Goal: Task Accomplishment & Management: Manage account settings

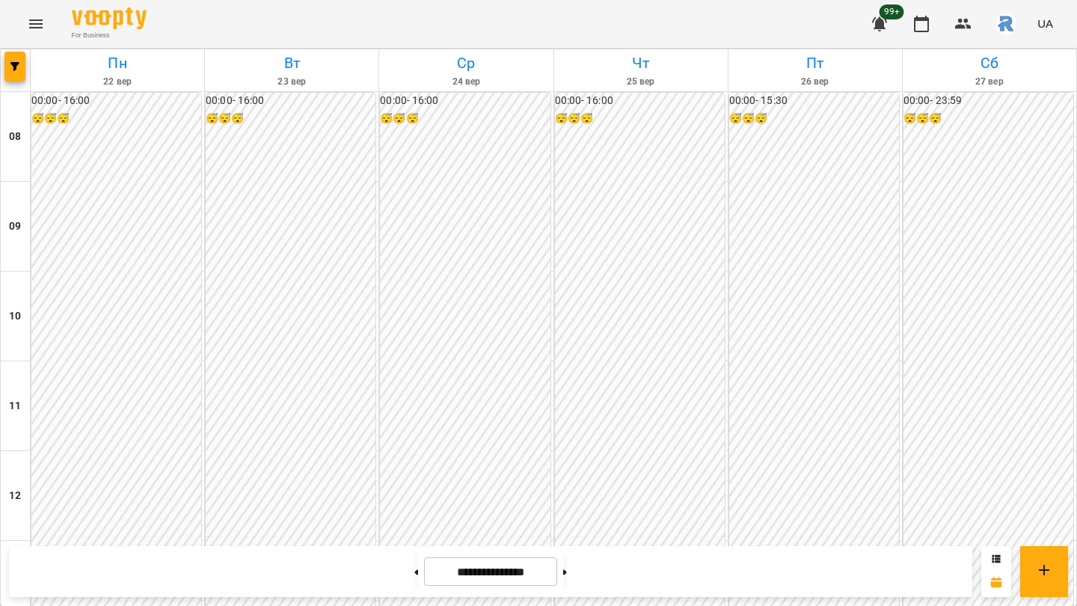
scroll to position [672, 0]
click at [414, 576] on button at bounding box center [416, 571] width 4 height 33
type input "**********"
click at [18, 68] on icon "button" at bounding box center [14, 66] width 9 height 9
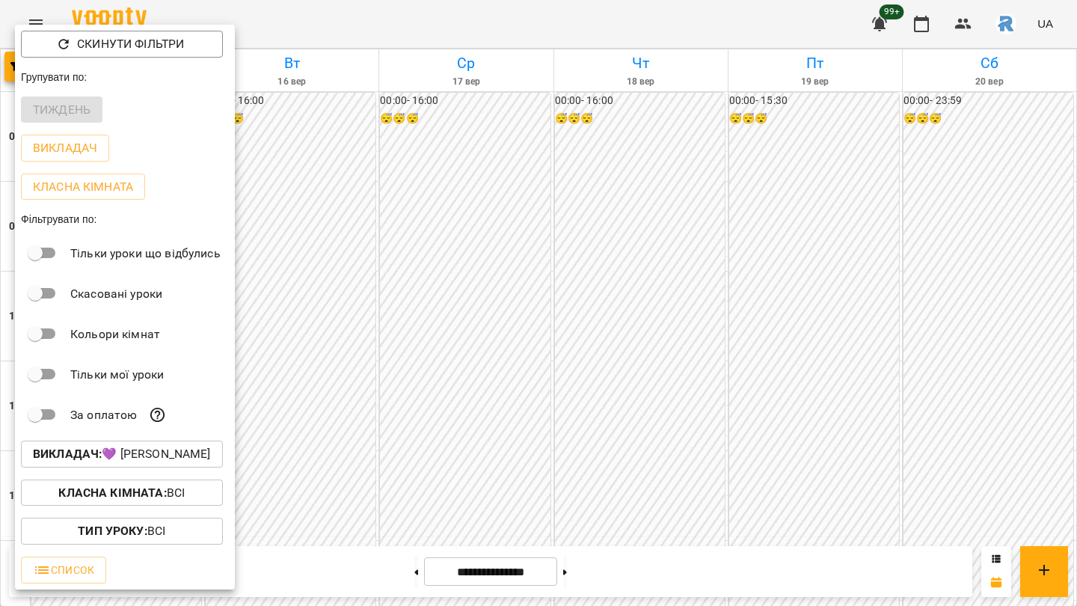
click at [109, 453] on p "Викладач : 💜 [PERSON_NAME]" at bounding box center [122, 454] width 178 height 18
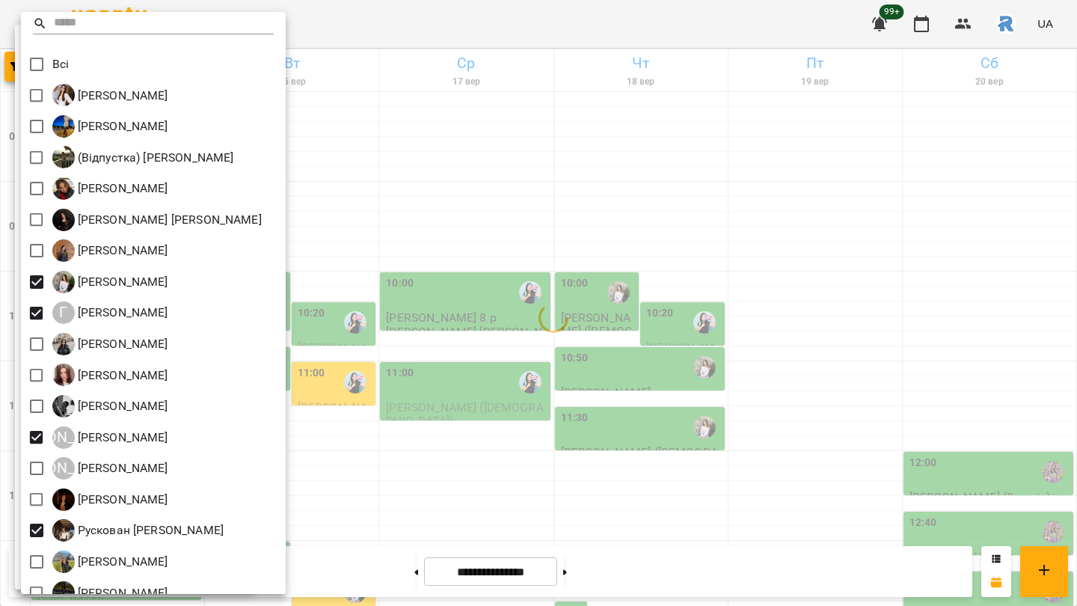
scroll to position [0, 0]
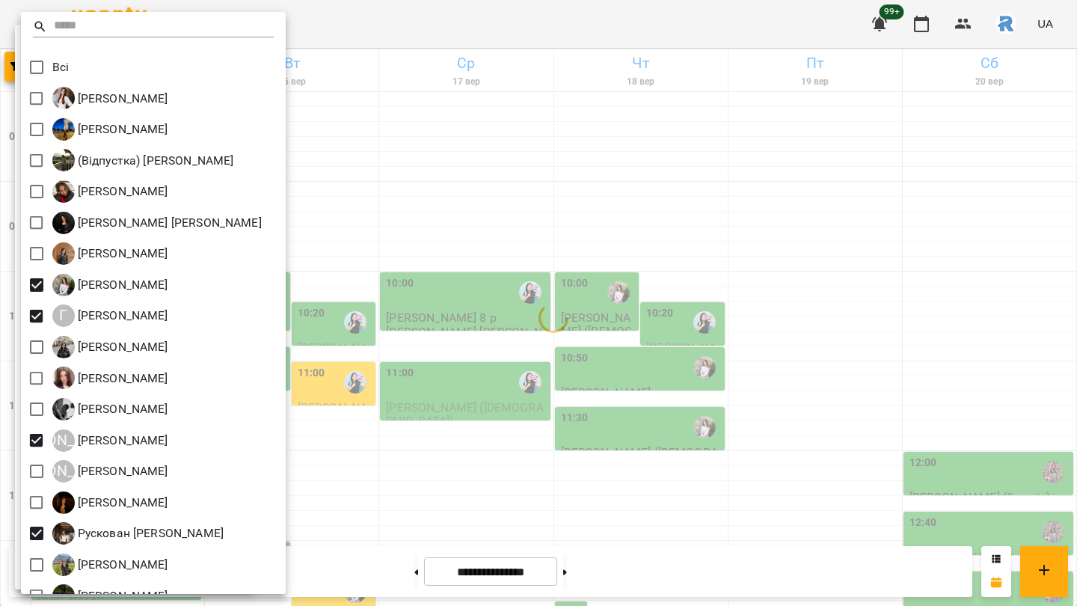
click at [567, 330] on div at bounding box center [538, 303] width 1077 height 606
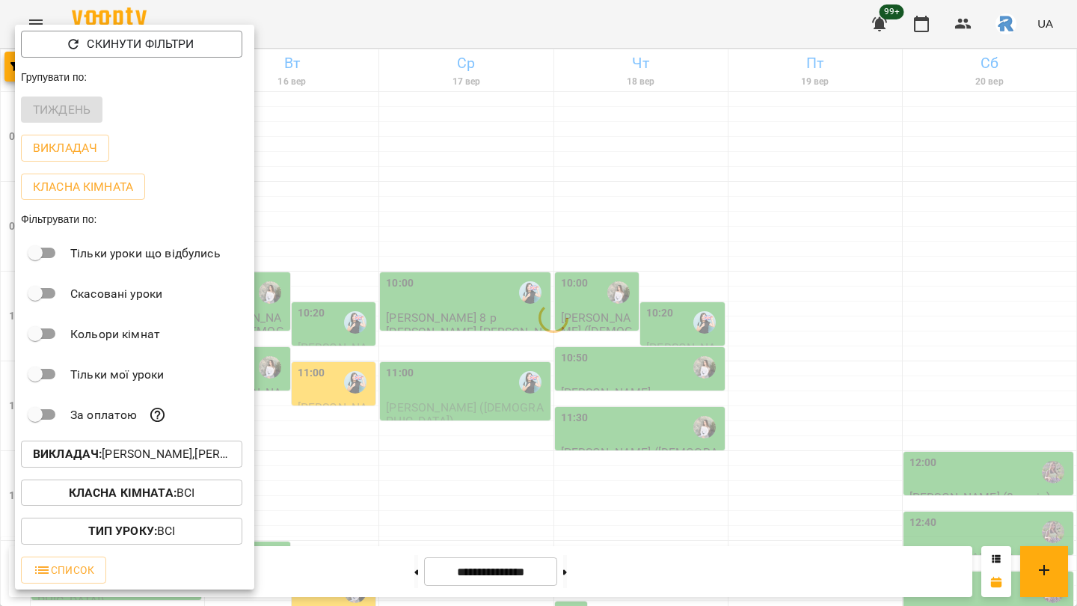
click at [567, 330] on div at bounding box center [538, 303] width 1077 height 606
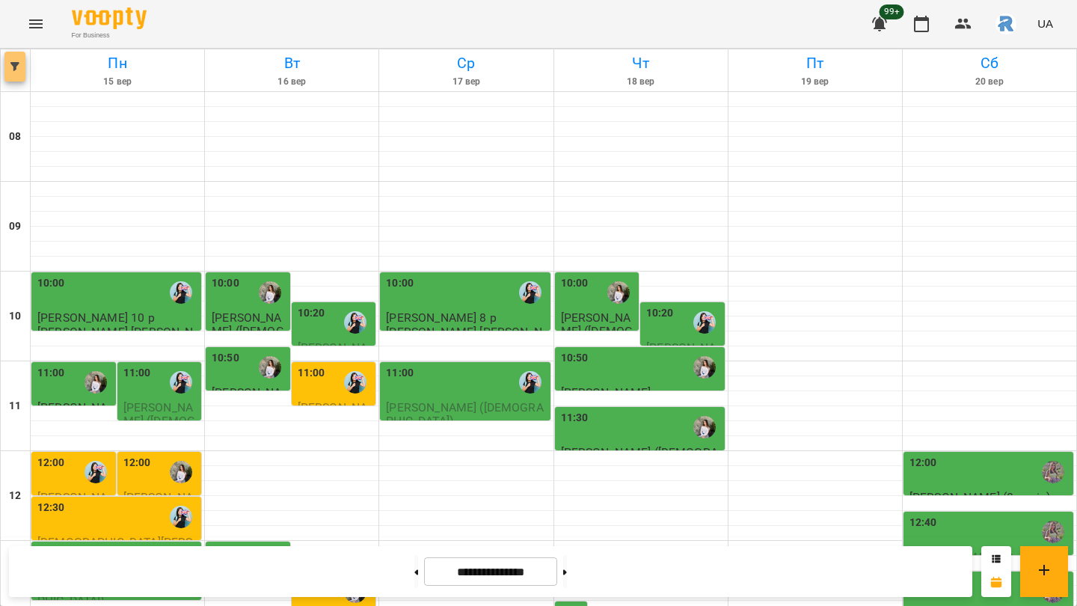
click at [20, 62] on span "button" at bounding box center [14, 66] width 21 height 9
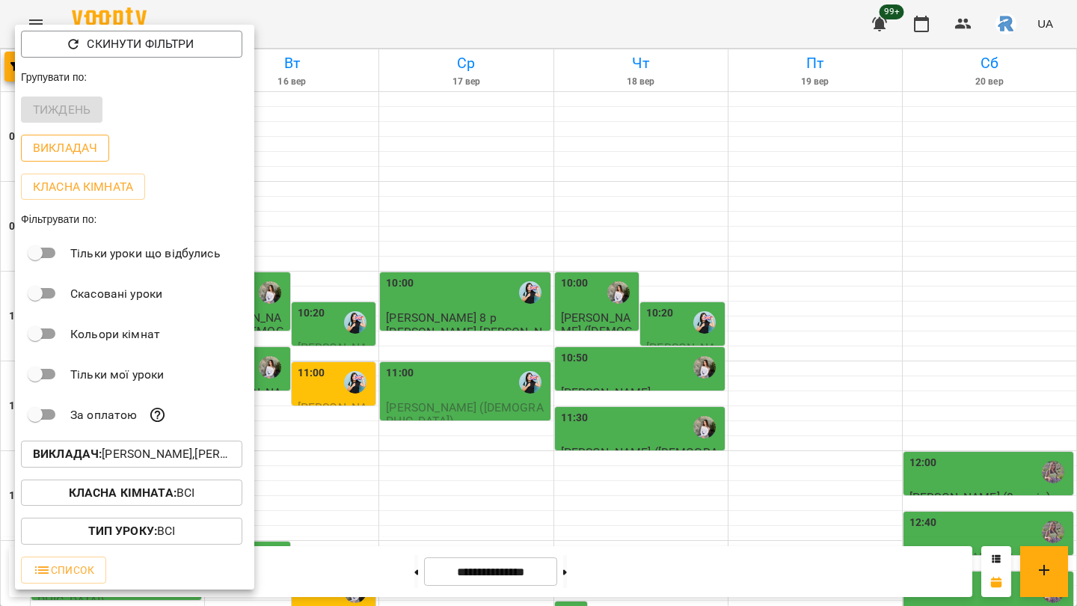
click at [52, 150] on p "Викладач" at bounding box center [65, 148] width 64 height 18
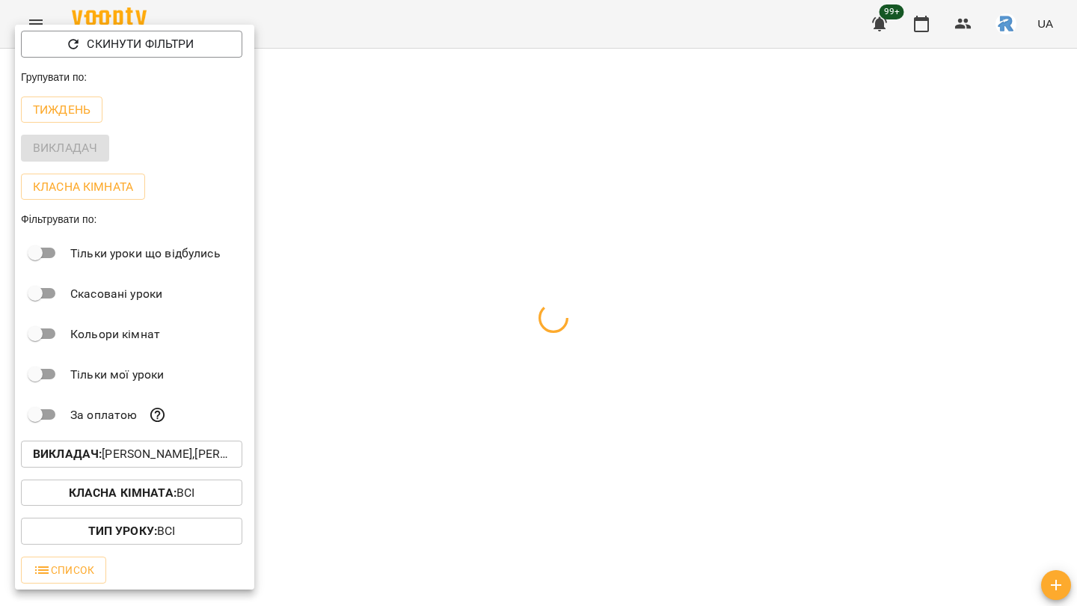
click at [434, 287] on div at bounding box center [538, 303] width 1077 height 606
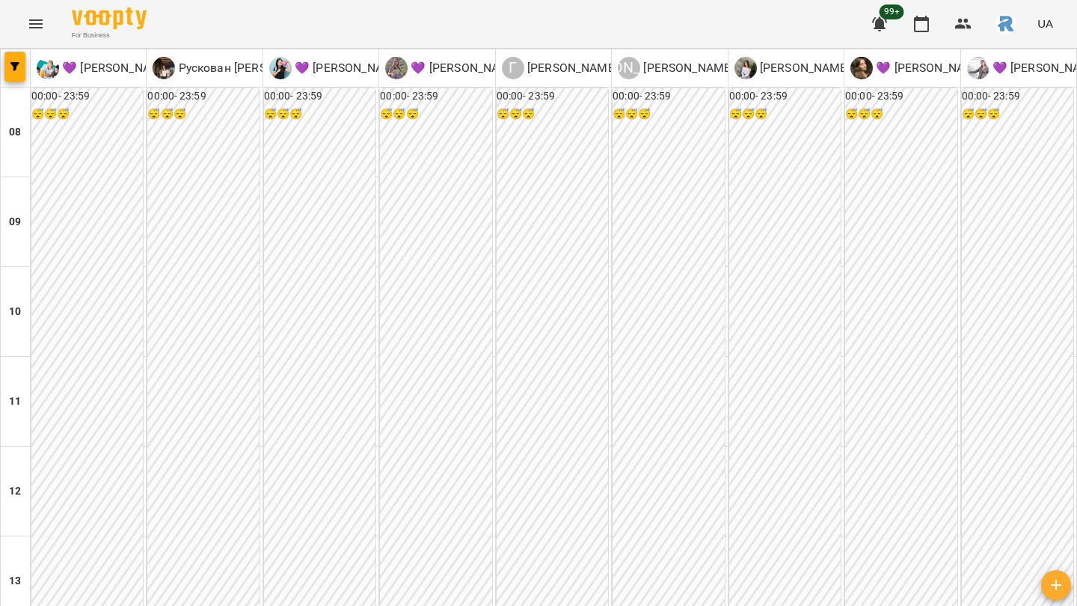
scroll to position [748, 0]
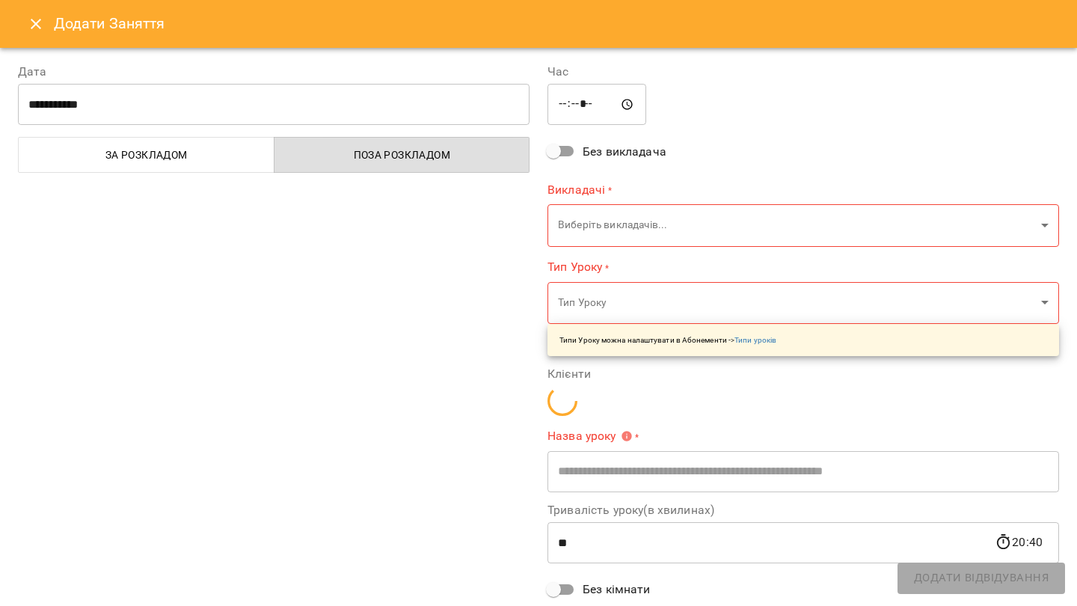
type input "**********"
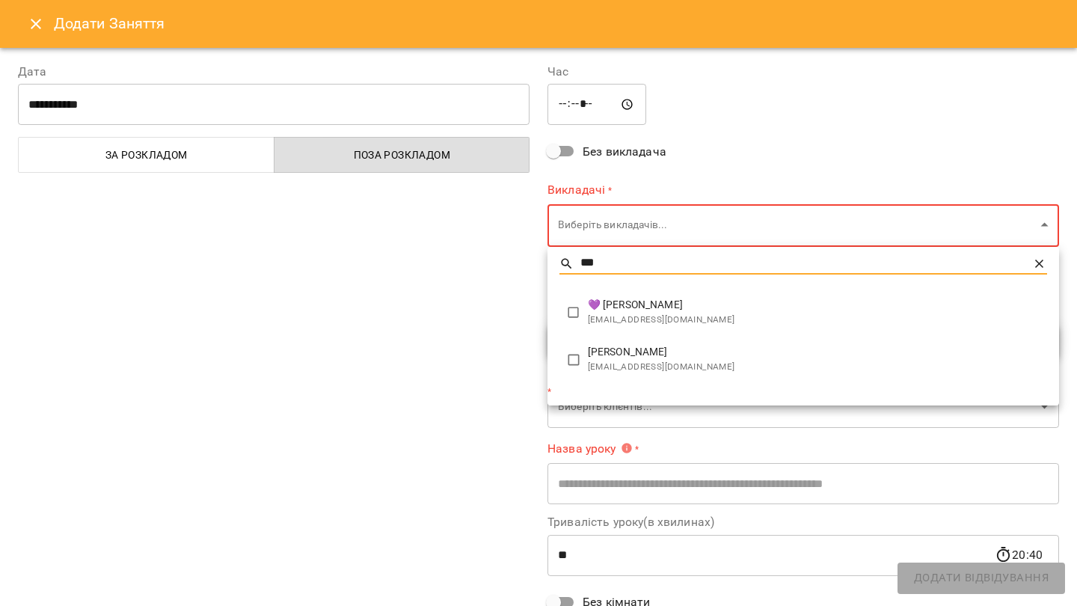
type input "***"
click at [611, 357] on span "[PERSON_NAME]" at bounding box center [817, 352] width 459 height 15
type input "**********"
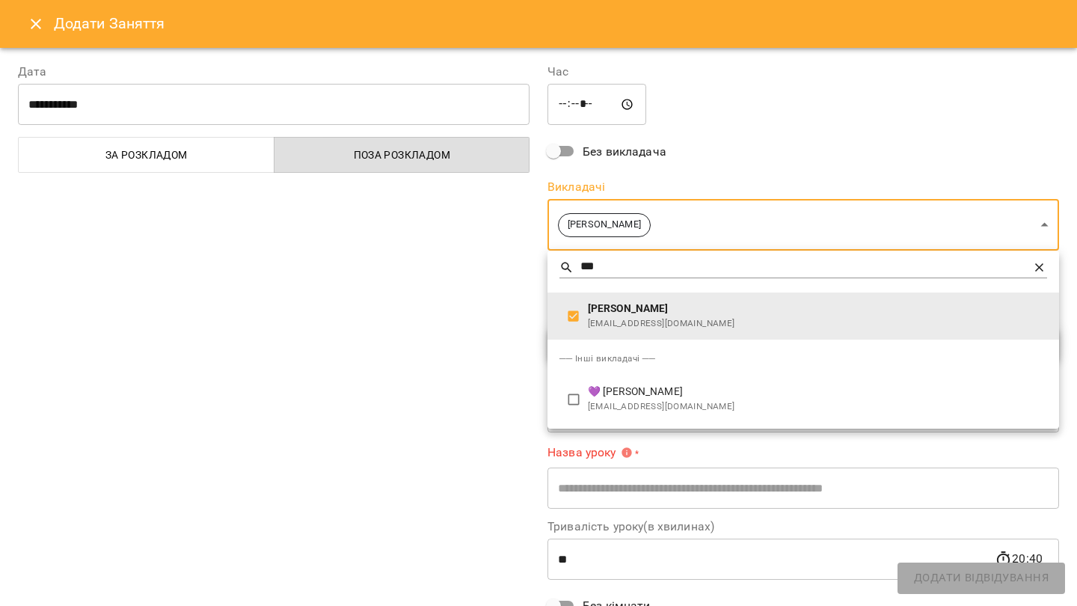
click at [750, 177] on div at bounding box center [538, 303] width 1077 height 606
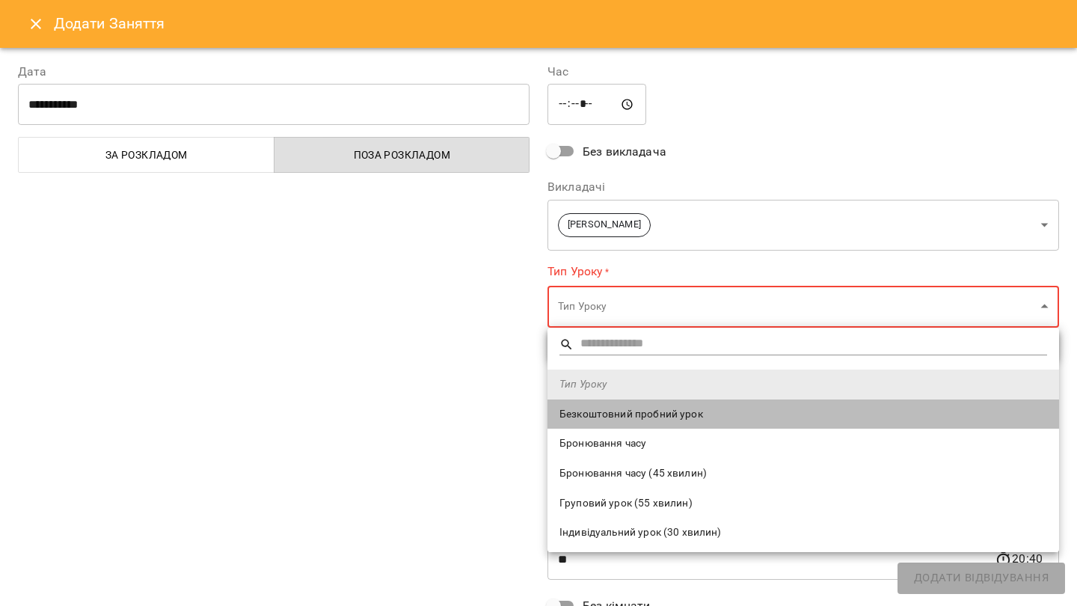
click at [634, 413] on span "Безкоштовний пробний урок" at bounding box center [803, 414] width 488 height 15
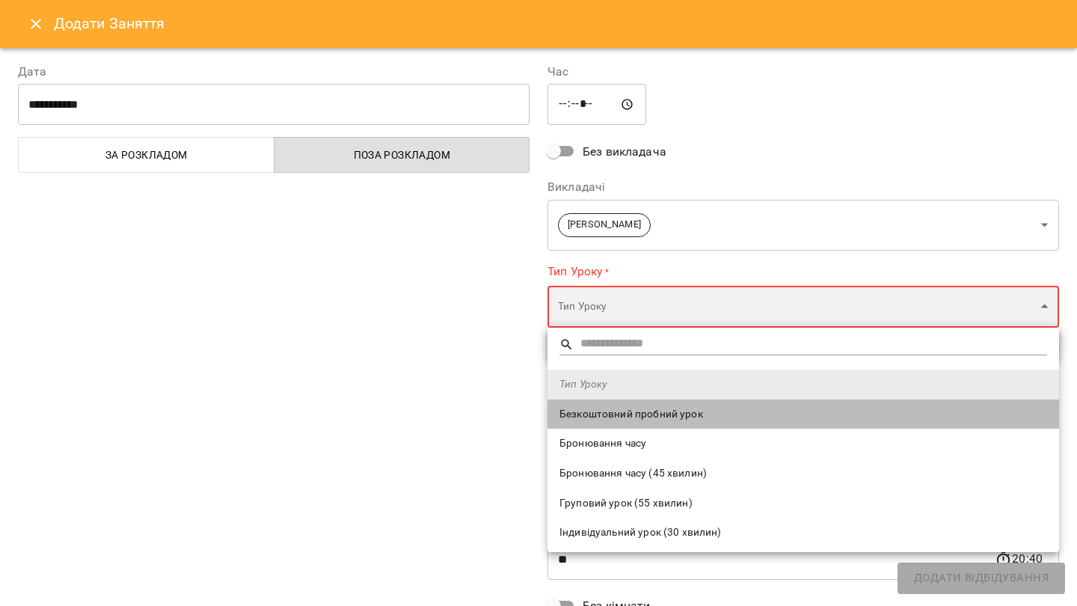
type input "**********"
type input "**"
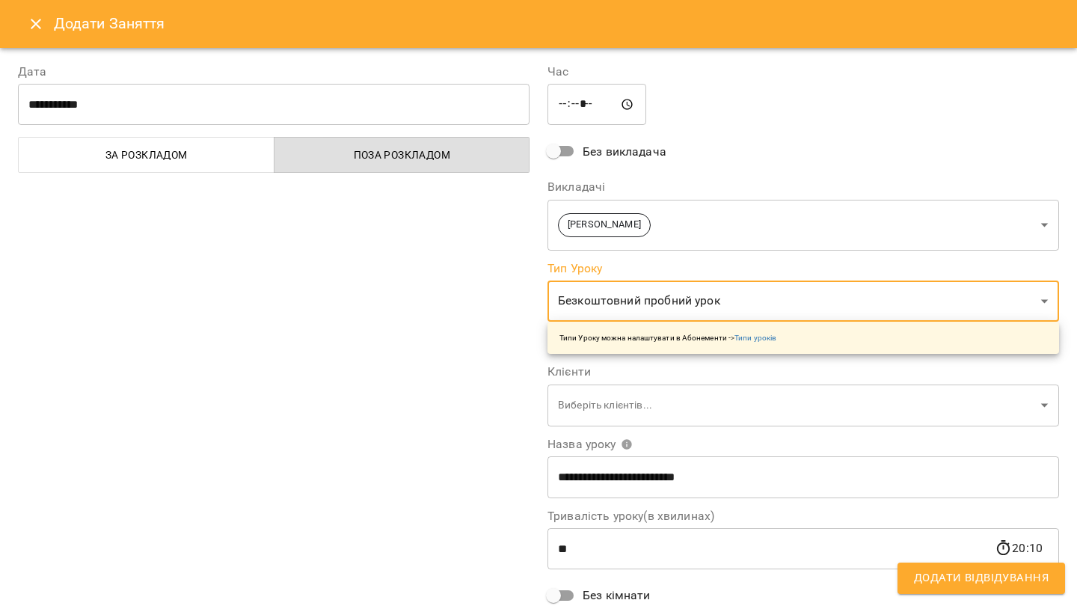
click at [742, 165] on div "**********" at bounding box center [804, 381] width 530 height 672
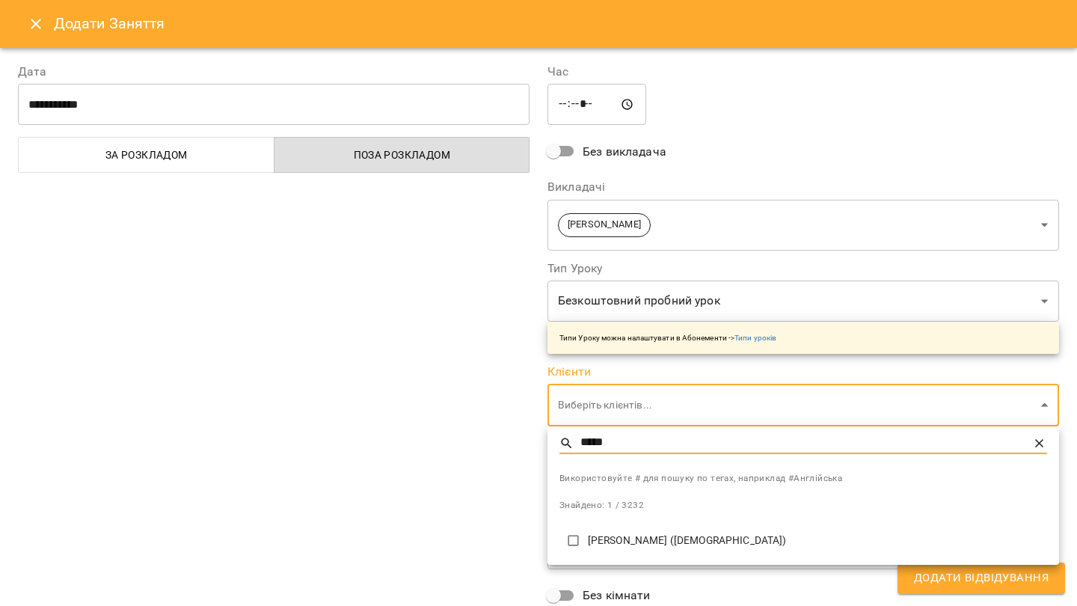
type input "*****"
click at [607, 548] on li "[PERSON_NAME] ([DEMOGRAPHIC_DATA])" at bounding box center [804, 540] width 512 height 37
type input "**********"
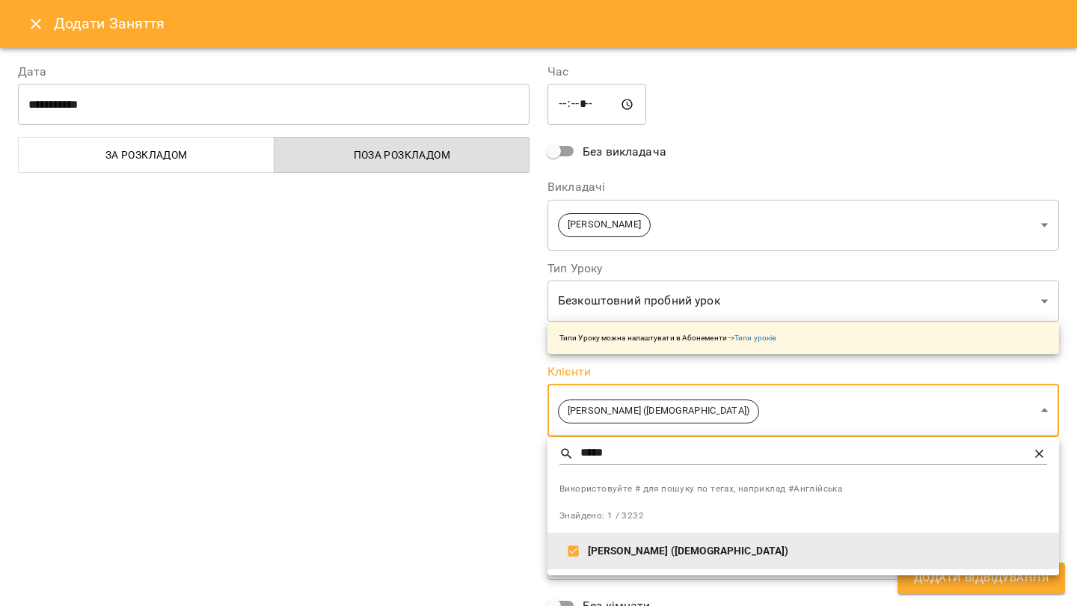
click at [457, 503] on div at bounding box center [538, 303] width 1077 height 606
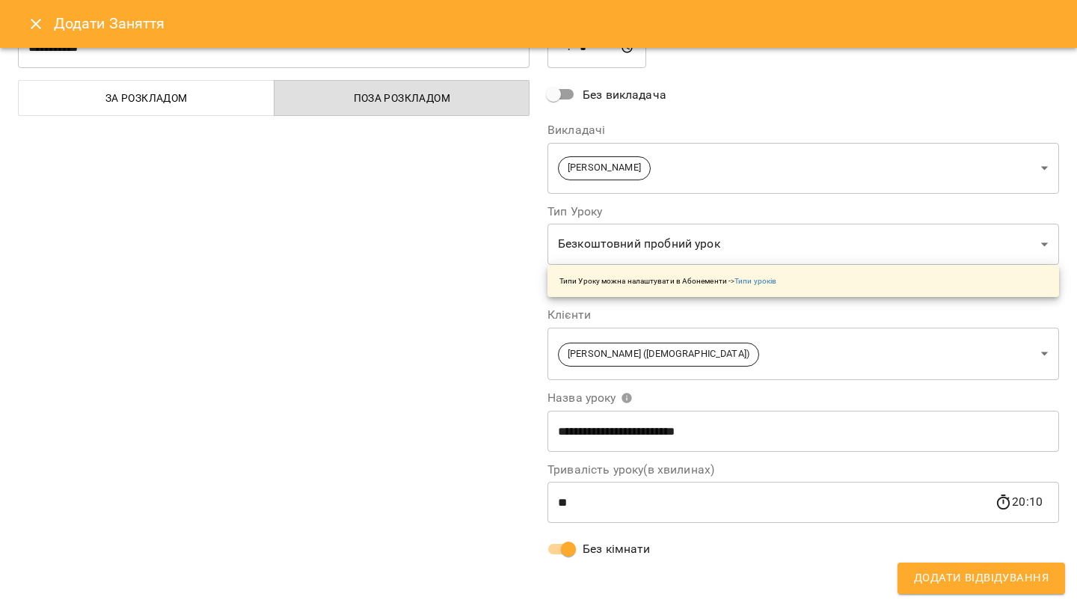
scroll to position [0, 0]
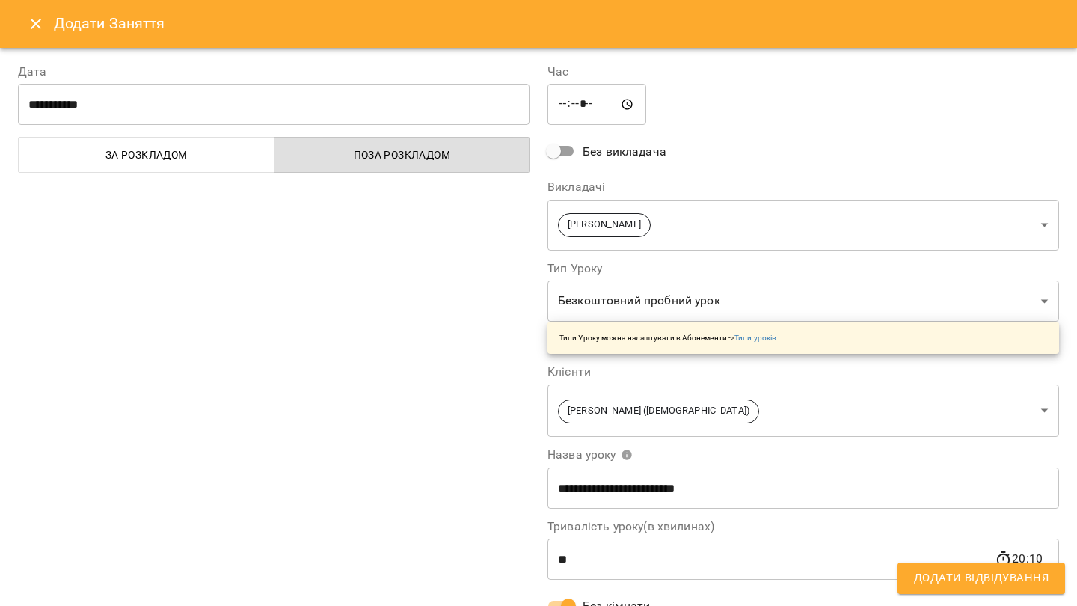
click at [968, 581] on span "Додати Відвідування" at bounding box center [981, 577] width 135 height 19
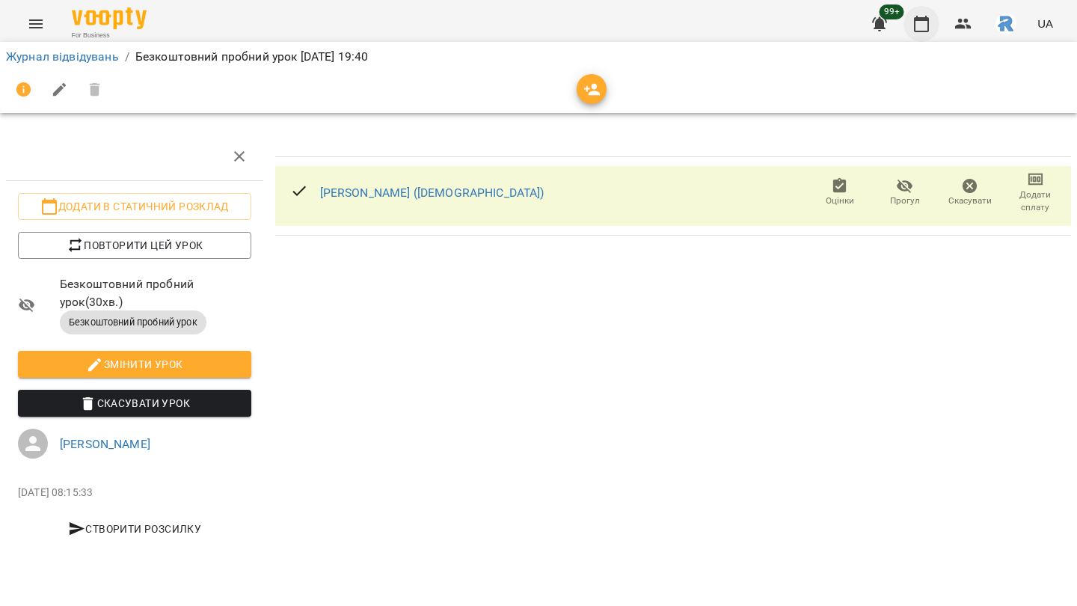
click at [929, 20] on icon "button" at bounding box center [921, 24] width 15 height 16
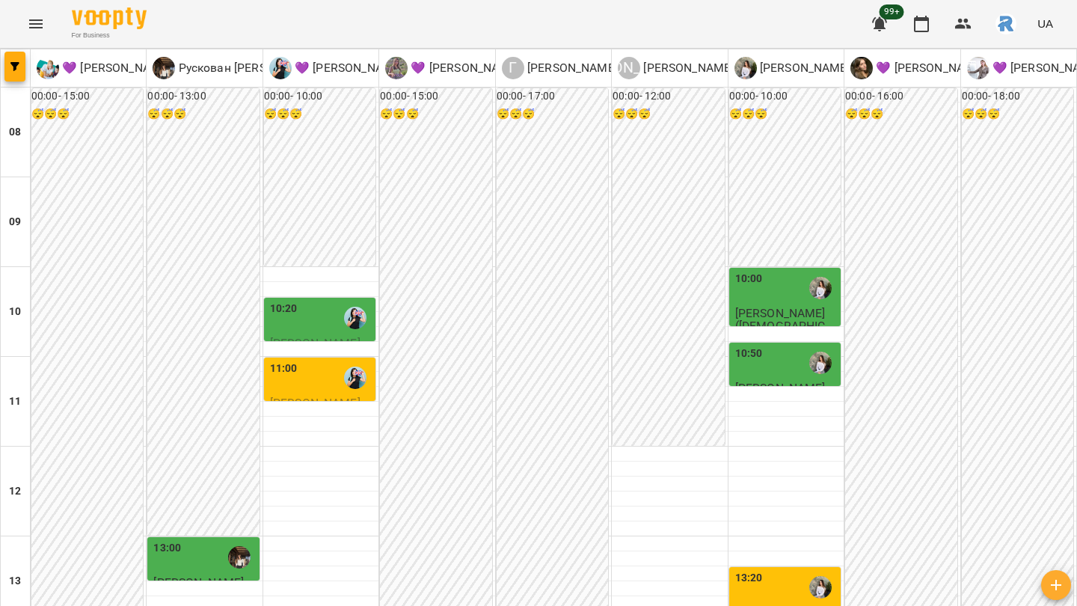
scroll to position [748, 0]
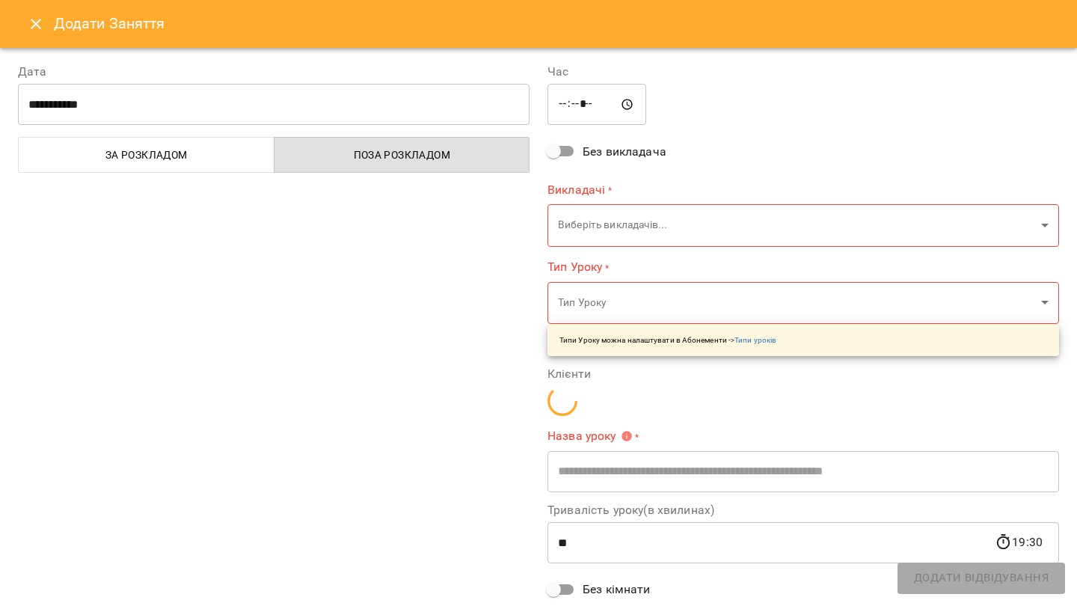
type input "**********"
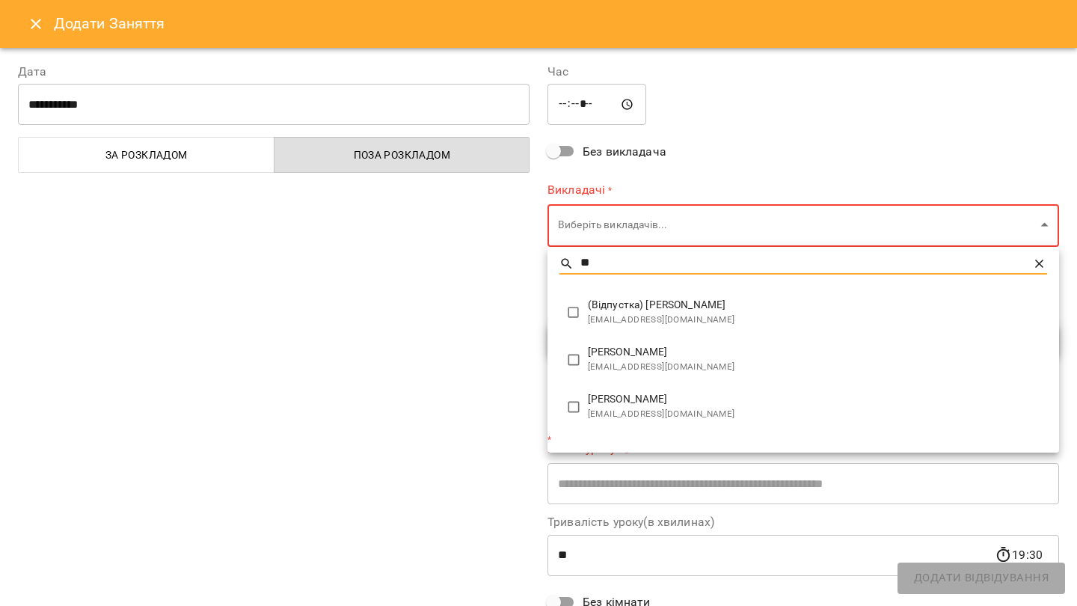
type input "*"
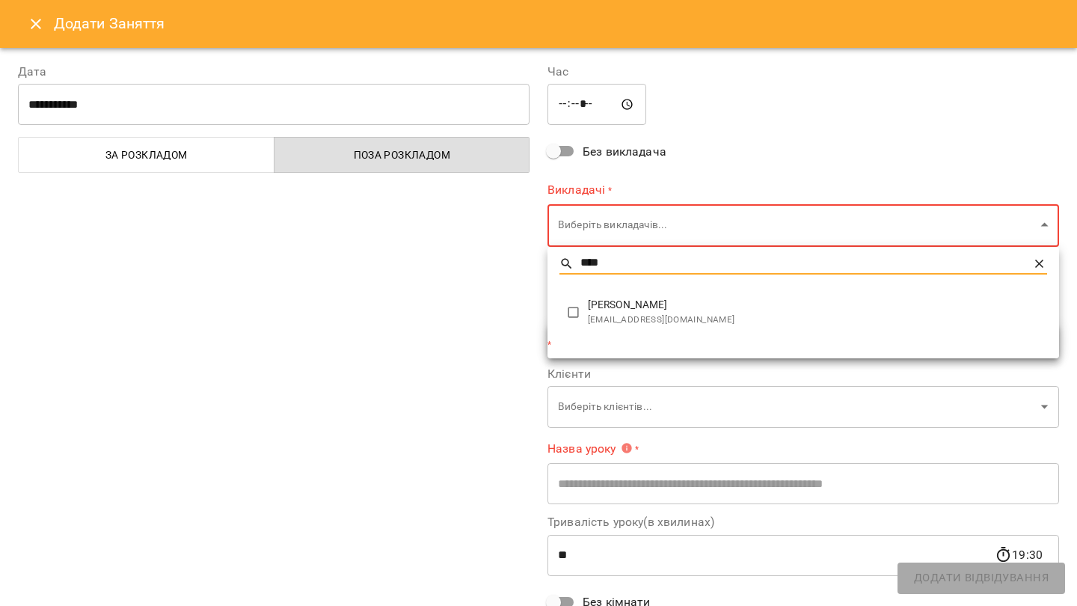
type input "****"
click at [622, 306] on span "[PERSON_NAME]" at bounding box center [817, 305] width 459 height 15
type input "**********"
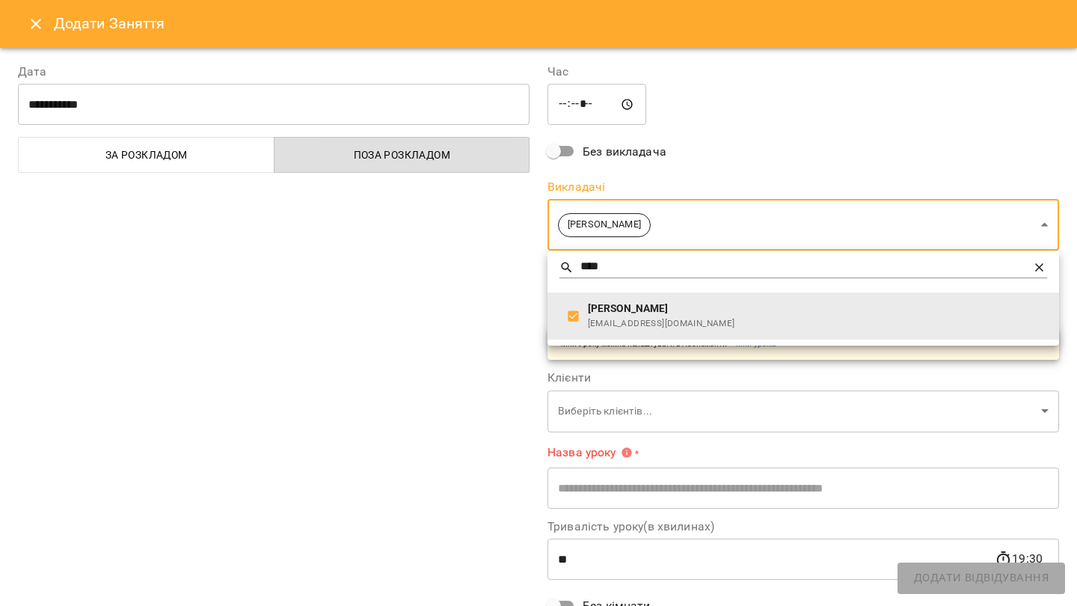
click at [467, 352] on div at bounding box center [538, 303] width 1077 height 606
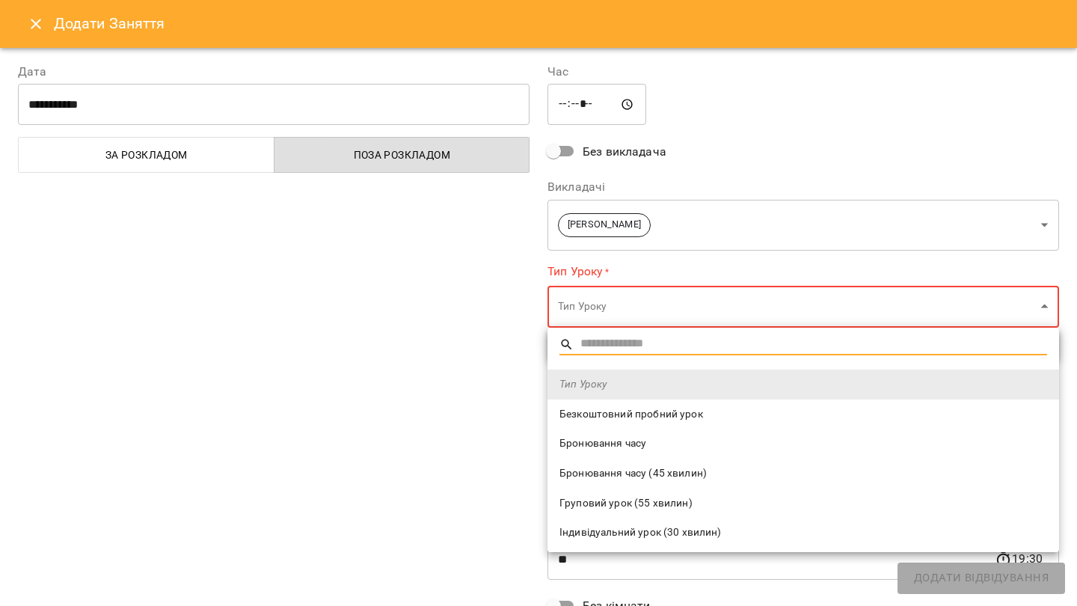
click at [598, 418] on span "Безкоштовний пробний урок" at bounding box center [803, 414] width 488 height 15
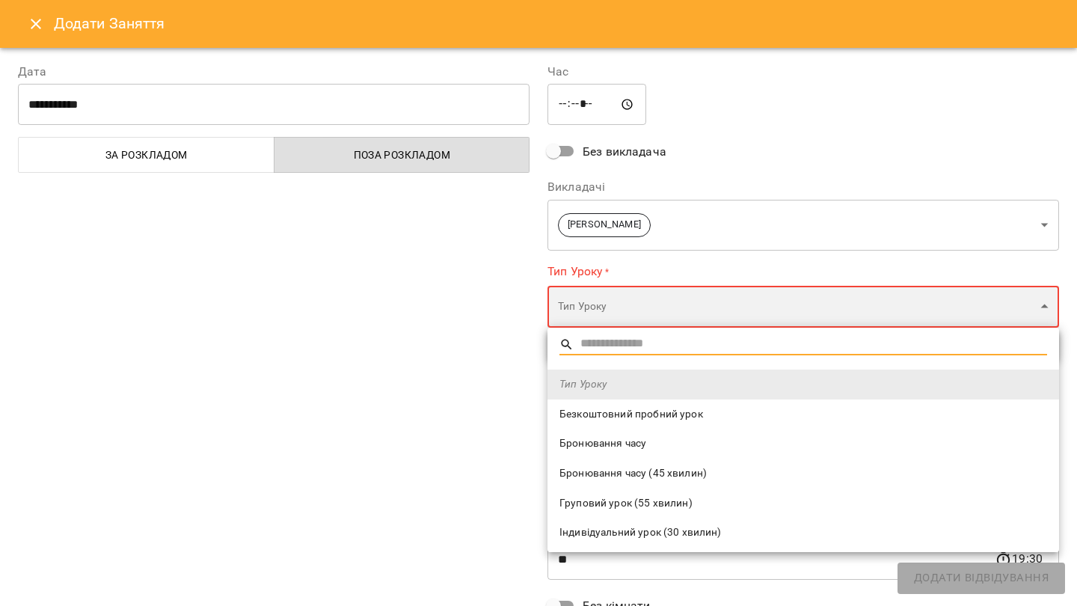
type input "**********"
type input "**"
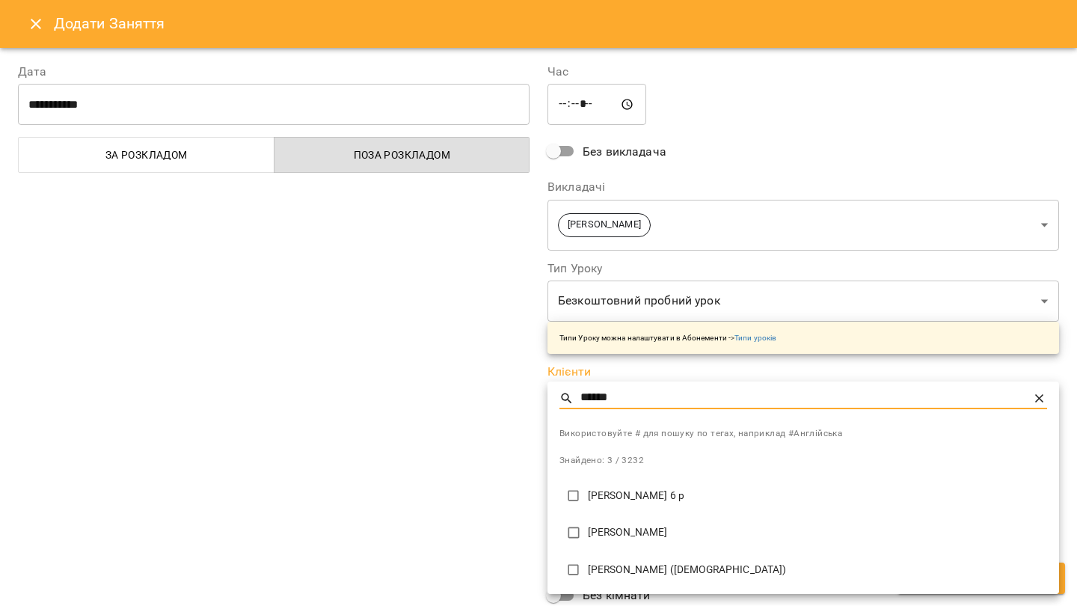
type input "******"
click at [659, 557] on li "[PERSON_NAME] ([DEMOGRAPHIC_DATA])" at bounding box center [804, 569] width 512 height 37
type input "**********"
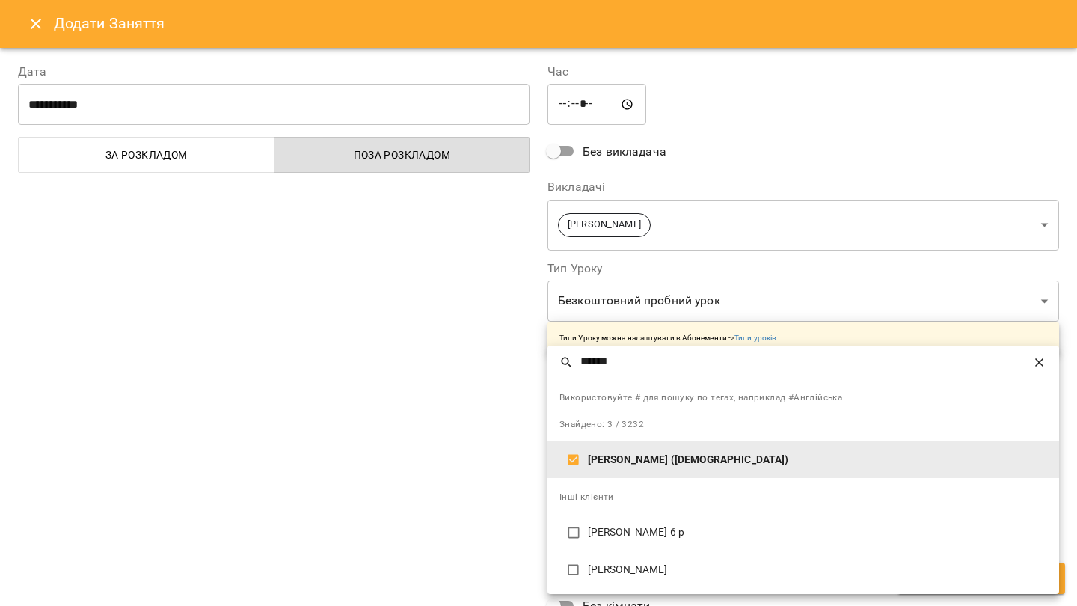
click at [455, 487] on div at bounding box center [538, 303] width 1077 height 606
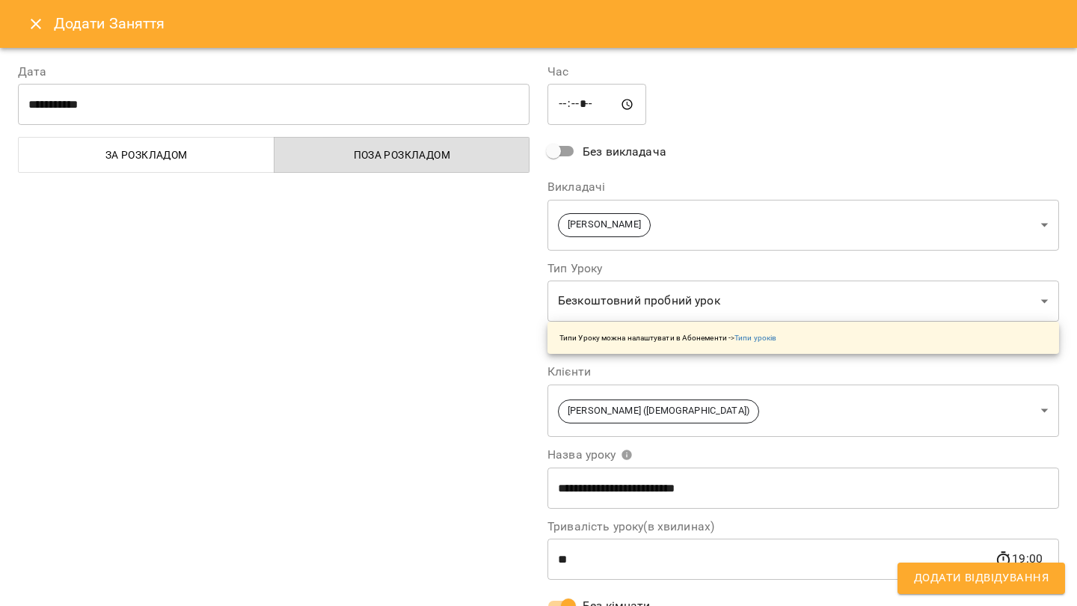
scroll to position [57, 0]
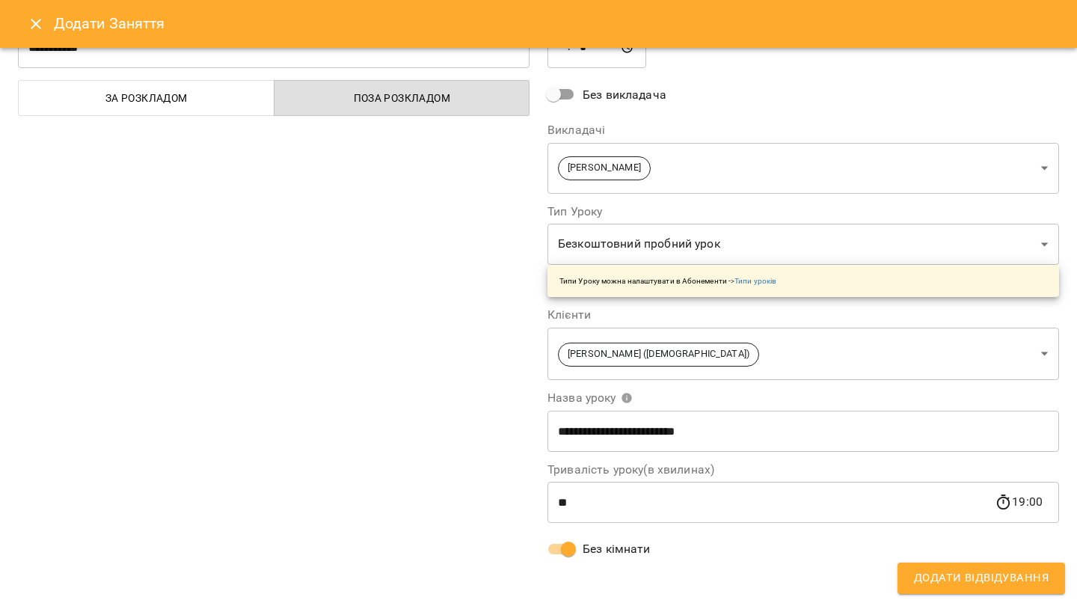
click at [939, 572] on span "Додати Відвідування" at bounding box center [981, 577] width 135 height 19
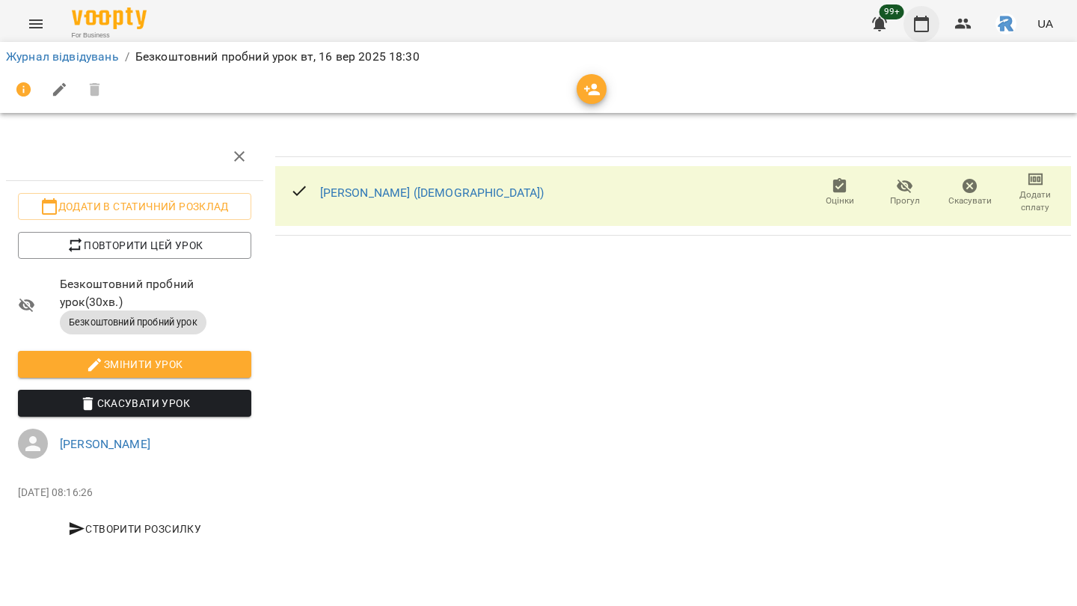
click at [922, 18] on icon "button" at bounding box center [921, 24] width 15 height 16
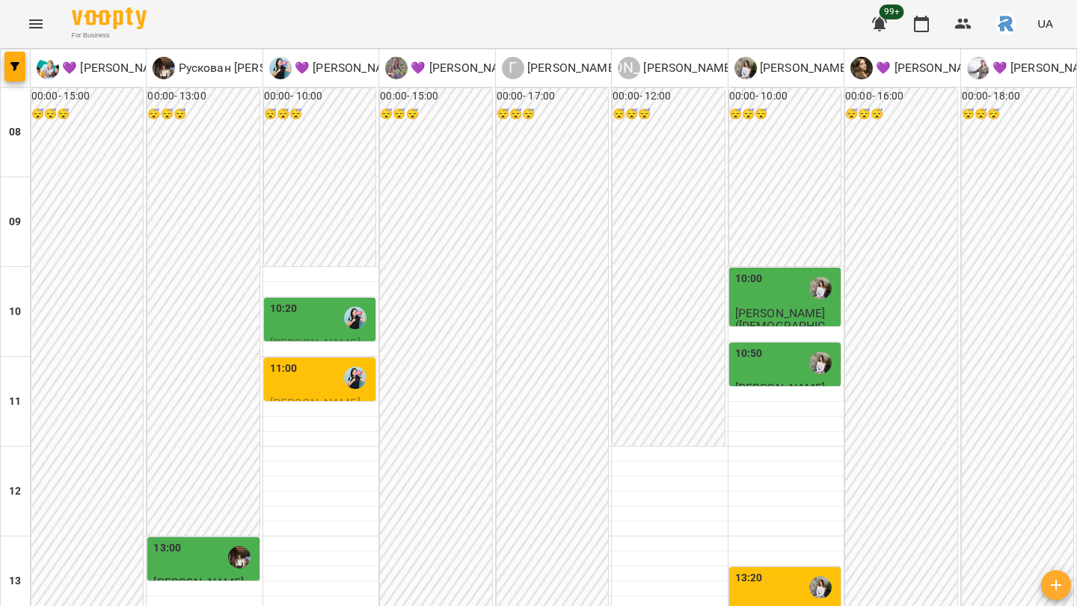
scroll to position [748, 0]
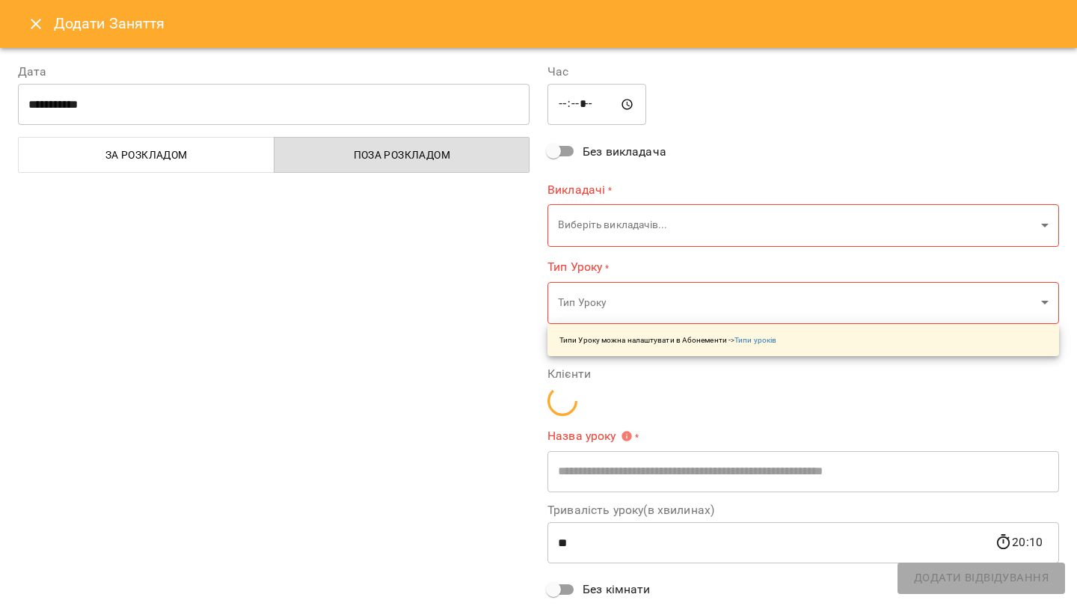
type input "**********"
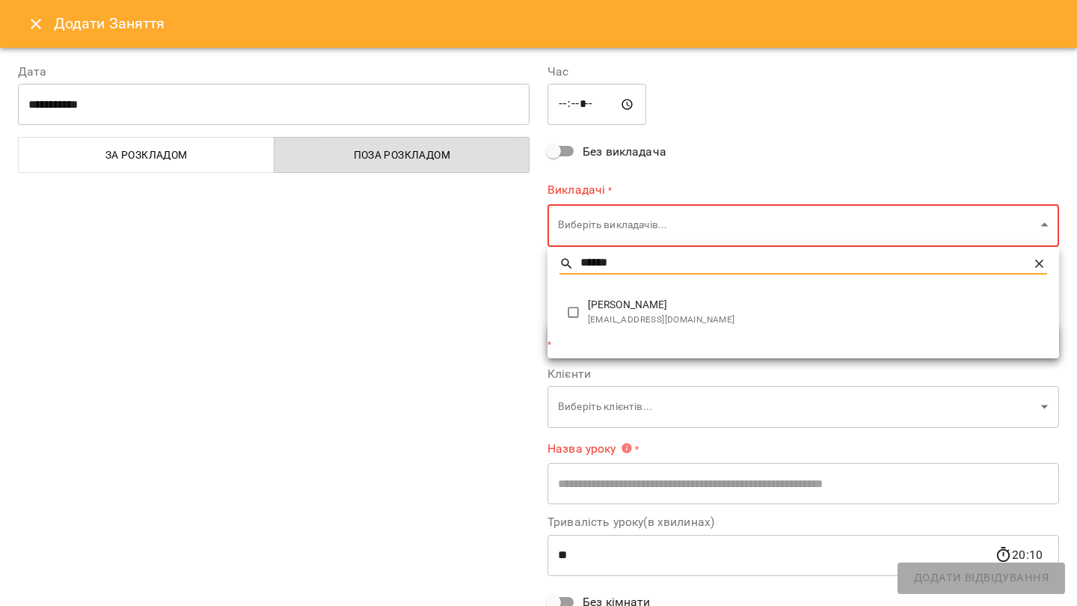
type input "******"
click at [602, 286] on div "******" at bounding box center [804, 271] width 512 height 36
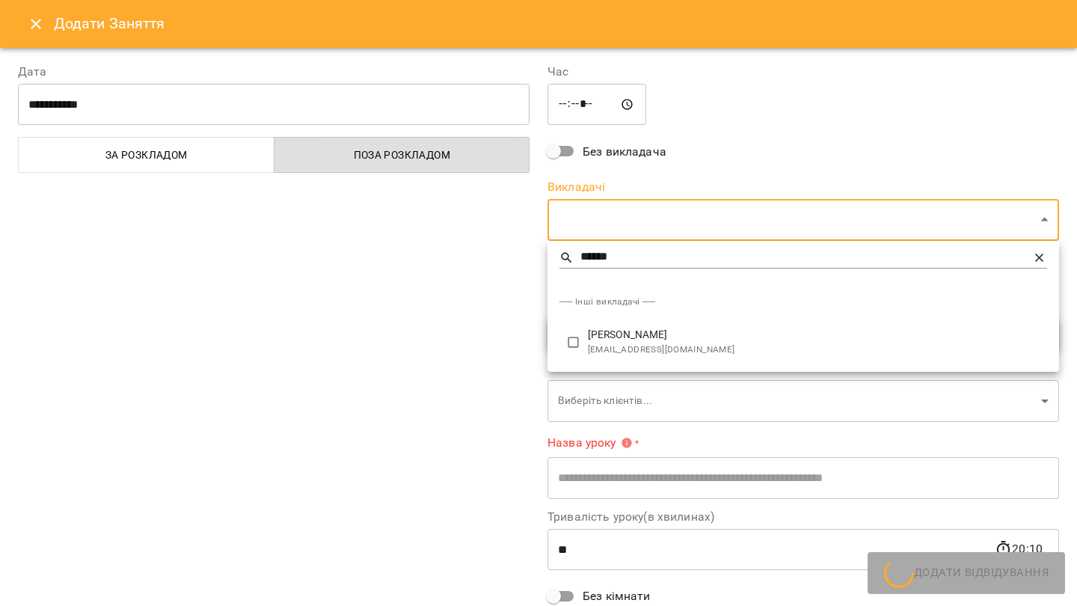
click at [586, 327] on li "[PERSON_NAME] [EMAIL_ADDRESS][DOMAIN_NAME]" at bounding box center [804, 342] width 512 height 47
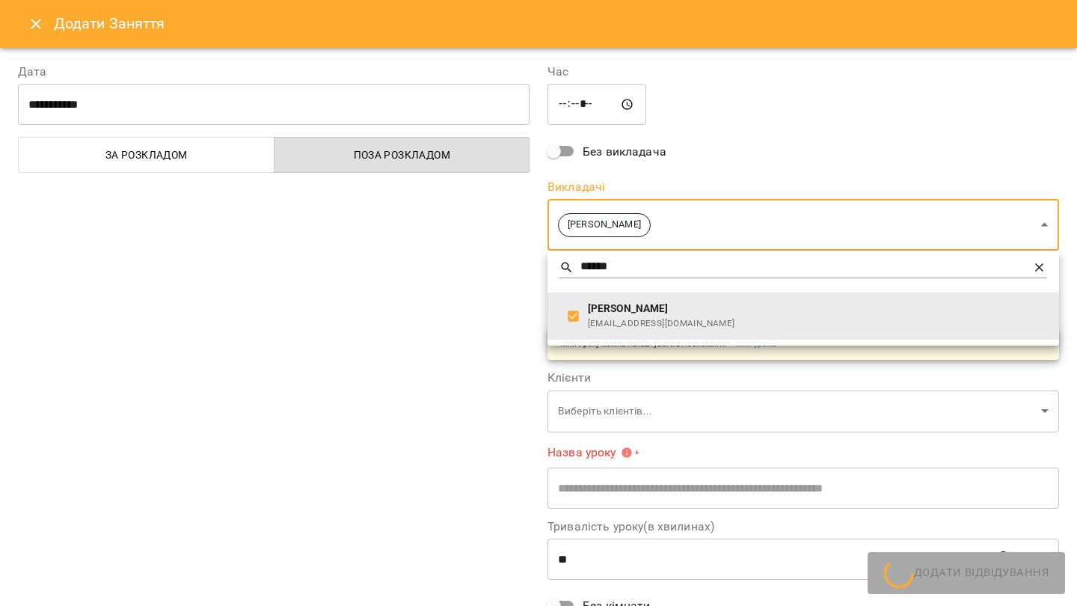
type input "**********"
click at [467, 316] on div at bounding box center [538, 303] width 1077 height 606
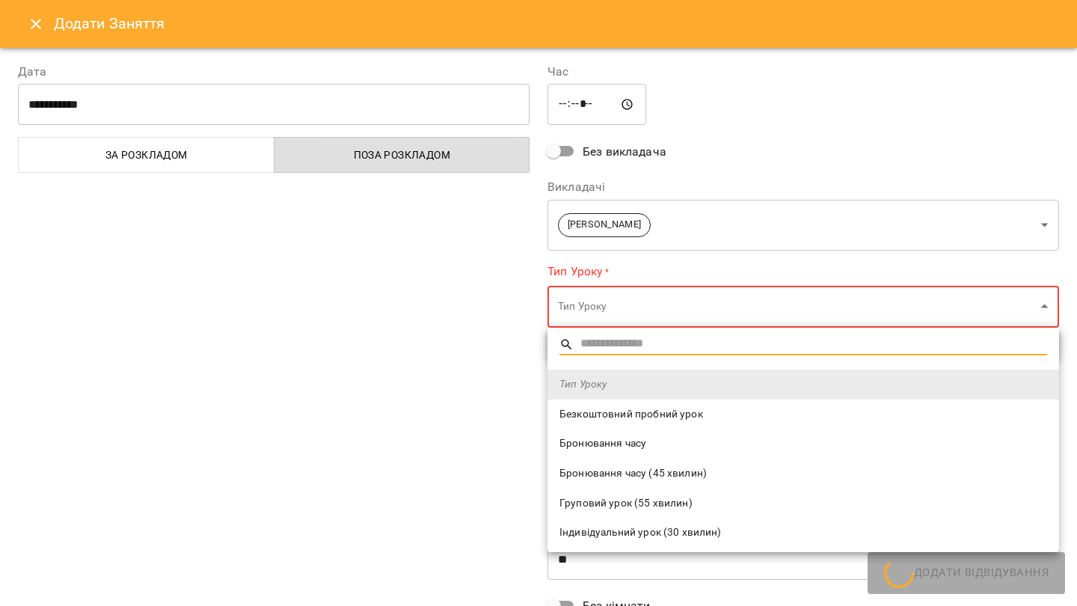
click at [613, 414] on span "Безкоштовний пробний урок" at bounding box center [803, 414] width 488 height 15
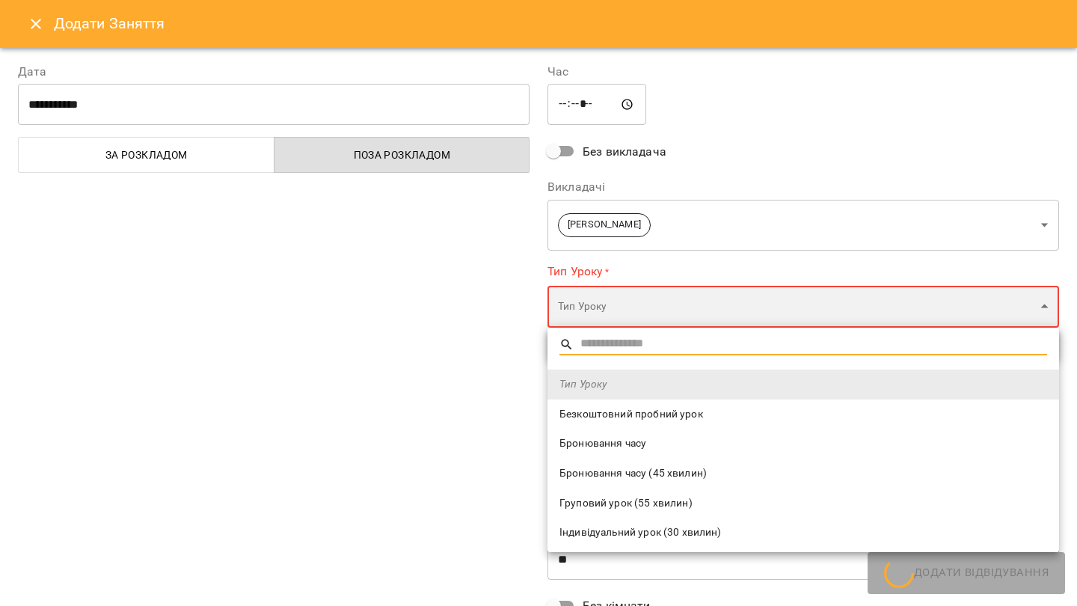
type input "**********"
type input "**"
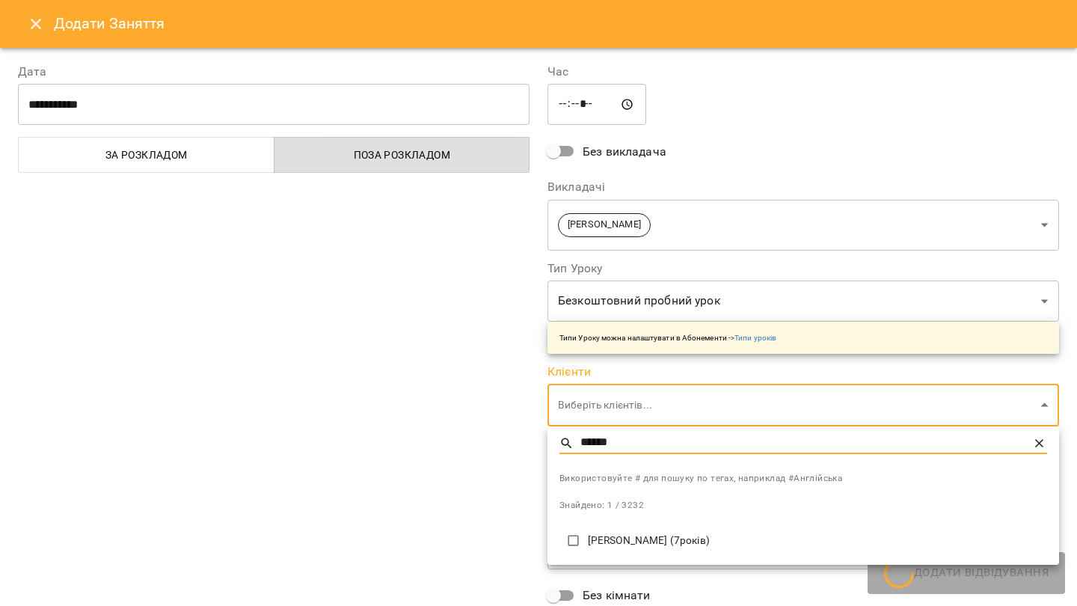
type input "******"
click at [602, 530] on li "[PERSON_NAME] (7років)" at bounding box center [804, 540] width 512 height 37
type input "**********"
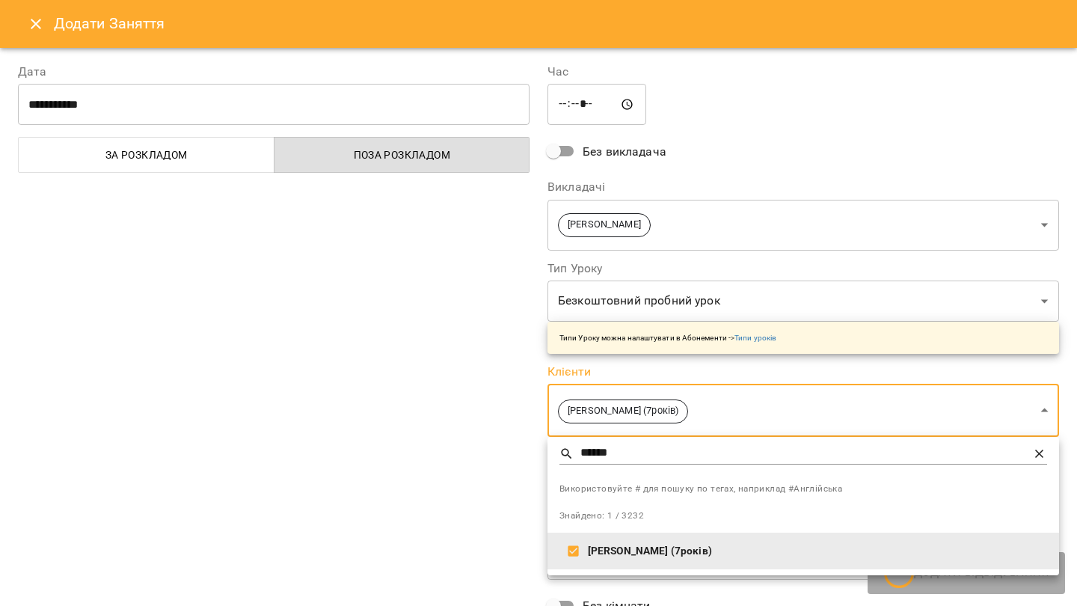
click at [456, 470] on div at bounding box center [538, 303] width 1077 height 606
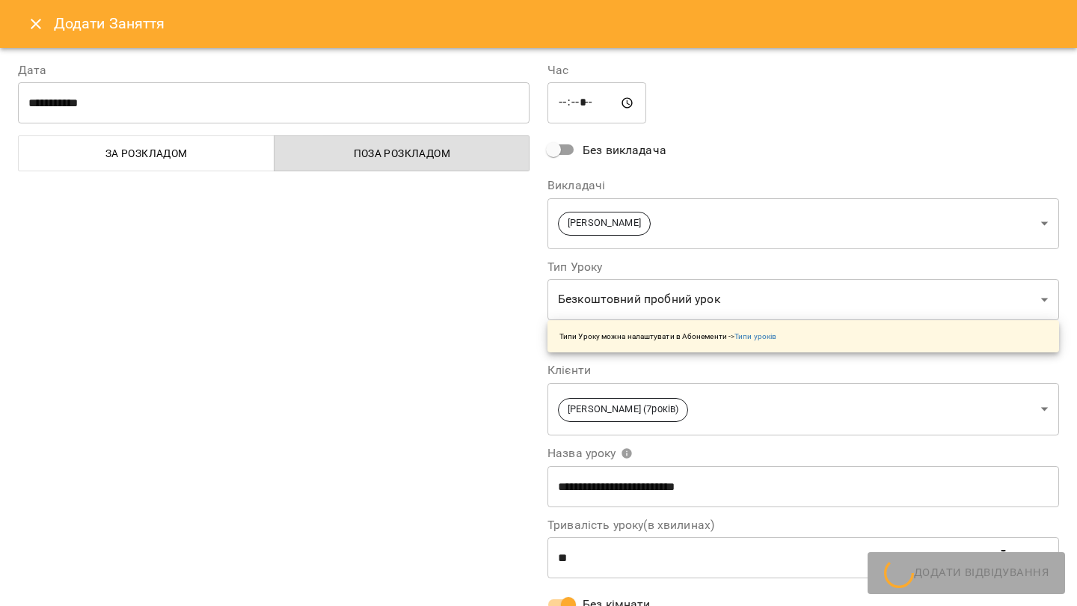
scroll to position [0, 0]
click at [37, 21] on icon "Close" at bounding box center [36, 24] width 18 height 18
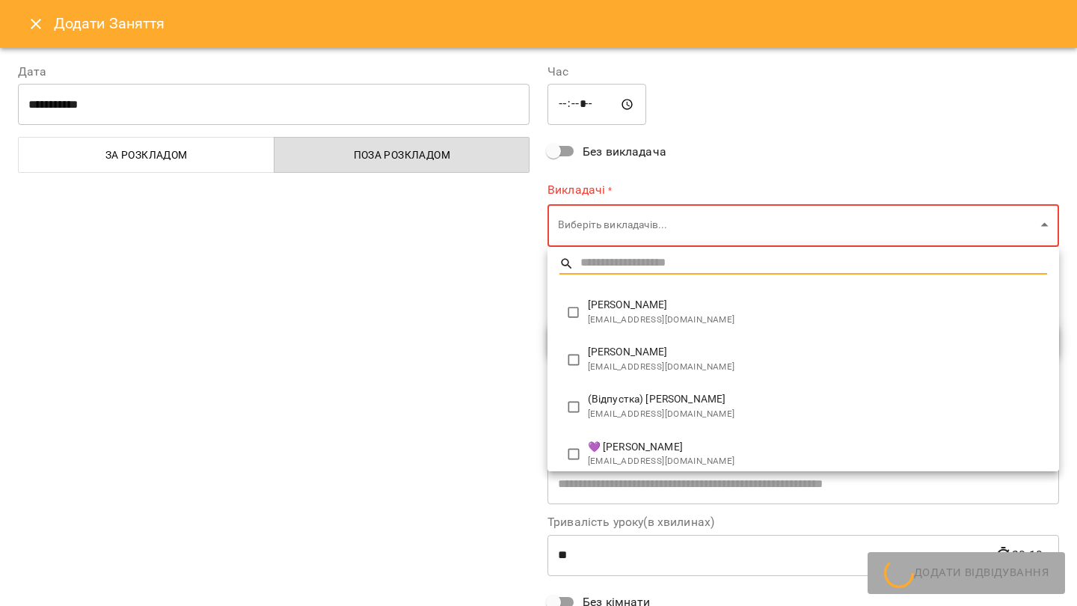
type input "**********"
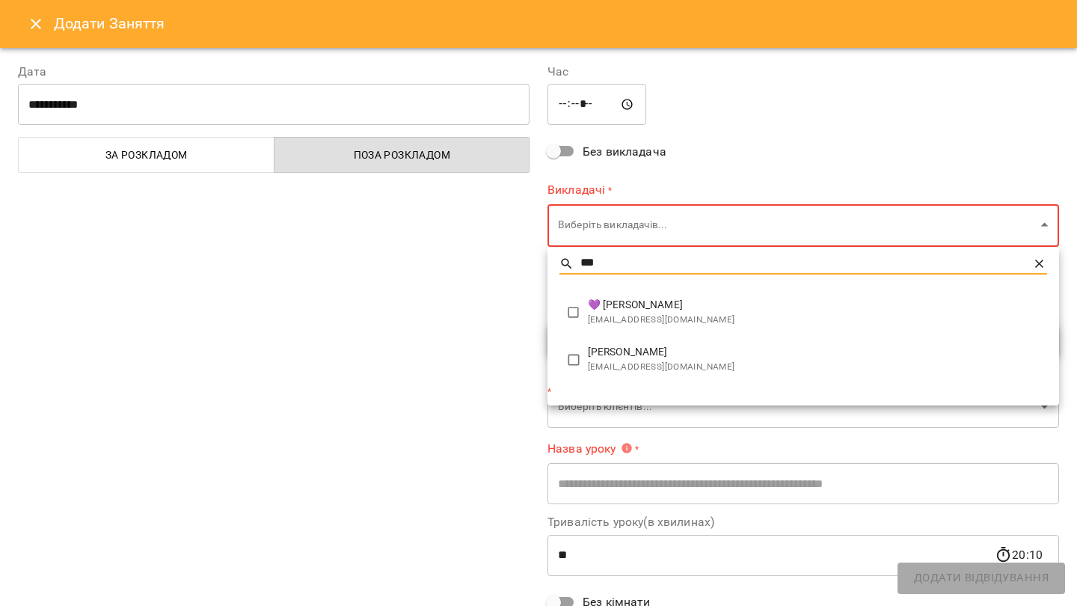
type input "***"
click at [660, 351] on span "[PERSON_NAME]" at bounding box center [817, 352] width 459 height 15
type input "**********"
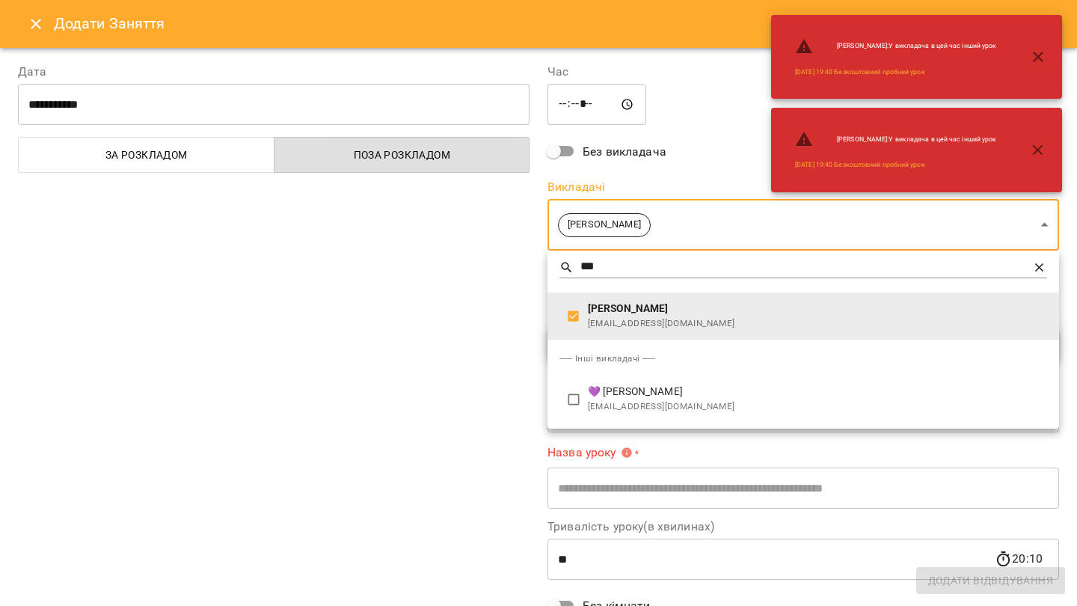
click at [494, 334] on div at bounding box center [538, 303] width 1077 height 606
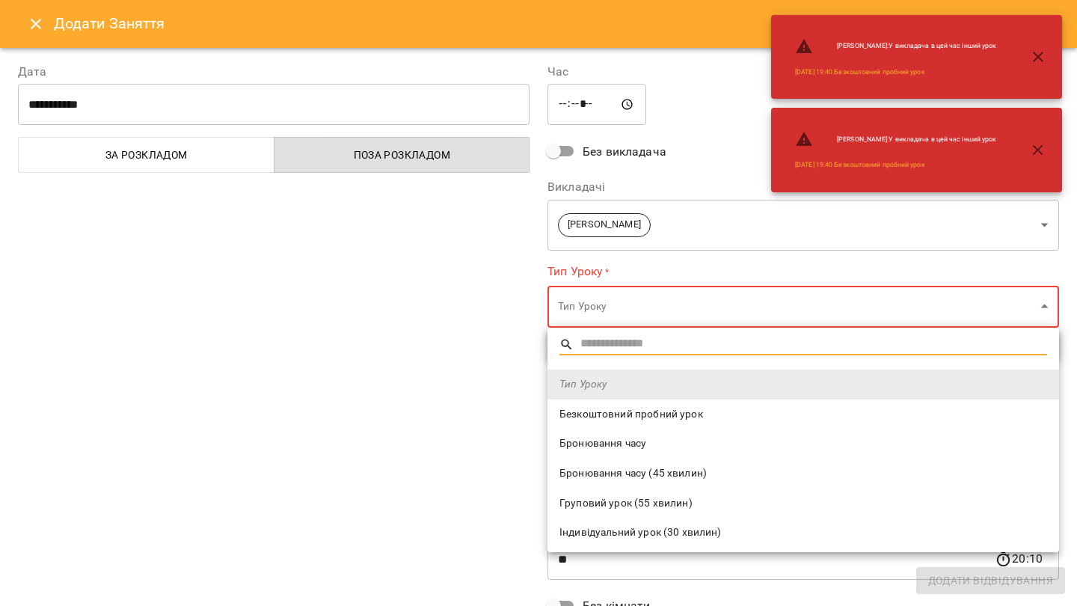
click at [609, 407] on span "Безкоштовний пробний урок" at bounding box center [803, 414] width 488 height 15
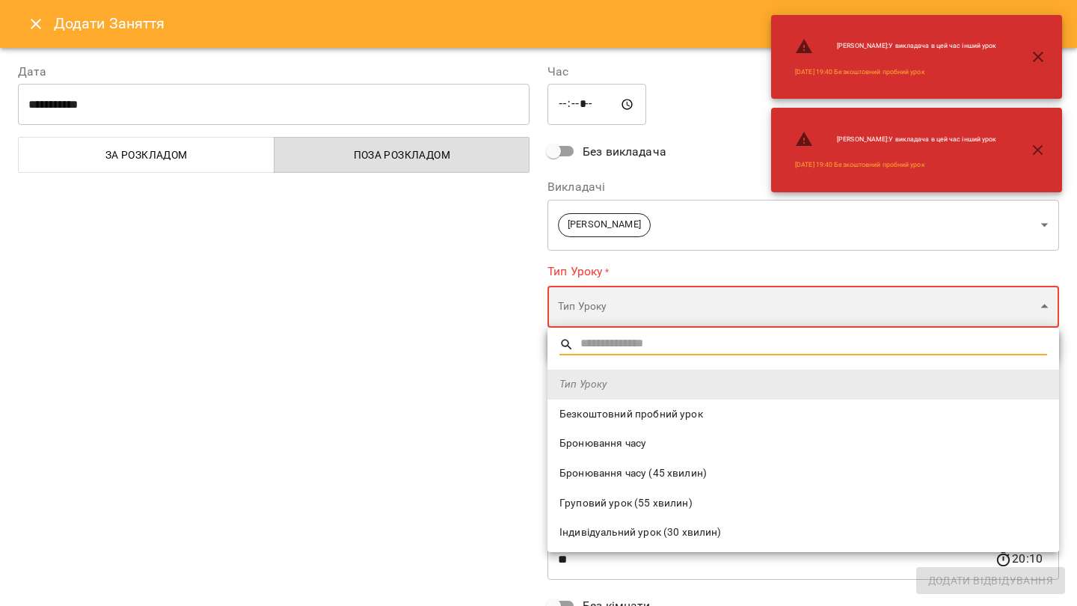
type input "**********"
type input "**"
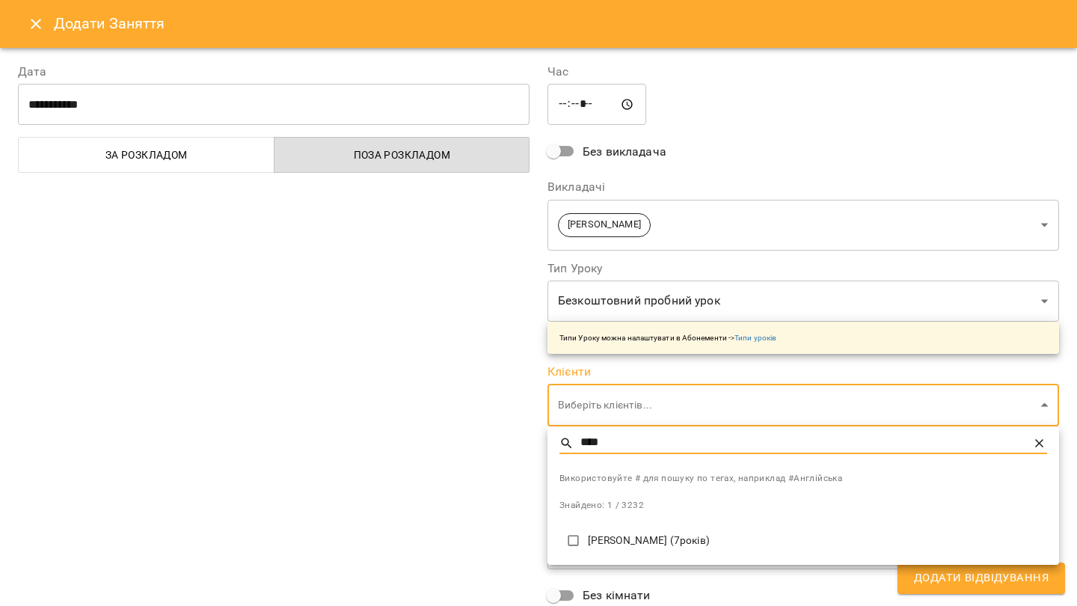
type input "****"
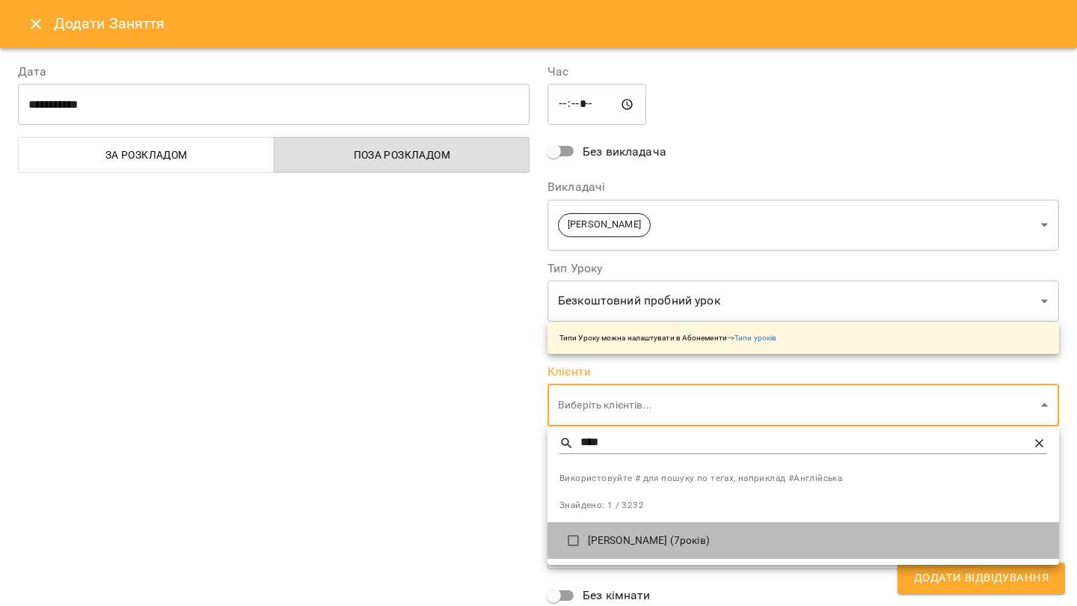
click at [622, 533] on p "[PERSON_NAME] (7років)" at bounding box center [817, 540] width 459 height 15
type input "**********"
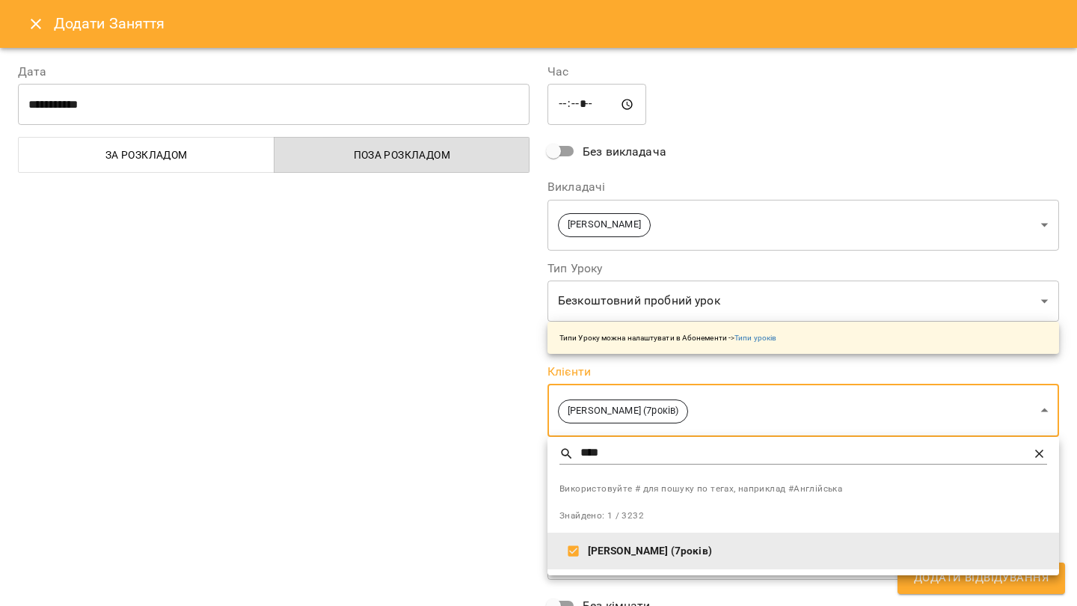
click at [467, 420] on div at bounding box center [538, 303] width 1077 height 606
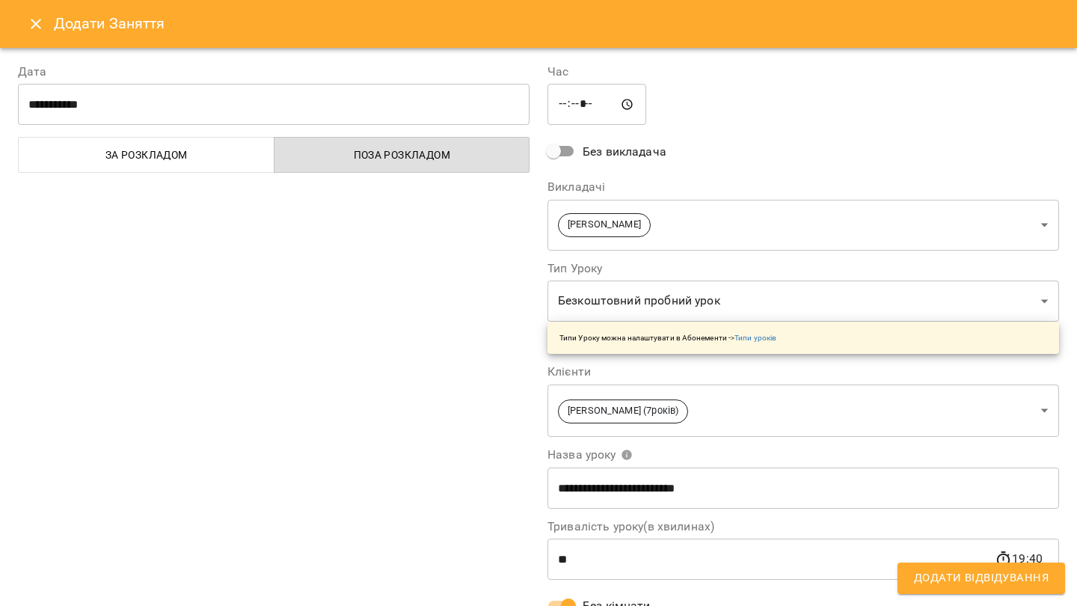
click at [933, 588] on button "Додати Відвідування" at bounding box center [982, 577] width 168 height 31
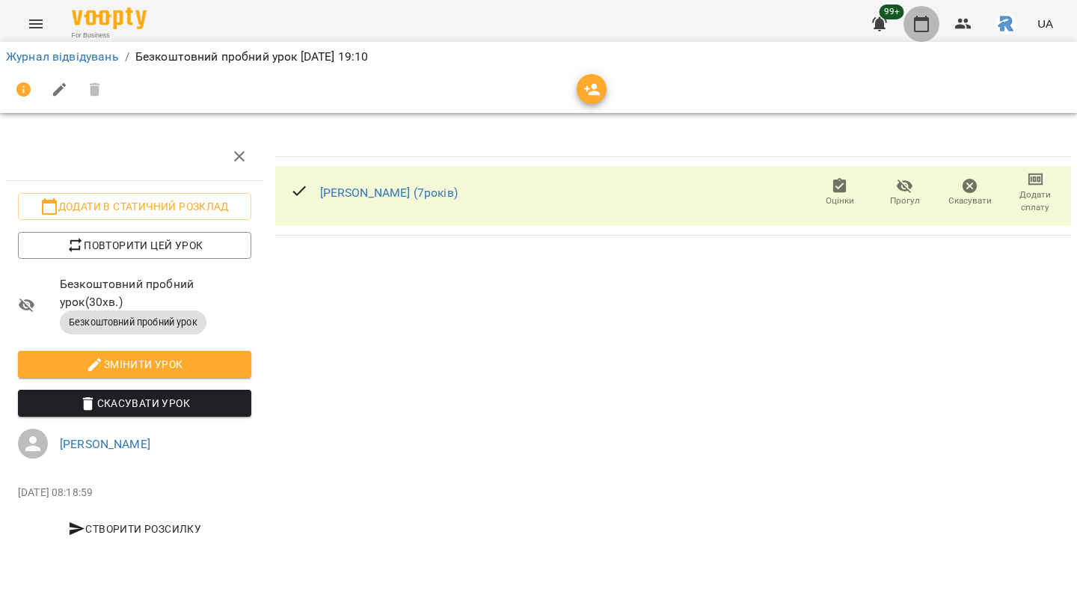
click at [918, 29] on icon "button" at bounding box center [922, 24] width 18 height 18
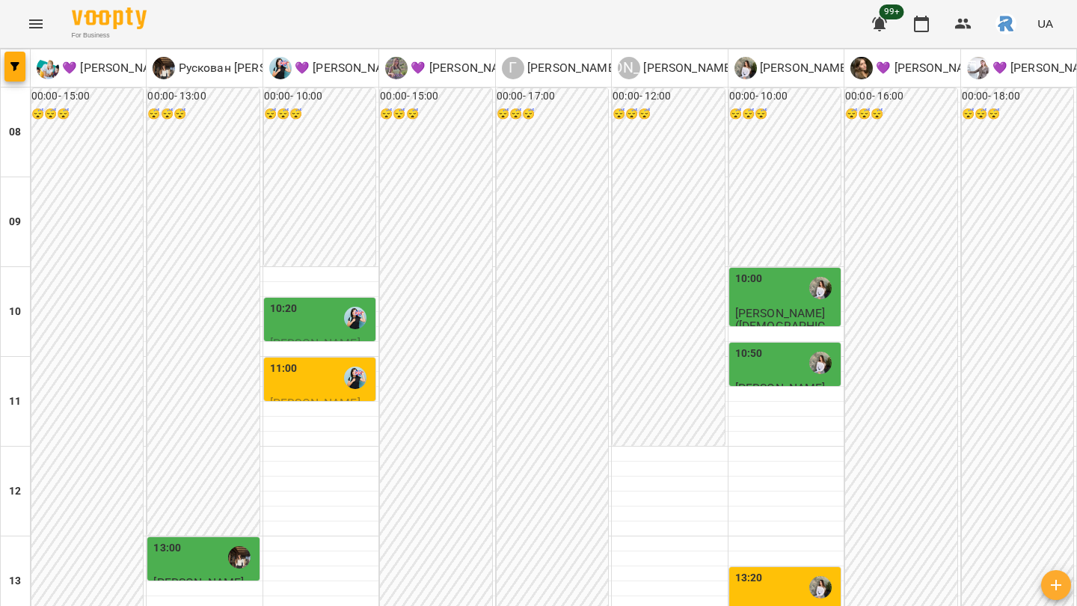
scroll to position [748, 0]
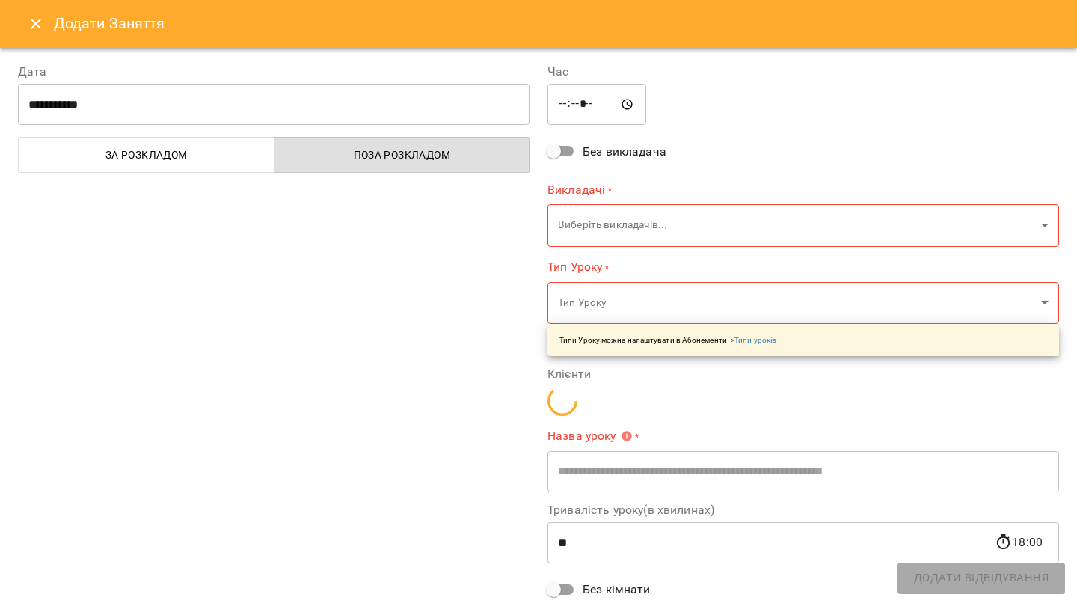
type input "**********"
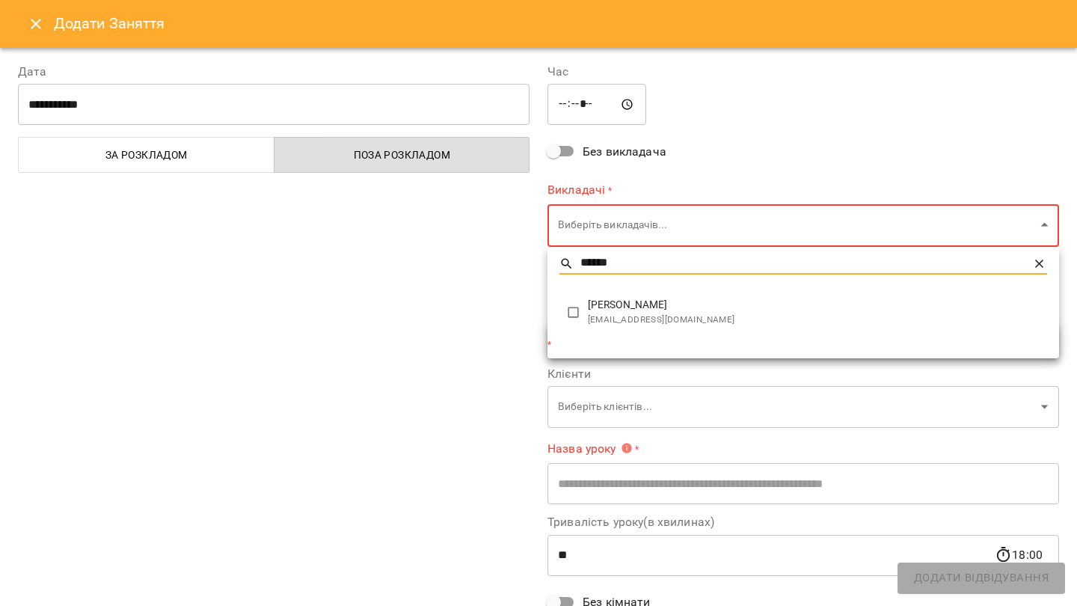
type input "******"
click at [610, 298] on span "[PERSON_NAME]" at bounding box center [817, 305] width 459 height 15
type input "**********"
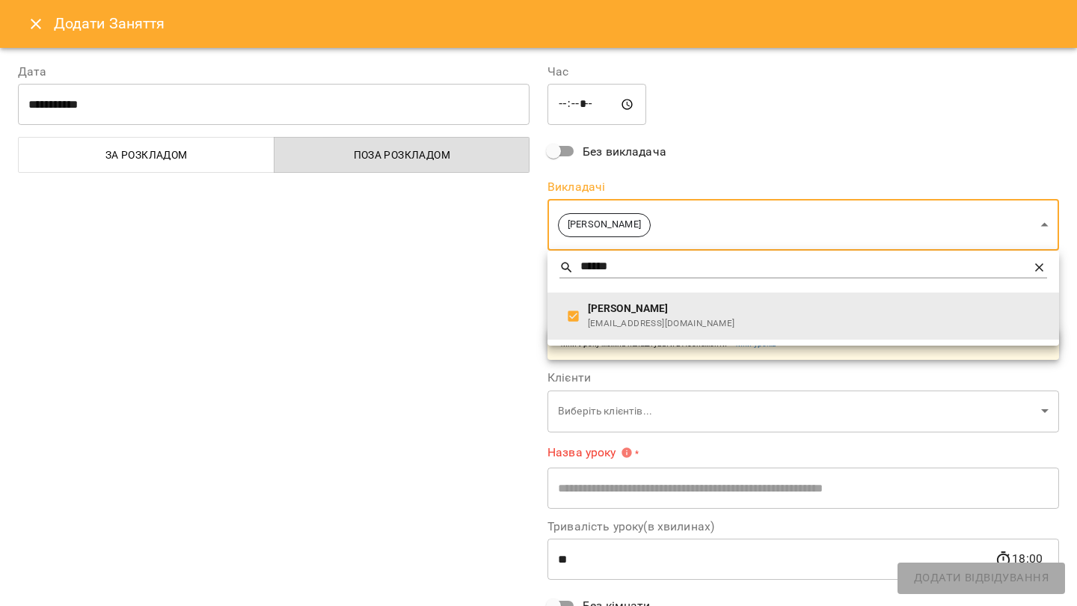
click at [467, 298] on div at bounding box center [538, 303] width 1077 height 606
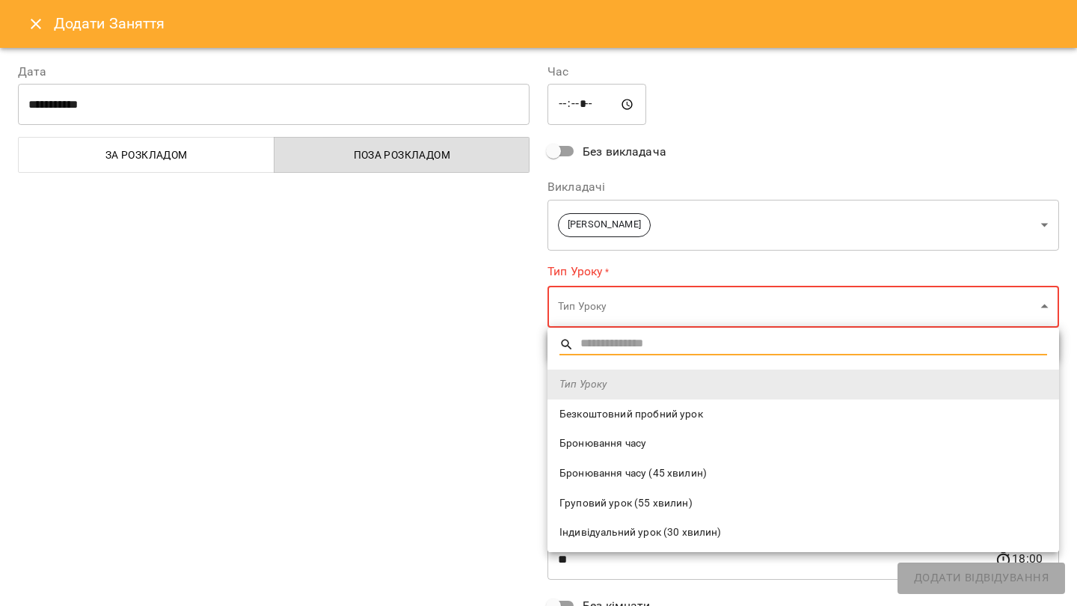
click at [617, 411] on span "Безкоштовний пробний урок" at bounding box center [803, 414] width 488 height 15
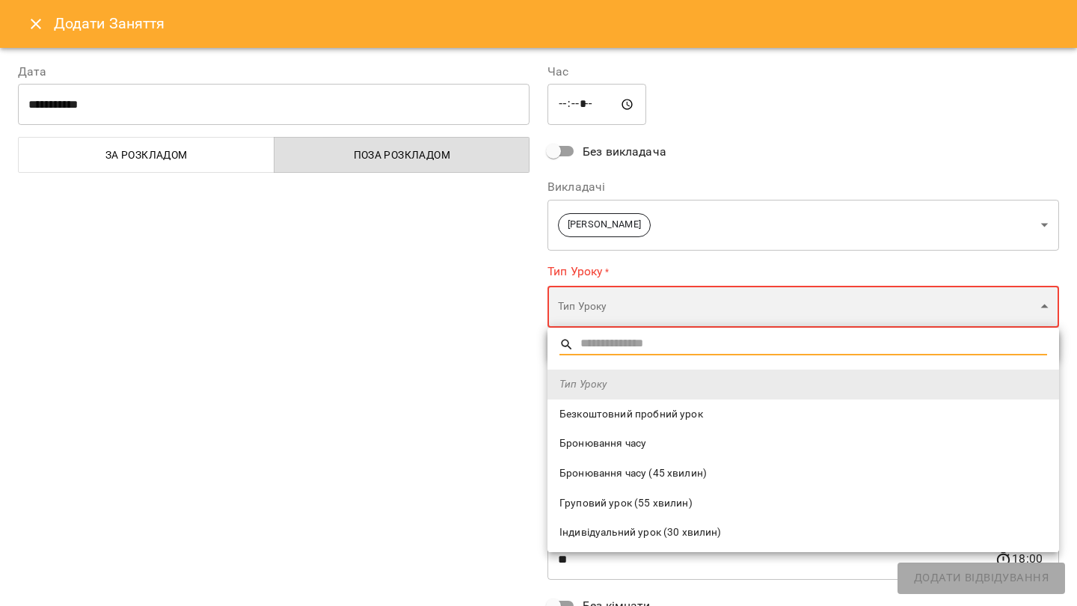
type input "**********"
type input "**"
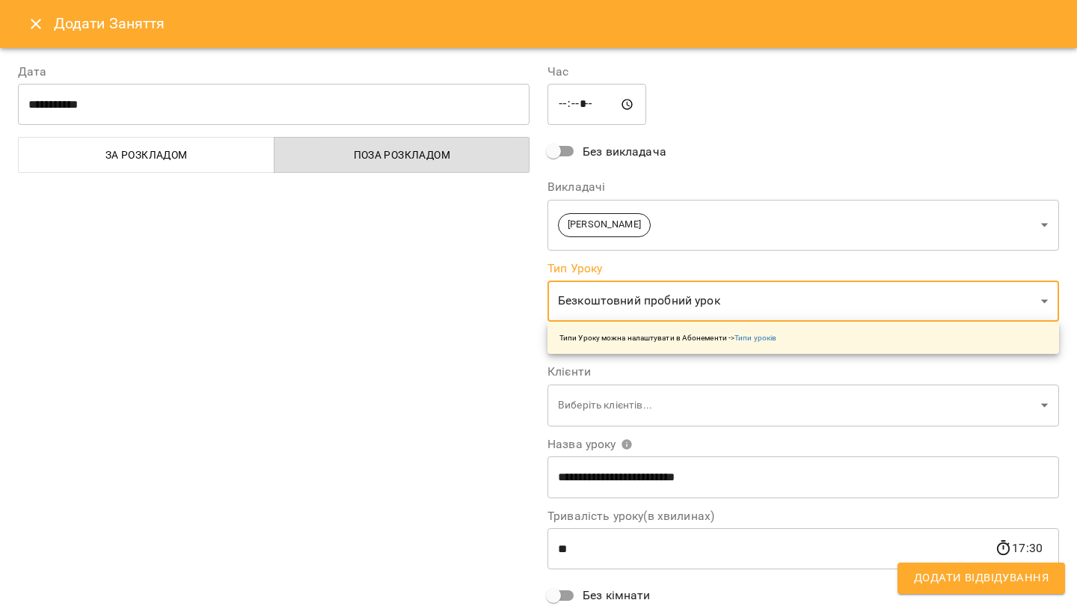
click at [610, 438] on span "Назва уроку" at bounding box center [590, 444] width 85 height 12
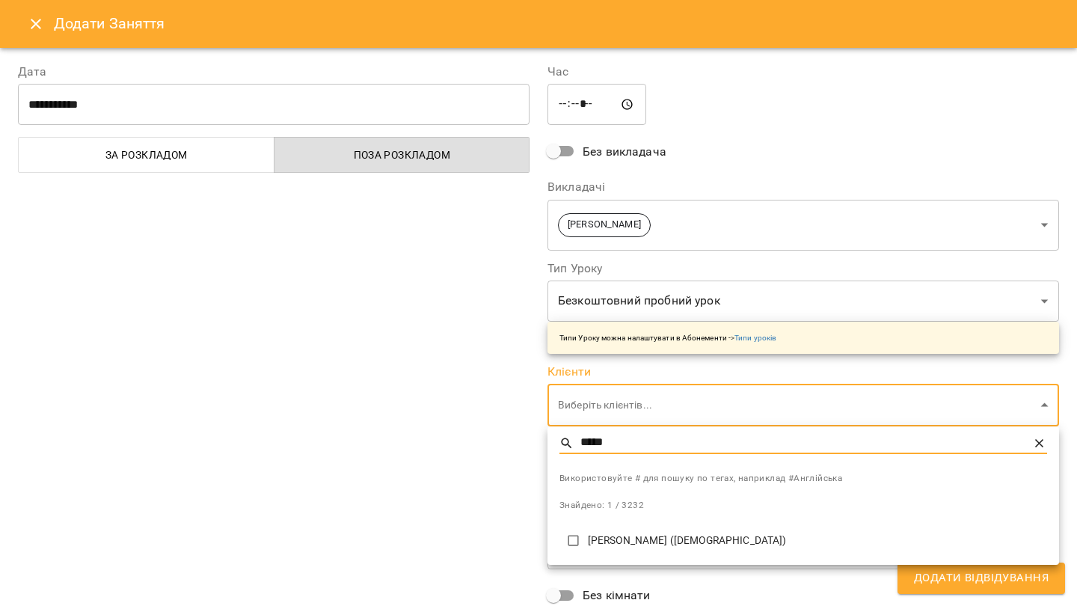
type input "*****"
click at [651, 552] on li "[PERSON_NAME] ([DEMOGRAPHIC_DATA])" at bounding box center [804, 540] width 512 height 37
type input "**********"
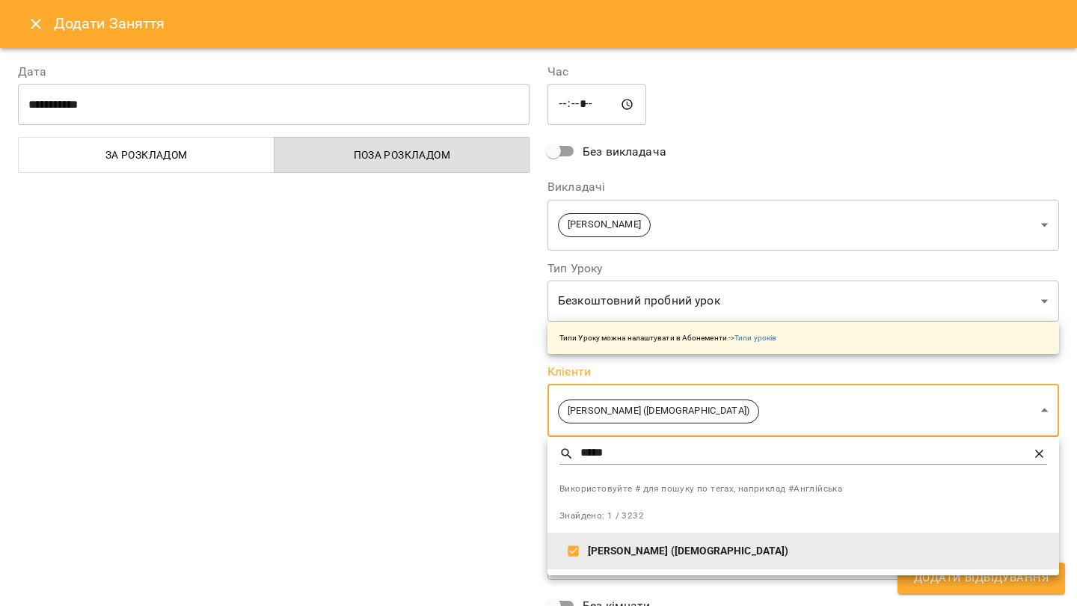
click at [406, 474] on div at bounding box center [538, 303] width 1077 height 606
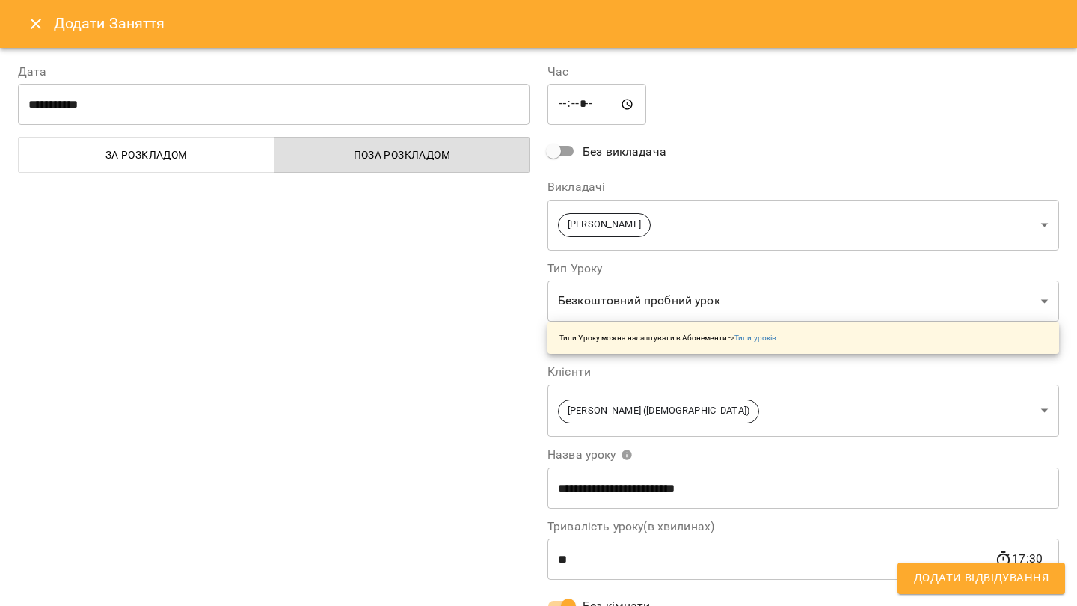
scroll to position [57, 0]
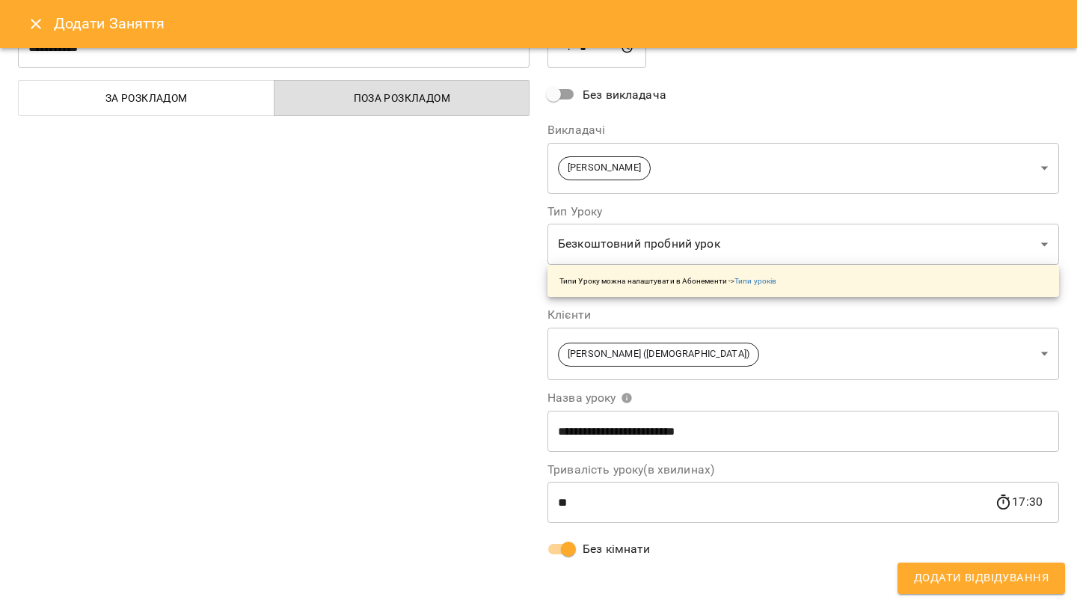
click at [1025, 581] on span "Додати Відвідування" at bounding box center [981, 577] width 135 height 19
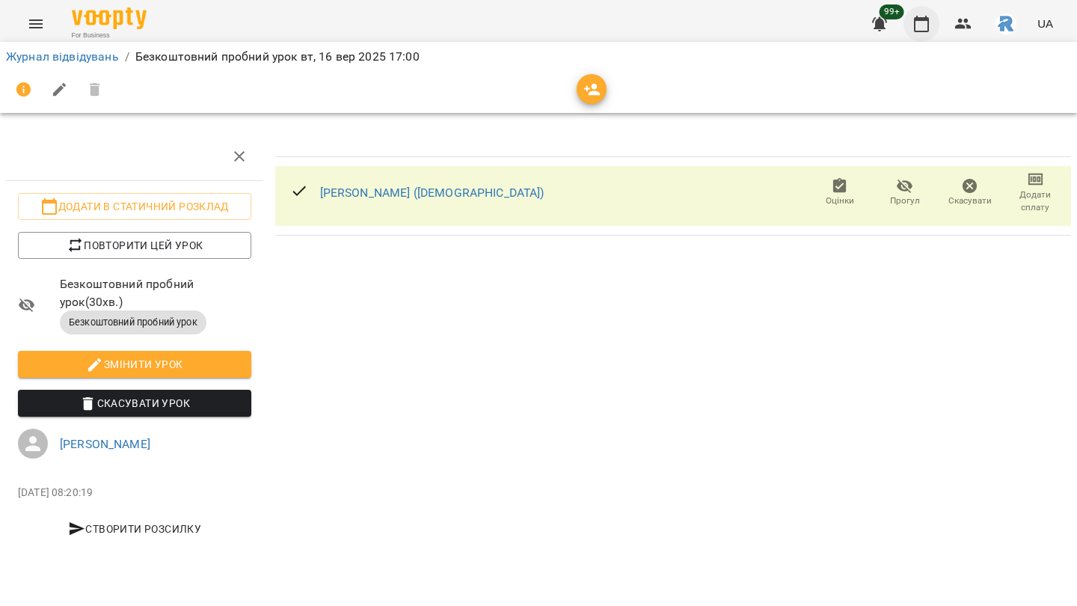
click at [922, 25] on icon "button" at bounding box center [922, 24] width 18 height 18
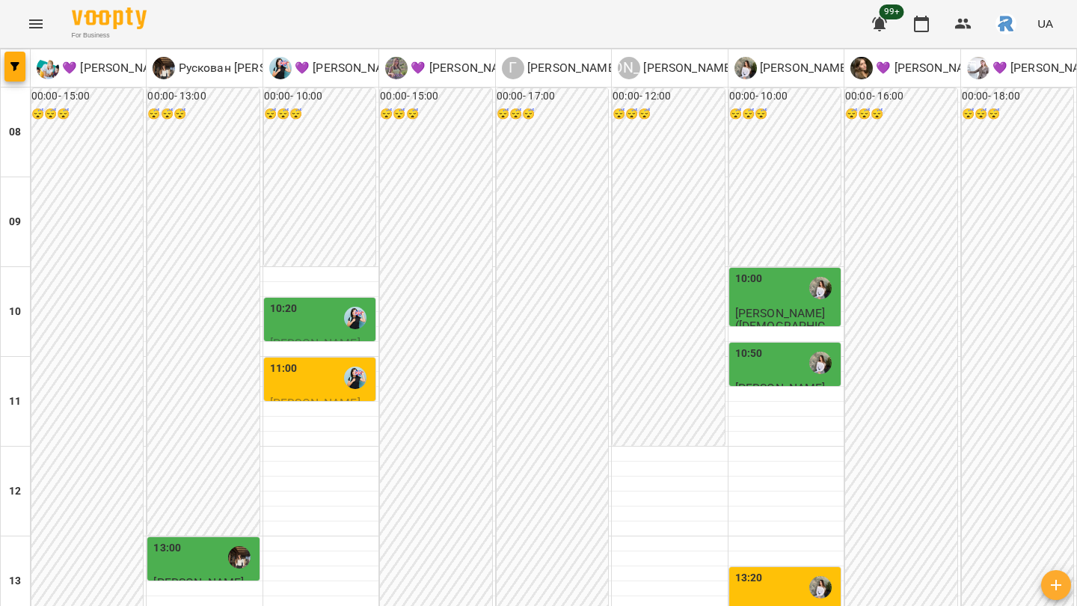
scroll to position [556, 0]
click at [19, 67] on icon "button" at bounding box center [14, 66] width 9 height 9
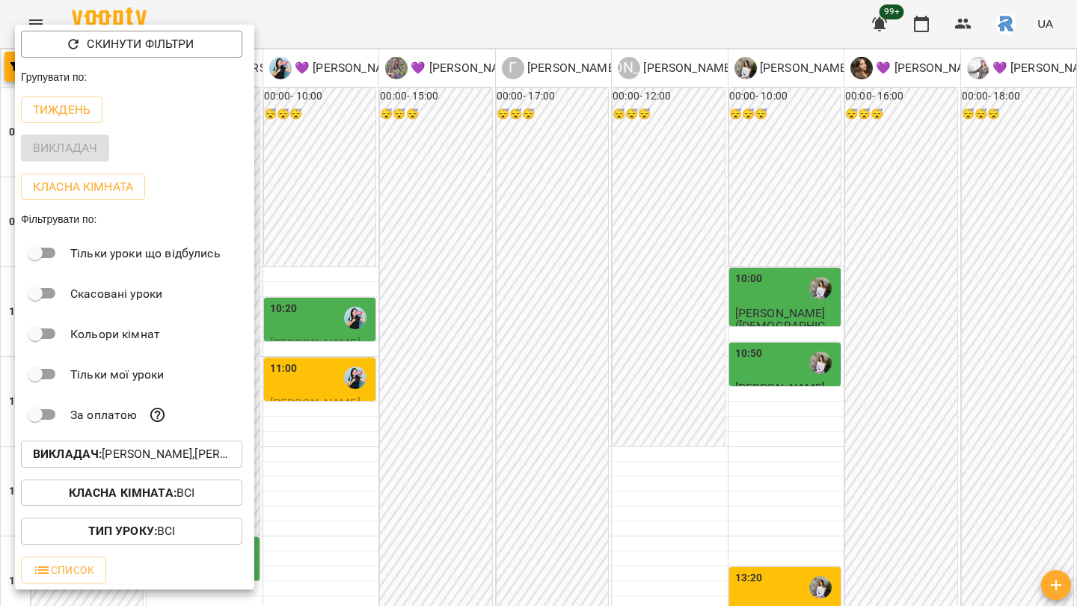
click at [447, 316] on div at bounding box center [538, 303] width 1077 height 606
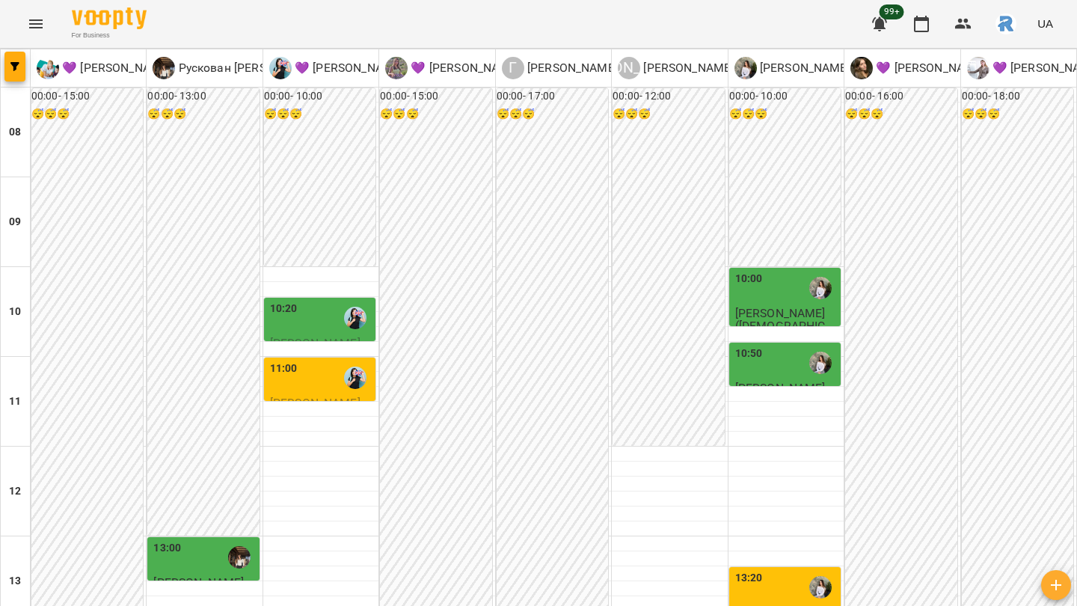
scroll to position [430, 0]
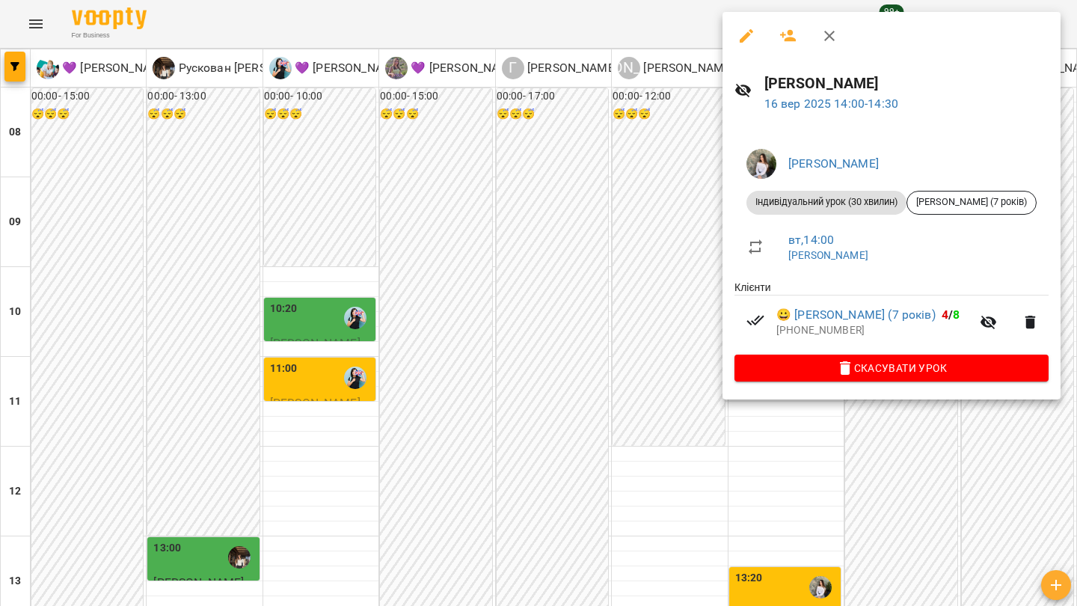
click at [625, 258] on div at bounding box center [538, 303] width 1077 height 606
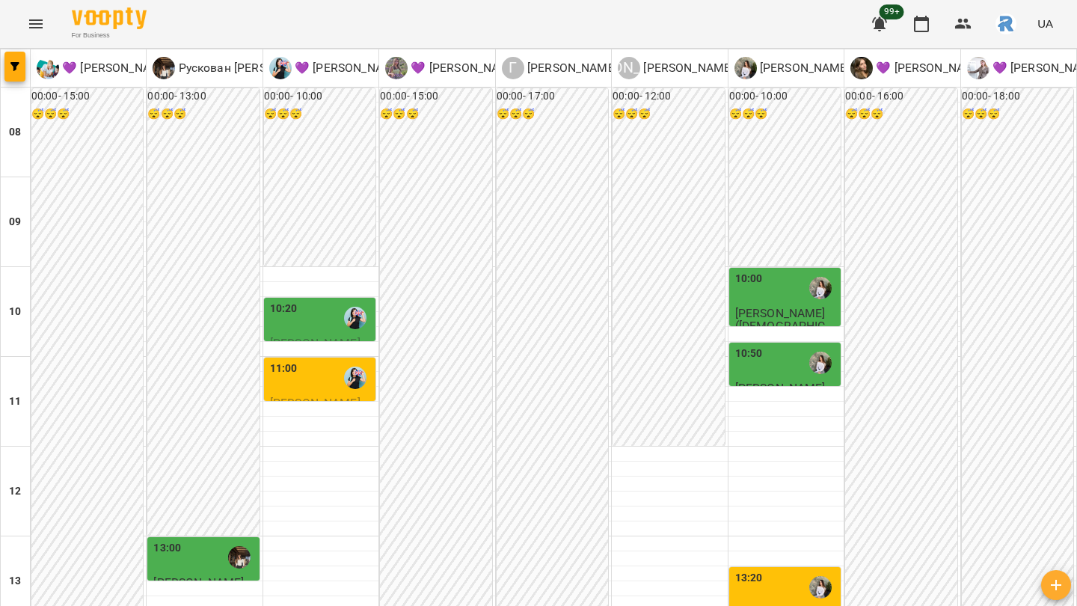
scroll to position [556, 0]
click at [13, 62] on icon "button" at bounding box center [14, 66] width 9 height 9
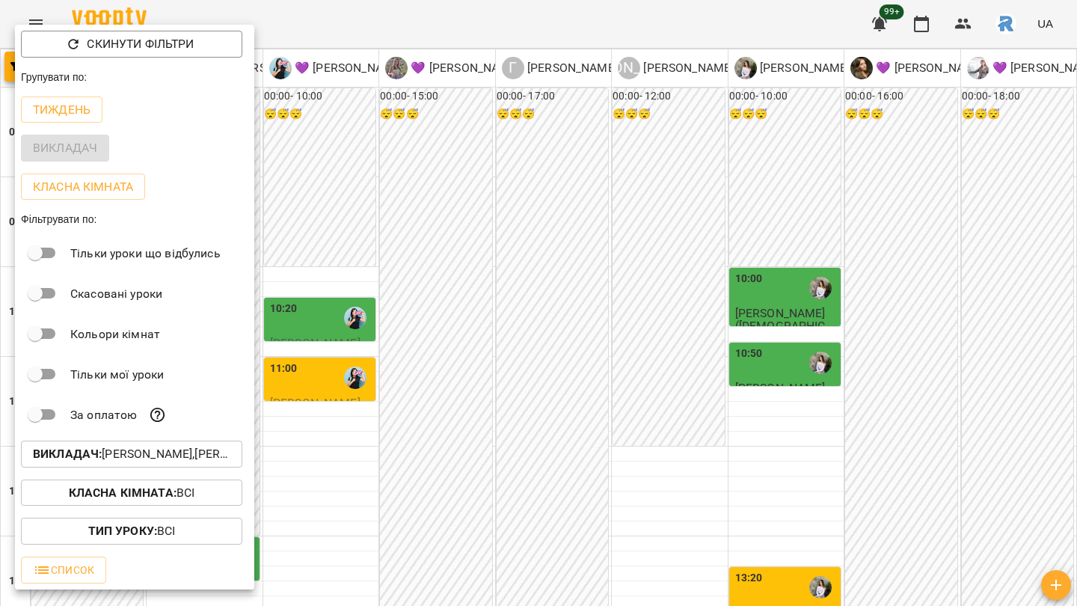
click at [116, 453] on p "Викладач : [PERSON_NAME],[PERSON_NAME],[PERSON_NAME],[PERSON_NAME],💜 [PERSON_NA…" at bounding box center [131, 454] width 197 height 18
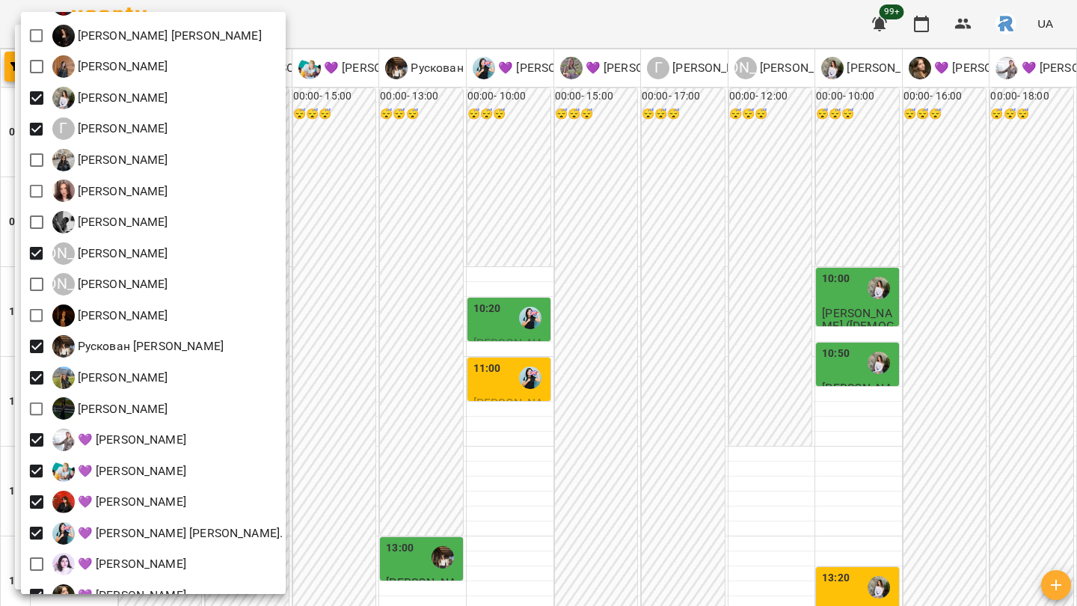
scroll to position [269, 0]
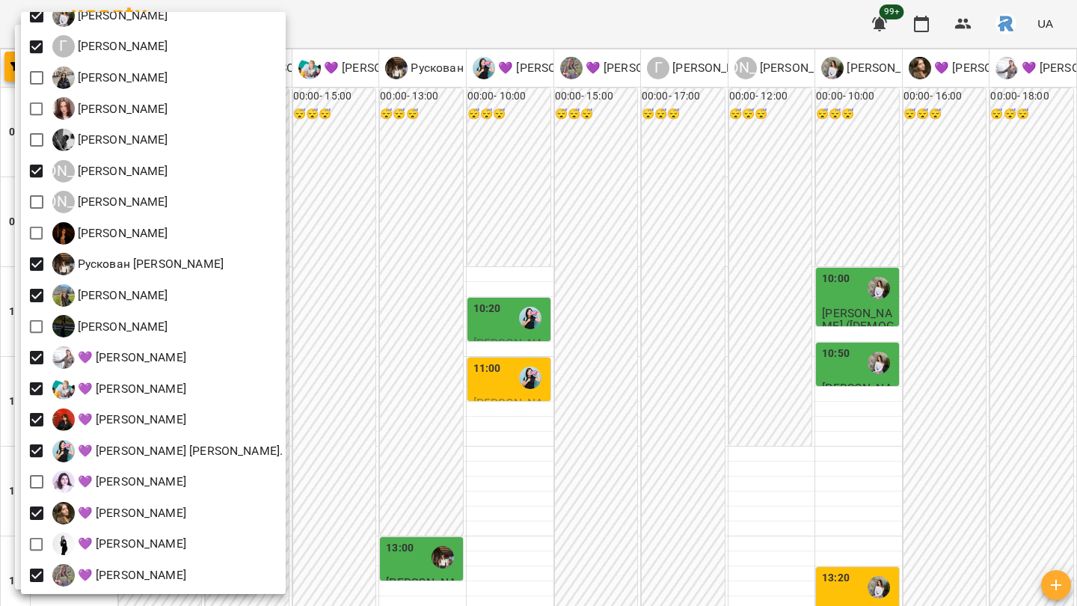
click at [545, 352] on div at bounding box center [538, 303] width 1077 height 606
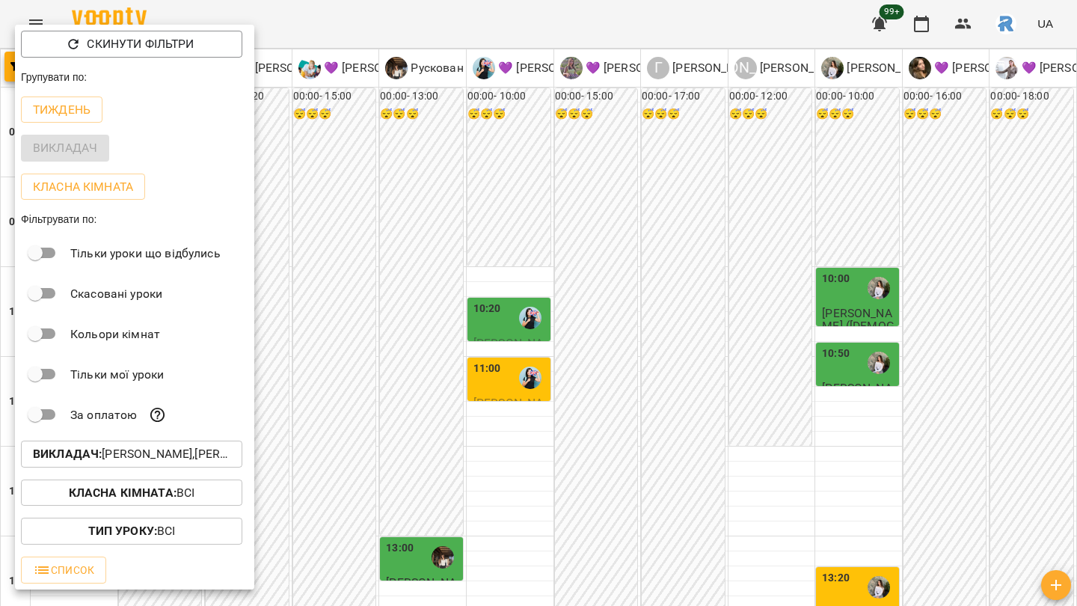
click at [655, 388] on div at bounding box center [538, 303] width 1077 height 606
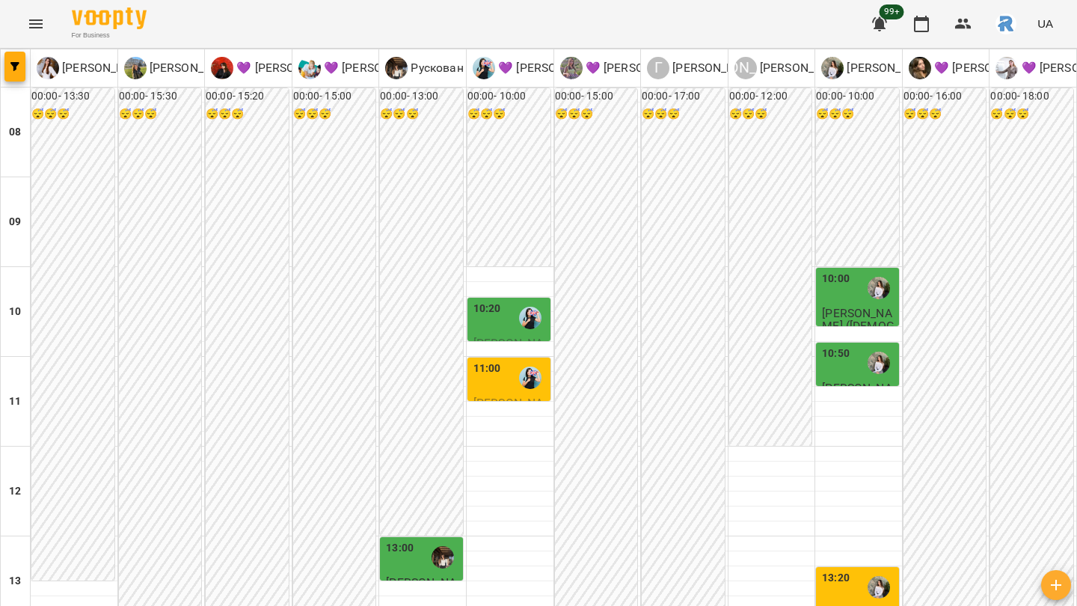
scroll to position [454, 0]
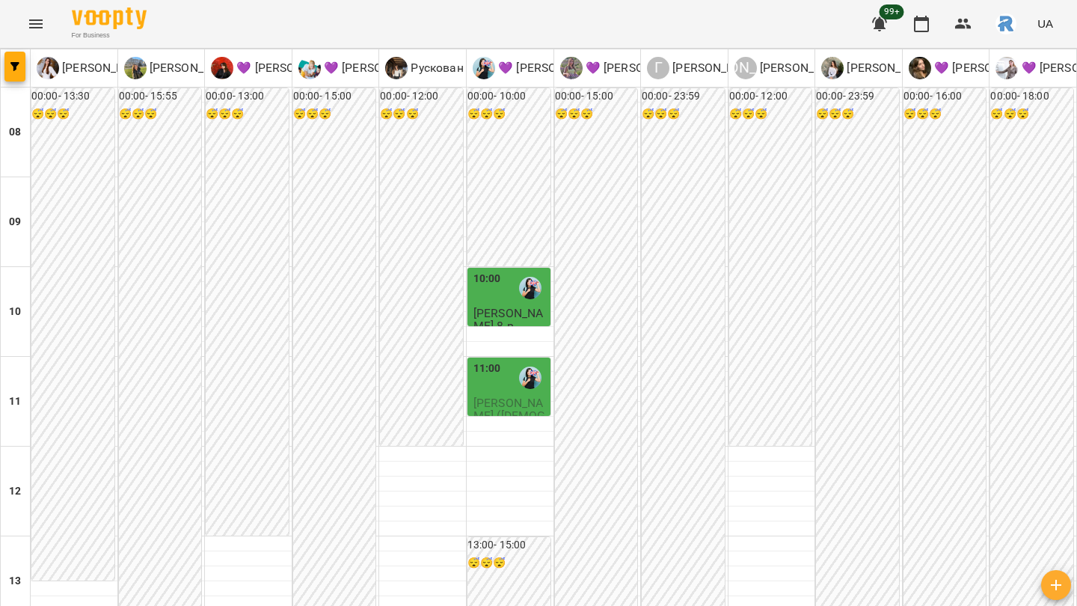
scroll to position [500, 0]
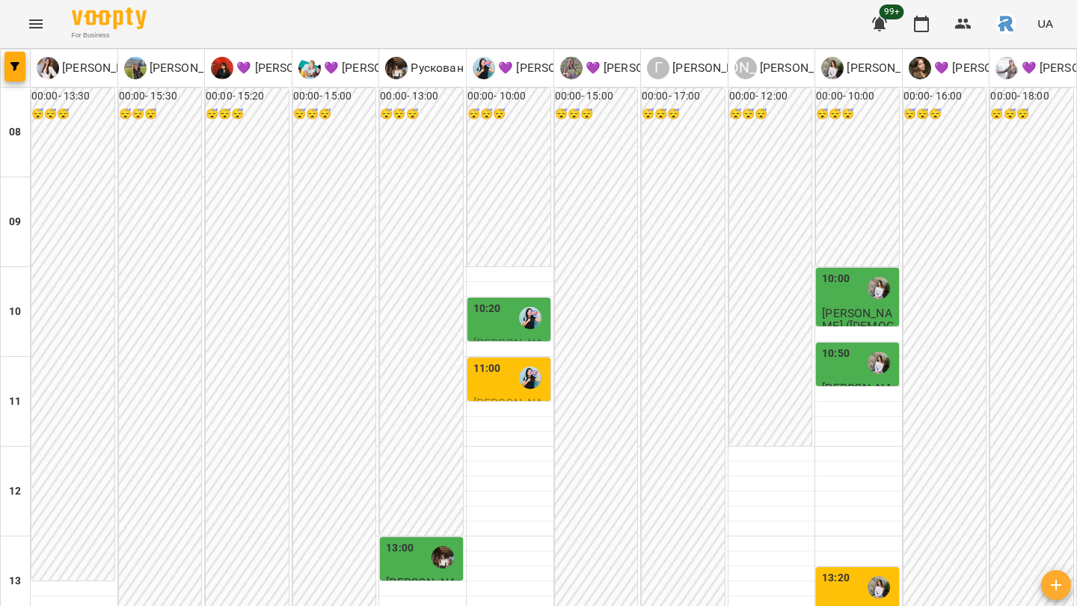
scroll to position [629, 0]
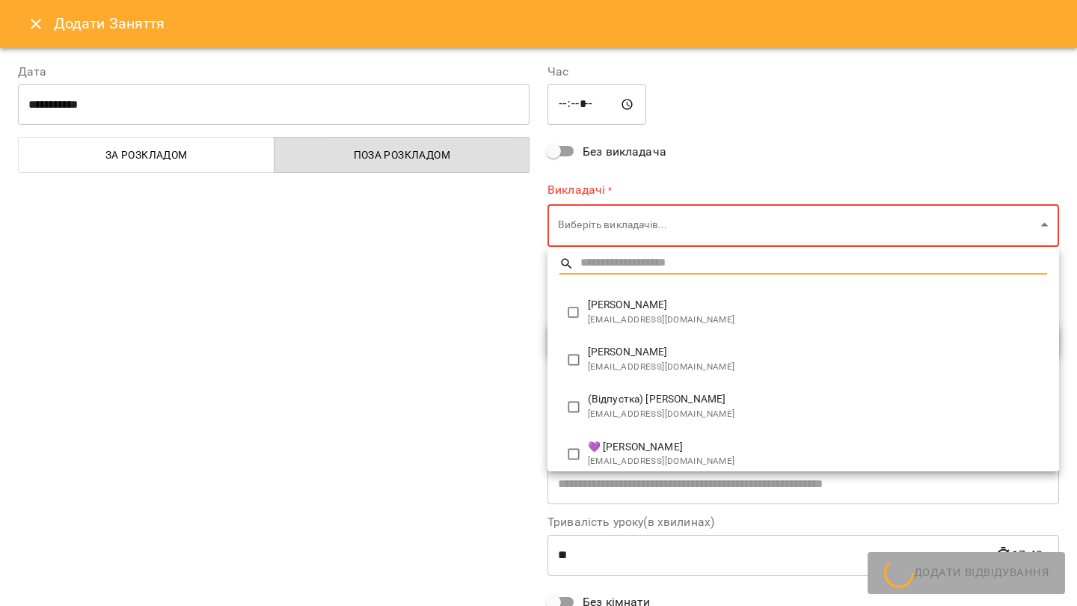
type input "**********"
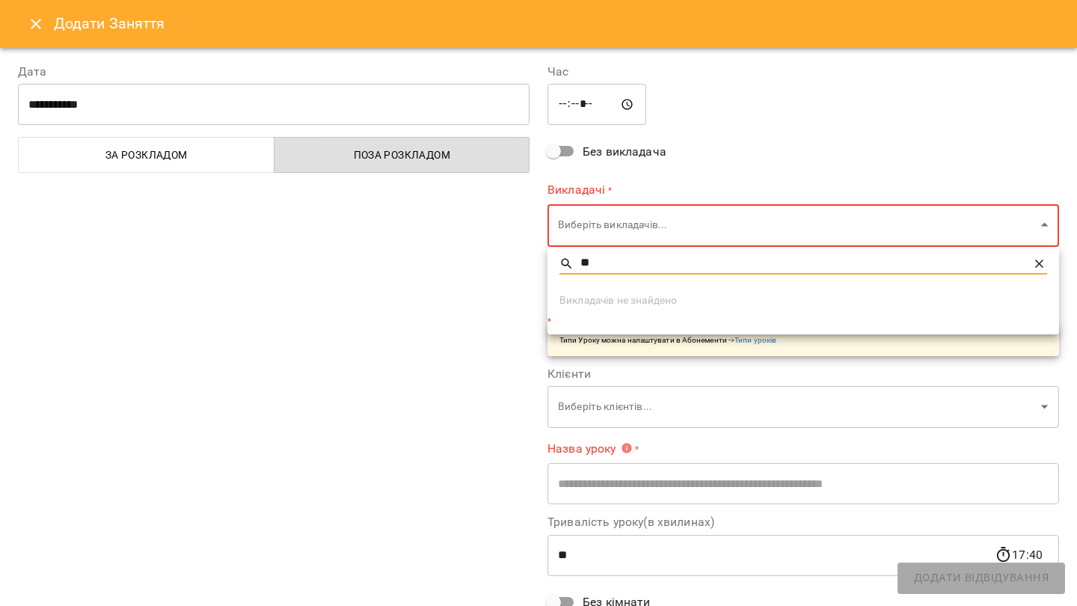
type input "*"
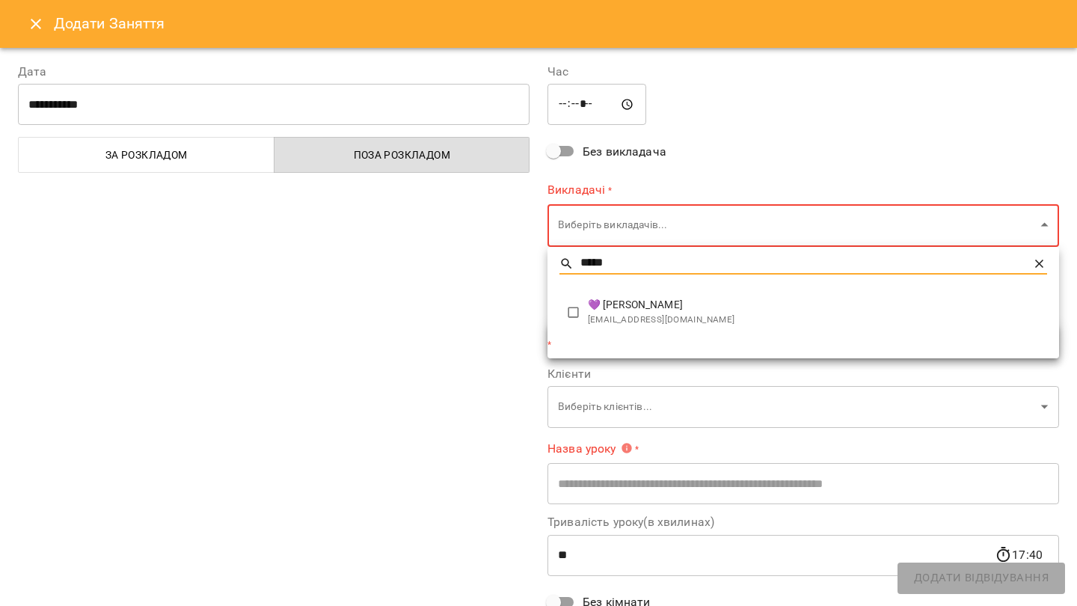
type input "*****"
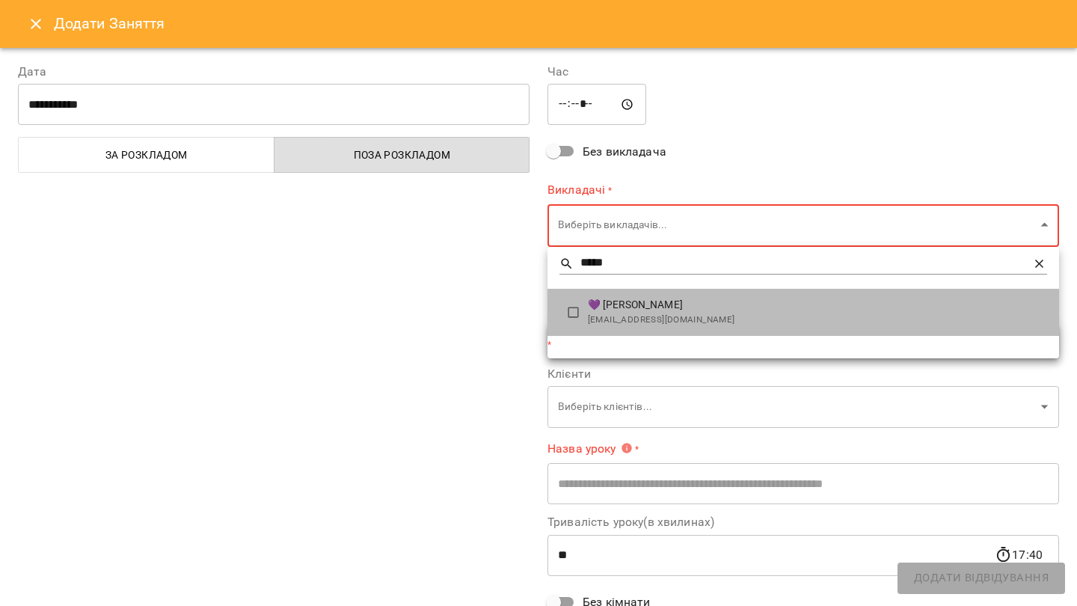
click at [582, 292] on li "💜 [PERSON_NAME] Назаріївна [EMAIL_ADDRESS][DOMAIN_NAME]" at bounding box center [804, 312] width 512 height 47
type input "**********"
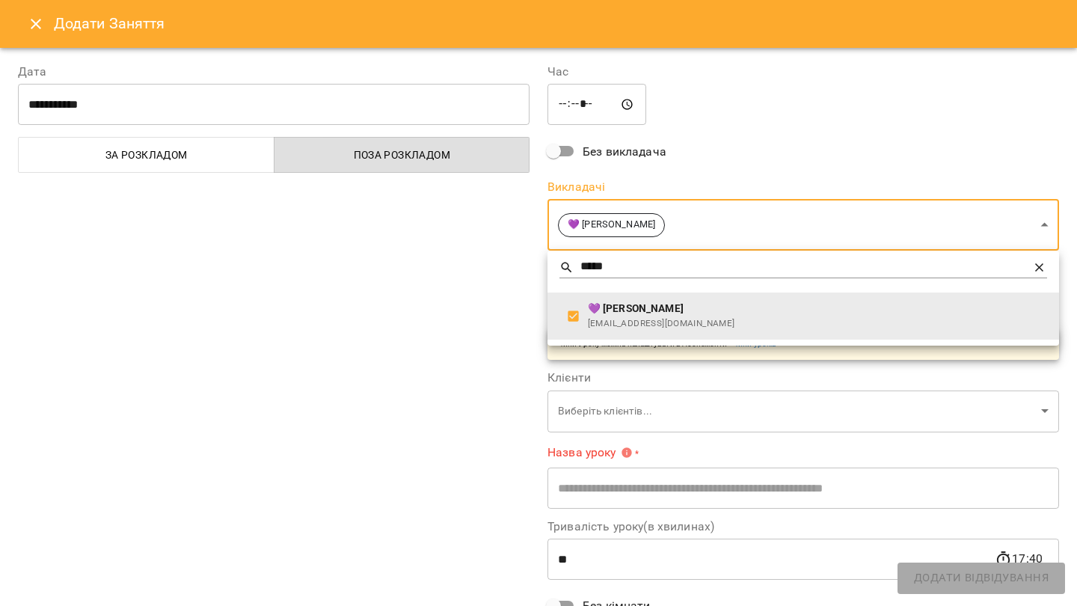
click at [432, 294] on div at bounding box center [538, 303] width 1077 height 606
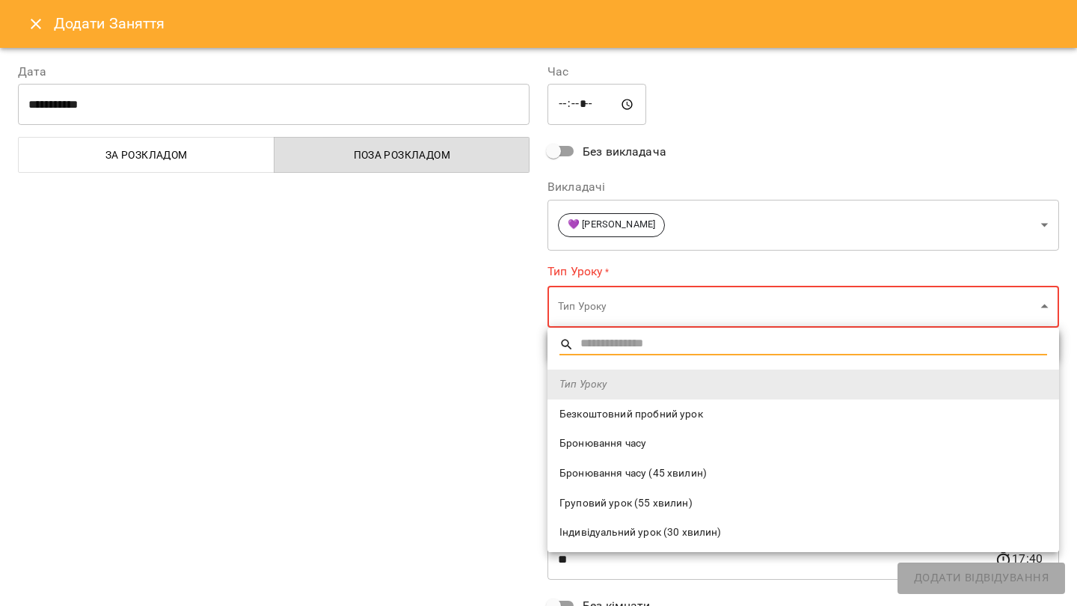
click at [631, 419] on span "Безкоштовний пробний урок" at bounding box center [803, 414] width 488 height 15
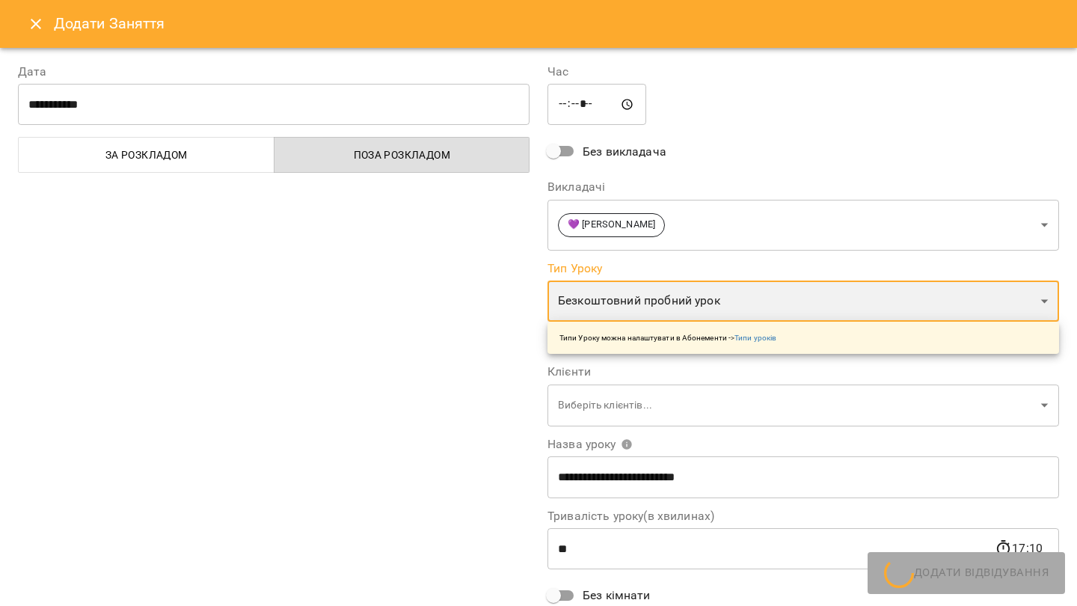
type input "**********"
type input "**"
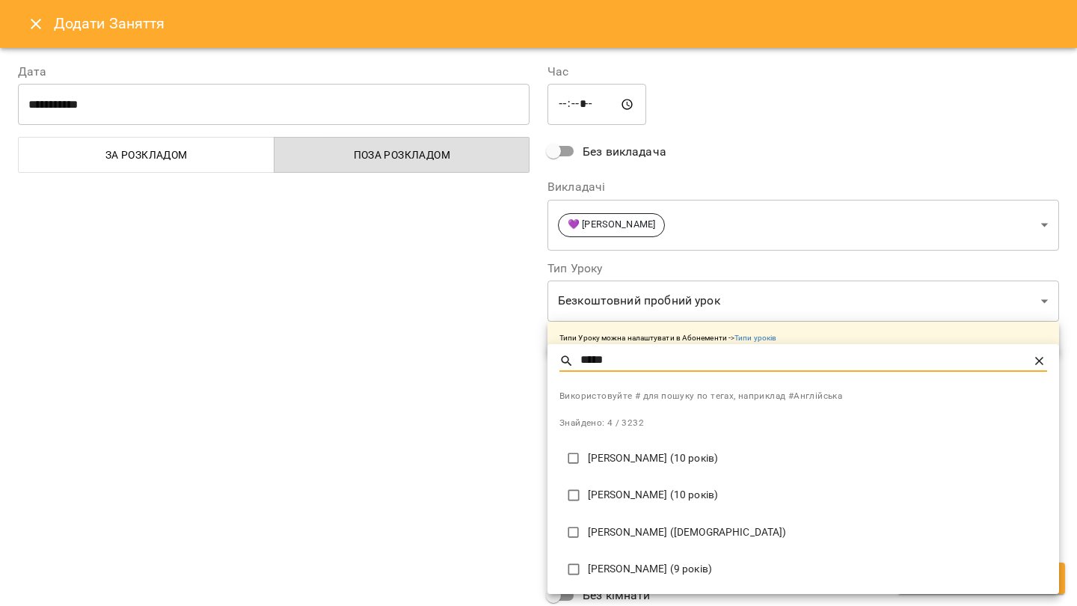
type input "*****"
click at [648, 519] on li "[PERSON_NAME] ([DEMOGRAPHIC_DATA])" at bounding box center [804, 532] width 512 height 37
type input "**********"
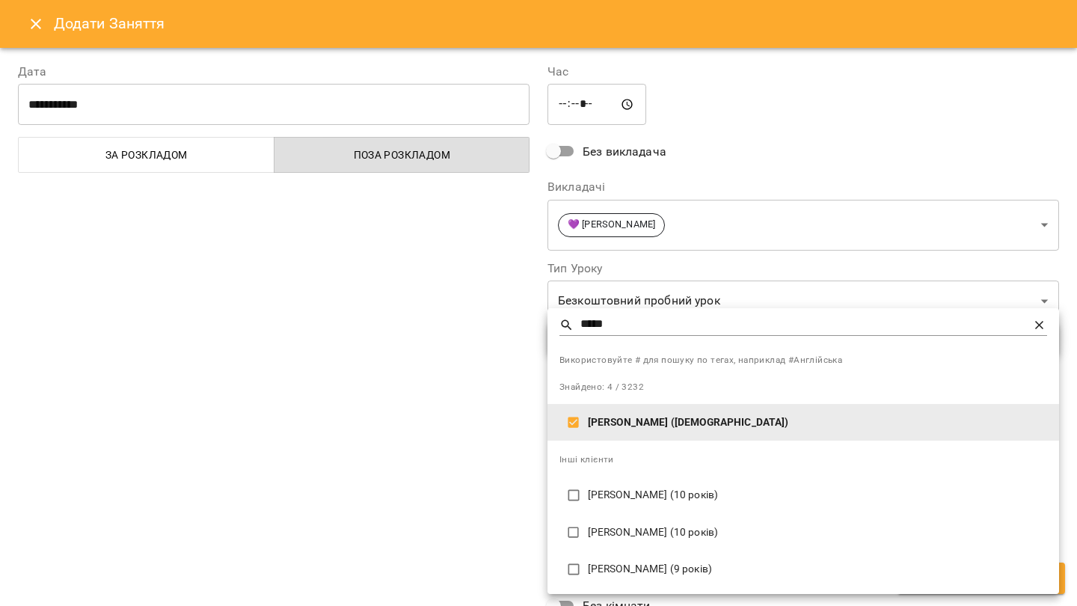
click at [467, 415] on div at bounding box center [538, 303] width 1077 height 606
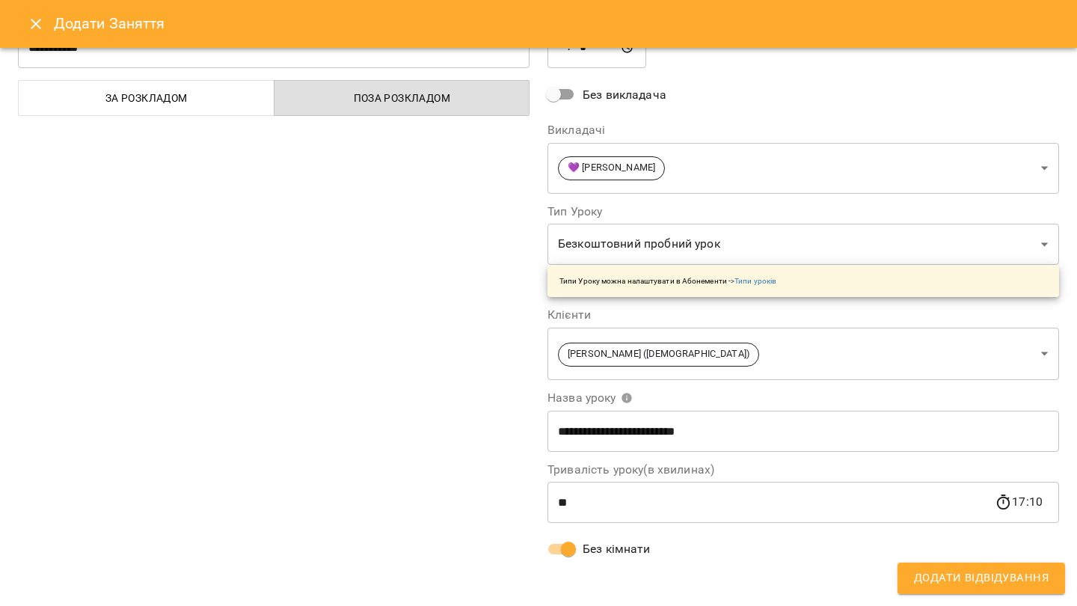
scroll to position [0, 0]
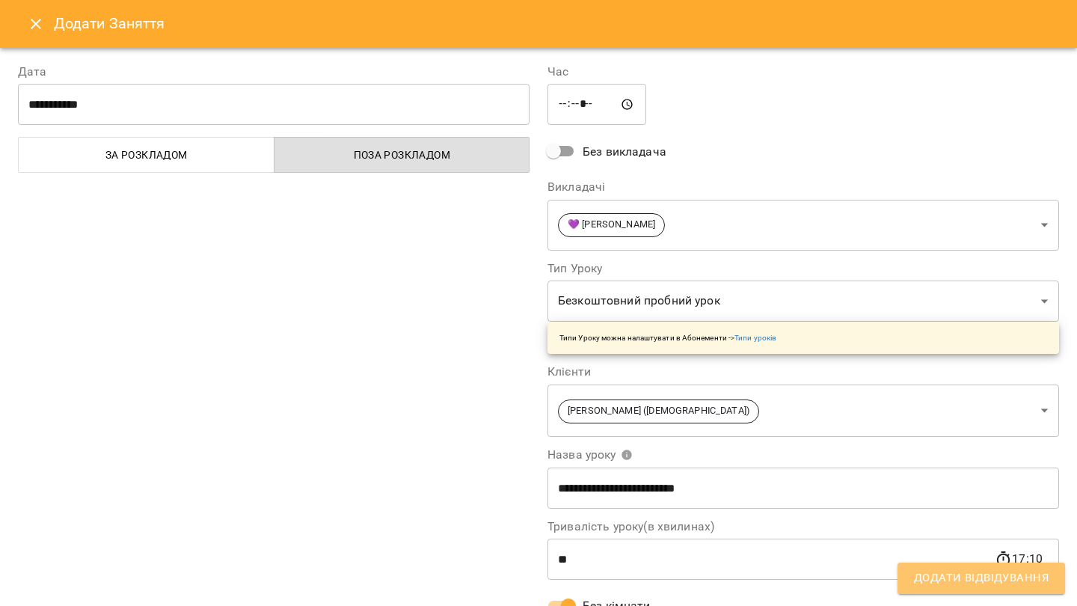
click at [931, 586] on span "Додати Відвідування" at bounding box center [981, 577] width 135 height 19
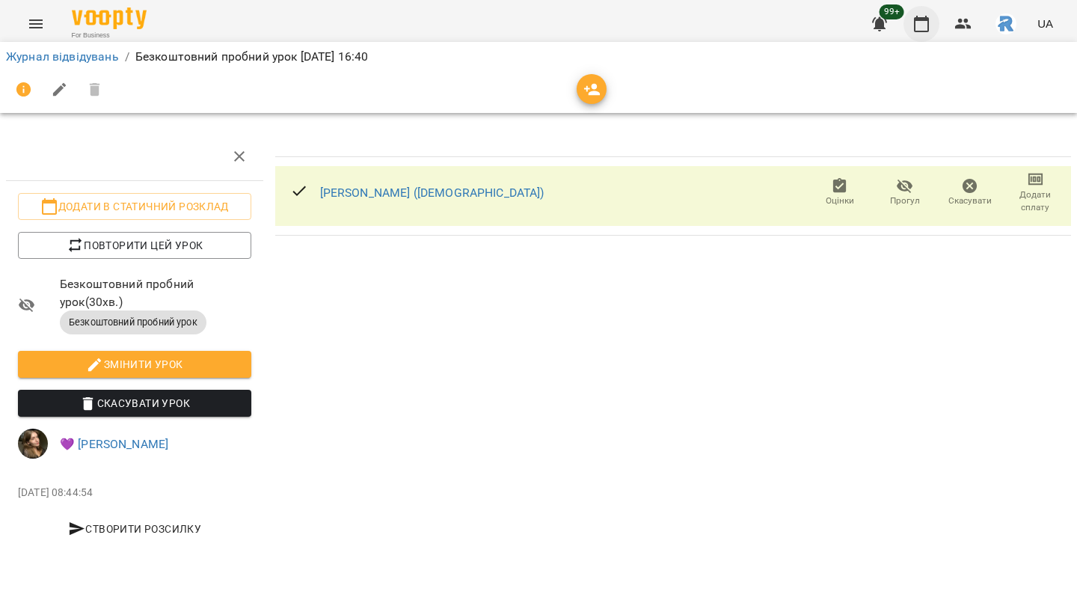
click at [926, 25] on icon "button" at bounding box center [922, 24] width 18 height 18
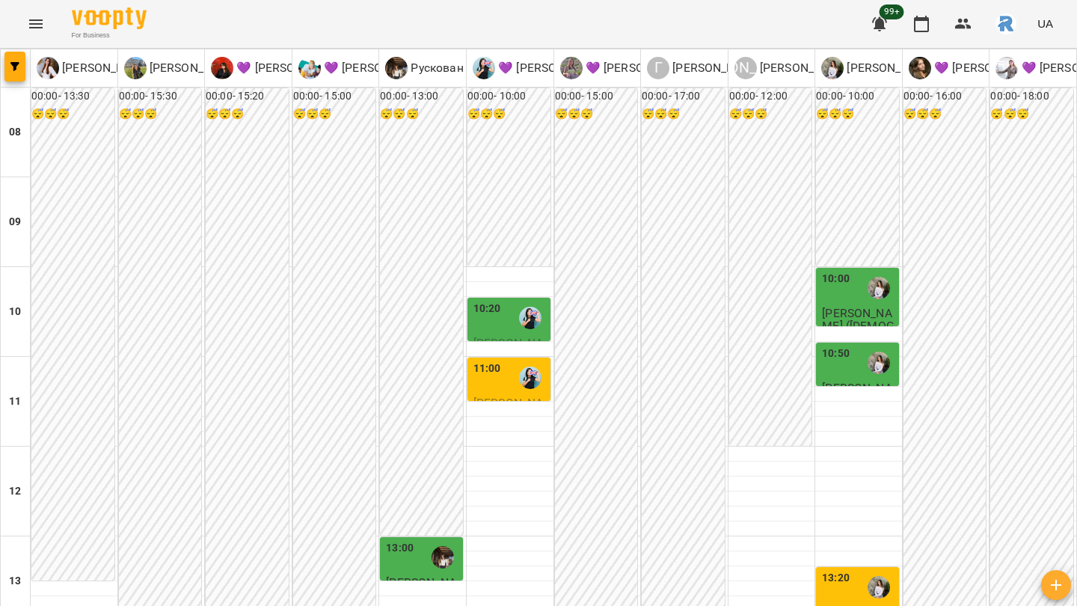
scroll to position [701, 0]
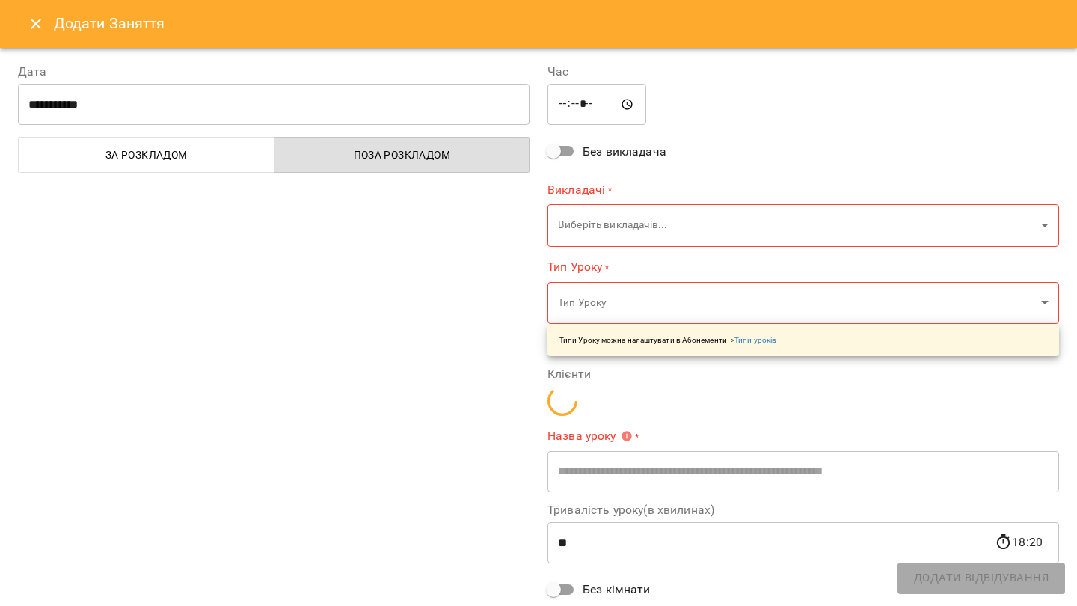
type input "**********"
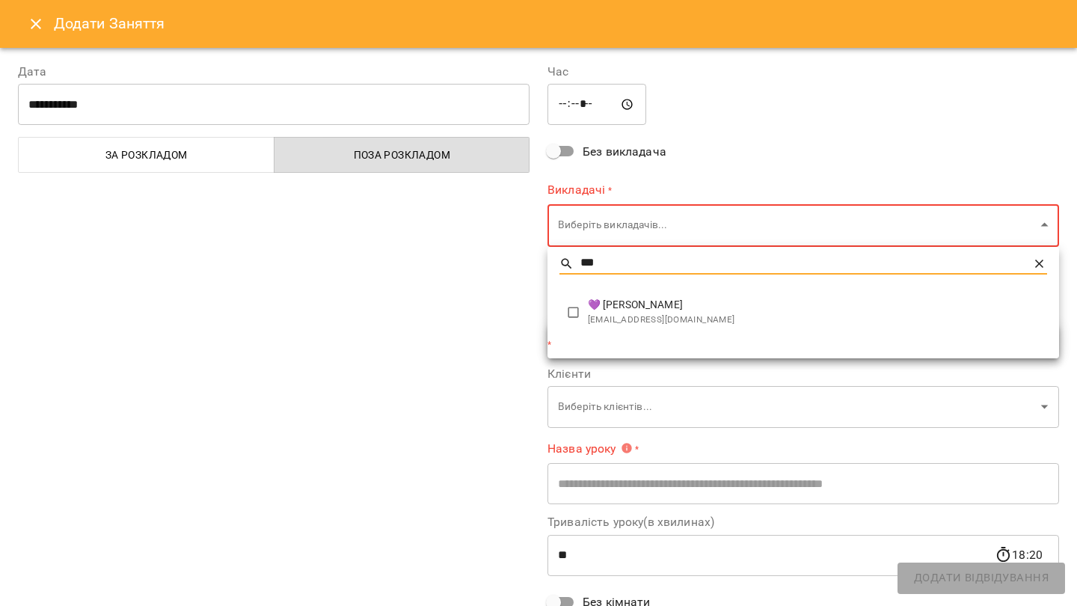
type input "***"
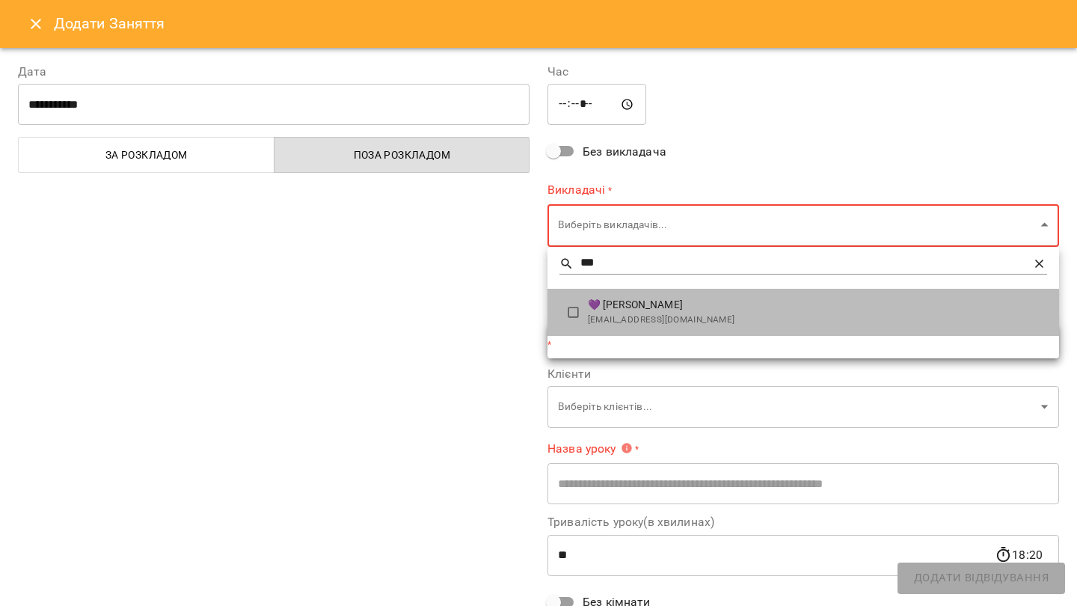
click at [690, 299] on span "💜 [PERSON_NAME]" at bounding box center [817, 305] width 459 height 15
type input "**********"
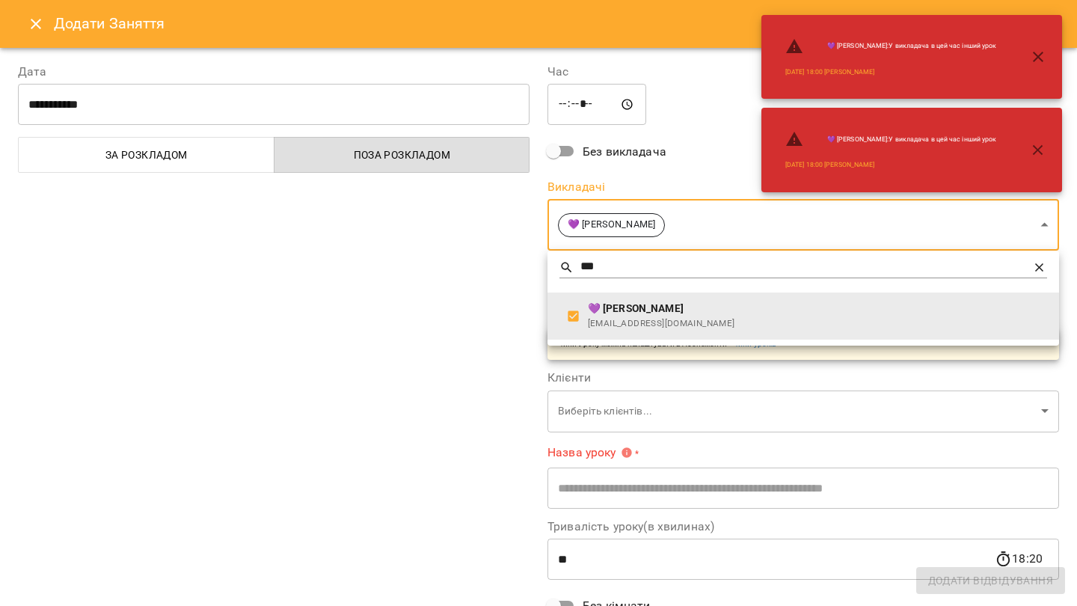
click at [438, 295] on div at bounding box center [538, 303] width 1077 height 606
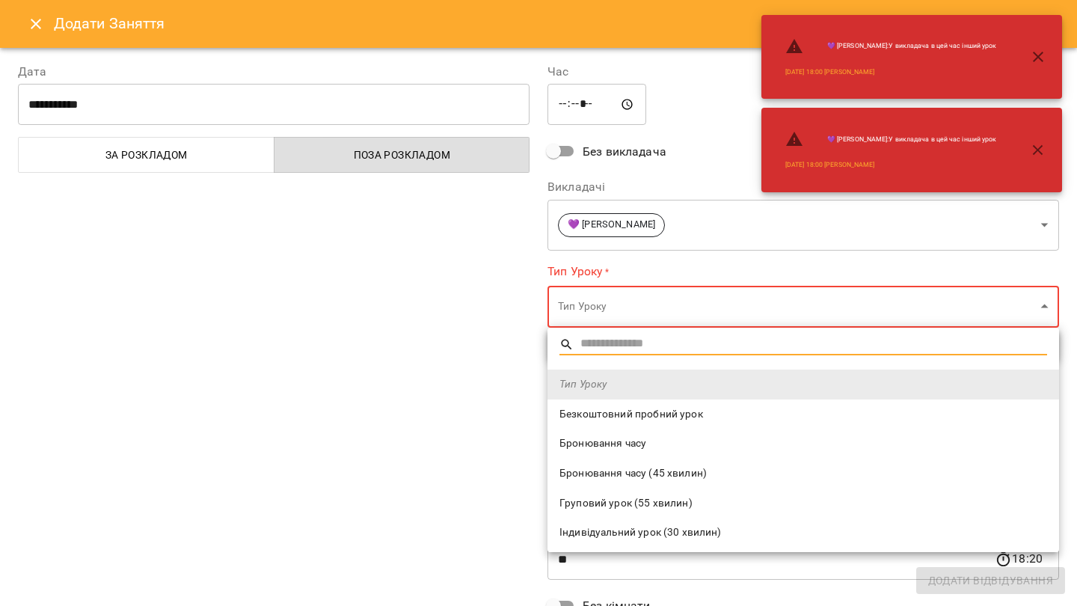
click at [601, 408] on span "Безкоштовний пробний урок" at bounding box center [803, 414] width 488 height 15
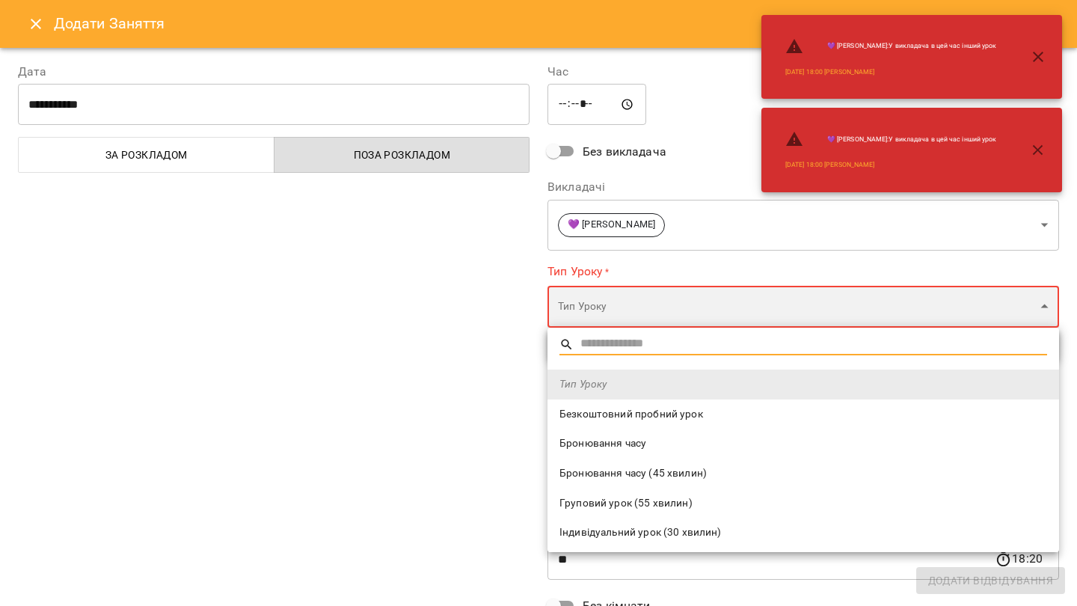
type input "**********"
type input "**"
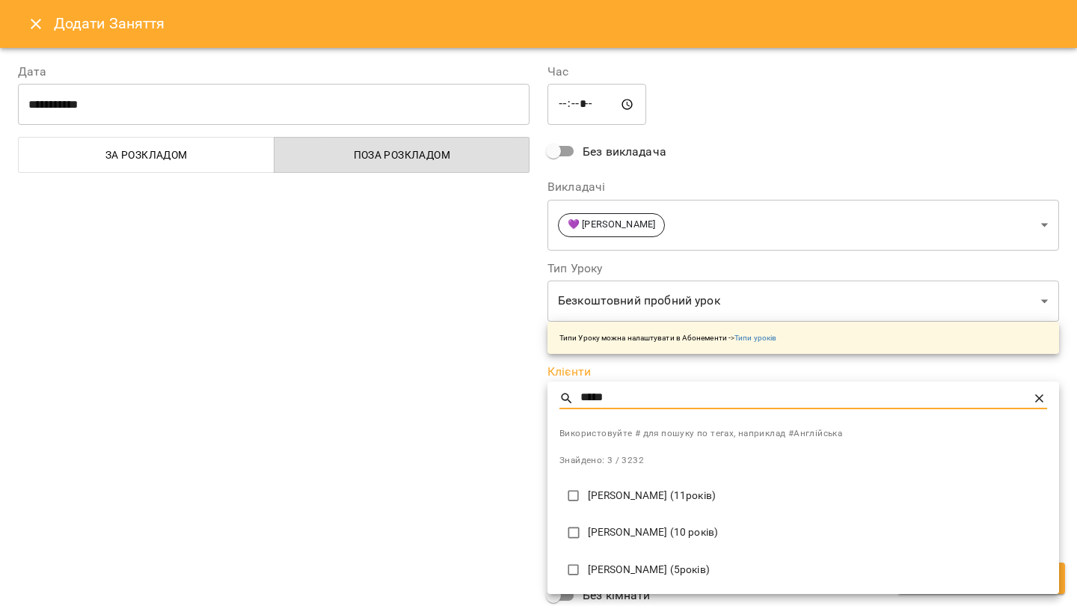
type input "*****"
click at [645, 566] on p "[PERSON_NAME] (5років)" at bounding box center [817, 569] width 459 height 15
type input "**********"
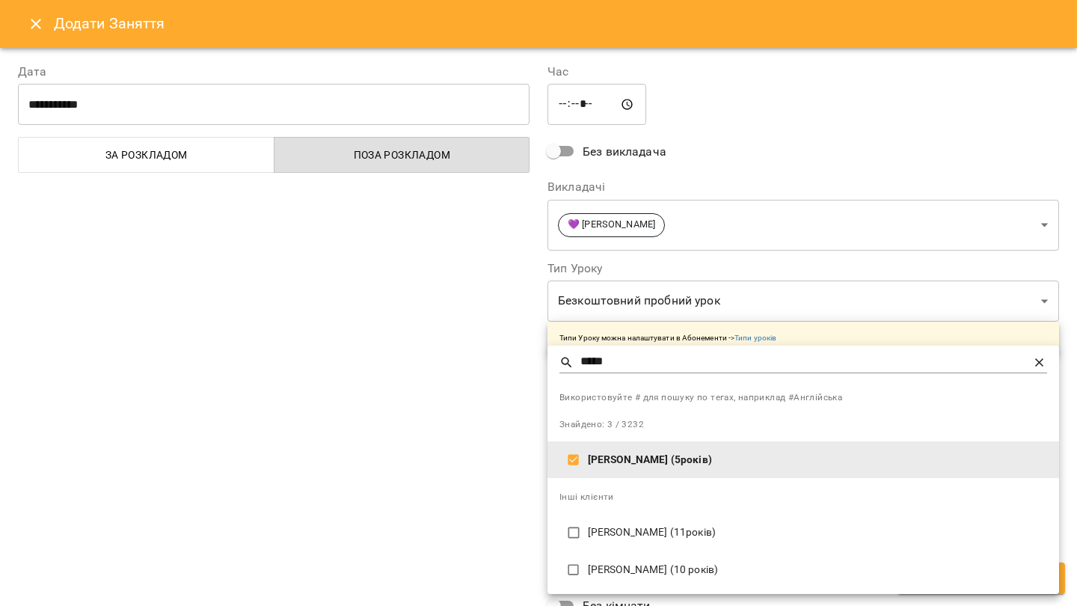
click at [779, 254] on div at bounding box center [538, 303] width 1077 height 606
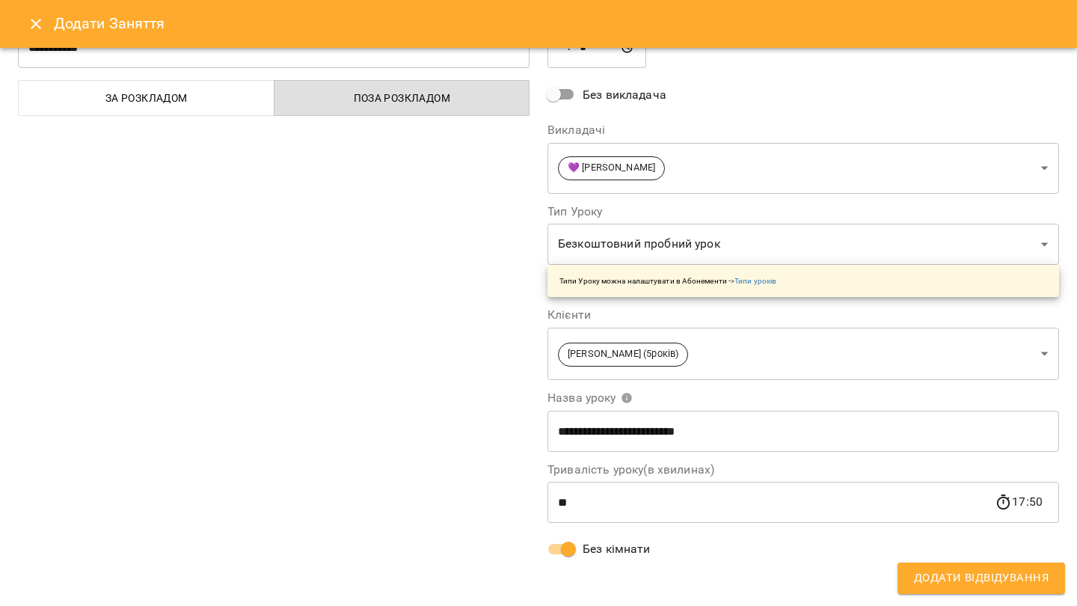
scroll to position [57, 0]
click at [981, 582] on span "Додати Відвідування" at bounding box center [981, 577] width 135 height 19
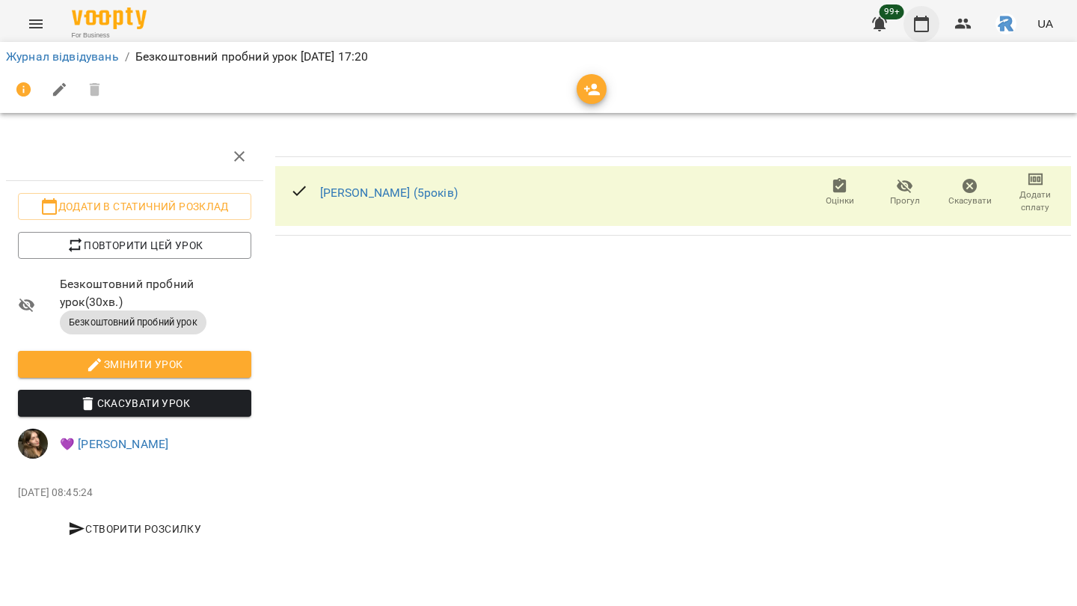
click at [926, 20] on icon "button" at bounding box center [921, 24] width 15 height 16
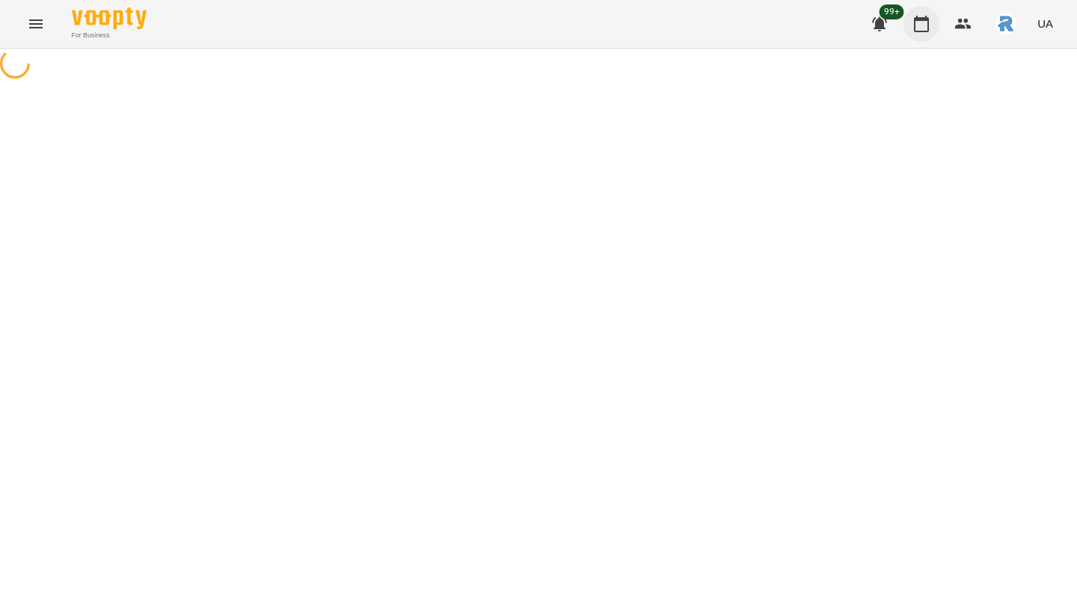
click at [926, 20] on icon "button" at bounding box center [921, 24] width 15 height 16
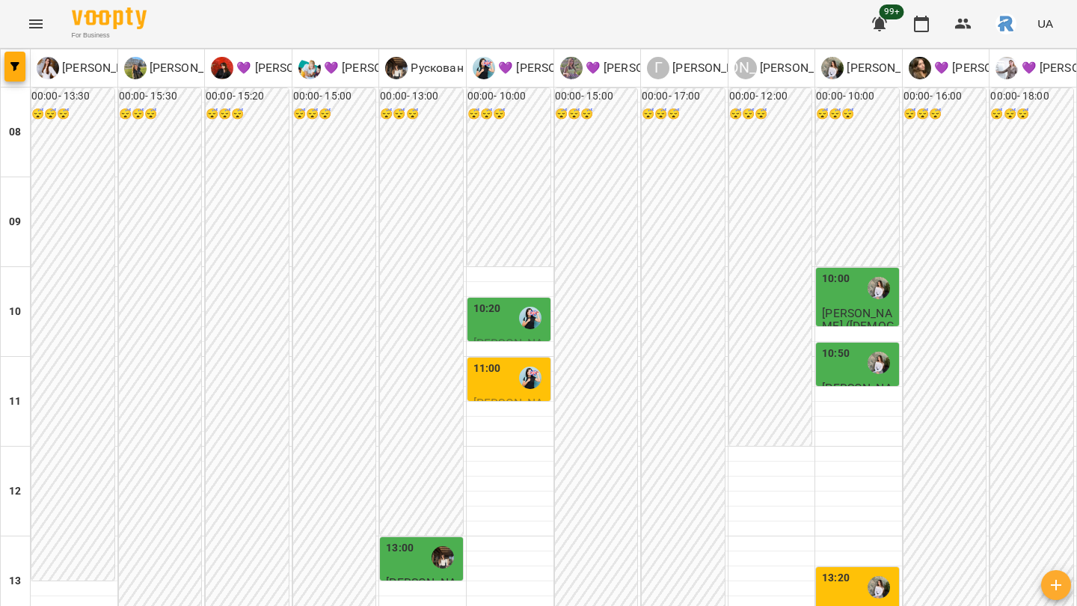
scroll to position [625, 0]
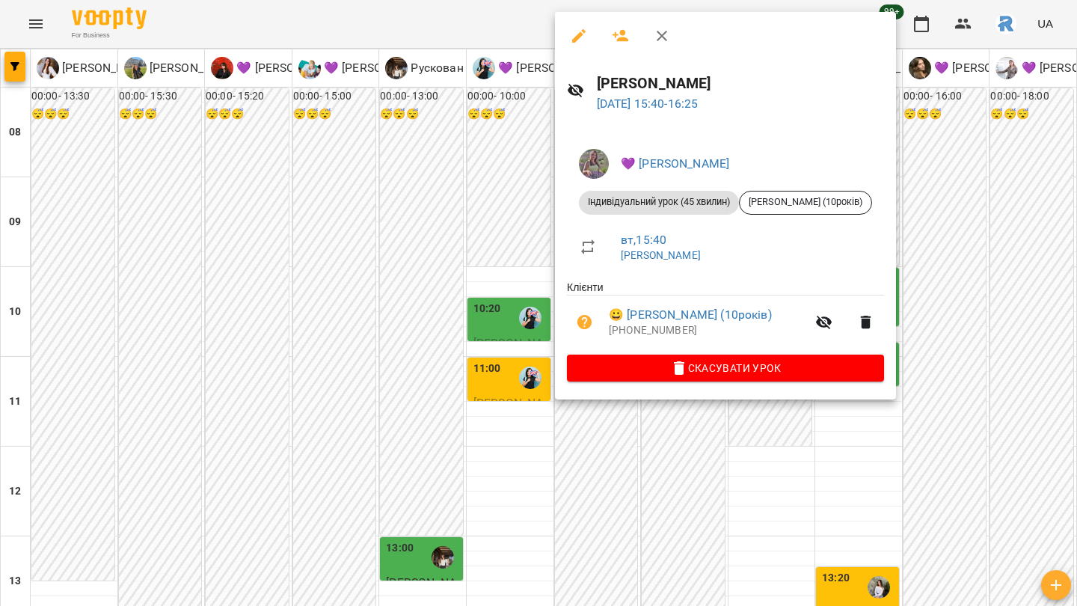
click at [956, 202] on div at bounding box center [538, 303] width 1077 height 606
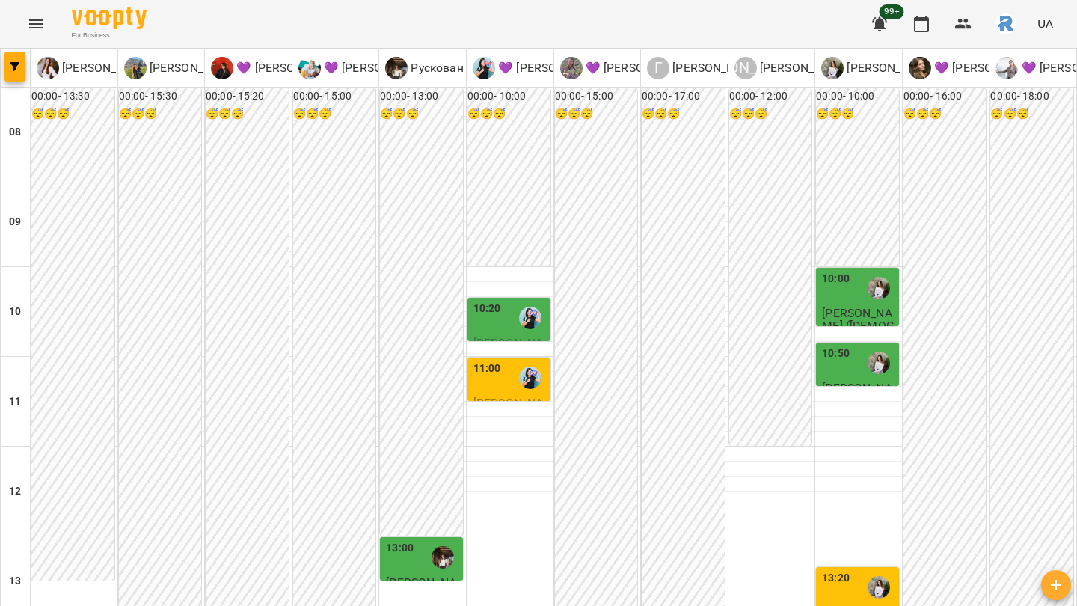
scroll to position [612, 0]
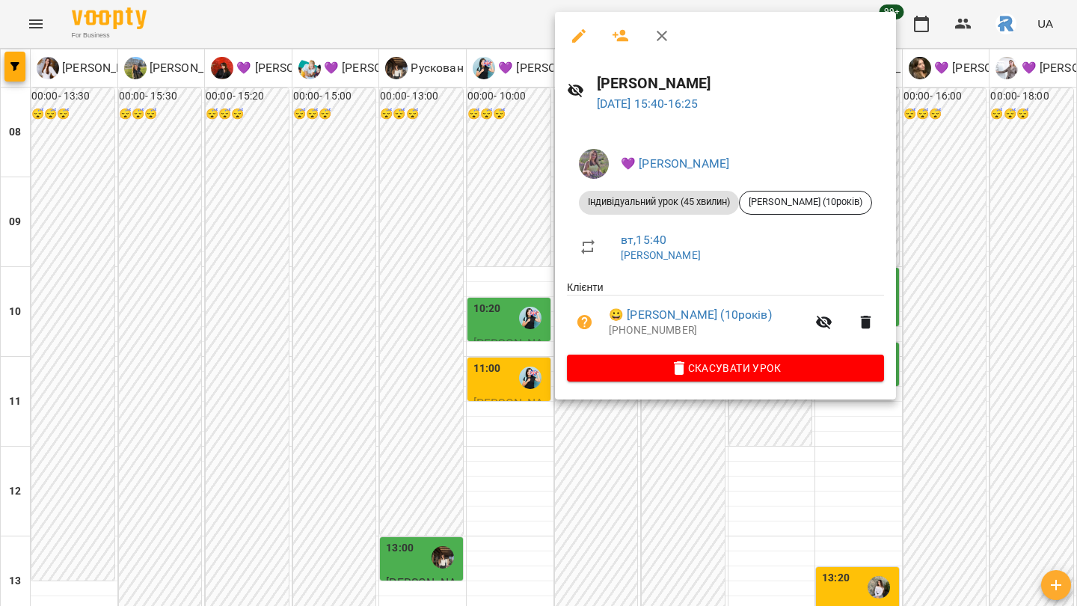
click at [930, 186] on div at bounding box center [538, 303] width 1077 height 606
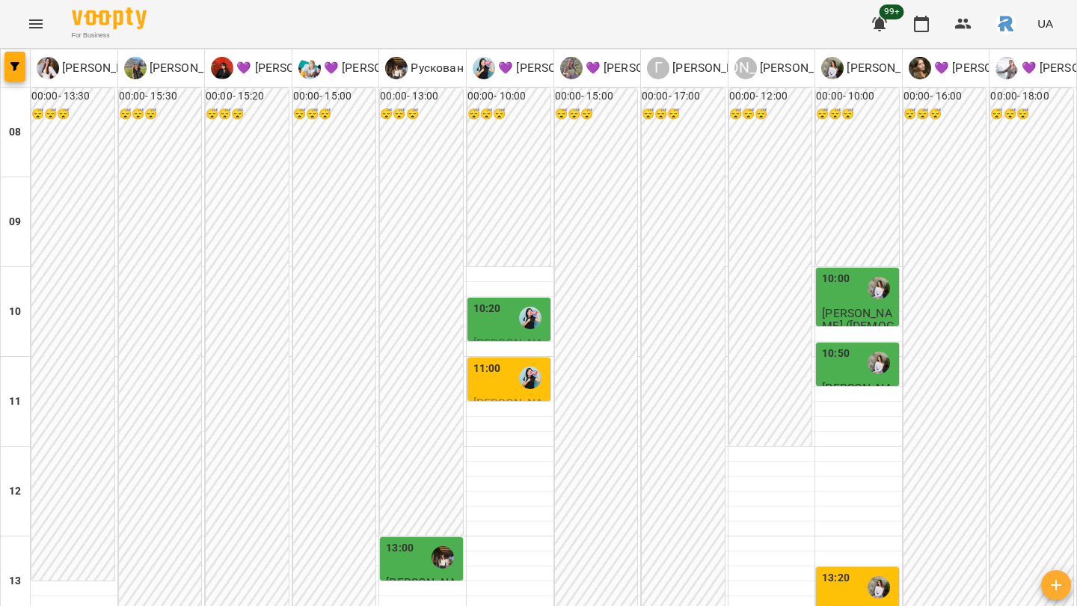
scroll to position [0, 0]
click at [851, 364] on div "10:50" at bounding box center [859, 363] width 74 height 34
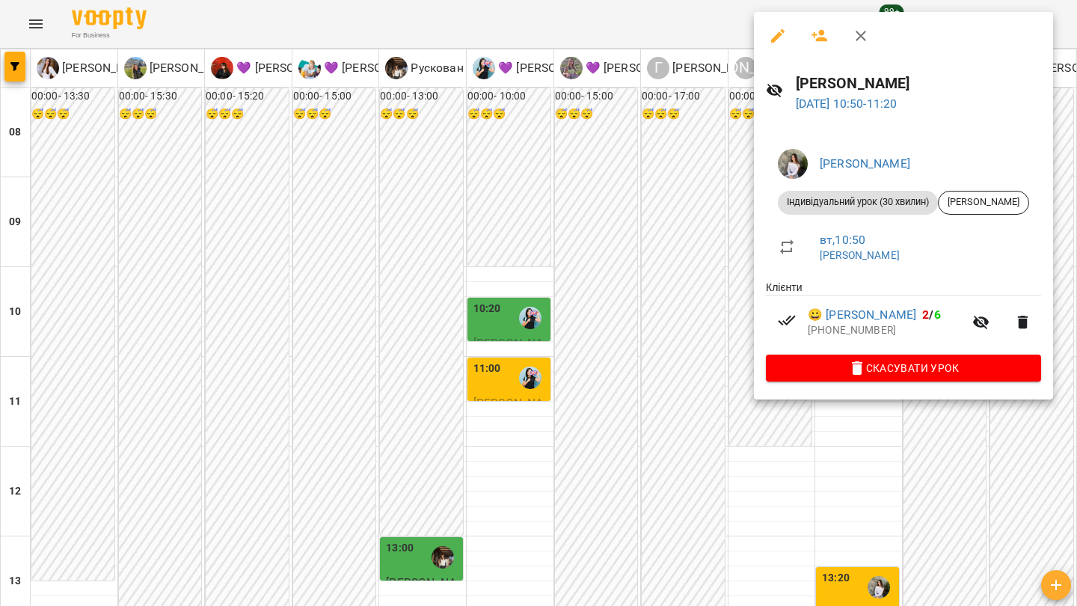
click at [710, 332] on div at bounding box center [538, 303] width 1077 height 606
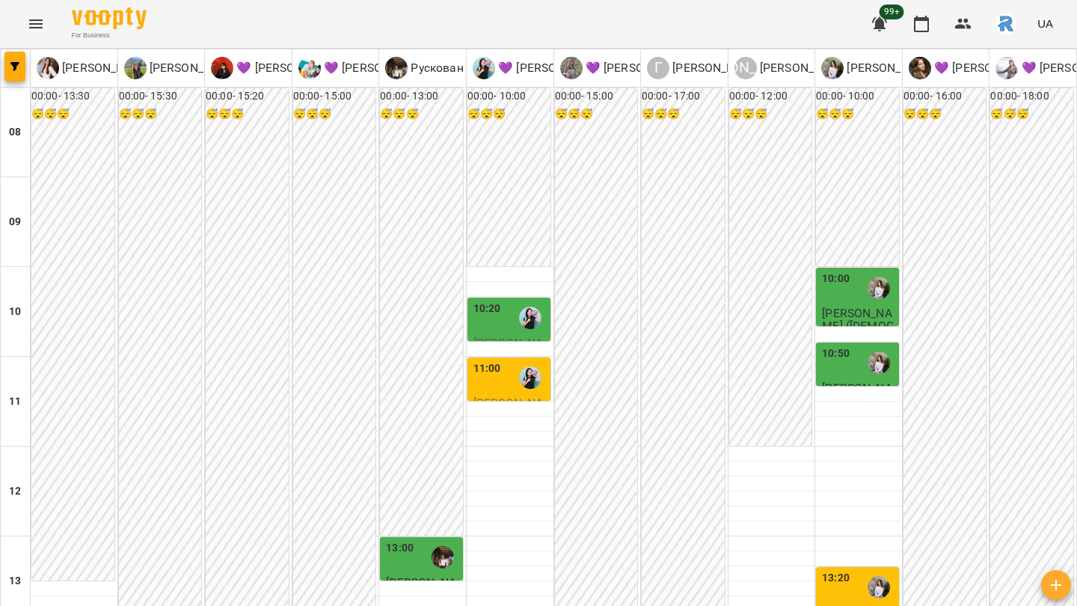
scroll to position [589, 0]
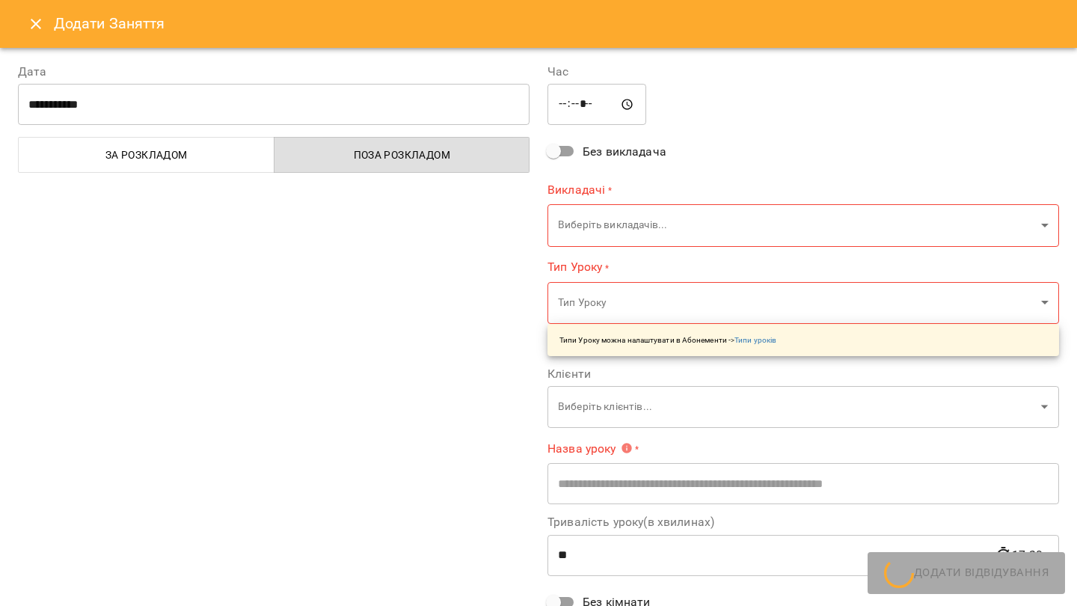
type input "**********"
click at [40, 29] on icon "Close" at bounding box center [36, 24] width 18 height 18
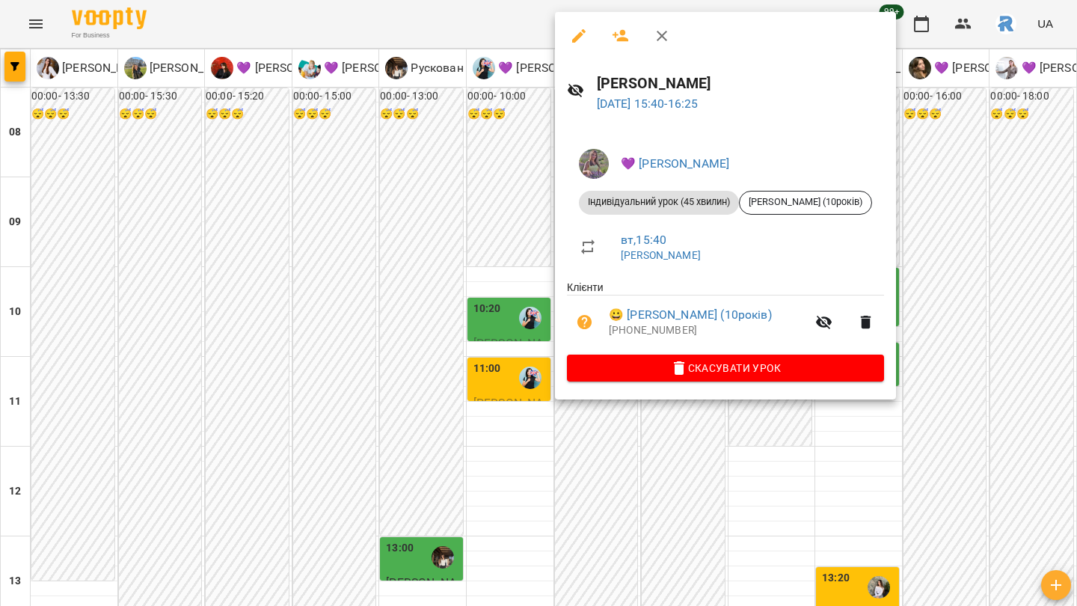
click at [427, 293] on div at bounding box center [538, 303] width 1077 height 606
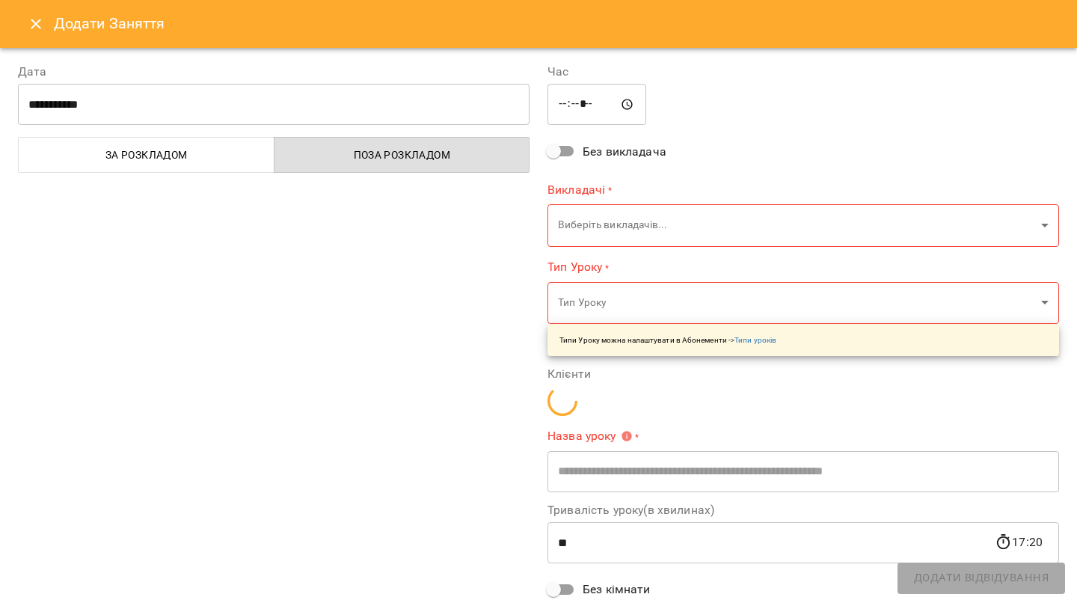
type input "**********"
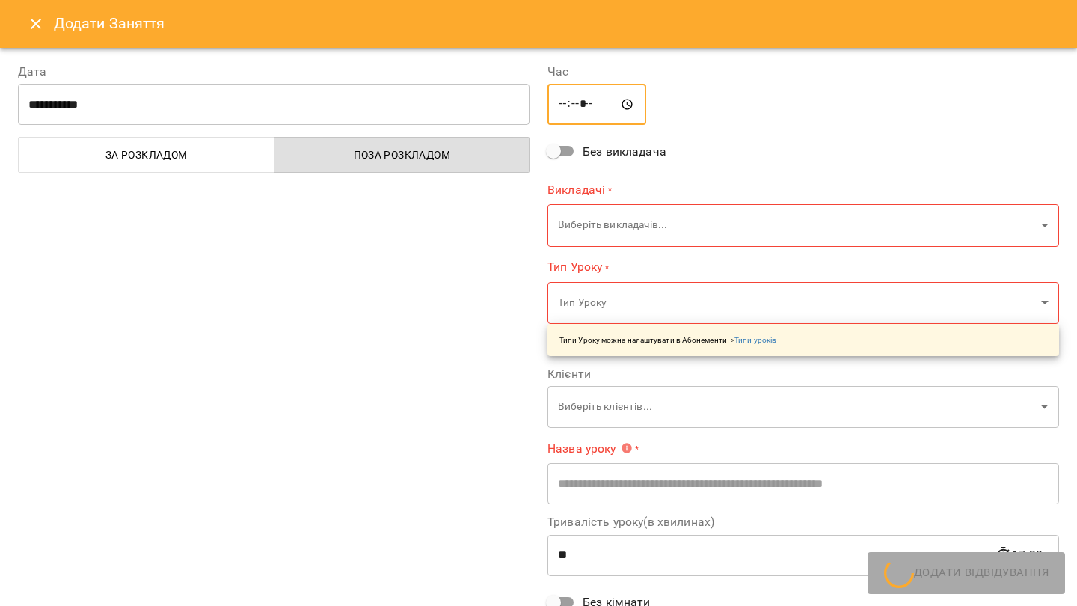
click at [578, 103] on input "*****" at bounding box center [597, 105] width 99 height 42
type input "*****"
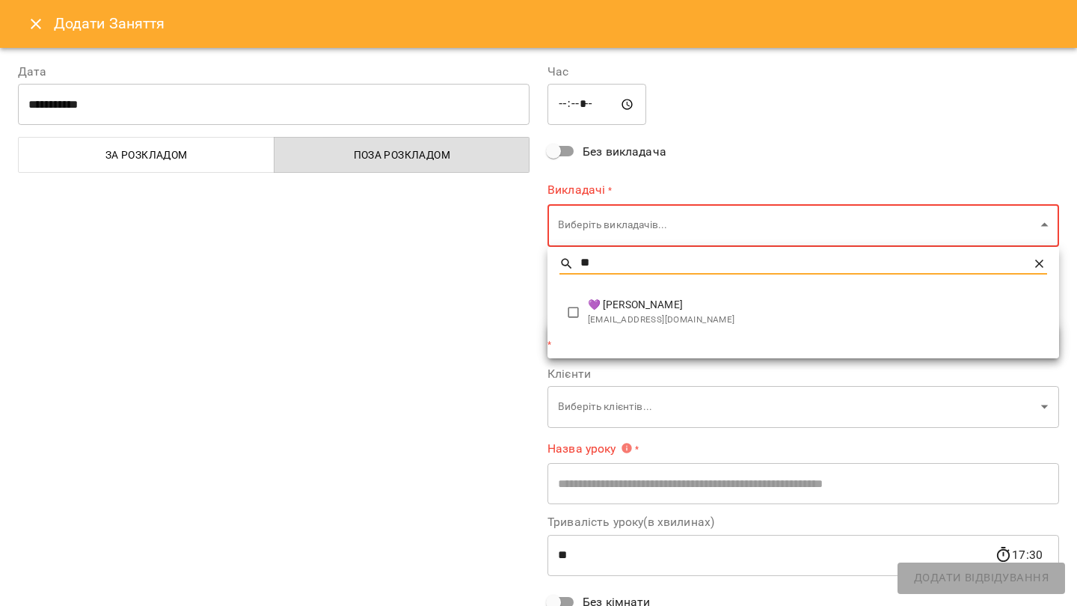
type input "**"
click at [595, 328] on li "💜 [PERSON_NAME] [PERSON_NAME][EMAIL_ADDRESS][DOMAIN_NAME]" at bounding box center [804, 312] width 512 height 47
type input "**********"
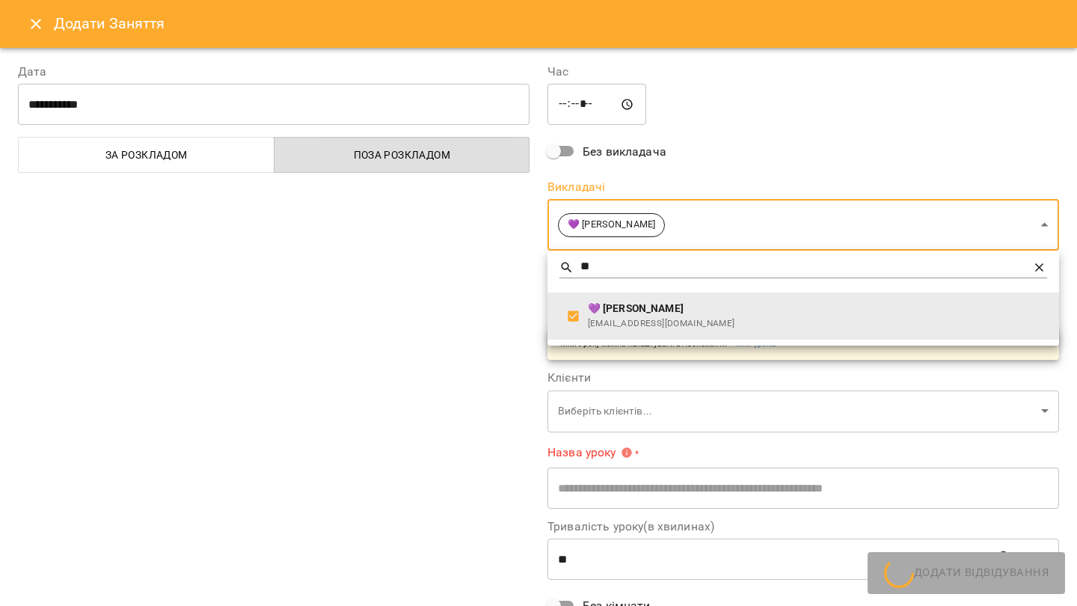
click at [381, 314] on div at bounding box center [538, 303] width 1077 height 606
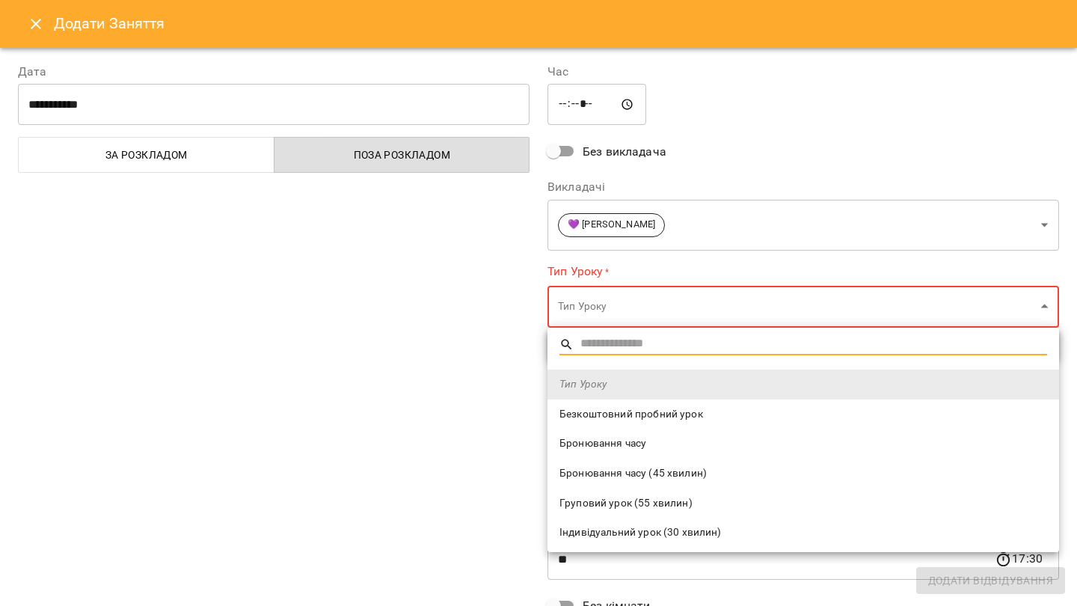
click at [647, 407] on span "Безкоштовний пробний урок" at bounding box center [803, 414] width 488 height 15
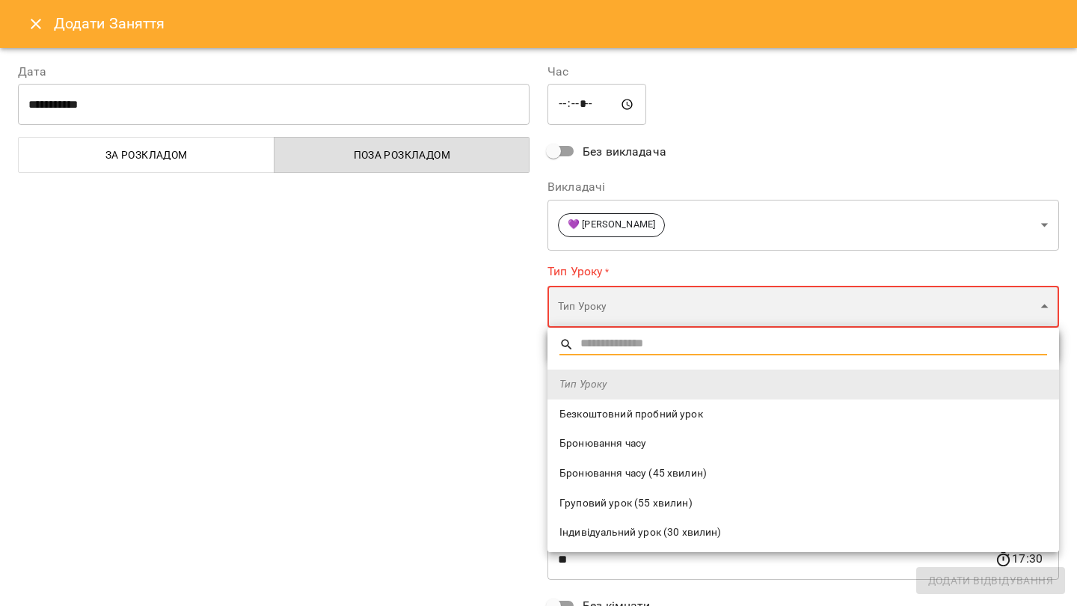
type input "**********"
type input "**"
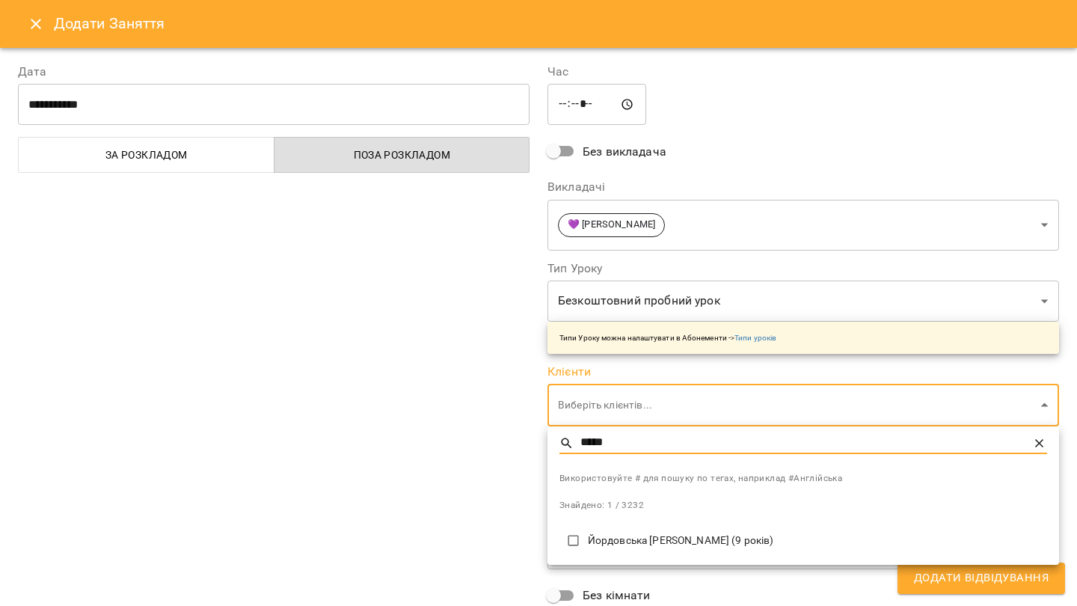
type input "*****"
click at [633, 538] on p "Йордовська [PERSON_NAME] (9 років)" at bounding box center [817, 540] width 459 height 15
type input "**********"
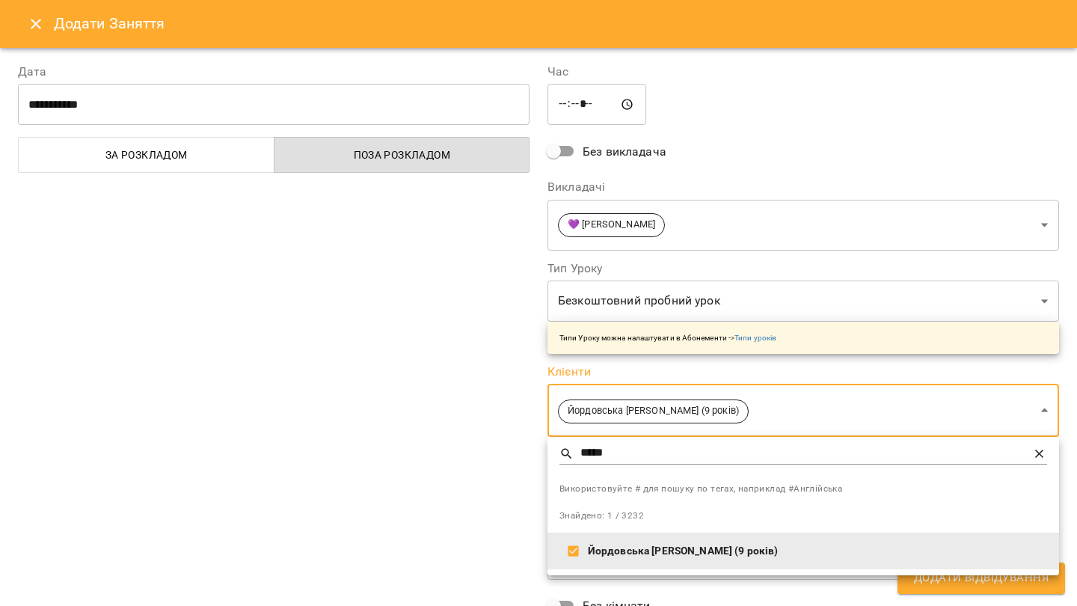
click at [509, 369] on div at bounding box center [538, 303] width 1077 height 606
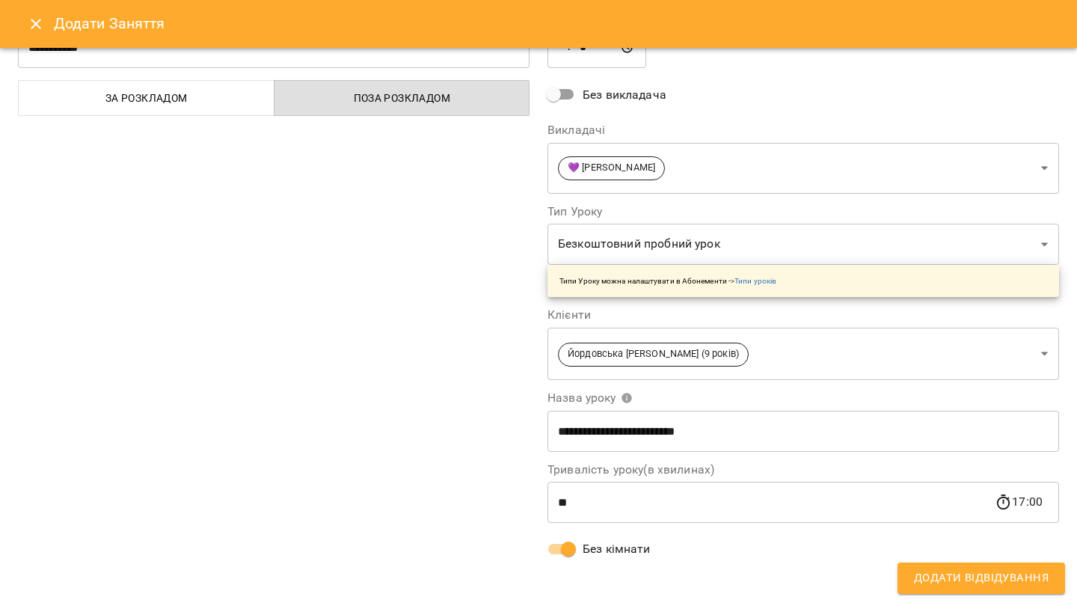
scroll to position [0, 0]
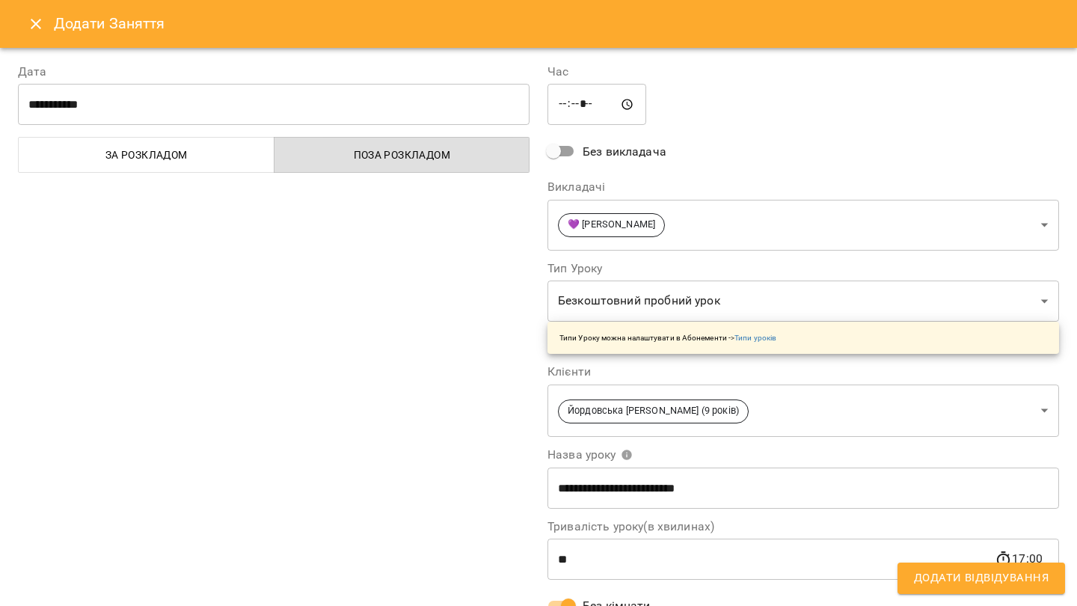
click at [925, 579] on span "Додати Відвідування" at bounding box center [981, 577] width 135 height 19
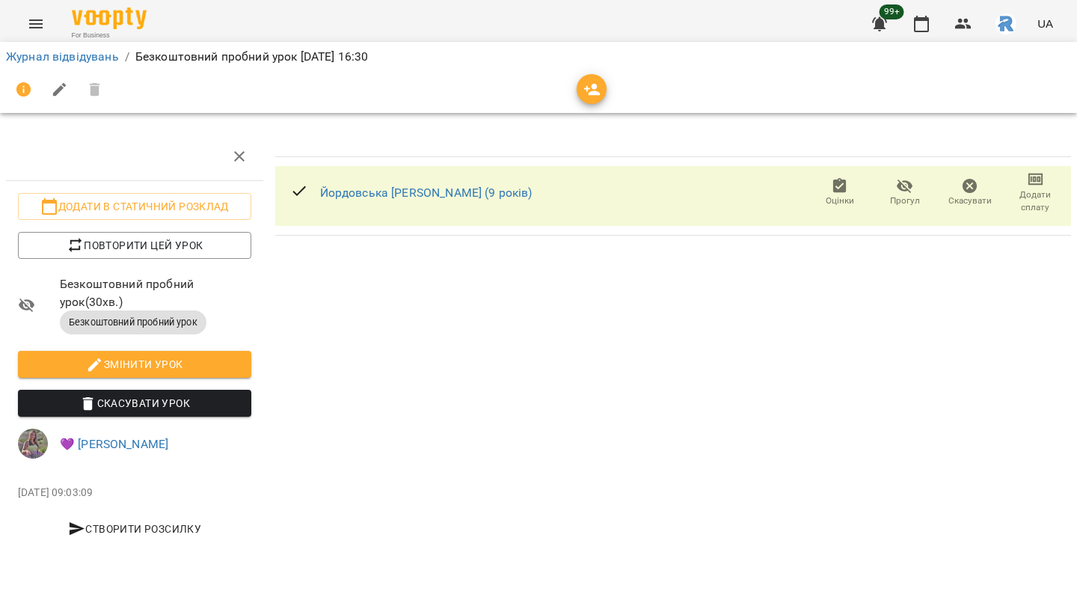
click at [925, 560] on div "Журнал відвідувань / Безкоштовний пробний урок [DATE] 16:30 Додати в статичний …" at bounding box center [538, 305] width 1077 height 512
click at [927, 27] on icon "button" at bounding box center [922, 24] width 18 height 18
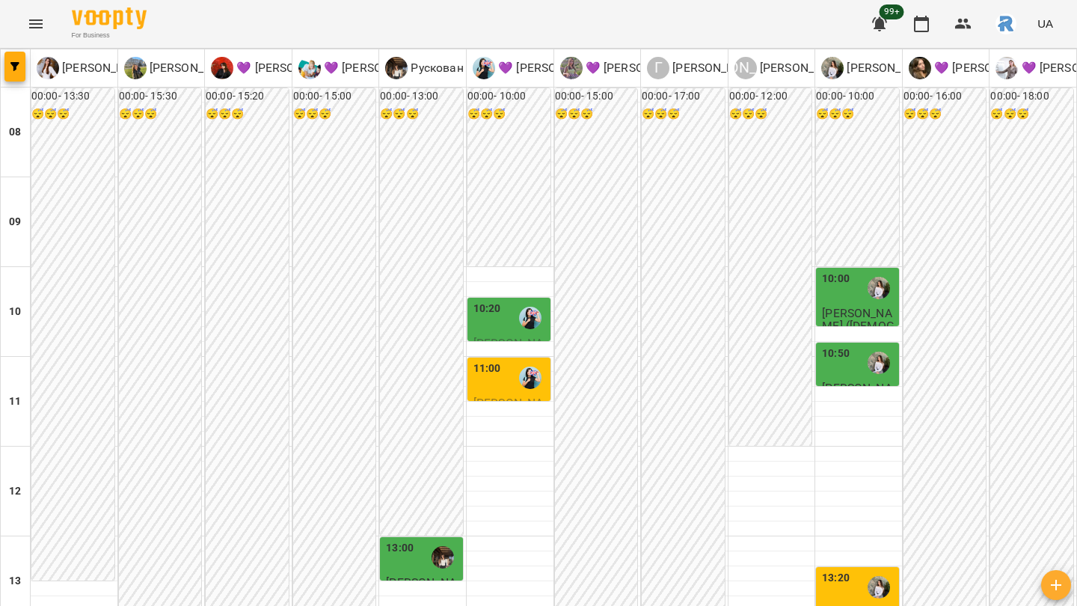
scroll to position [748, 0]
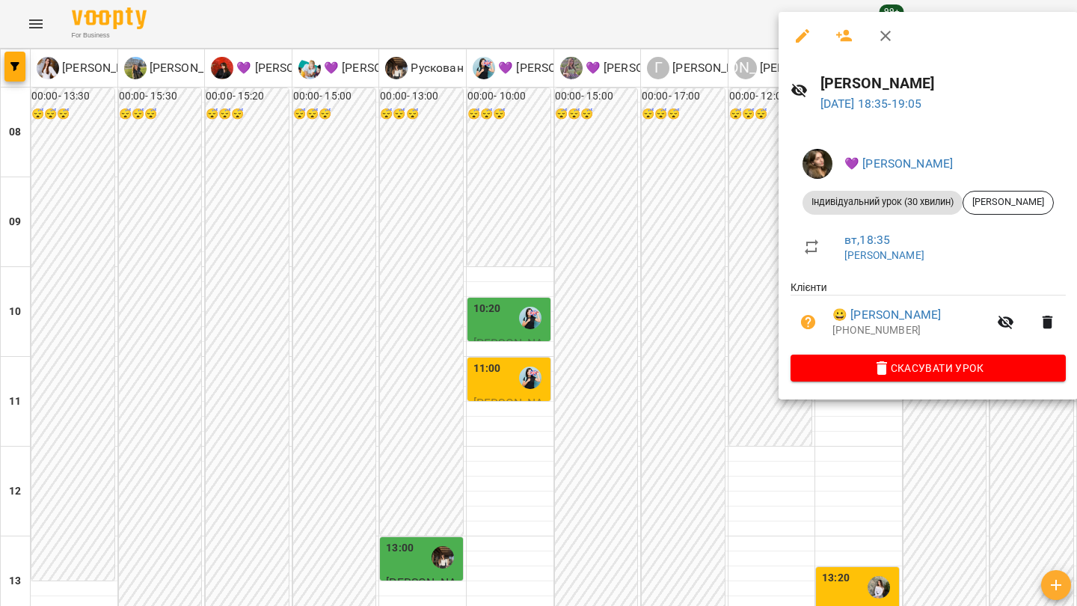
click at [731, 304] on div at bounding box center [538, 303] width 1077 height 606
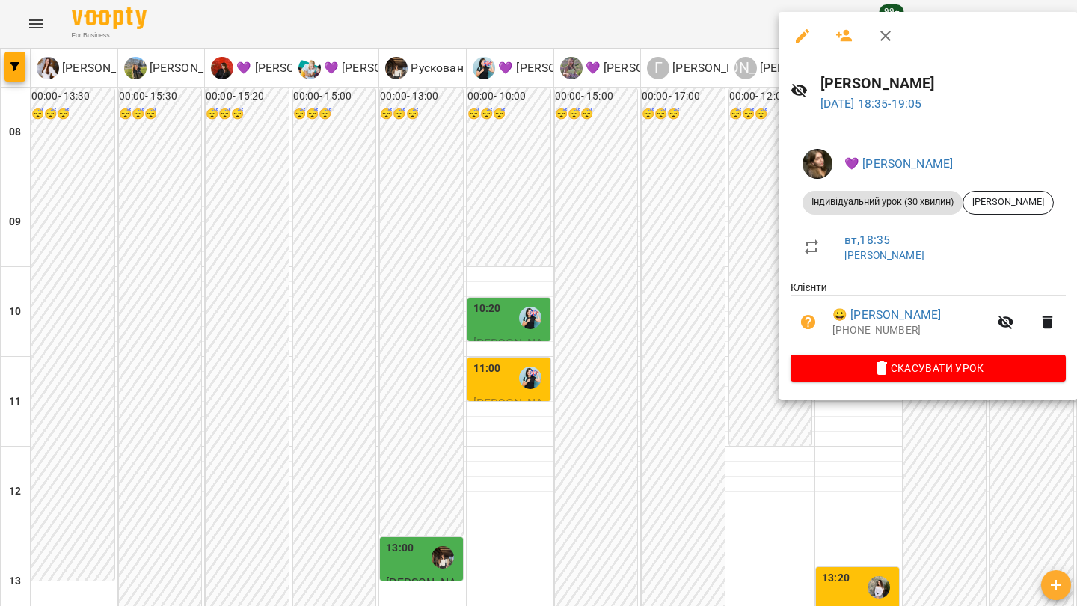
click at [735, 277] on div at bounding box center [538, 303] width 1077 height 606
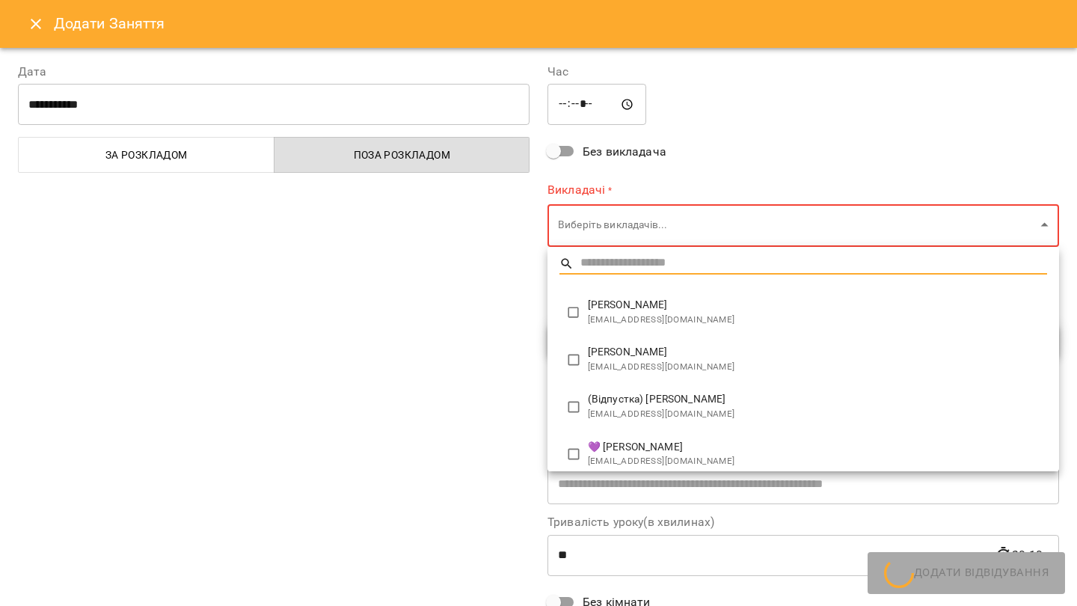
type input "**********"
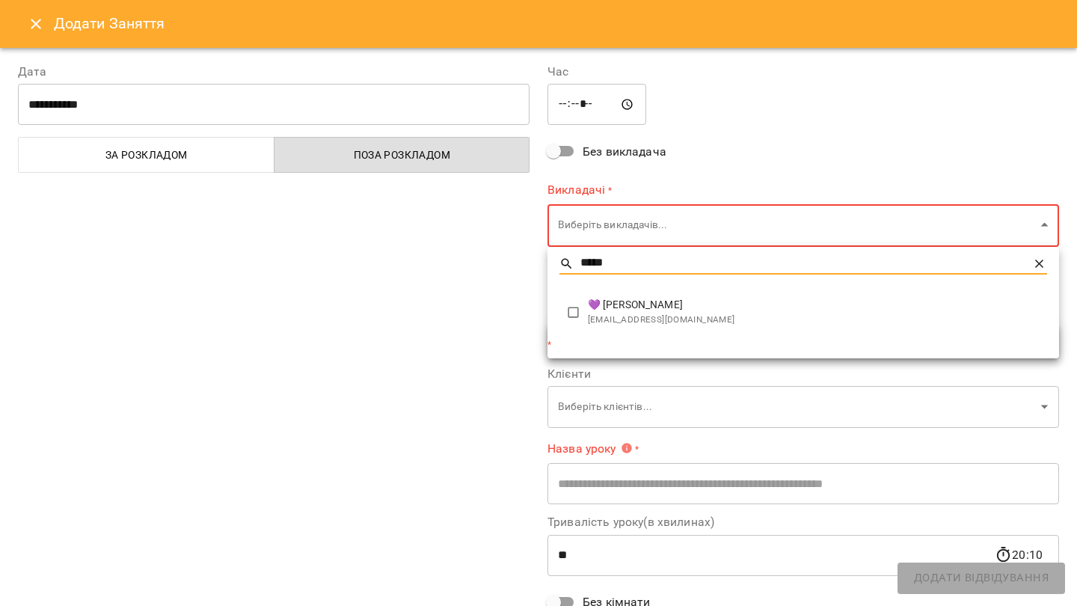
type input "*****"
click at [666, 296] on li "💜 [PERSON_NAME] Назаріївна [EMAIL_ADDRESS][DOMAIN_NAME]" at bounding box center [804, 312] width 512 height 47
type input "**********"
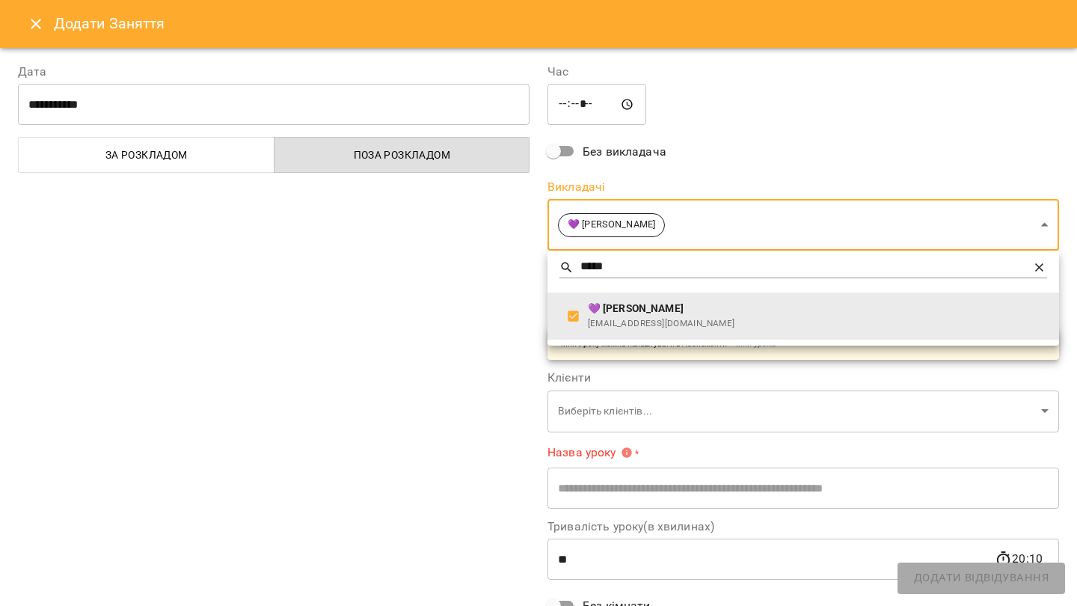
click at [732, 136] on div at bounding box center [538, 303] width 1077 height 606
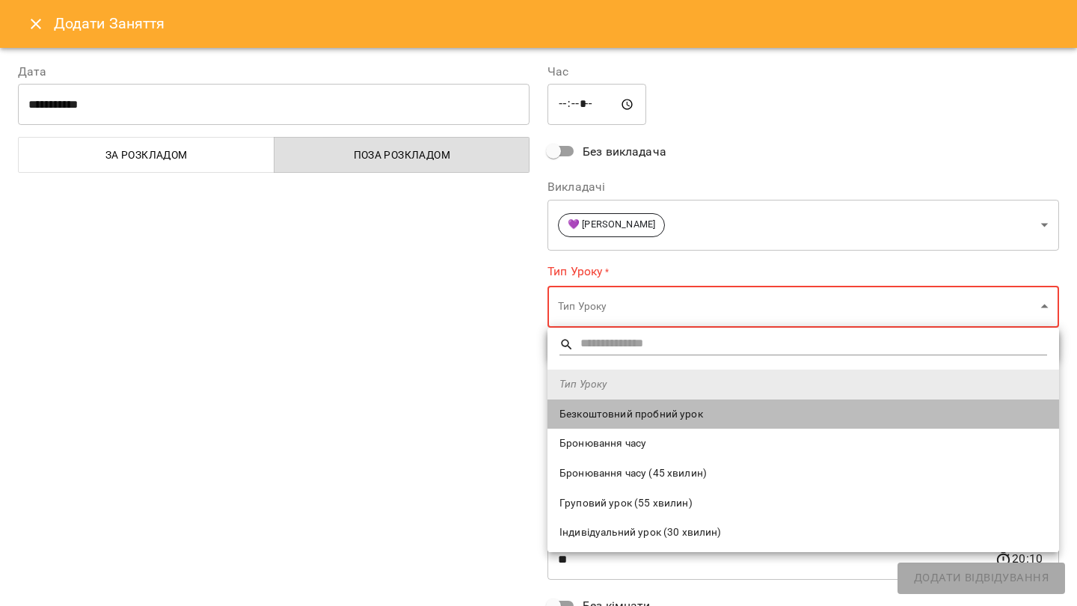
click at [625, 418] on span "Безкоштовний пробний урок" at bounding box center [803, 414] width 488 height 15
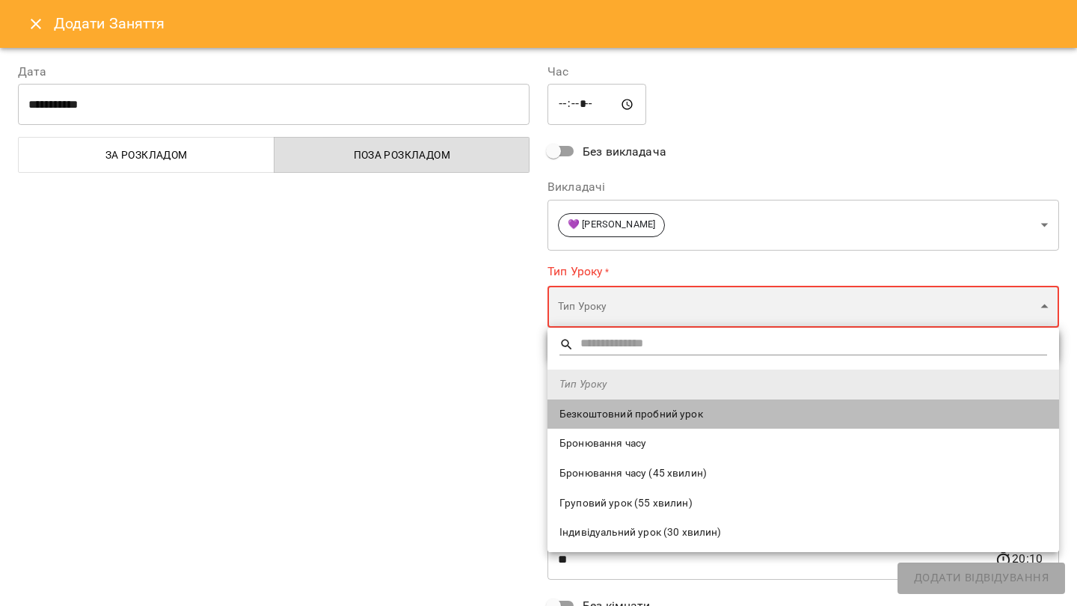
type input "**********"
type input "**"
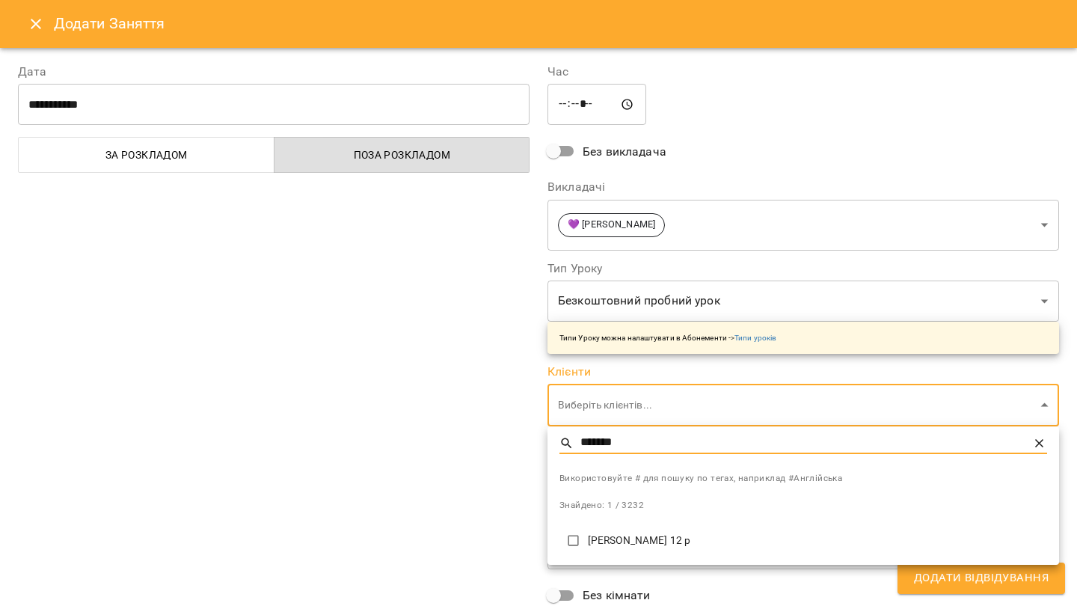
type input "*******"
click at [624, 542] on p "[PERSON_NAME] 12 р" at bounding box center [817, 540] width 459 height 15
type input "**********"
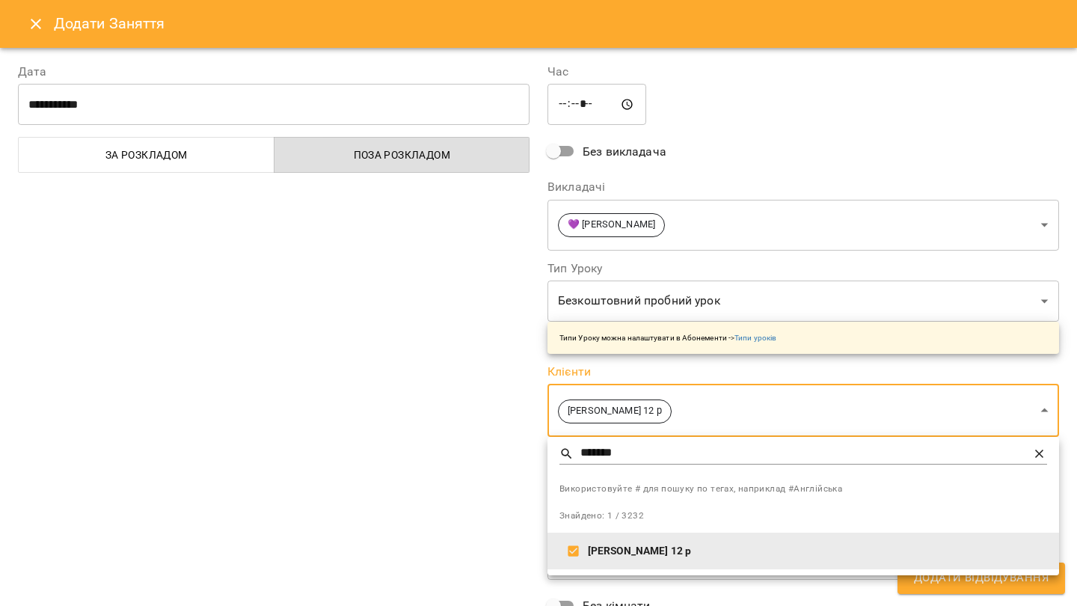
click at [482, 433] on div at bounding box center [538, 303] width 1077 height 606
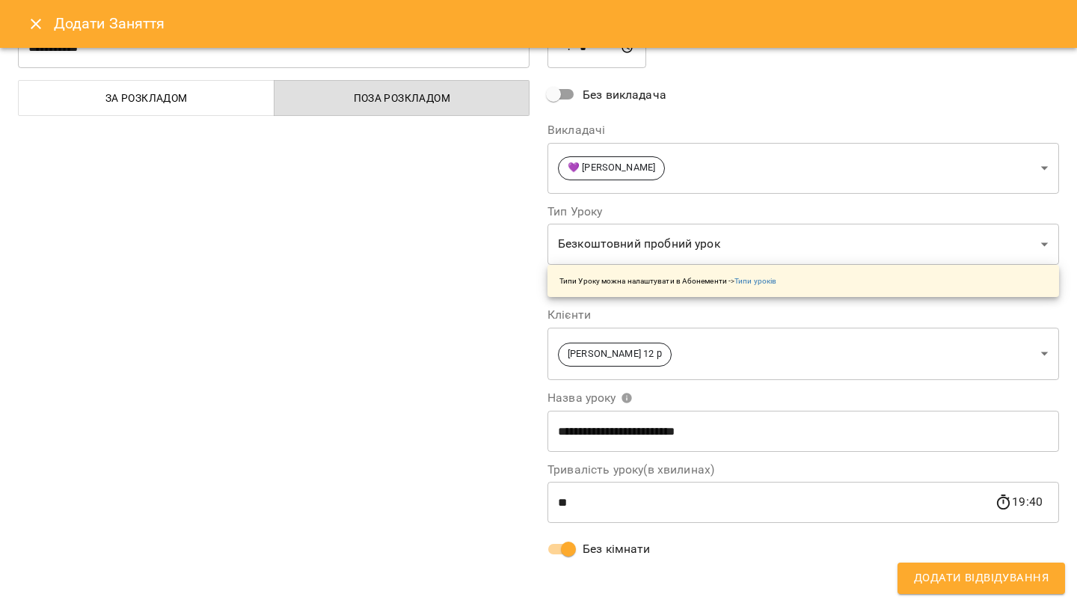
scroll to position [0, 0]
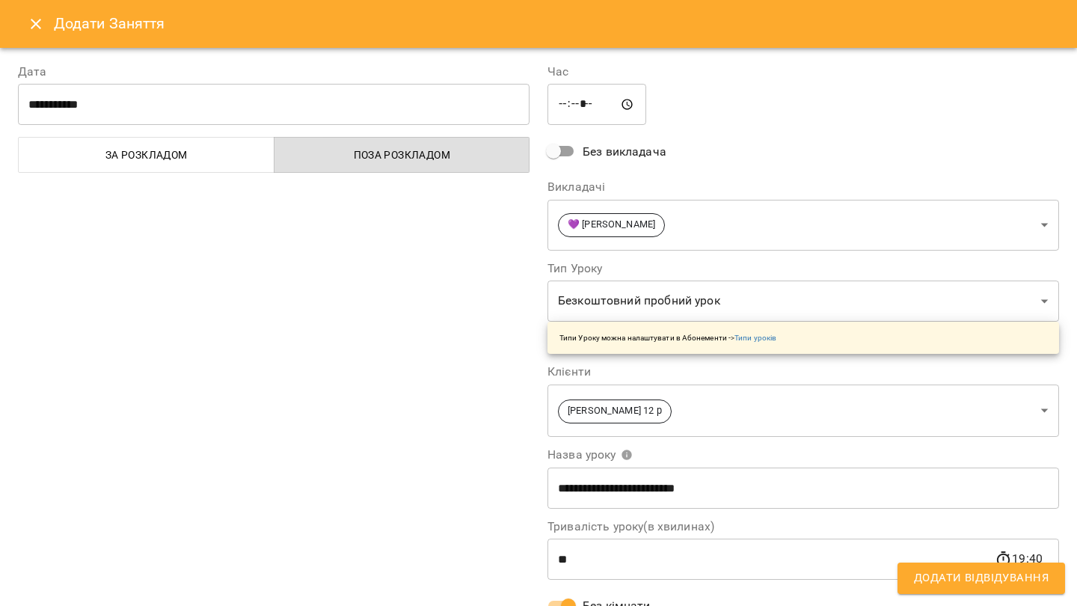
click at [963, 577] on span "Додати Відвідування" at bounding box center [981, 577] width 135 height 19
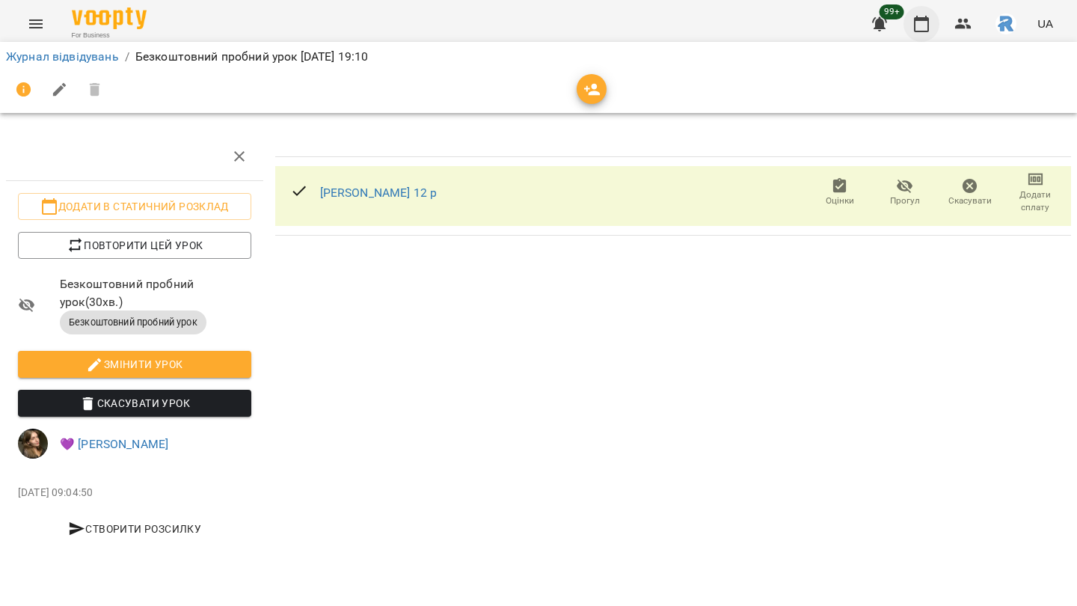
click at [926, 18] on icon "button" at bounding box center [921, 24] width 15 height 16
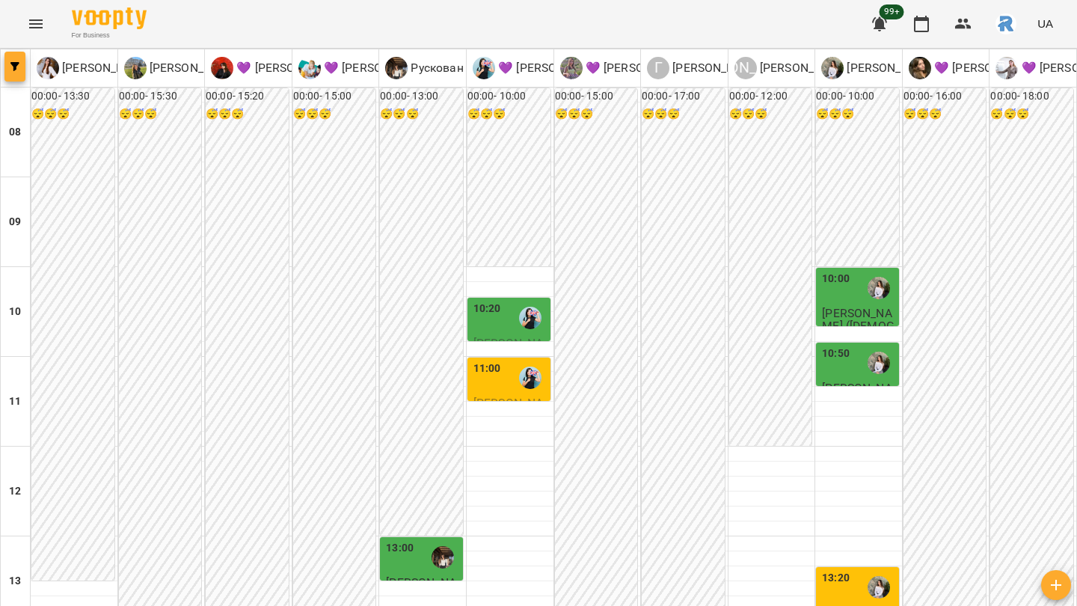
click at [17, 58] on button "button" at bounding box center [14, 67] width 21 height 30
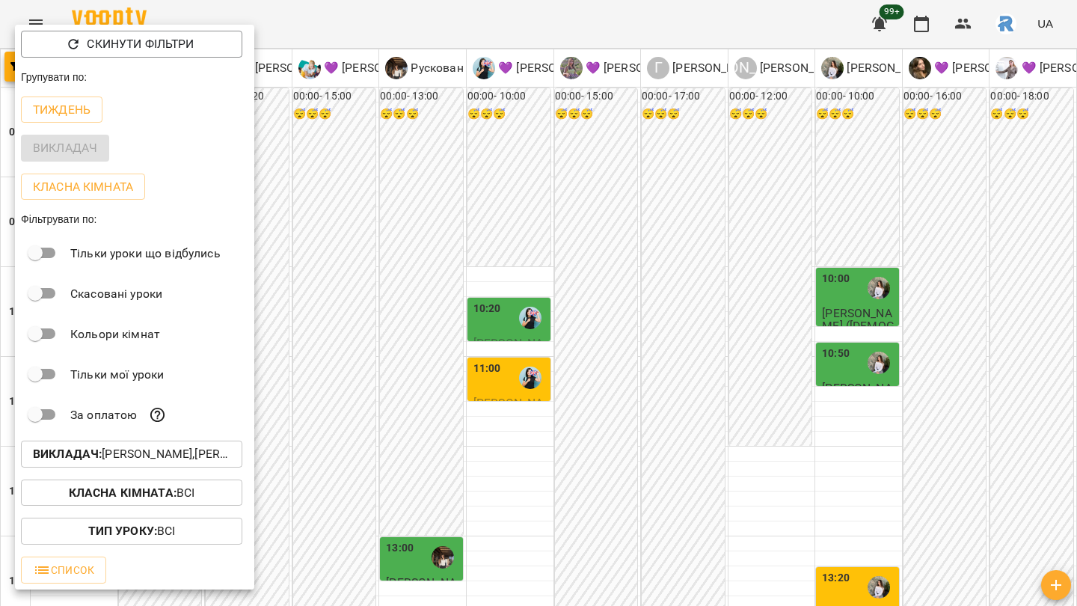
click at [164, 454] on p "Викладач : [PERSON_NAME],[PERSON_NAME],[PERSON_NAME],[PERSON_NAME],[PERSON_NAME…" at bounding box center [131, 454] width 197 height 18
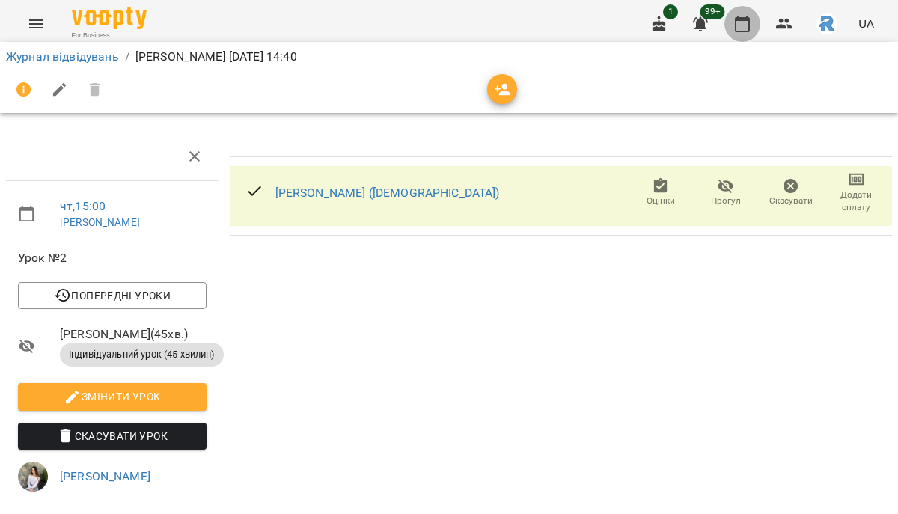
click at [741, 25] on icon "button" at bounding box center [742, 24] width 18 height 18
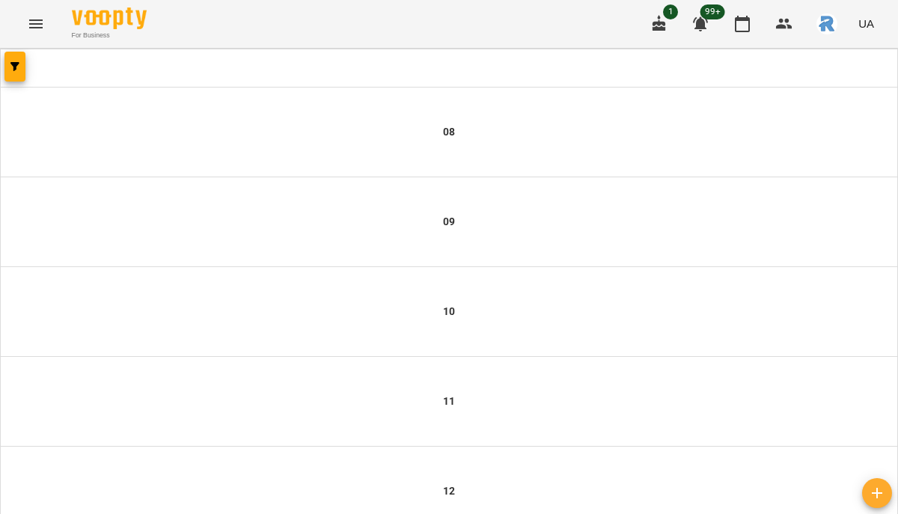
scroll to position [413, 0]
click at [19, 70] on icon "button" at bounding box center [14, 66] width 9 height 9
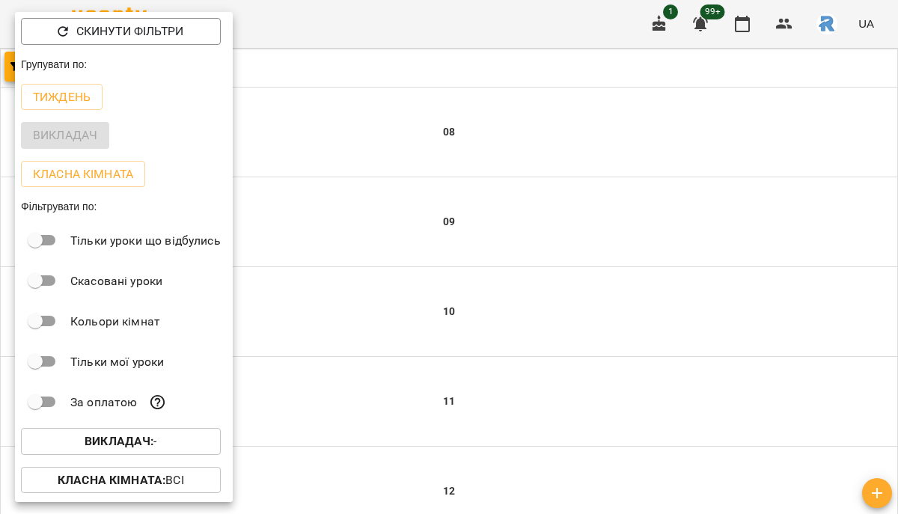
click at [103, 444] on b "Викладач :" at bounding box center [119, 441] width 69 height 14
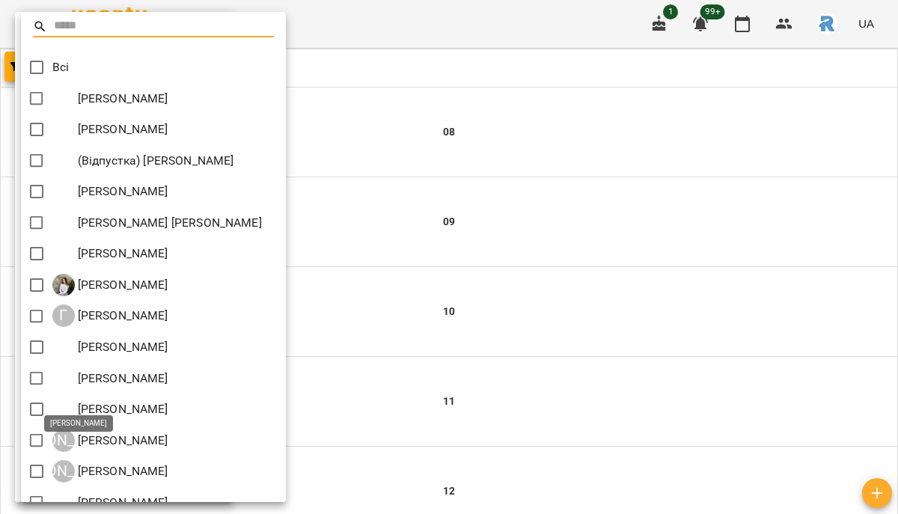
scroll to position [361, 0]
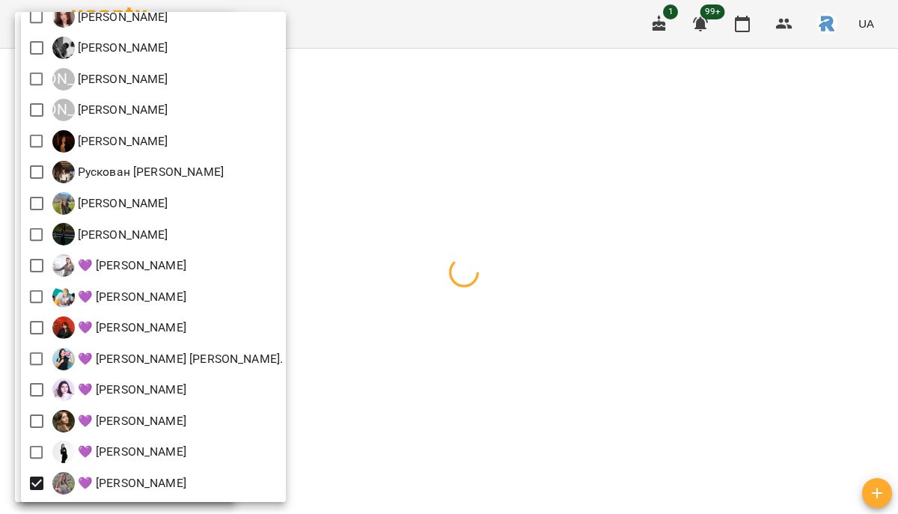
click at [411, 293] on div at bounding box center [449, 257] width 898 height 514
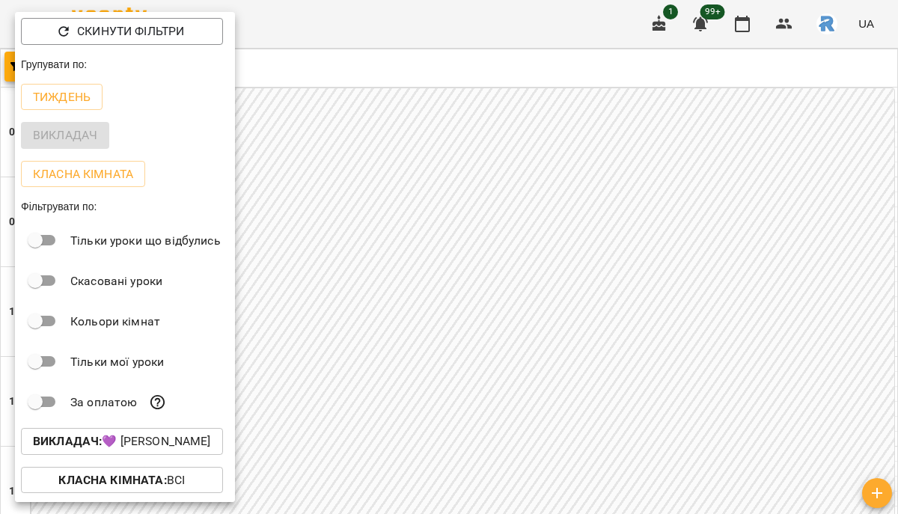
click at [411, 295] on div at bounding box center [449, 257] width 898 height 514
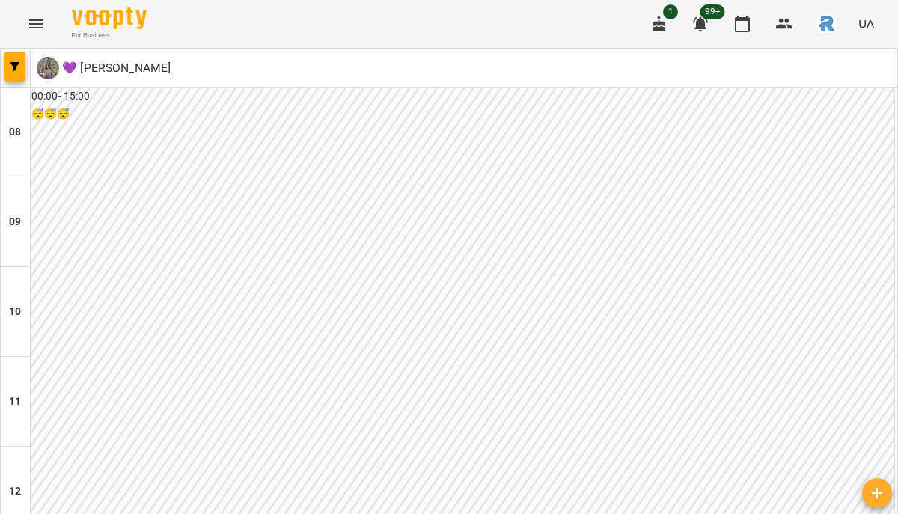
scroll to position [450, 0]
click at [13, 75] on button "button" at bounding box center [14, 67] width 21 height 30
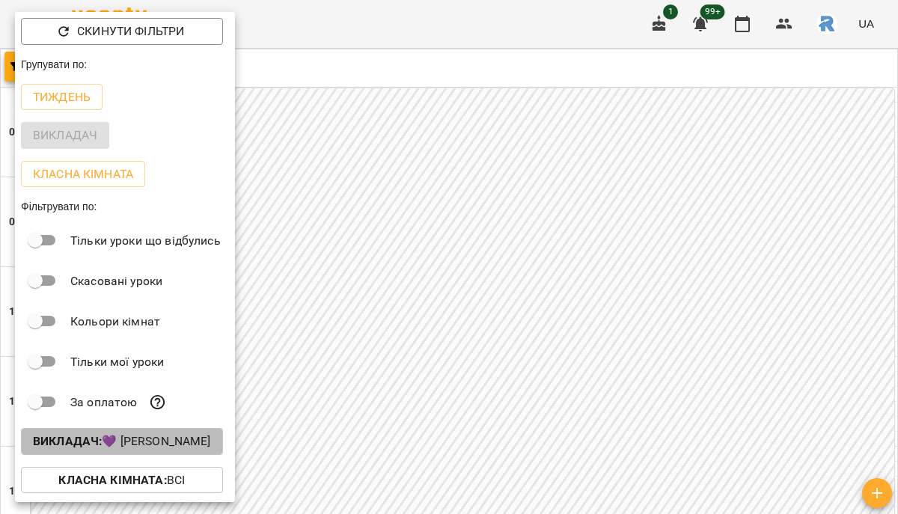
click at [141, 439] on p "Викладач : 💜 Рябуха Анастасія Сергіївна" at bounding box center [122, 441] width 178 height 18
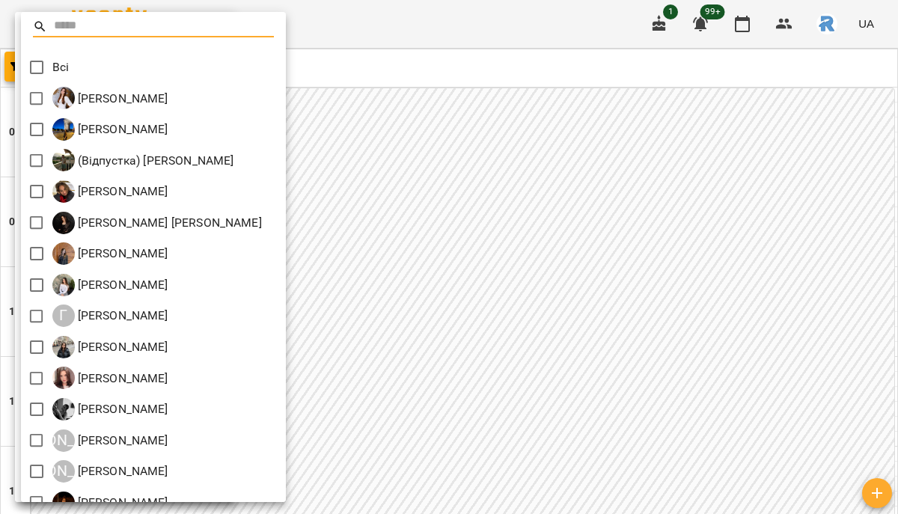
scroll to position [361, 0]
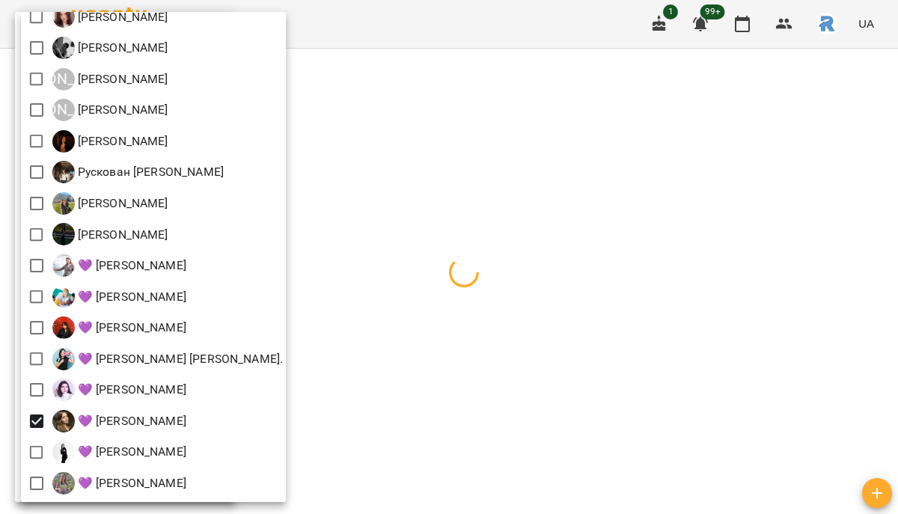
click at [372, 384] on div at bounding box center [449, 257] width 898 height 514
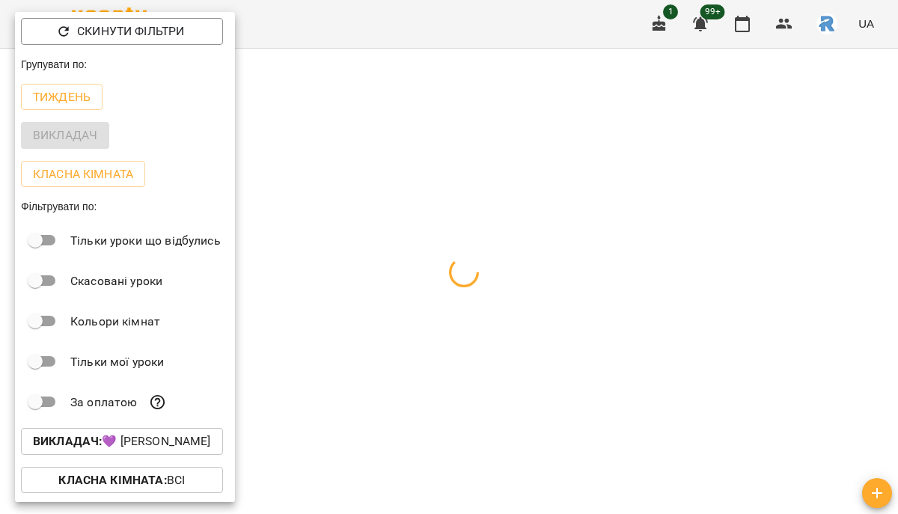
click at [372, 384] on div at bounding box center [449, 257] width 898 height 514
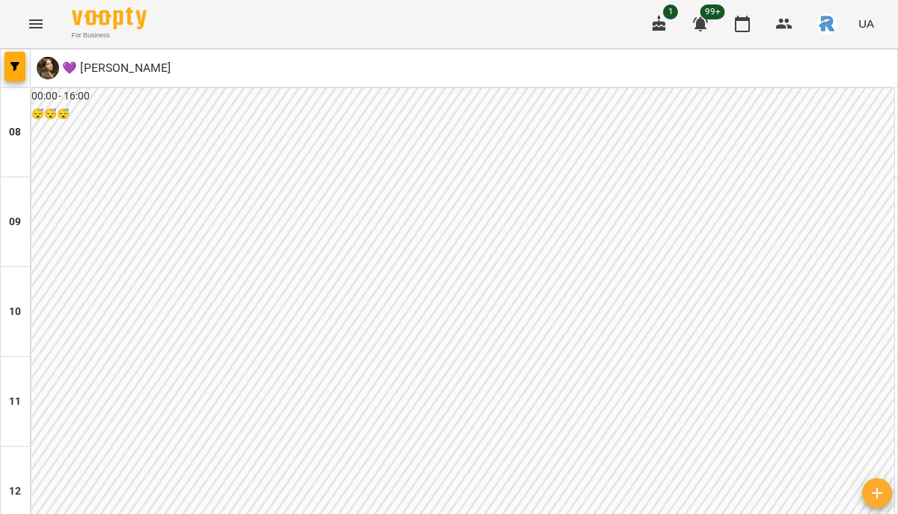
scroll to position [840, 0]
click at [13, 67] on icon "button" at bounding box center [14, 66] width 9 height 9
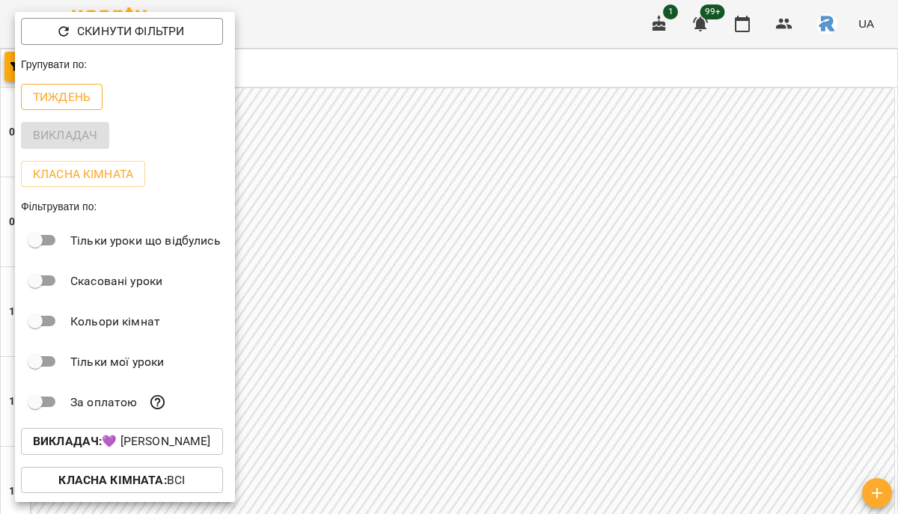
click at [52, 100] on p "Тиждень" at bounding box center [62, 97] width 58 height 18
click at [429, 210] on div at bounding box center [449, 257] width 898 height 514
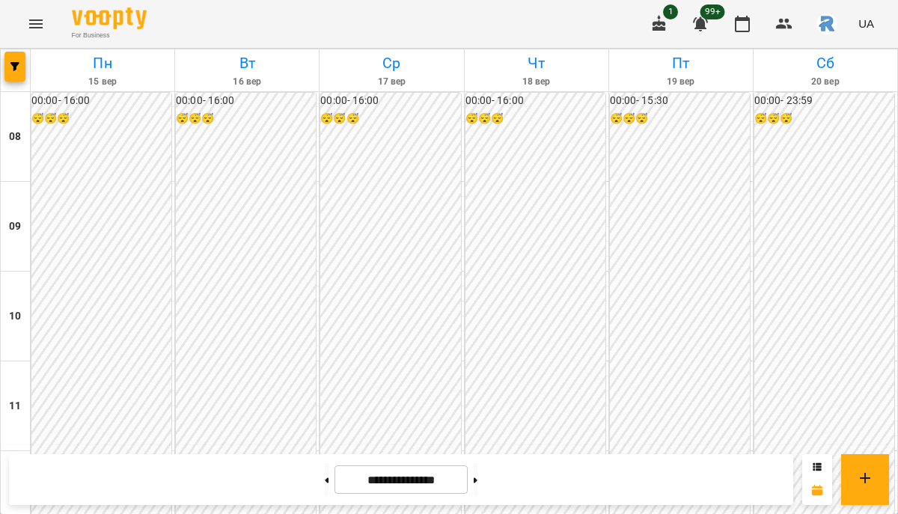
scroll to position [812, 0]
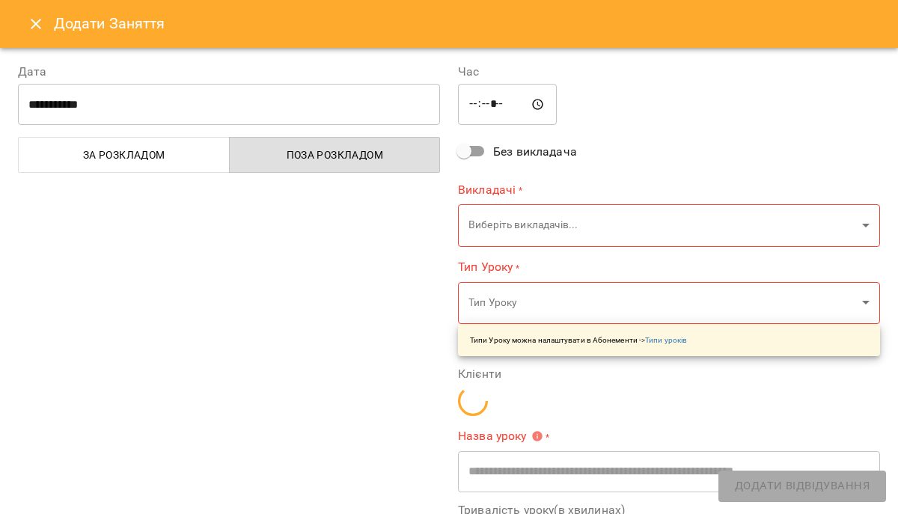
click at [495, 102] on input "*****" at bounding box center [507, 105] width 99 height 42
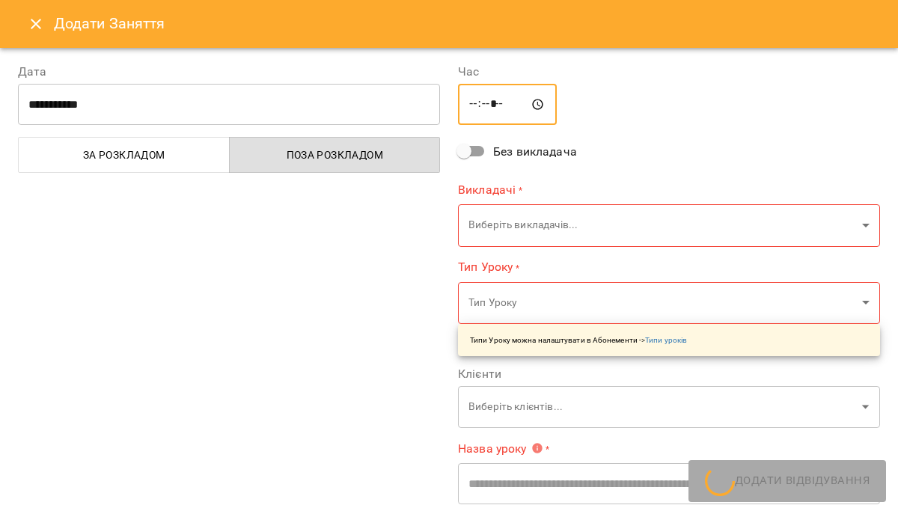
type input "**********"
type input "*****"
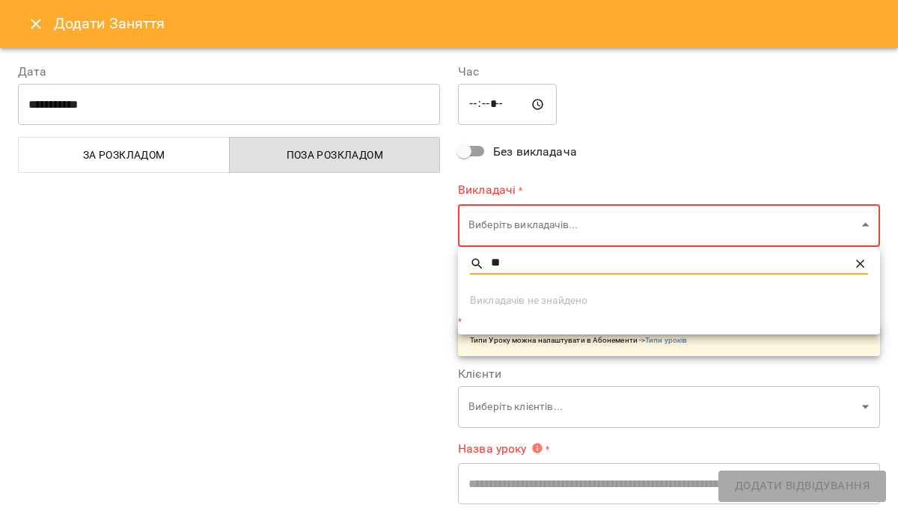
type input "*"
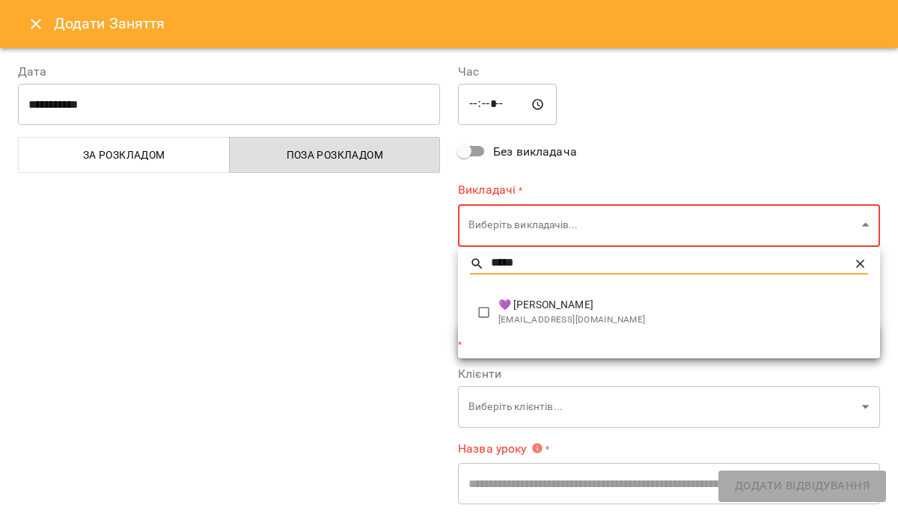
type input "*****"
click at [515, 317] on span "[EMAIL_ADDRESS][DOMAIN_NAME]" at bounding box center [682, 320] width 369 height 15
type input "**********"
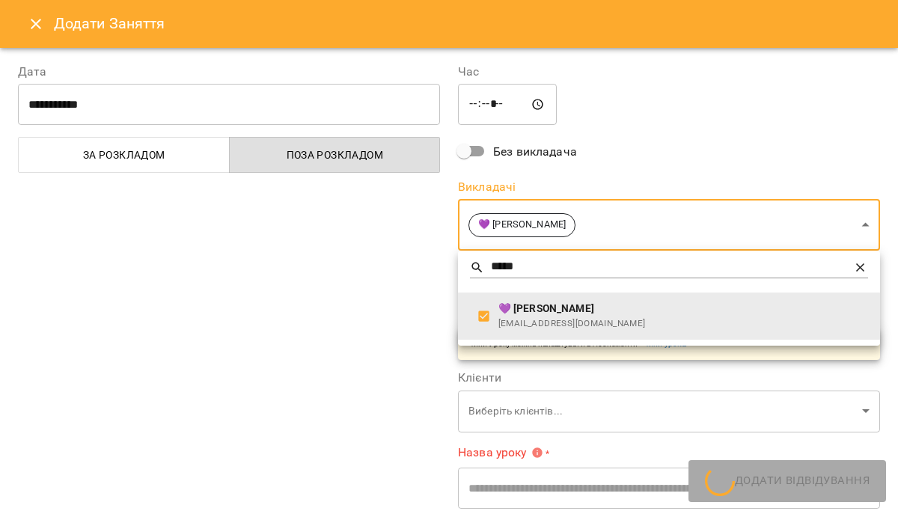
click at [401, 312] on div at bounding box center [449, 257] width 898 height 514
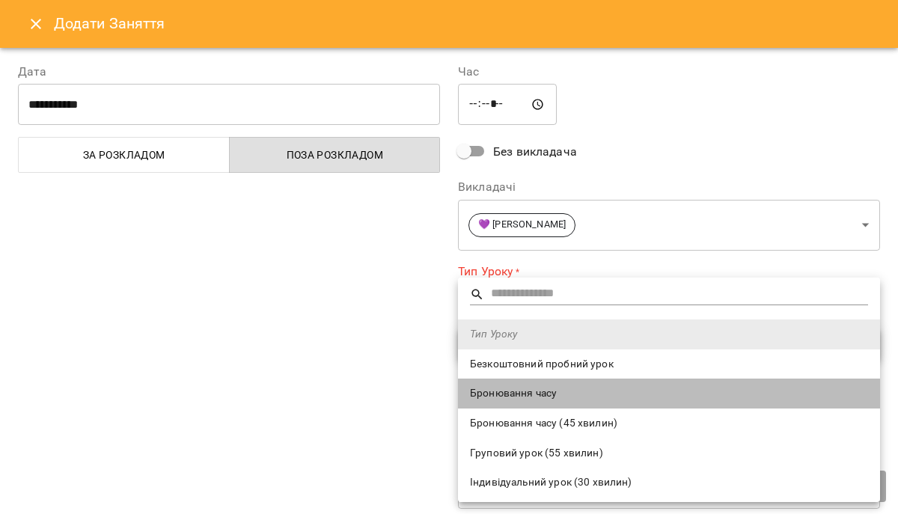
click at [530, 378] on li "Бронювання часу" at bounding box center [669, 393] width 422 height 30
type input "**********"
type input "**"
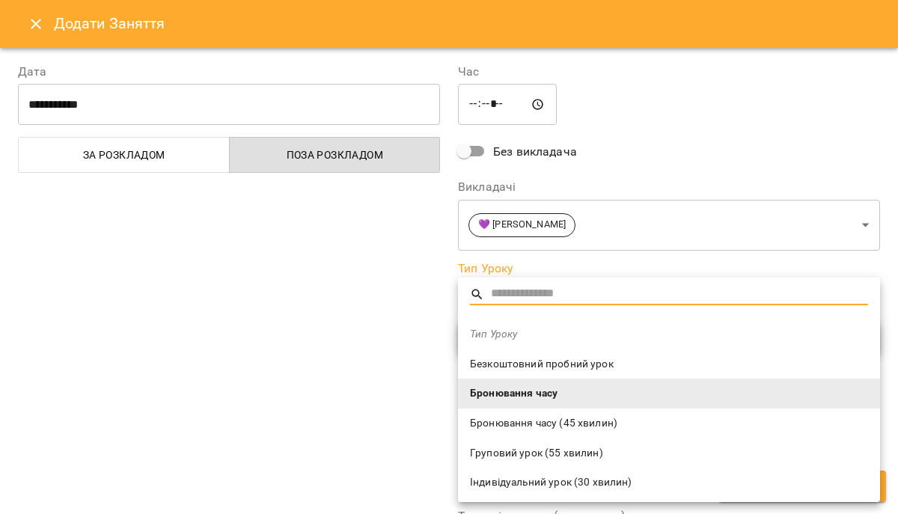
click at [521, 364] on span "Безкоштовний пробний урок" at bounding box center [669, 364] width 398 height 15
type input "**********"
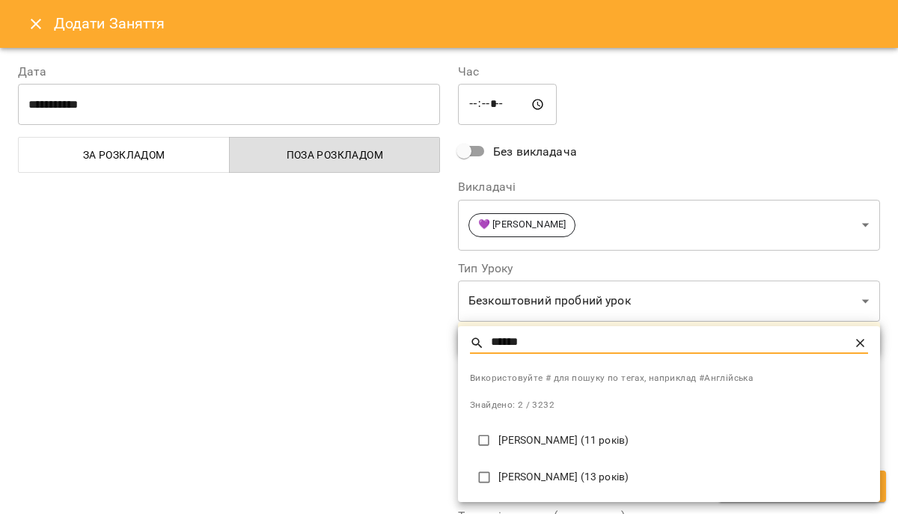
type input "******"
click at [550, 482] on p "Мартюк Марія (13 років)" at bounding box center [682, 477] width 369 height 15
type input "**********"
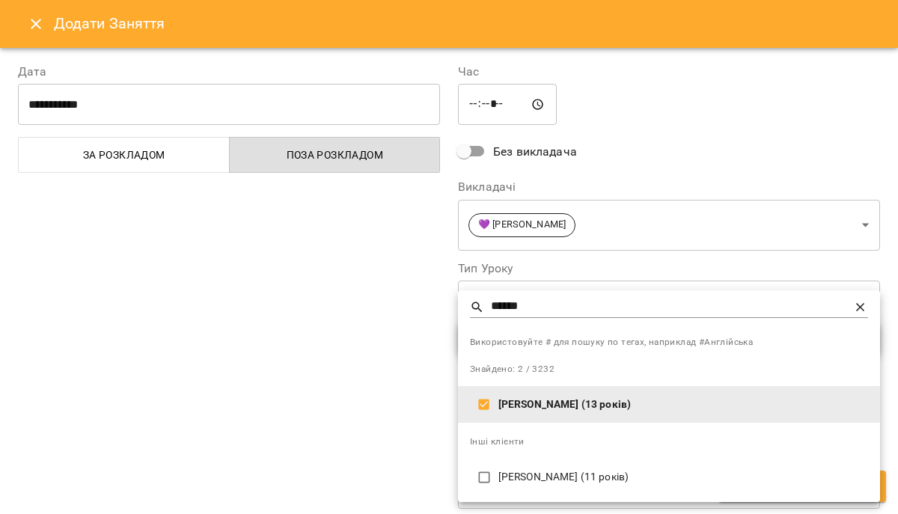
click at [676, 108] on div at bounding box center [449, 257] width 898 height 514
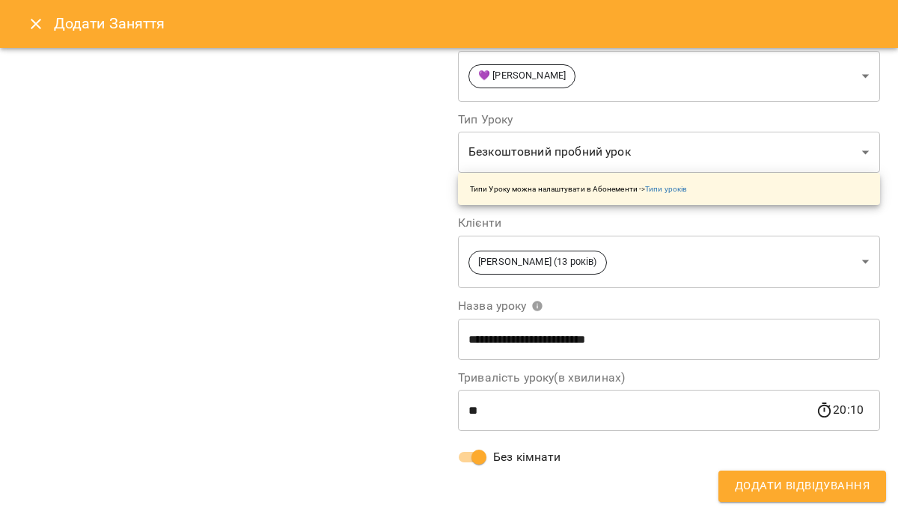
scroll to position [0, 0]
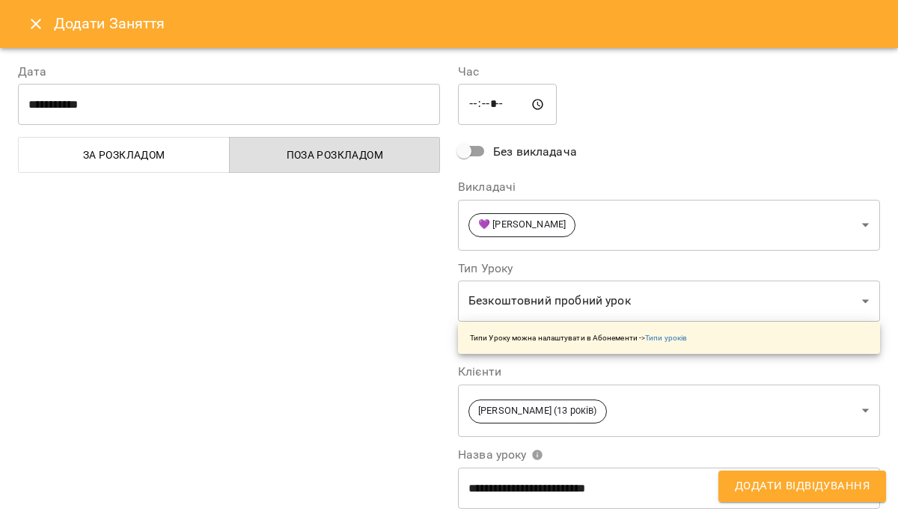
click at [784, 473] on button "Додати Відвідування" at bounding box center [802, 485] width 168 height 31
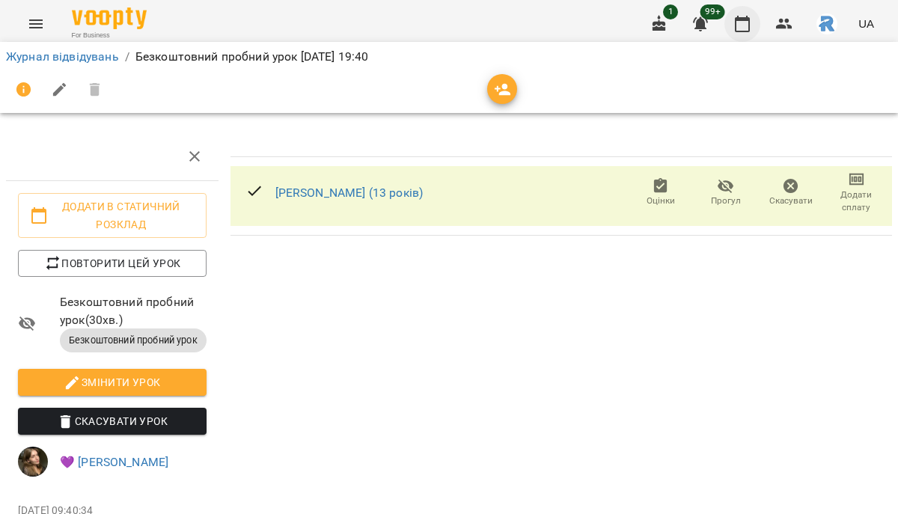
click at [752, 32] on button "button" at bounding box center [742, 24] width 36 height 36
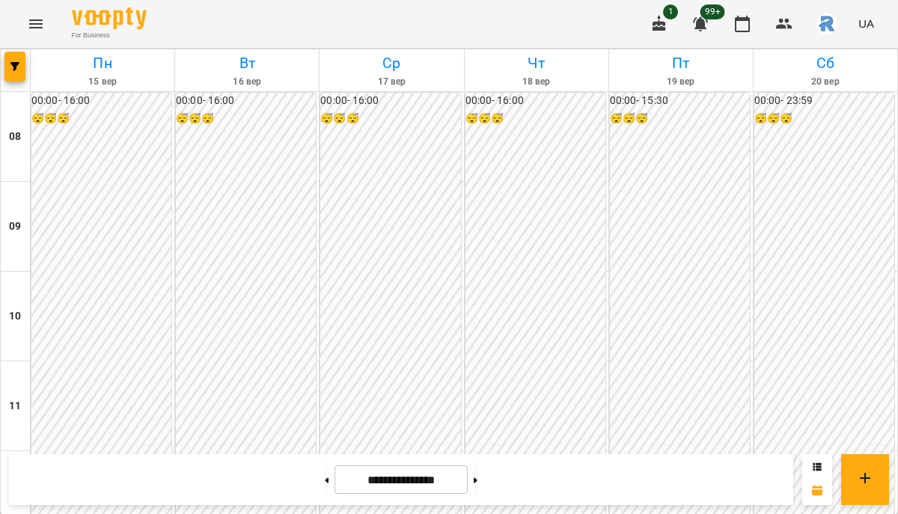
scroll to position [666, 0]
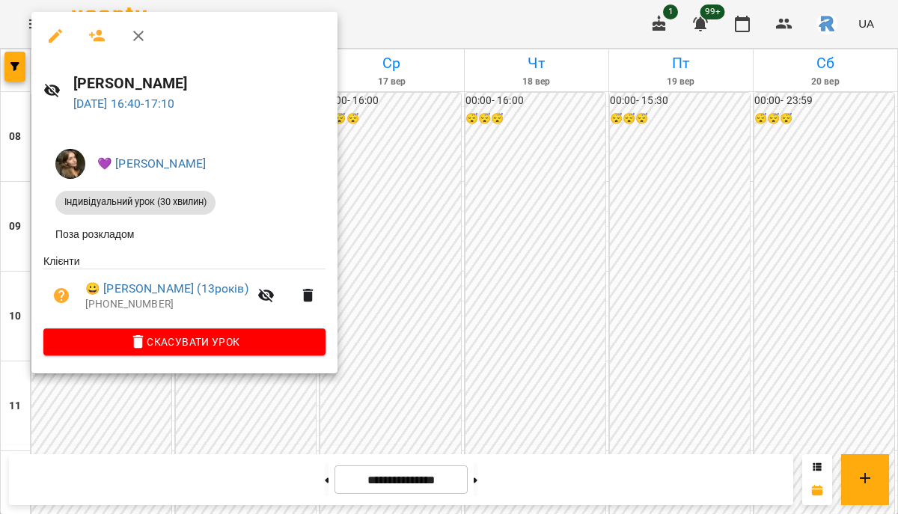
click at [482, 212] on div at bounding box center [449, 257] width 898 height 514
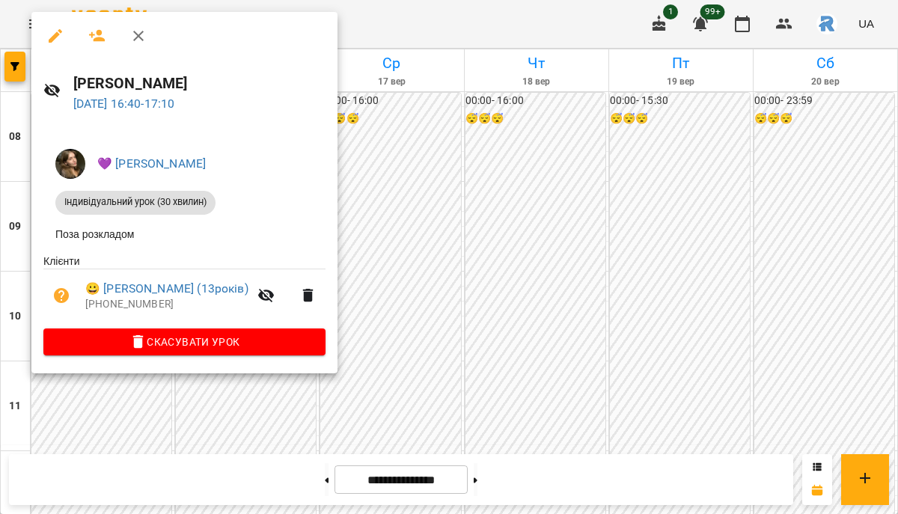
click at [398, 200] on div at bounding box center [449, 257] width 898 height 514
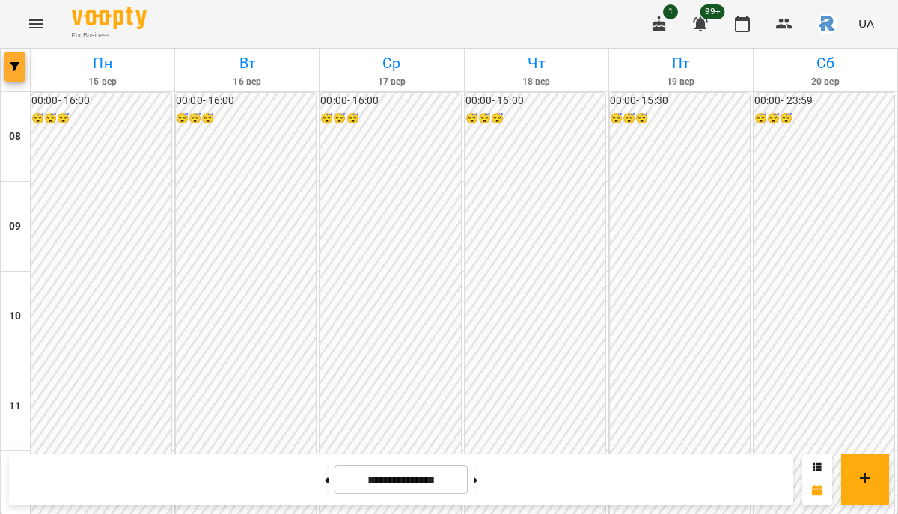
click at [9, 64] on span "button" at bounding box center [14, 66] width 21 height 9
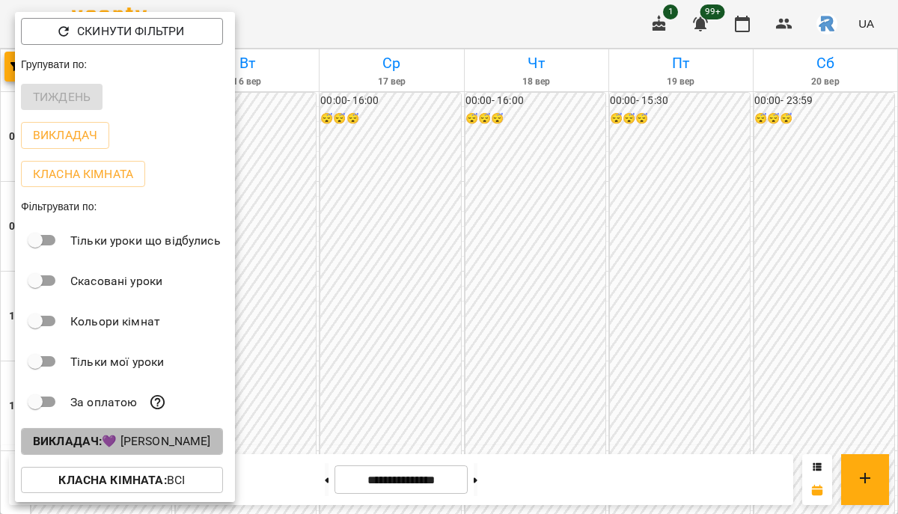
click at [113, 443] on p "Викладач : 💜 [PERSON_NAME]" at bounding box center [122, 441] width 178 height 18
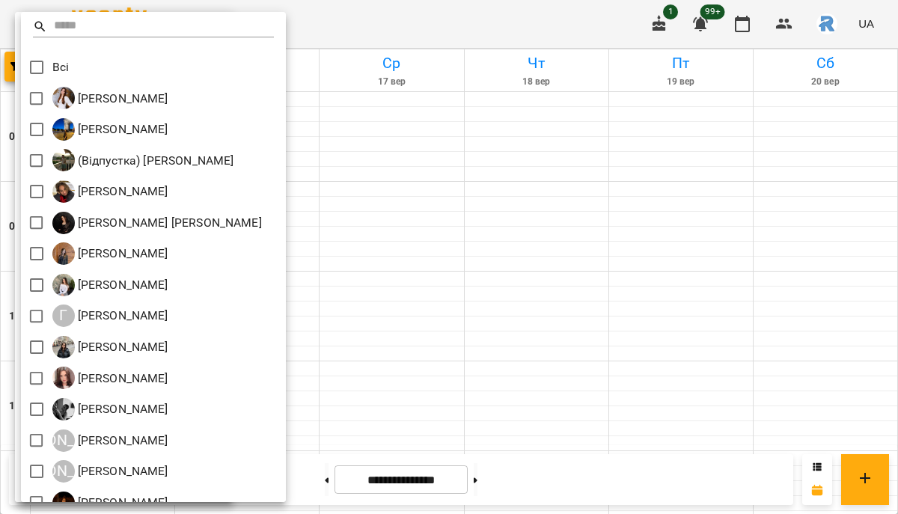
scroll to position [361, 0]
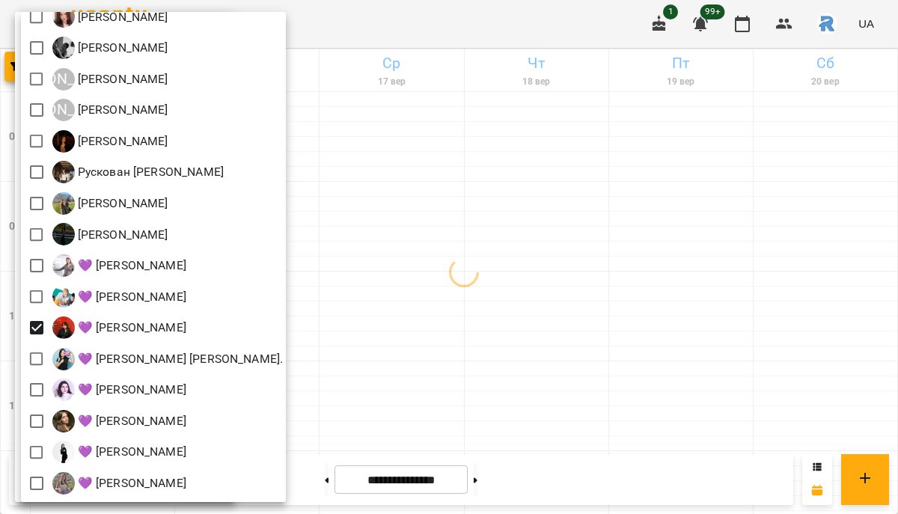
click at [460, 325] on div at bounding box center [449, 257] width 898 height 514
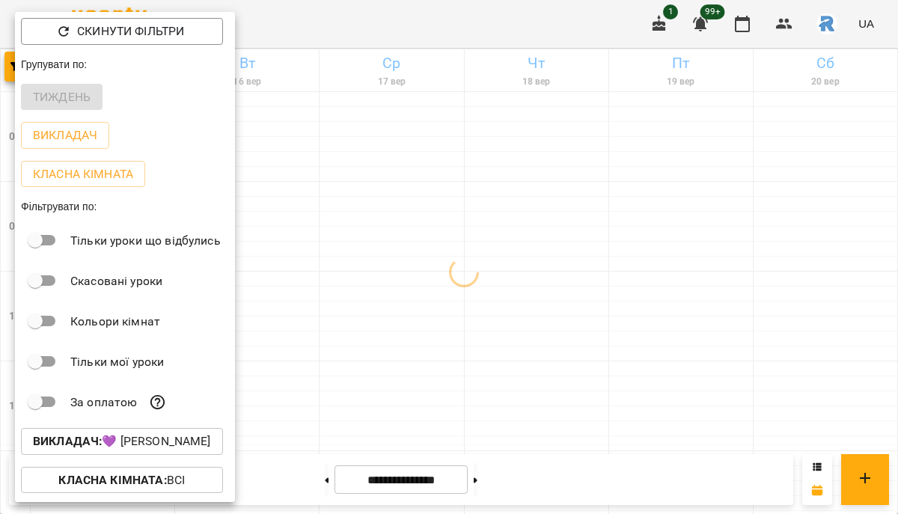
click at [190, 449] on p "Викладач : 💜 Сосніцька Вероніка Павлівна" at bounding box center [122, 441] width 178 height 18
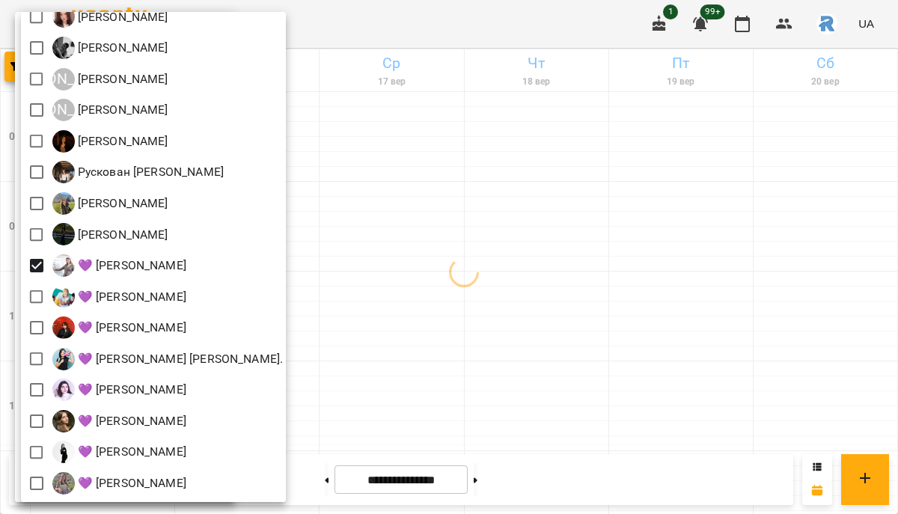
click at [491, 349] on div at bounding box center [449, 257] width 898 height 514
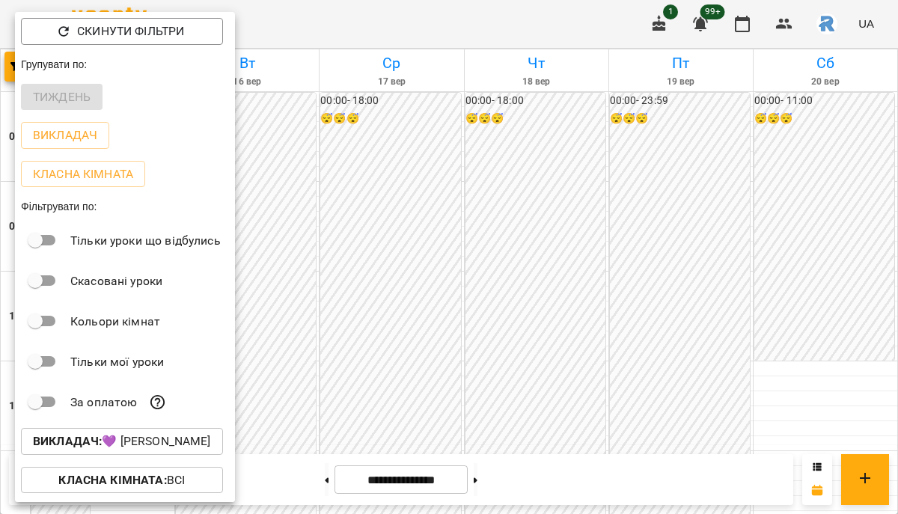
click at [483, 346] on div at bounding box center [449, 257] width 898 height 514
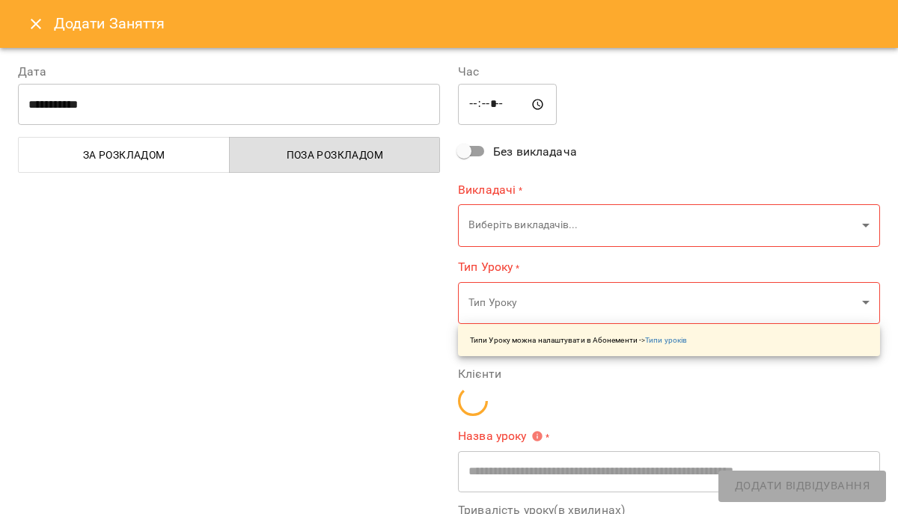
type input "**********"
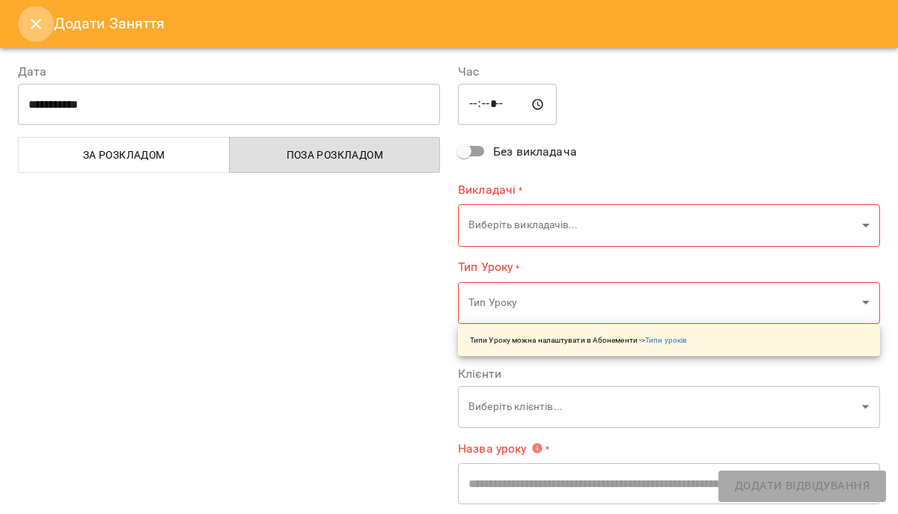
click at [38, 34] on button "Close" at bounding box center [36, 24] width 36 height 36
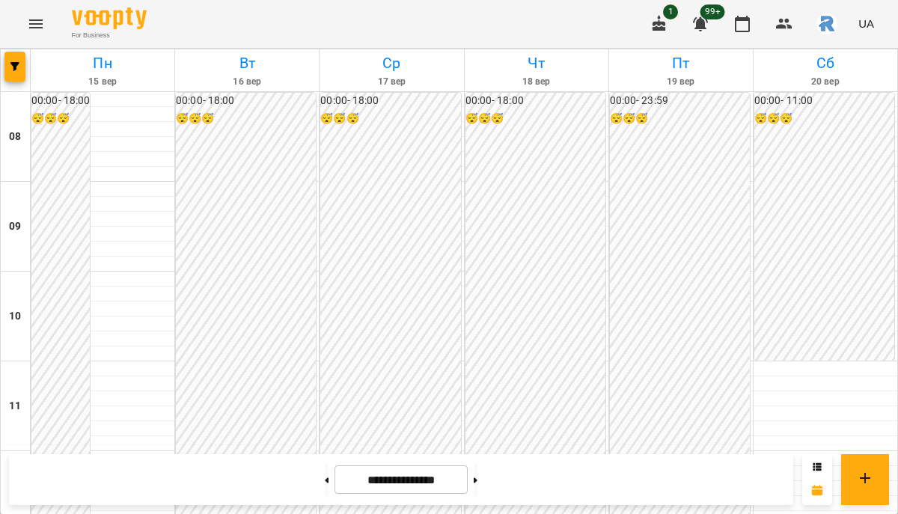
scroll to position [763, 0]
click at [21, 62] on span "button" at bounding box center [14, 66] width 21 height 9
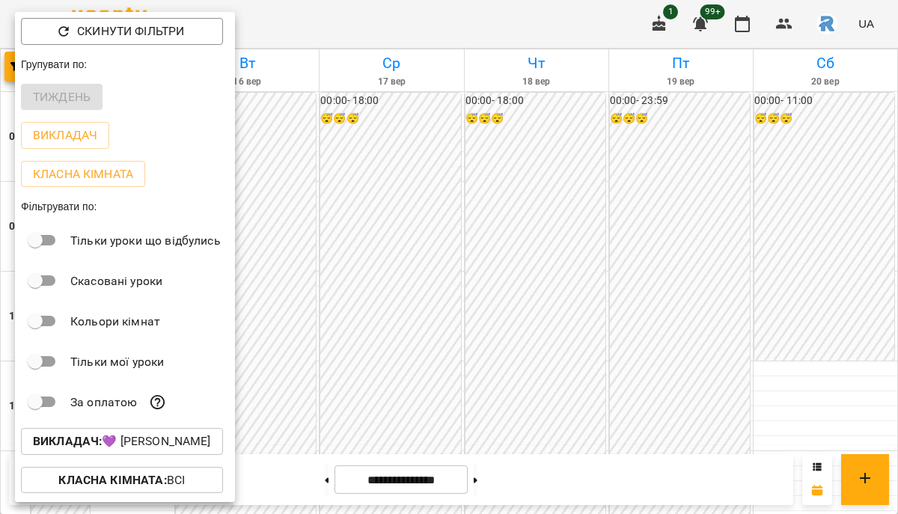
click at [211, 444] on p "Викладач : 💜 Боєчко Даниїла Тарасівна" at bounding box center [122, 441] width 178 height 18
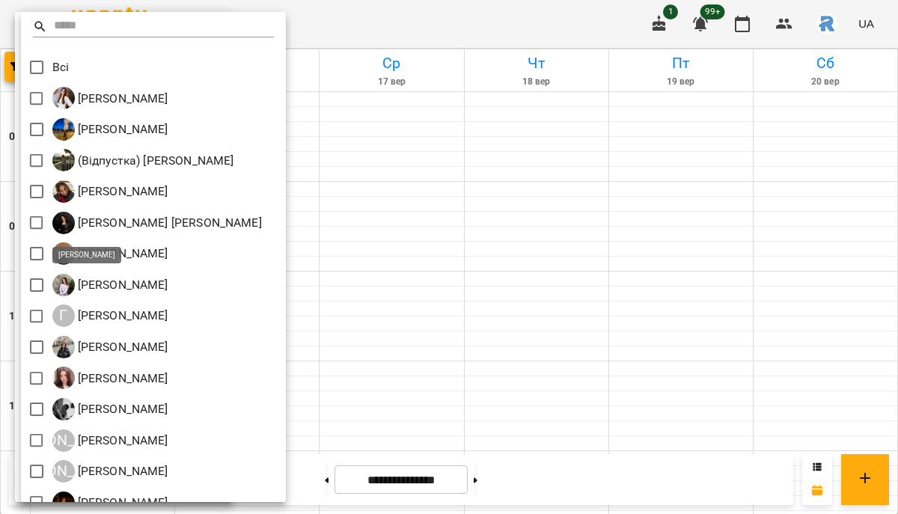
scroll to position [361, 0]
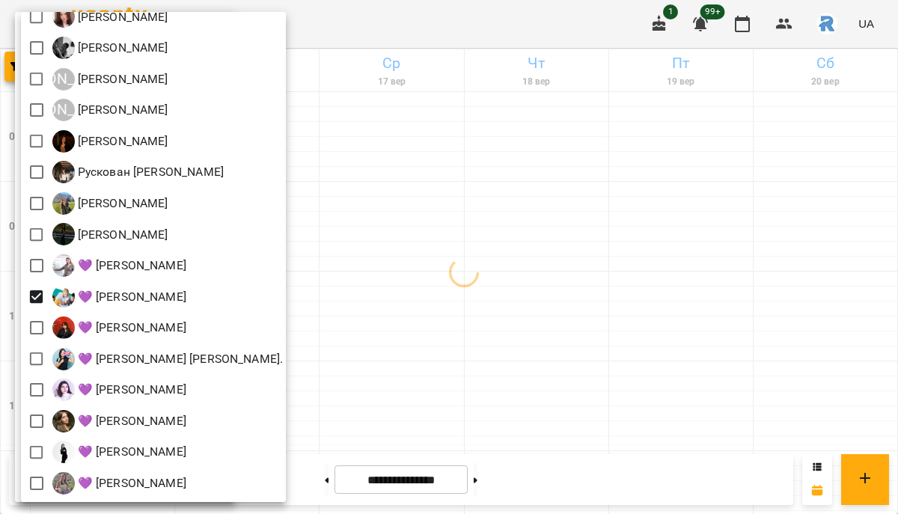
click at [501, 331] on div at bounding box center [449, 257] width 898 height 514
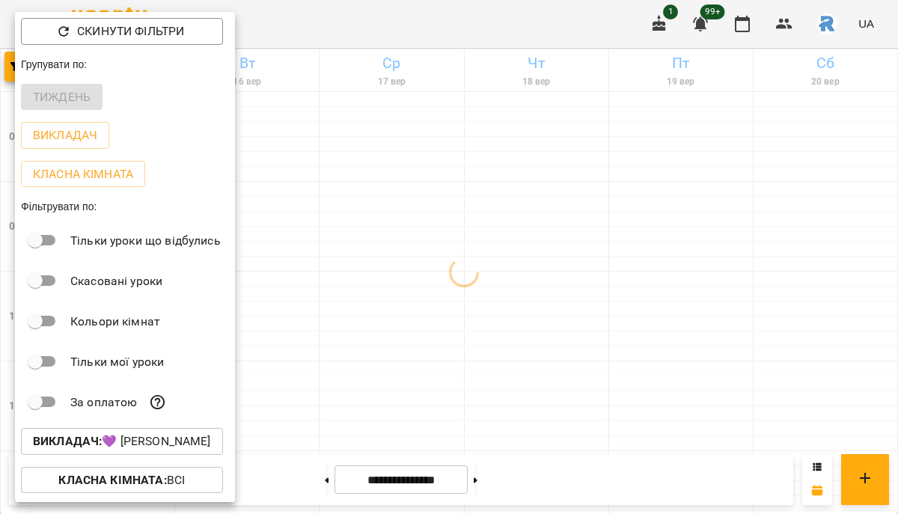
click at [501, 331] on div at bounding box center [449, 257] width 898 height 514
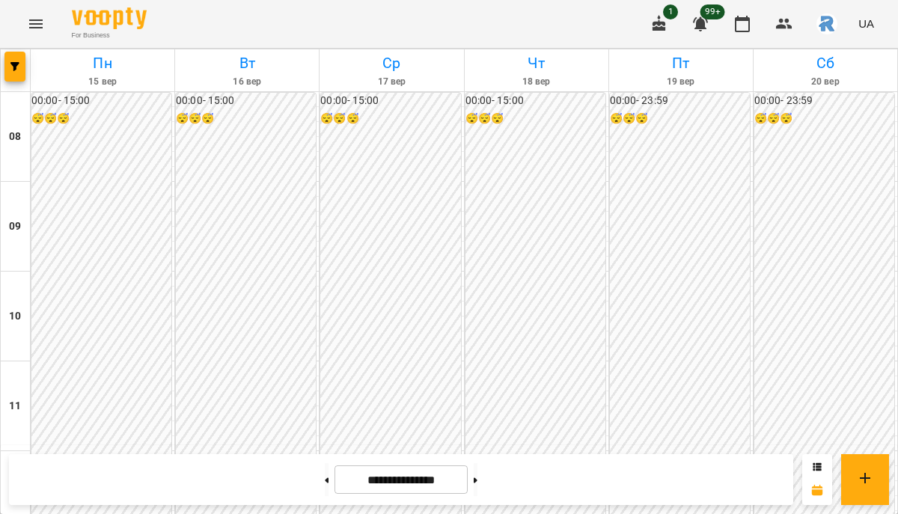
scroll to position [657, 0]
click at [16, 59] on button "button" at bounding box center [14, 67] width 21 height 30
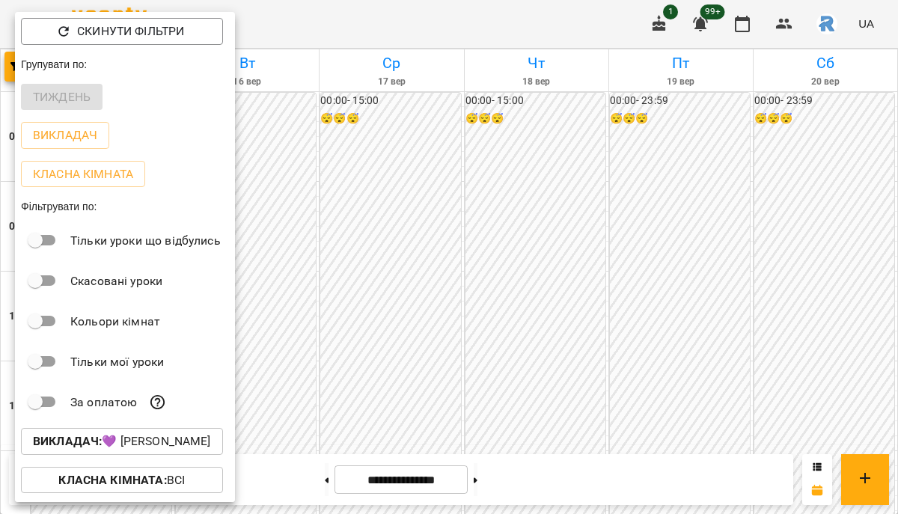
click at [162, 431] on div "Викладач : 💜 Григорович Юлія Дмитрівна" at bounding box center [125, 441] width 220 height 39
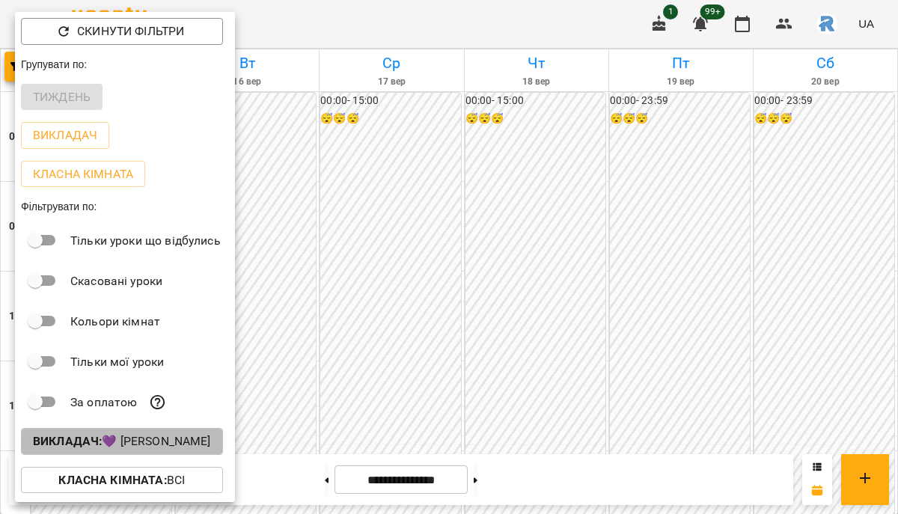
click at [159, 448] on p "Викладач : 💜 Григорович Юлія Дмитрівна" at bounding box center [122, 441] width 178 height 18
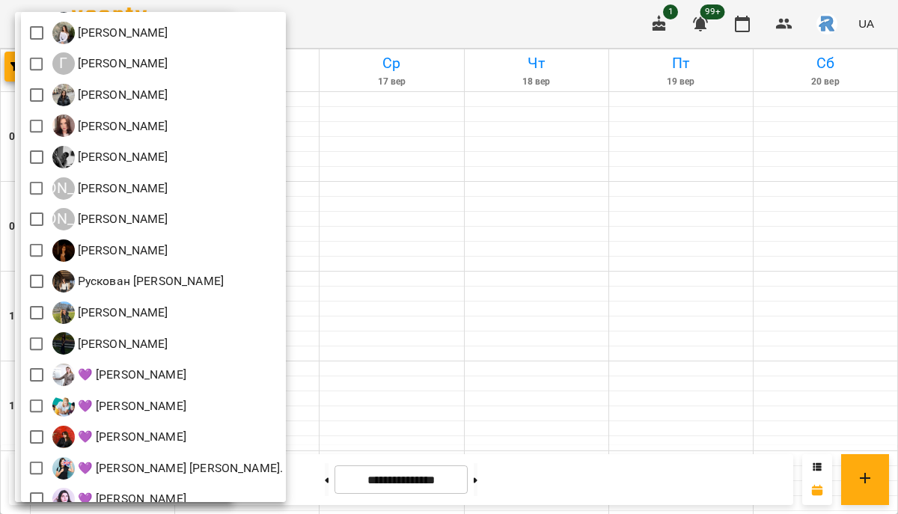
scroll to position [253, 0]
click at [447, 329] on div at bounding box center [449, 257] width 898 height 514
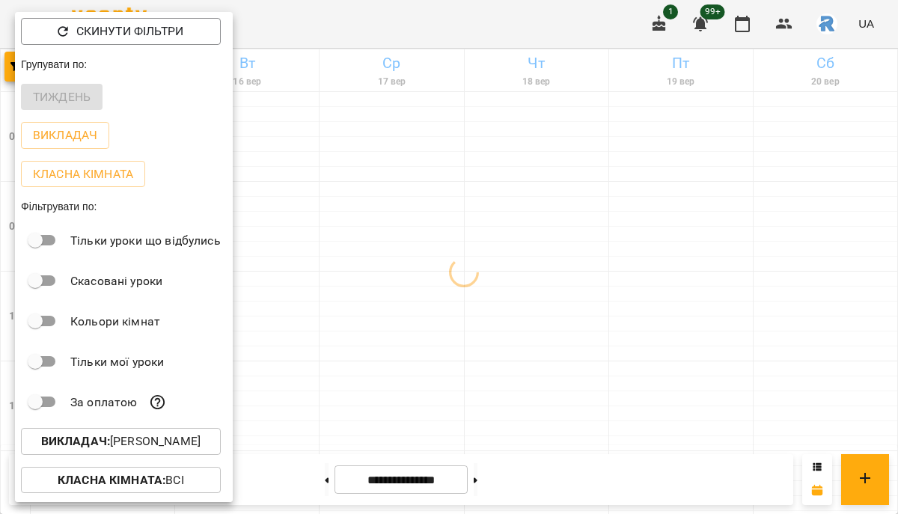
click at [447, 331] on div at bounding box center [449, 257] width 898 height 514
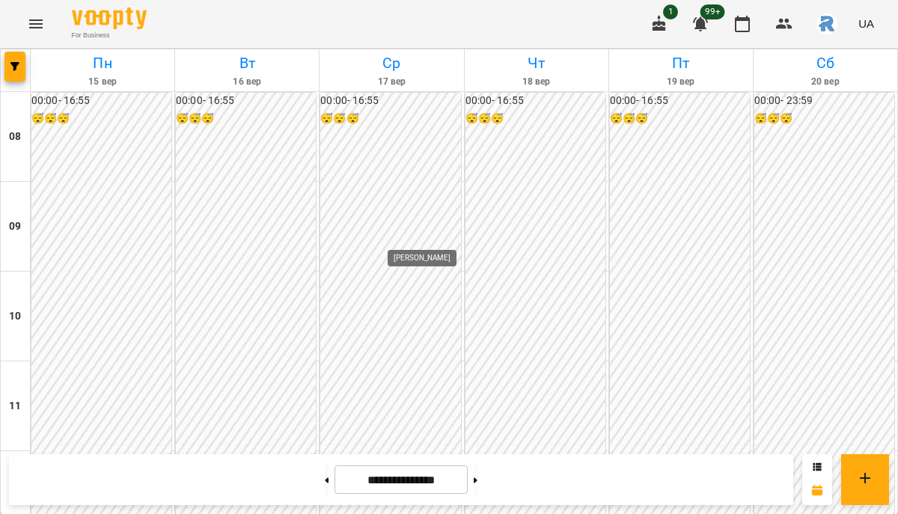
scroll to position [812, 0]
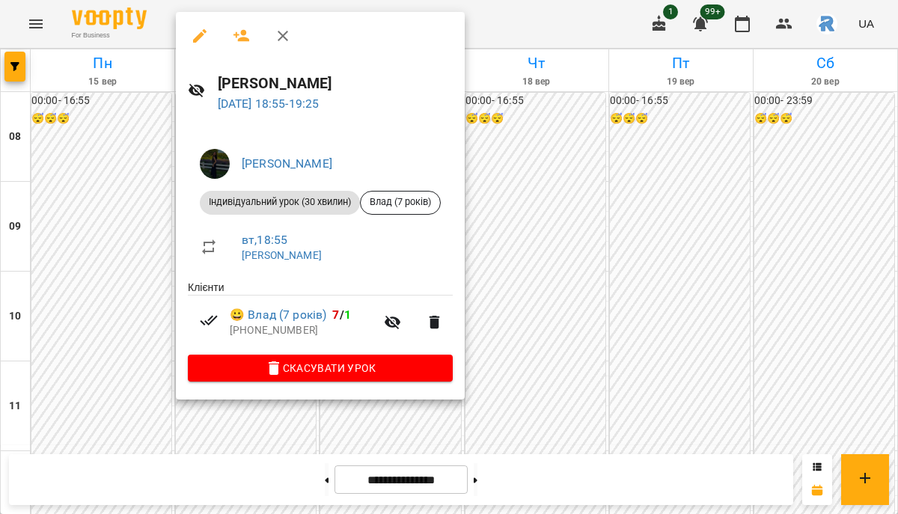
click at [608, 224] on div at bounding box center [449, 257] width 898 height 514
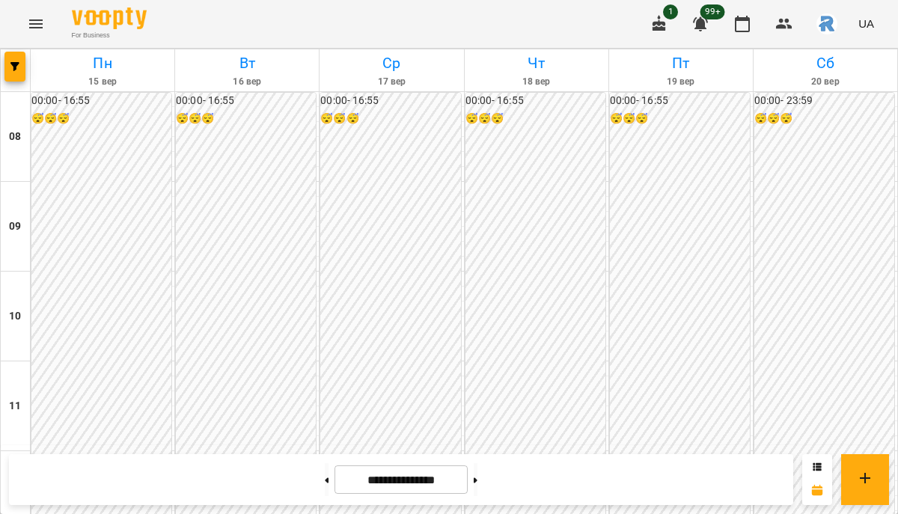
scroll to position [781, 0]
click at [19, 61] on button "button" at bounding box center [14, 67] width 21 height 30
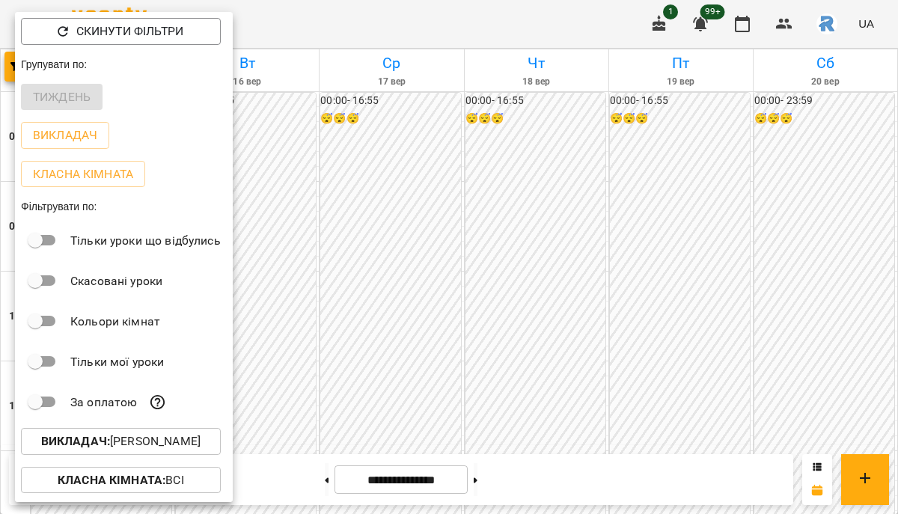
click at [147, 449] on p "Викладач : Шумило Юстина Остапівна" at bounding box center [120, 441] width 159 height 18
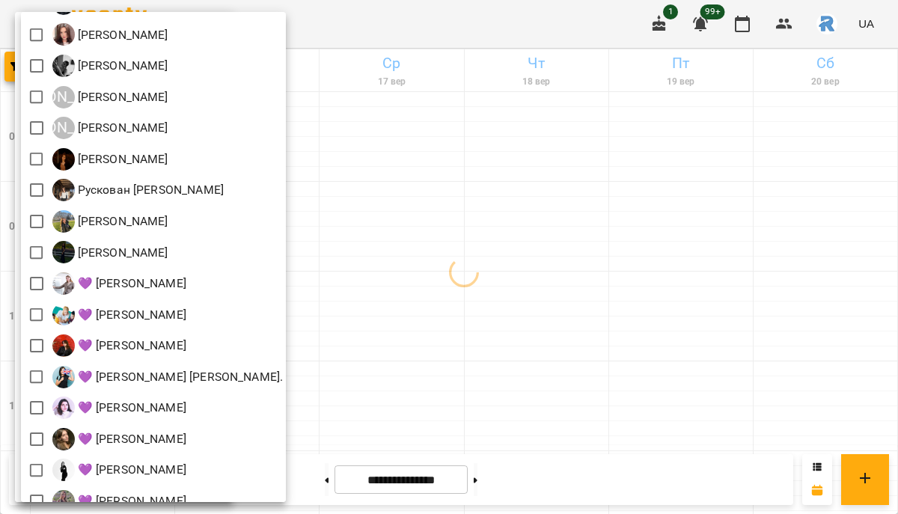
scroll to position [342, 0]
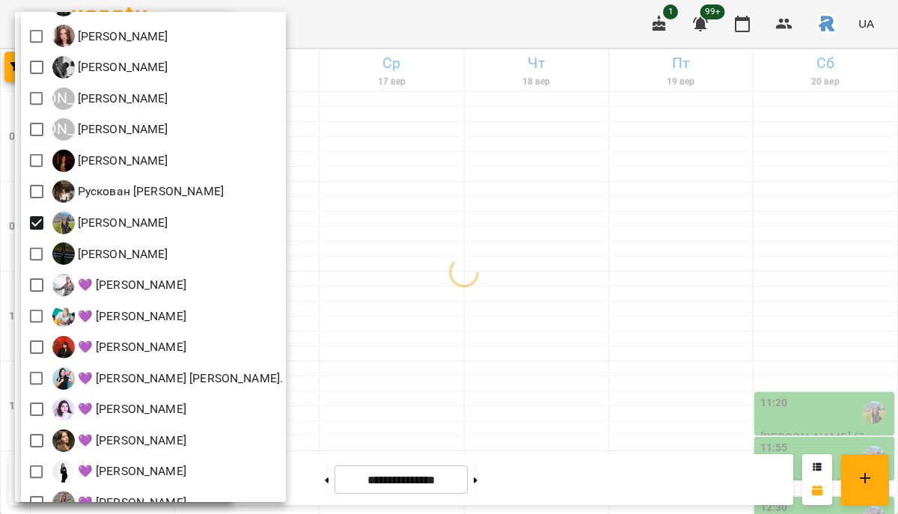
click at [470, 290] on div at bounding box center [449, 257] width 898 height 514
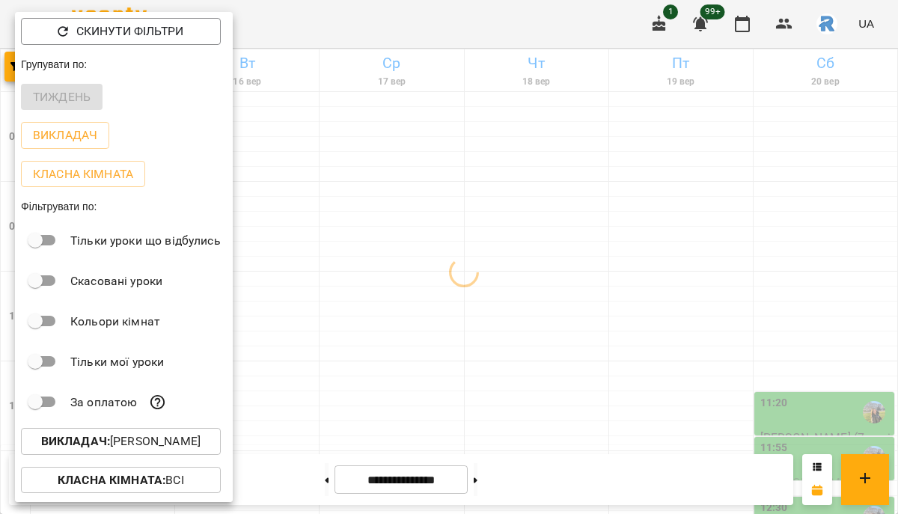
click at [470, 290] on div at bounding box center [449, 257] width 898 height 514
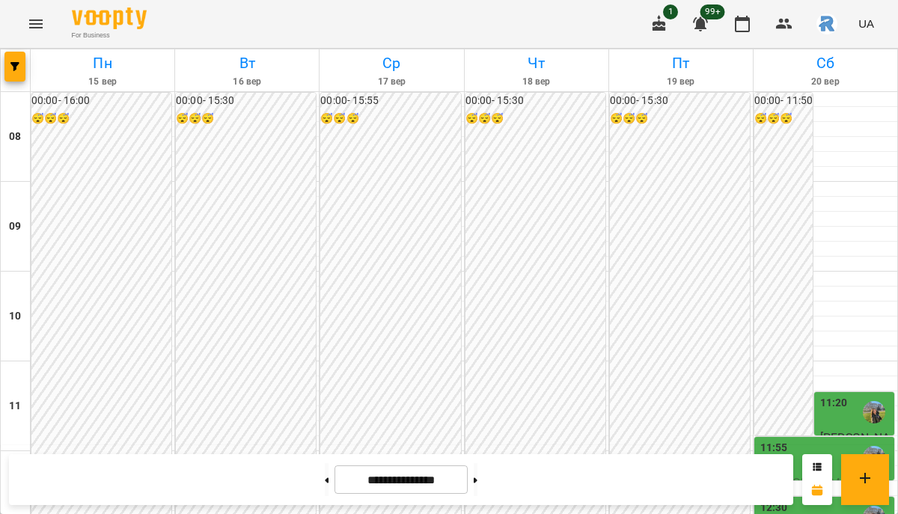
scroll to position [764, 0]
click at [477, 481] on icon at bounding box center [475, 480] width 4 height 6
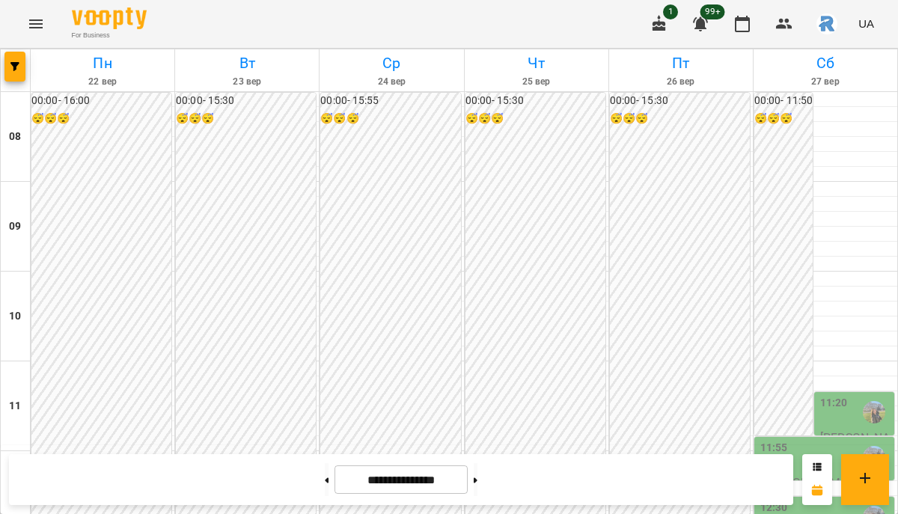
scroll to position [784, 0]
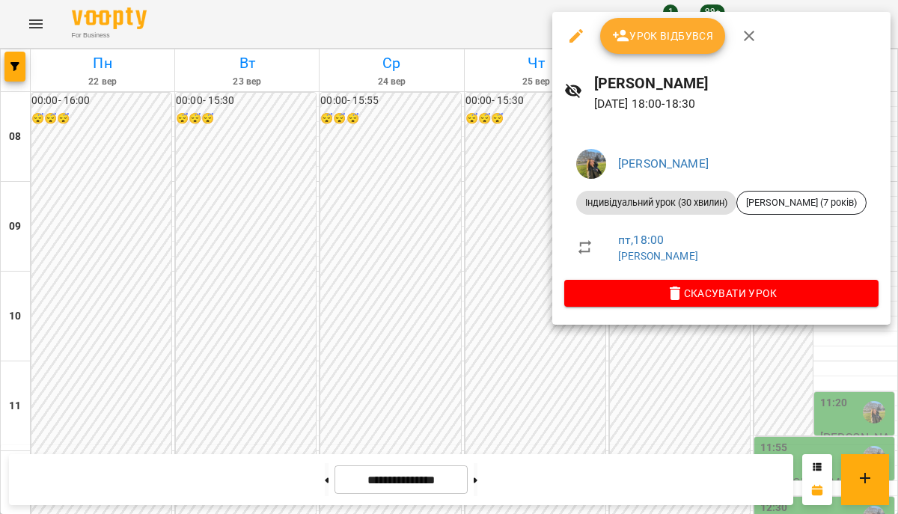
click at [479, 204] on div at bounding box center [449, 257] width 898 height 514
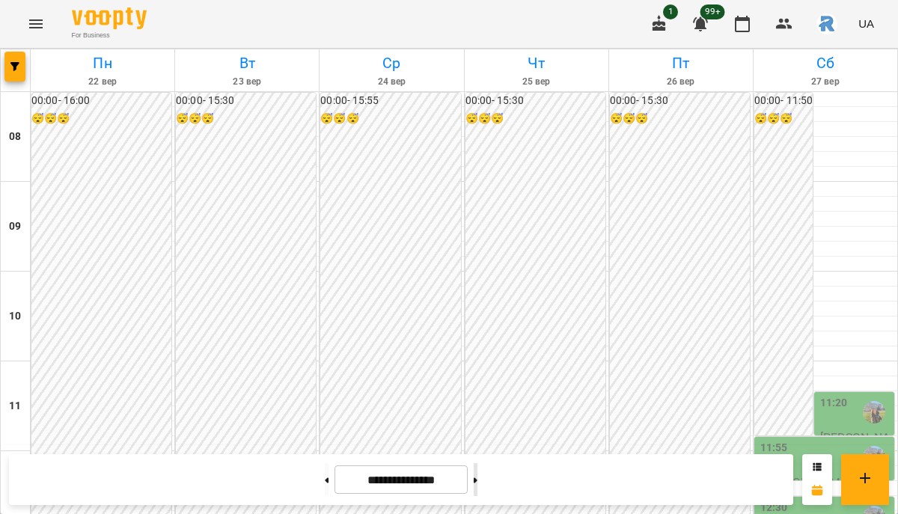
click at [477, 481] on button at bounding box center [475, 479] width 4 height 33
click at [325, 473] on button at bounding box center [327, 479] width 4 height 33
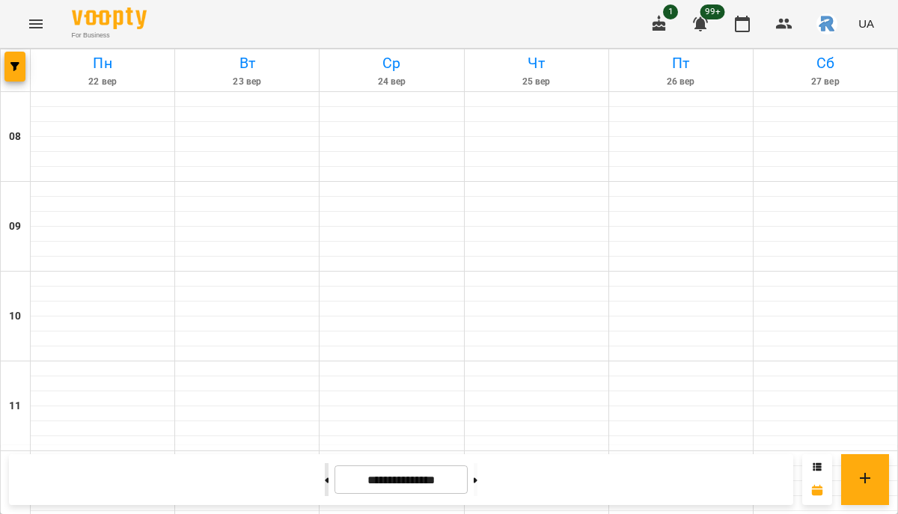
click at [325, 473] on button at bounding box center [327, 479] width 4 height 33
type input "**********"
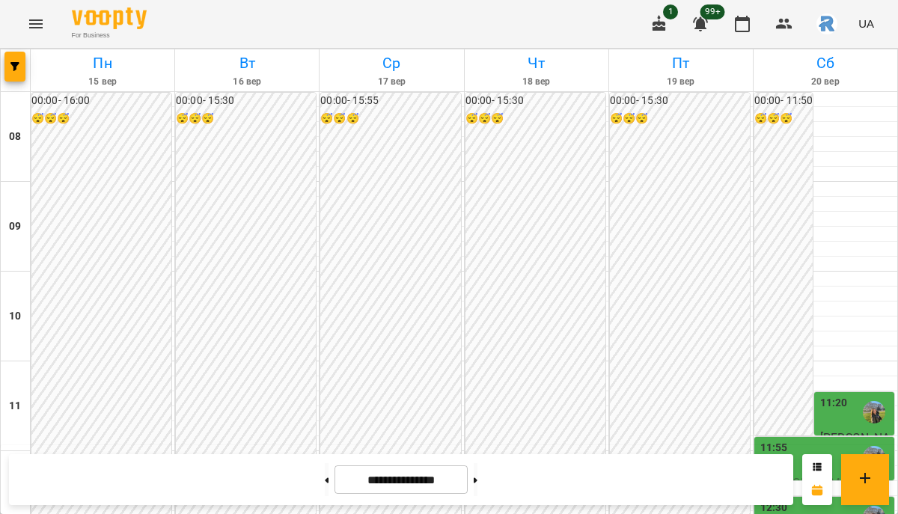
scroll to position [695, 0]
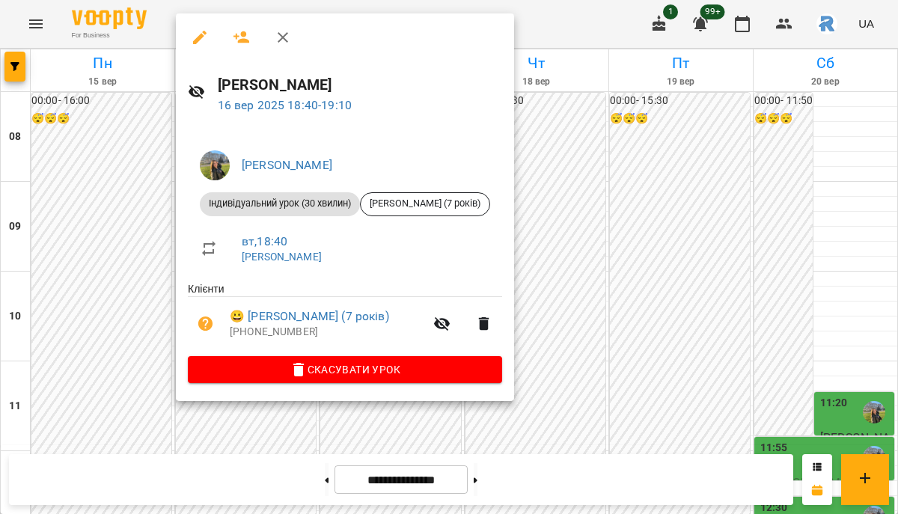
click at [632, 231] on div at bounding box center [449, 257] width 898 height 514
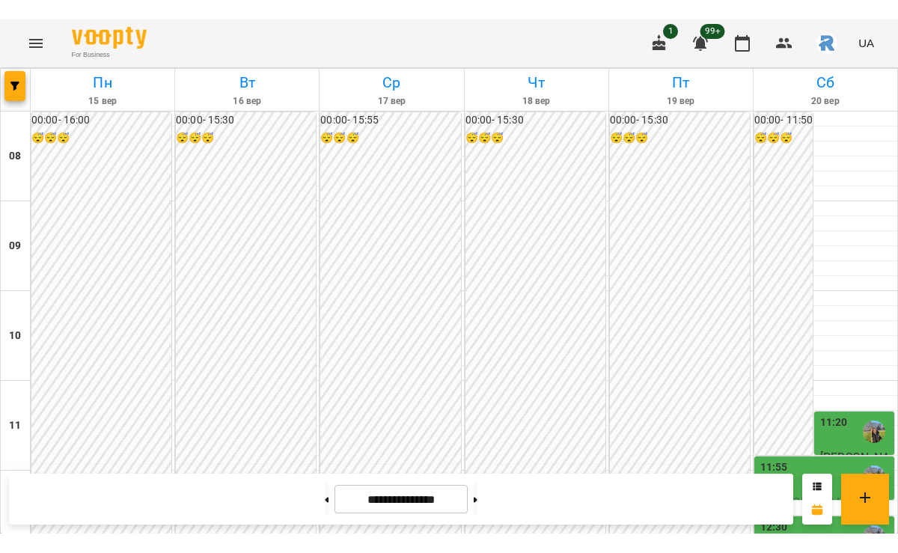
scroll to position [648, 0]
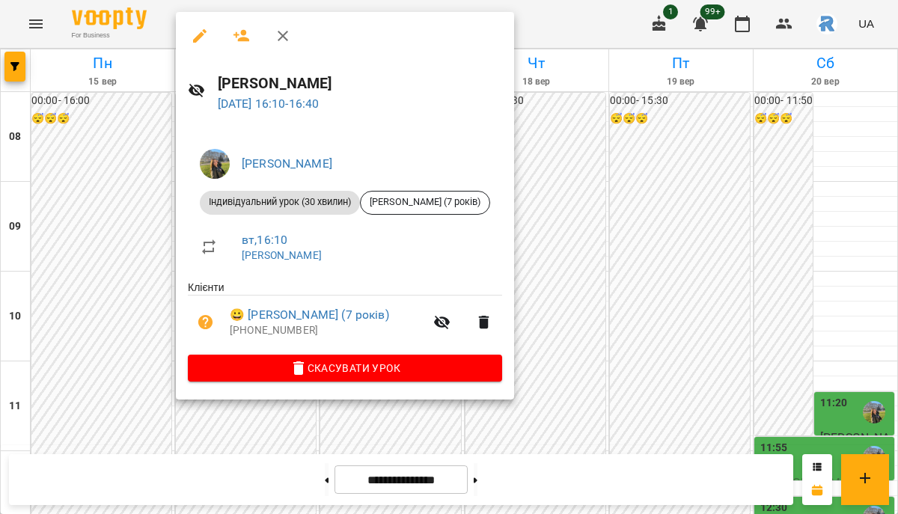
click at [679, 179] on div at bounding box center [449, 257] width 898 height 514
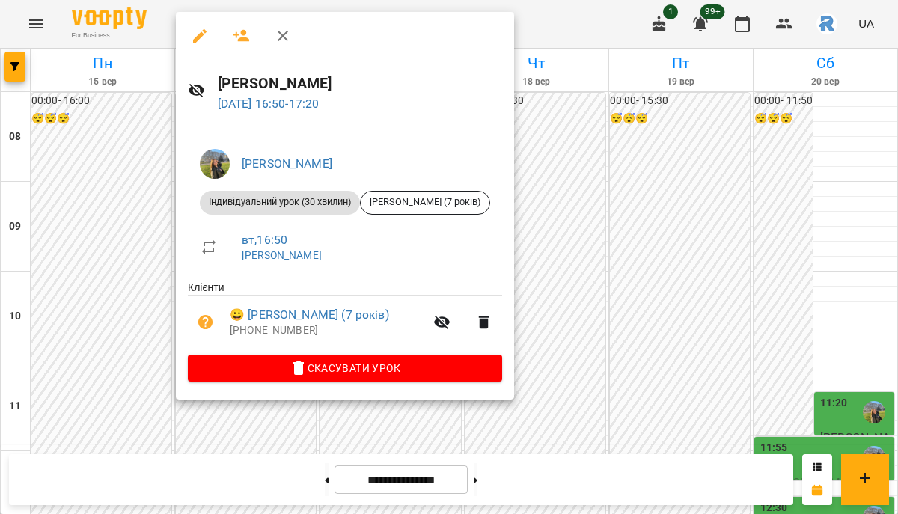
click at [126, 250] on div at bounding box center [449, 257] width 898 height 514
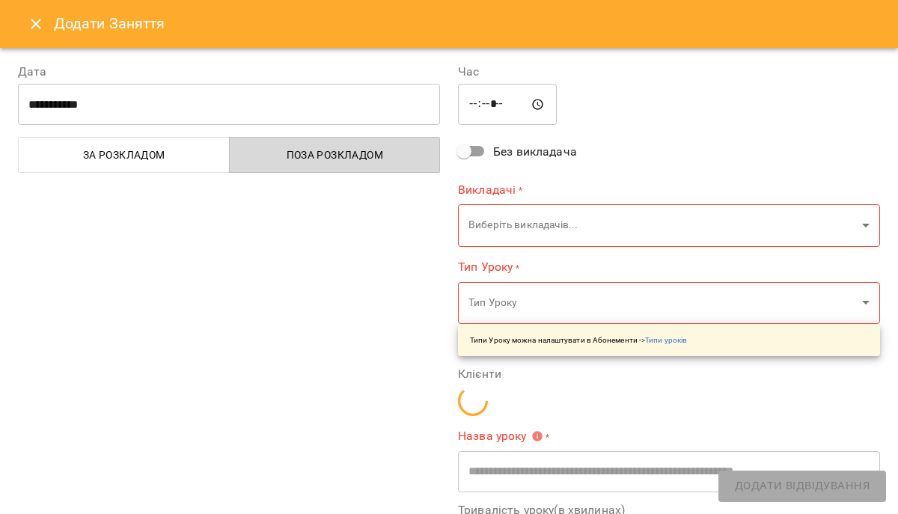
type input "**********"
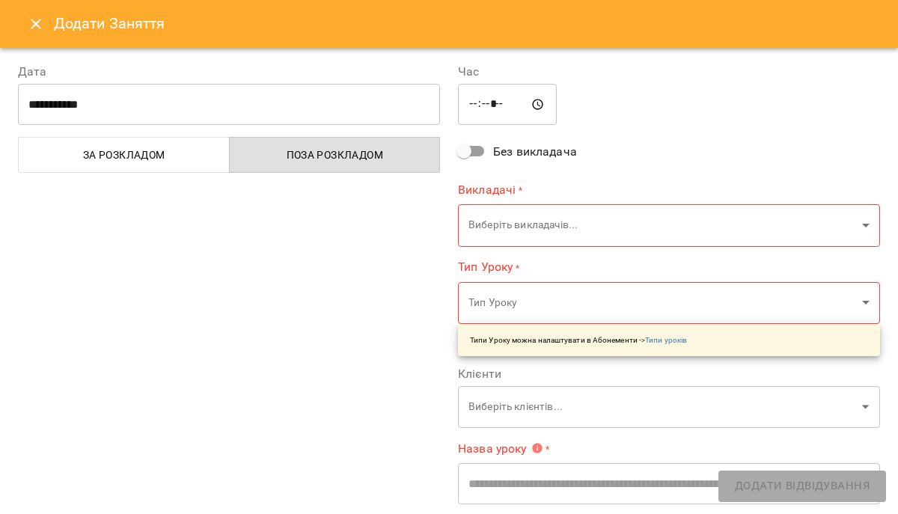
click at [41, 25] on icon "Close" at bounding box center [36, 24] width 18 height 18
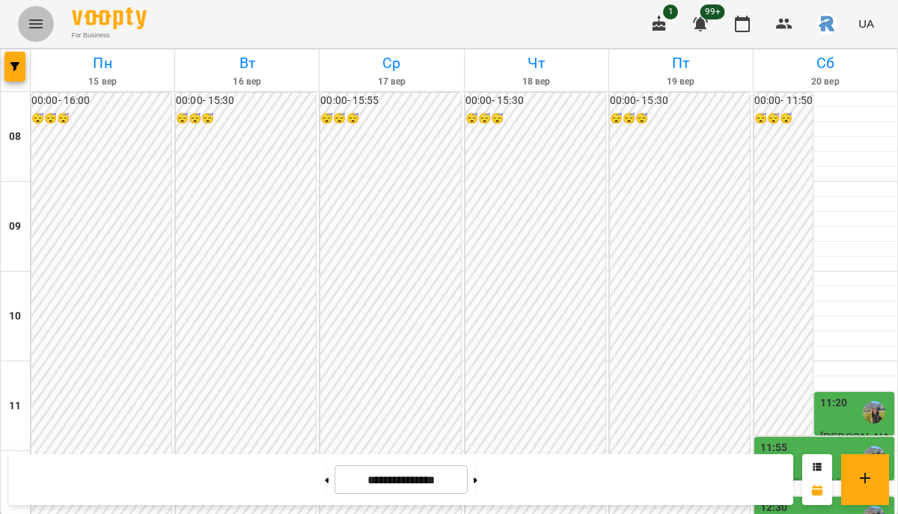
click at [45, 22] on button "Menu" at bounding box center [36, 24] width 36 height 36
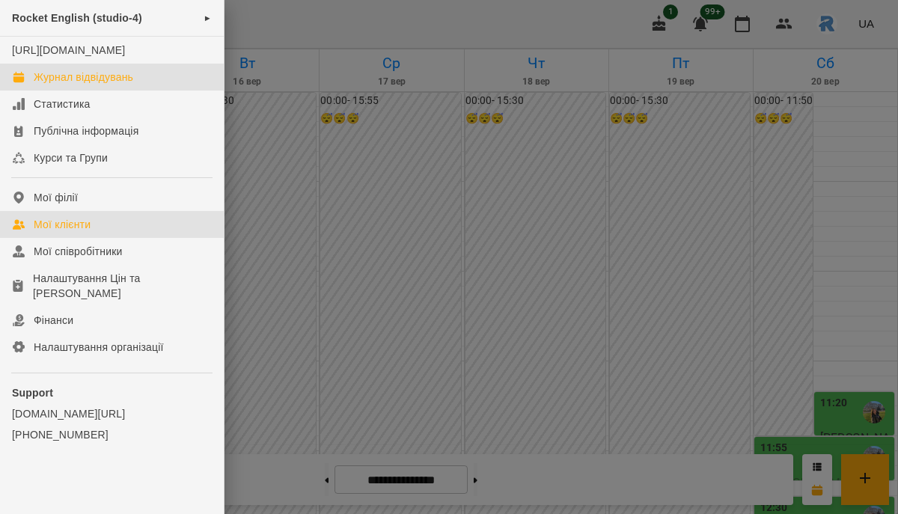
click at [85, 232] on div "Мої клієнти" at bounding box center [62, 224] width 57 height 15
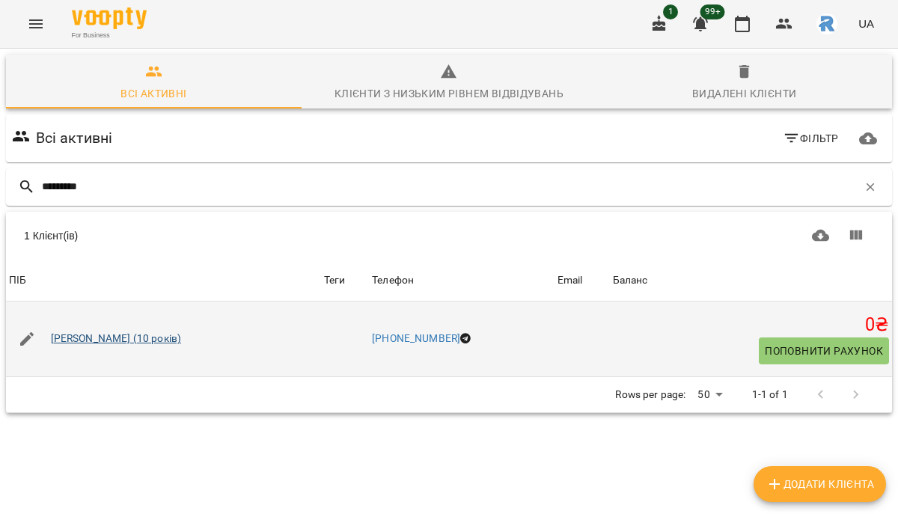
type input "*********"
click at [129, 334] on link "Фоменкова Софія (10 років)" at bounding box center [116, 338] width 131 height 15
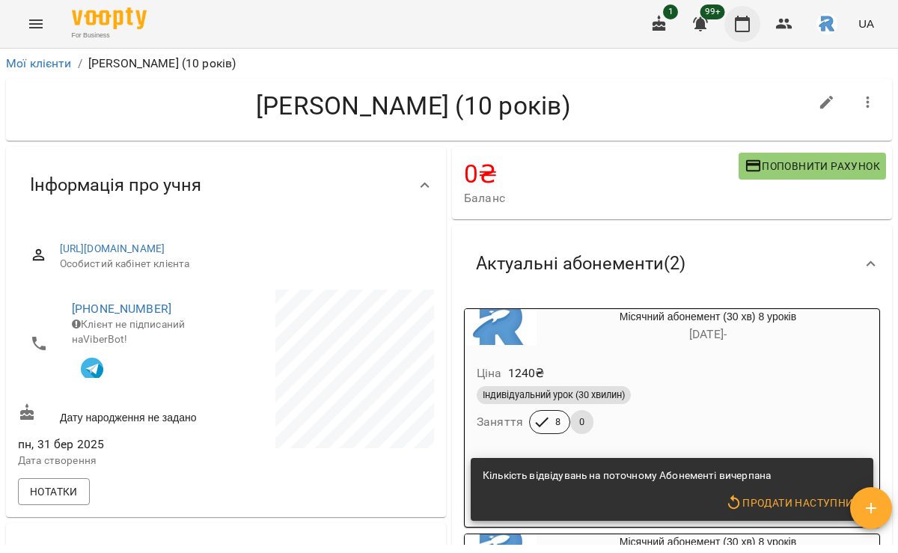
click at [738, 27] on icon "button" at bounding box center [742, 24] width 18 height 18
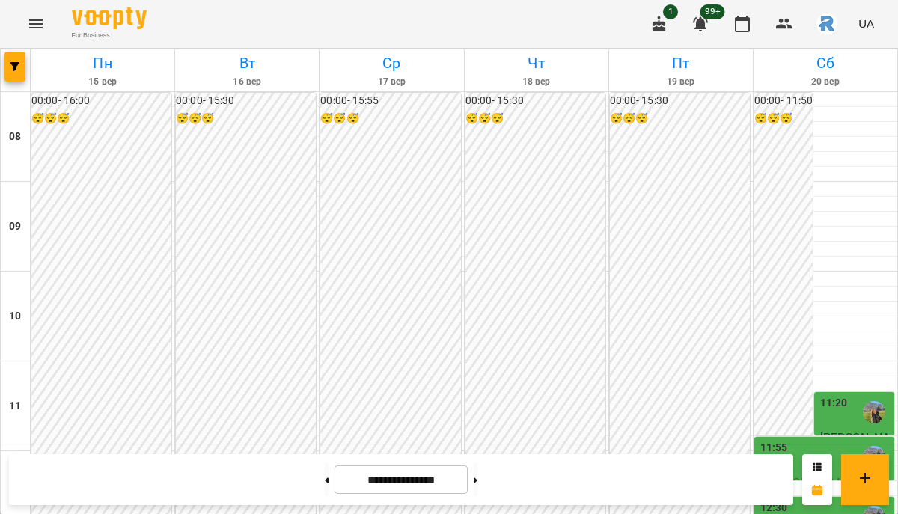
scroll to position [802, 0]
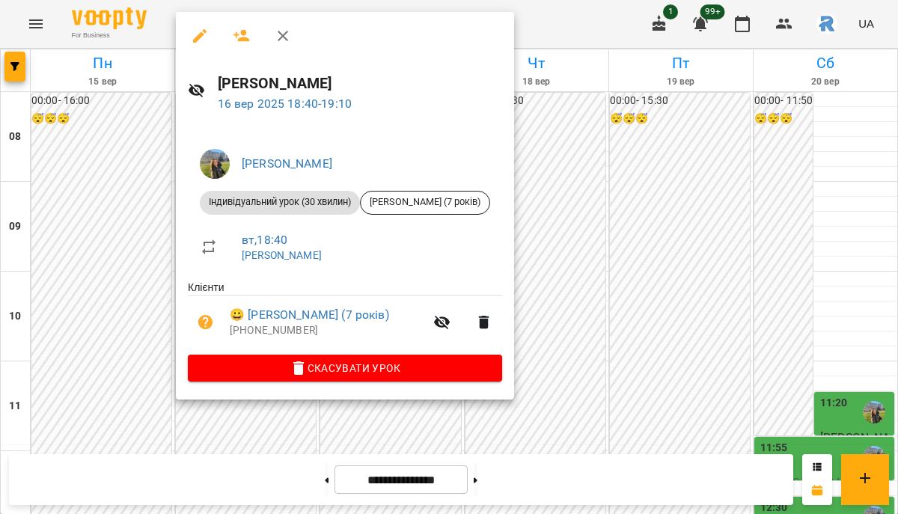
click at [105, 283] on div at bounding box center [449, 257] width 898 height 514
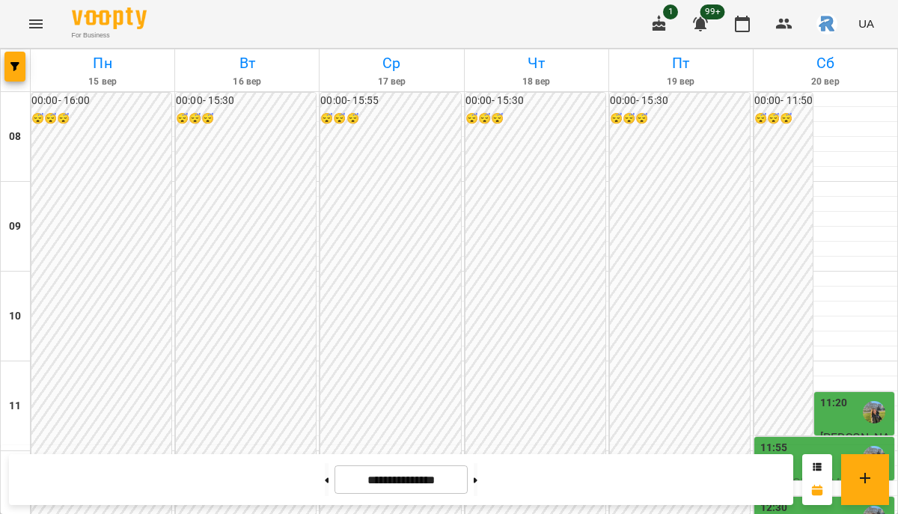
scroll to position [788, 0]
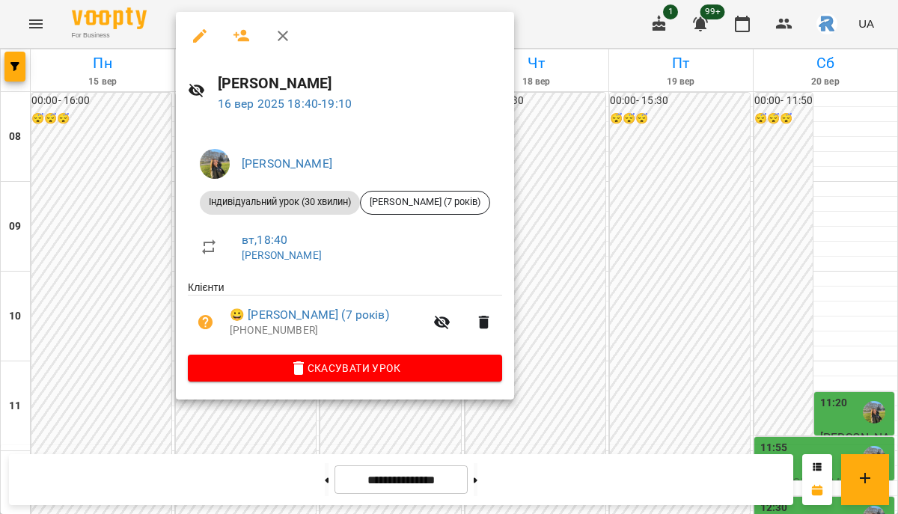
click at [658, 269] on div at bounding box center [449, 257] width 898 height 514
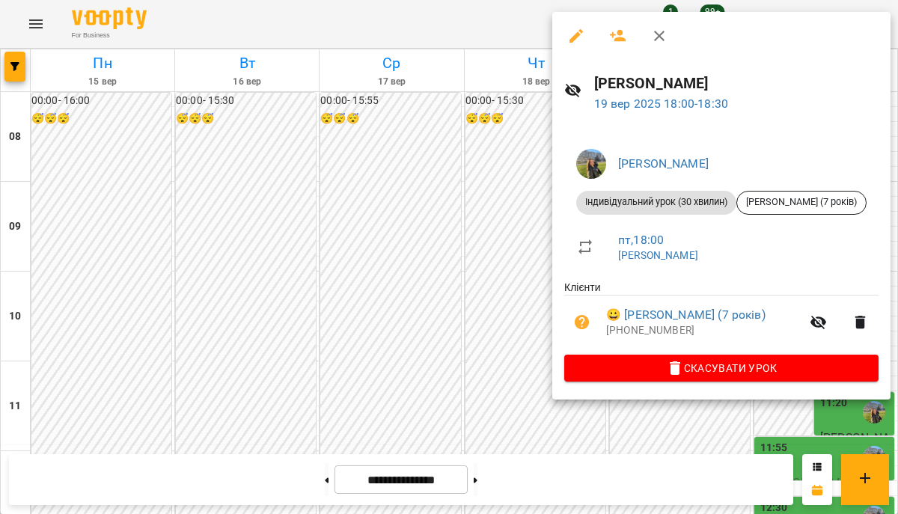
click at [500, 220] on div at bounding box center [449, 257] width 898 height 514
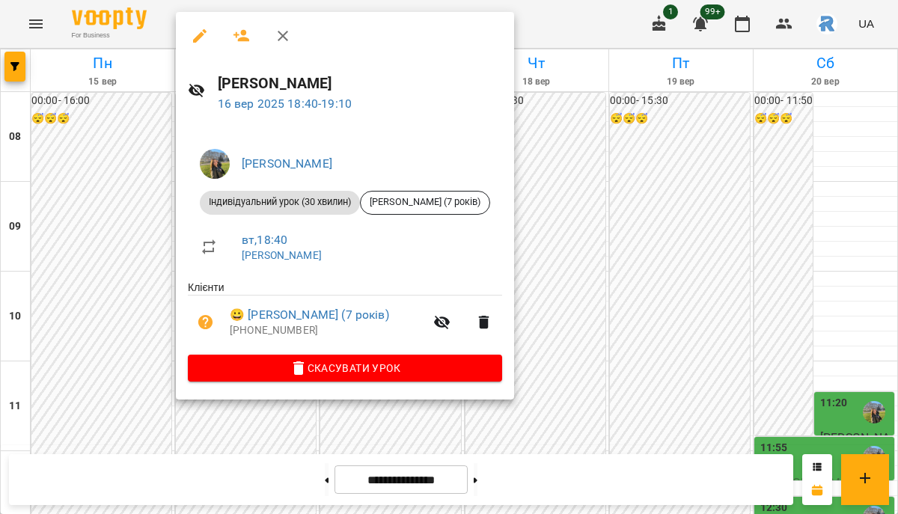
click at [202, 46] on button "button" at bounding box center [200, 36] width 36 height 36
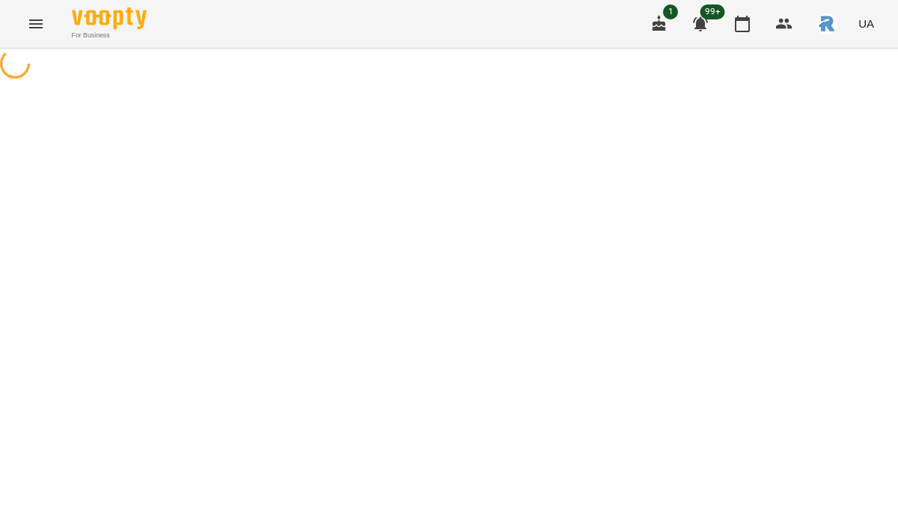
select select "**********"
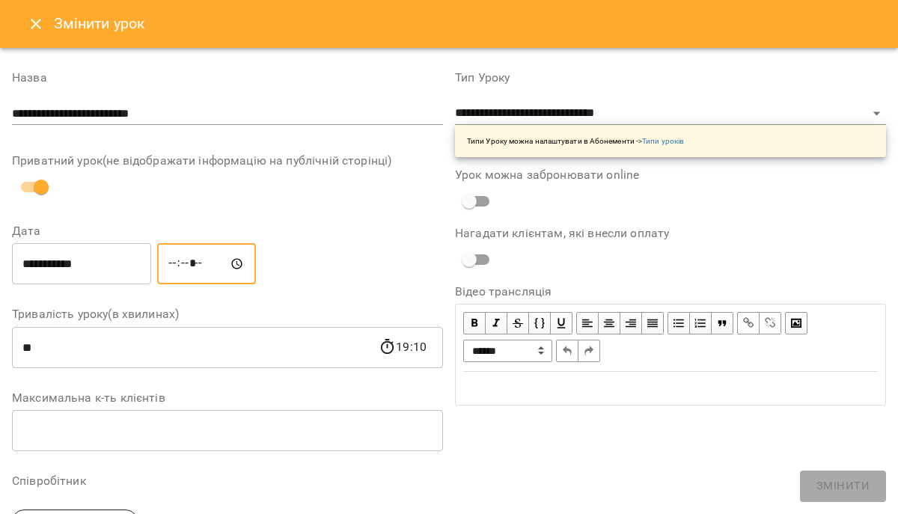
click at [200, 257] on input "*****" at bounding box center [206, 264] width 99 height 42
type input "*****"
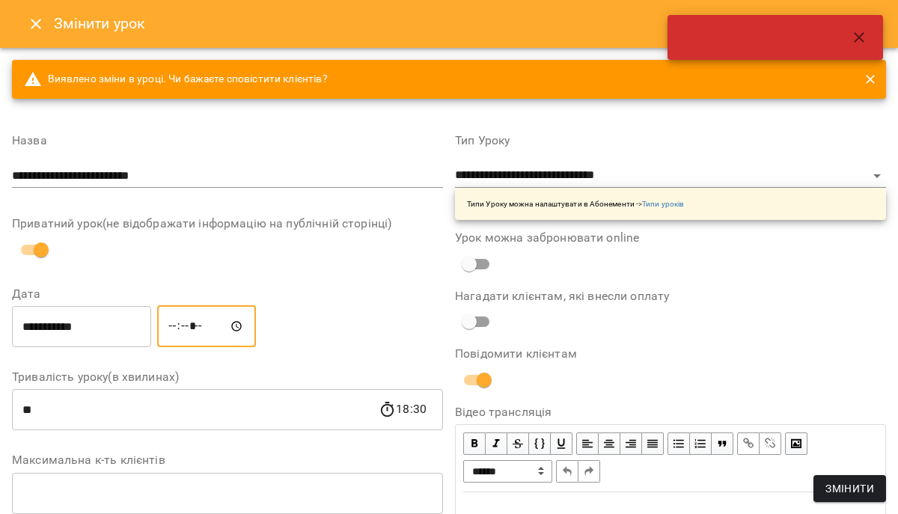
click at [839, 494] on span "Змінити" at bounding box center [849, 488] width 49 height 18
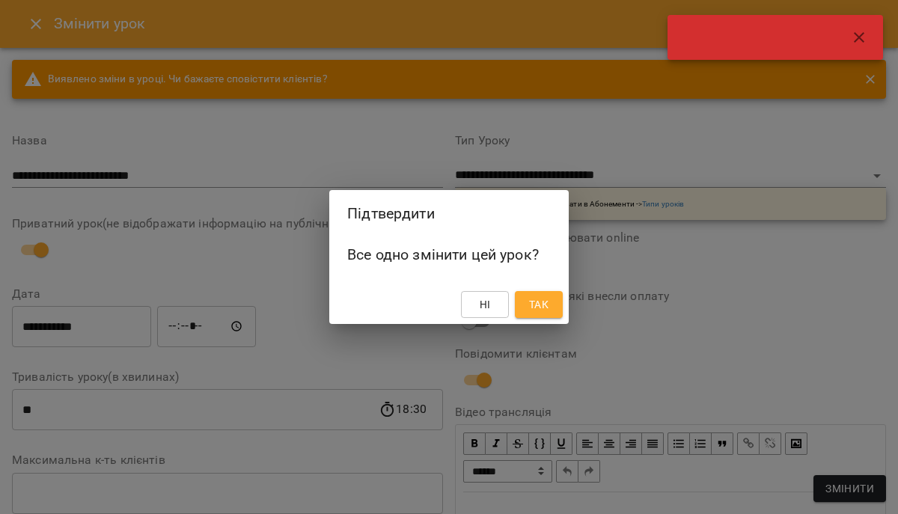
click at [539, 288] on div "Ні Так" at bounding box center [448, 304] width 239 height 39
click at [541, 293] on button "Так" at bounding box center [539, 304] width 48 height 27
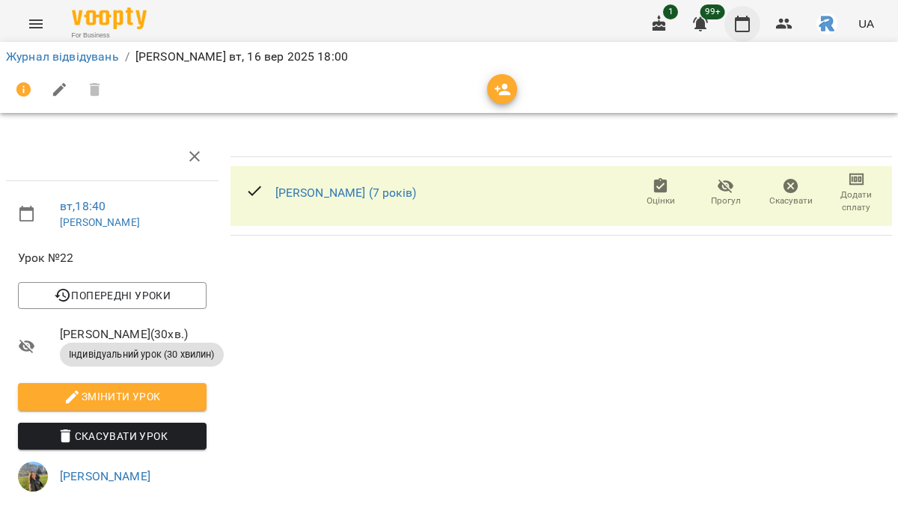
click at [747, 26] on icon "button" at bounding box center [742, 24] width 18 height 18
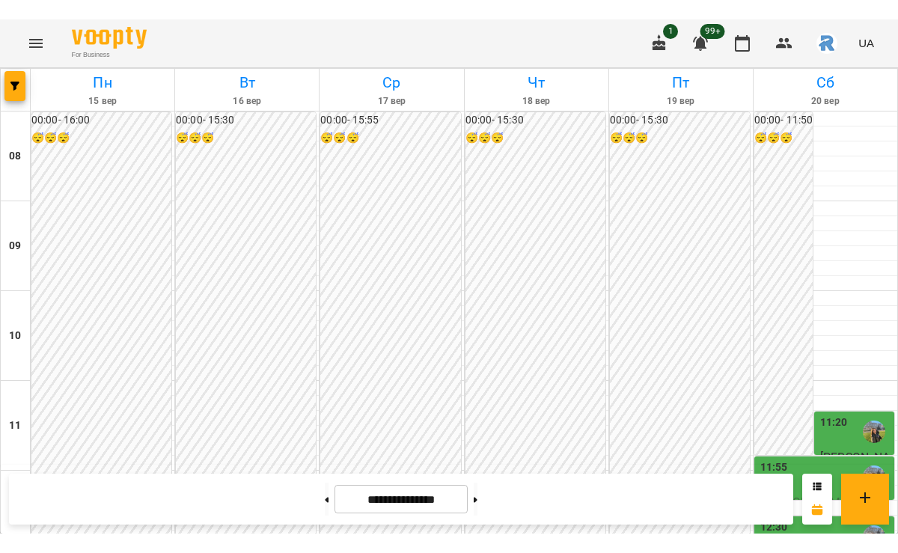
scroll to position [812, 0]
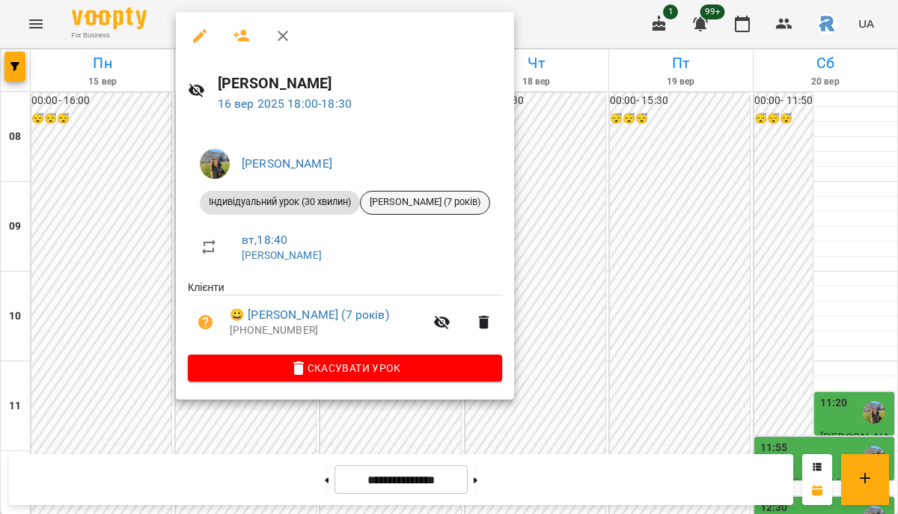
click at [412, 206] on span "[PERSON_NAME] (7 років)" at bounding box center [425, 201] width 129 height 13
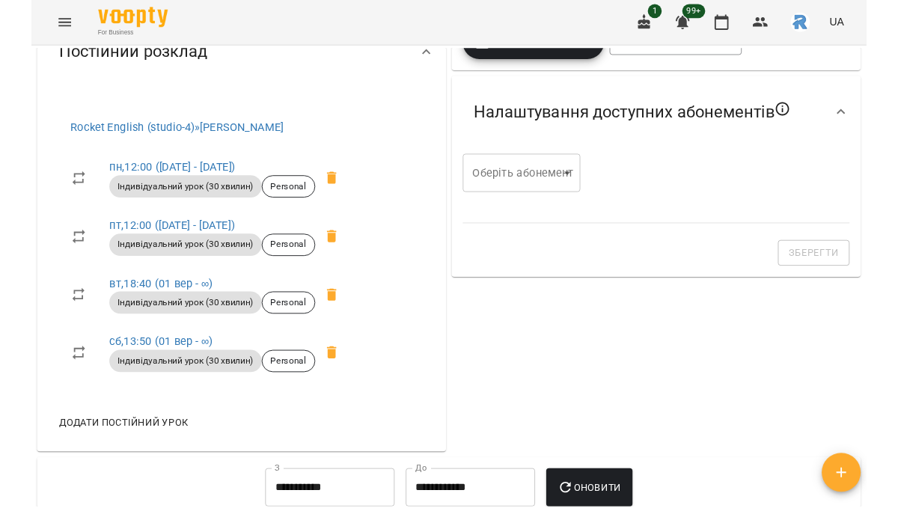
scroll to position [470, 0]
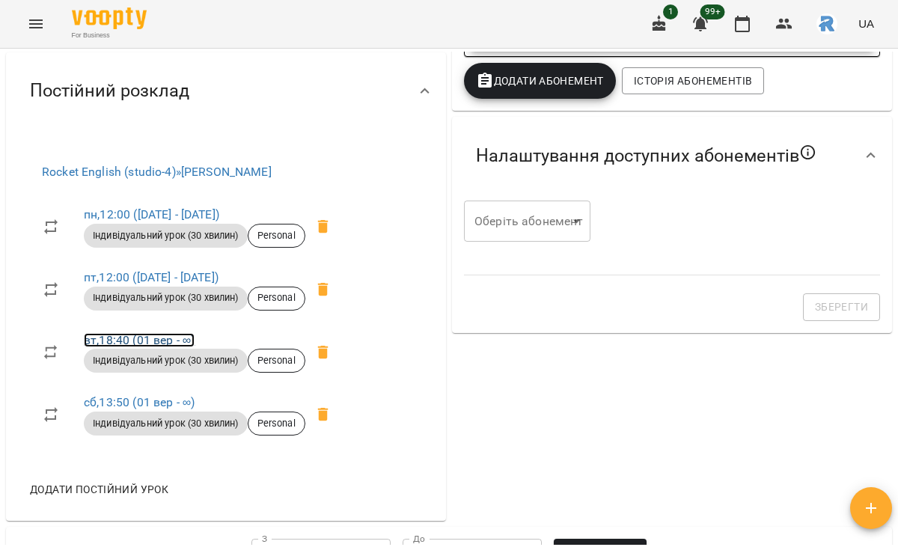
click at [146, 347] on link "вт , 18:40 (01 вер - ∞)" at bounding box center [139, 340] width 111 height 14
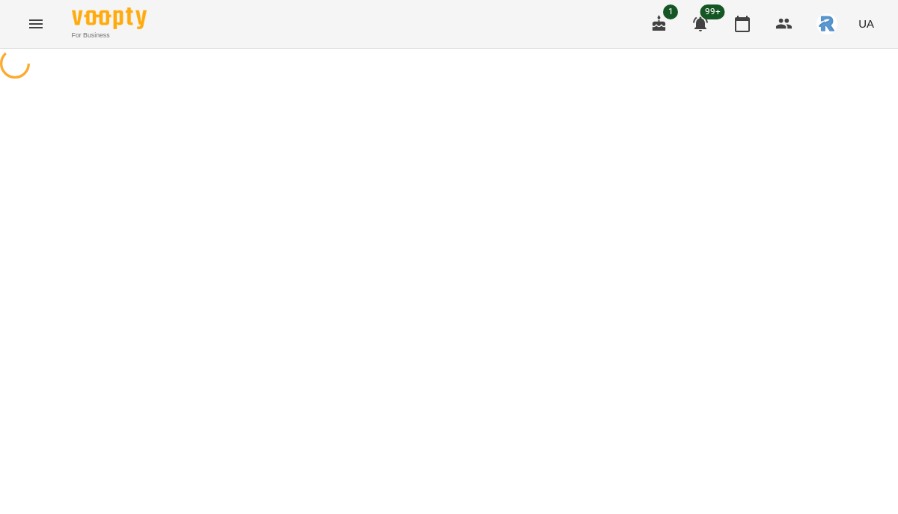
select select "*"
select select "**********"
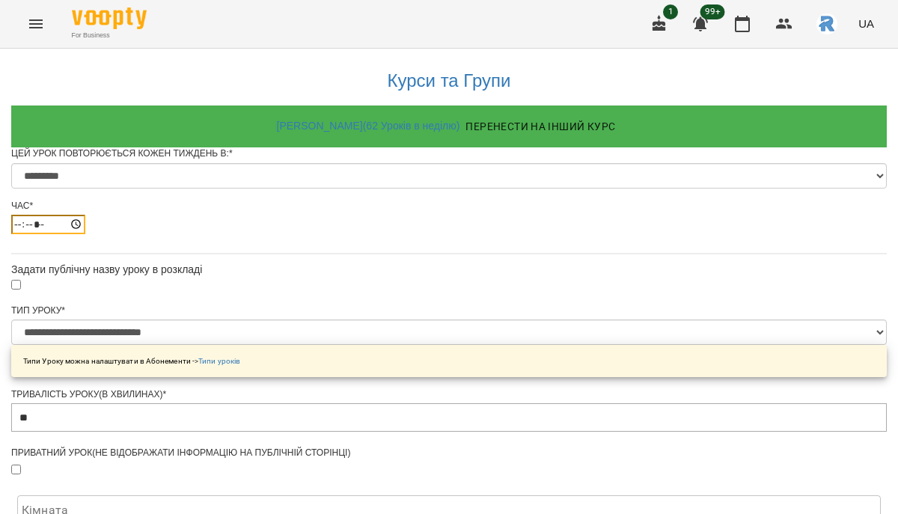
click at [85, 234] on input "*****" at bounding box center [48, 224] width 74 height 19
type input "*****"
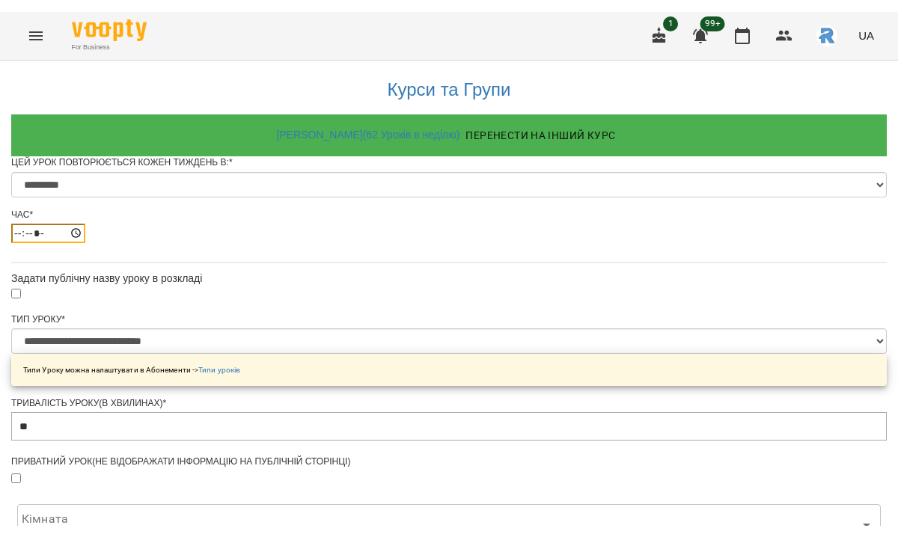
scroll to position [695, 0]
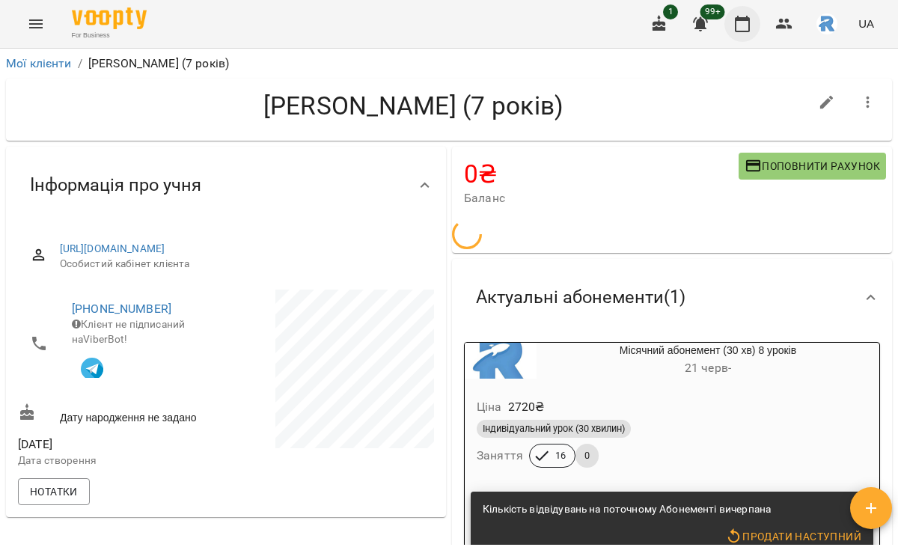
click at [745, 32] on button "button" at bounding box center [742, 24] width 36 height 36
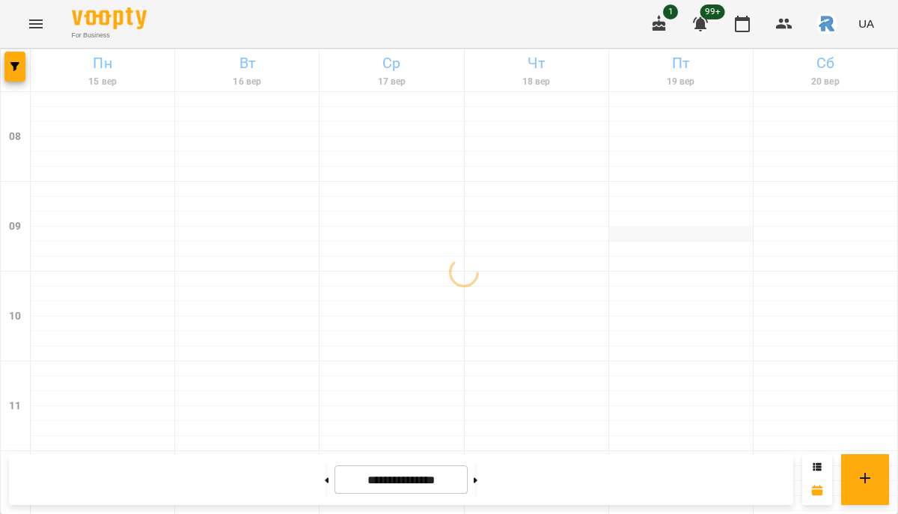
scroll to position [662, 0]
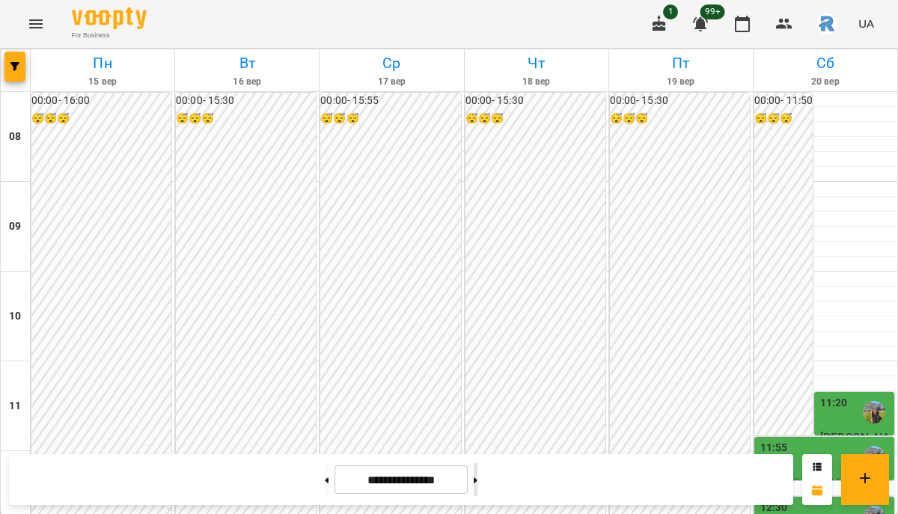
click at [477, 481] on button at bounding box center [475, 479] width 4 height 33
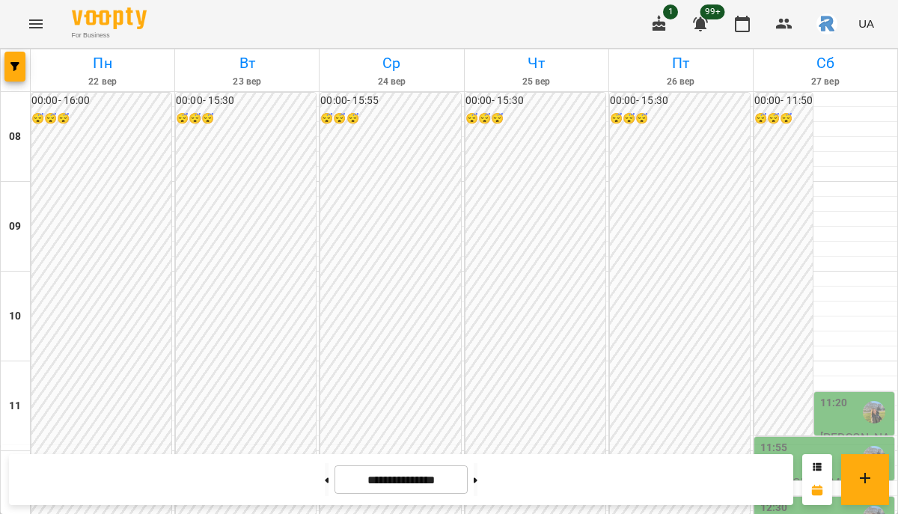
scroll to position [112, 0]
click at [325, 485] on button at bounding box center [327, 479] width 4 height 33
type input "**********"
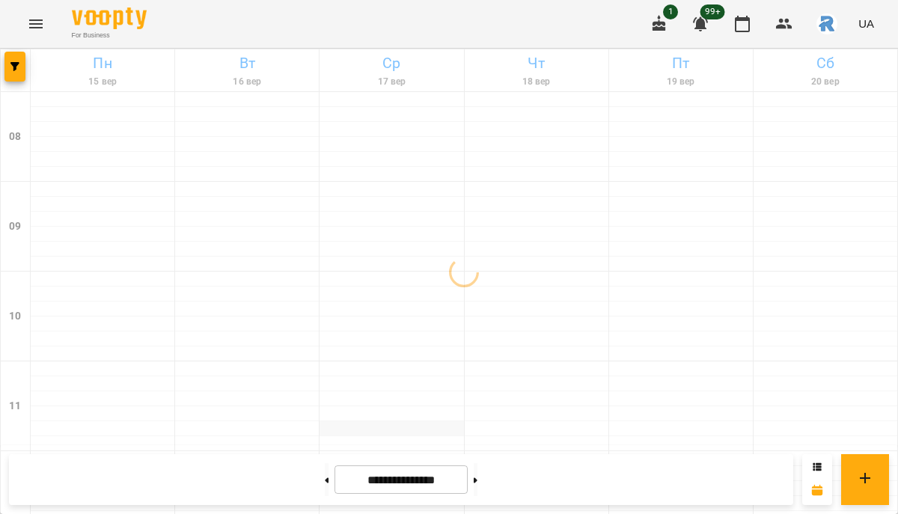
scroll to position [812, 0]
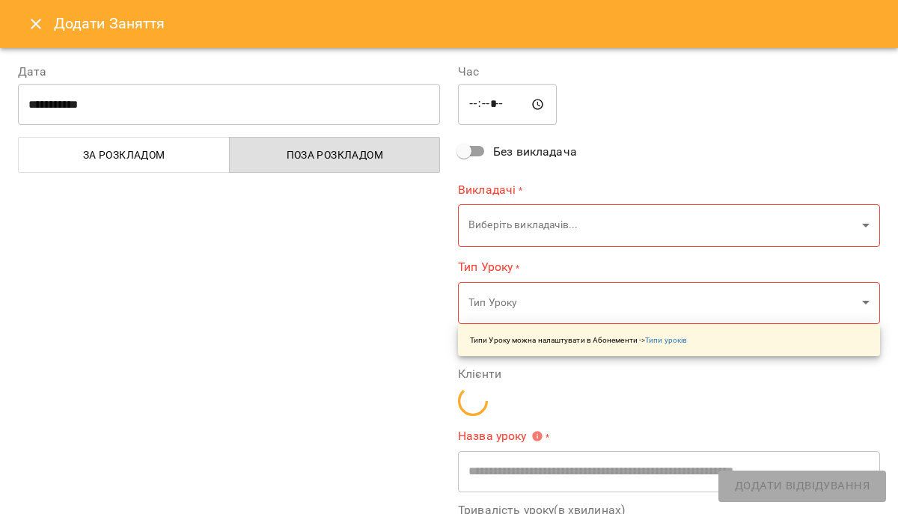
type input "**********"
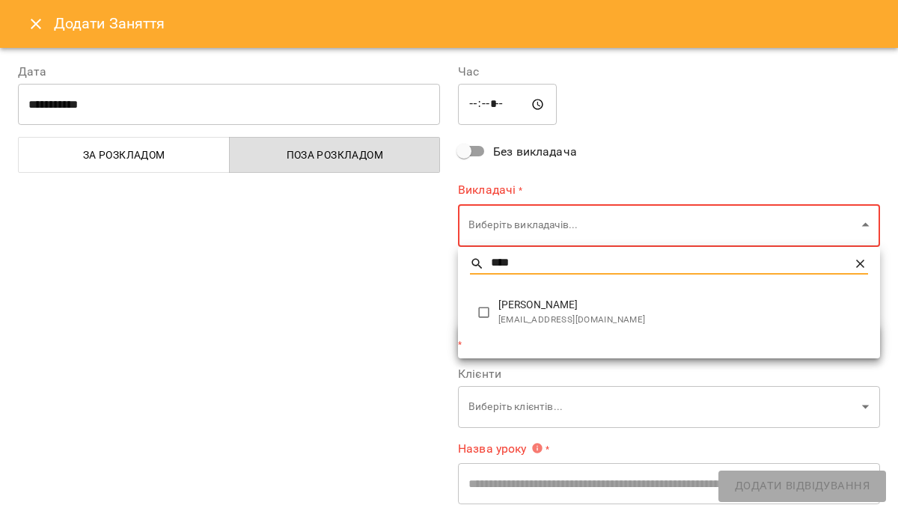
type input "****"
click at [521, 315] on span "[EMAIL_ADDRESS][DOMAIN_NAME]" at bounding box center [682, 320] width 369 height 15
type input "**********"
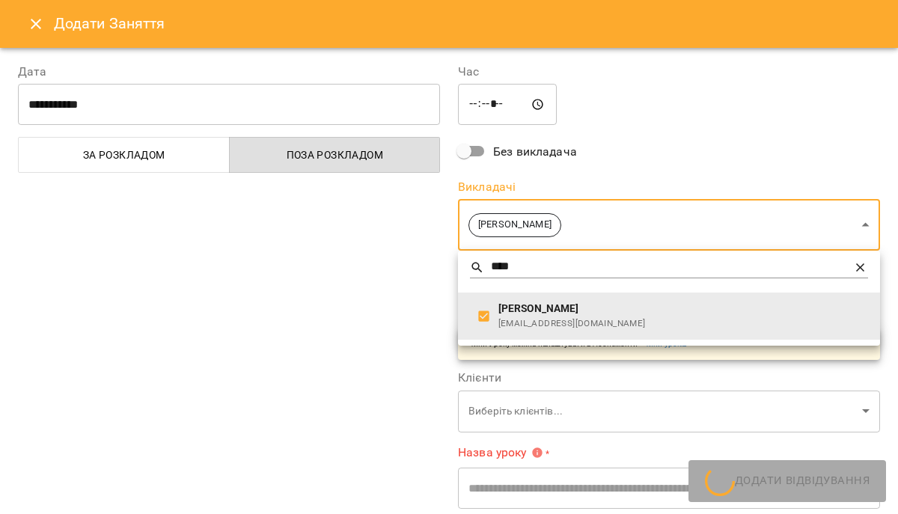
click at [411, 340] on div at bounding box center [449, 257] width 898 height 514
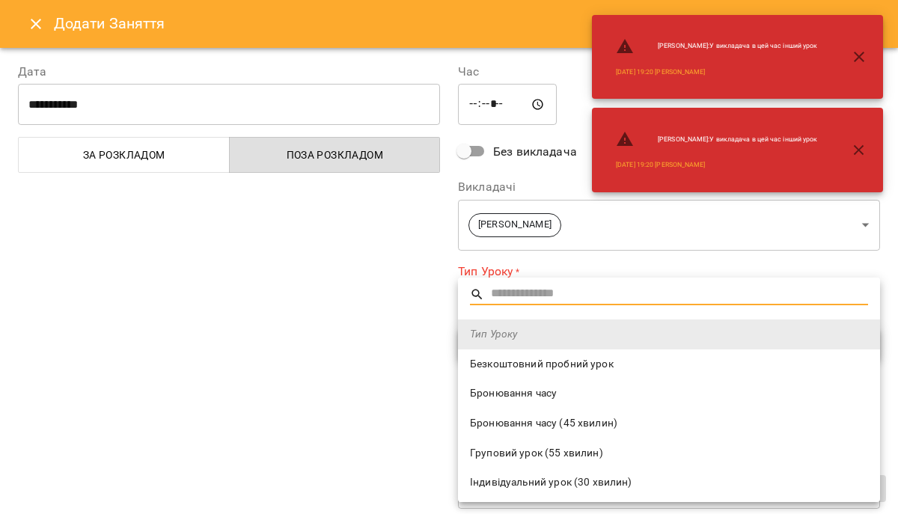
click at [523, 368] on span "Безкоштовний пробний урок" at bounding box center [669, 364] width 398 height 15
type input "**********"
type input "**"
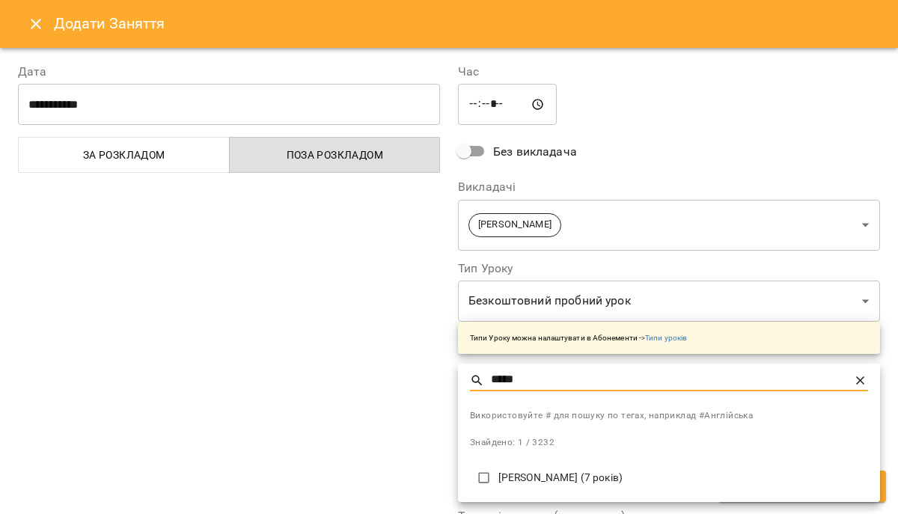
type input "*****"
click at [517, 486] on li "Куцір Ірина (7 років)" at bounding box center [669, 477] width 422 height 37
click at [332, 446] on div at bounding box center [449, 257] width 898 height 514
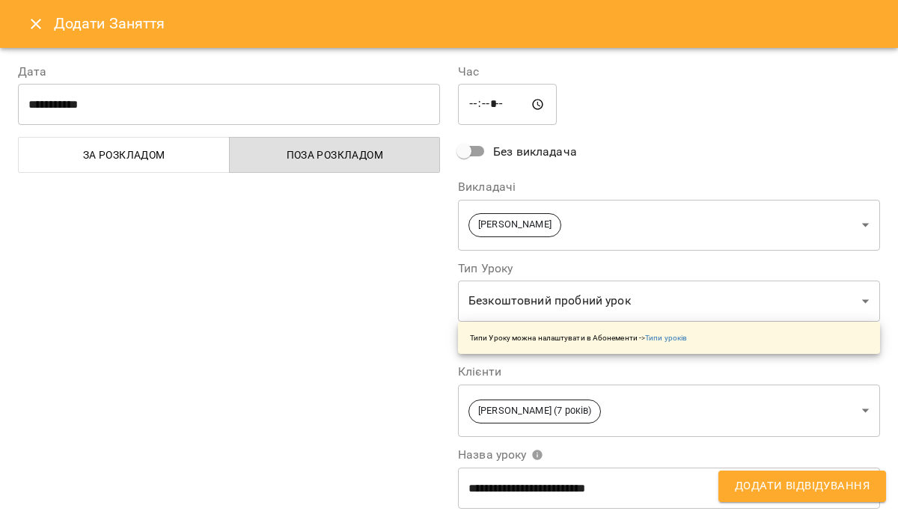
type input "**********"
click at [332, 446] on div "Використовуйте # для пошуку по тегах, наприклад #Англійська Всього: 3232 клієнт…" at bounding box center [449, 257] width 898 height 514
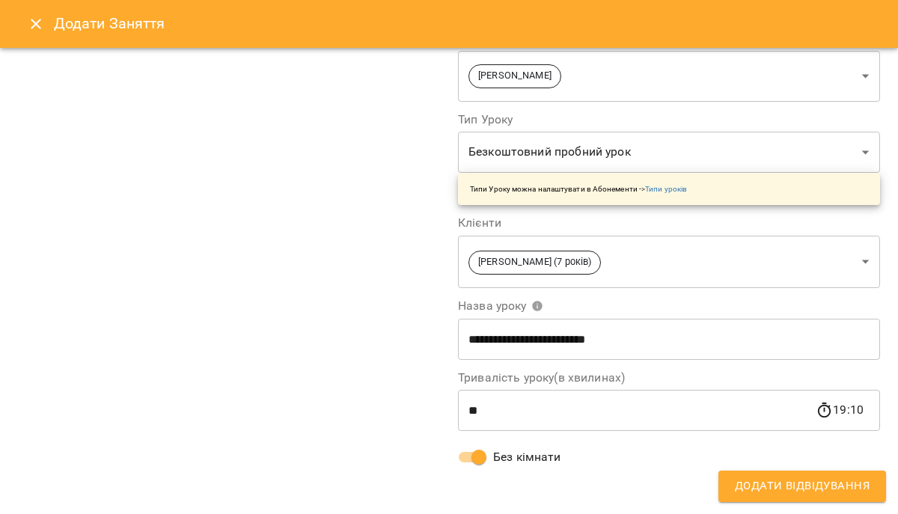
scroll to position [0, 0]
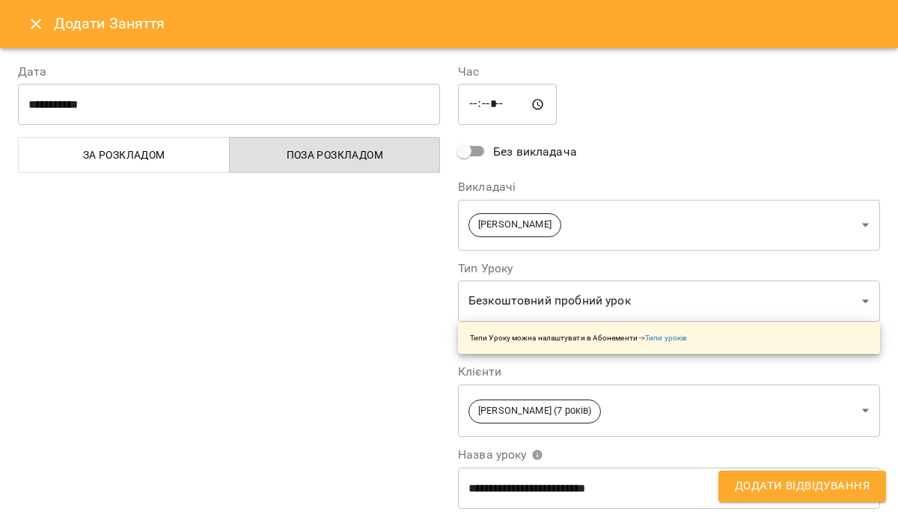
click at [776, 476] on span "Додати Відвідування" at bounding box center [801, 485] width 135 height 19
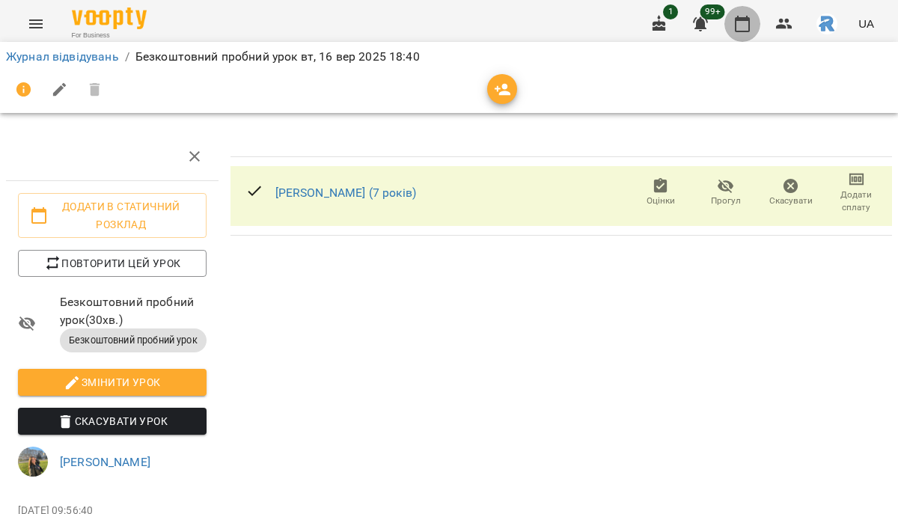
click at [750, 26] on icon "button" at bounding box center [742, 24] width 18 height 18
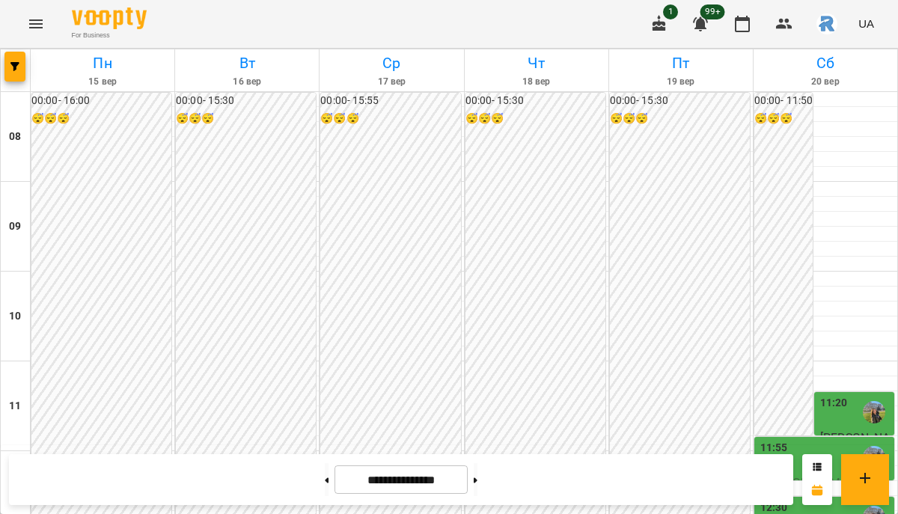
scroll to position [750, 0]
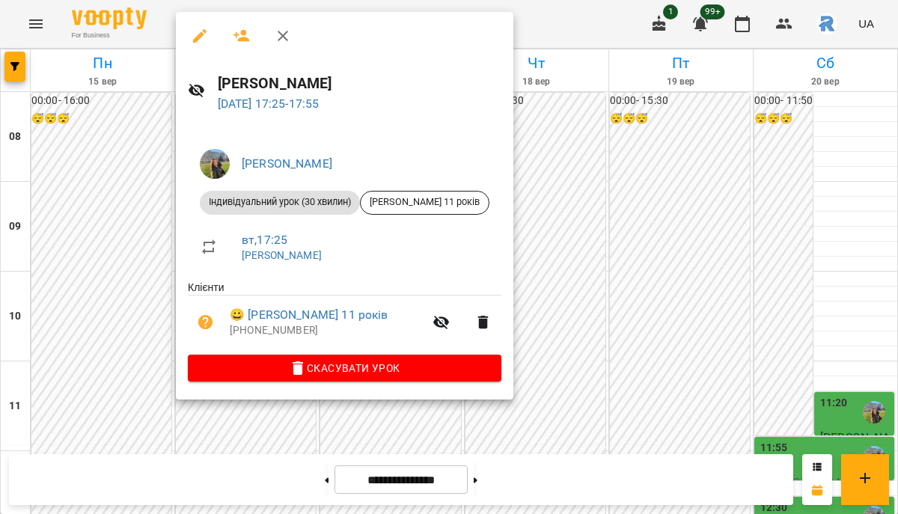
click at [153, 225] on div at bounding box center [449, 257] width 898 height 514
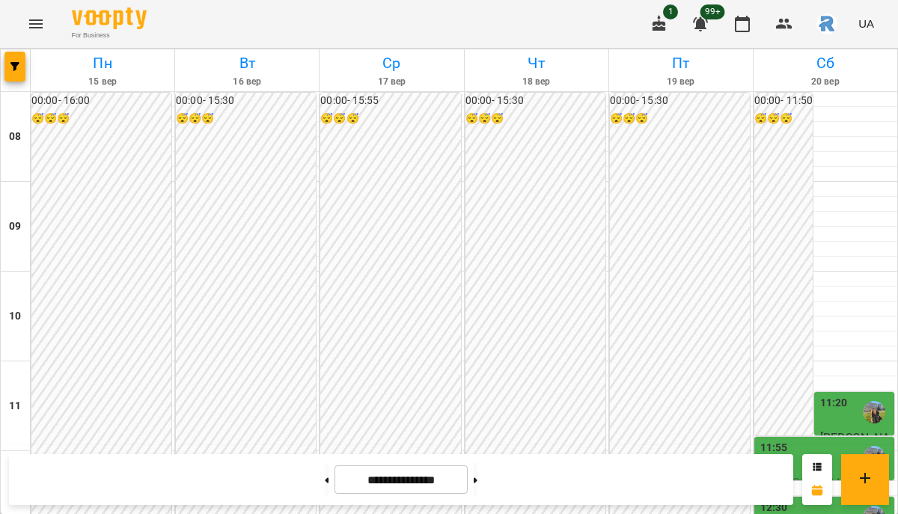
scroll to position [708, 0]
click at [477, 482] on icon at bounding box center [475, 479] width 4 height 5
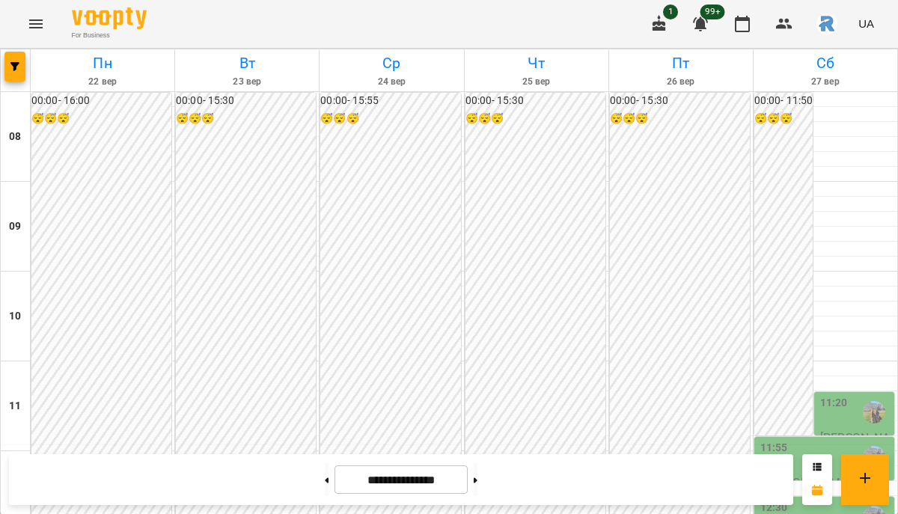
scroll to position [594, 0]
click at [14, 67] on icon "button" at bounding box center [14, 66] width 9 height 9
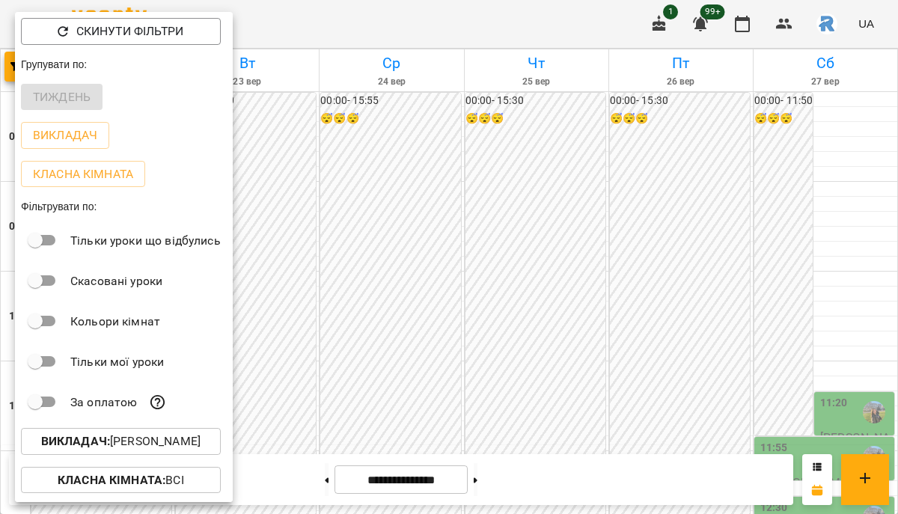
click at [423, 146] on div at bounding box center [449, 257] width 898 height 514
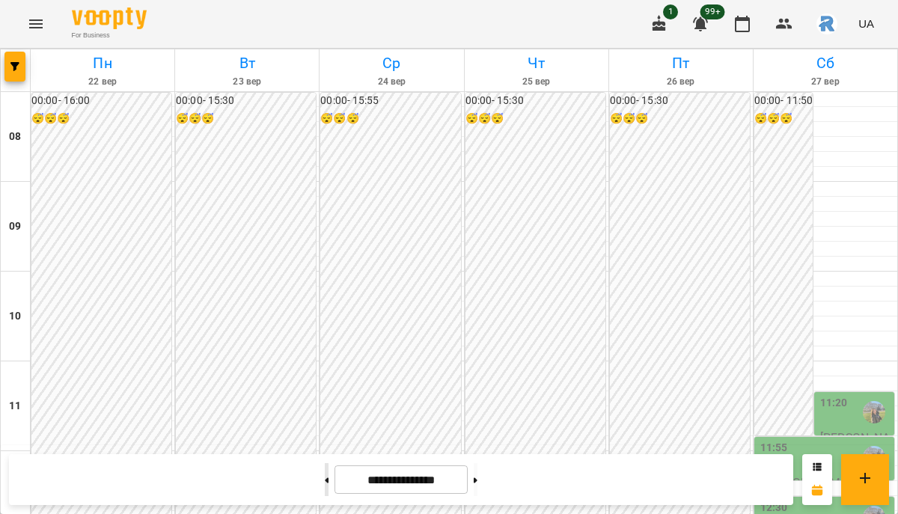
click at [325, 478] on button at bounding box center [327, 479] width 4 height 33
type input "**********"
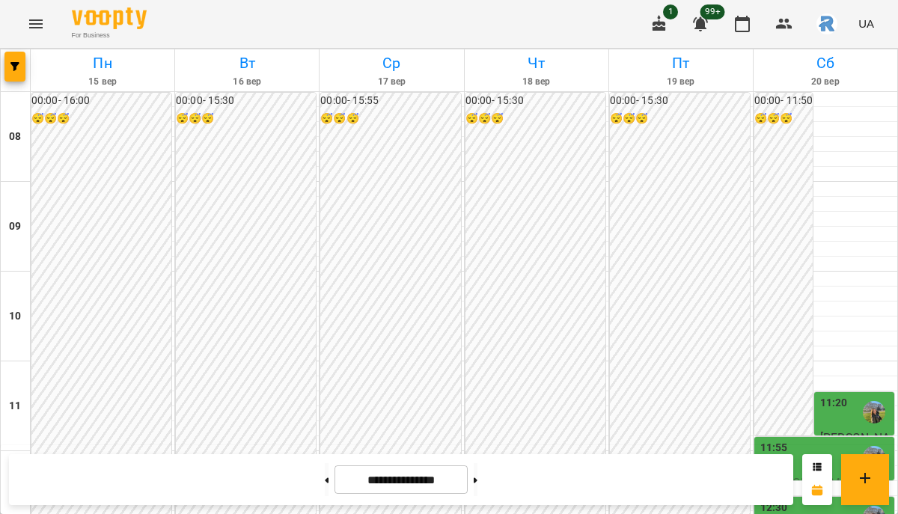
scroll to position [713, 0]
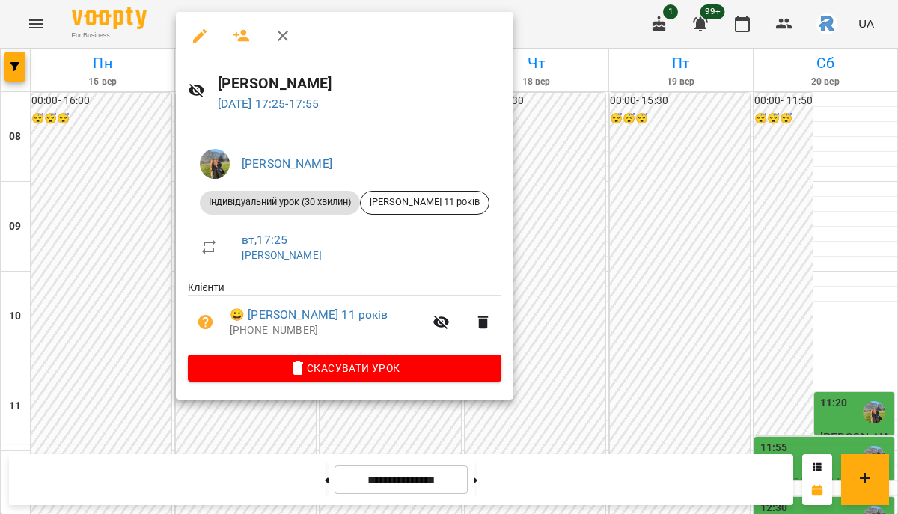
click at [395, 366] on span "Скасувати Урок" at bounding box center [344, 368] width 289 height 18
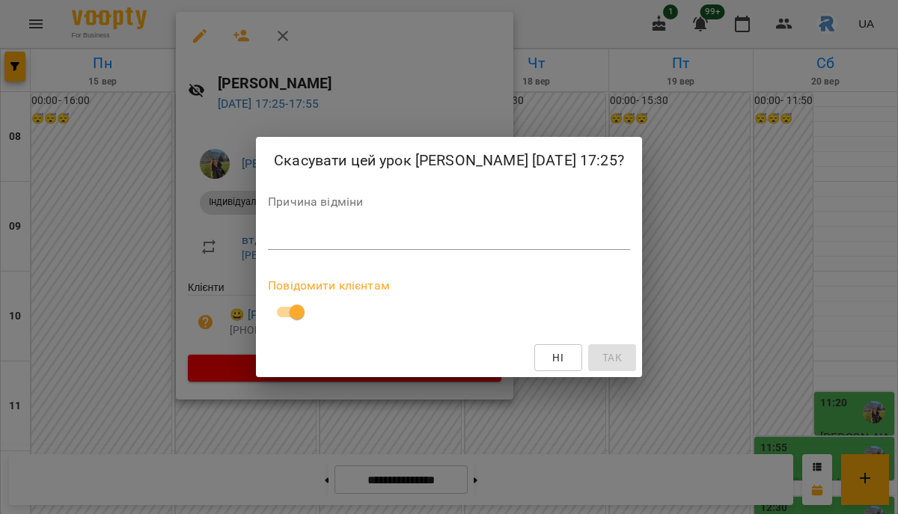
click at [268, 245] on textarea at bounding box center [449, 237] width 362 height 14
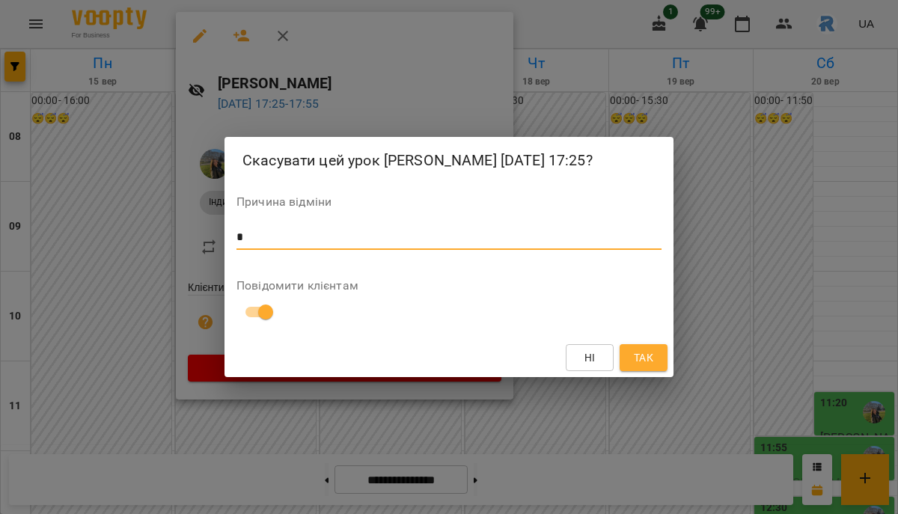
type textarea "*"
click at [648, 366] on span "Так" at bounding box center [643, 358] width 19 height 18
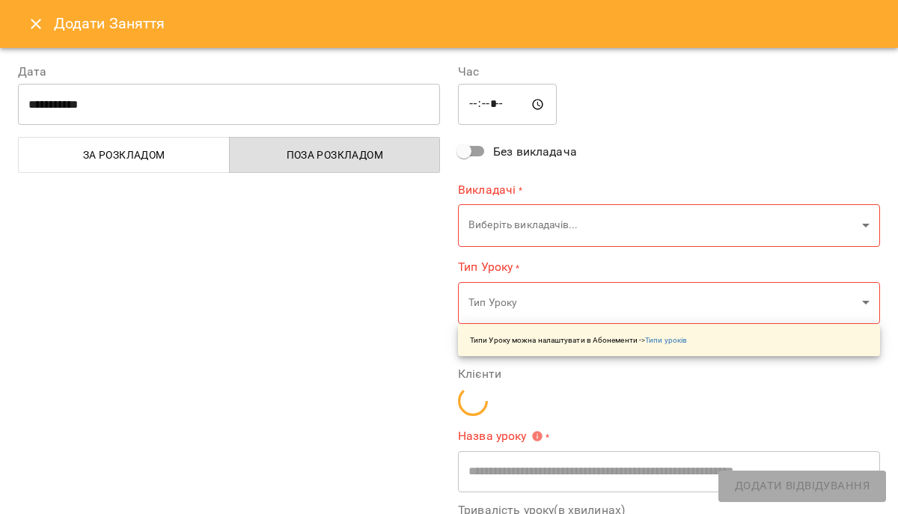
click at [493, 101] on input "*****" at bounding box center [507, 105] width 99 height 42
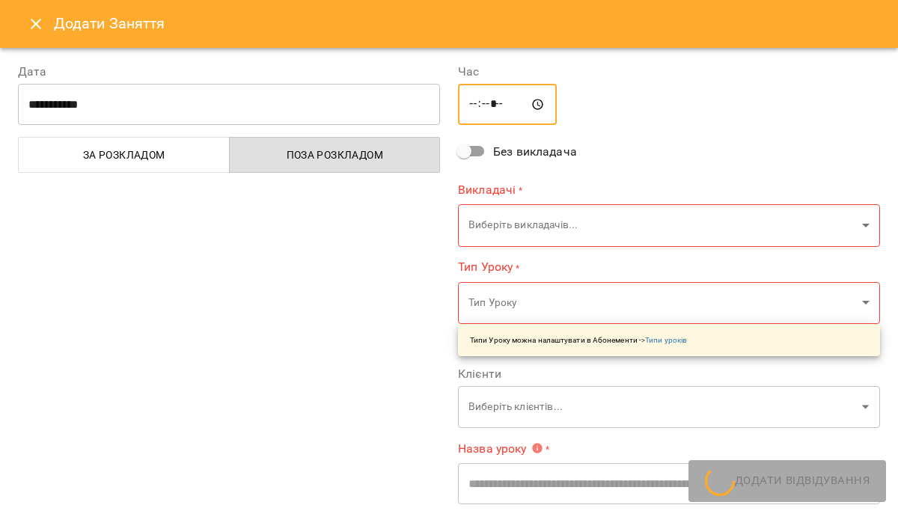
type input "**********"
type input "*****"
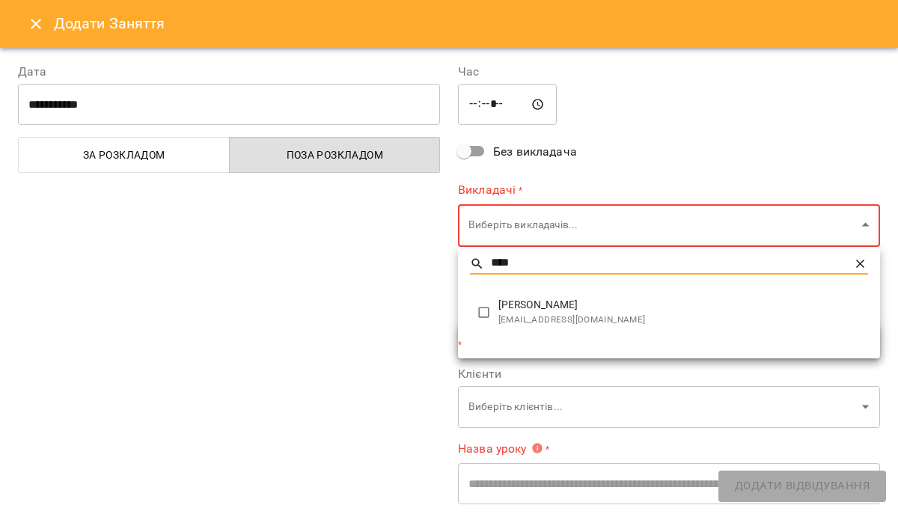
type input "****"
click at [551, 304] on span "[PERSON_NAME]" at bounding box center [682, 305] width 369 height 15
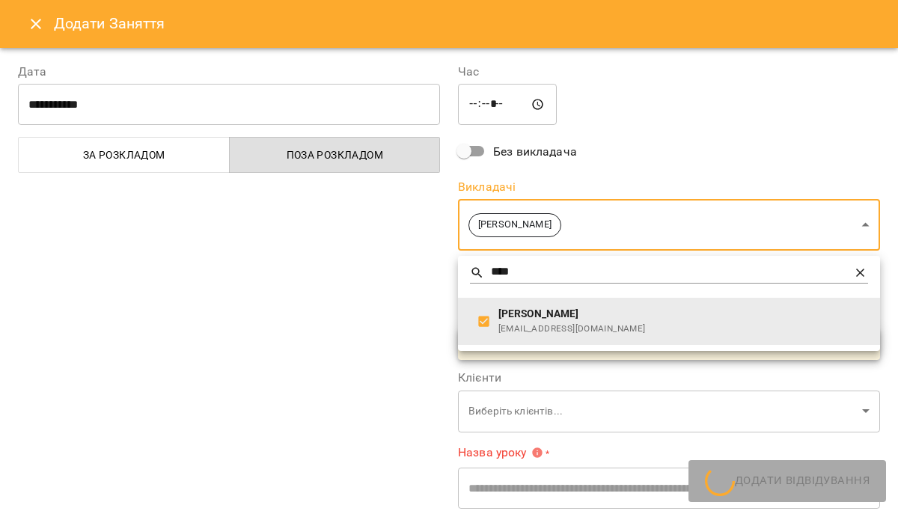
type input "**********"
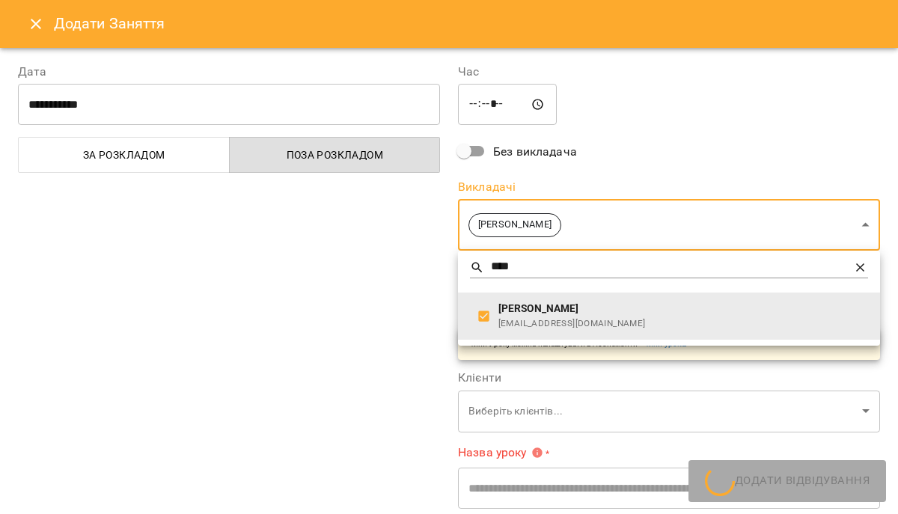
click at [322, 302] on div at bounding box center [449, 257] width 898 height 514
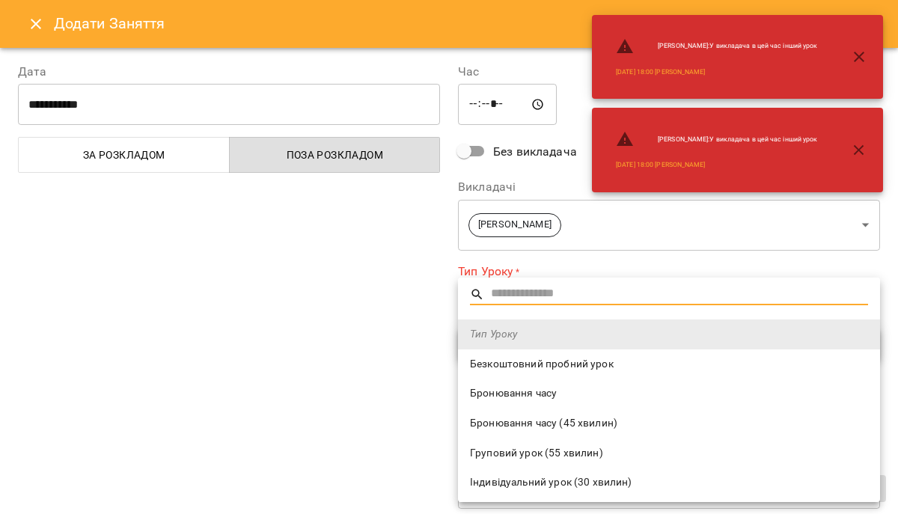
click at [515, 364] on span "Безкоштовний пробний урок" at bounding box center [669, 364] width 398 height 15
type input "**********"
type input "**"
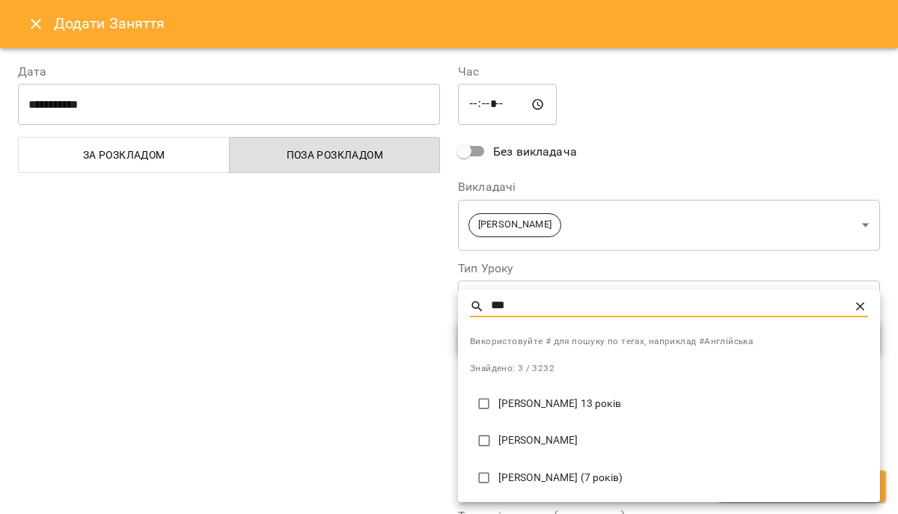
type input "***"
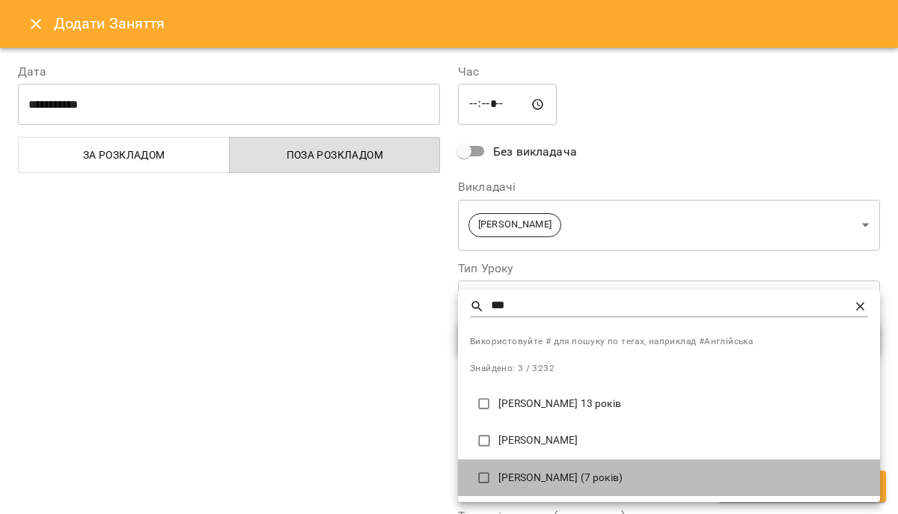
click at [539, 476] on p "Сойка Вікторія (7 років)" at bounding box center [682, 477] width 369 height 15
type input "**********"
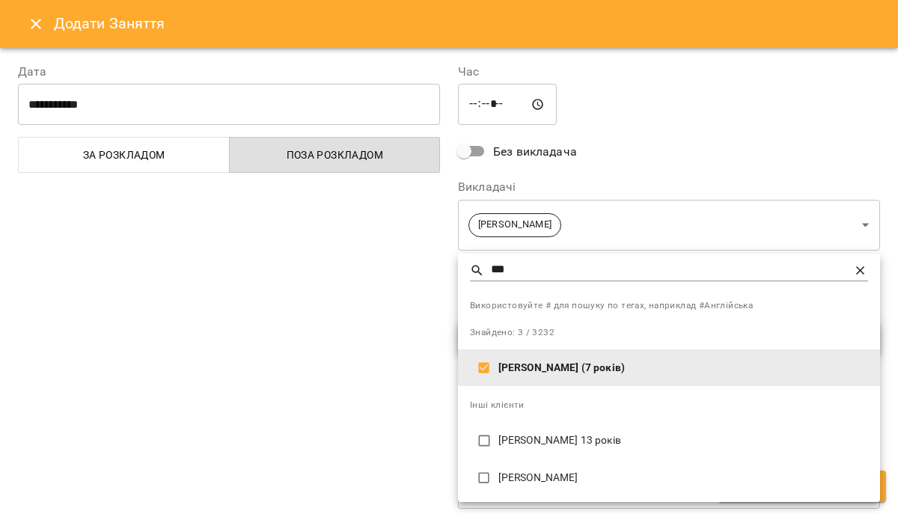
click at [340, 420] on div at bounding box center [449, 257] width 898 height 514
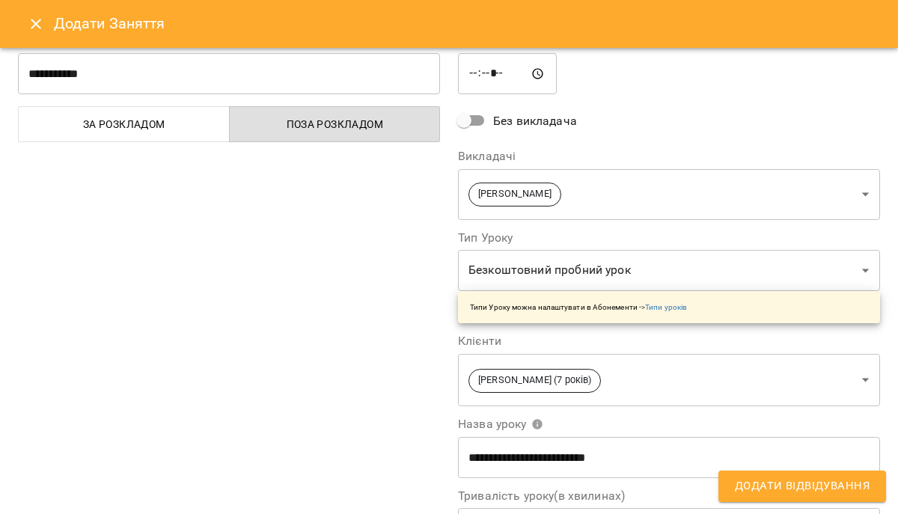
scroll to position [0, 0]
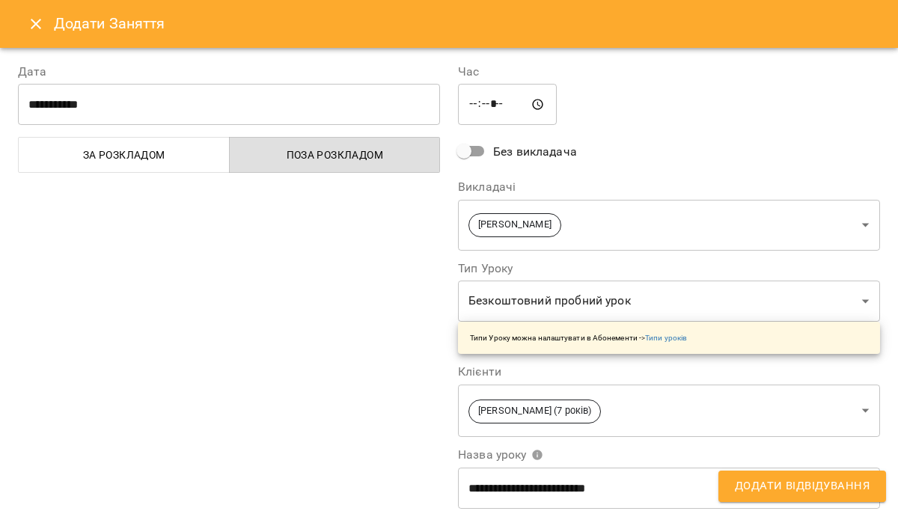
click at [754, 483] on span "Додати Відвідування" at bounding box center [801, 485] width 135 height 19
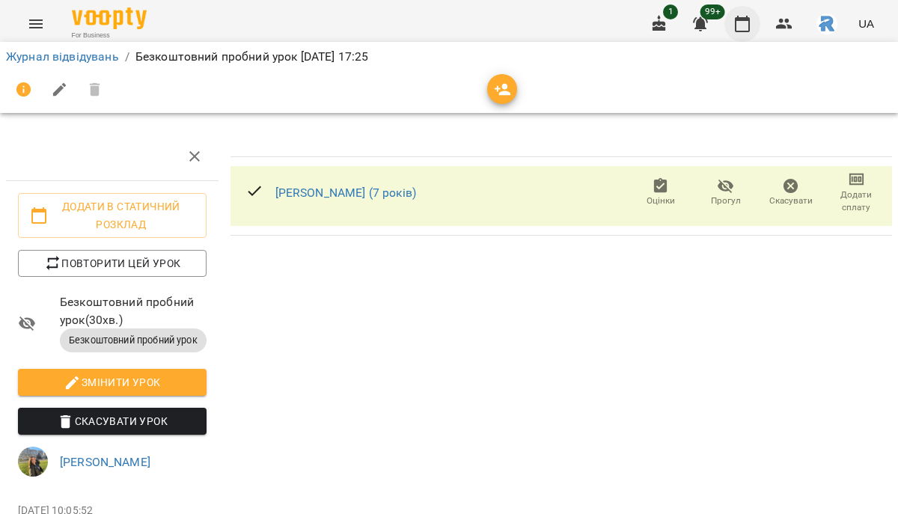
click at [752, 19] on button "button" at bounding box center [742, 24] width 36 height 36
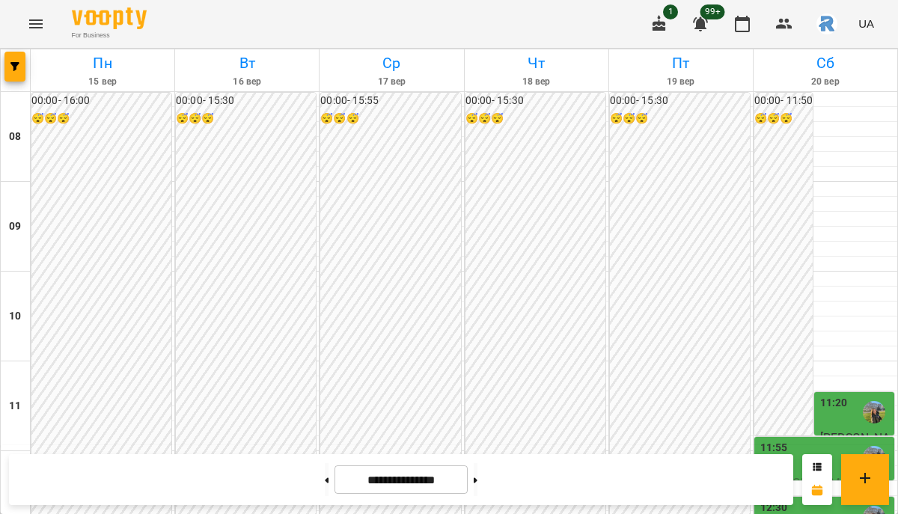
scroll to position [685, 0]
click at [18, 70] on icon "button" at bounding box center [14, 66] width 9 height 9
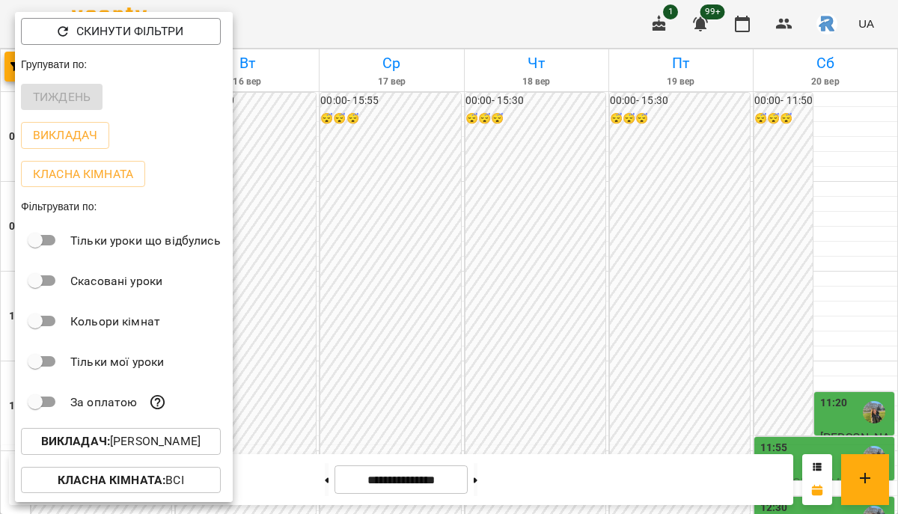
click at [153, 448] on p "Викладач : Шамайло Наталія Миколаївна" at bounding box center [120, 441] width 159 height 18
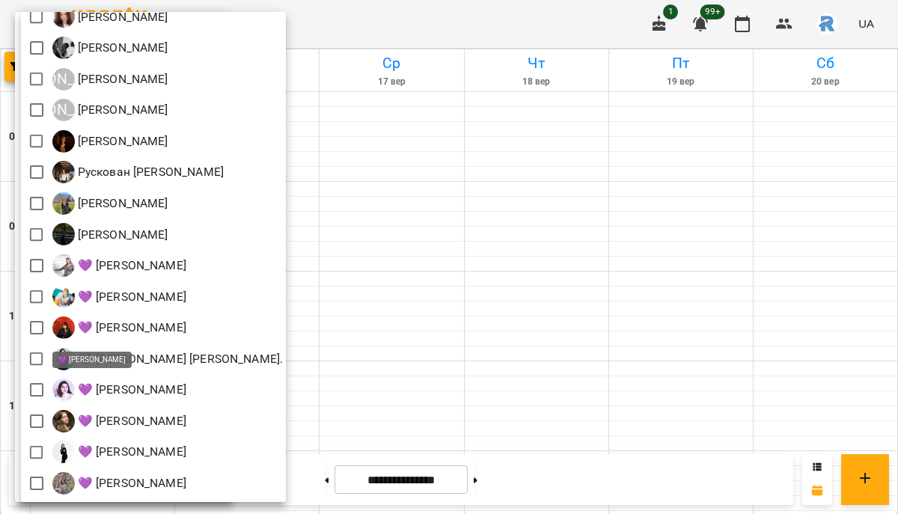
scroll to position [0, 0]
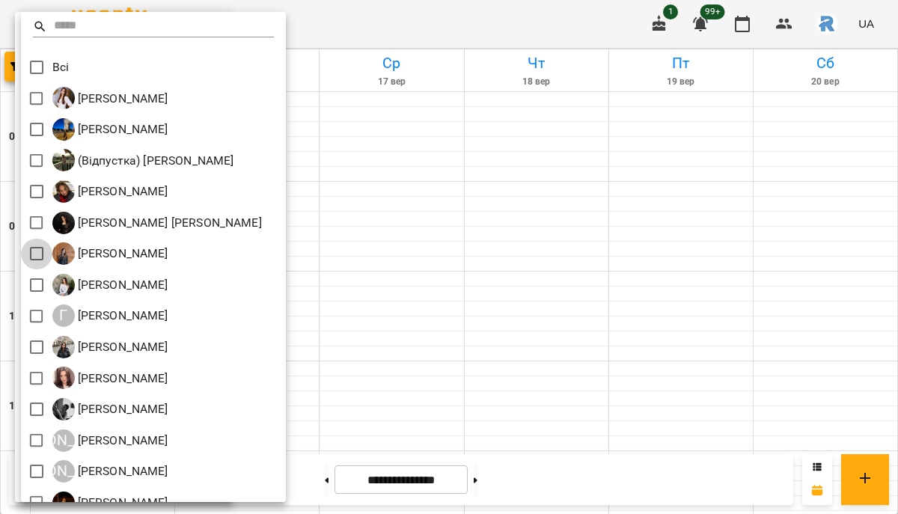
click at [571, 334] on div at bounding box center [449, 257] width 898 height 514
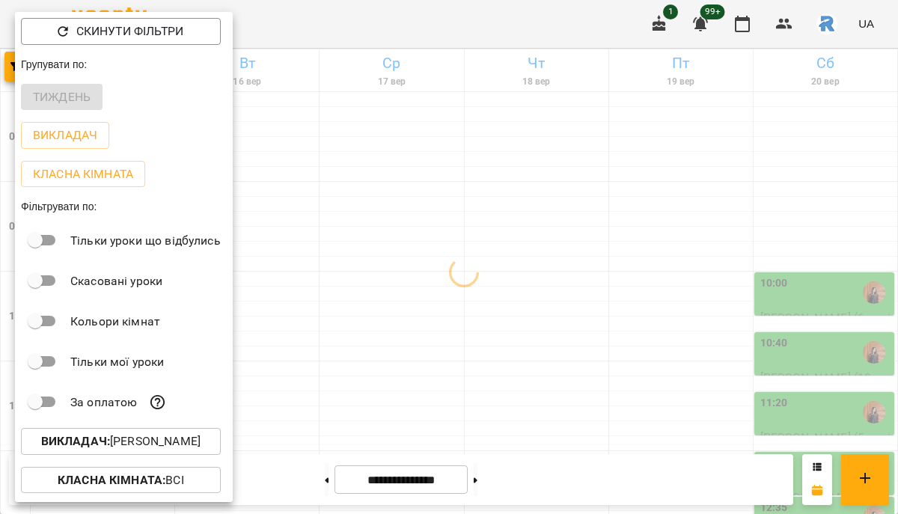
click at [571, 334] on div at bounding box center [449, 257] width 898 height 514
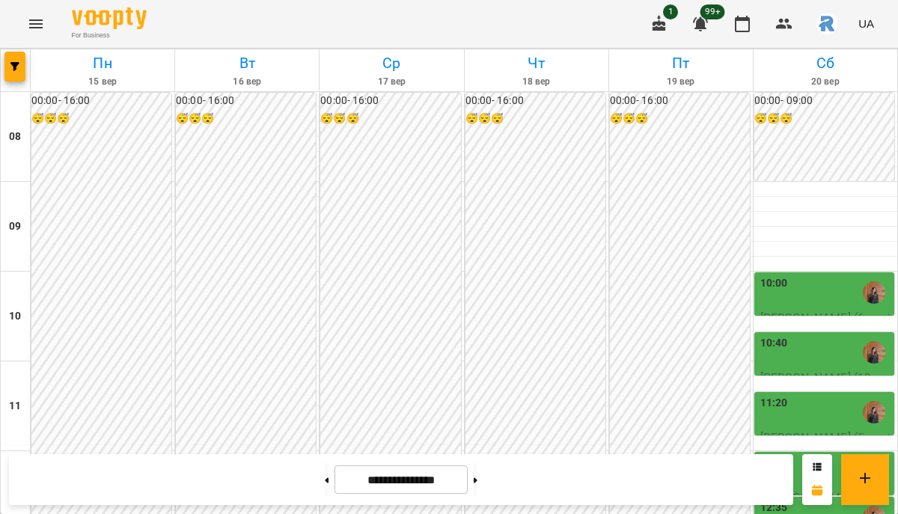
scroll to position [643, 0]
click at [17, 61] on button "button" at bounding box center [14, 67] width 21 height 30
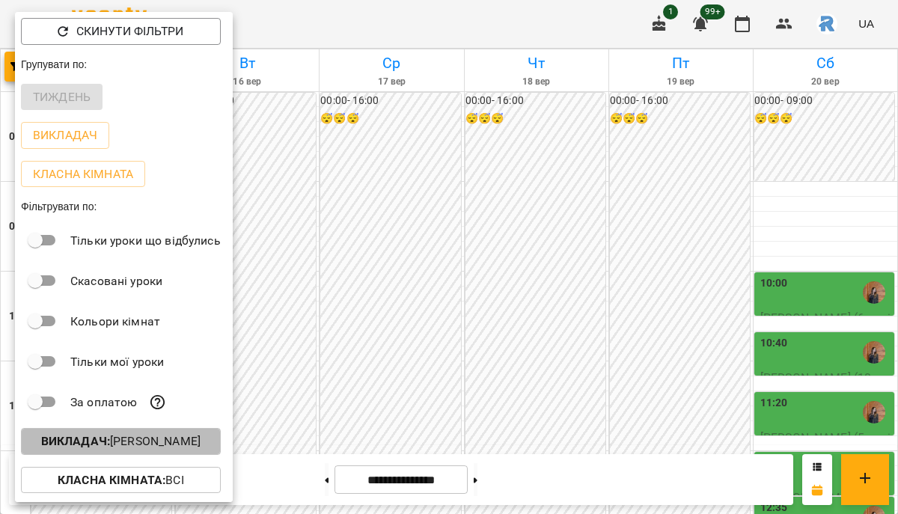
click at [161, 441] on p "Викладач : Гаджієва Мельтем" at bounding box center [120, 441] width 159 height 18
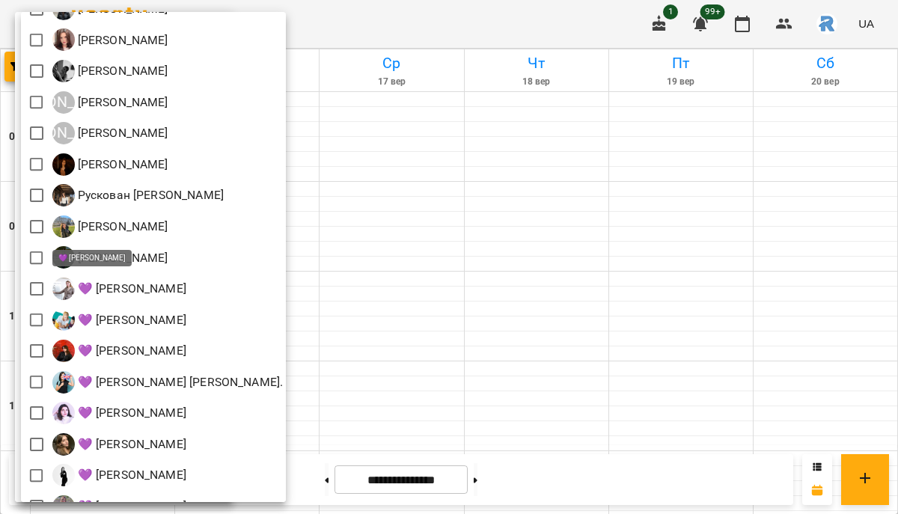
scroll to position [341, 0]
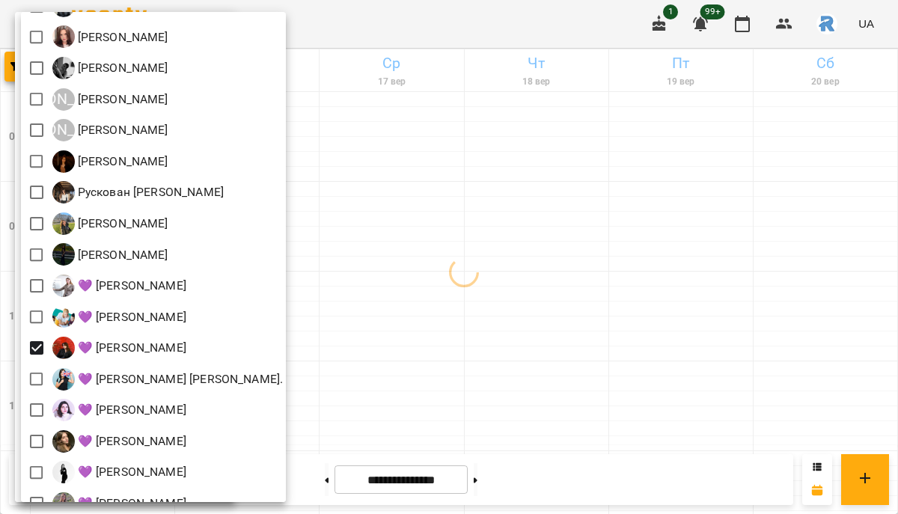
click at [476, 306] on div at bounding box center [449, 257] width 898 height 514
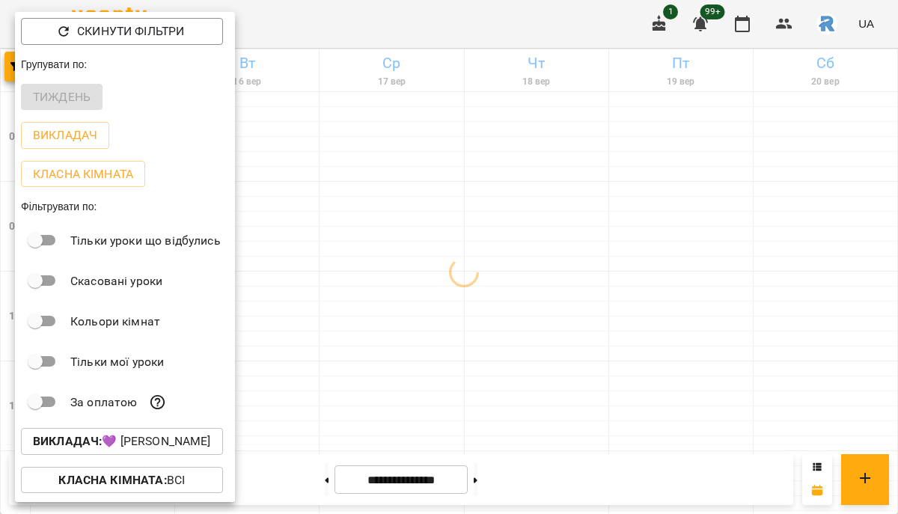
click at [476, 307] on div at bounding box center [449, 257] width 898 height 514
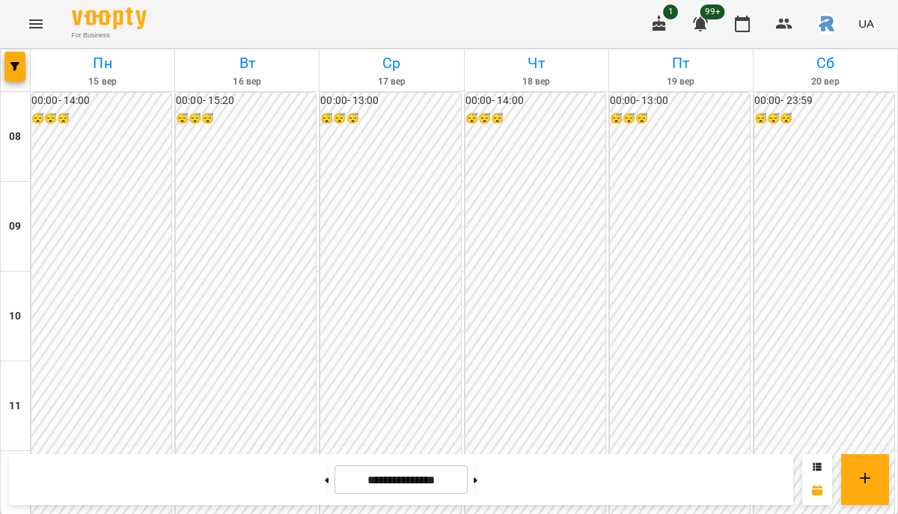
scroll to position [486, 0]
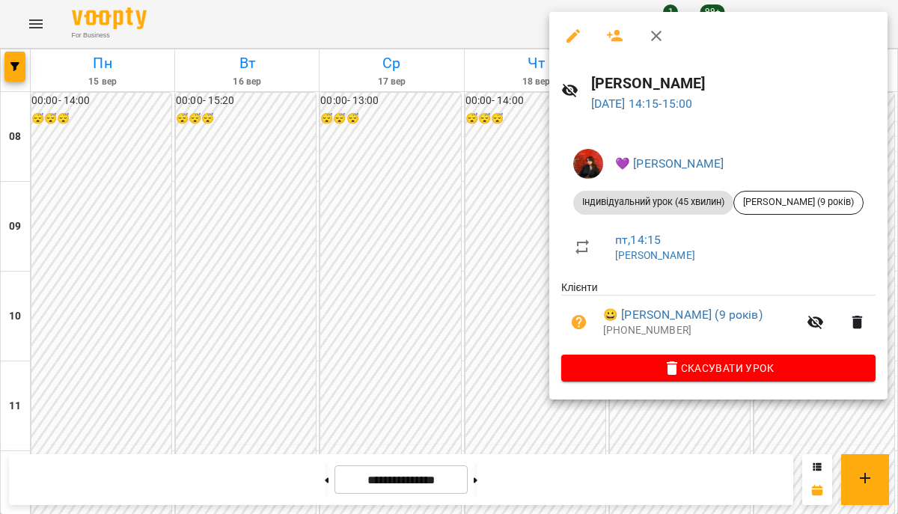
click at [472, 197] on div at bounding box center [449, 257] width 898 height 514
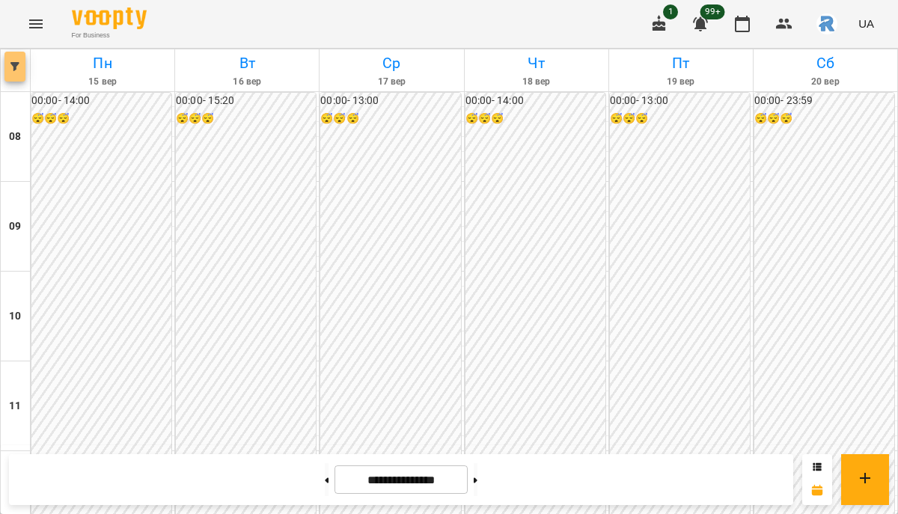
click at [13, 62] on icon "button" at bounding box center [14, 66] width 9 height 9
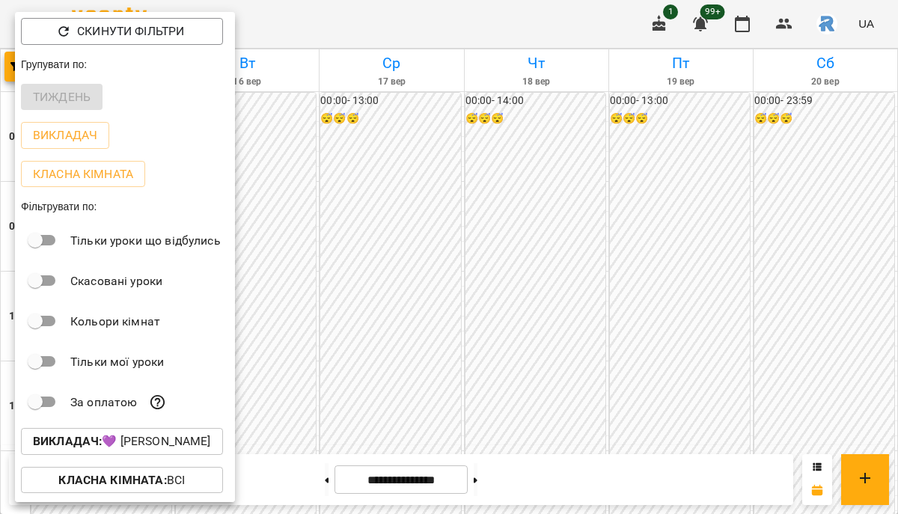
click at [426, 341] on div at bounding box center [449, 257] width 898 height 514
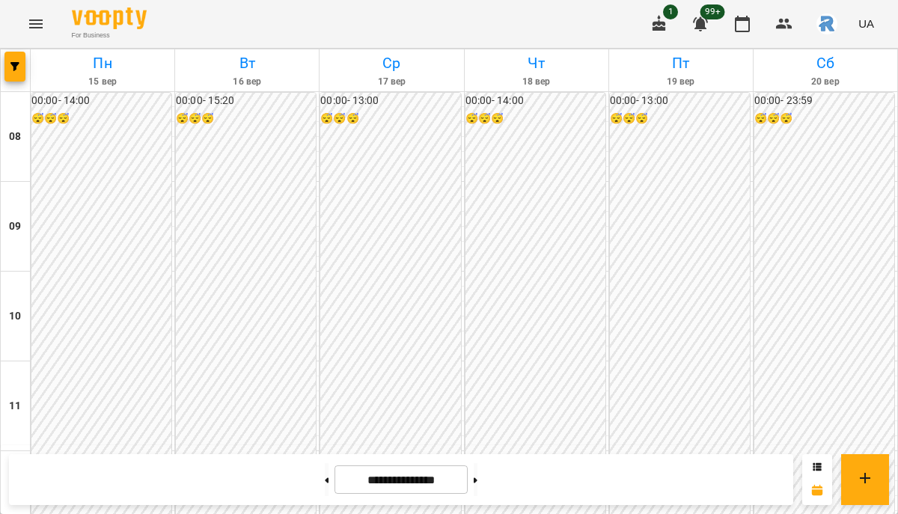
scroll to position [750, 0]
click at [18, 58] on button "button" at bounding box center [14, 67] width 21 height 30
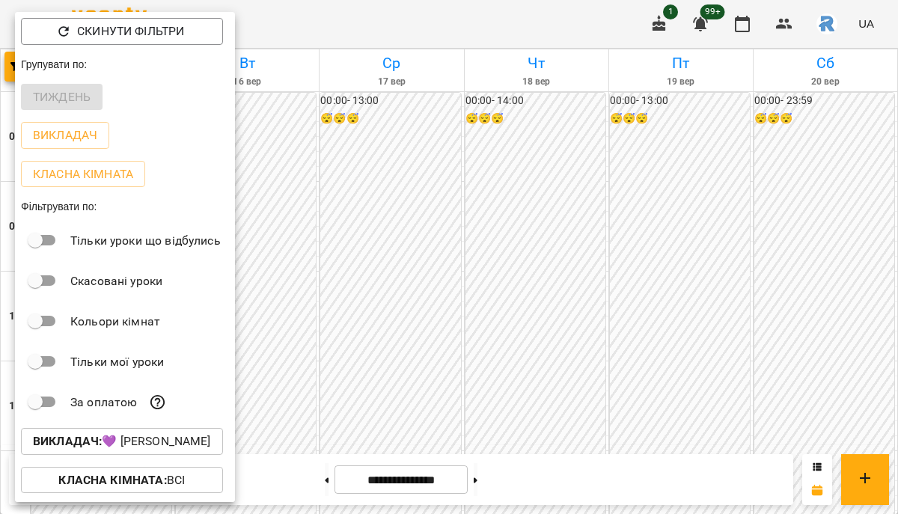
click at [168, 444] on p "Викладач : 💜 Сосніцька Вероніка Павлівна" at bounding box center [122, 441] width 178 height 18
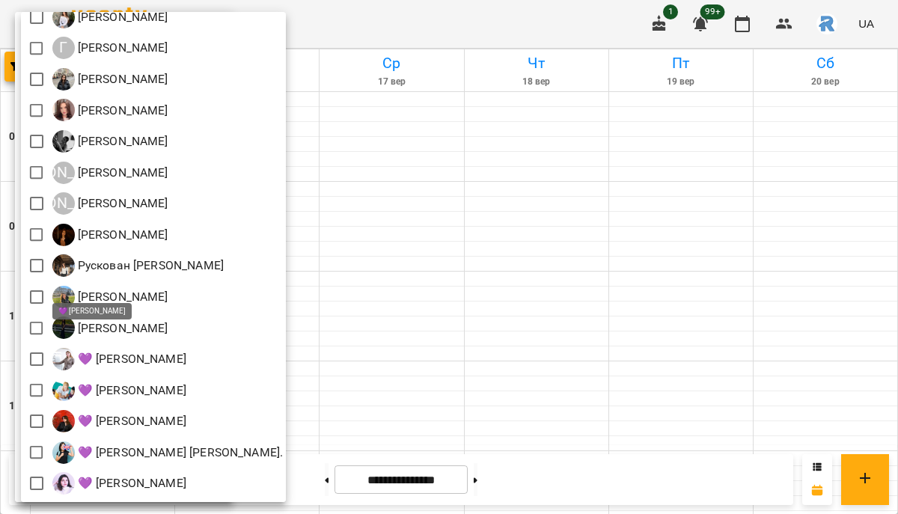
scroll to position [0, 0]
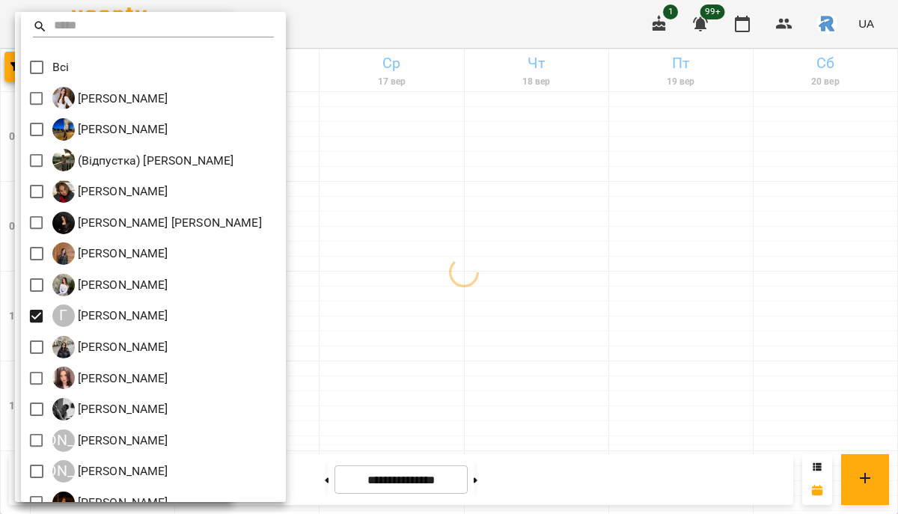
click at [453, 322] on div at bounding box center [449, 257] width 898 height 514
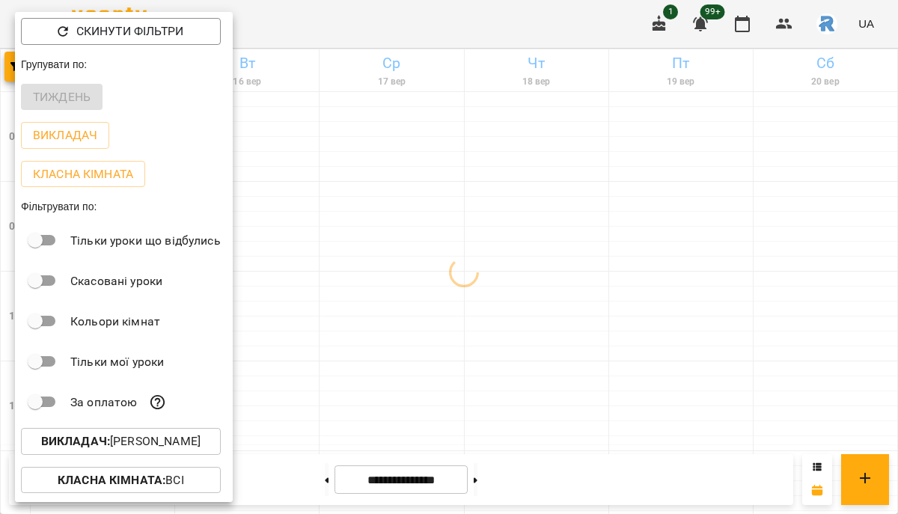
click at [453, 322] on div at bounding box center [449, 257] width 898 height 514
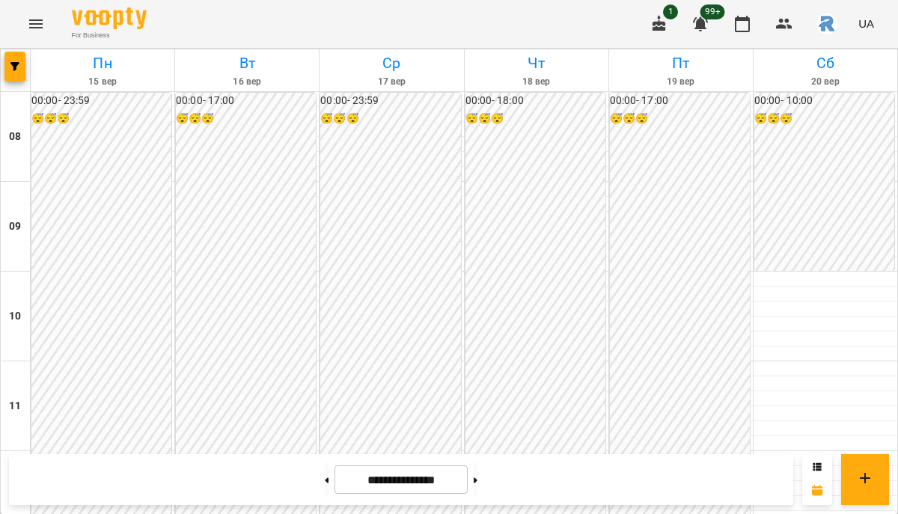
scroll to position [768, 0]
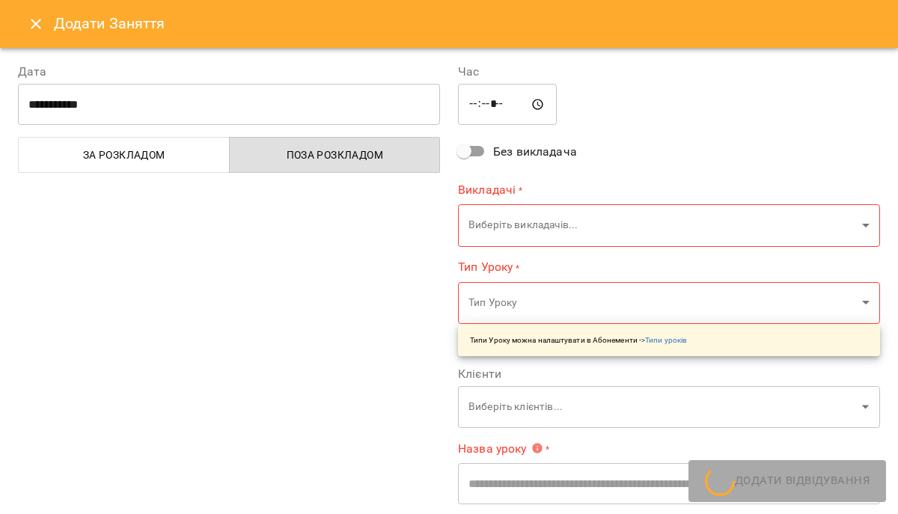
type input "**********"
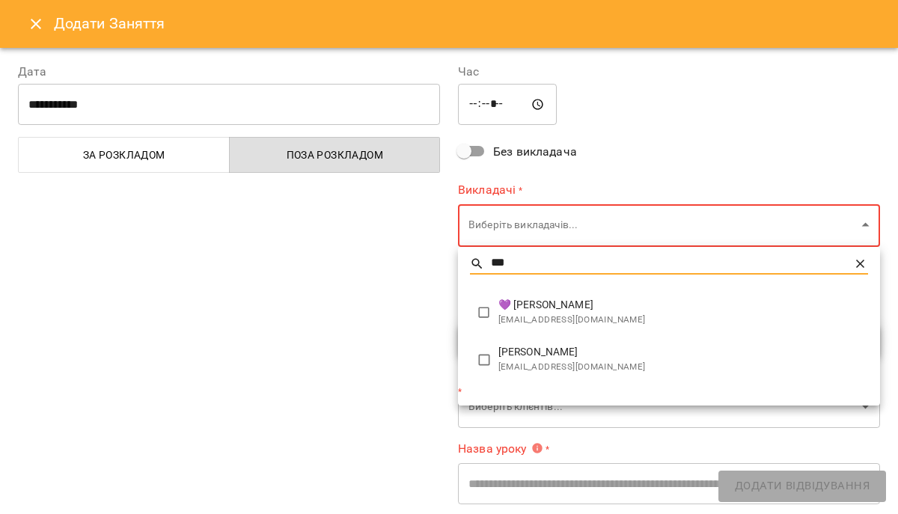
type input "***"
click at [542, 356] on span "[PERSON_NAME]" at bounding box center [682, 352] width 369 height 15
type input "**********"
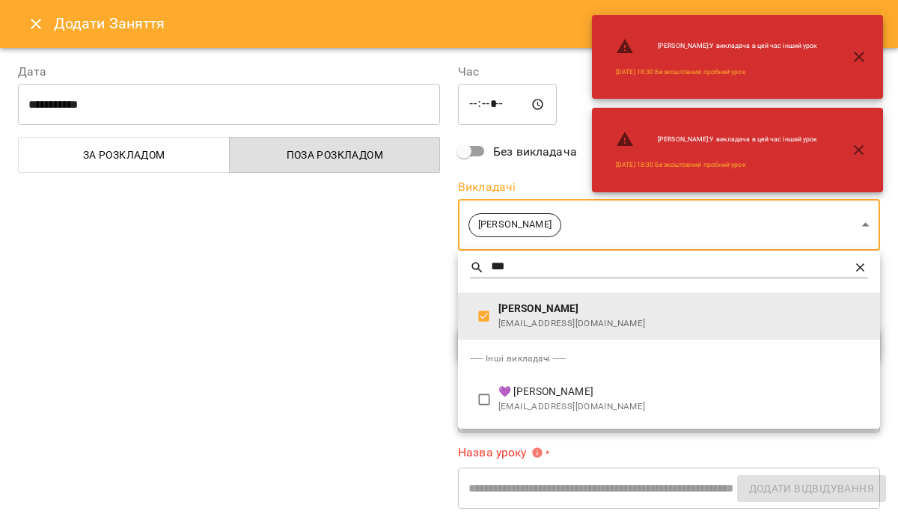
click at [330, 288] on div at bounding box center [449, 257] width 898 height 514
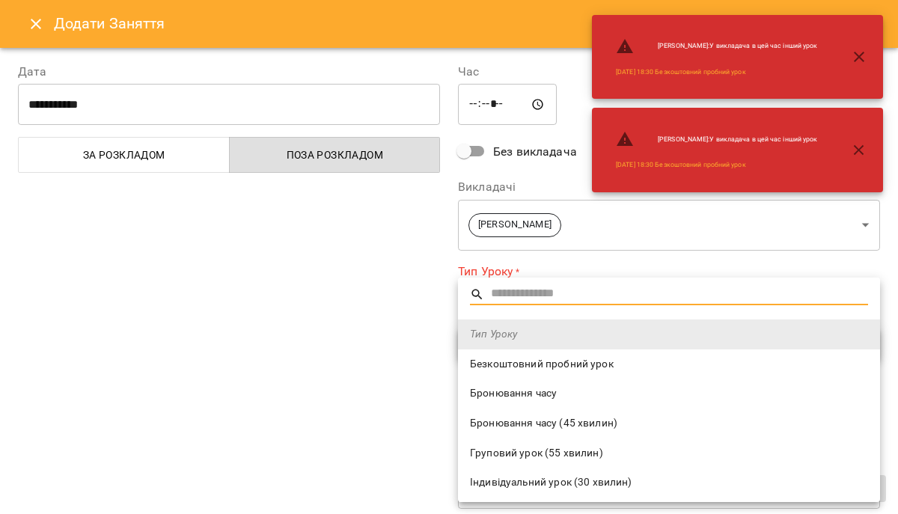
click at [548, 364] on span "Безкоштовний пробний урок" at bounding box center [669, 364] width 398 height 15
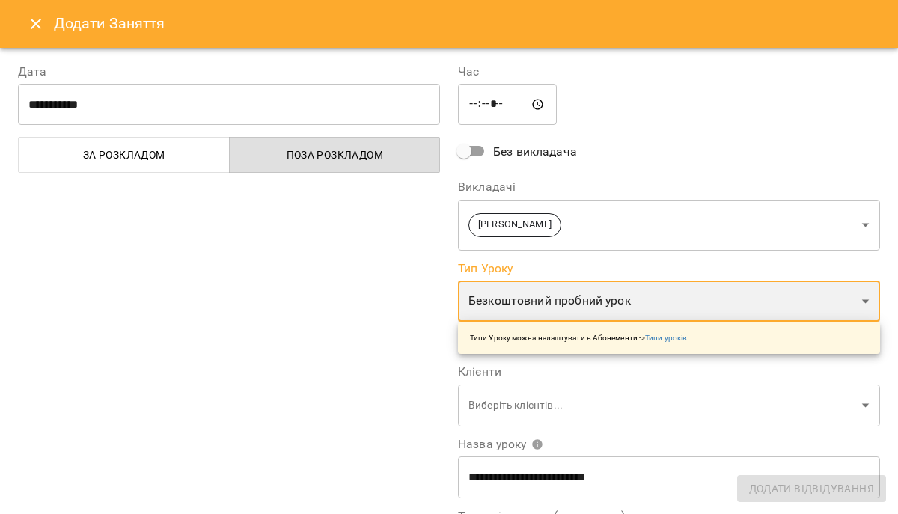
type input "**********"
type input "**"
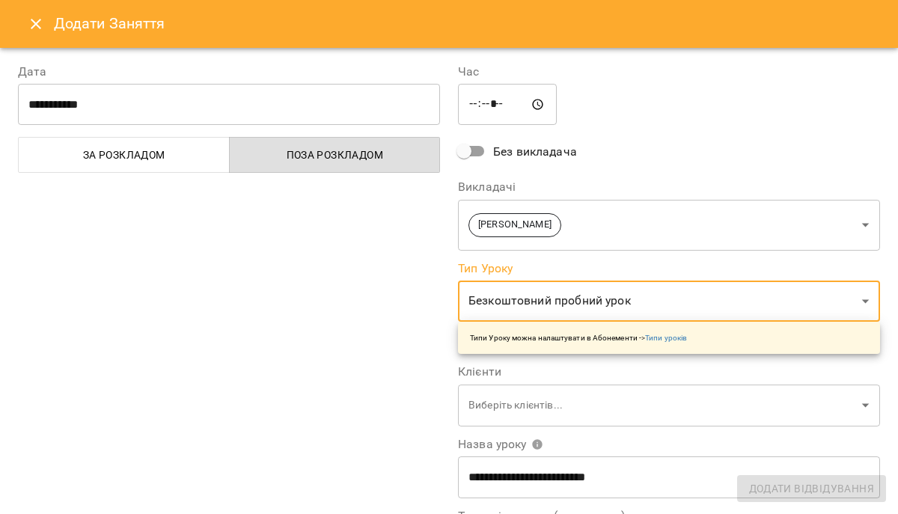
click at [508, 399] on span "Груповий урок (55 хвилин)" at bounding box center [616, 398] width 298 height 8
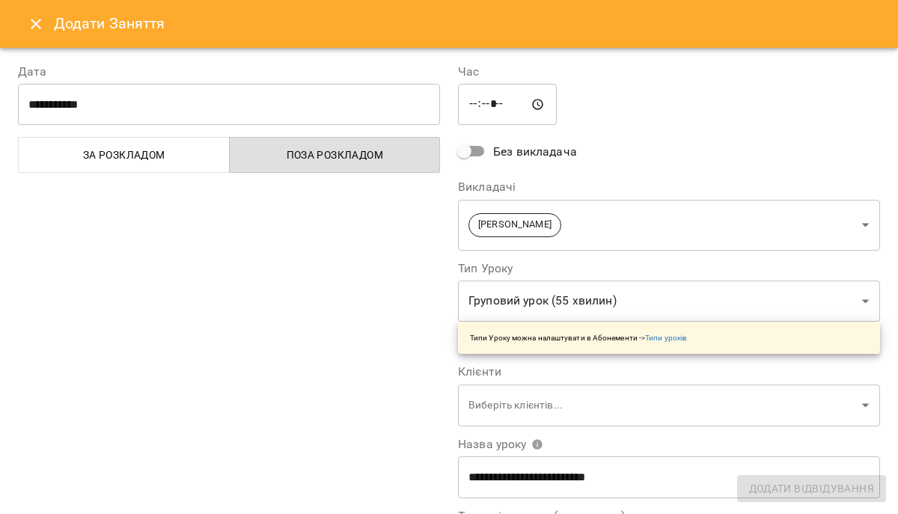
type input "**********"
type input "**"
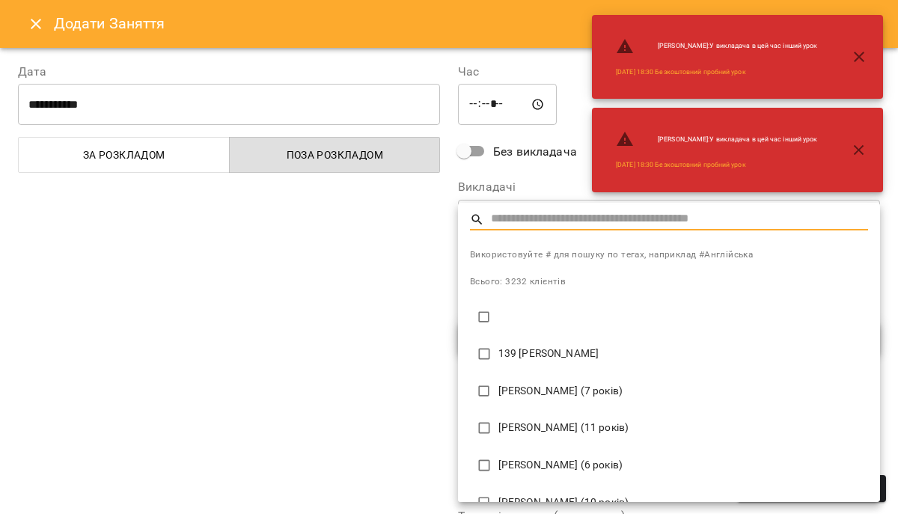
click at [309, 346] on div at bounding box center [449, 257] width 898 height 514
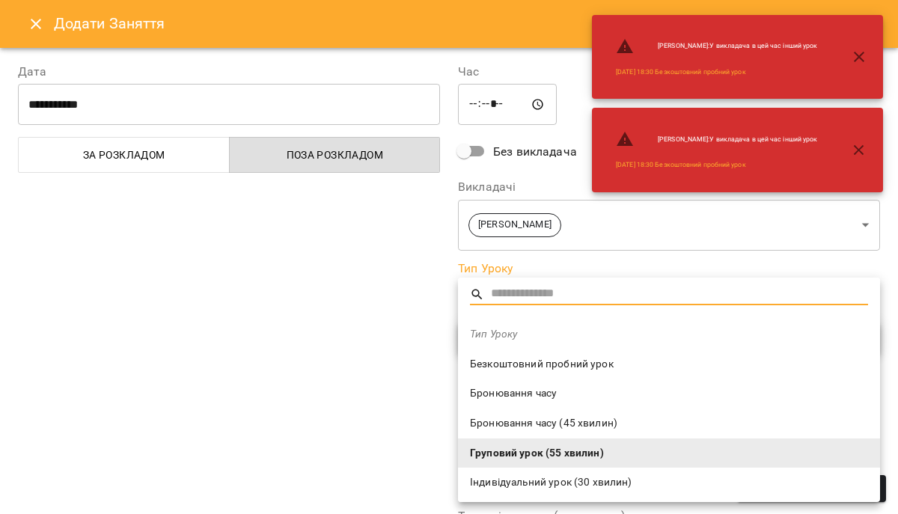
click at [522, 358] on span "Безкоштовний пробний урок" at bounding box center [669, 364] width 398 height 15
type input "**********"
type input "**"
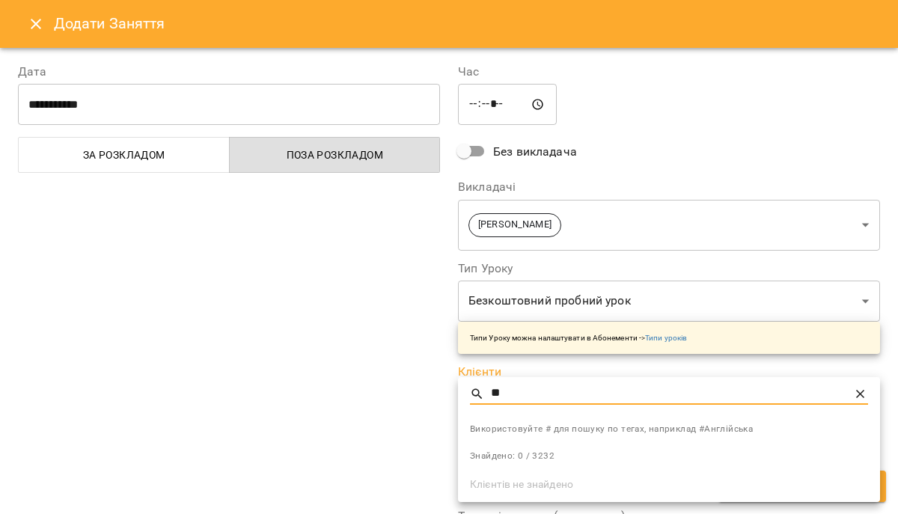
type input "*"
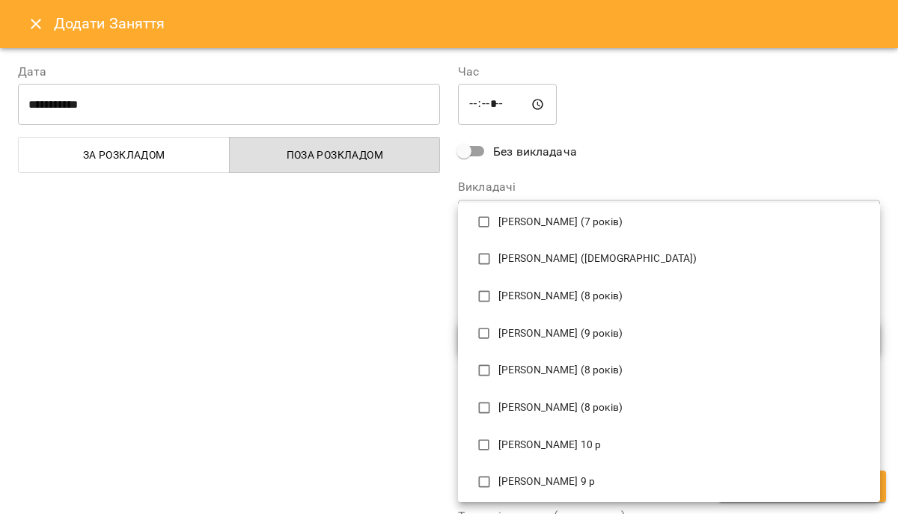
scroll to position [0, 0]
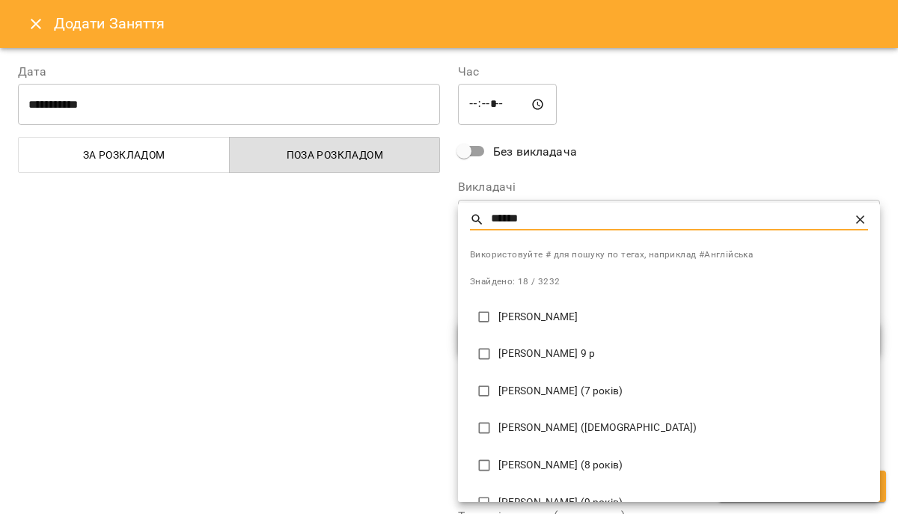
type input "******"
click at [575, 464] on p "Данило (8 років)" at bounding box center [682, 465] width 369 height 15
type input "**********"
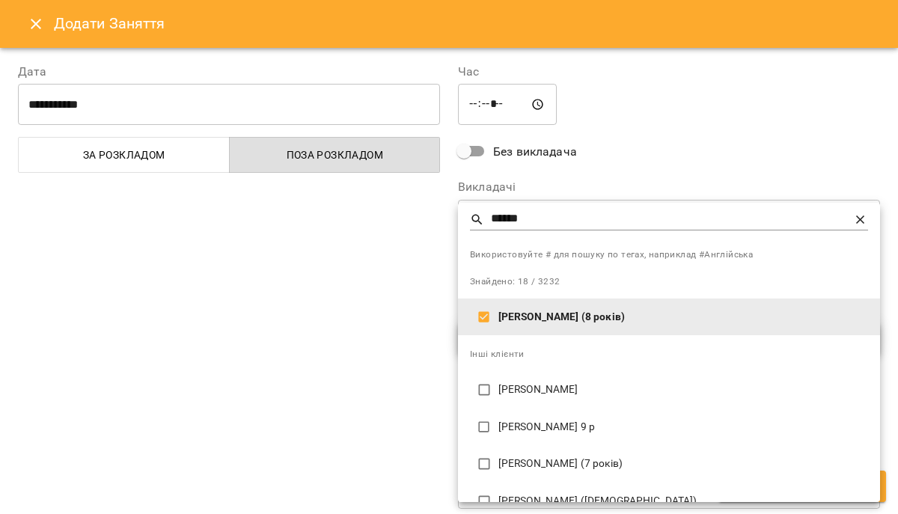
click at [654, 178] on div at bounding box center [449, 257] width 898 height 514
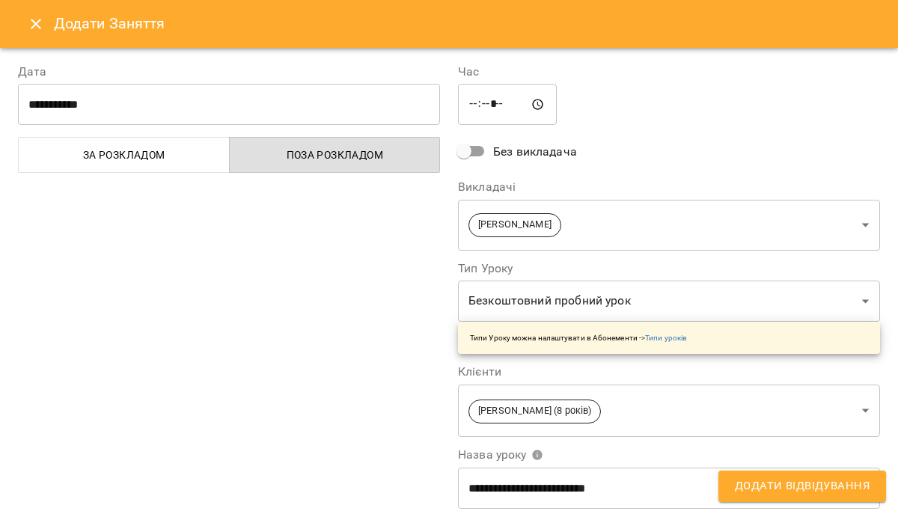
click at [780, 480] on span "Додати Відвідування" at bounding box center [801, 485] width 135 height 19
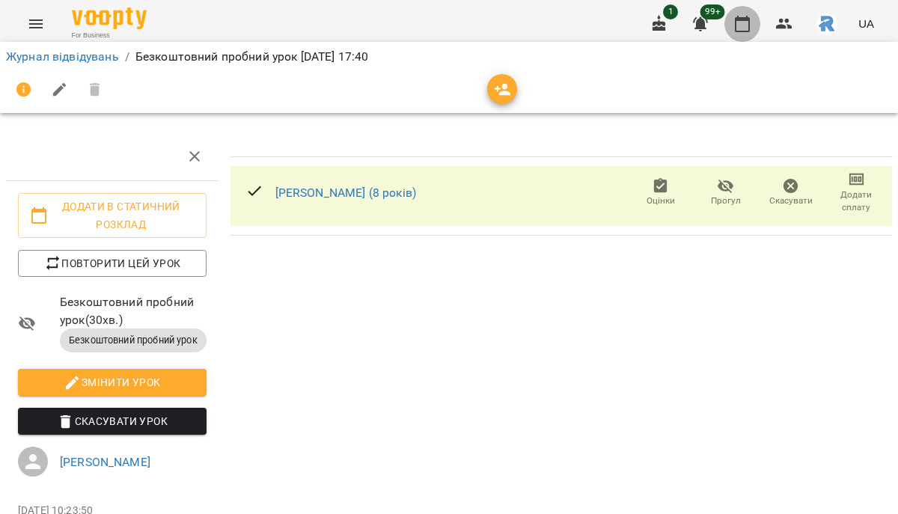
click at [739, 24] on icon "button" at bounding box center [742, 24] width 18 height 18
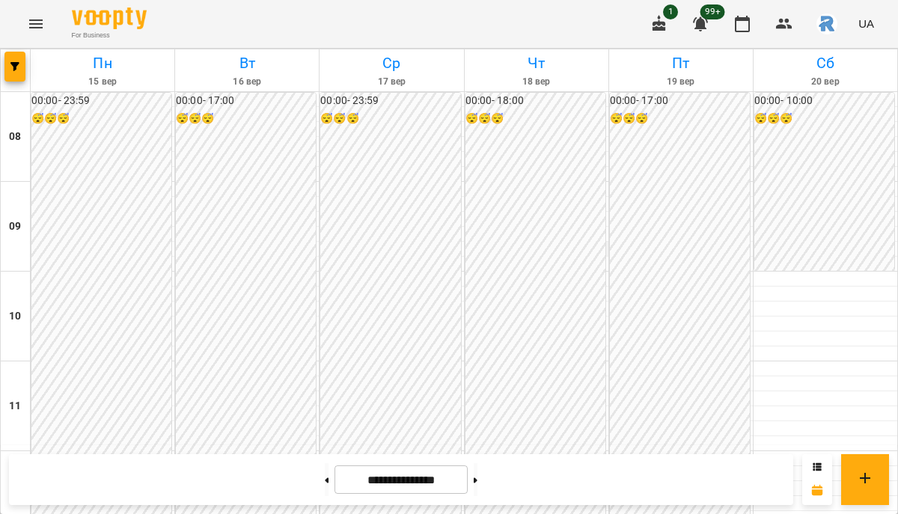
scroll to position [812, 0]
click at [13, 64] on icon "button" at bounding box center [14, 66] width 9 height 9
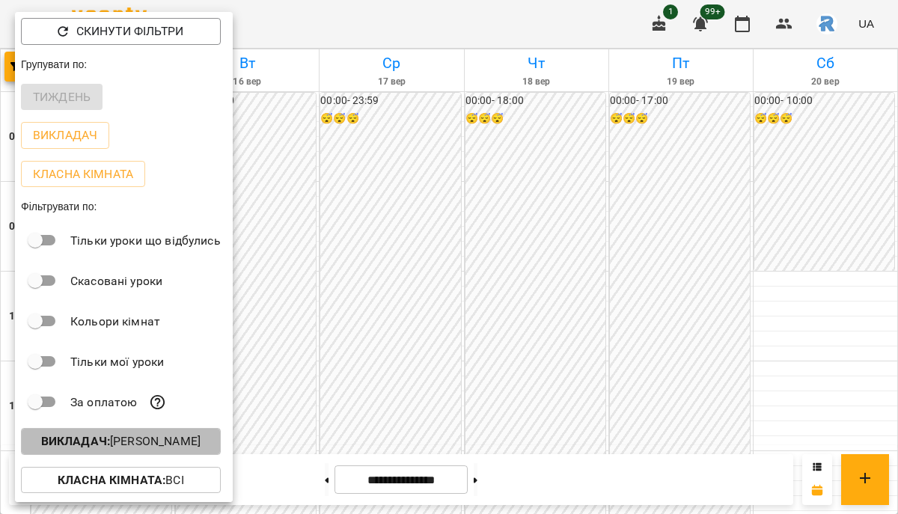
click at [156, 448] on p "Викладач : Грицак Антон Романович" at bounding box center [120, 441] width 159 height 18
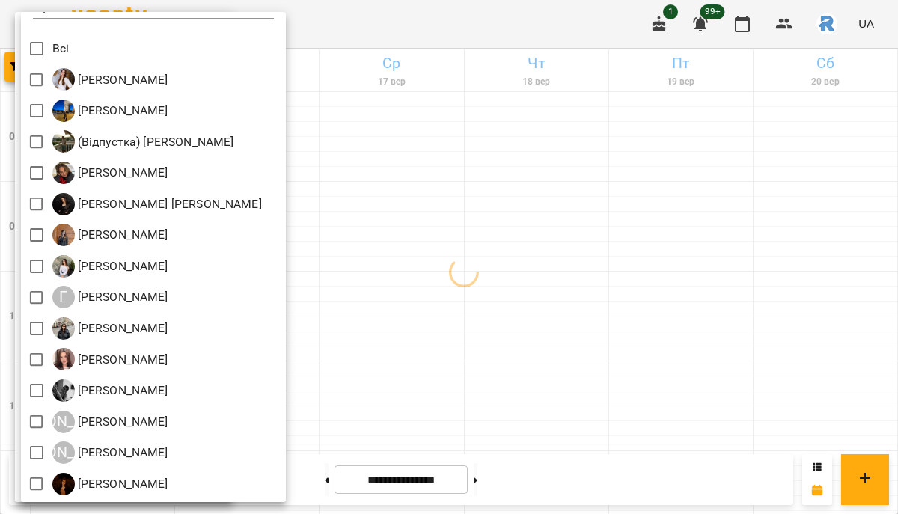
scroll to position [0, 0]
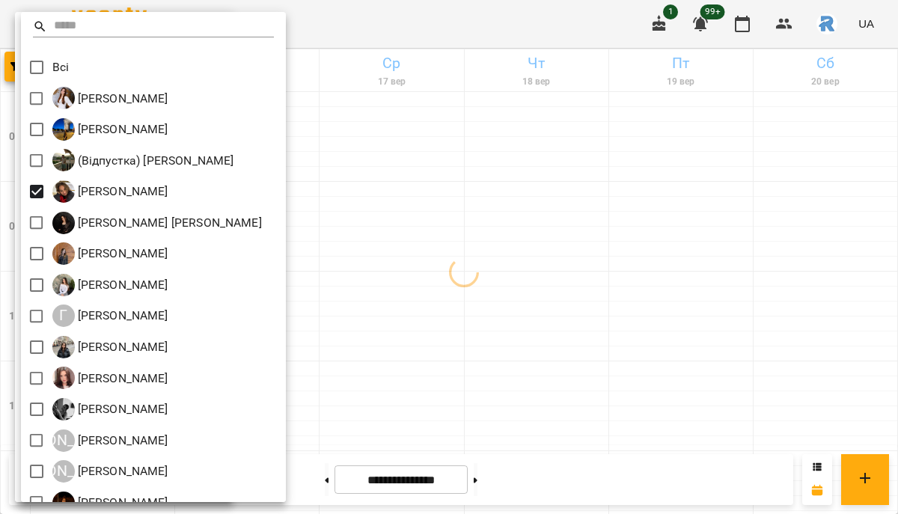
click at [503, 244] on div at bounding box center [449, 257] width 898 height 514
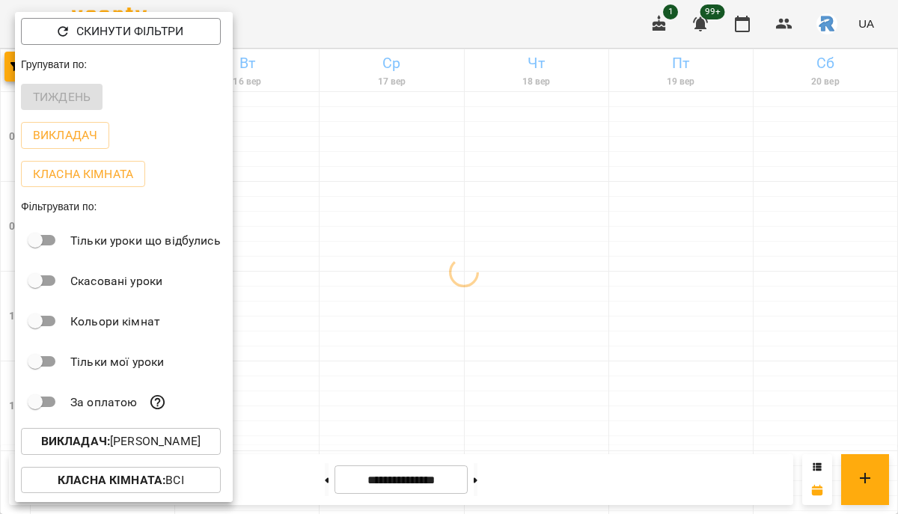
click at [503, 244] on div "Всі [PERSON_NAME] [PERSON_NAME] (Відпустка) [PERSON_NAME] [PERSON_NAME] [PERSON…" at bounding box center [449, 257] width 898 height 514
click at [505, 244] on div at bounding box center [449, 257] width 898 height 514
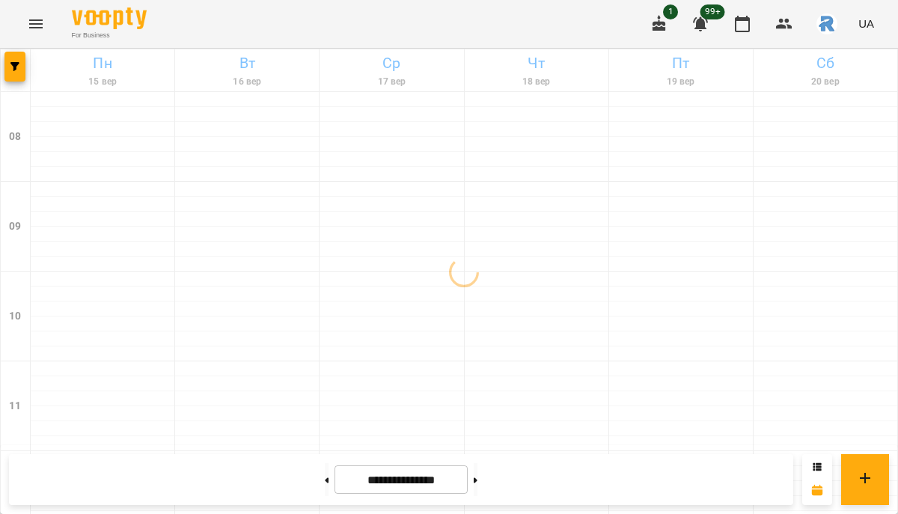
click at [378, 251] on div "Скинути фільтри Групувати по: Тиждень Викладач Класна кімната Фільтрувати по: Т…" at bounding box center [449, 257] width 898 height 514
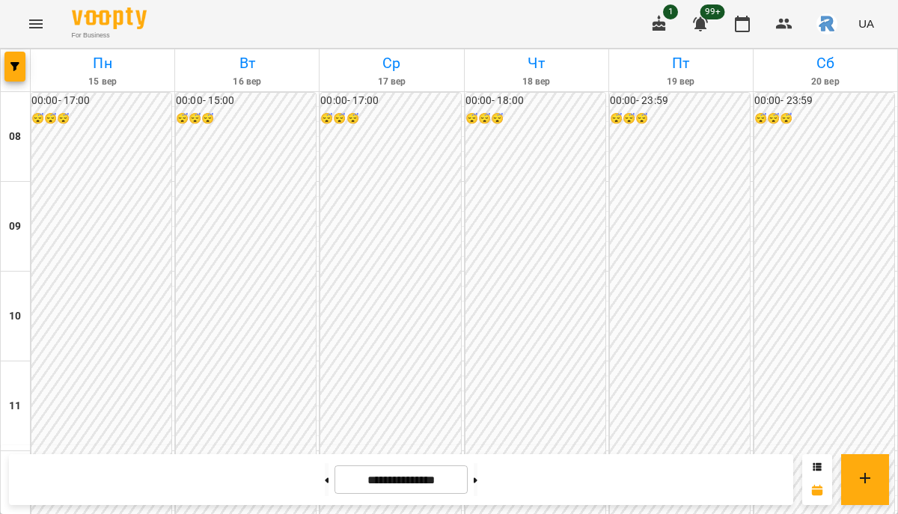
scroll to position [808, 0]
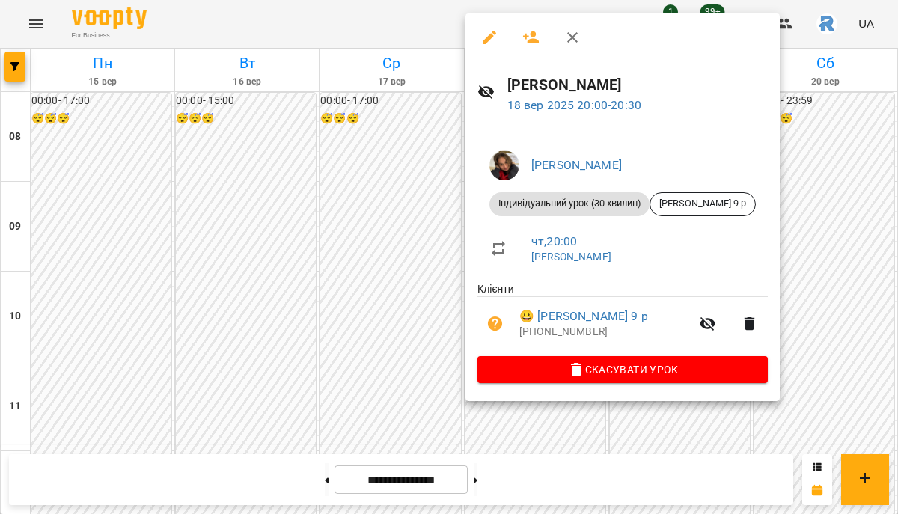
click at [364, 334] on div at bounding box center [449, 257] width 898 height 514
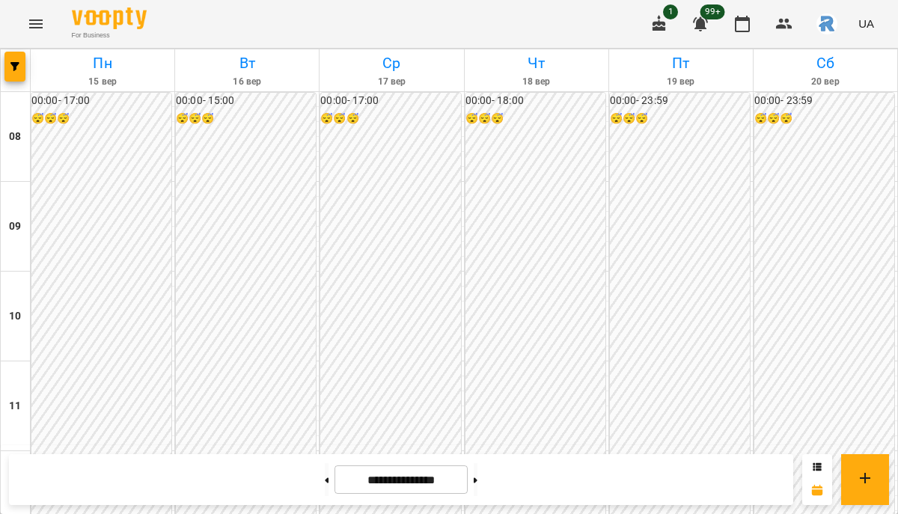
scroll to position [595, 0]
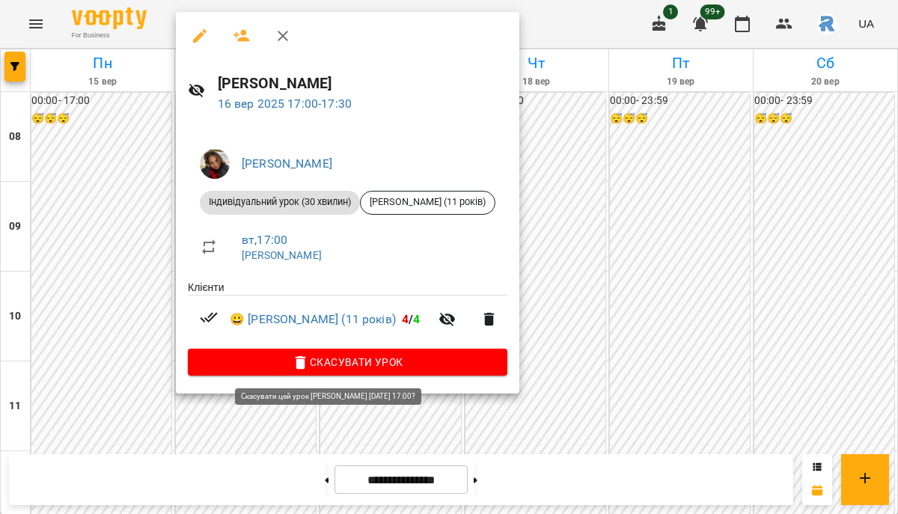
click at [304, 367] on icon "button" at bounding box center [300, 362] width 10 height 13
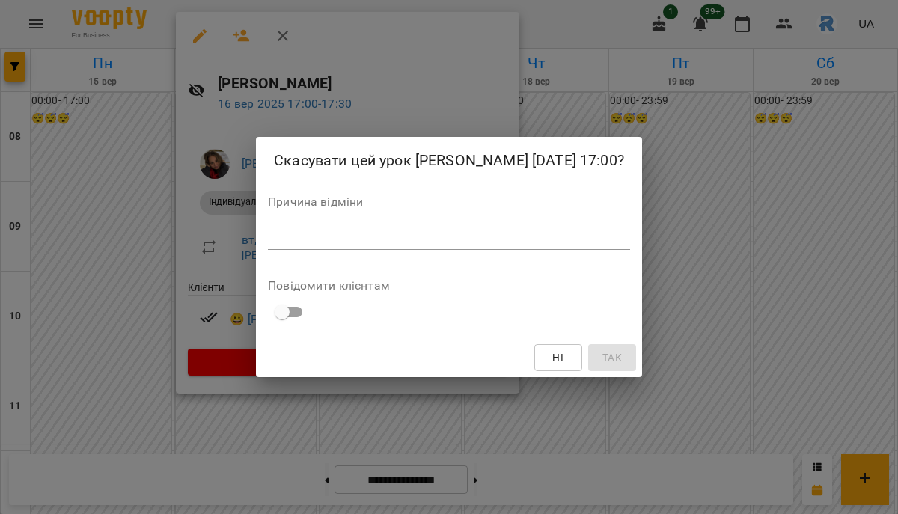
click at [340, 245] on textarea at bounding box center [449, 237] width 362 height 14
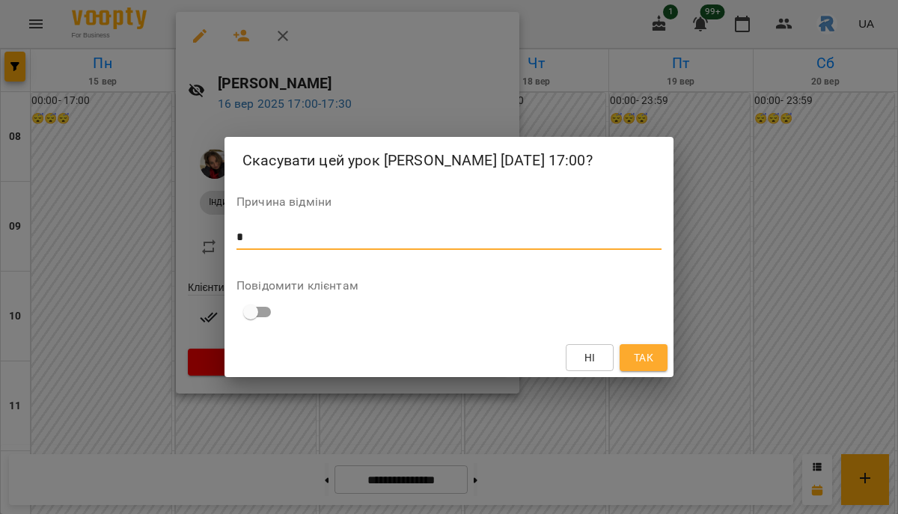
type textarea "*"
click at [643, 366] on span "Так" at bounding box center [643, 358] width 19 height 18
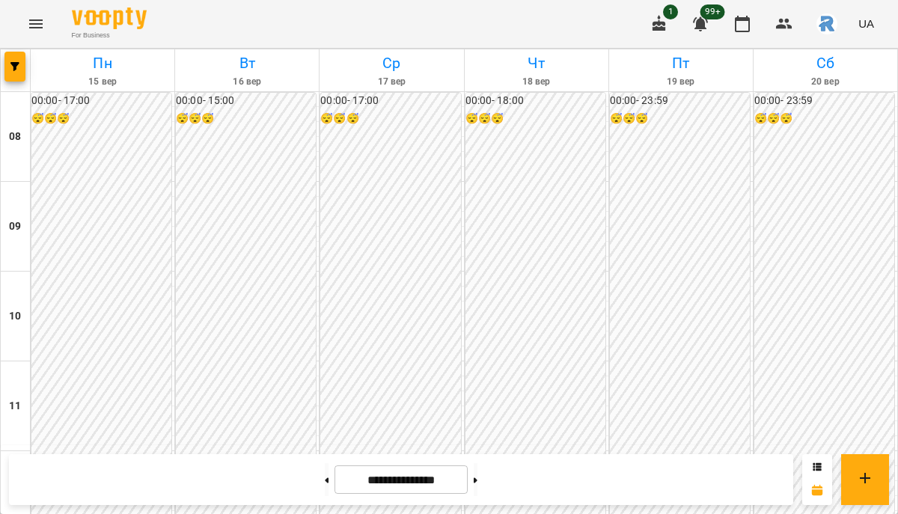
scroll to position [762, 0]
click at [11, 72] on button "button" at bounding box center [14, 67] width 21 height 30
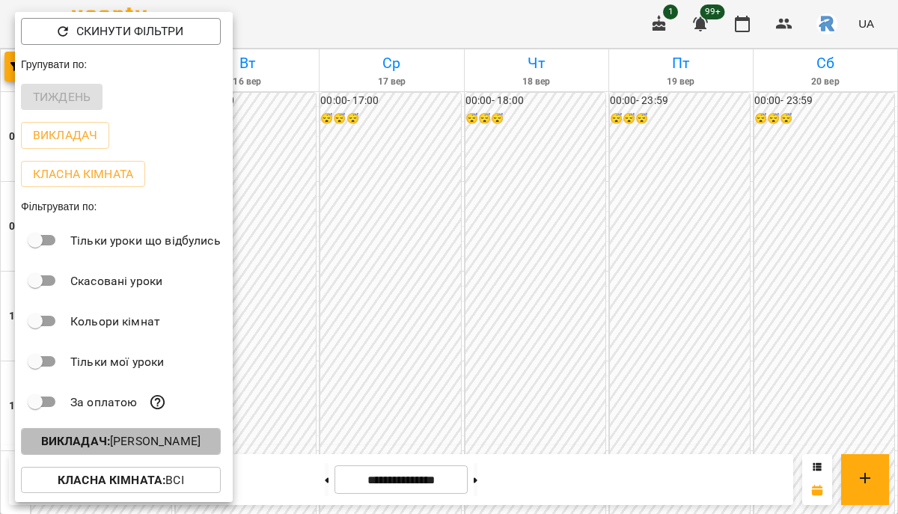
click at [153, 450] on p "Викладач : Бондар Влада Сергіївна" at bounding box center [120, 441] width 159 height 18
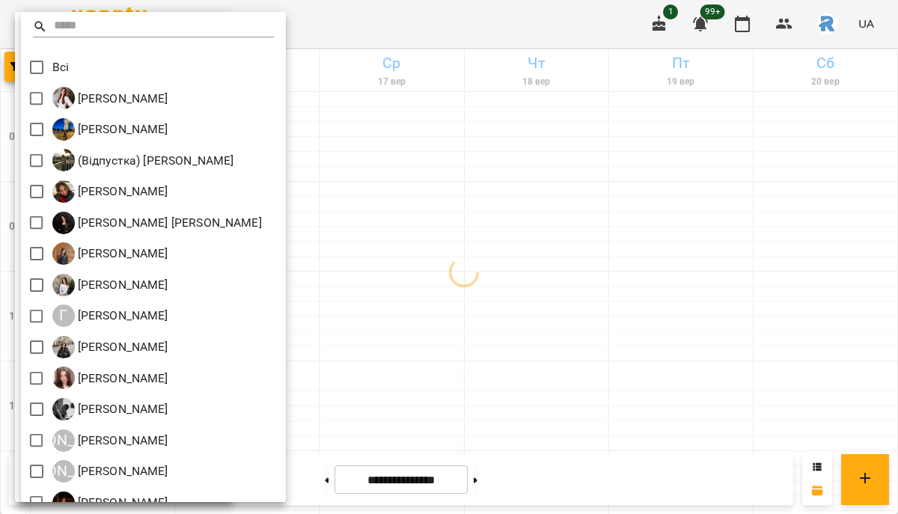
scroll to position [361, 0]
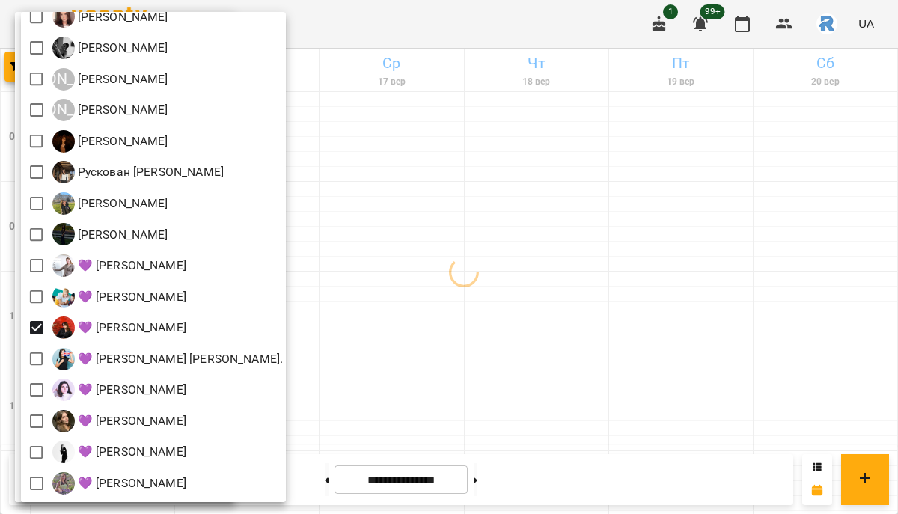
click at [475, 314] on div at bounding box center [449, 257] width 898 height 514
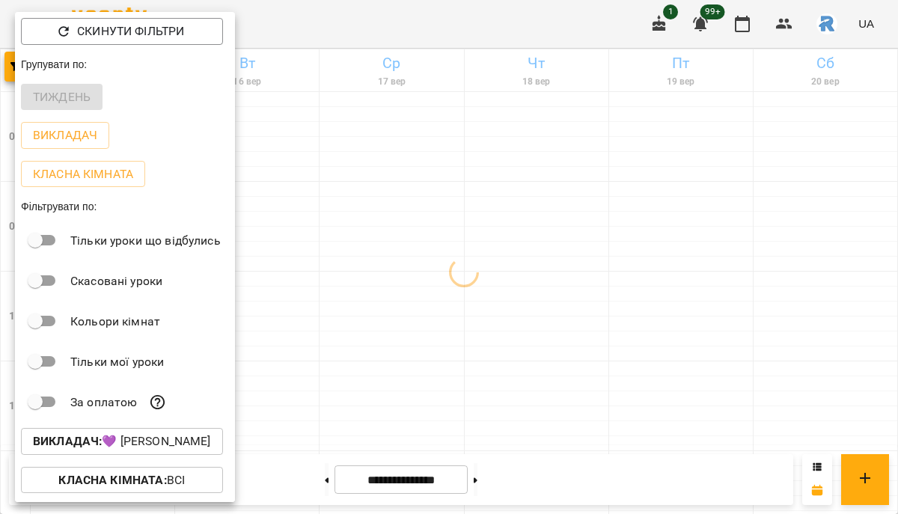
click at [475, 314] on div at bounding box center [449, 257] width 898 height 514
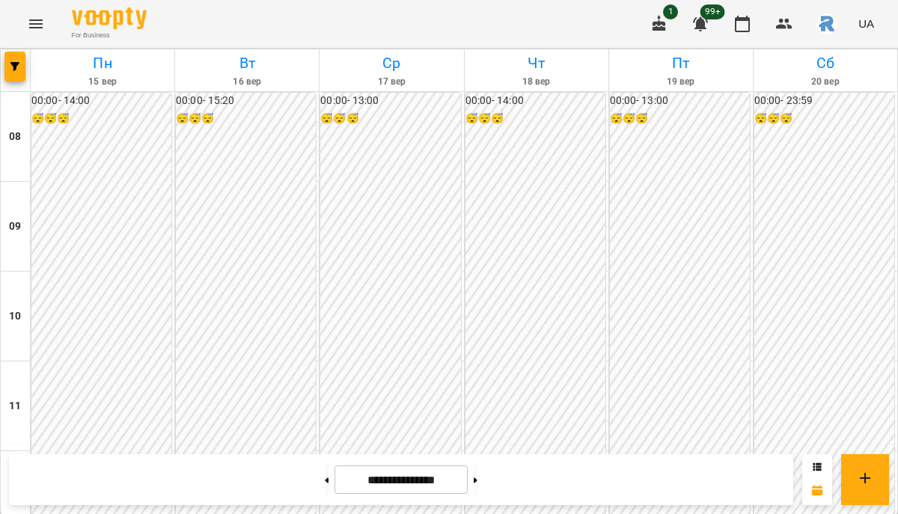
scroll to position [658, 0]
click at [477, 485] on button at bounding box center [475, 479] width 4 height 33
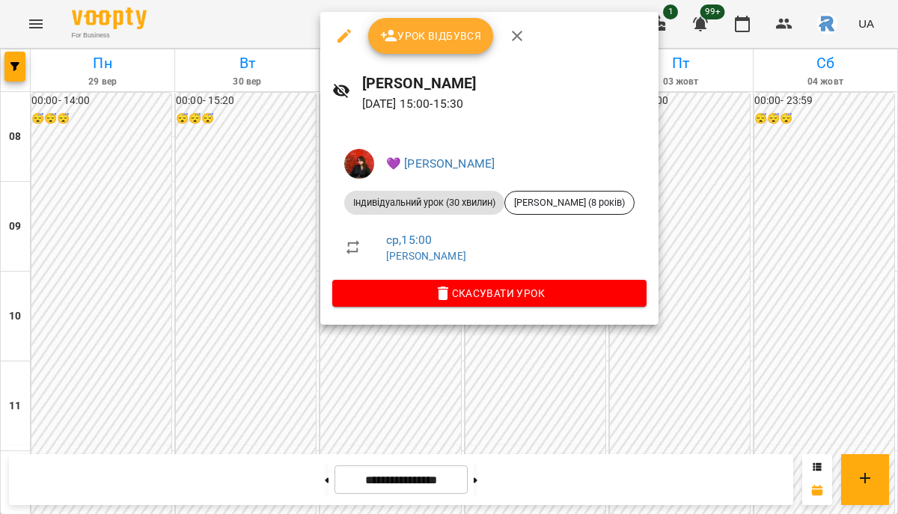
click at [282, 190] on div at bounding box center [449, 257] width 898 height 514
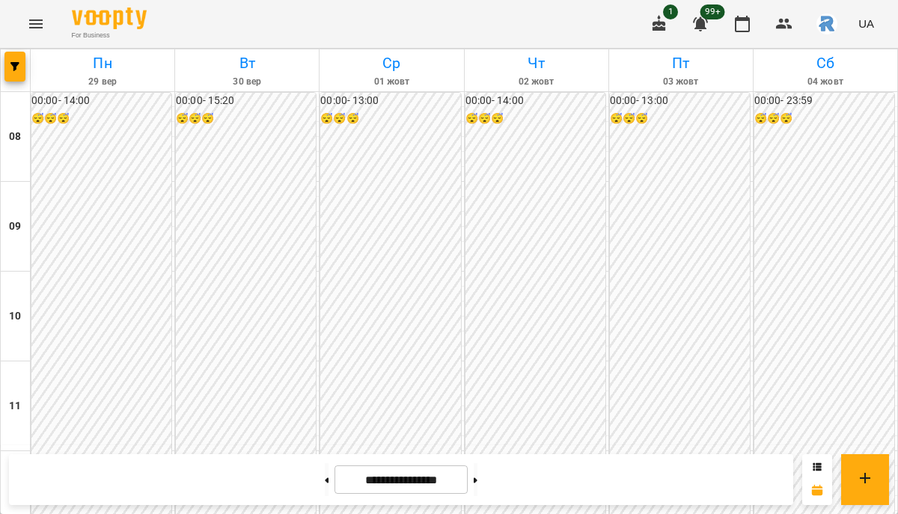
scroll to position [530, 0]
click at [28, 62] on div at bounding box center [16, 70] width 30 height 42
click at [17, 62] on icon "button" at bounding box center [14, 66] width 9 height 9
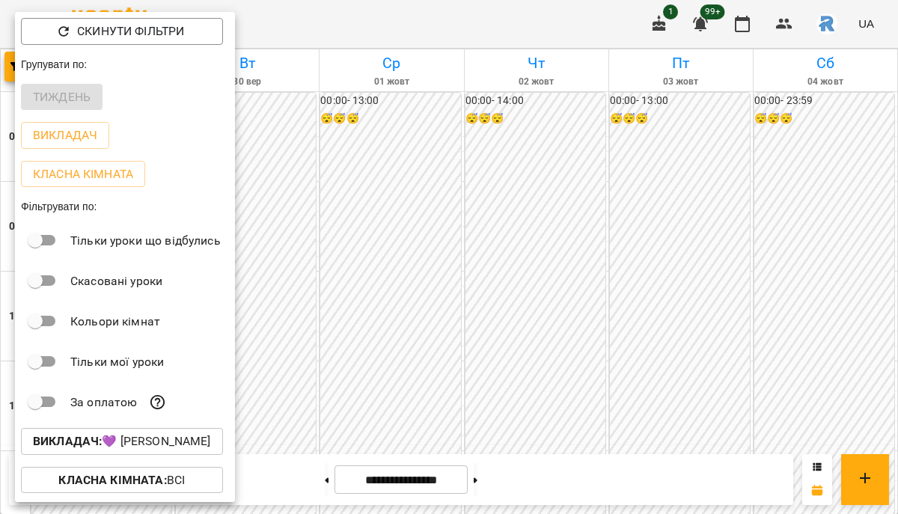
click at [130, 454] on button "Викладач : 💜 Сосніцька Вероніка Павлівна" at bounding box center [122, 441] width 202 height 27
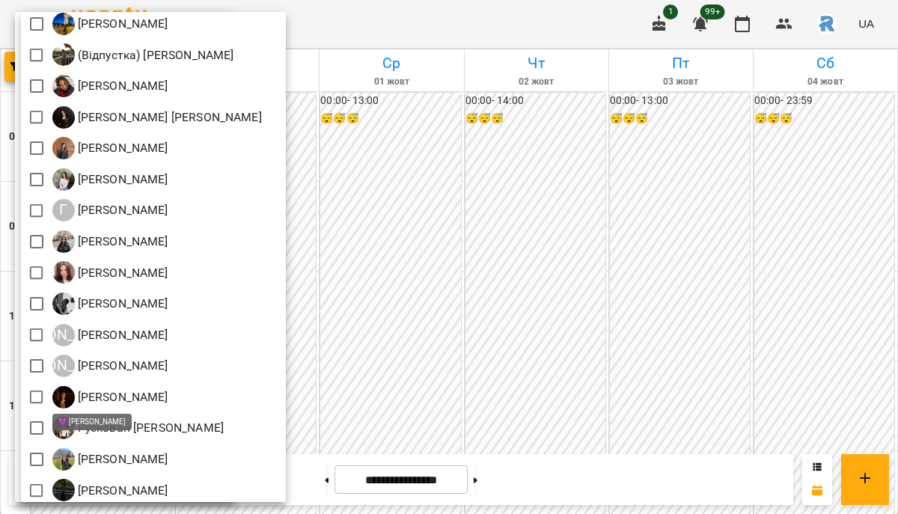
scroll to position [361, 0]
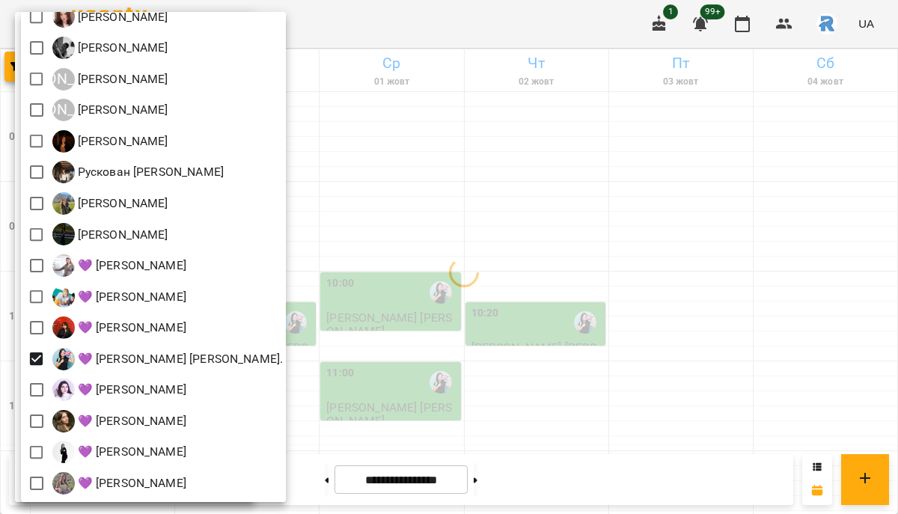
click at [530, 302] on div at bounding box center [449, 257] width 898 height 514
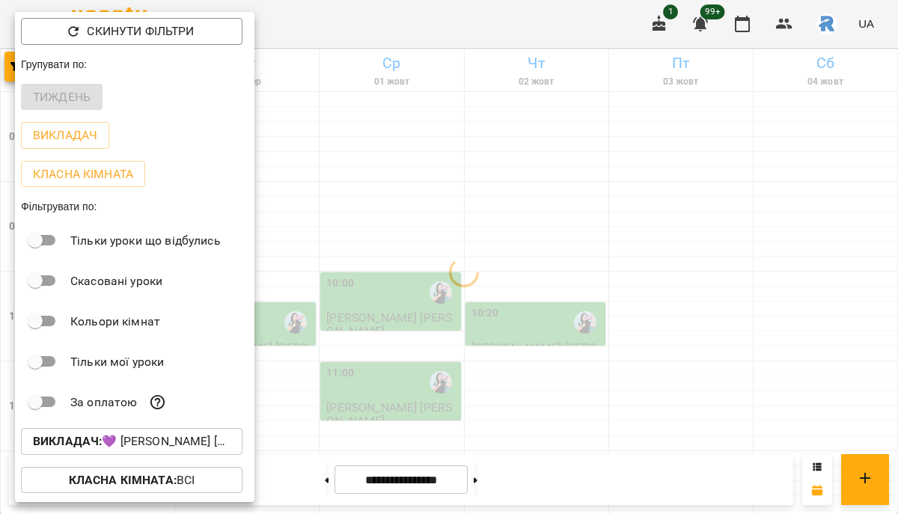
click at [530, 303] on div at bounding box center [449, 257] width 898 height 514
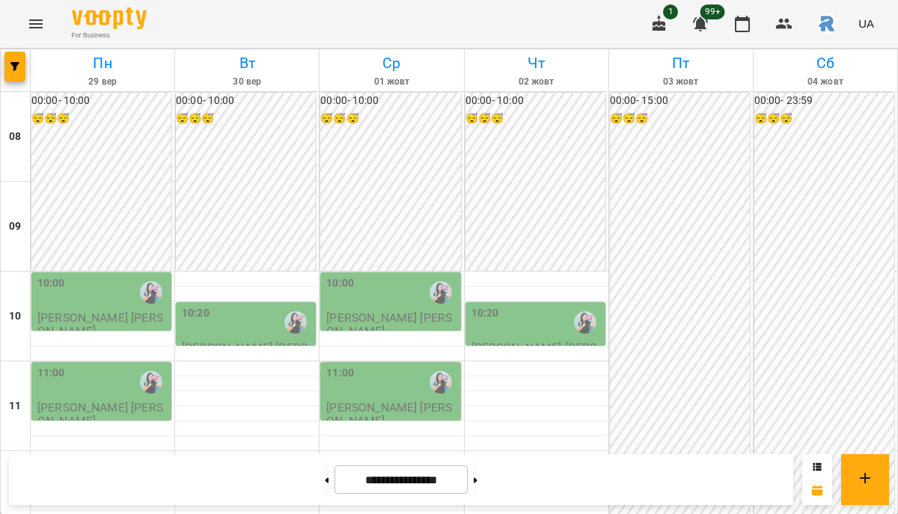
scroll to position [328, 0]
click at [25, 58] on button "button" at bounding box center [14, 67] width 21 height 30
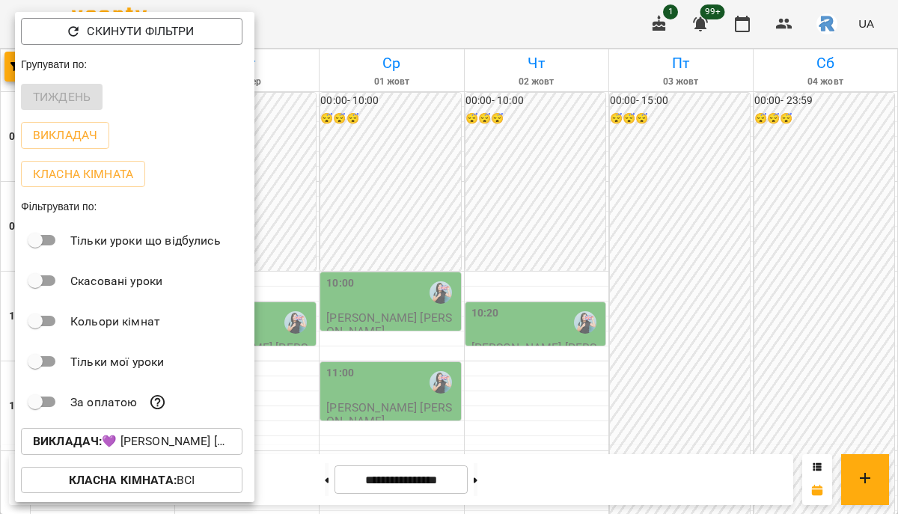
click at [163, 455] on button "Викладач : 💜 Челомбітько Варвара Олександр." at bounding box center [131, 441] width 221 height 27
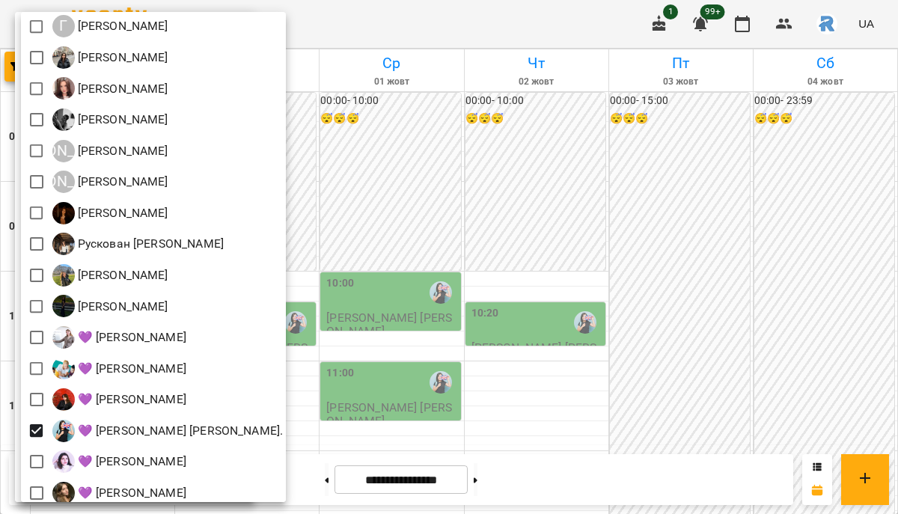
scroll to position [361, 0]
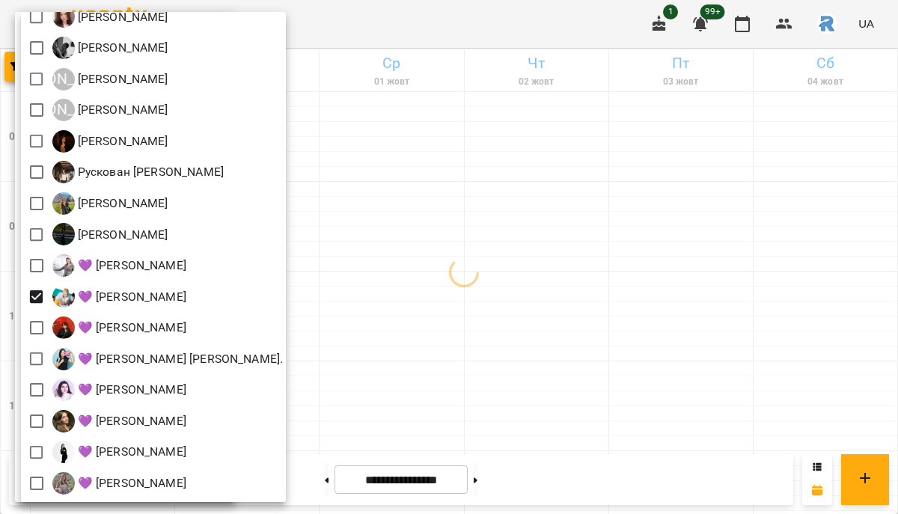
click at [516, 248] on div at bounding box center [449, 257] width 898 height 514
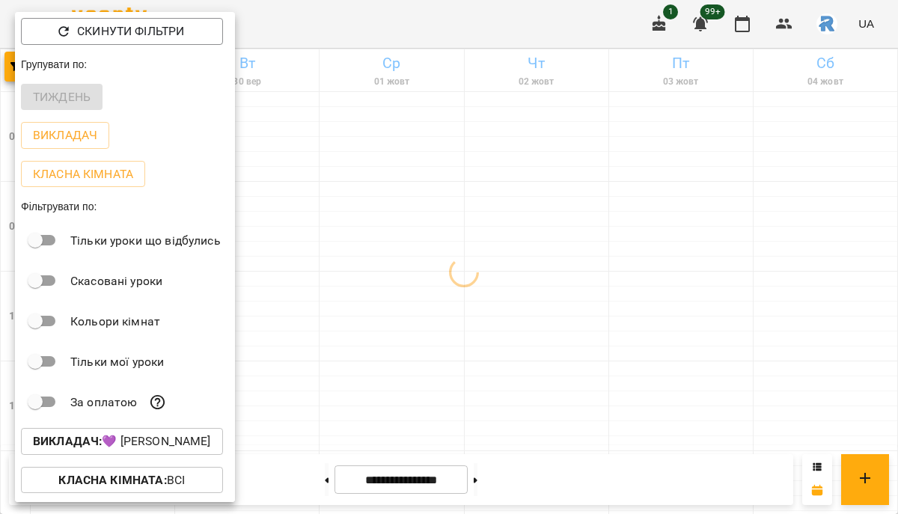
click at [516, 248] on div at bounding box center [449, 257] width 898 height 514
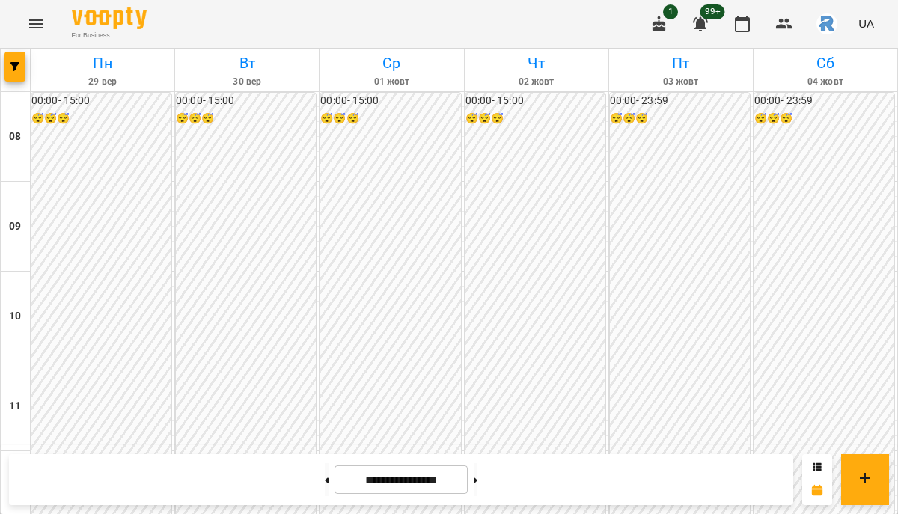
scroll to position [758, 0]
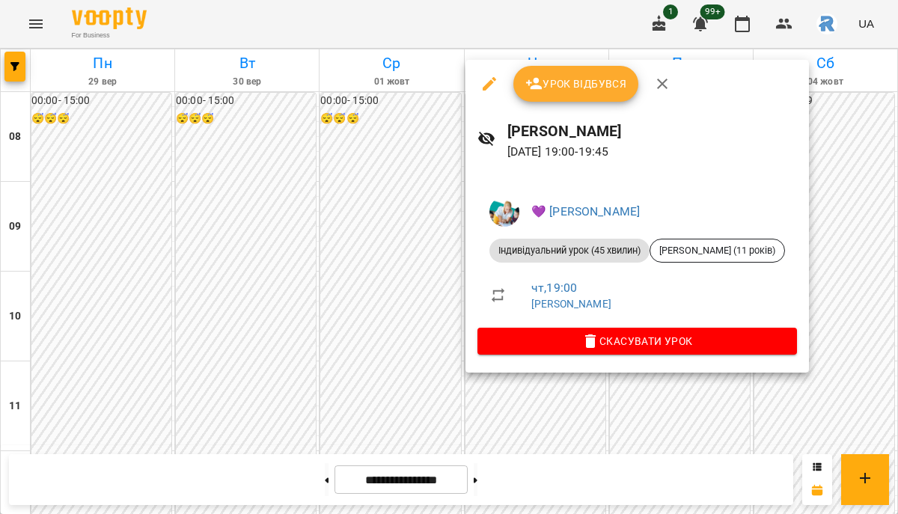
click at [380, 362] on div at bounding box center [449, 257] width 898 height 514
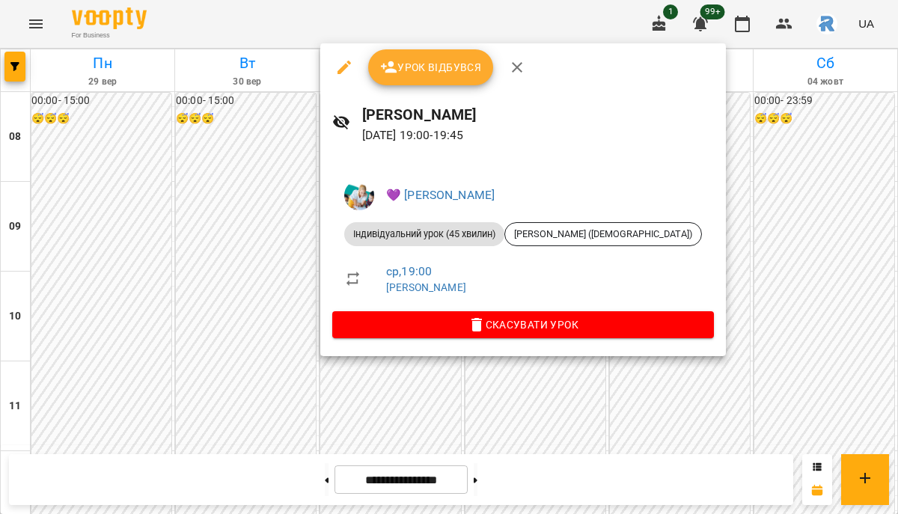
click at [202, 328] on div at bounding box center [449, 257] width 898 height 514
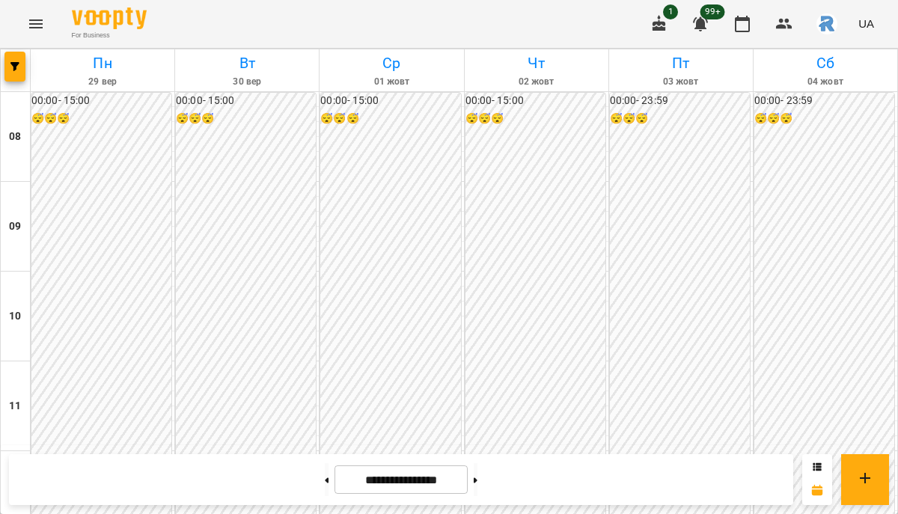
scroll to position [794, 0]
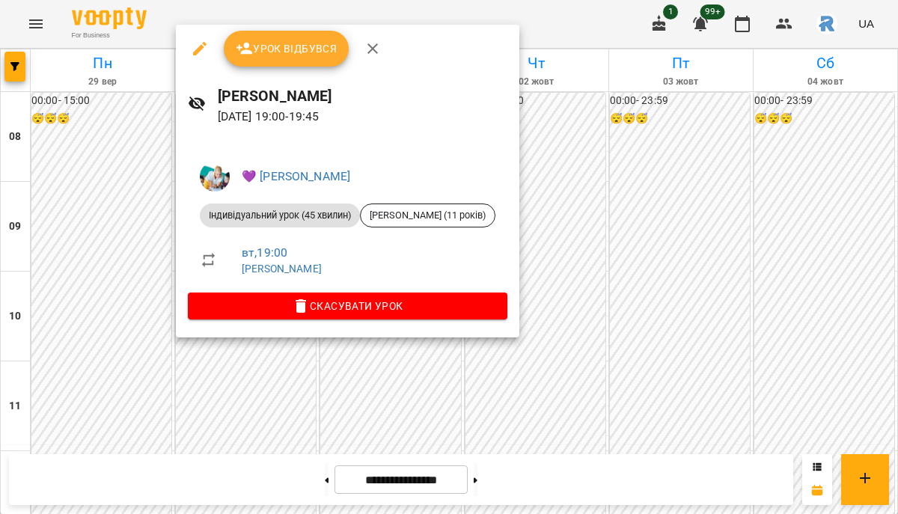
click at [549, 369] on div at bounding box center [449, 257] width 898 height 514
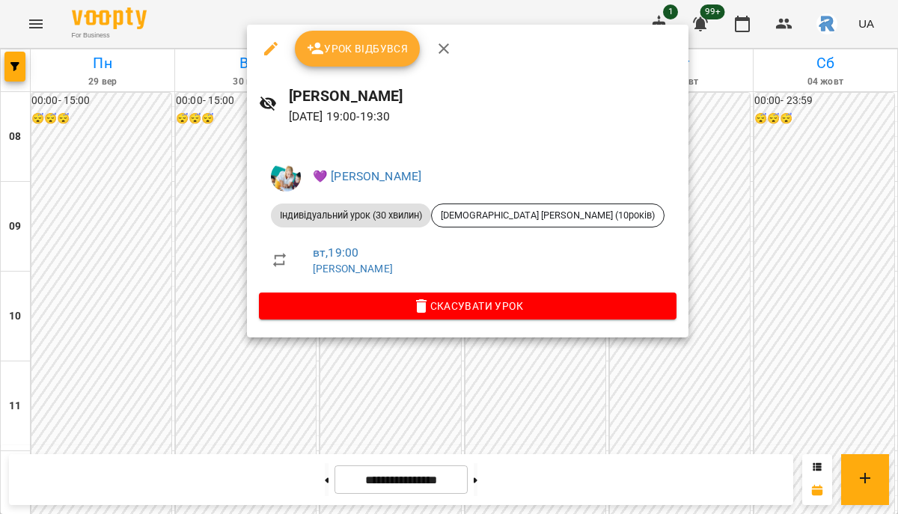
click at [200, 308] on div at bounding box center [449, 257] width 898 height 514
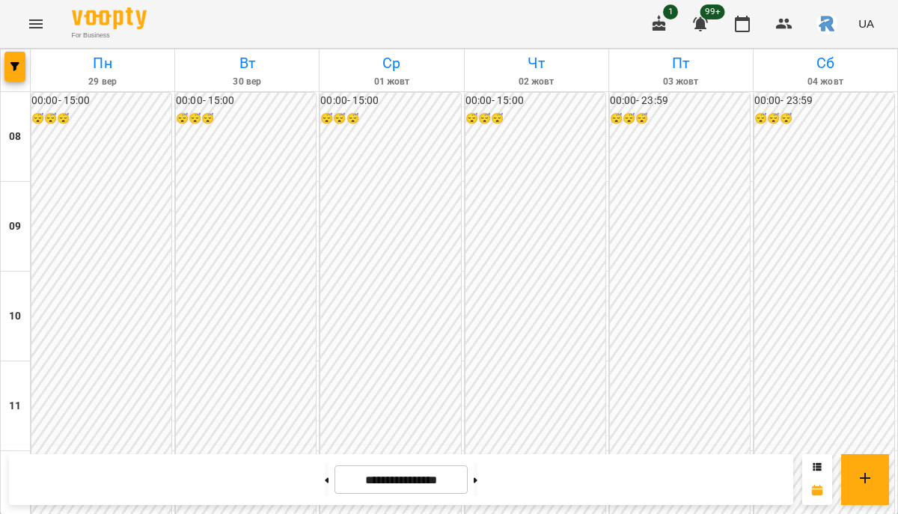
scroll to position [578, 0]
click at [7, 70] on span "button" at bounding box center [14, 66] width 21 height 9
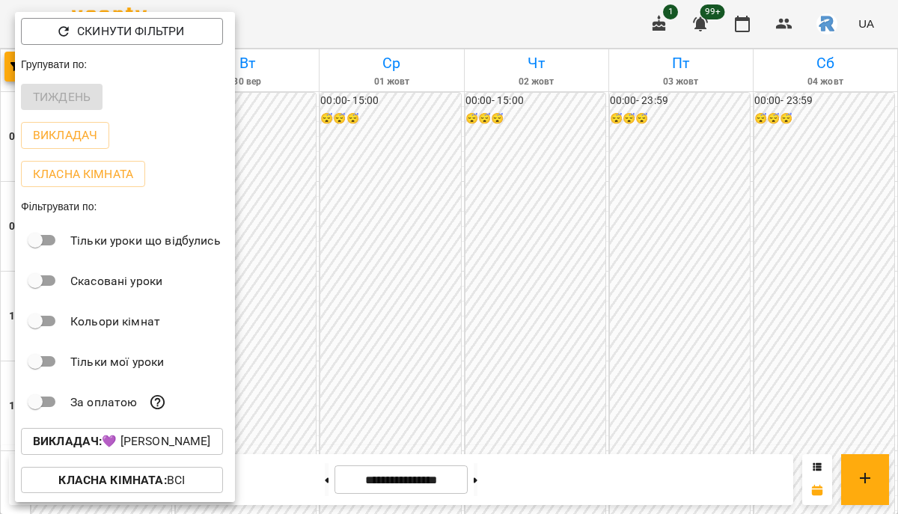
click at [142, 429] on div "Викладач : 💜 Григорович Юлія Дмитрівна" at bounding box center [125, 441] width 220 height 39
click at [142, 437] on p "Викладач : 💜 Григорович Юлія Дмитрівна" at bounding box center [122, 441] width 178 height 18
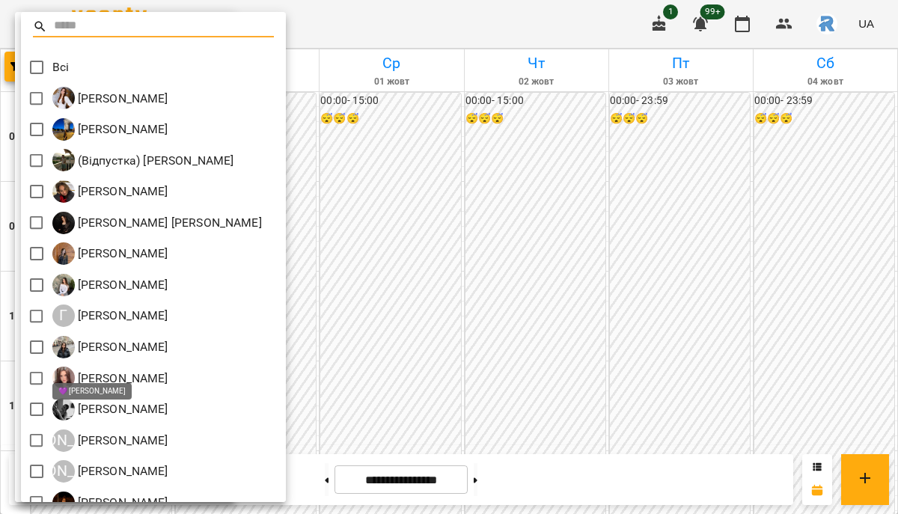
scroll to position [361, 0]
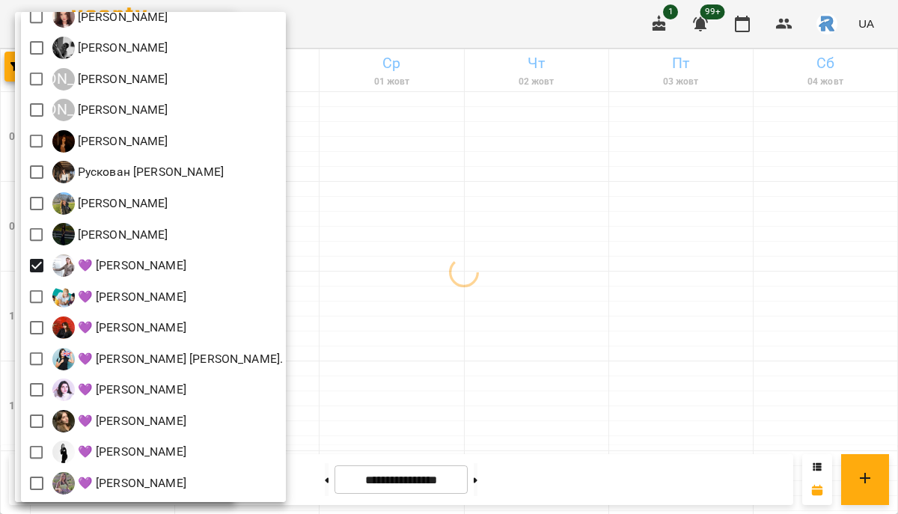
click at [494, 310] on div at bounding box center [449, 257] width 898 height 514
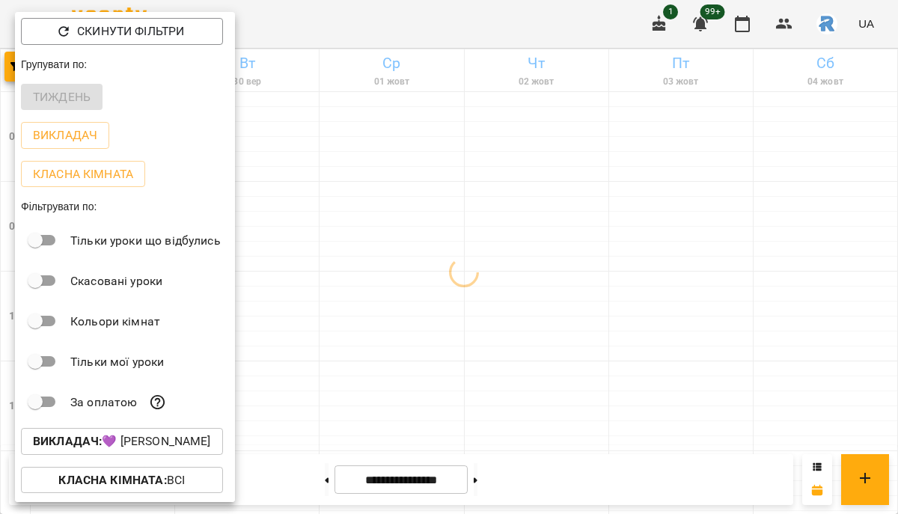
click at [494, 310] on div at bounding box center [449, 257] width 898 height 514
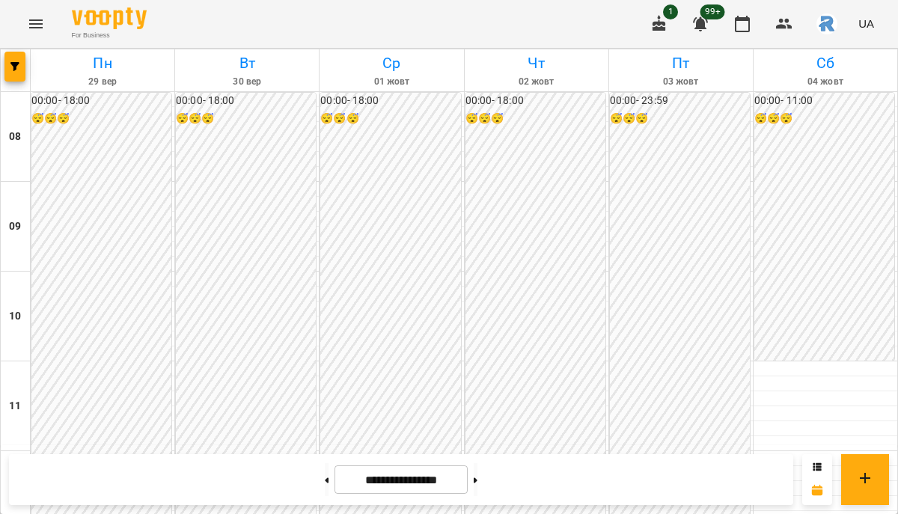
scroll to position [812, 0]
click at [325, 483] on button at bounding box center [327, 479] width 4 height 33
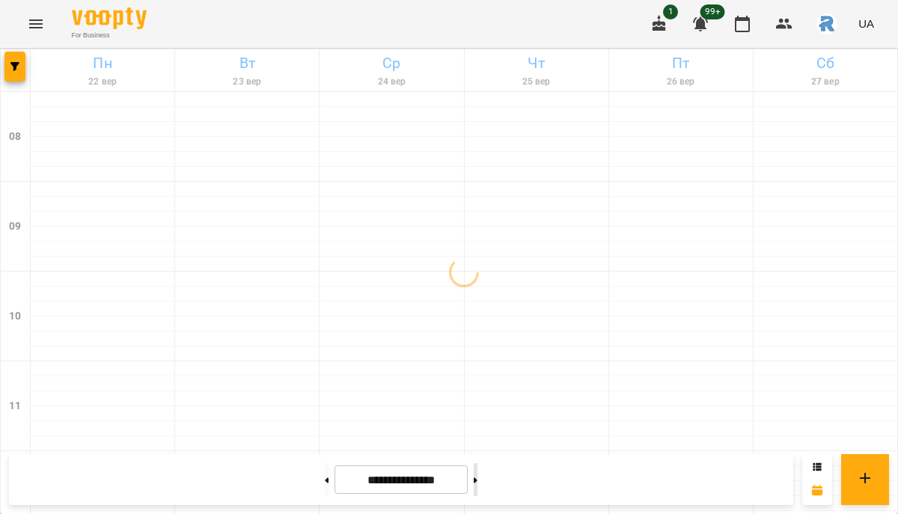
click at [477, 484] on button at bounding box center [475, 479] width 4 height 33
click at [325, 485] on button at bounding box center [327, 479] width 4 height 33
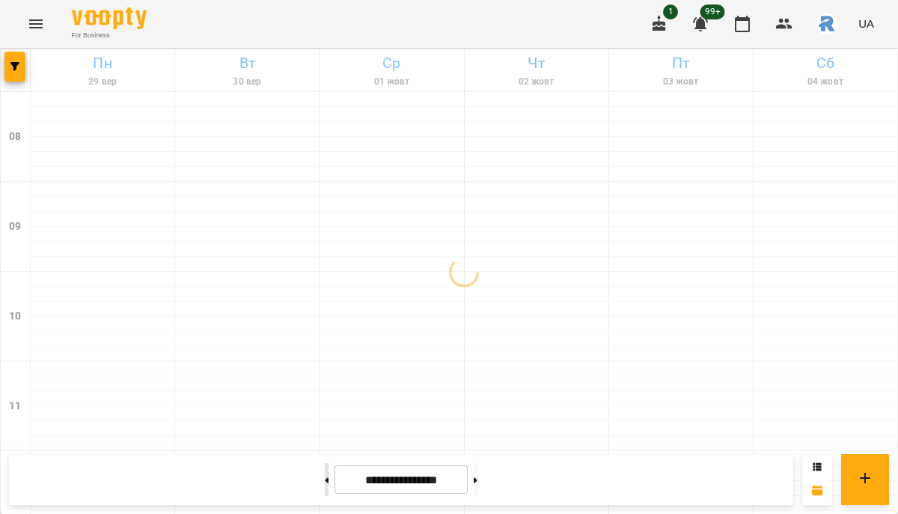
click at [325, 485] on button at bounding box center [327, 479] width 4 height 33
click at [325, 482] on button at bounding box center [327, 479] width 4 height 33
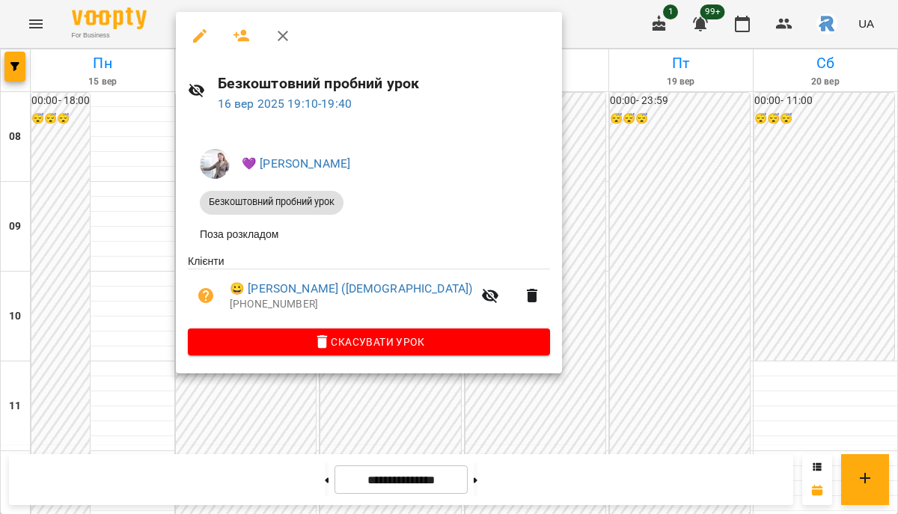
click at [586, 231] on div at bounding box center [449, 257] width 898 height 514
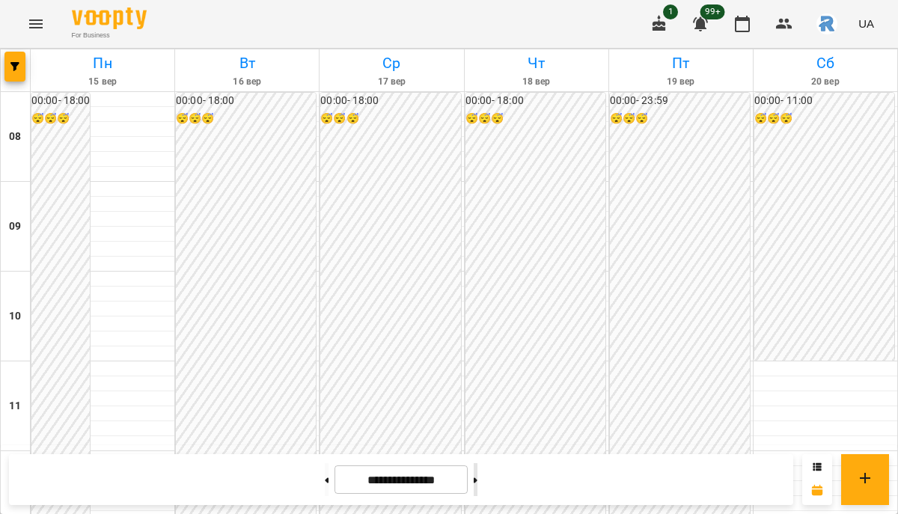
click at [477, 481] on button at bounding box center [475, 479] width 4 height 33
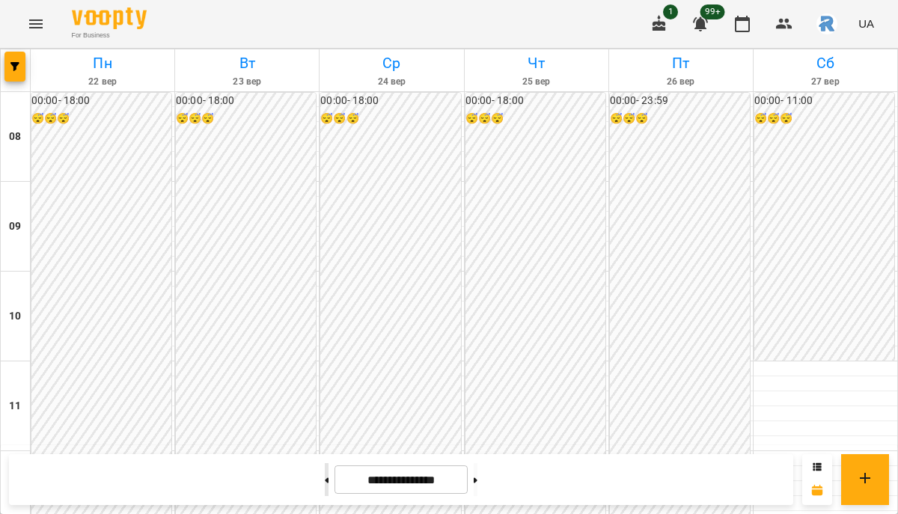
click at [325, 482] on icon at bounding box center [327, 480] width 4 height 6
type input "**********"
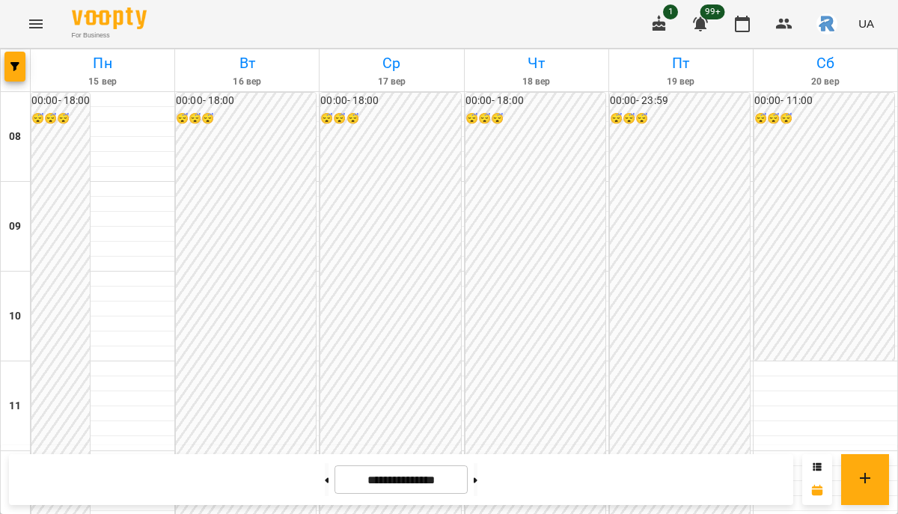
scroll to position [704, 0]
click at [19, 60] on button "button" at bounding box center [14, 67] width 21 height 30
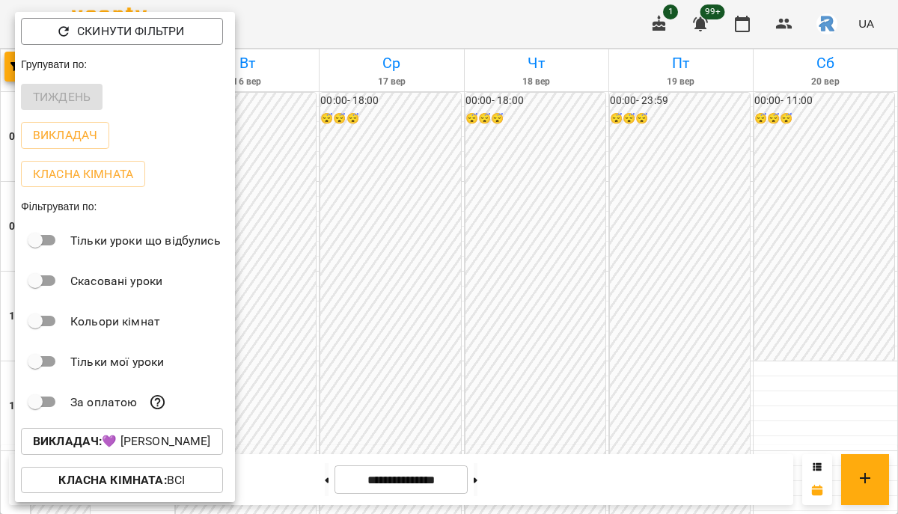
click at [144, 448] on p "Викладач : 💜 Боєчко Даниїла Тарасівна" at bounding box center [122, 441] width 178 height 18
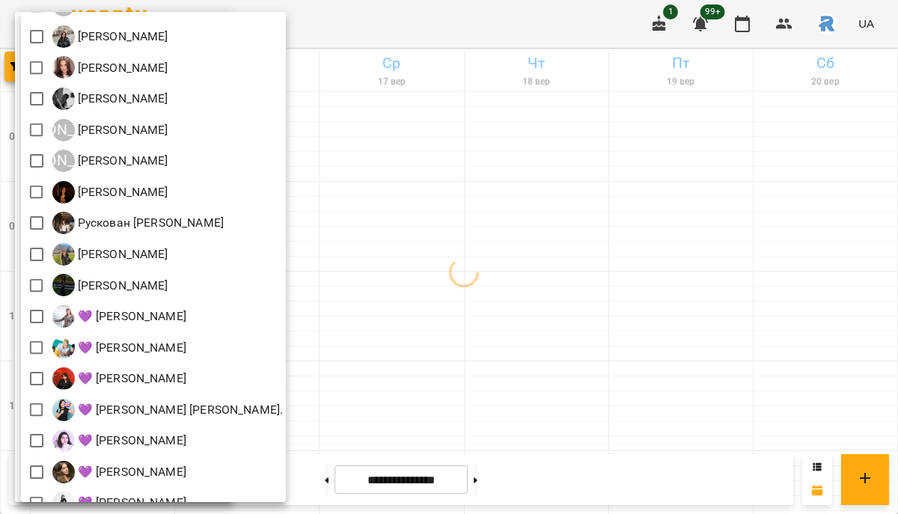
scroll to position [309, 0]
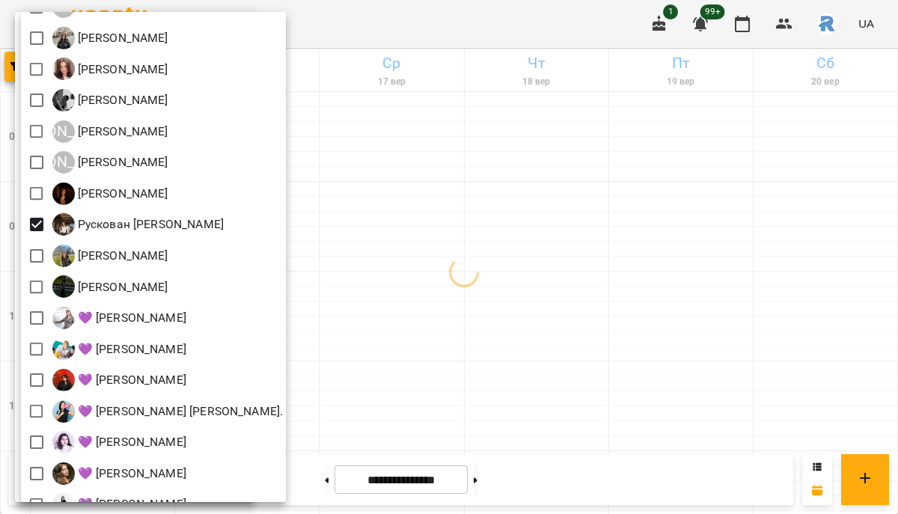
click at [500, 305] on div at bounding box center [449, 257] width 898 height 514
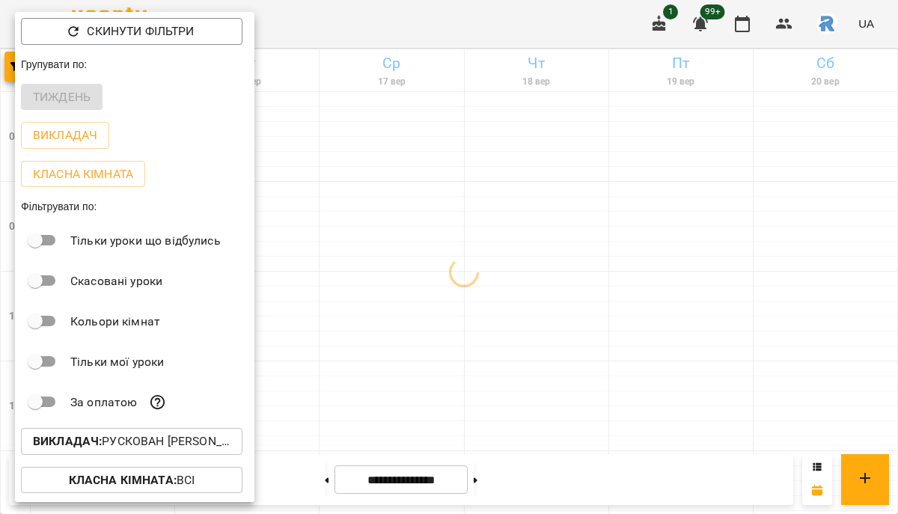
click at [500, 305] on div at bounding box center [449, 257] width 898 height 514
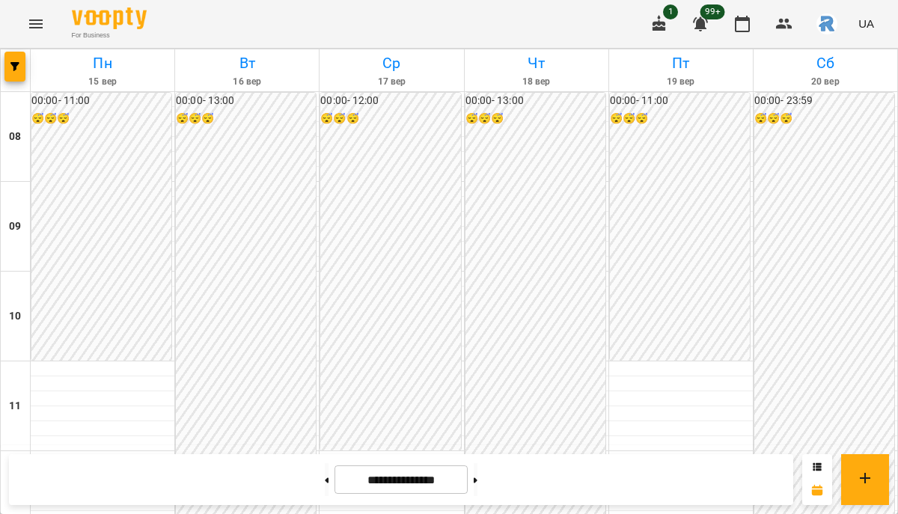
scroll to position [527, 0]
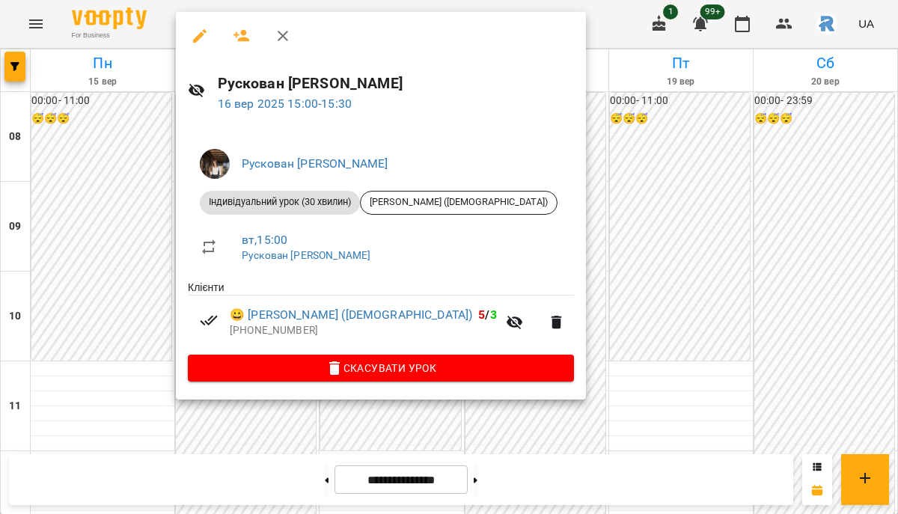
click at [575, 196] on div at bounding box center [449, 257] width 898 height 514
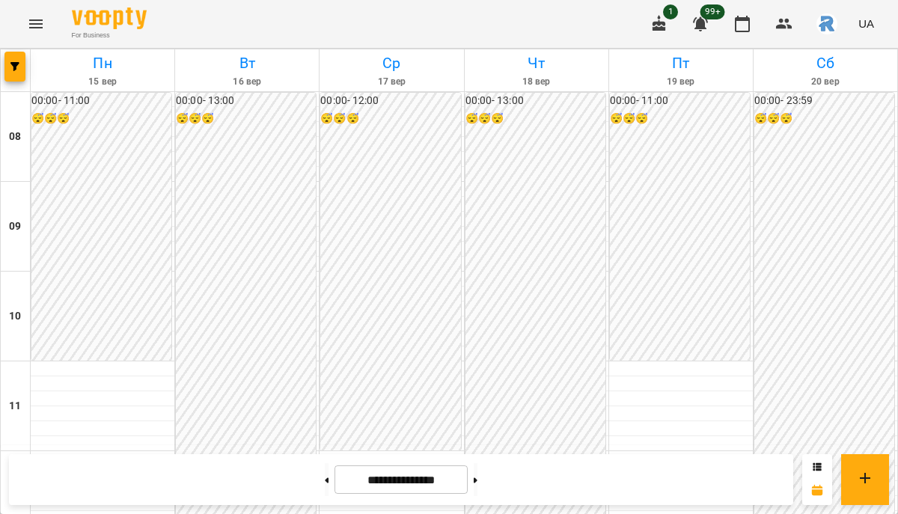
scroll to position [358, 0]
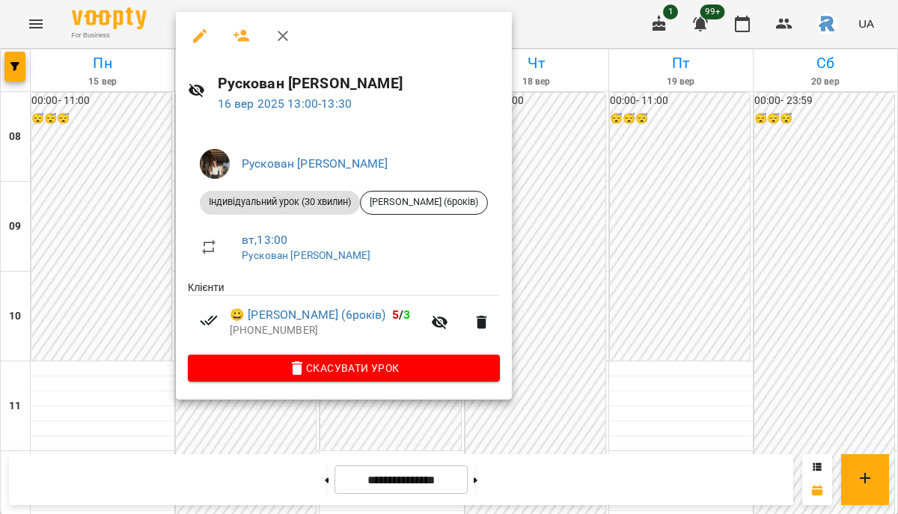
click at [644, 200] on div at bounding box center [449, 257] width 898 height 514
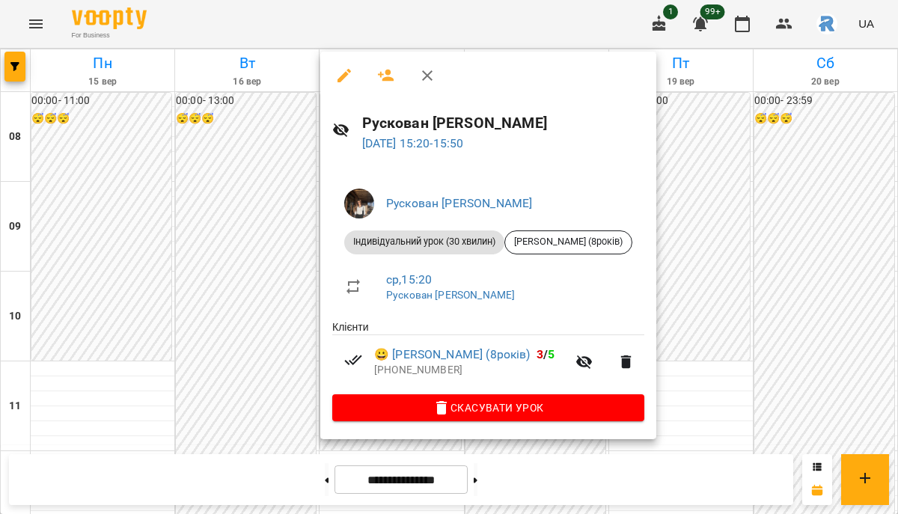
click at [774, 313] on div at bounding box center [449, 257] width 898 height 514
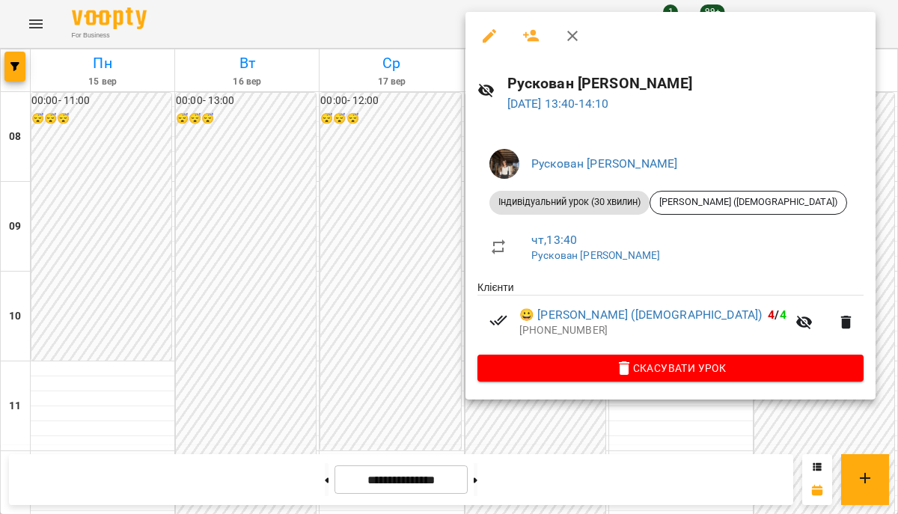
click at [347, 269] on div at bounding box center [449, 257] width 898 height 514
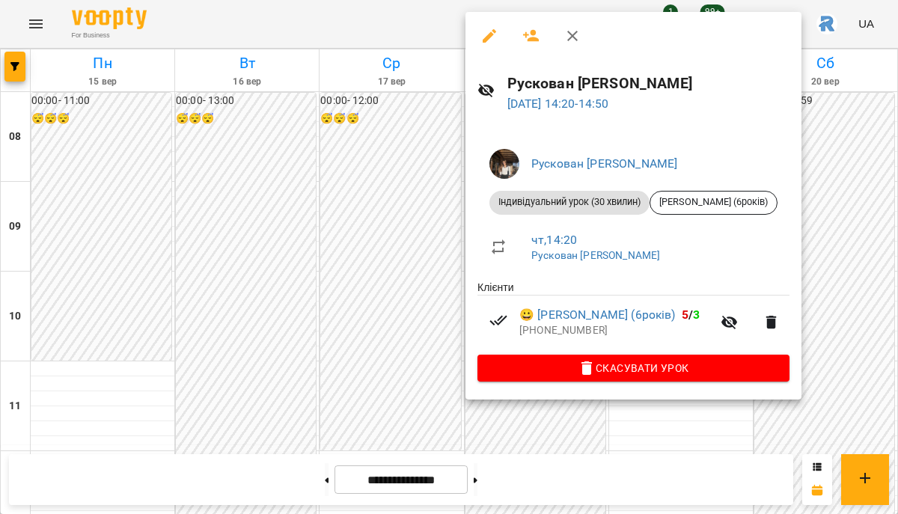
click at [316, 321] on div at bounding box center [449, 257] width 898 height 514
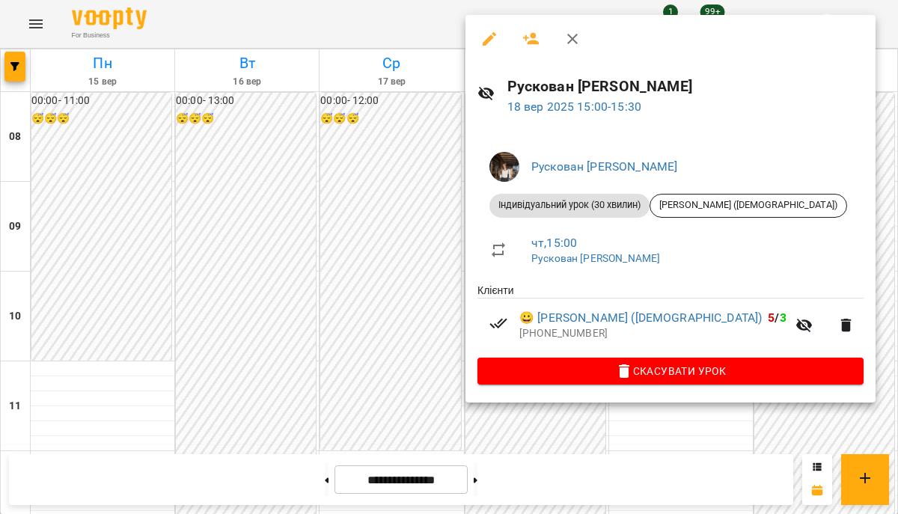
click at [335, 360] on div at bounding box center [449, 257] width 898 height 514
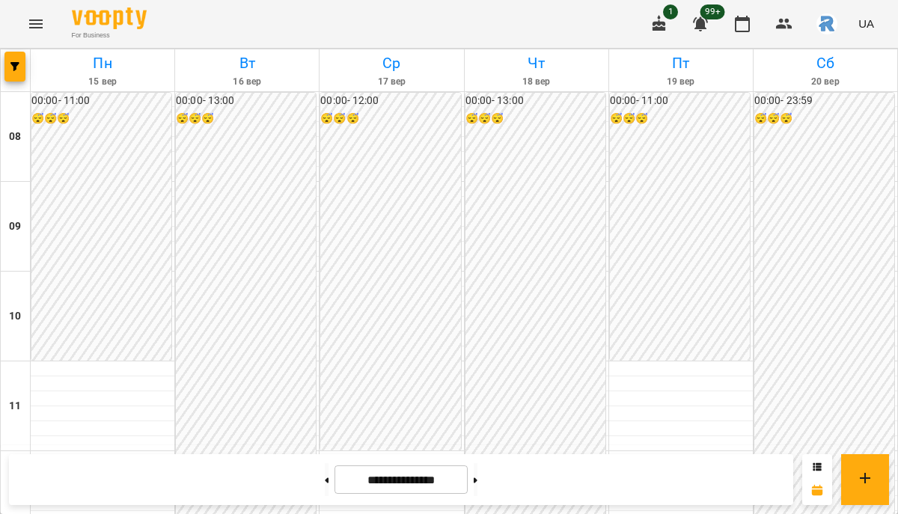
scroll to position [508, 0]
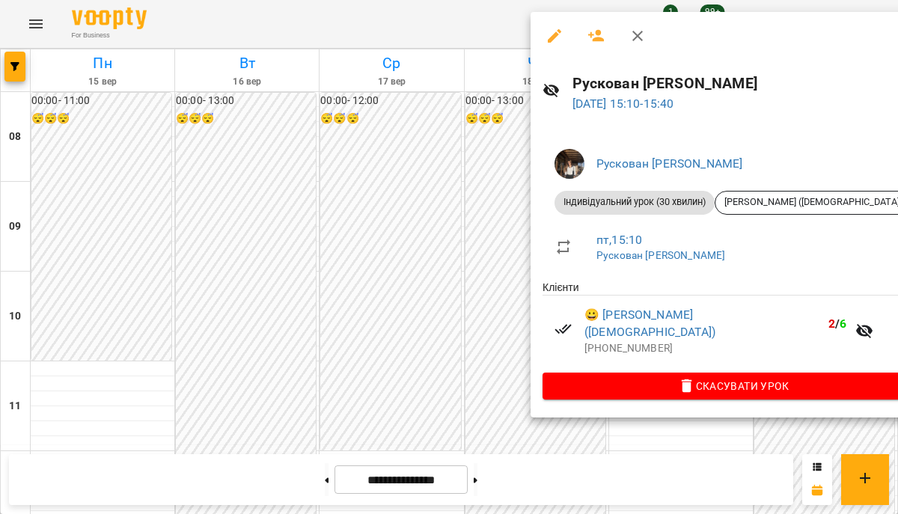
click at [417, 245] on div at bounding box center [449, 257] width 898 height 514
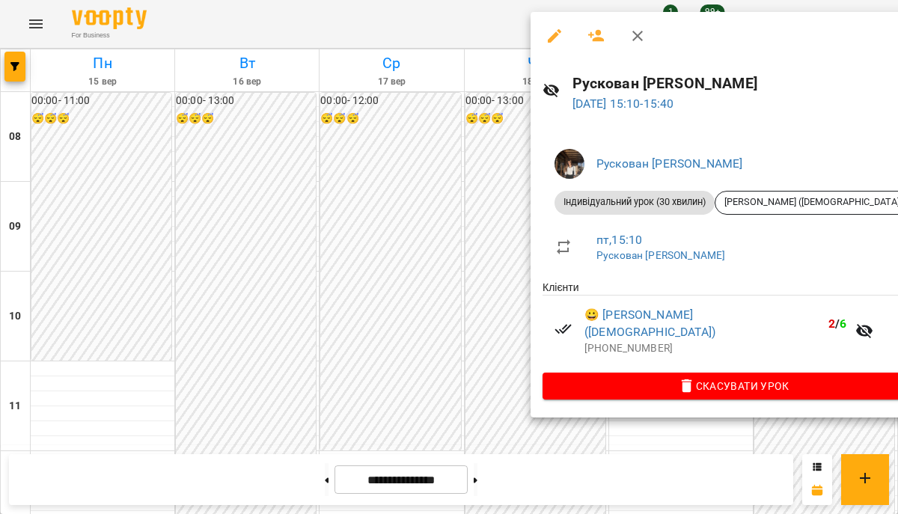
click at [416, 242] on div at bounding box center [449, 257] width 898 height 514
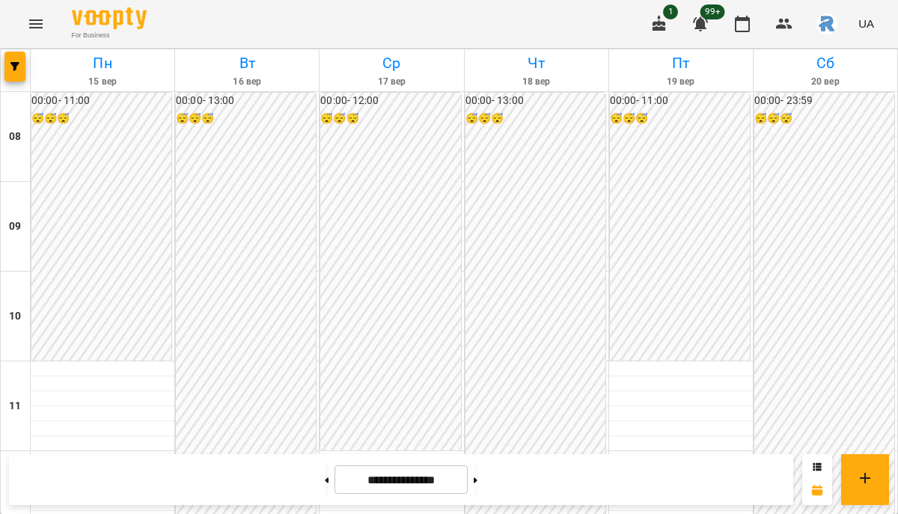
scroll to position [687, 0]
click at [10, 66] on icon "button" at bounding box center [14, 66] width 9 height 9
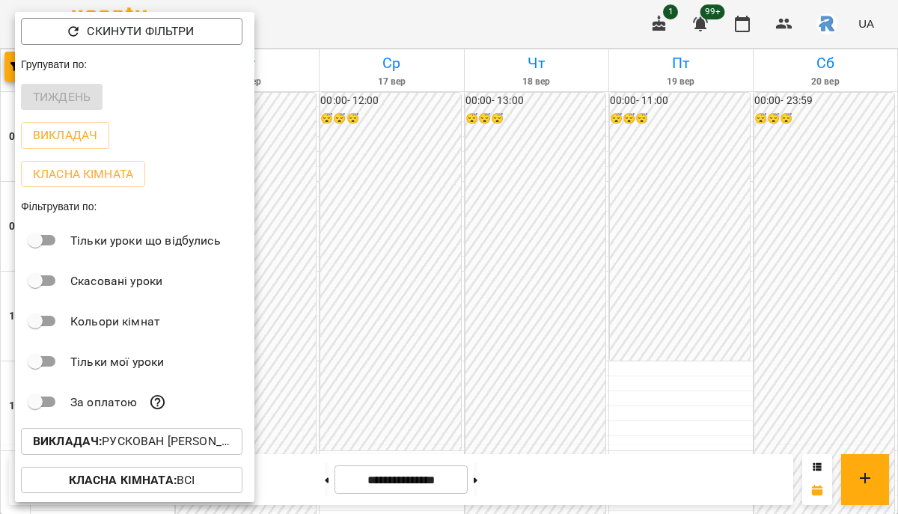
click at [173, 440] on p "Викладач : Рускован Біанка Миколаївна" at bounding box center [131, 441] width 197 height 18
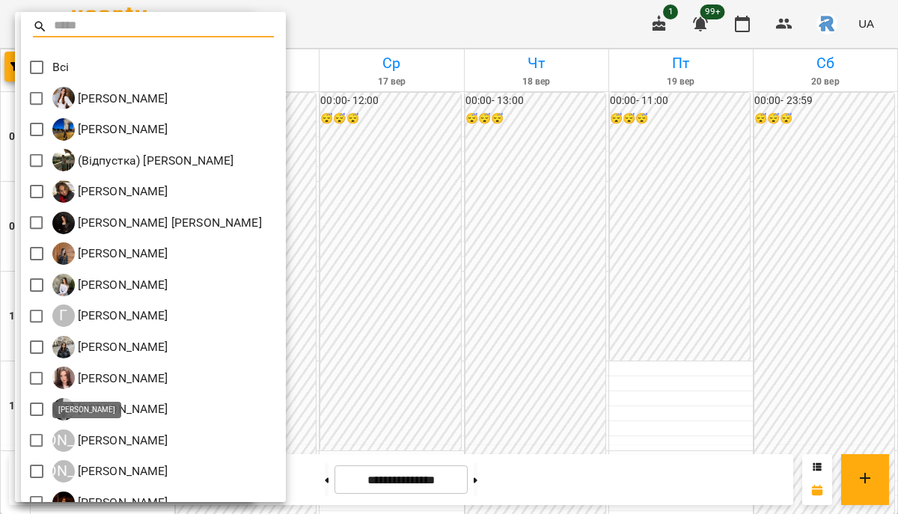
scroll to position [361, 0]
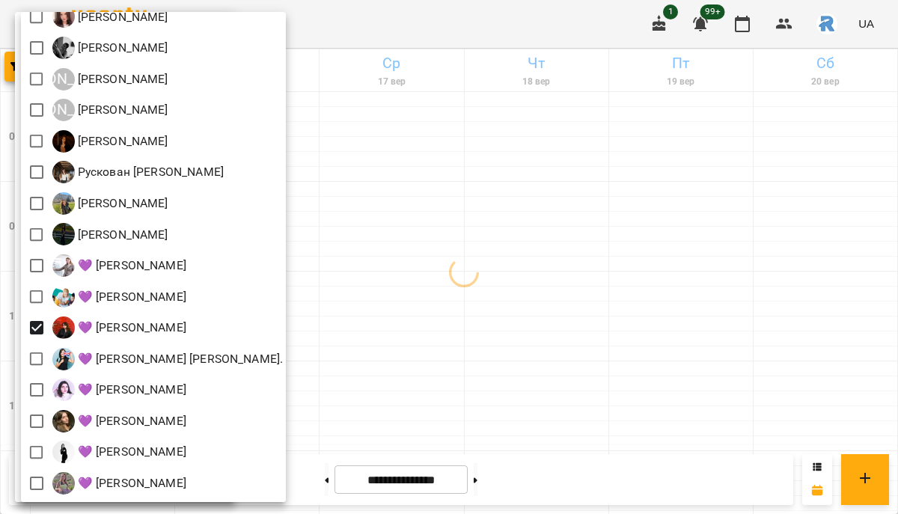
click at [488, 324] on div at bounding box center [449, 257] width 898 height 514
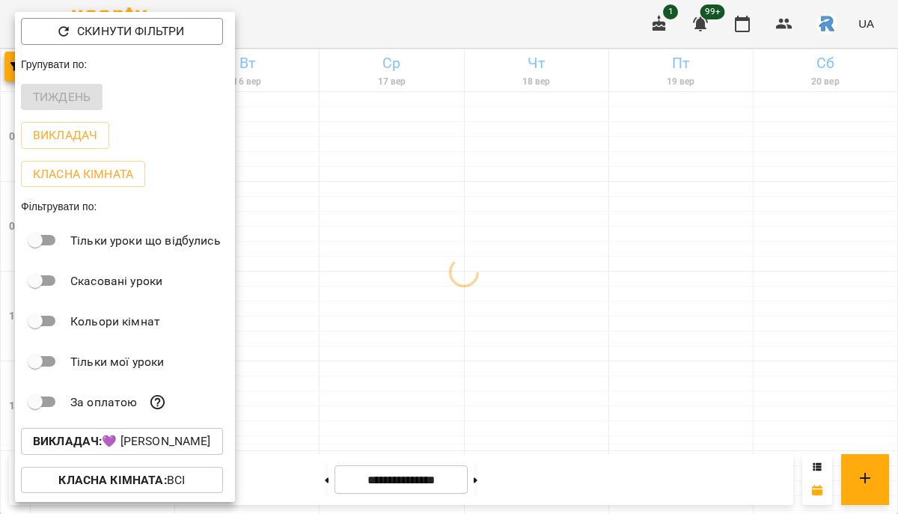
click at [488, 324] on div at bounding box center [449, 257] width 898 height 514
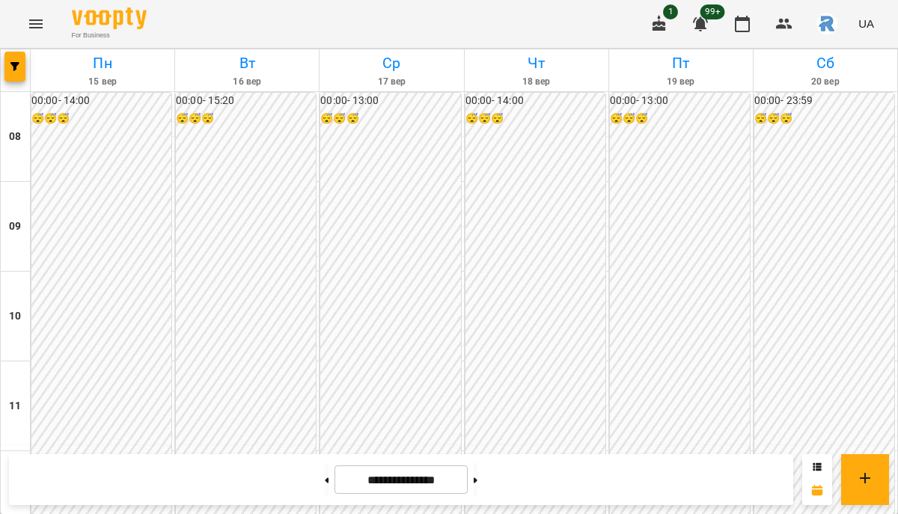
scroll to position [704, 0]
click at [12, 83] on div at bounding box center [16, 70] width 30 height 42
click at [12, 70] on icon "button" at bounding box center [14, 66] width 9 height 9
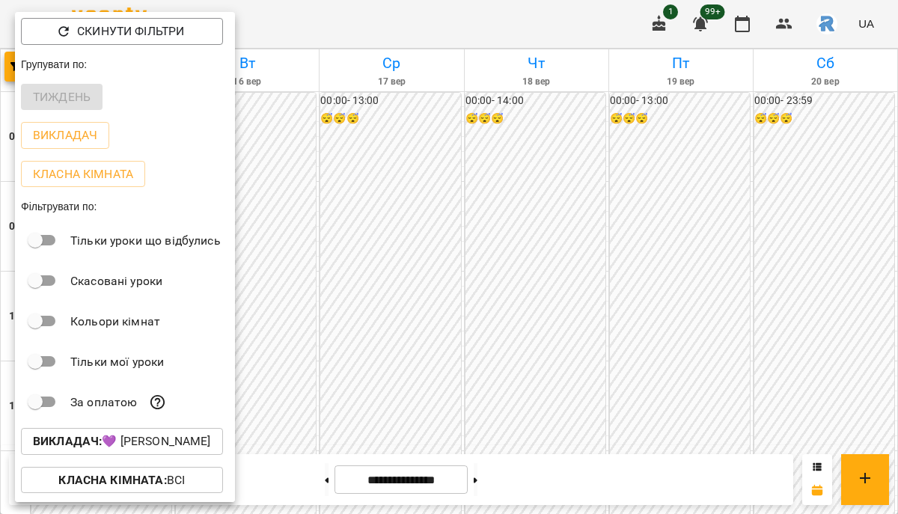
click at [144, 443] on p "Викладач : 💜 Сосніцька Вероніка Павлівна" at bounding box center [122, 441] width 178 height 18
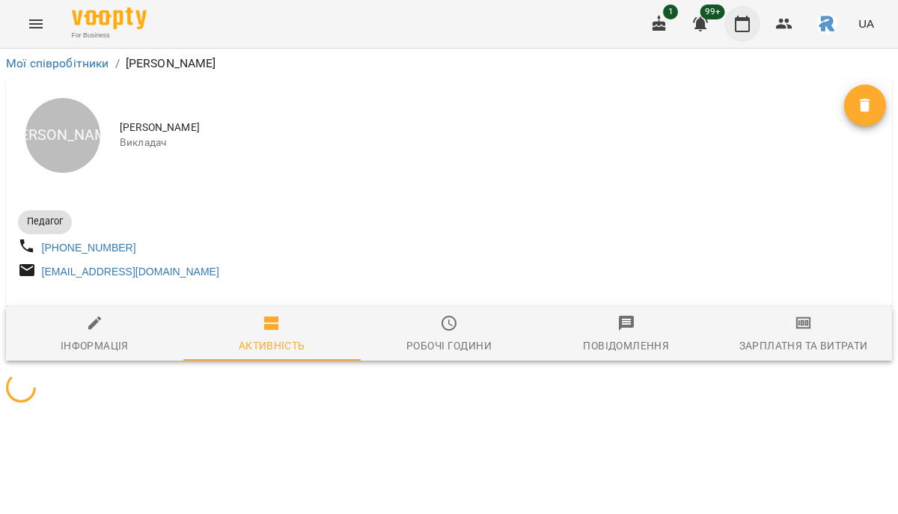
click at [745, 24] on icon "button" at bounding box center [742, 24] width 18 height 18
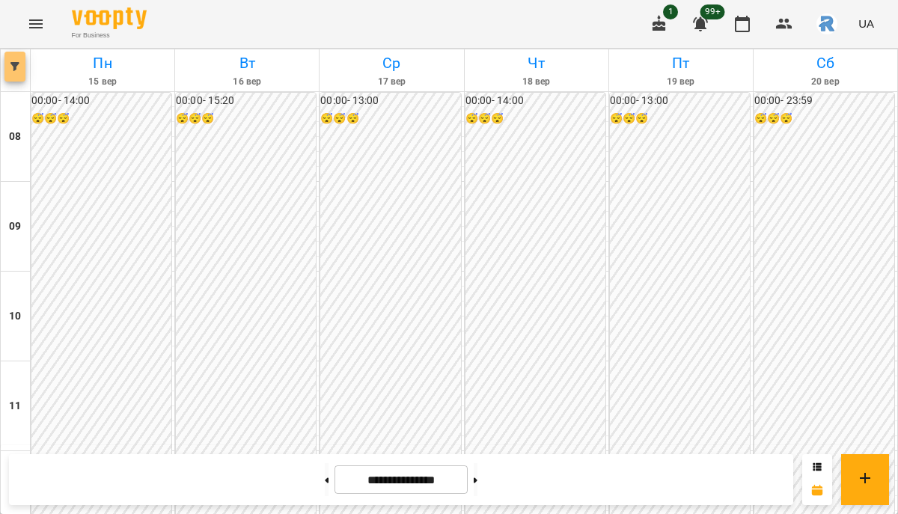
click at [19, 60] on button "button" at bounding box center [14, 67] width 21 height 30
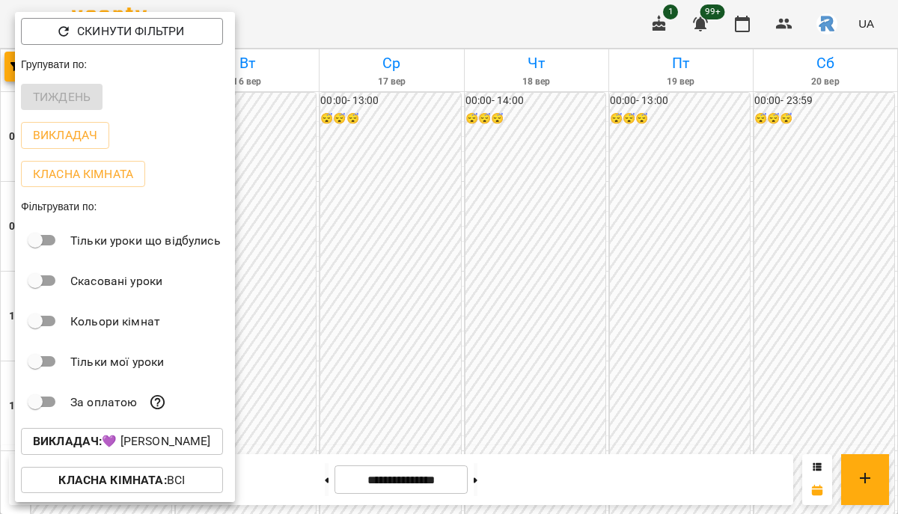
click at [153, 432] on button "Викладач : 💜 Сосніцька Вероніка Павлівна" at bounding box center [122, 441] width 202 height 27
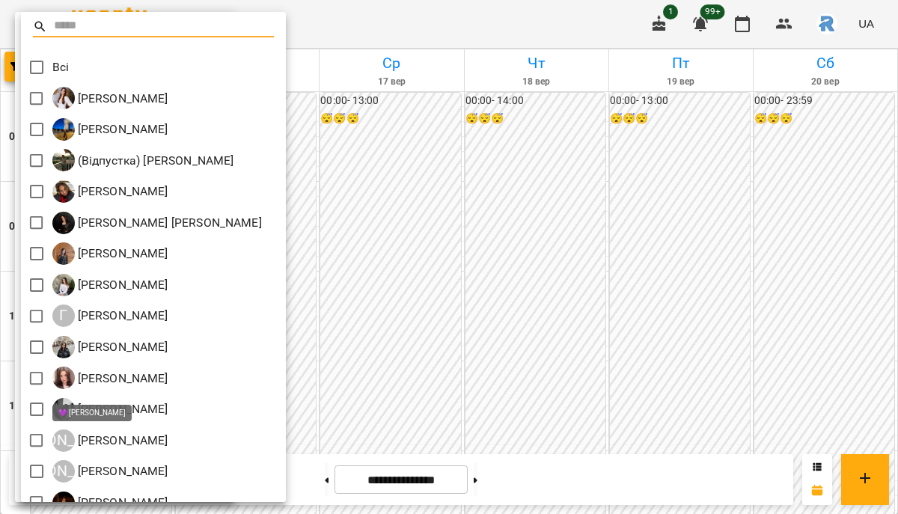
scroll to position [361, 0]
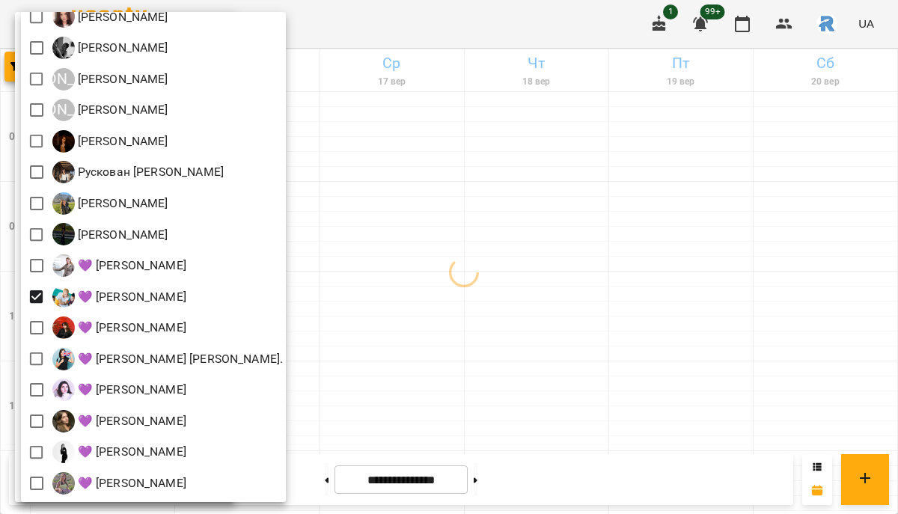
click at [414, 302] on div at bounding box center [449, 257] width 898 height 514
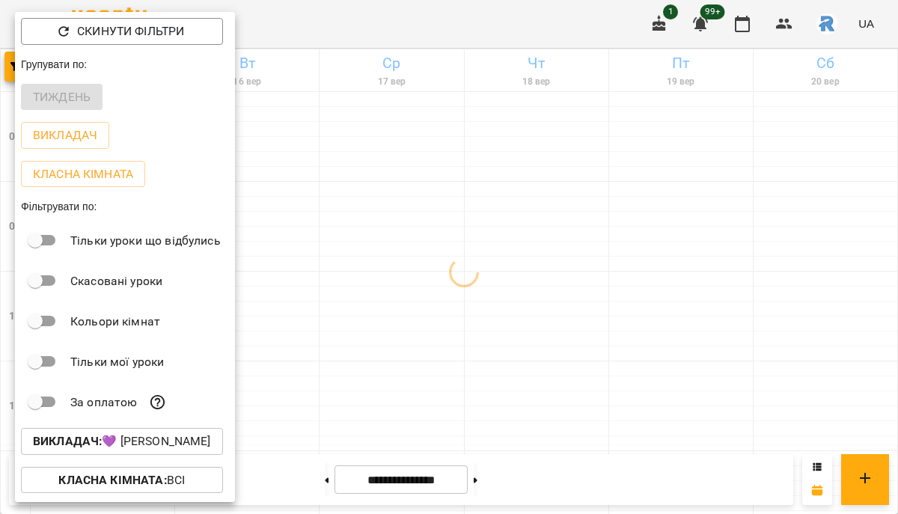
click at [414, 302] on div at bounding box center [449, 257] width 898 height 514
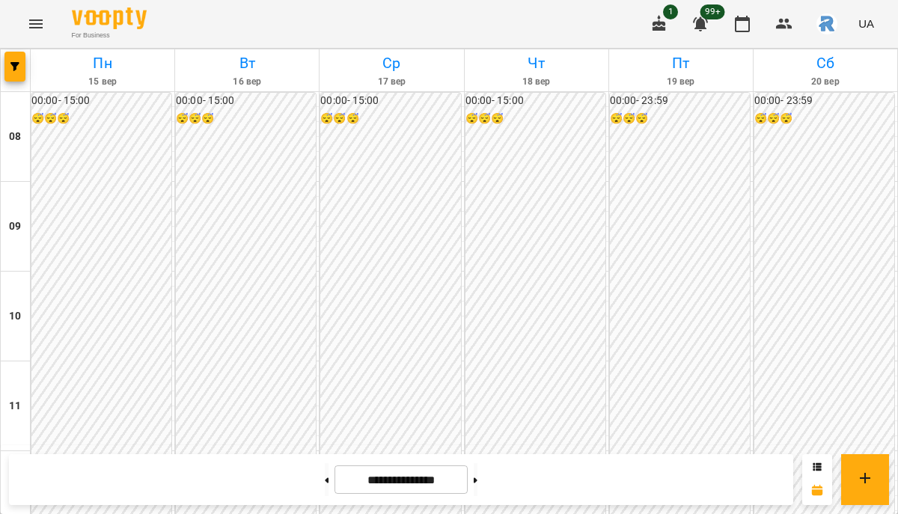
scroll to position [744, 0]
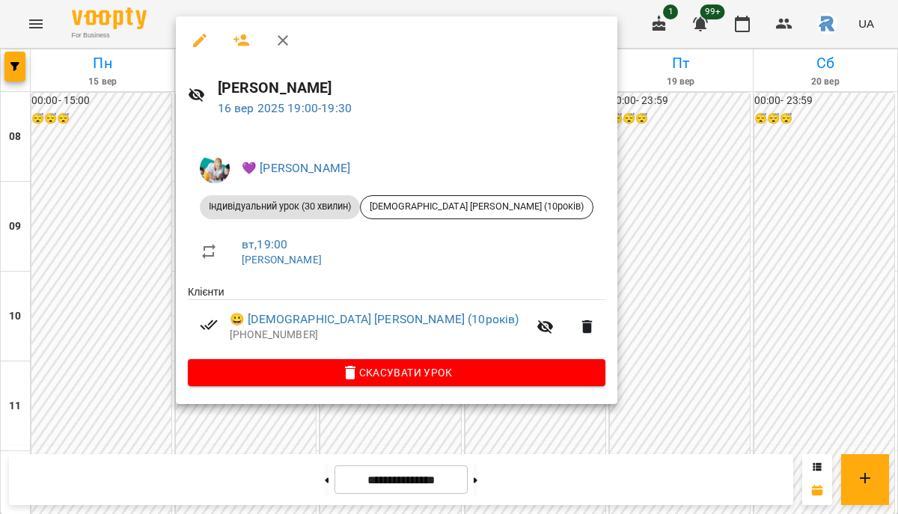
click at [120, 313] on div at bounding box center [449, 257] width 898 height 514
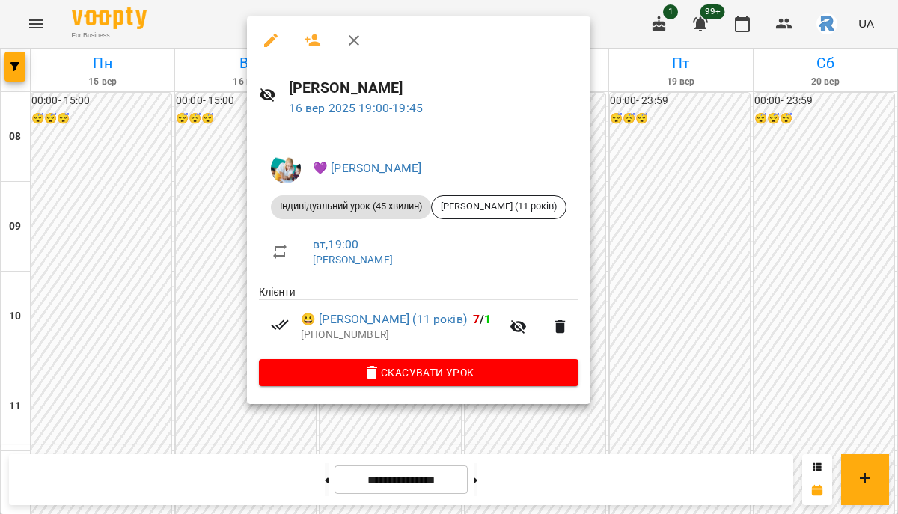
click at [202, 331] on div at bounding box center [449, 257] width 898 height 514
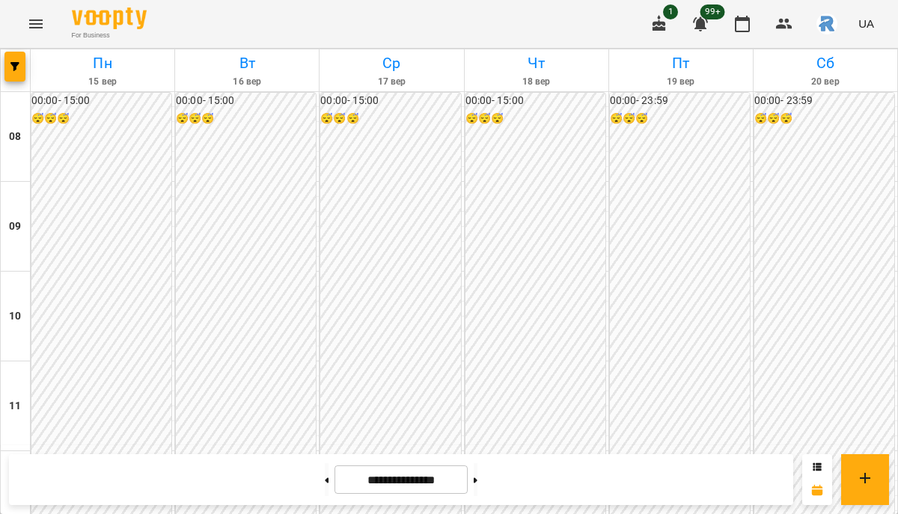
scroll to position [727, 0]
click at [16, 55] on button "button" at bounding box center [14, 67] width 21 height 30
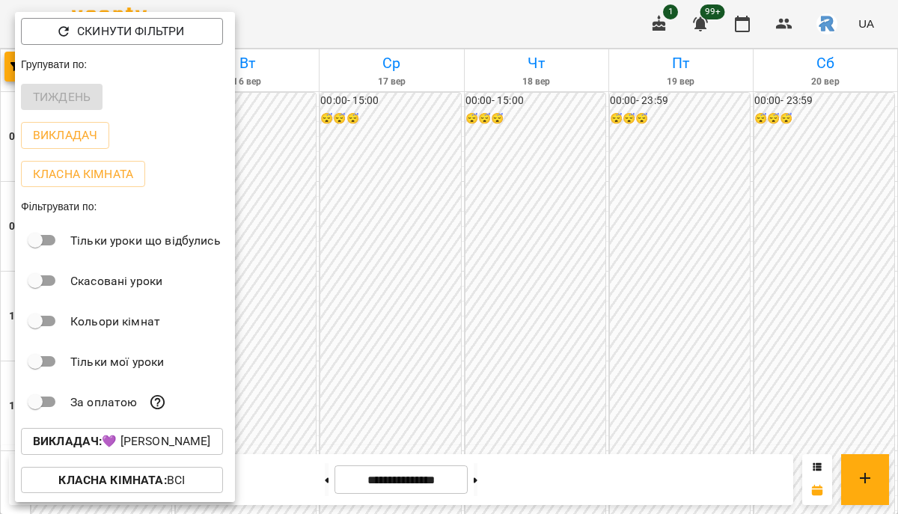
click at [150, 450] on p "Викладач : 💜 Григорович Юлія Дмитрівна" at bounding box center [122, 441] width 178 height 18
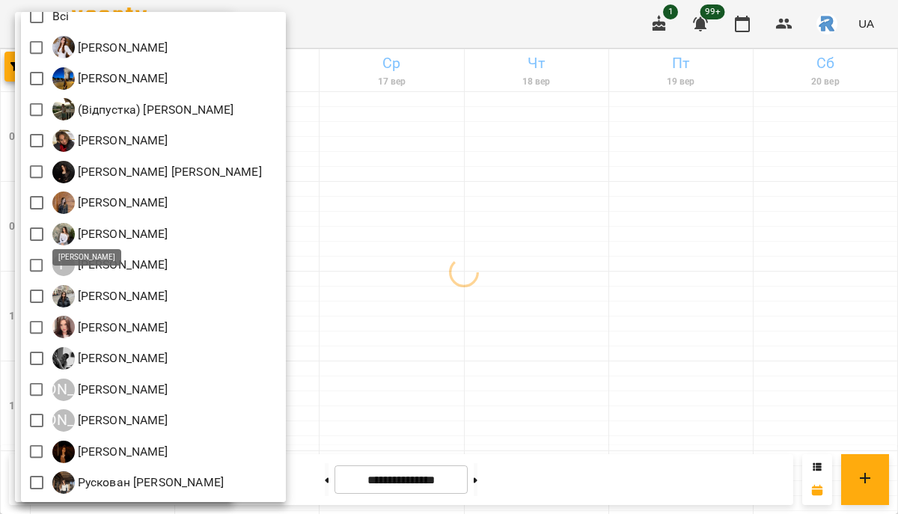
scroll to position [28, 0]
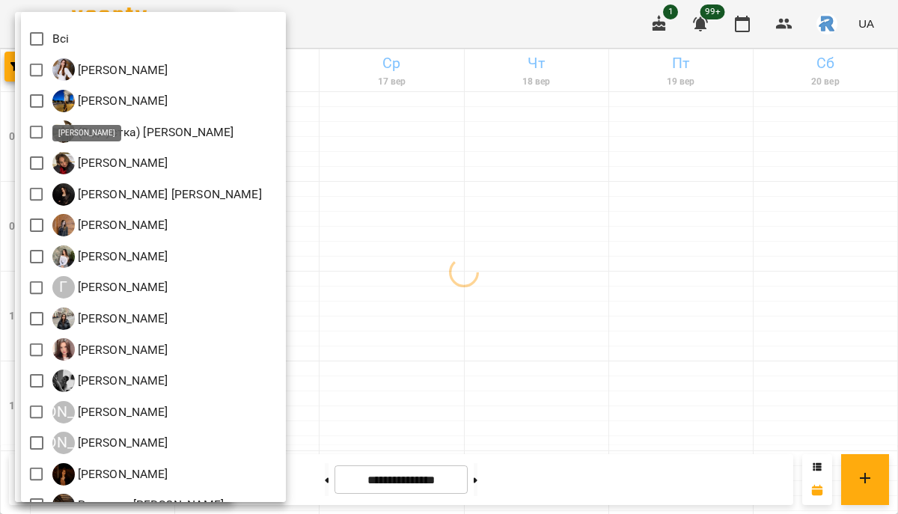
click at [410, 177] on div at bounding box center [449, 257] width 898 height 514
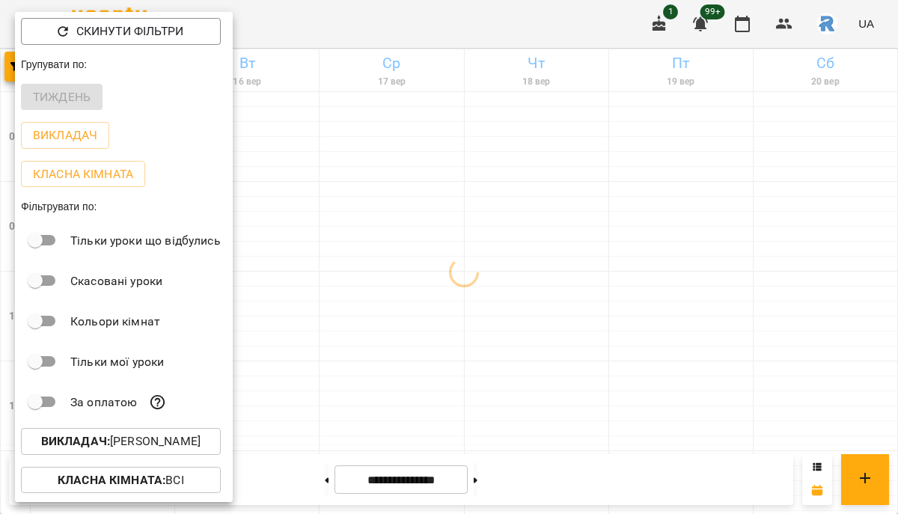
click at [410, 177] on div at bounding box center [449, 257] width 898 height 514
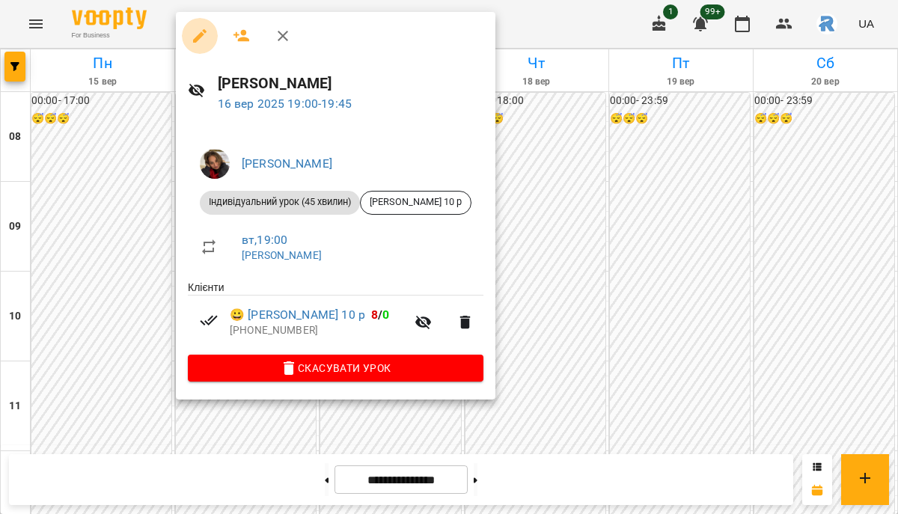
click at [206, 34] on icon "button" at bounding box center [200, 36] width 18 height 18
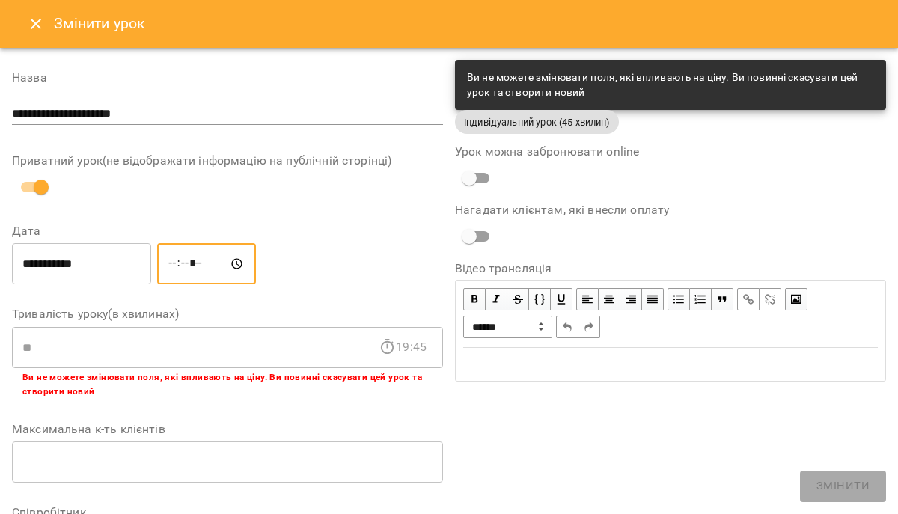
click at [180, 263] on input "*****" at bounding box center [206, 264] width 99 height 42
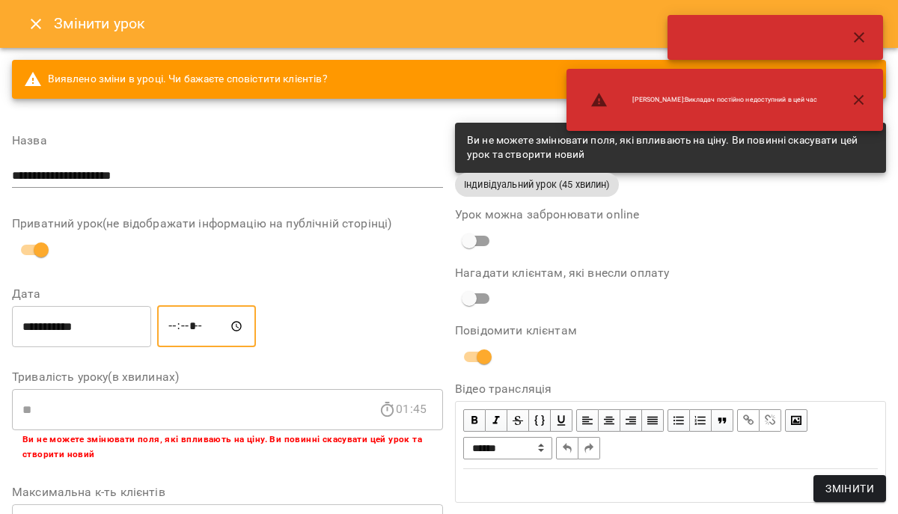
type input "*****"
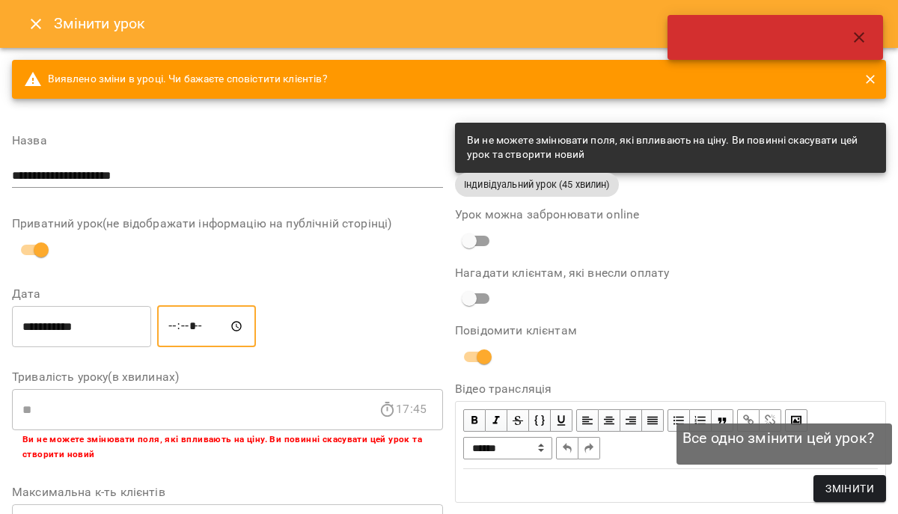
click at [835, 485] on span "Змінити" at bounding box center [849, 488] width 49 height 18
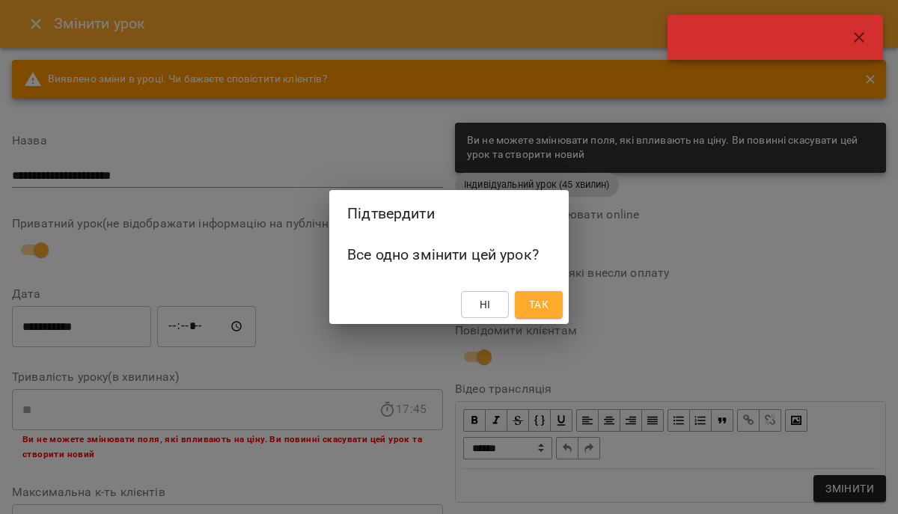
click at [554, 301] on button "Так" at bounding box center [539, 304] width 48 height 27
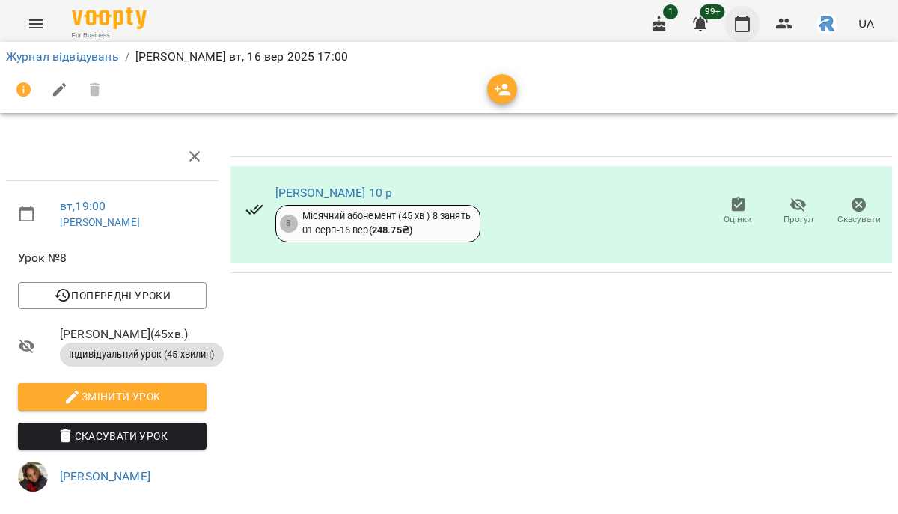
click at [738, 28] on icon "button" at bounding box center [742, 24] width 18 height 18
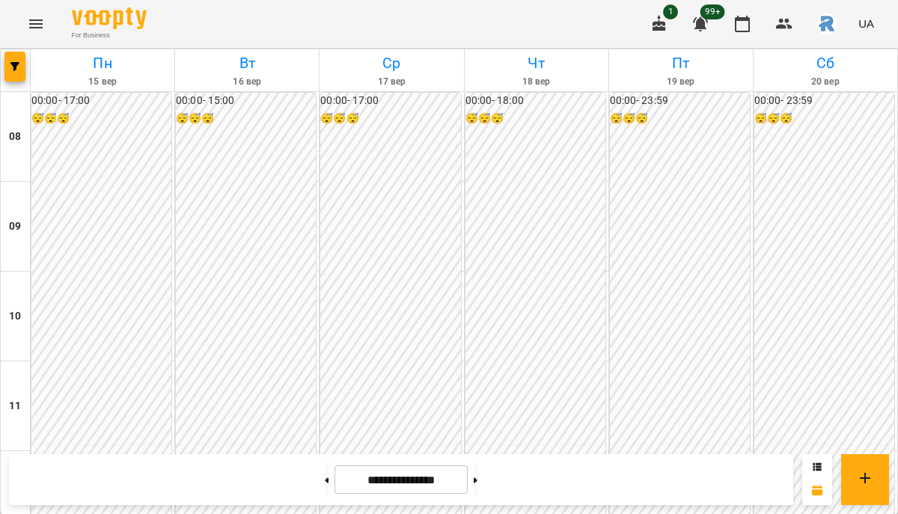
scroll to position [613, 0]
click at [11, 52] on button "button" at bounding box center [14, 67] width 21 height 30
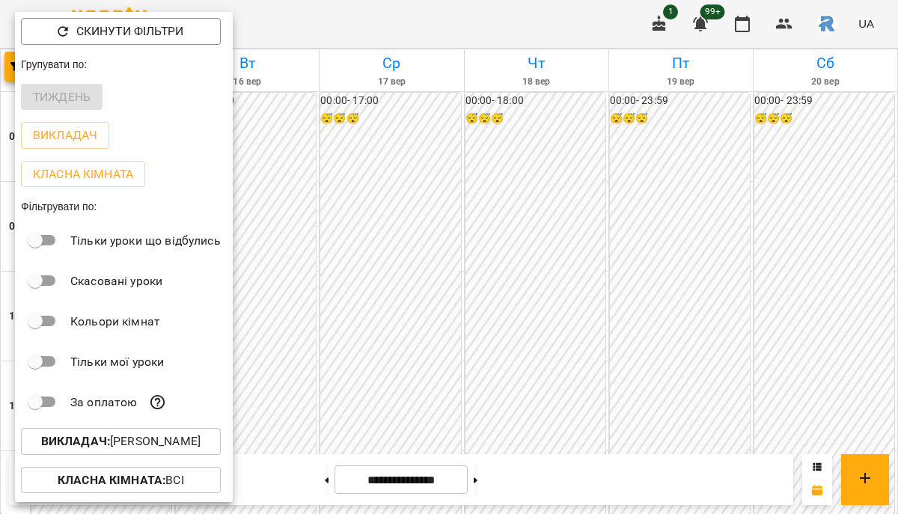
click at [132, 464] on div "Класна кімната : Всі" at bounding box center [124, 480] width 218 height 39
click at [129, 444] on p "Викладач : Бондар Влада Сергіївна" at bounding box center [120, 441] width 159 height 18
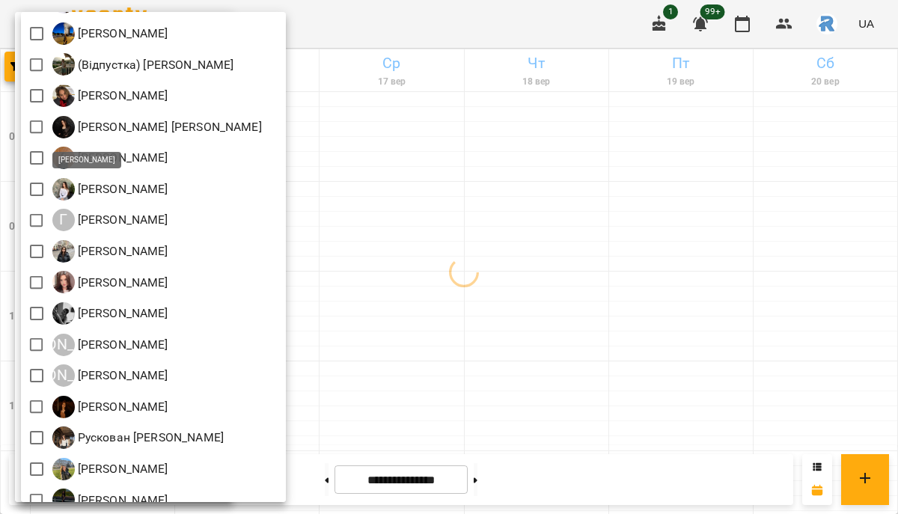
scroll to position [361, 0]
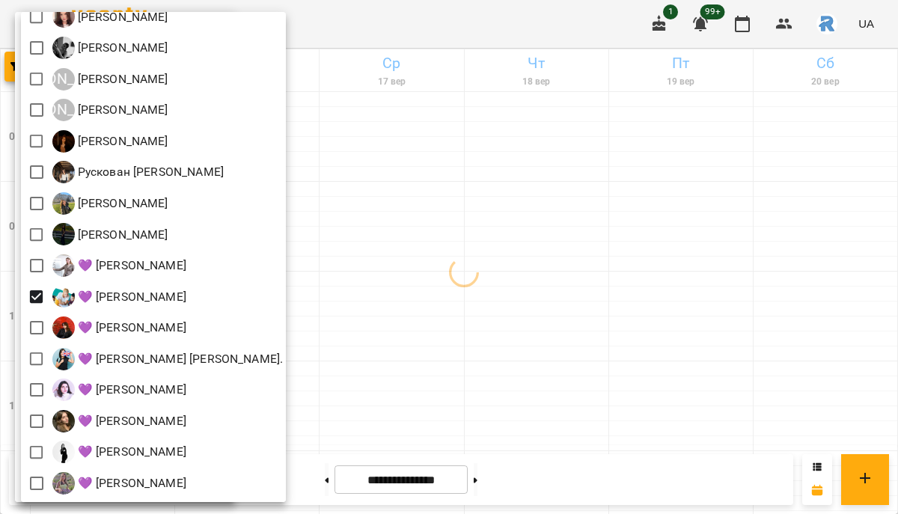
click at [420, 354] on div at bounding box center [449, 257] width 898 height 514
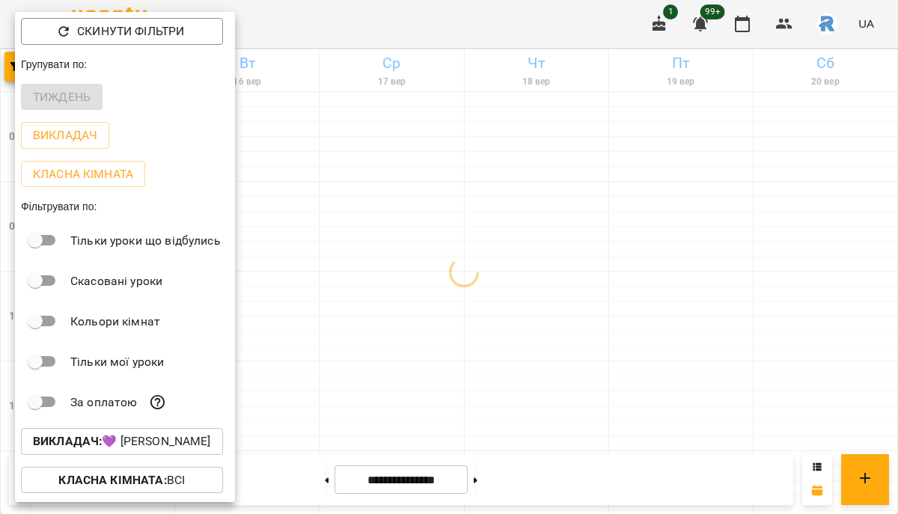
click at [420, 354] on div at bounding box center [449, 257] width 898 height 514
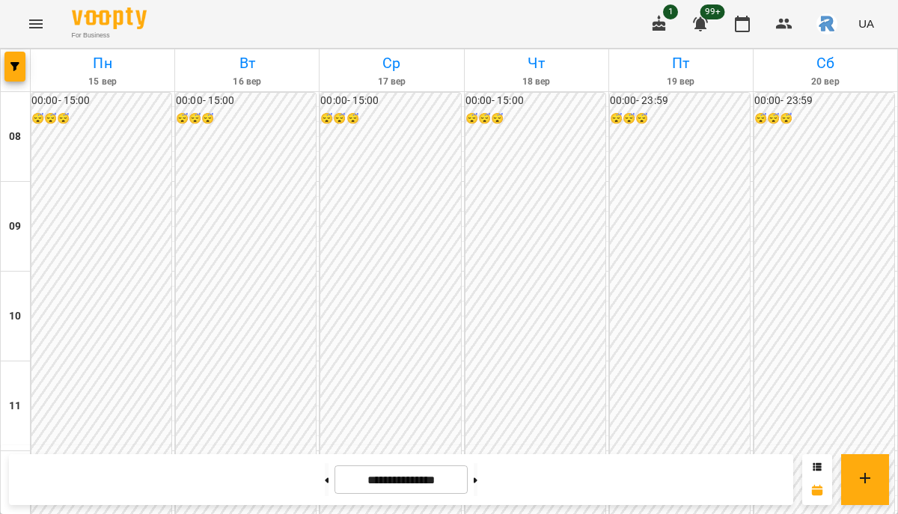
scroll to position [776, 0]
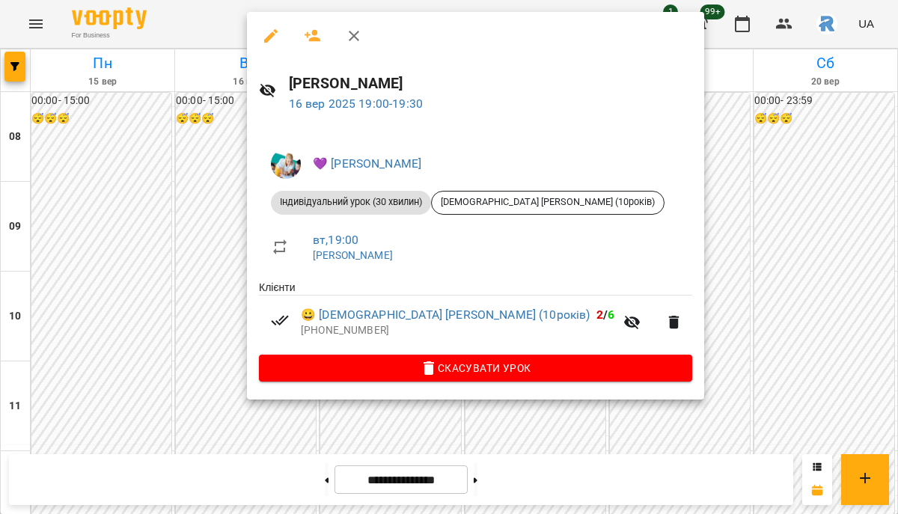
click at [202, 310] on div at bounding box center [449, 257] width 898 height 514
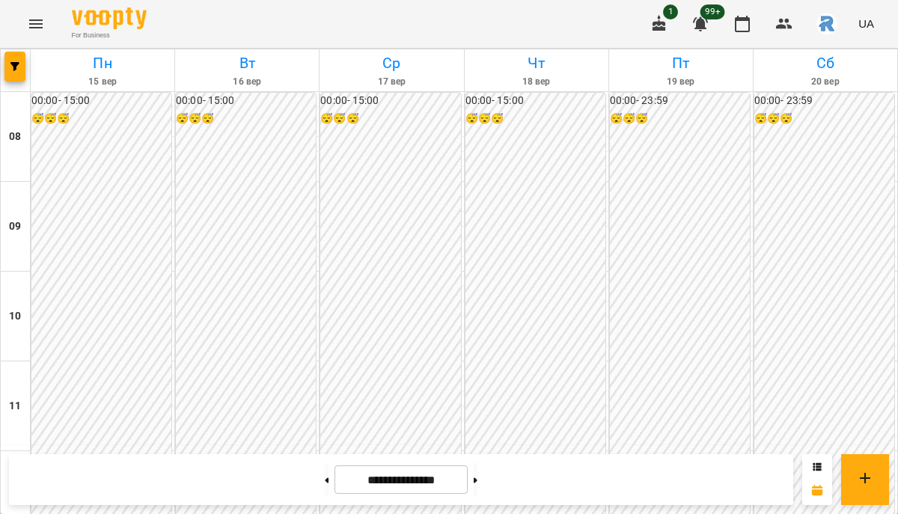
scroll to position [745, 0]
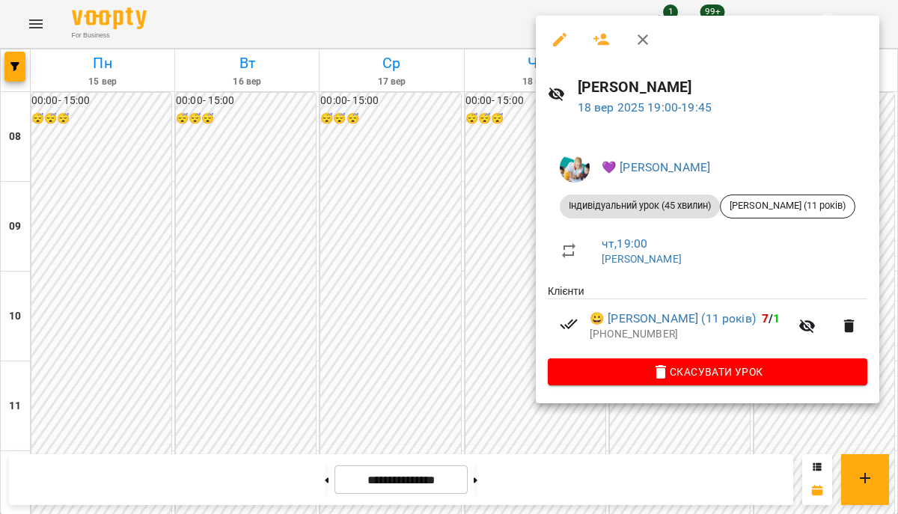
click at [399, 336] on div at bounding box center [449, 257] width 898 height 514
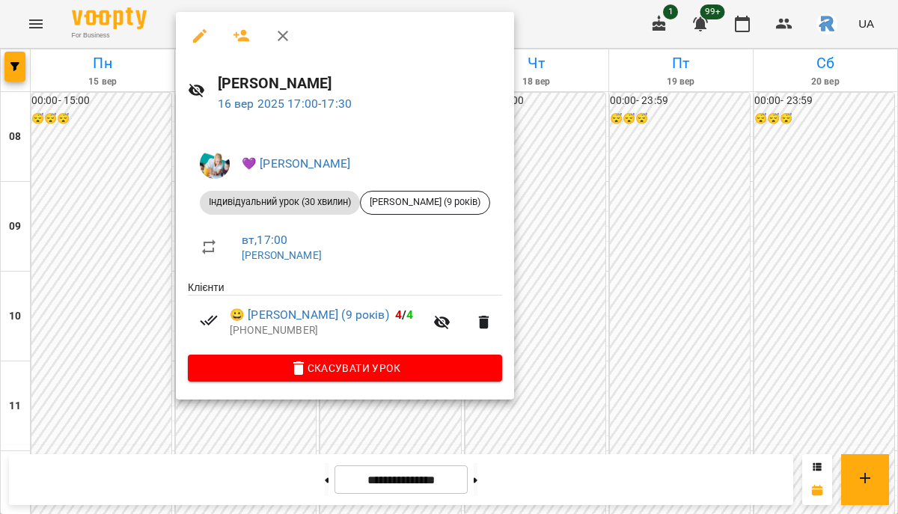
click at [148, 236] on div at bounding box center [449, 257] width 898 height 514
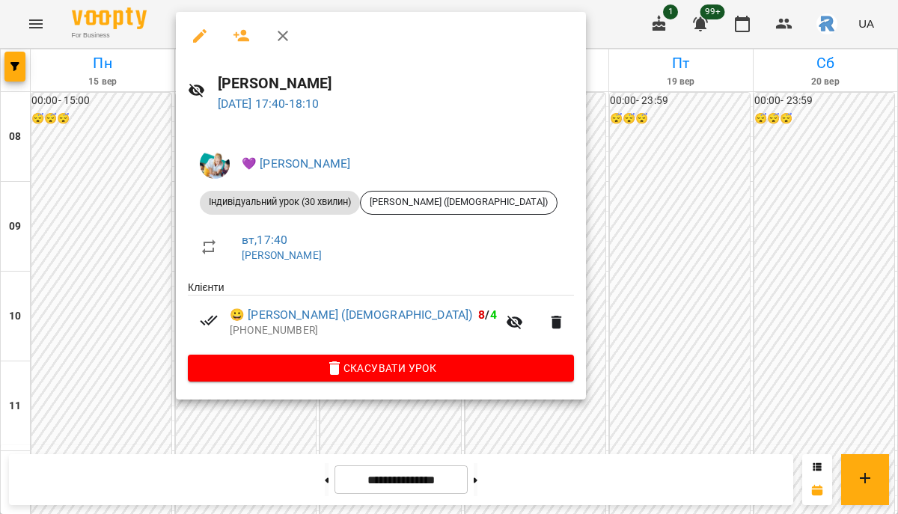
click at [128, 236] on div at bounding box center [449, 257] width 898 height 514
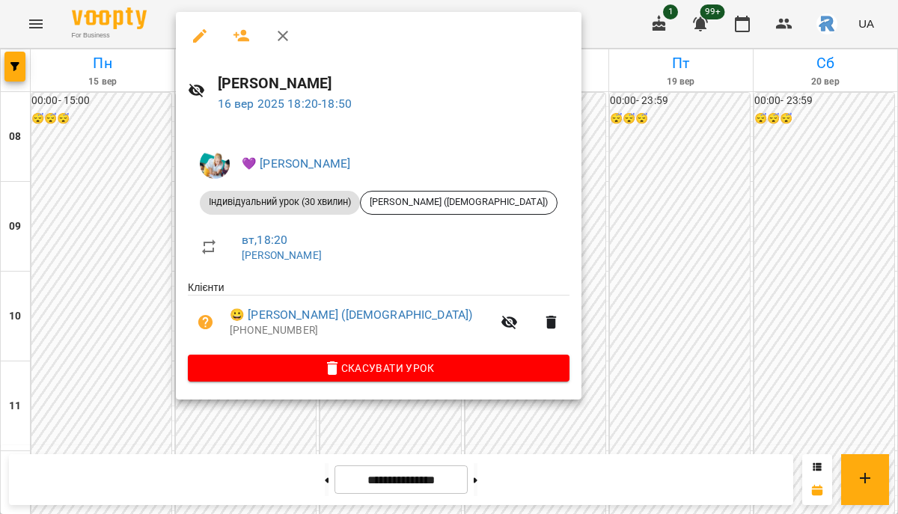
click at [93, 270] on div at bounding box center [449, 257] width 898 height 514
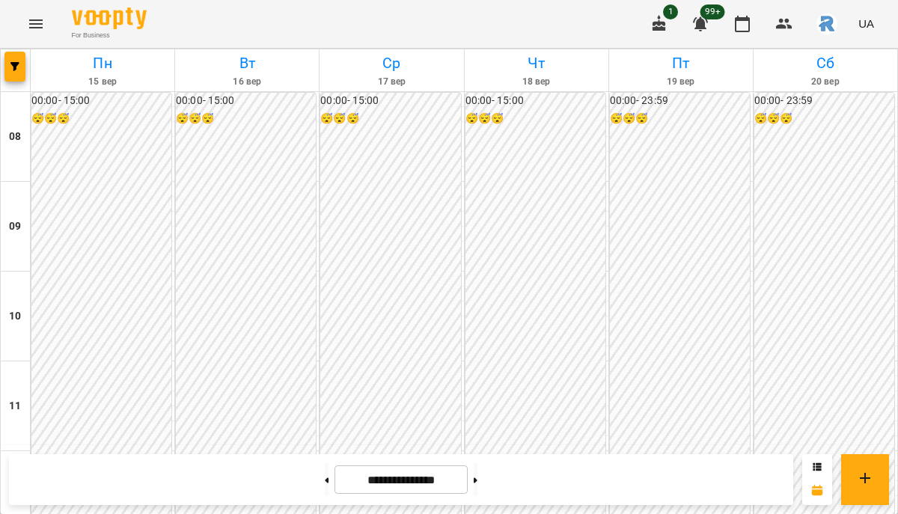
scroll to position [565, 0]
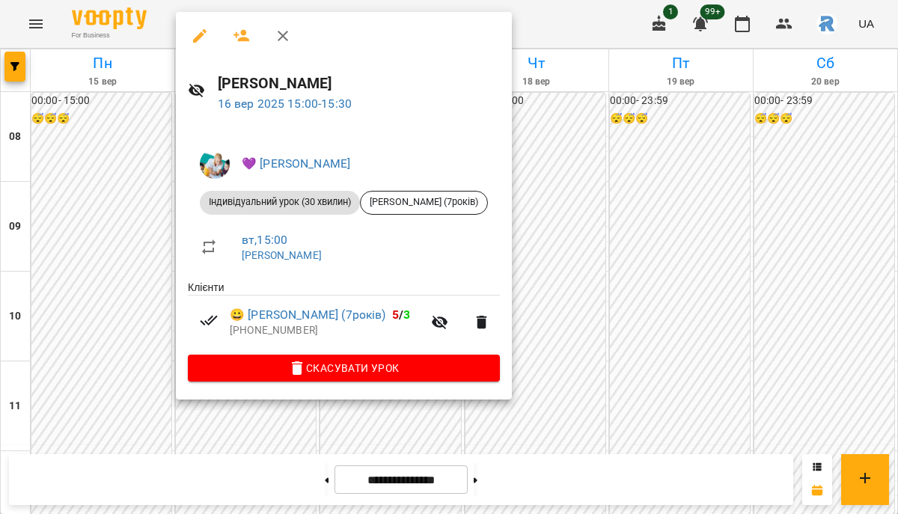
click at [128, 198] on div at bounding box center [449, 257] width 898 height 514
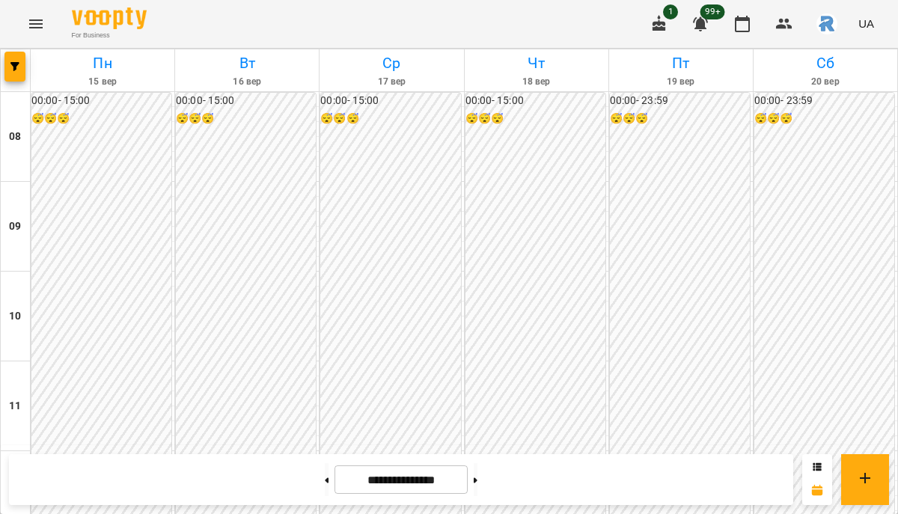
scroll to position [591, 0]
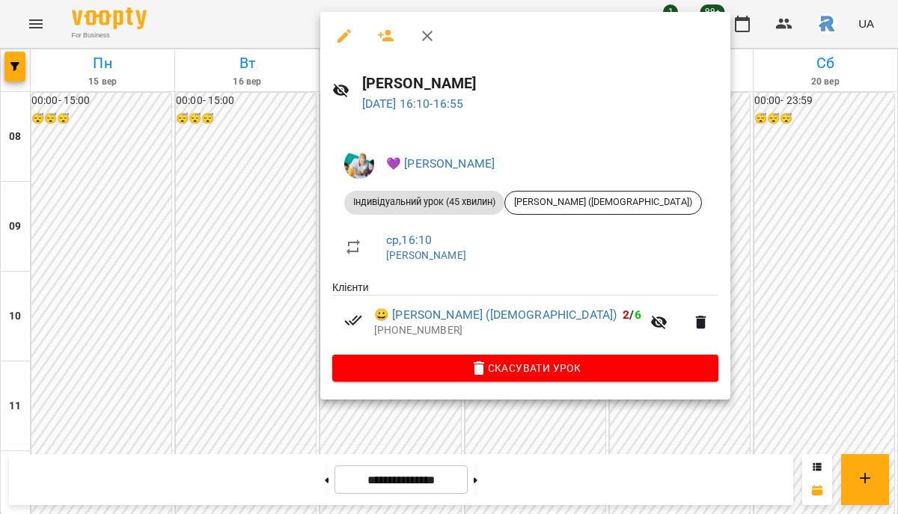
click at [295, 265] on div at bounding box center [449, 257] width 898 height 514
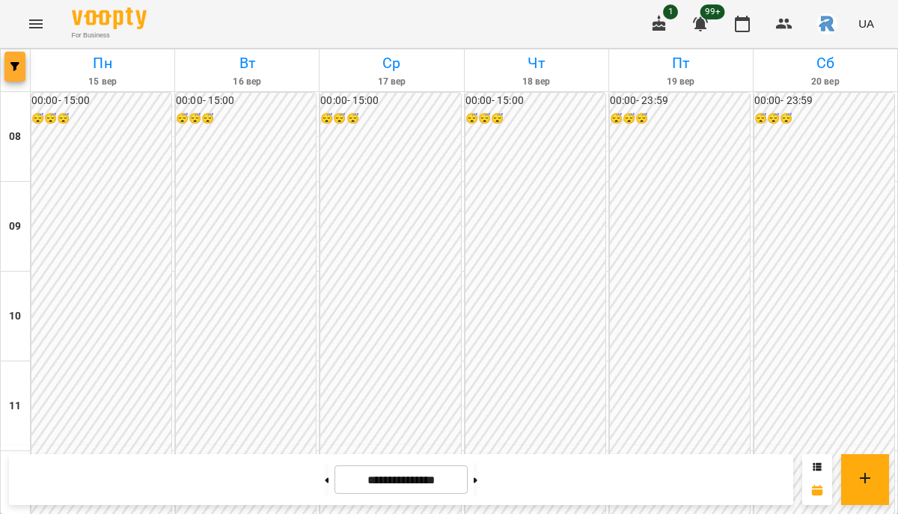
click at [19, 66] on span "button" at bounding box center [14, 66] width 21 height 9
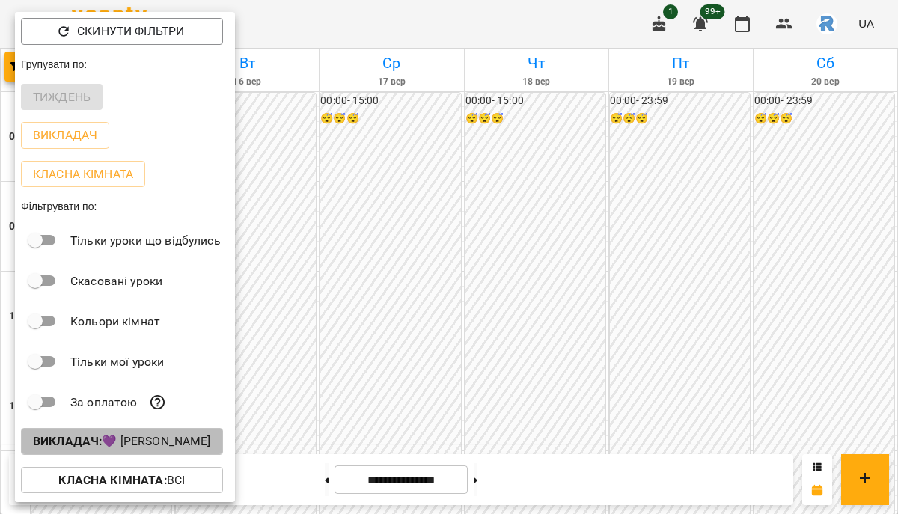
click at [138, 444] on p "Викладач : 💜 Григорович Юлія Дмитрівна" at bounding box center [122, 441] width 178 height 18
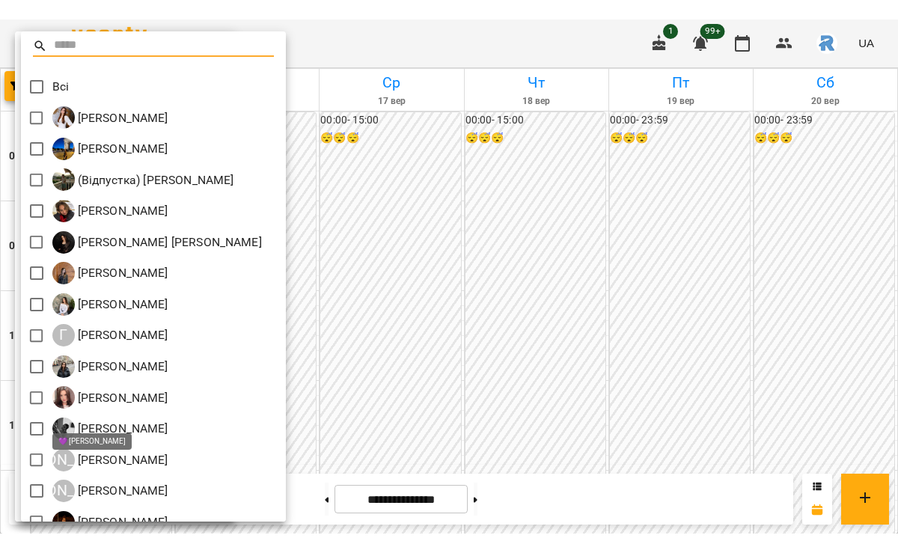
scroll to position [361, 0]
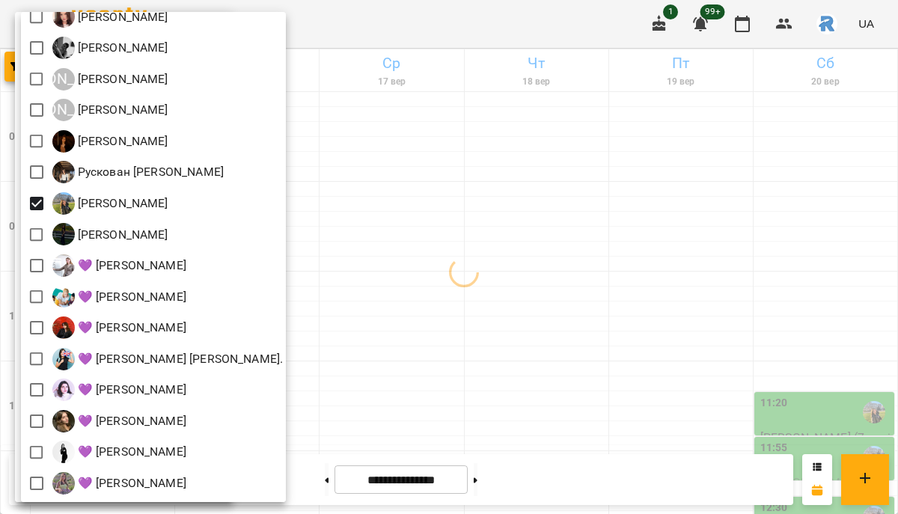
click at [571, 288] on div at bounding box center [449, 257] width 898 height 514
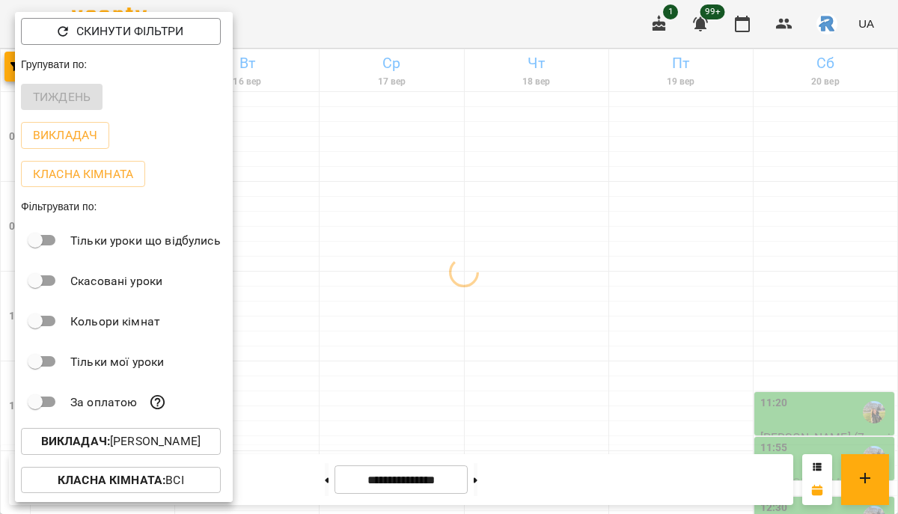
click at [571, 288] on div at bounding box center [449, 257] width 898 height 514
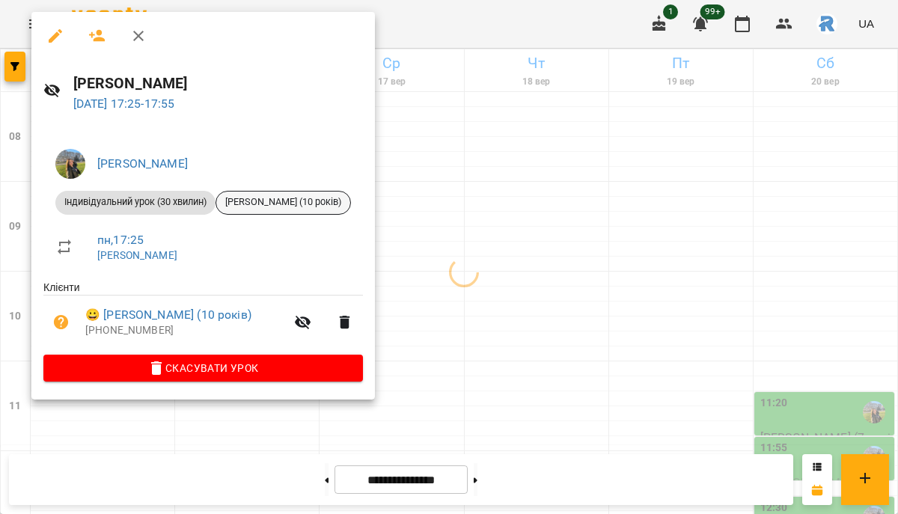
click at [293, 199] on span "[PERSON_NAME] (10 років)" at bounding box center [283, 201] width 134 height 13
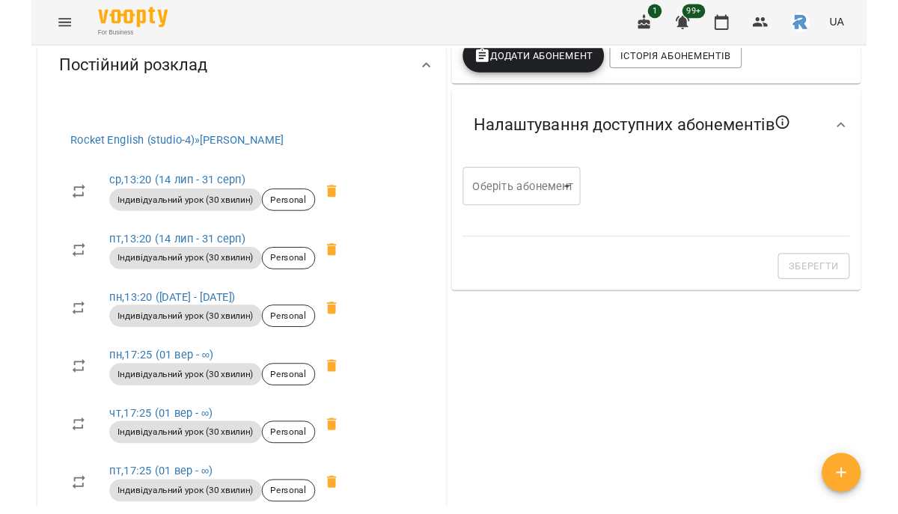
scroll to position [580, 0]
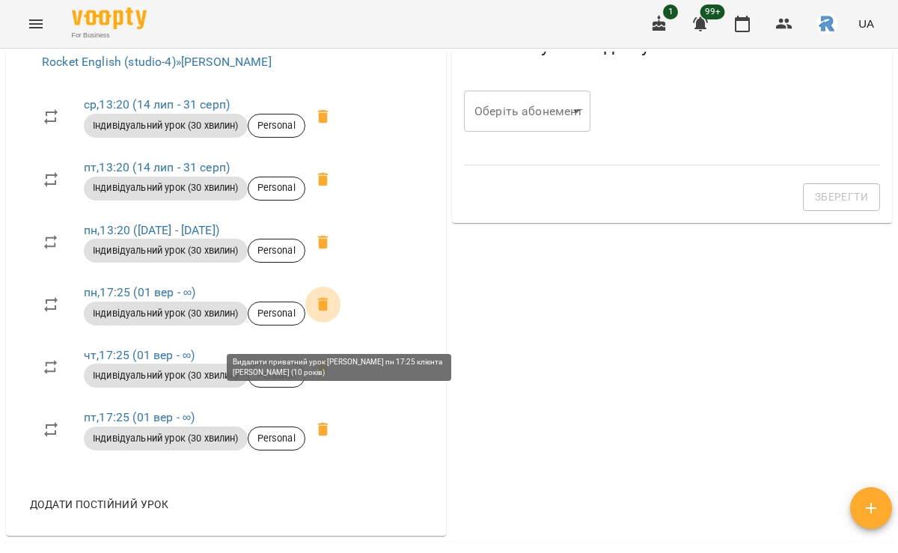
click at [332, 313] on icon at bounding box center [323, 304] width 18 height 18
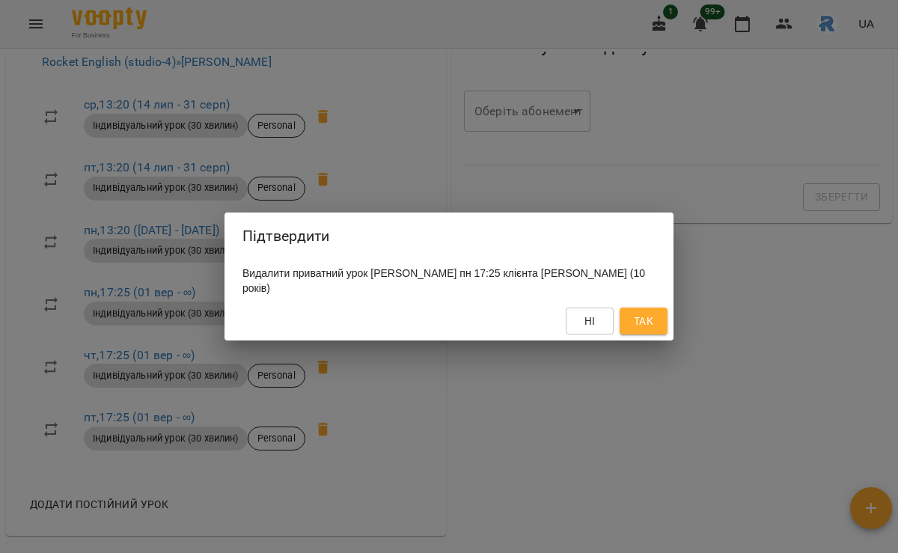
click at [655, 318] on button "Так" at bounding box center [643, 320] width 48 height 27
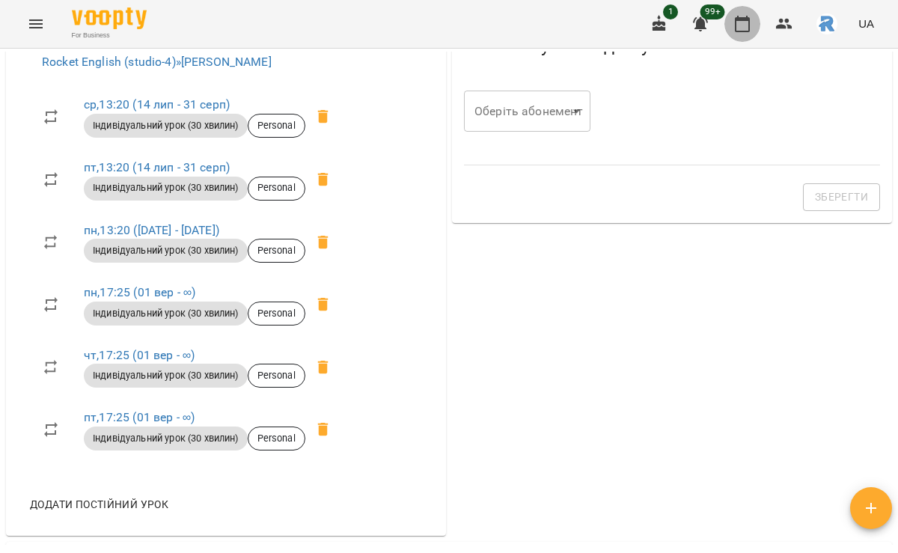
click at [746, 30] on icon "button" at bounding box center [742, 24] width 18 height 18
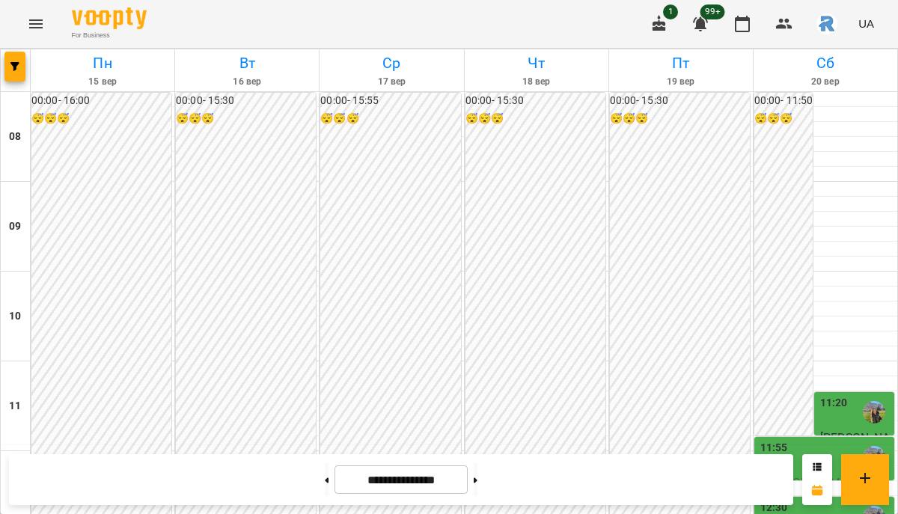
scroll to position [728, 0]
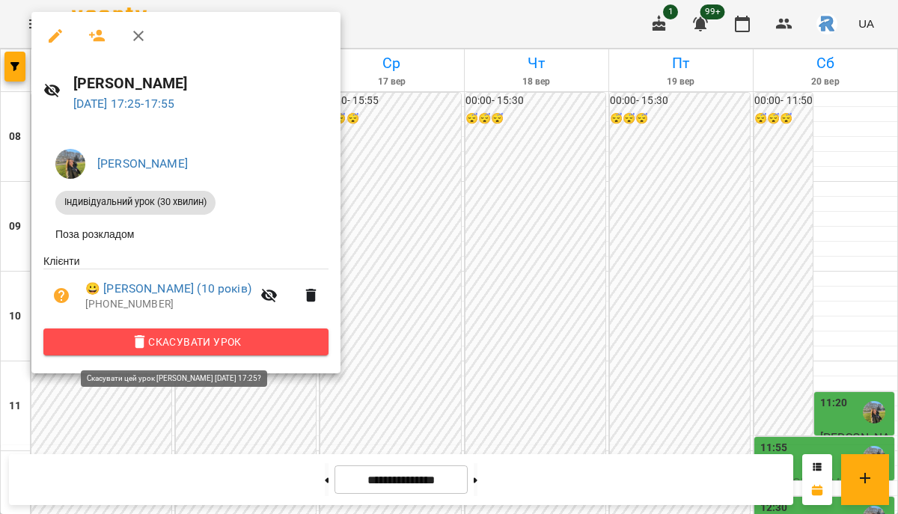
click at [183, 338] on span "Скасувати Урок" at bounding box center [185, 342] width 261 height 18
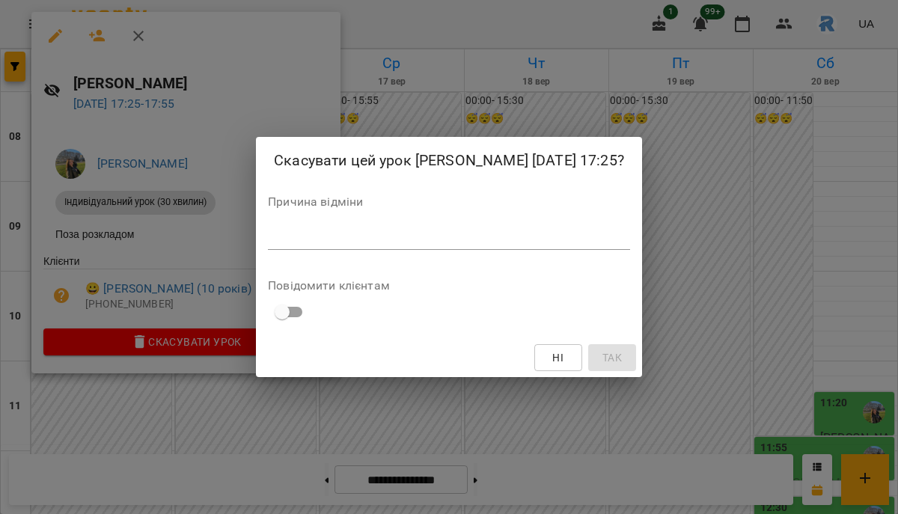
click at [268, 245] on textarea at bounding box center [449, 237] width 362 height 14
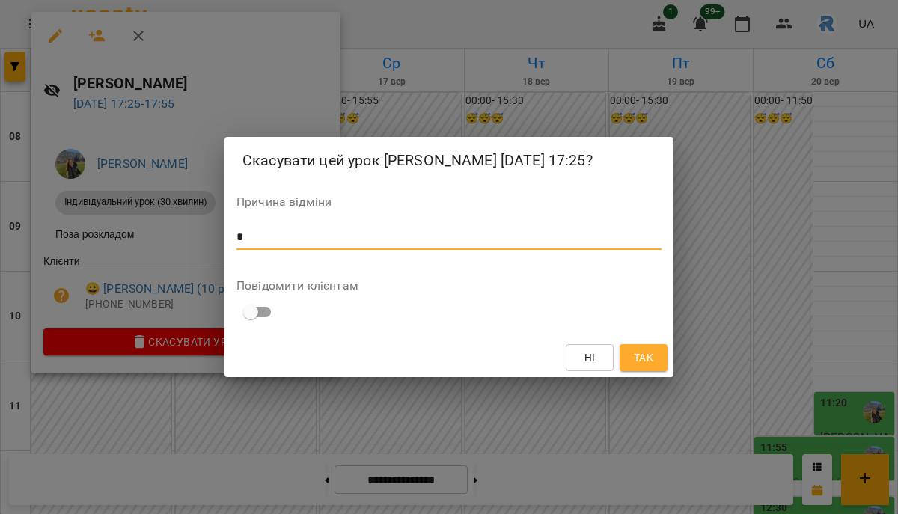
type textarea "*"
click at [660, 368] on button "Так" at bounding box center [643, 357] width 48 height 27
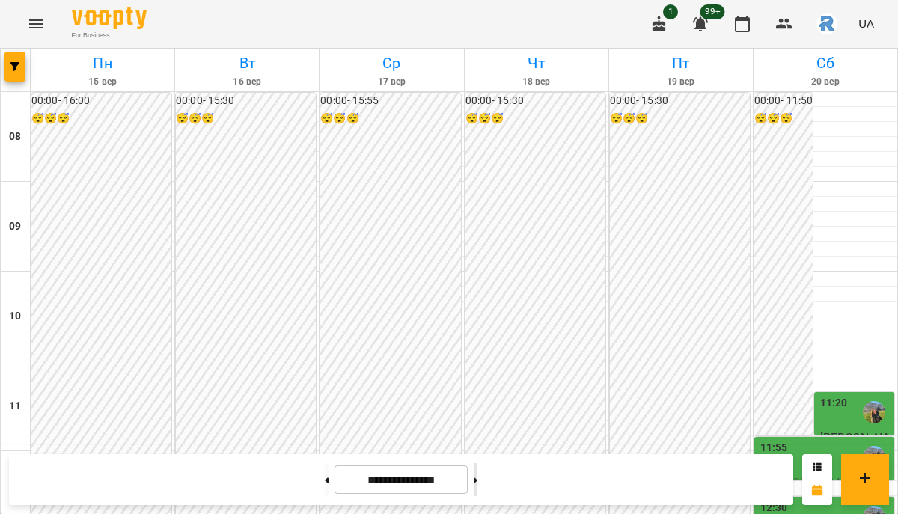
click at [477, 485] on button at bounding box center [475, 479] width 4 height 33
type input "**********"
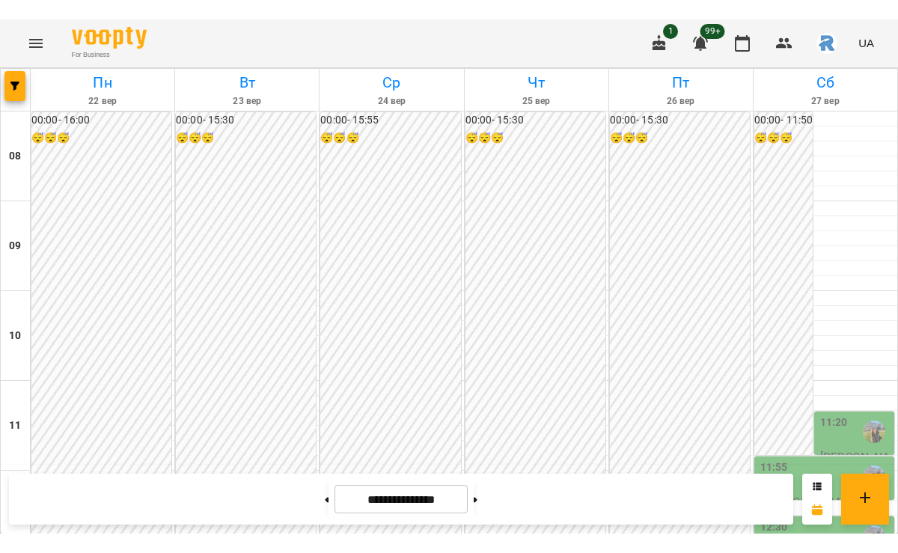
scroll to position [677, 0]
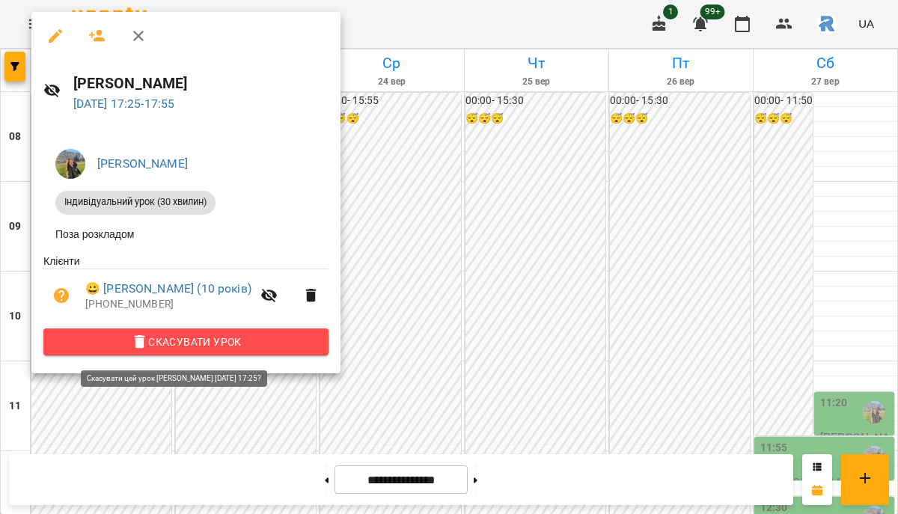
click at [241, 348] on span "Скасувати Урок" at bounding box center [185, 342] width 261 height 18
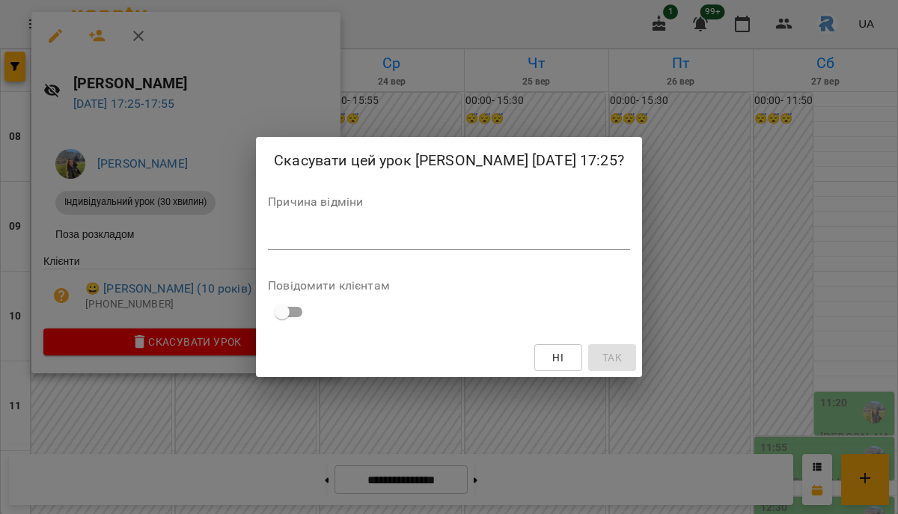
click at [272, 250] on div "*" at bounding box center [449, 238] width 362 height 24
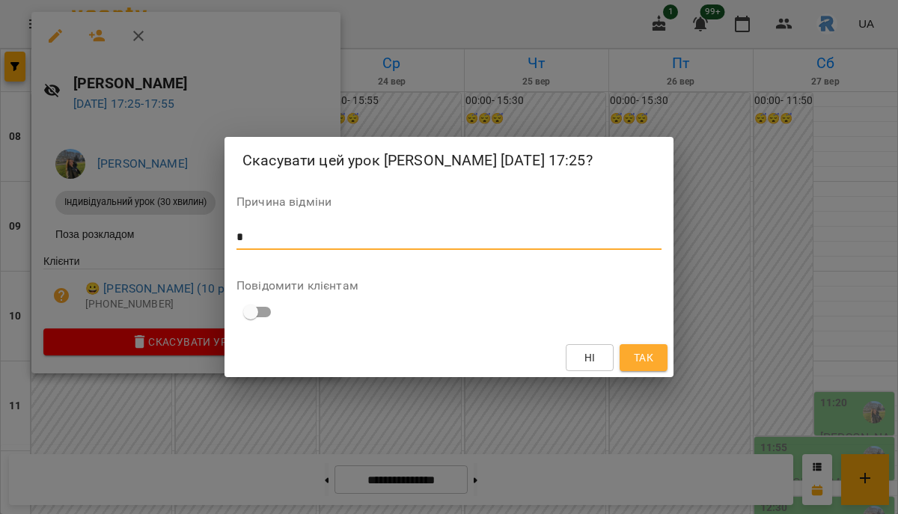
type textarea "*"
click at [648, 366] on span "Так" at bounding box center [643, 358] width 19 height 18
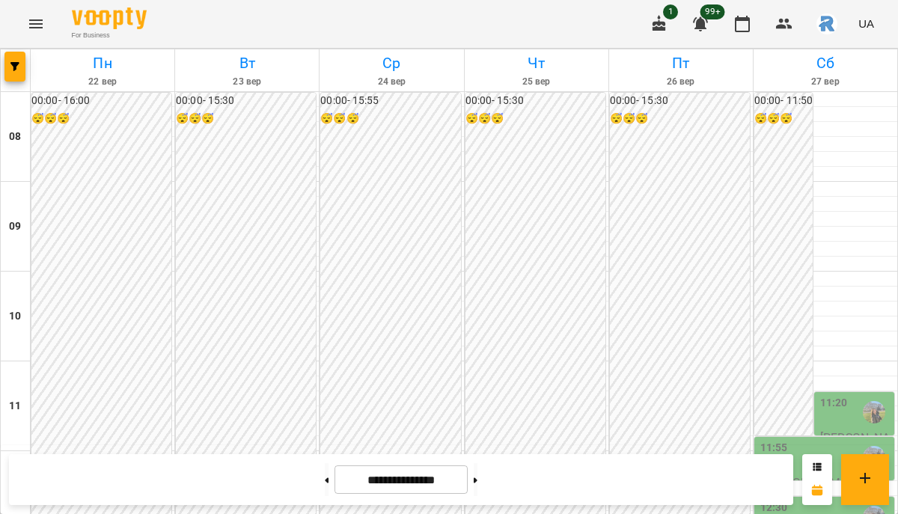
click at [34, 34] on button "Menu" at bounding box center [36, 24] width 36 height 36
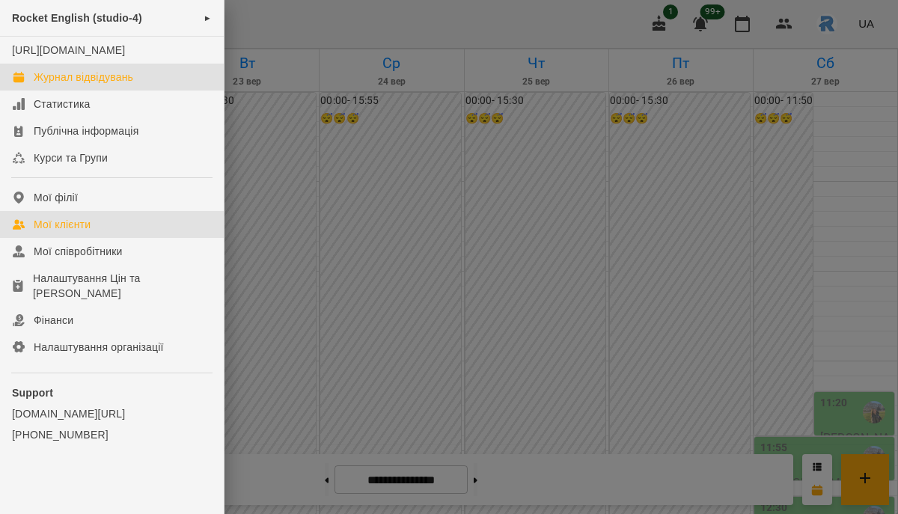
click at [74, 232] on div "Мої клієнти" at bounding box center [62, 224] width 57 height 15
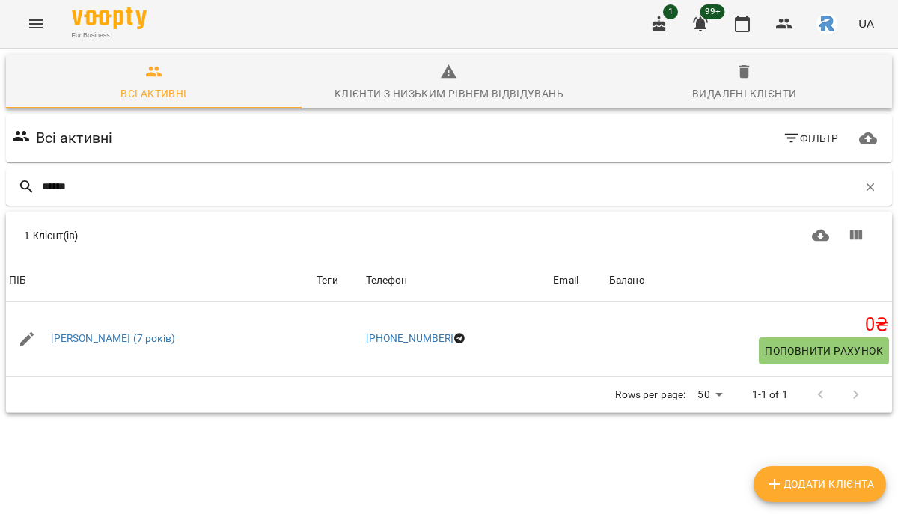
type input "*******"
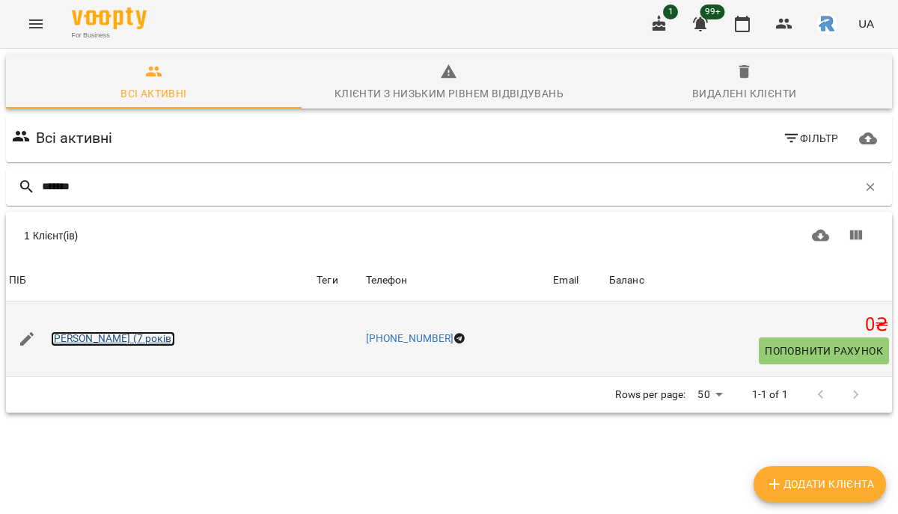
click at [148, 331] on link "[PERSON_NAME] (7 років)" at bounding box center [113, 338] width 124 height 15
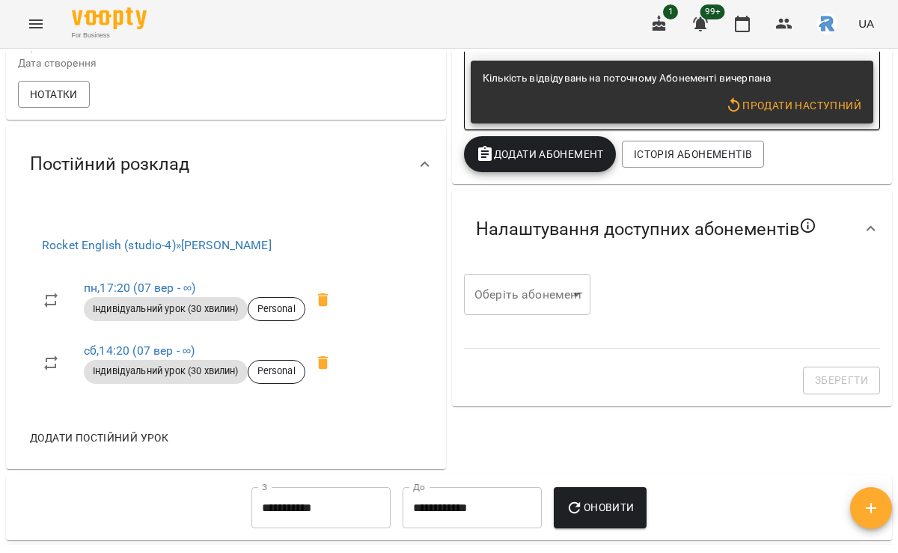
scroll to position [385, 0]
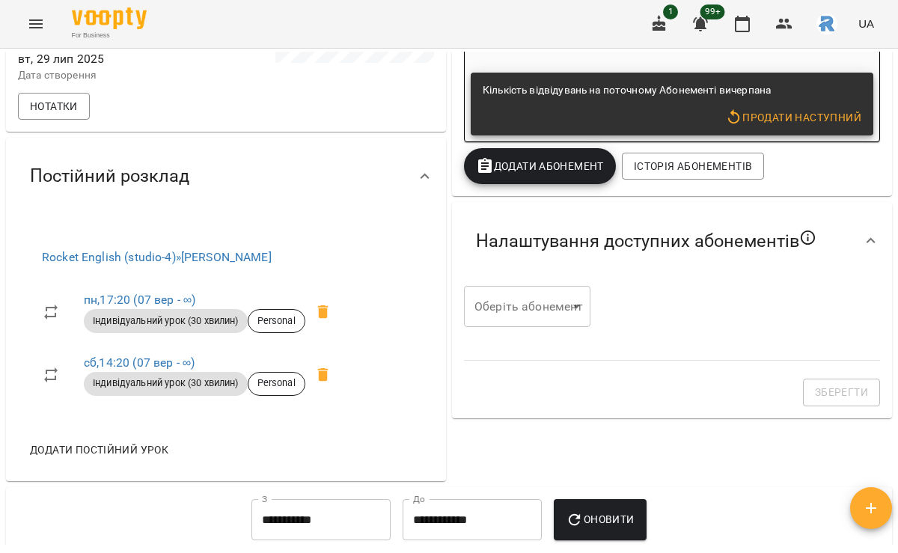
click at [328, 319] on icon at bounding box center [323, 311] width 10 height 13
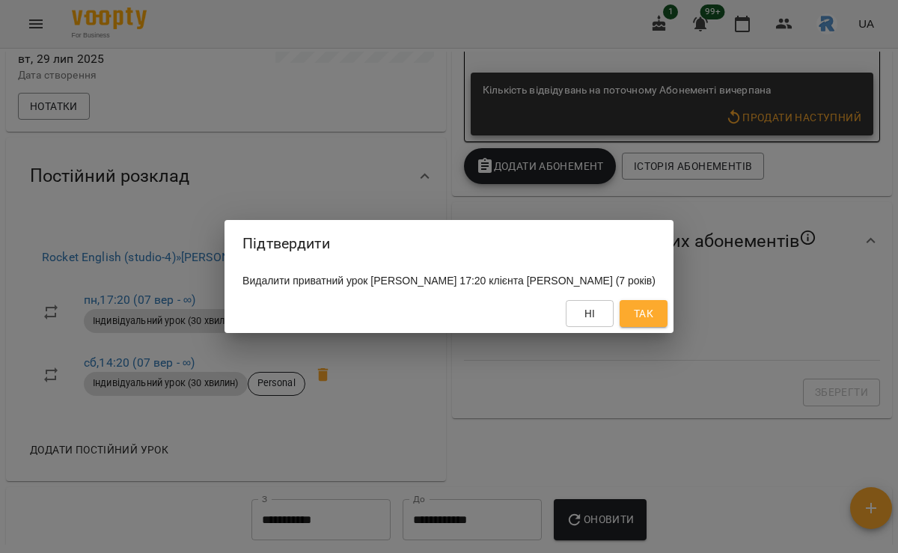
click at [668, 313] on div "Ні Так" at bounding box center [448, 313] width 449 height 39
click at [639, 316] on span "Так" at bounding box center [643, 313] width 19 height 18
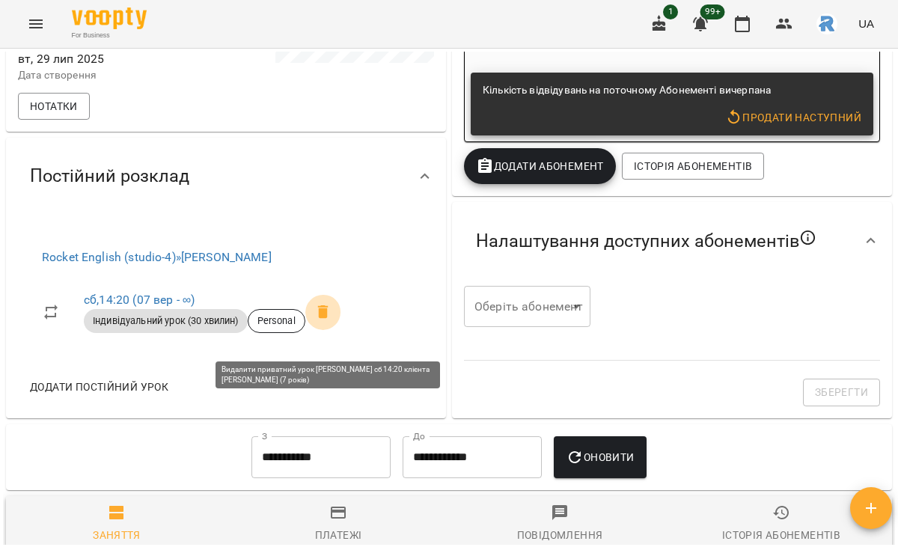
click at [323, 330] on span at bounding box center [323, 312] width 36 height 36
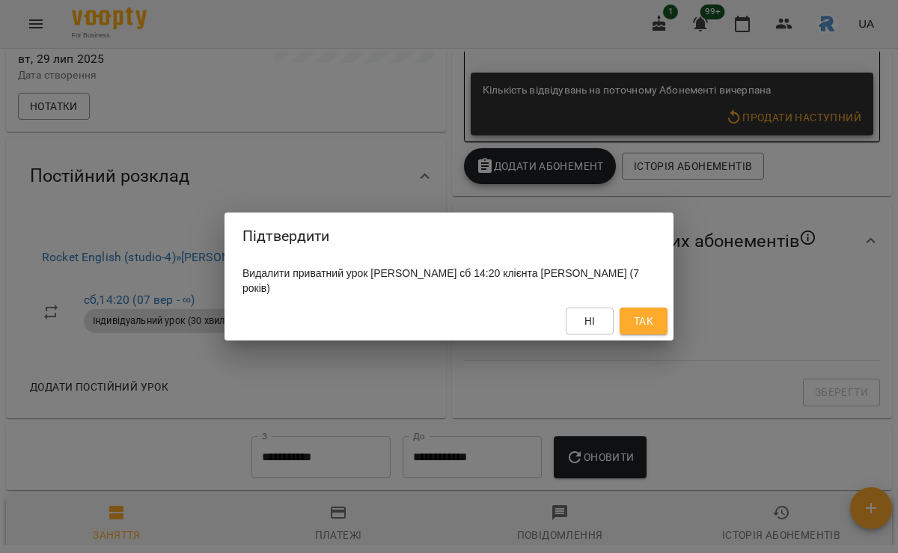
click at [656, 312] on button "Так" at bounding box center [643, 320] width 48 height 27
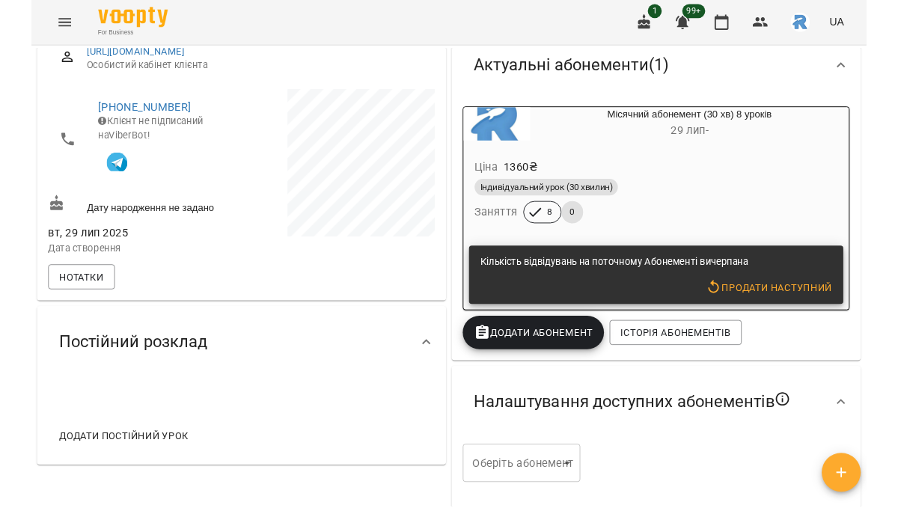
scroll to position [170, 0]
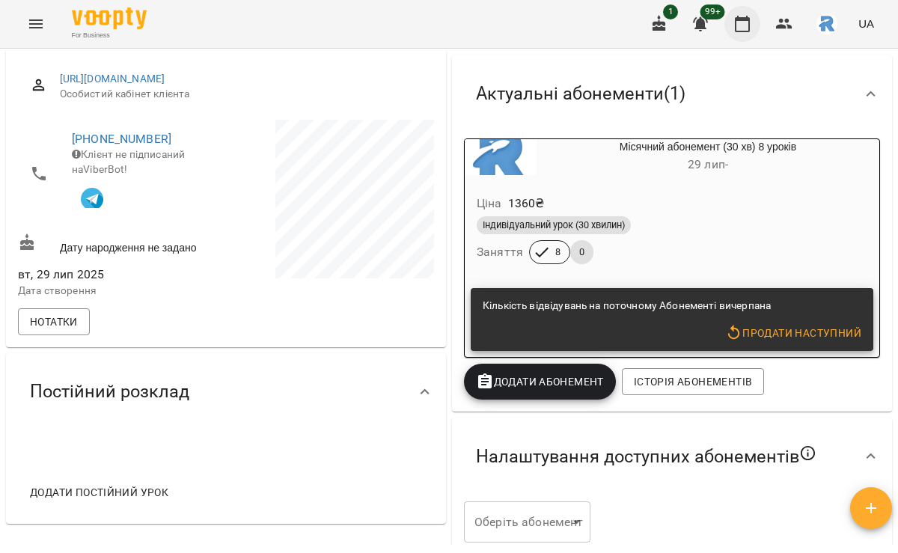
click at [740, 21] on icon "button" at bounding box center [742, 24] width 18 height 18
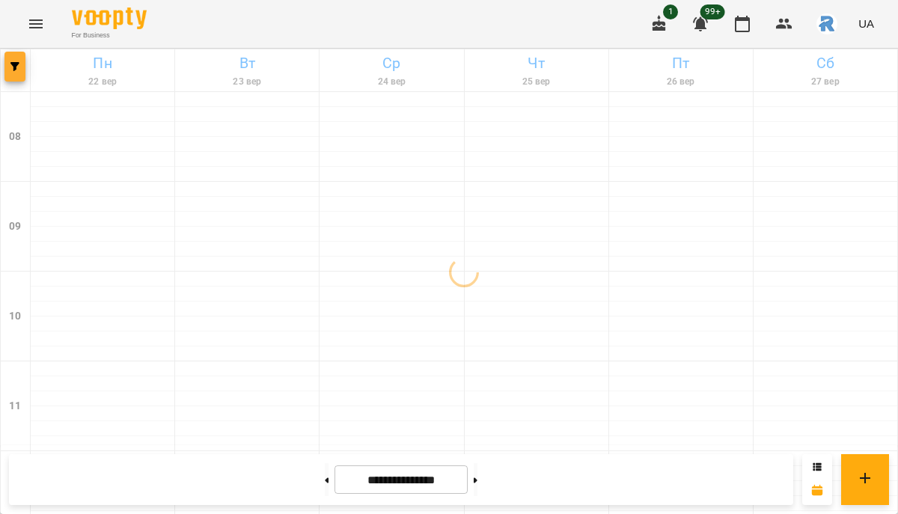
click at [20, 62] on span "button" at bounding box center [14, 66] width 21 height 9
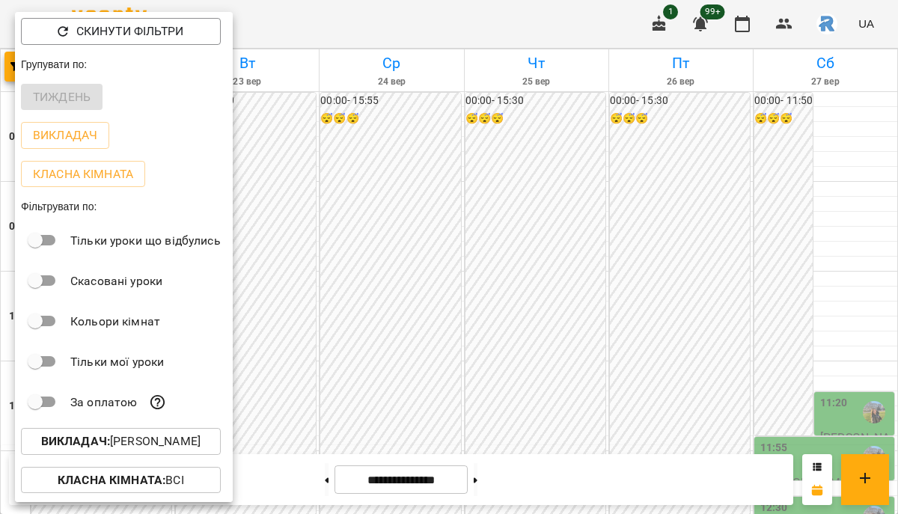
click at [95, 448] on b "Викладач :" at bounding box center [75, 441] width 69 height 14
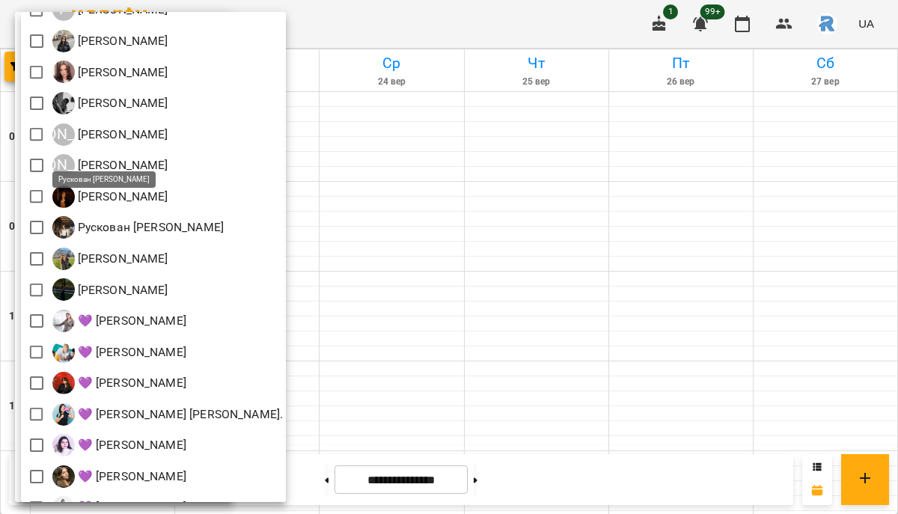
scroll to position [304, 0]
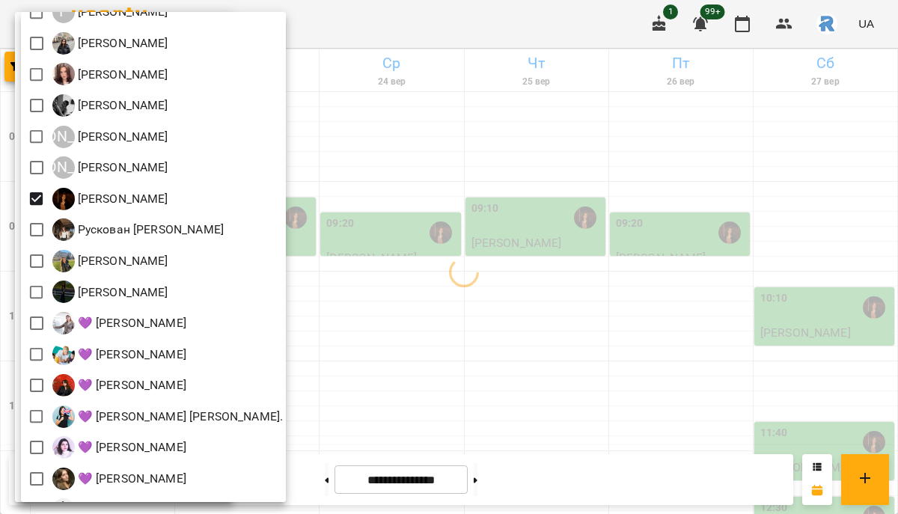
click at [490, 242] on div at bounding box center [449, 257] width 898 height 514
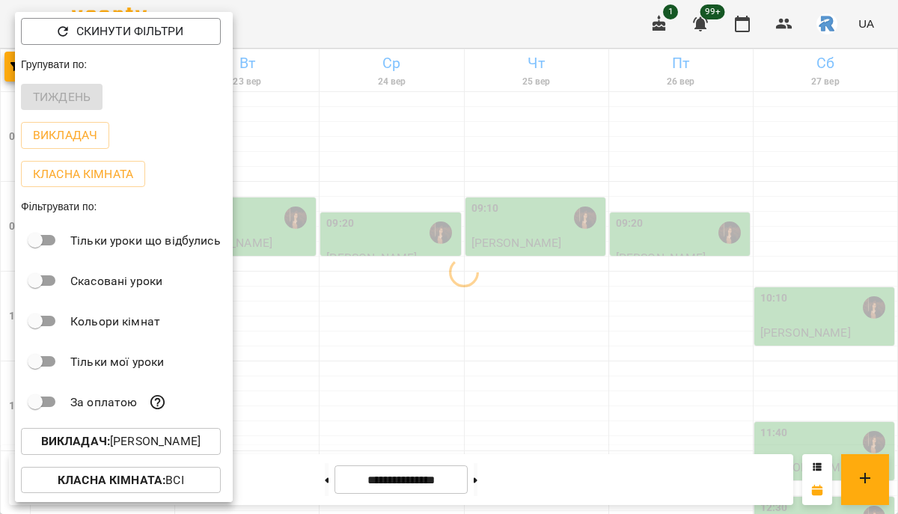
click at [490, 242] on div at bounding box center [449, 257] width 898 height 514
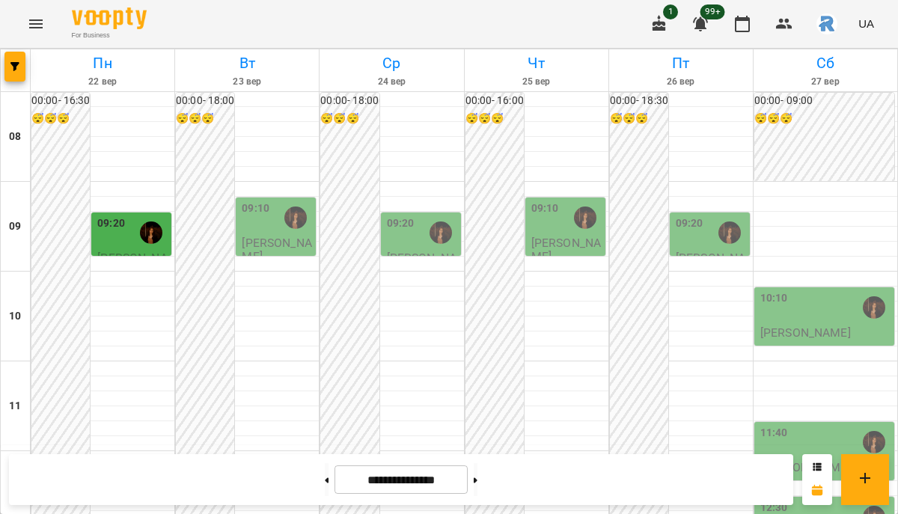
click at [147, 239] on img "Оліярчук Поліна Сергіївна" at bounding box center [151, 232] width 22 height 22
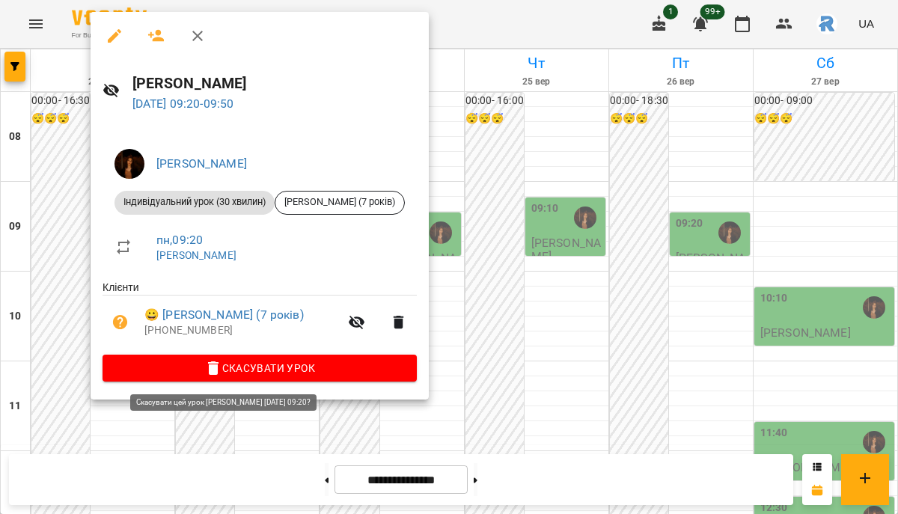
click at [271, 374] on span "Скасувати Урок" at bounding box center [259, 368] width 290 height 18
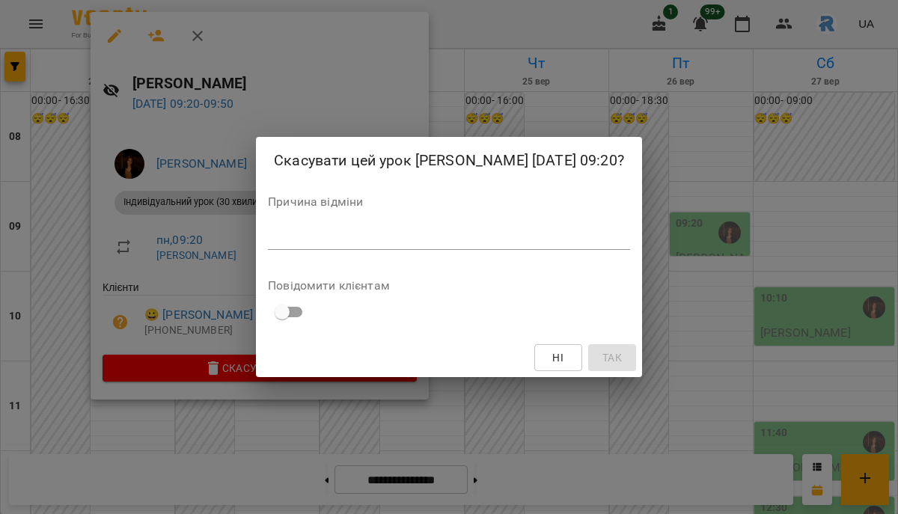
click at [295, 240] on div "*" at bounding box center [449, 238] width 362 height 24
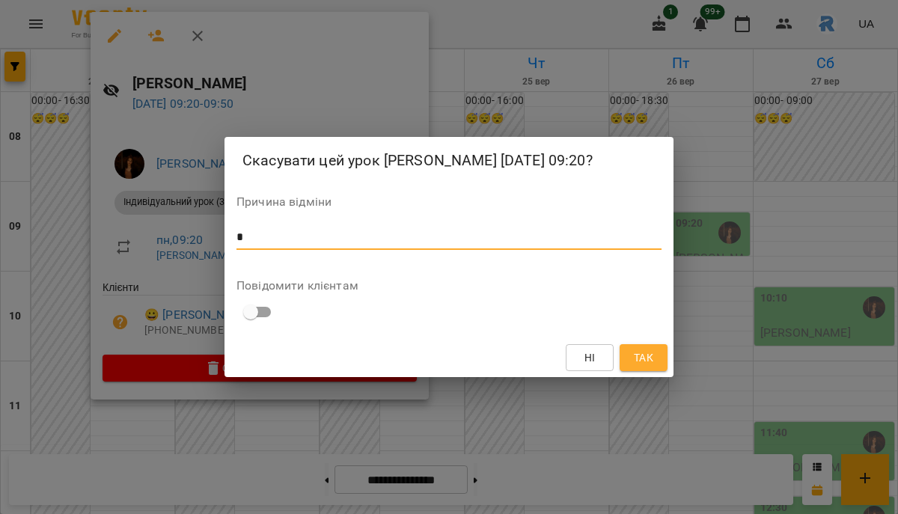
type textarea "*"
click at [642, 366] on span "Так" at bounding box center [643, 358] width 19 height 18
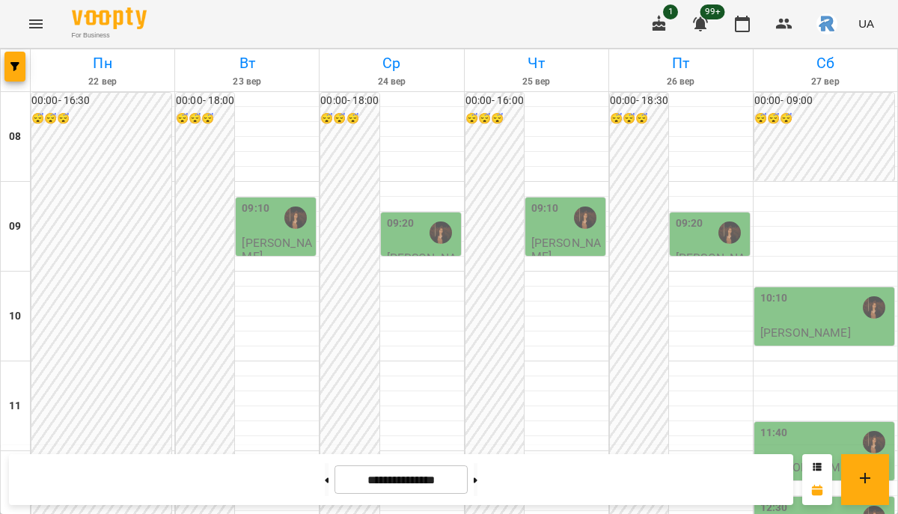
click at [259, 221] on div "09:10" at bounding box center [256, 217] width 28 height 34
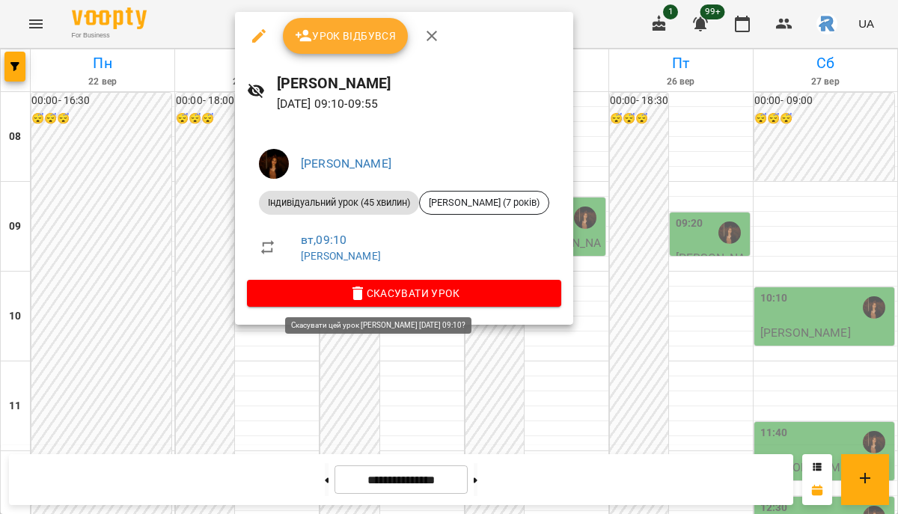
click at [365, 292] on span "Скасувати Урок" at bounding box center [404, 293] width 290 height 18
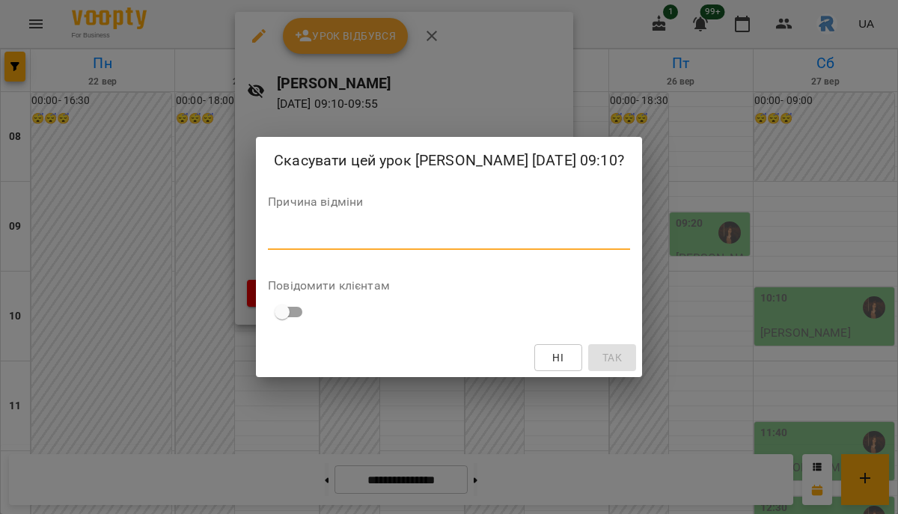
click at [365, 243] on textarea at bounding box center [449, 237] width 362 height 14
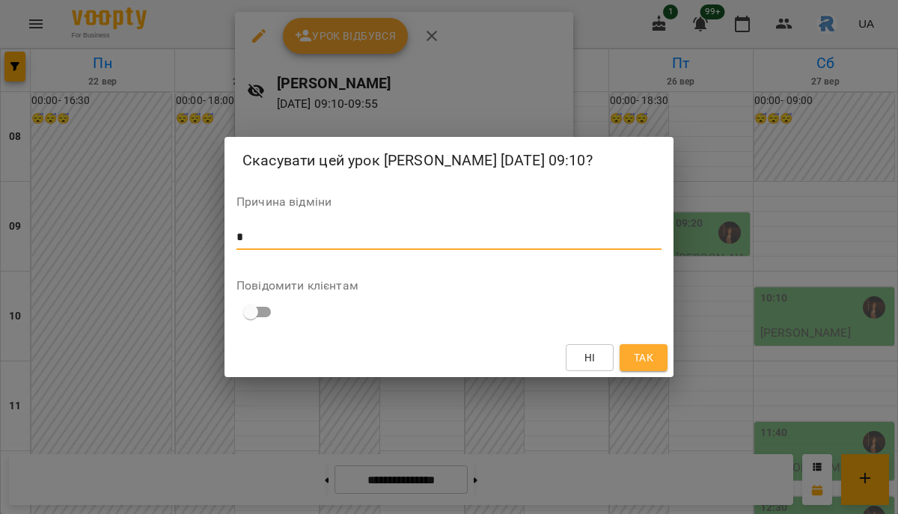
type textarea "*"
click at [648, 366] on span "Так" at bounding box center [643, 358] width 19 height 18
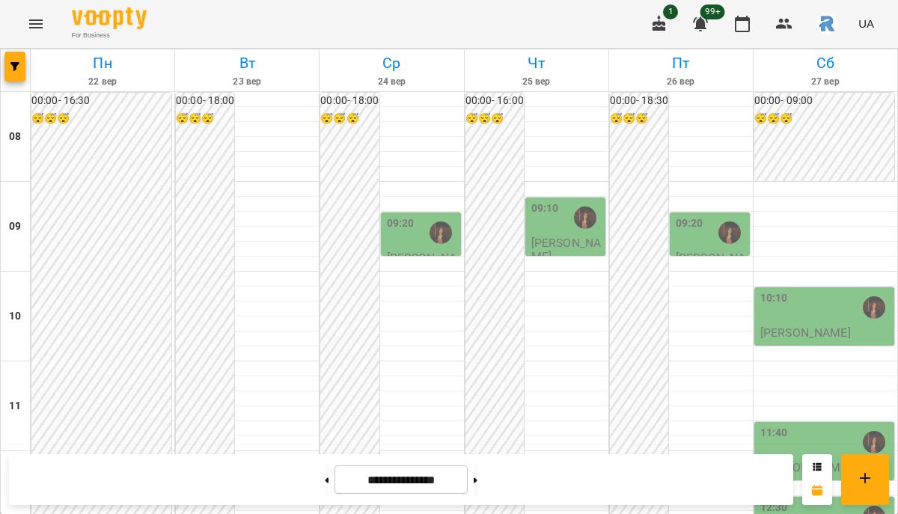
scroll to position [627, 0]
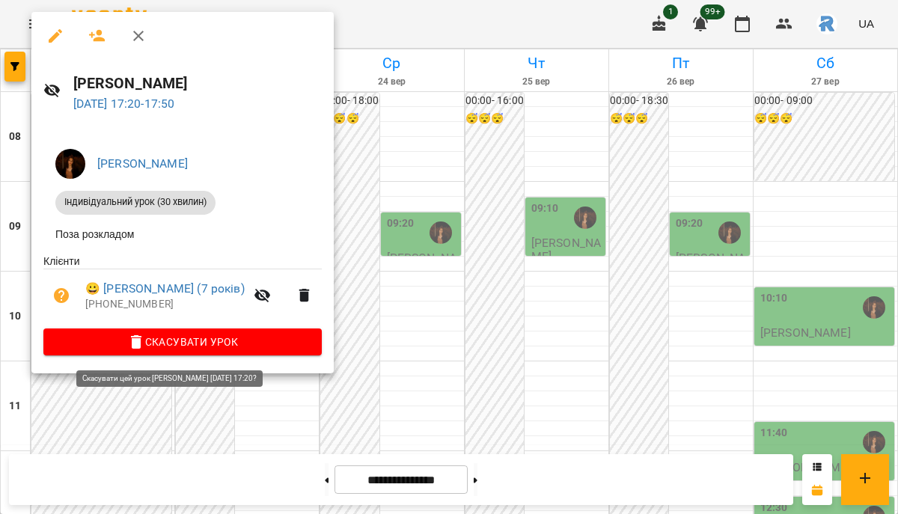
click at [194, 338] on span "Скасувати Урок" at bounding box center [182, 342] width 254 height 18
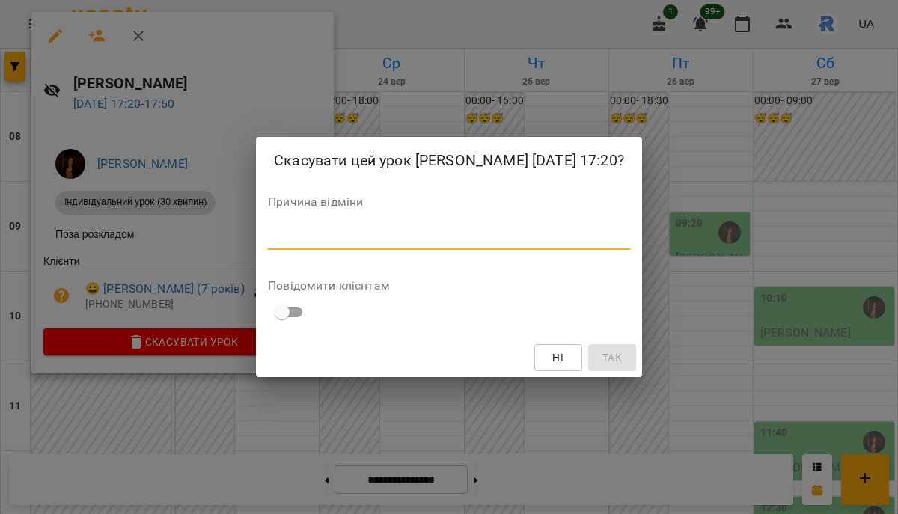
click at [310, 245] on textarea at bounding box center [449, 237] width 362 height 14
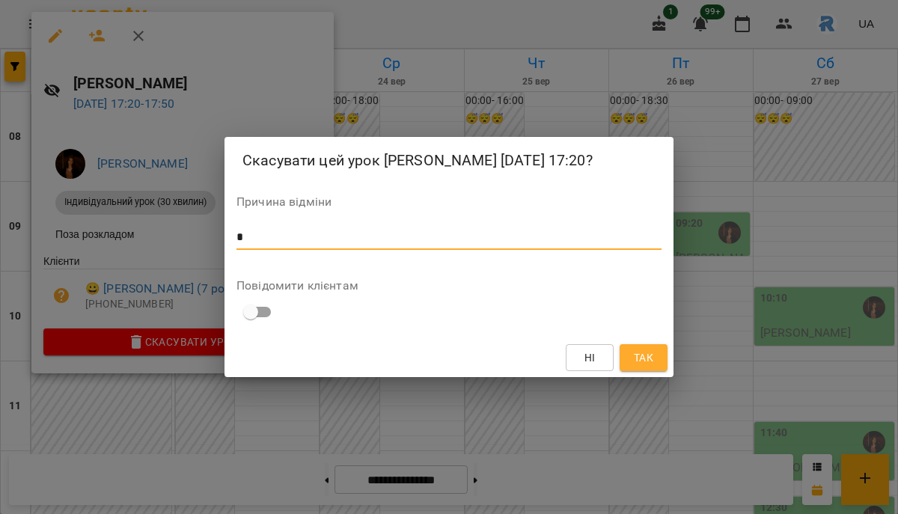
type textarea "*"
click at [631, 366] on span "Так" at bounding box center [643, 358] width 24 height 18
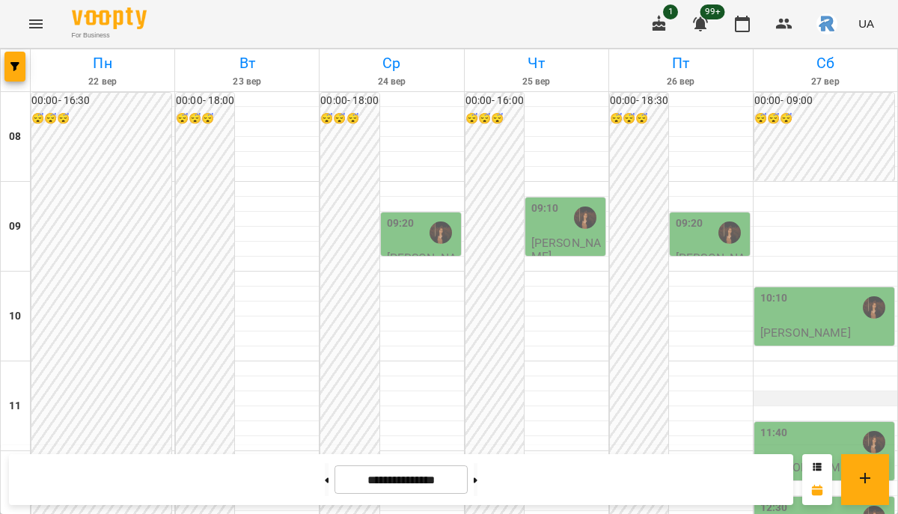
scroll to position [145, 0]
click at [794, 326] on p "[PERSON_NAME]" at bounding box center [805, 332] width 91 height 13
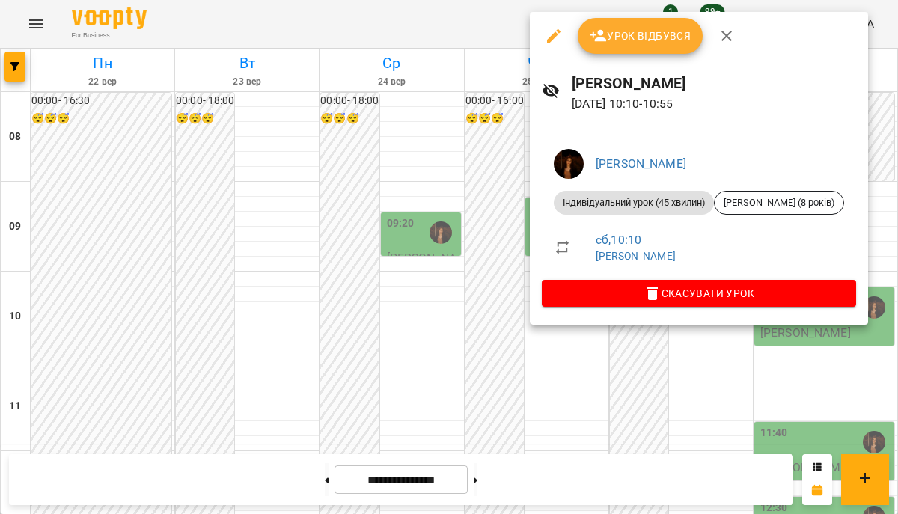
click at [797, 399] on div at bounding box center [449, 257] width 898 height 514
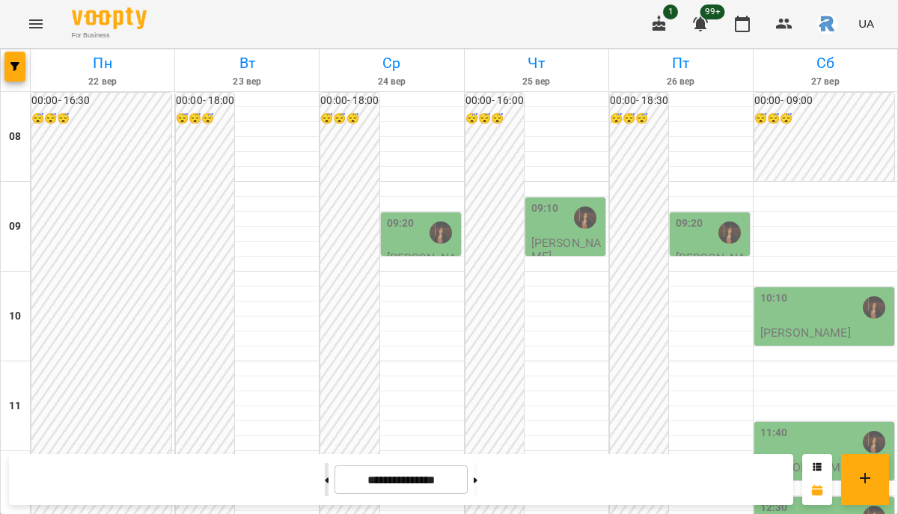
click at [325, 480] on button at bounding box center [327, 479] width 4 height 33
type input "**********"
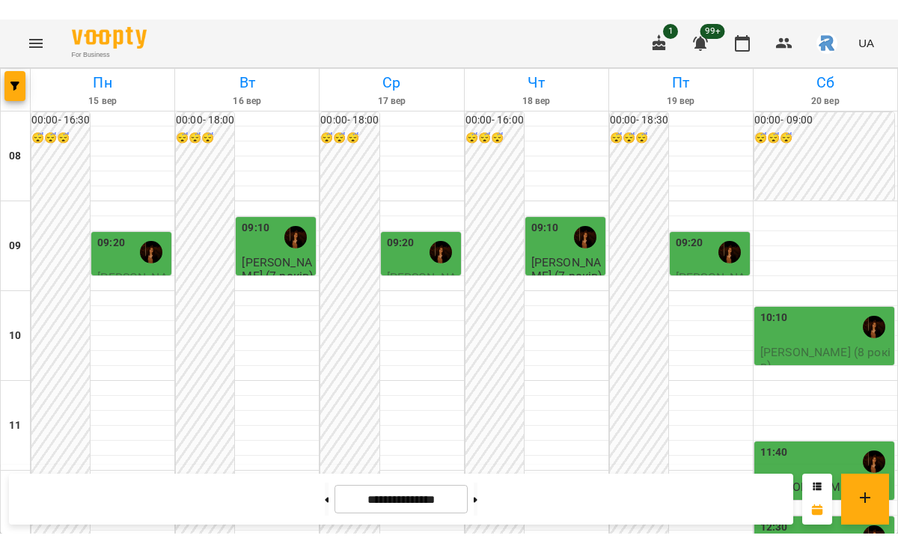
scroll to position [299, 0]
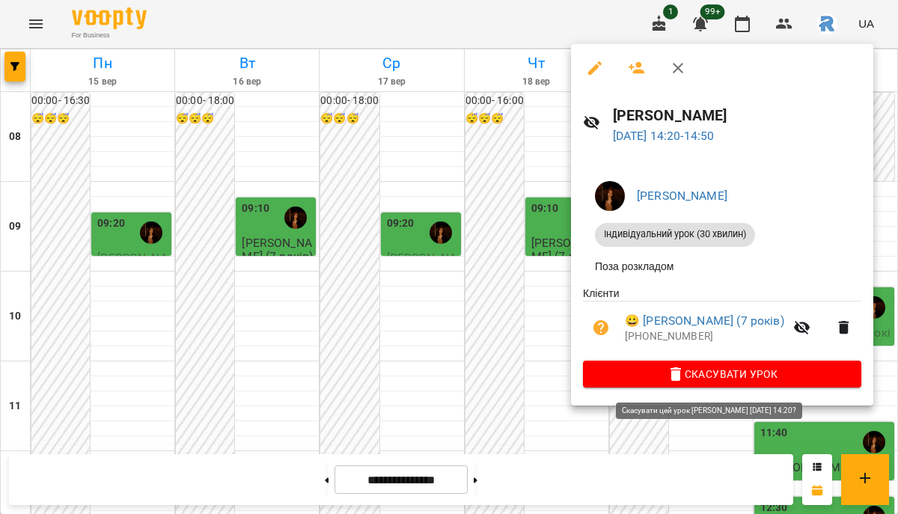
click at [752, 370] on span "Скасувати Урок" at bounding box center [722, 374] width 254 height 18
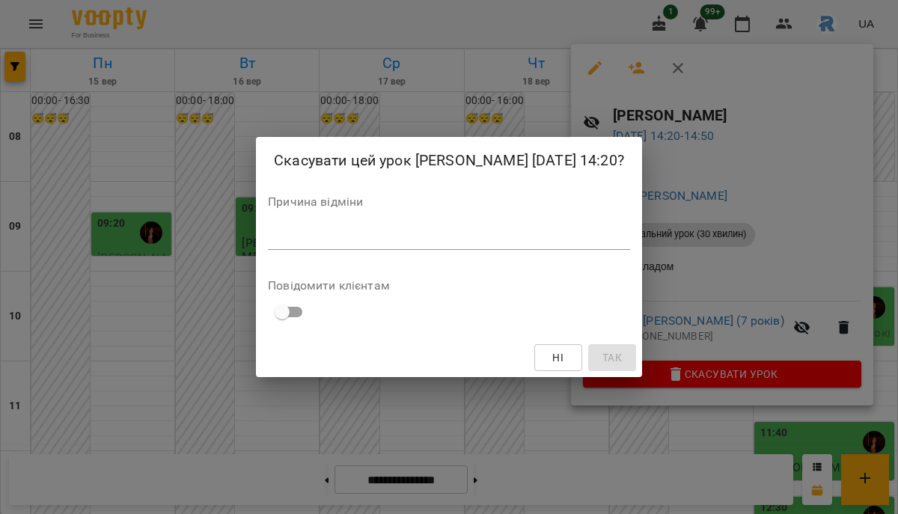
click at [744, 347] on div "Скасувати цей урок Оліярчук Поліна Сергіївна 20 вер 2025 14:20? Причина відміни…" at bounding box center [449, 257] width 898 height 514
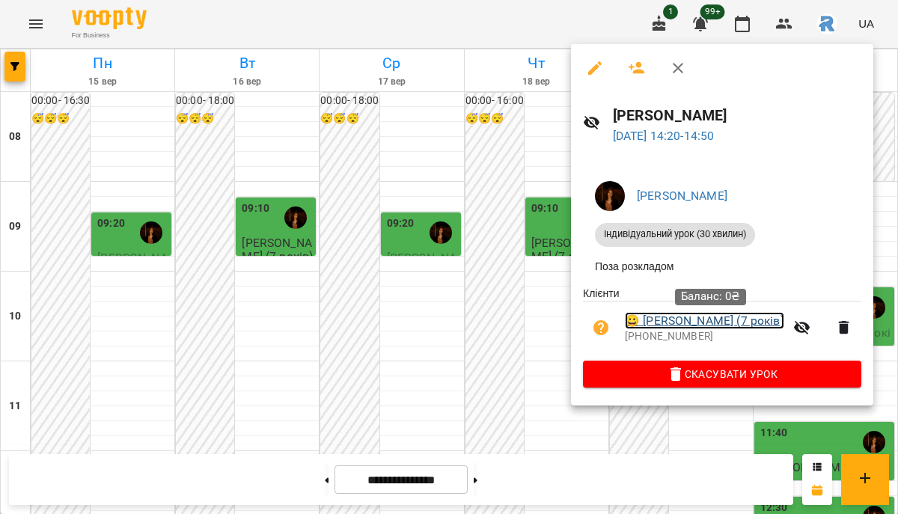
click at [729, 320] on link "😀 Правдюк Ярослав (7 років)" at bounding box center [704, 321] width 159 height 18
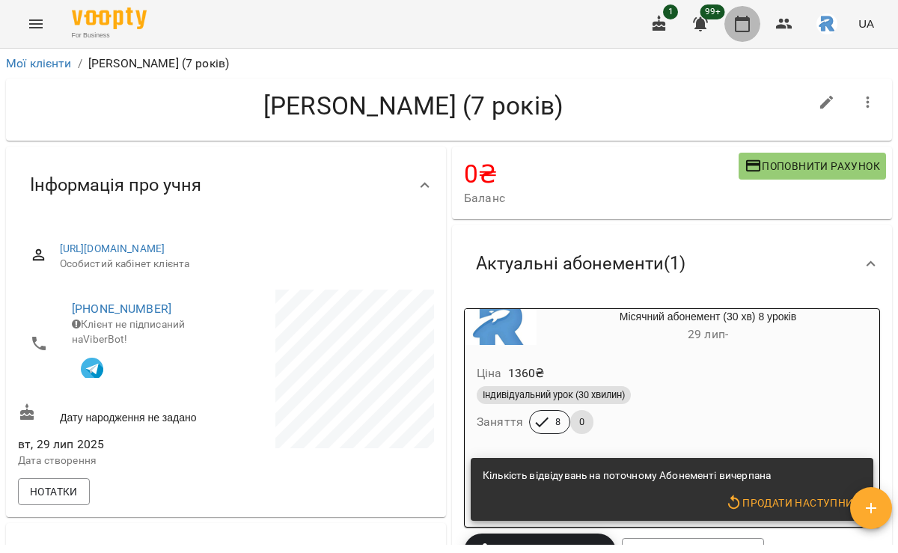
click at [736, 13] on button "button" at bounding box center [742, 24] width 36 height 36
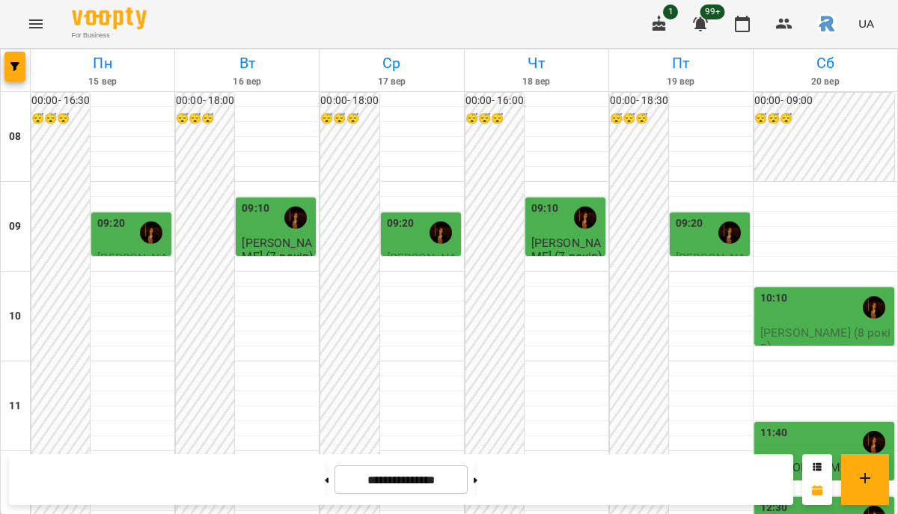
scroll to position [408, 0]
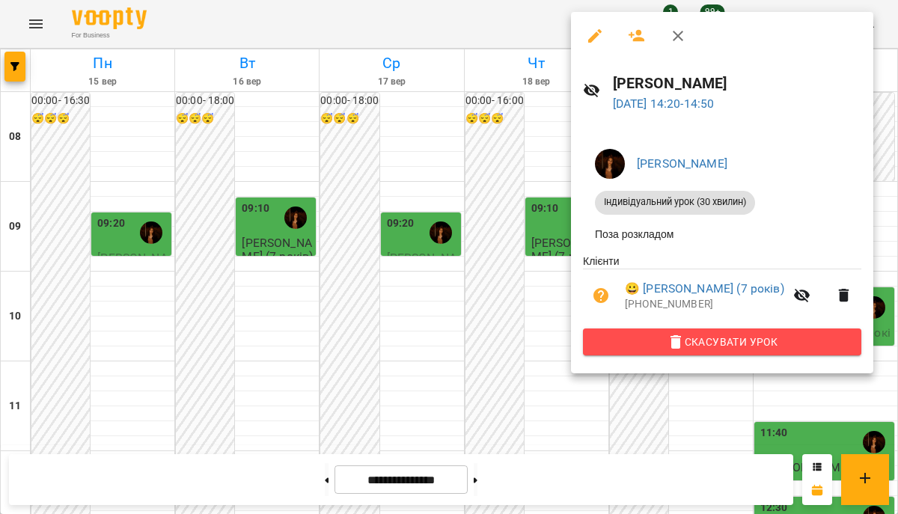
click at [788, 332] on button "Скасувати Урок" at bounding box center [722, 341] width 278 height 27
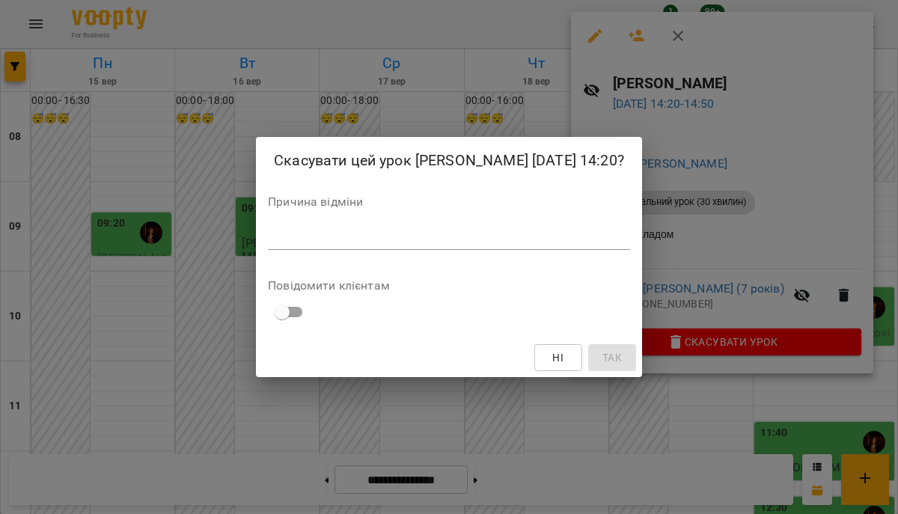
click at [550, 241] on div "*" at bounding box center [449, 238] width 362 height 24
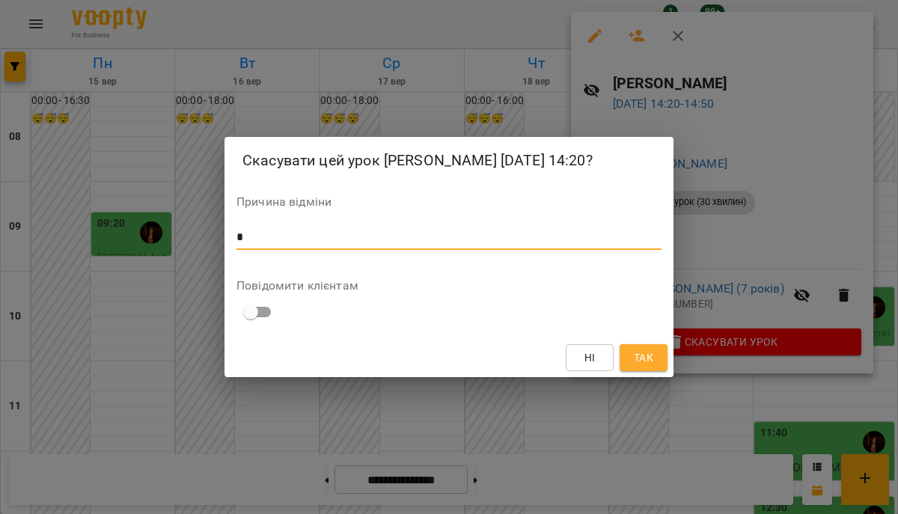
type textarea "*"
click at [634, 361] on span "Так" at bounding box center [643, 358] width 19 height 18
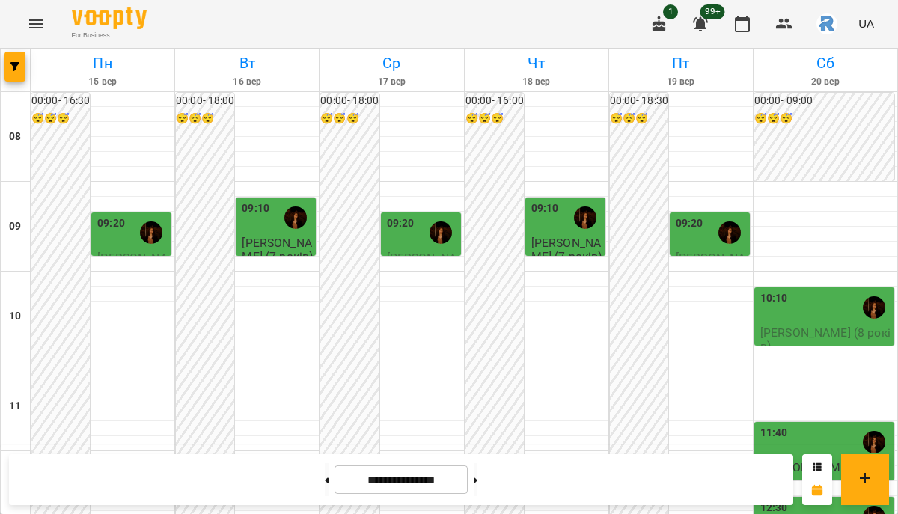
scroll to position [603, 0]
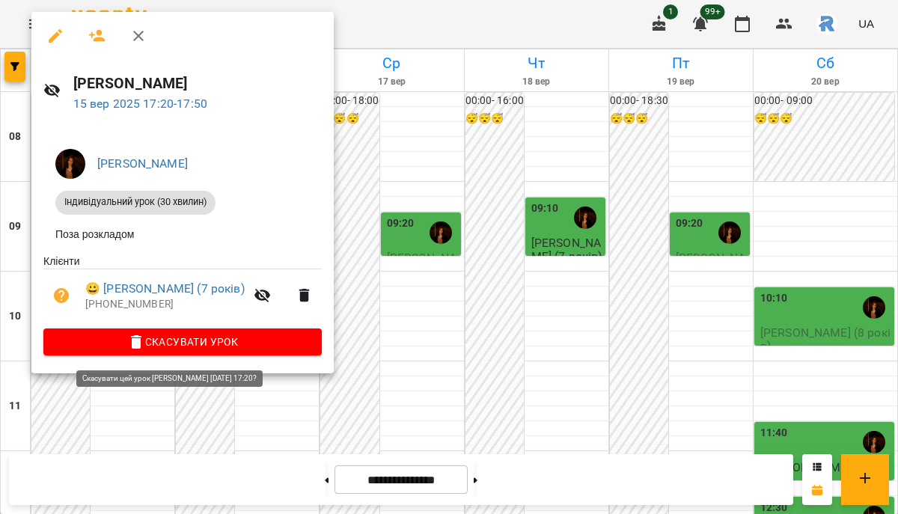
click at [206, 345] on span "Скасувати Урок" at bounding box center [182, 342] width 254 height 18
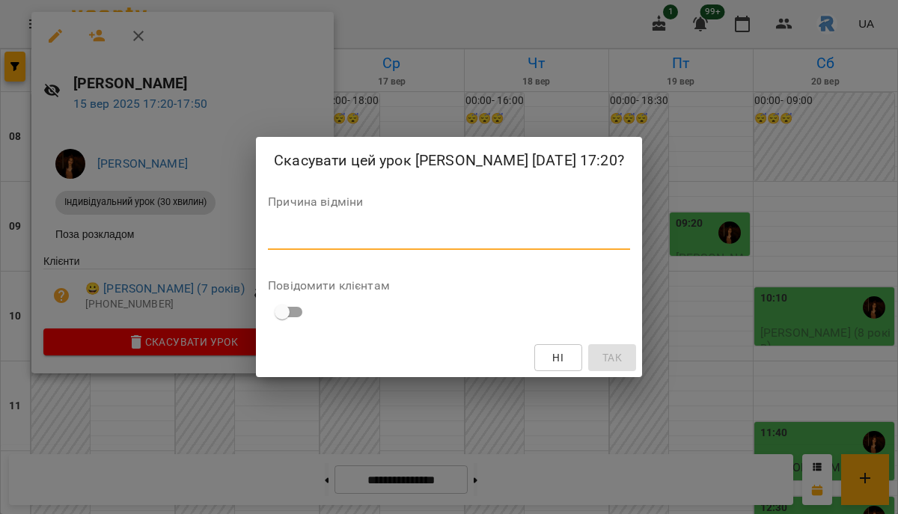
click at [276, 245] on textarea at bounding box center [449, 237] width 362 height 14
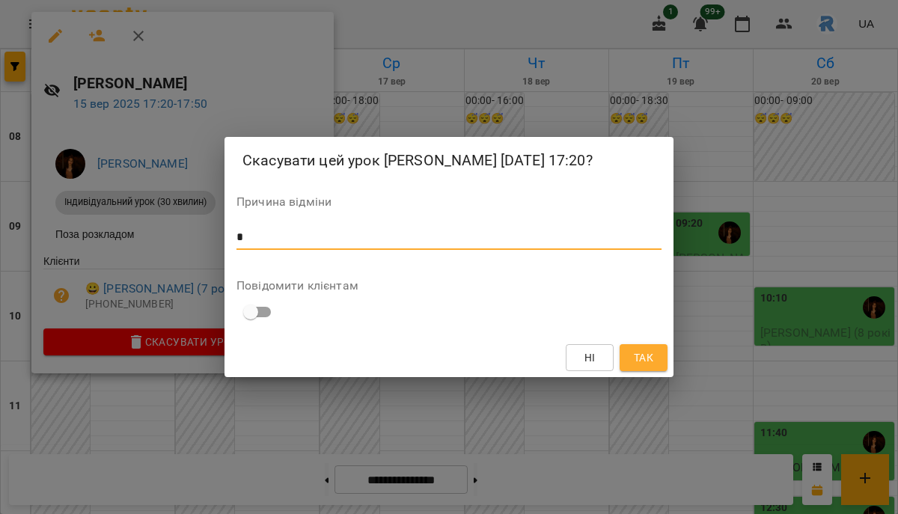
type textarea "*"
click at [631, 366] on span "Так" at bounding box center [643, 358] width 24 height 18
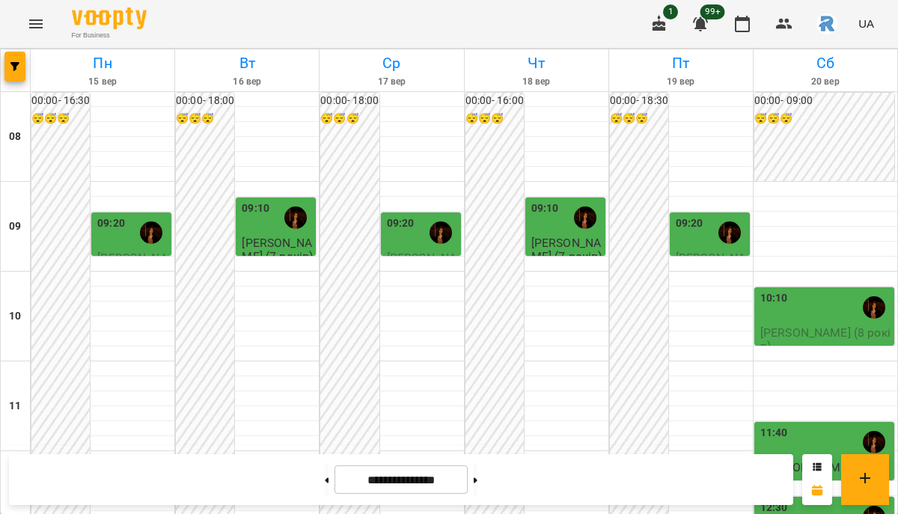
scroll to position [749, 0]
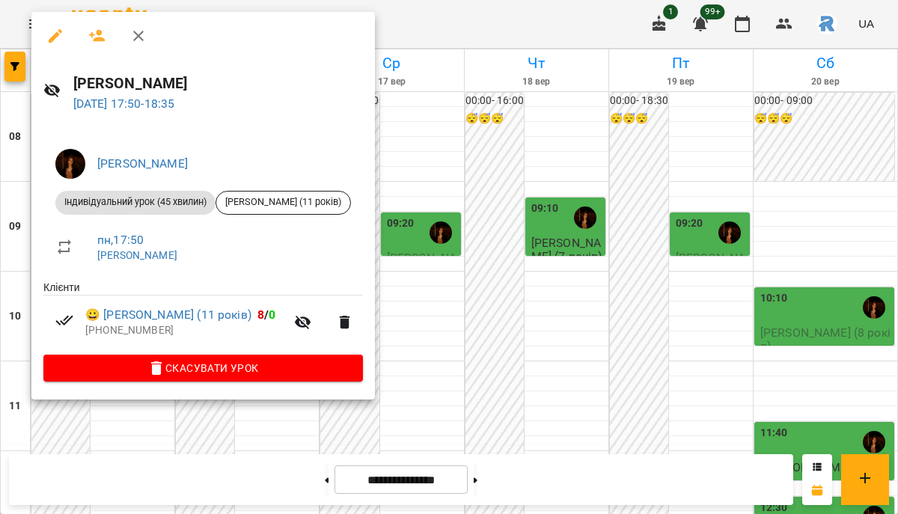
click at [57, 22] on button "button" at bounding box center [55, 36] width 36 height 36
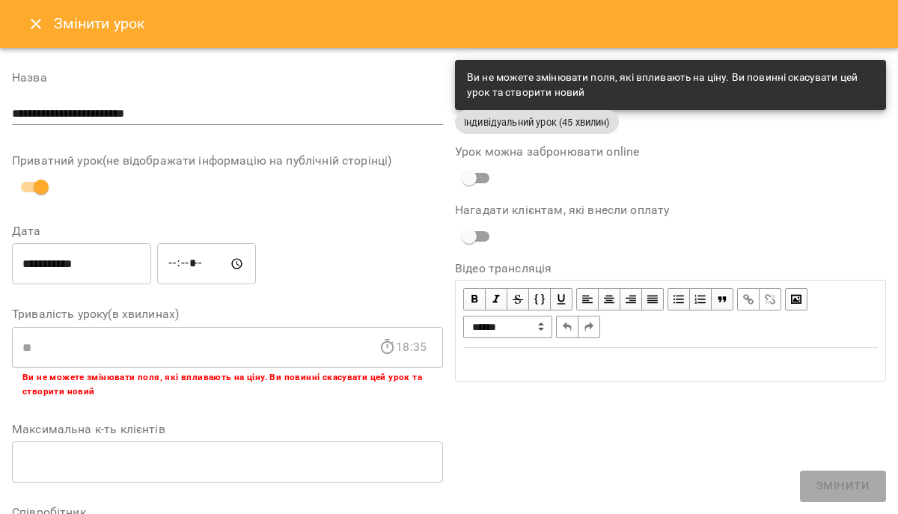
click at [181, 264] on input "*****" at bounding box center [206, 264] width 99 height 42
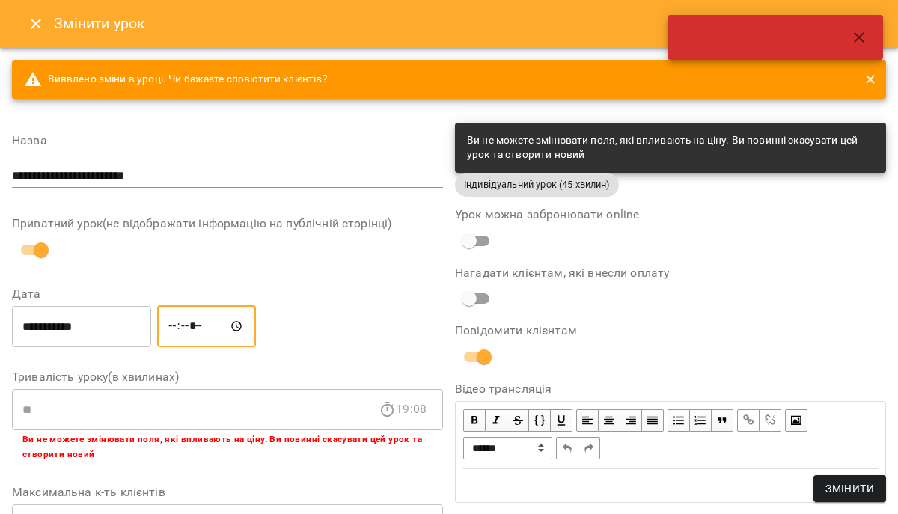
type input "*****"
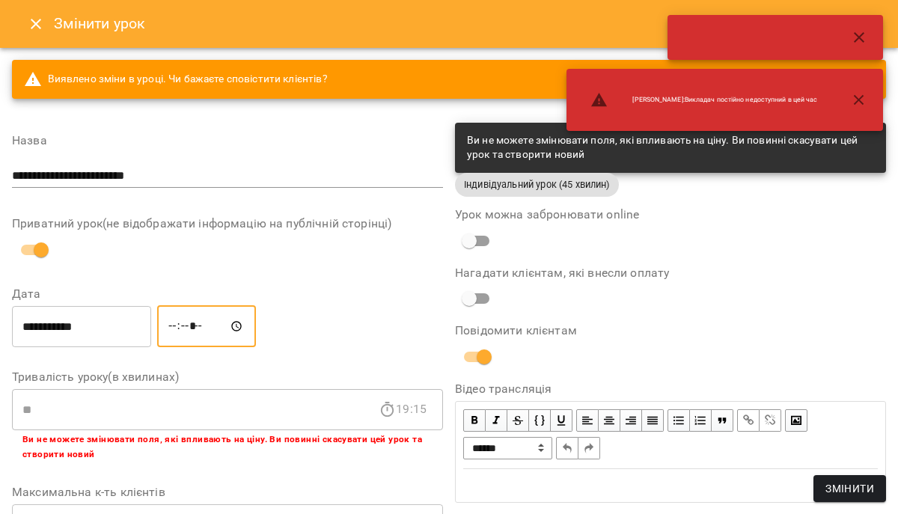
click at [79, 309] on input "**********" at bounding box center [81, 326] width 139 height 42
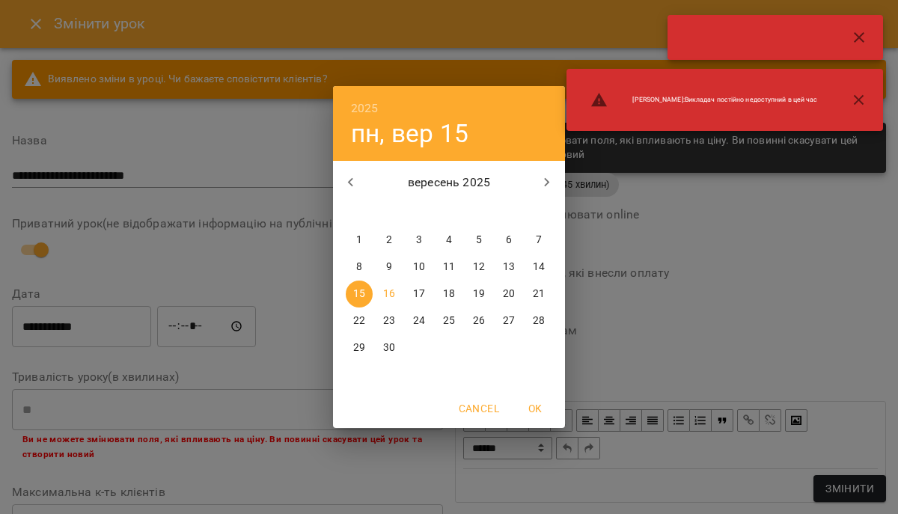
click at [392, 279] on button "9" at bounding box center [388, 267] width 27 height 27
type input "**********"
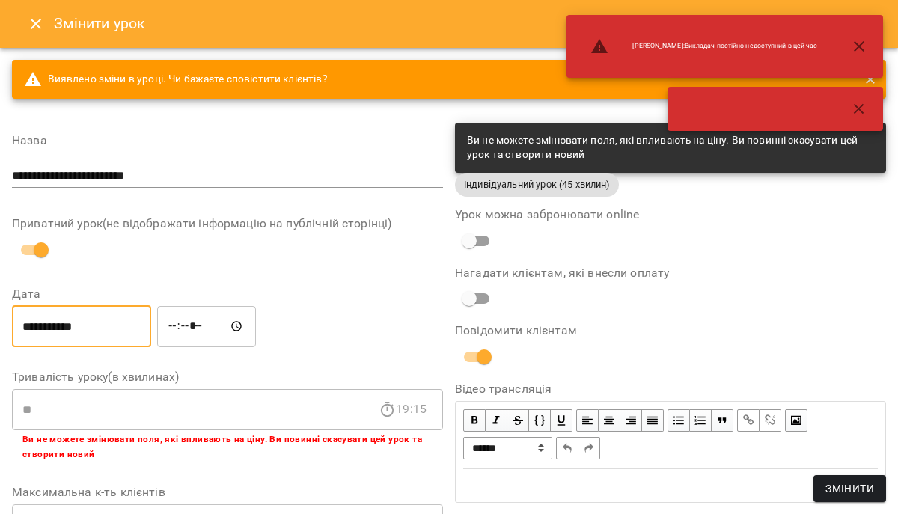
click at [850, 491] on span "Змінити" at bounding box center [849, 488] width 49 height 18
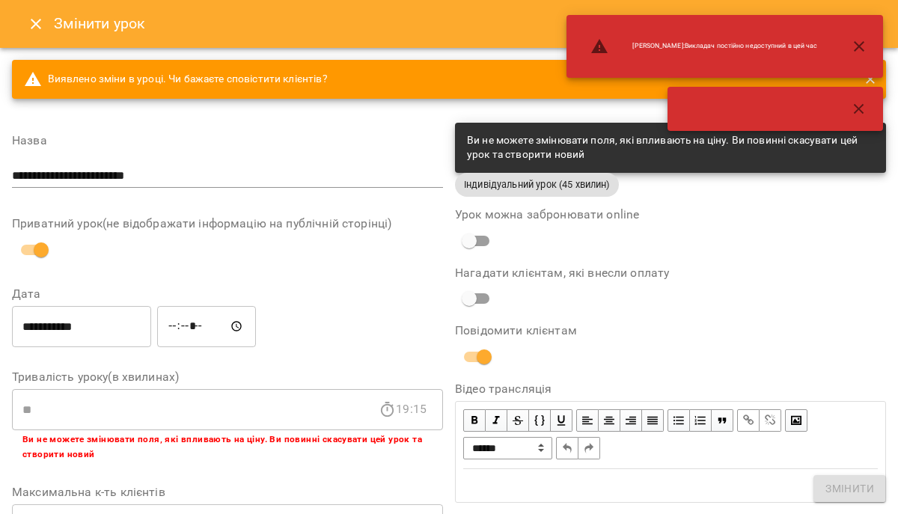
click at [644, 334] on div "Ні Так" at bounding box center [448, 325] width 449 height 39
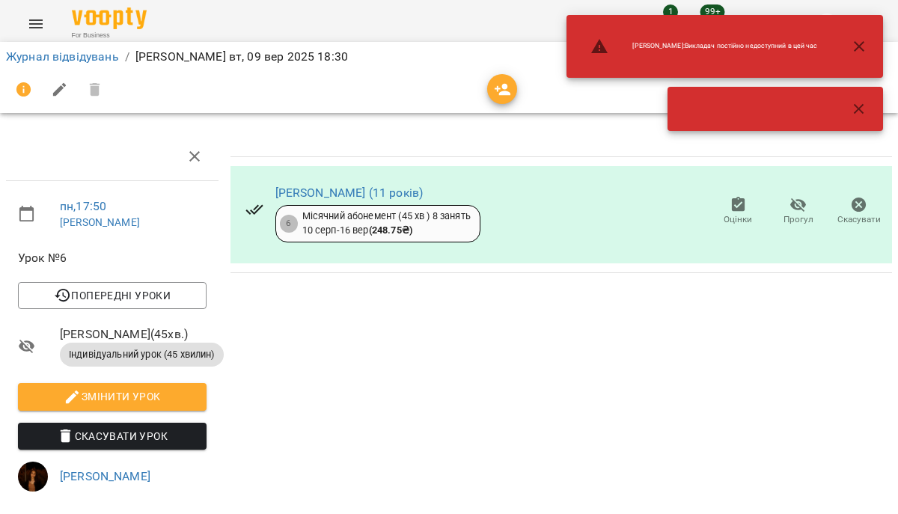
click at [855, 47] on icon "button" at bounding box center [859, 46] width 18 height 18
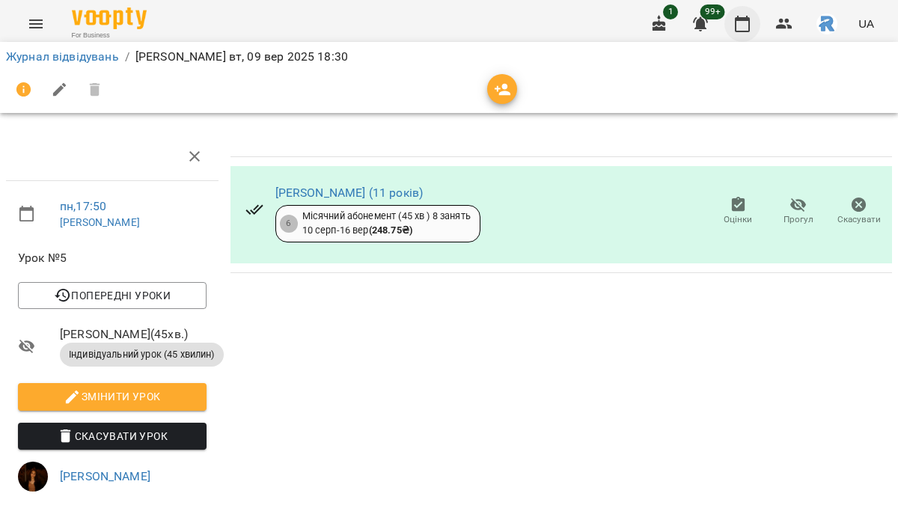
click at [752, 22] on button "button" at bounding box center [742, 24] width 36 height 36
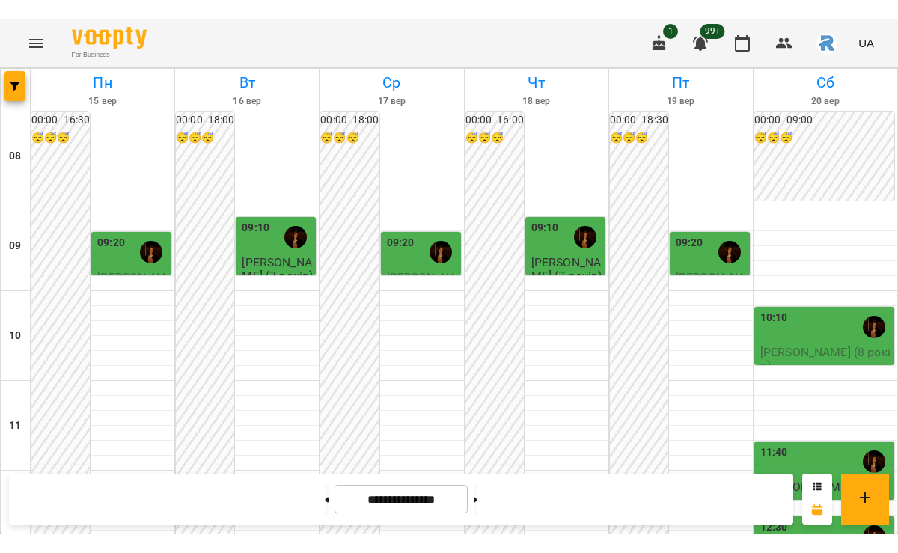
scroll to position [677, 0]
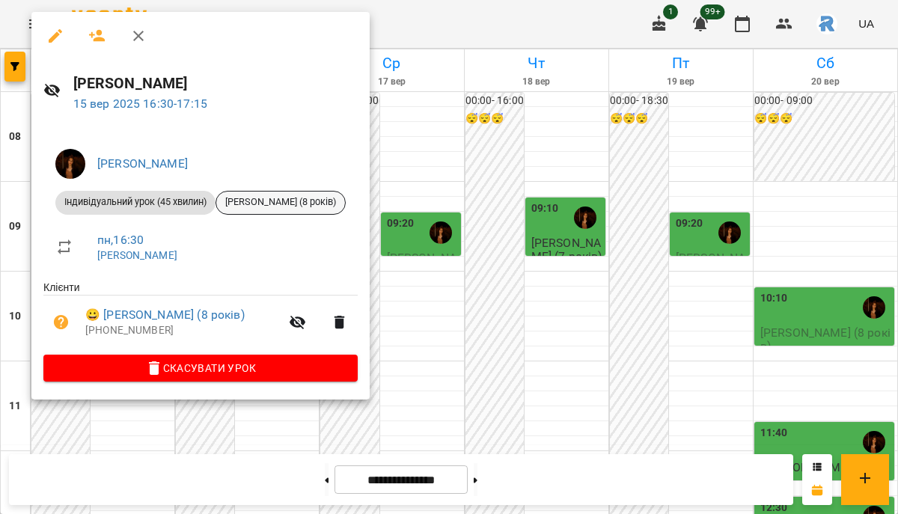
click at [300, 210] on div "[PERSON_NAME] (8 років)" at bounding box center [280, 203] width 130 height 24
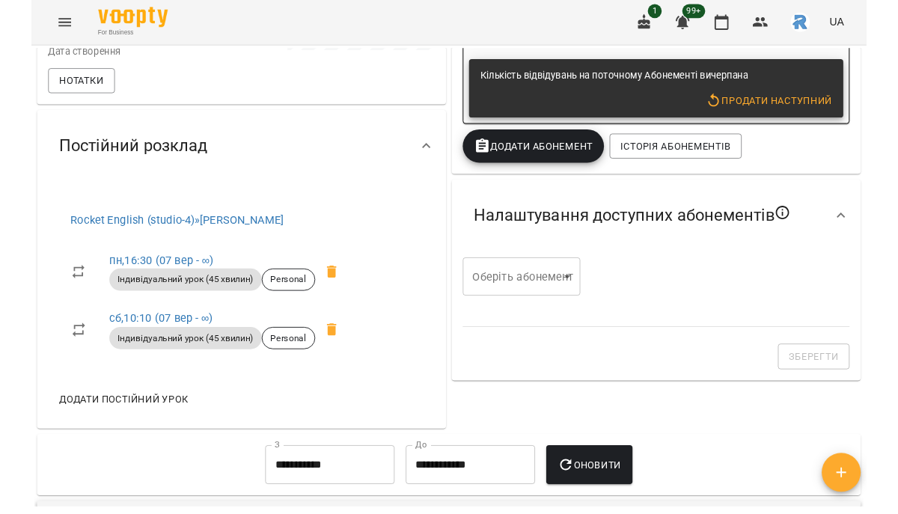
scroll to position [393, 0]
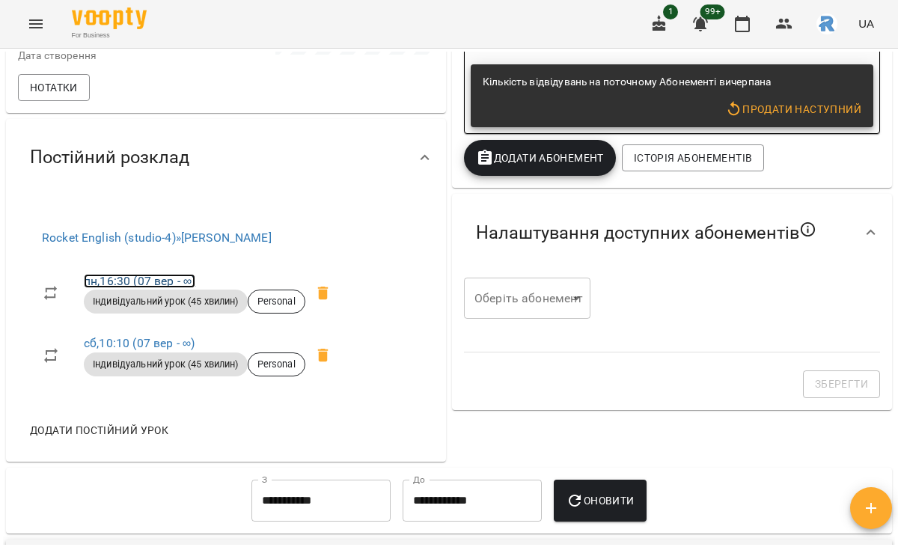
click at [139, 288] on link "пн , 16:30 (07 вер - ∞)" at bounding box center [139, 281] width 111 height 14
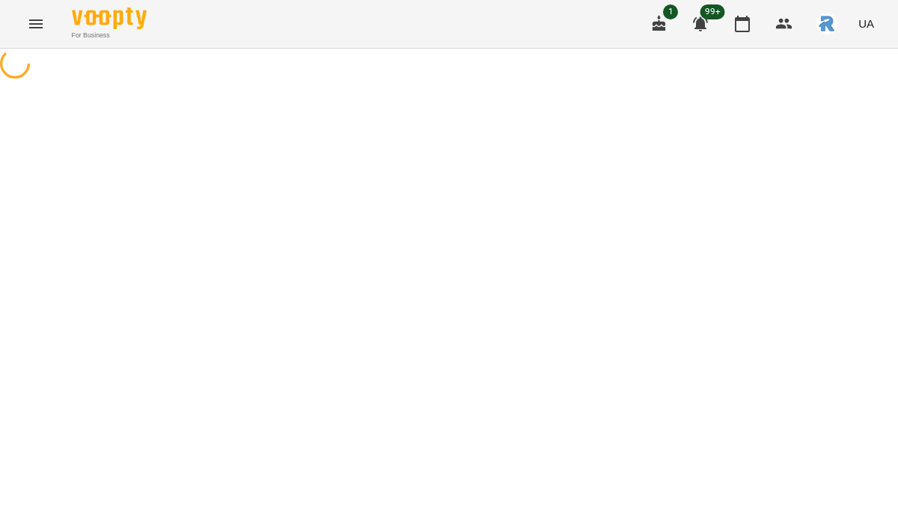
select select "*"
select select "**********"
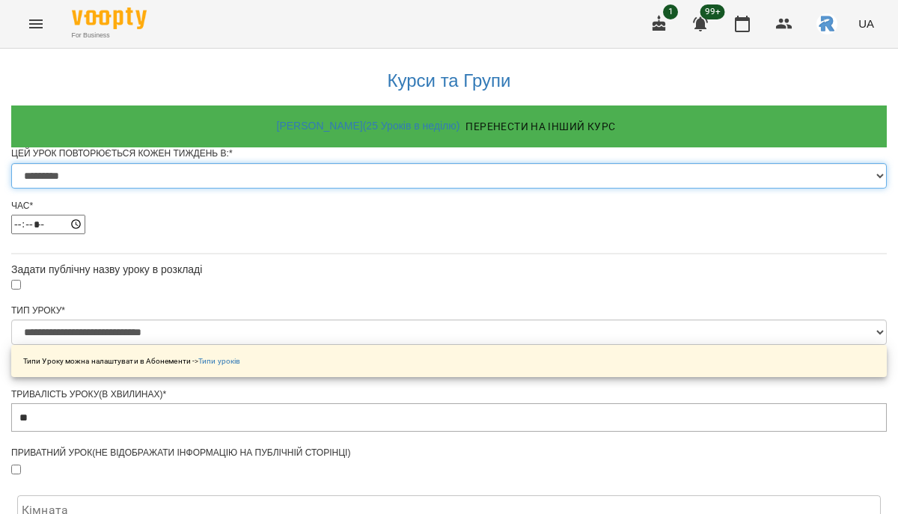
click at [301, 188] on select "********* ******** ****** ****** ******** ******" at bounding box center [448, 175] width 875 height 25
select select "*"
click at [269, 188] on select "********* ******** ****** ****** ******** ******" at bounding box center [448, 175] width 875 height 25
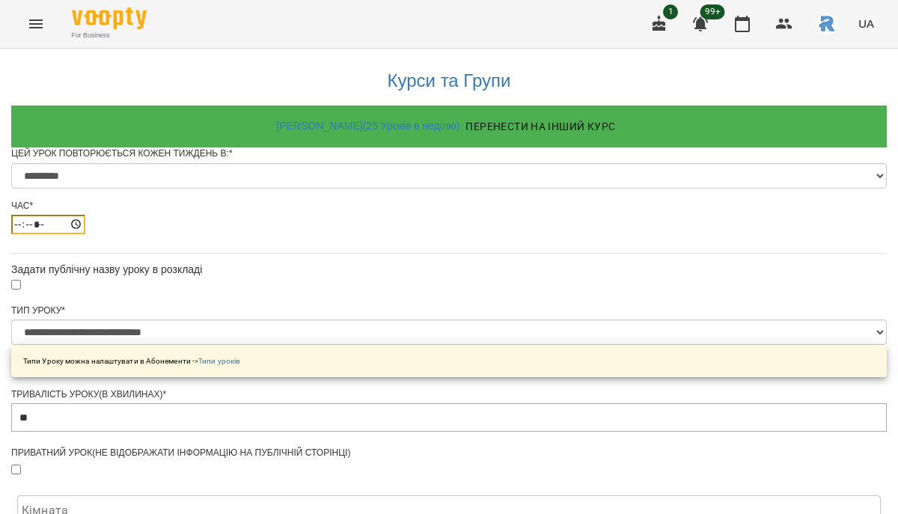
click at [85, 234] on input "*****" at bounding box center [48, 224] width 74 height 19
type input "*****"
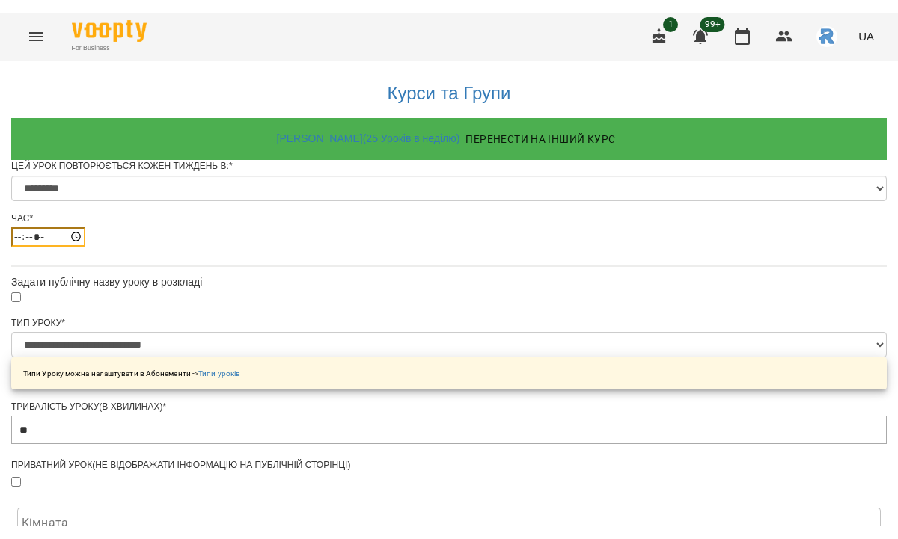
scroll to position [695, 0]
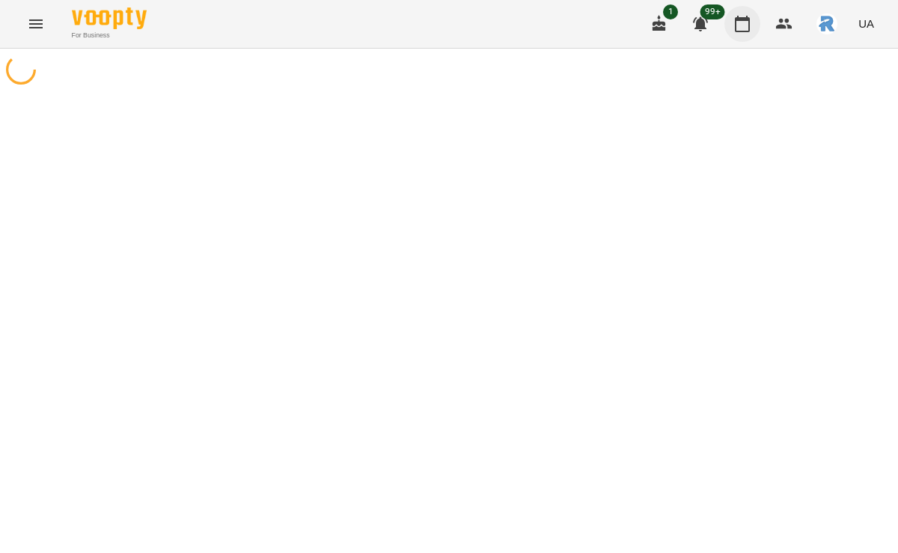
click at [752, 16] on button "button" at bounding box center [742, 24] width 36 height 36
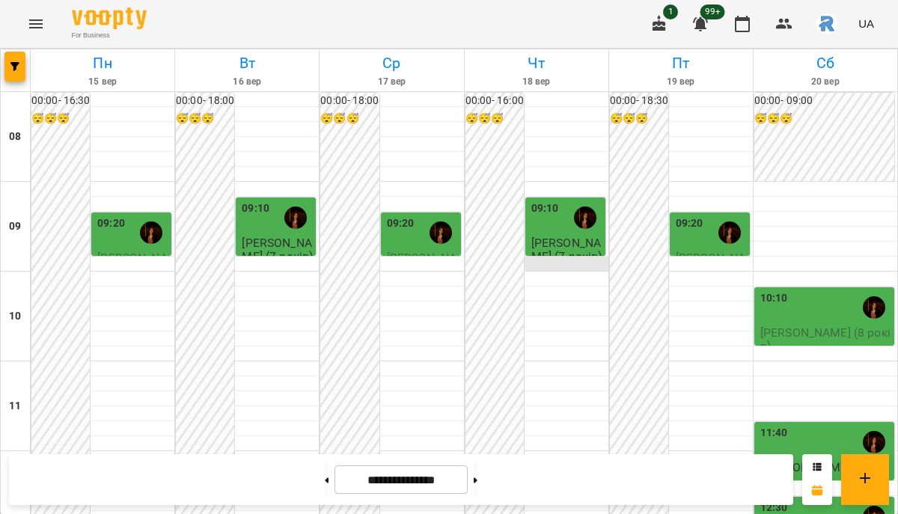
scroll to position [647, 0]
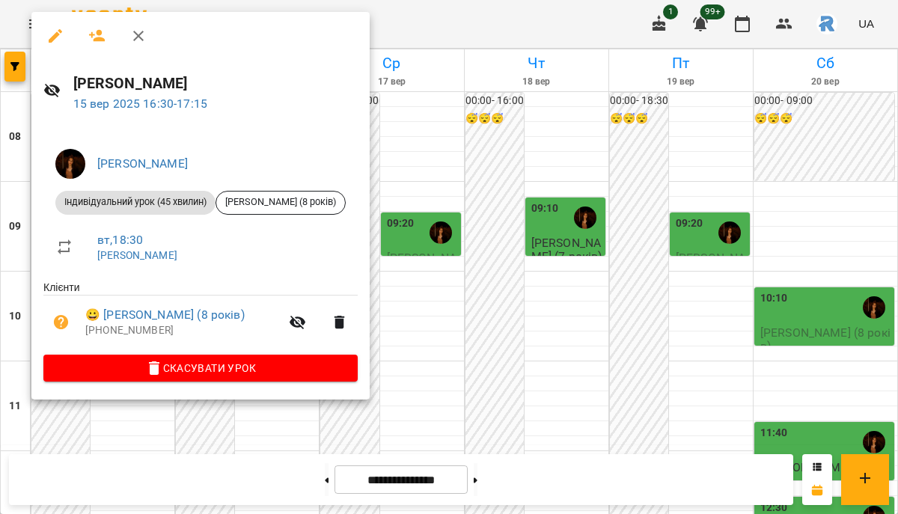
click at [56, 34] on icon "button" at bounding box center [55, 35] width 13 height 13
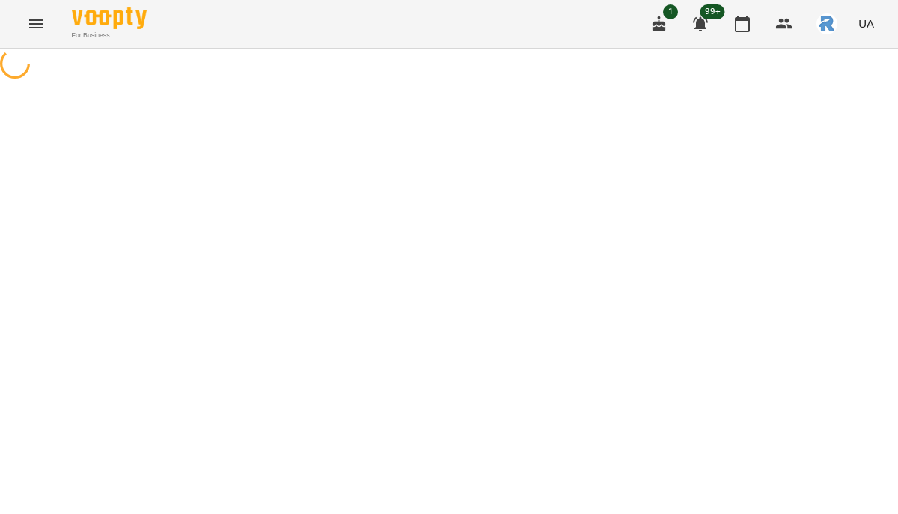
select select "**********"
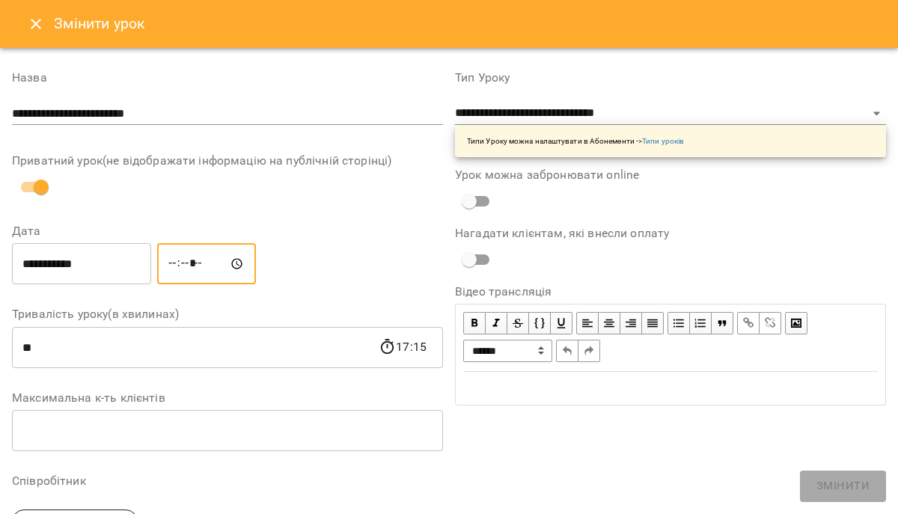
click at [179, 269] on input "*****" at bounding box center [206, 264] width 99 height 42
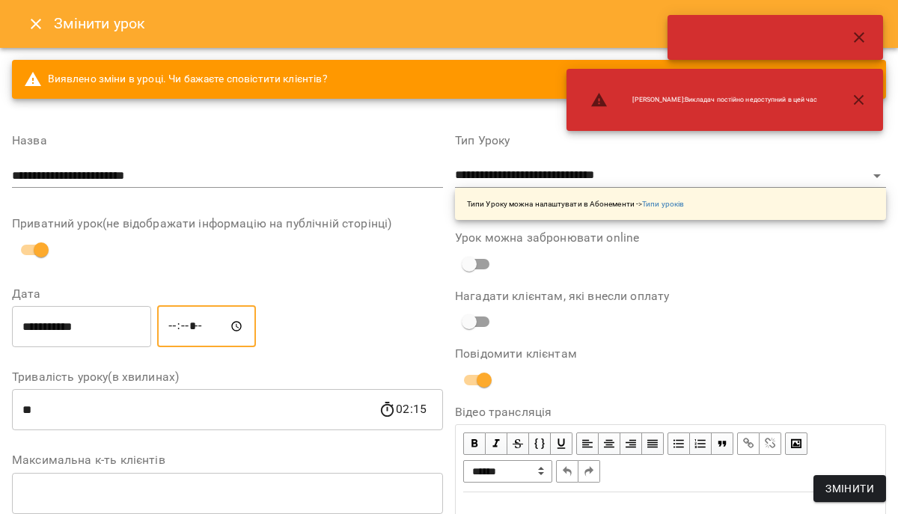
type input "*****"
click at [90, 325] on input "**********" at bounding box center [81, 326] width 139 height 42
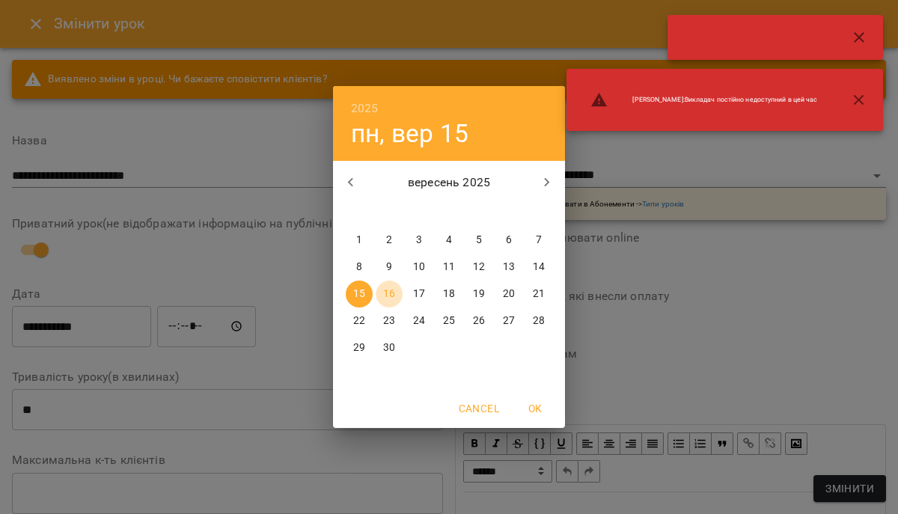
click at [384, 298] on p "16" at bounding box center [389, 293] width 12 height 15
type input "**********"
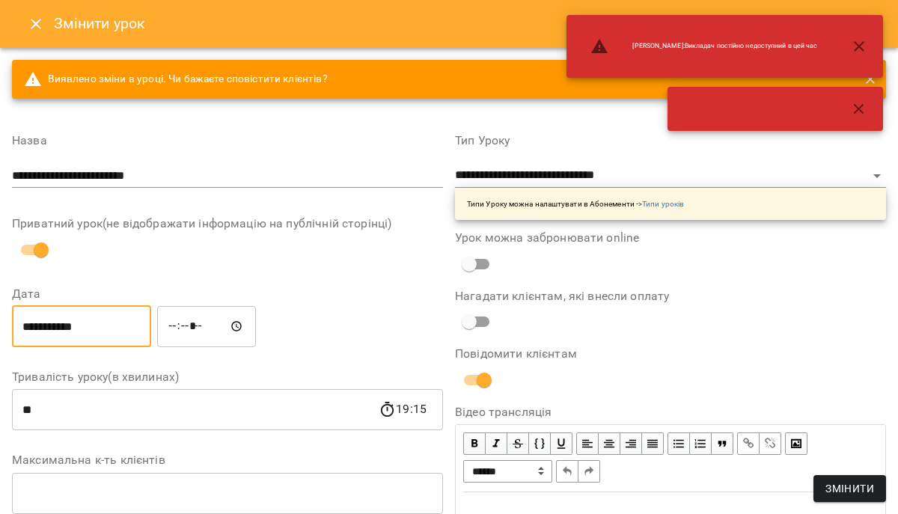
click at [829, 479] on span "Змінити" at bounding box center [849, 488] width 49 height 18
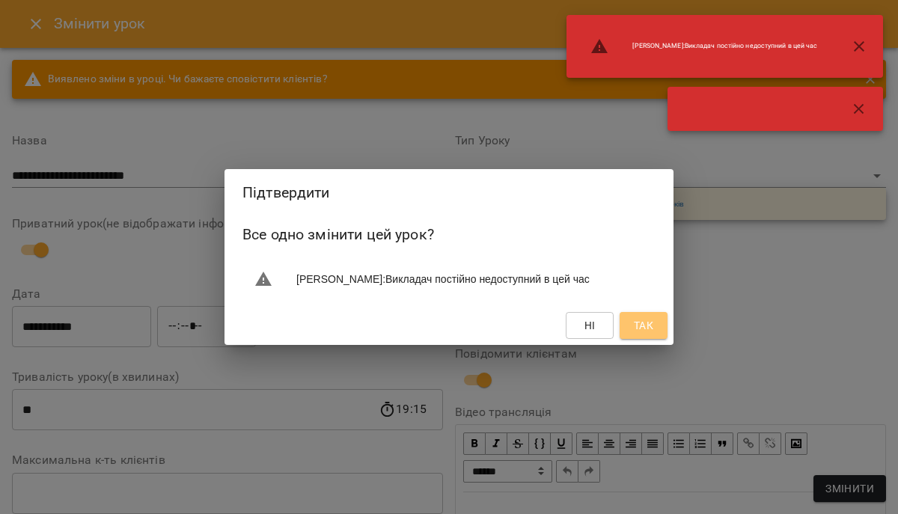
click at [657, 327] on button "Так" at bounding box center [643, 325] width 48 height 27
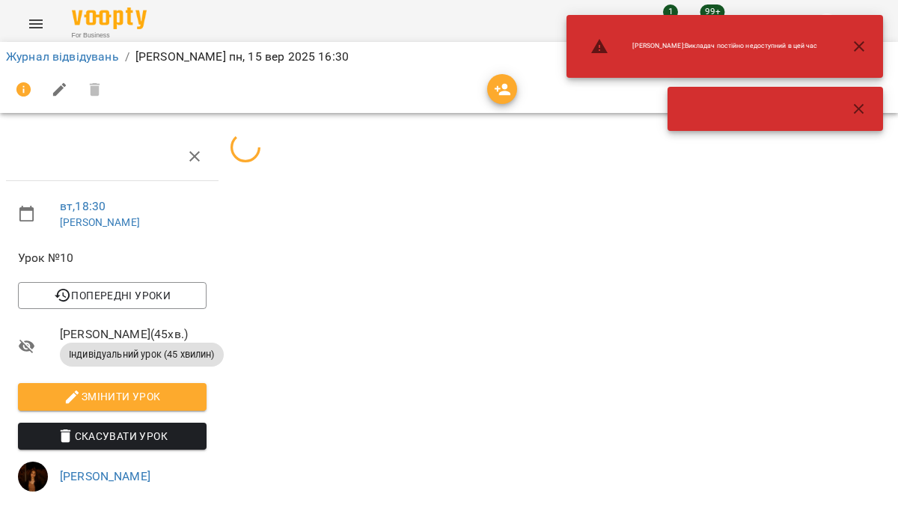
click at [856, 97] on button "button" at bounding box center [859, 109] width 36 height 36
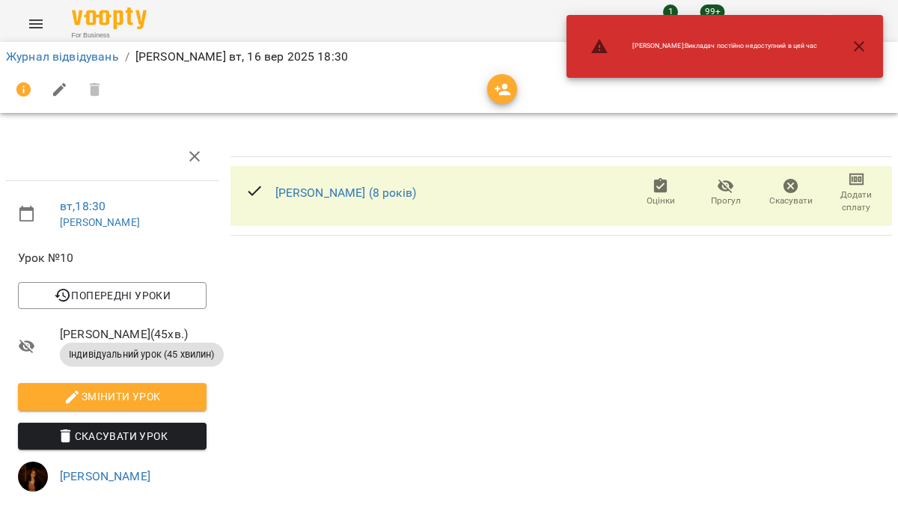
click at [857, 43] on icon "button" at bounding box center [859, 46] width 18 height 18
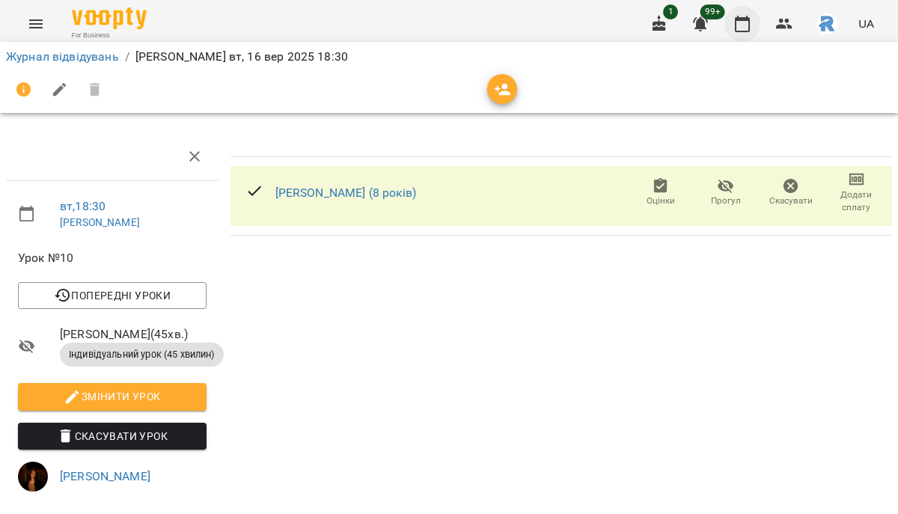
click at [741, 23] on icon "button" at bounding box center [742, 24] width 18 height 18
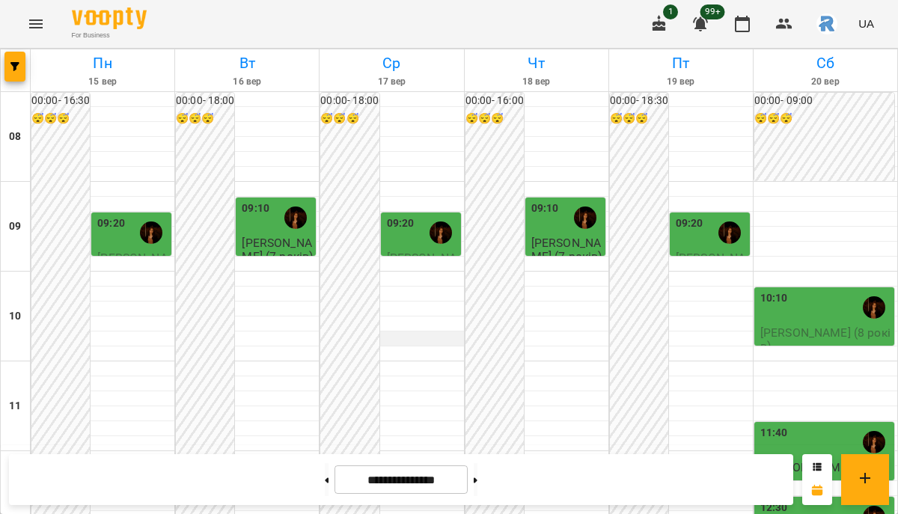
scroll to position [812, 0]
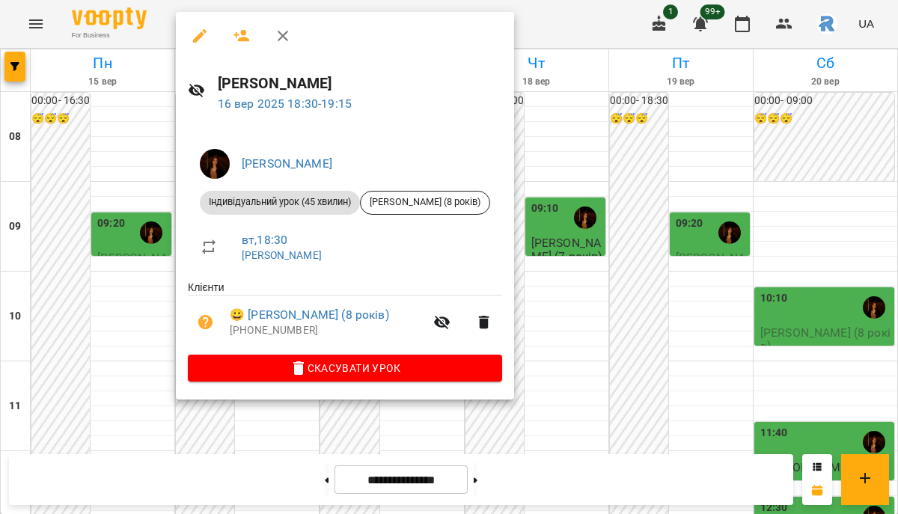
click at [198, 42] on icon "button" at bounding box center [200, 36] width 18 height 18
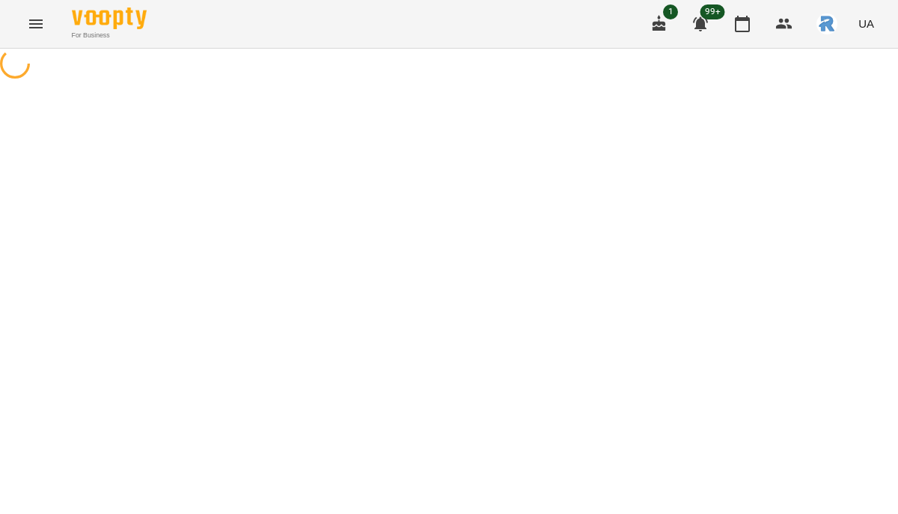
select select "**********"
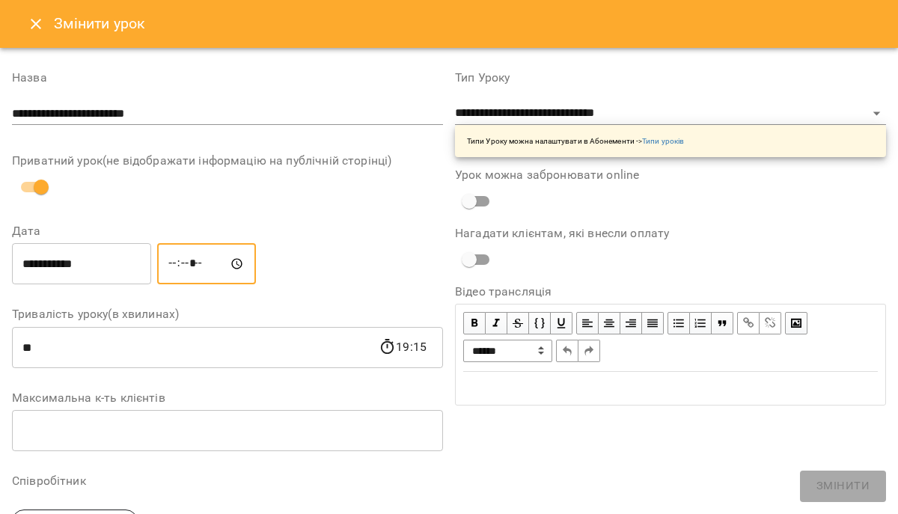
click at [205, 269] on input "*****" at bounding box center [206, 264] width 99 height 42
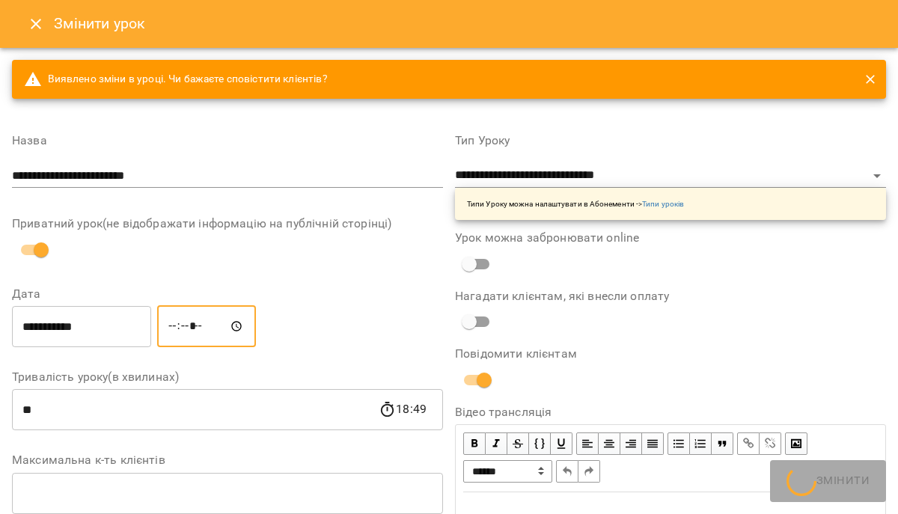
type input "*****"
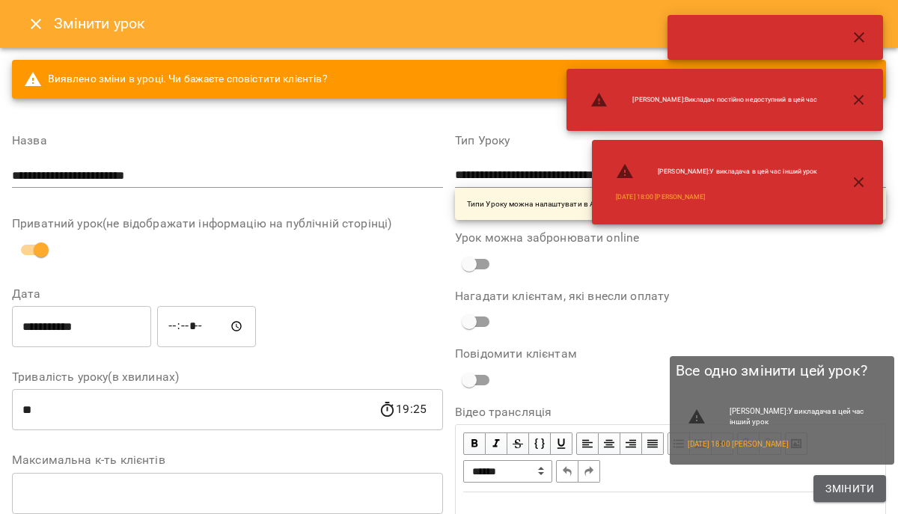
click at [847, 484] on span "Змінити" at bounding box center [849, 488] width 49 height 18
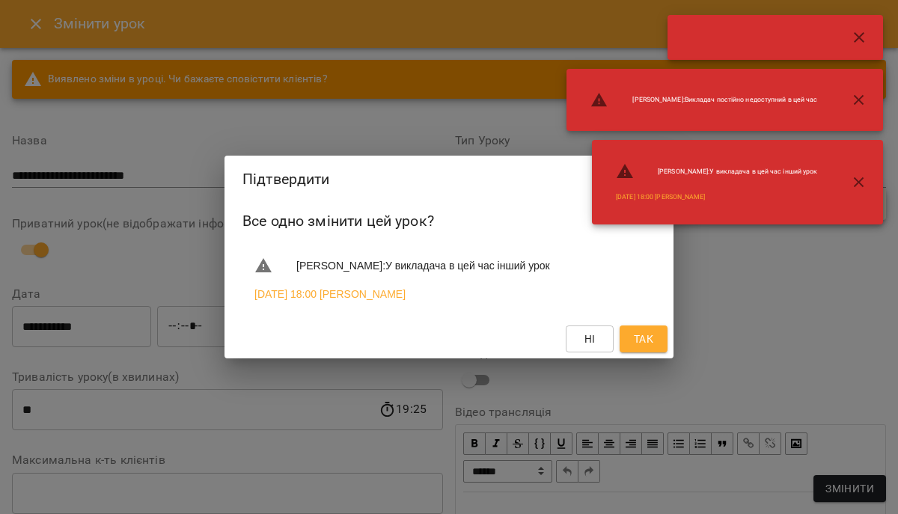
click at [642, 340] on span "Так" at bounding box center [643, 339] width 19 height 18
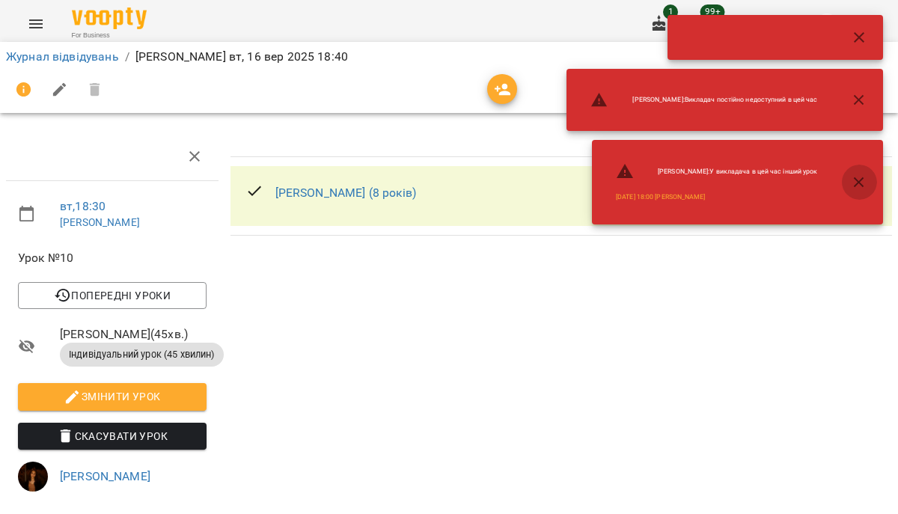
click at [847, 176] on button "button" at bounding box center [859, 183] width 36 height 36
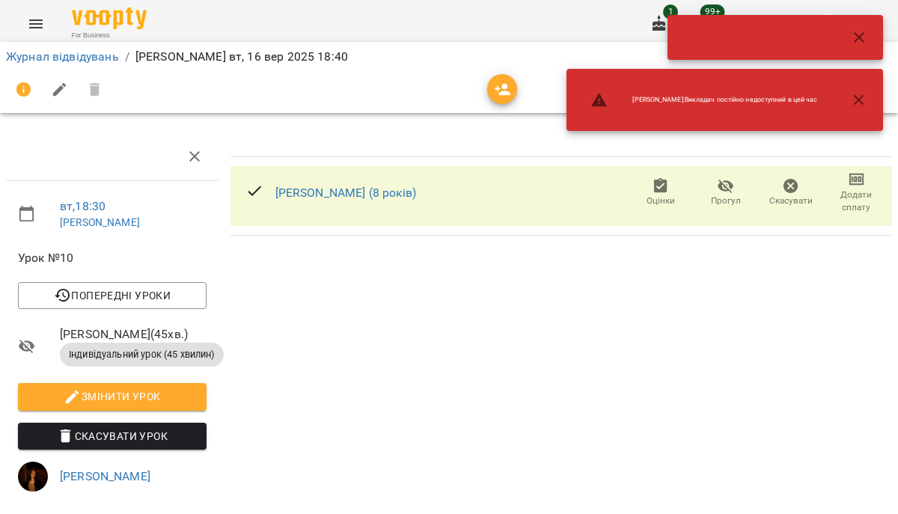
click at [850, 93] on icon "button" at bounding box center [859, 100] width 18 height 18
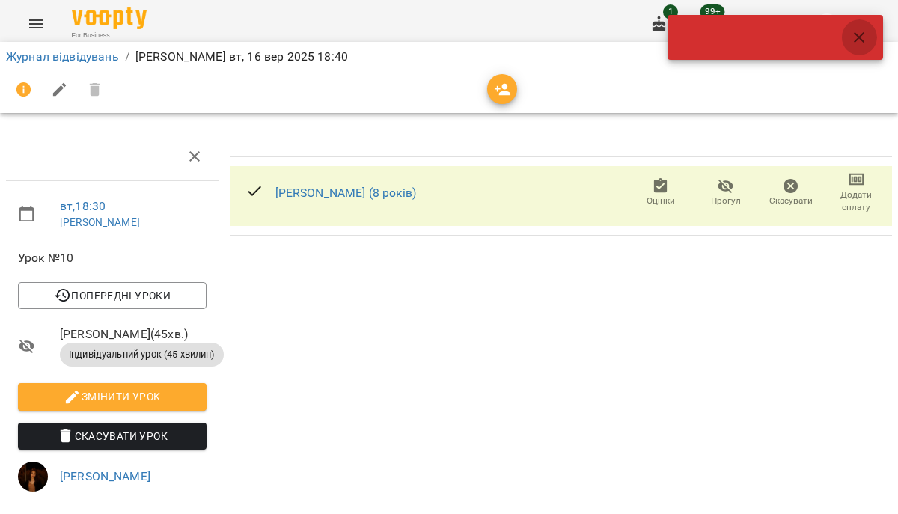
click at [856, 31] on icon "button" at bounding box center [859, 37] width 18 height 18
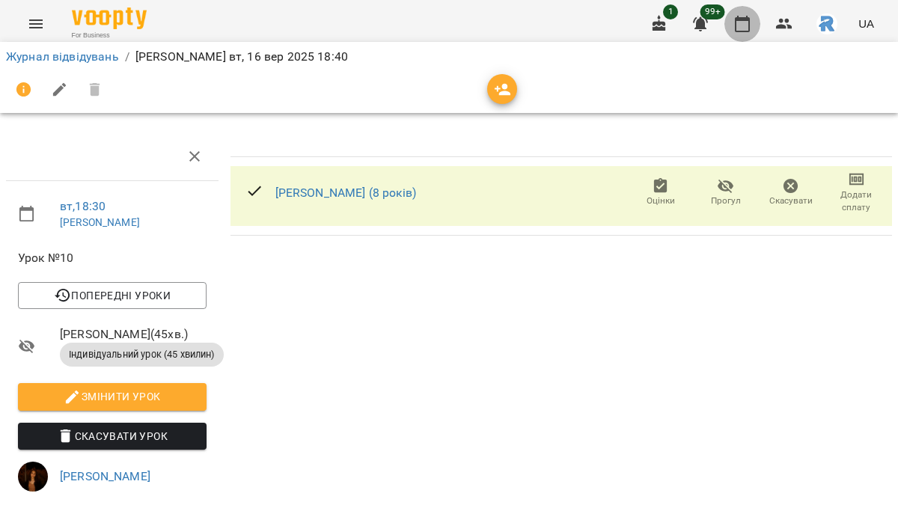
click at [741, 22] on icon "button" at bounding box center [742, 24] width 18 height 18
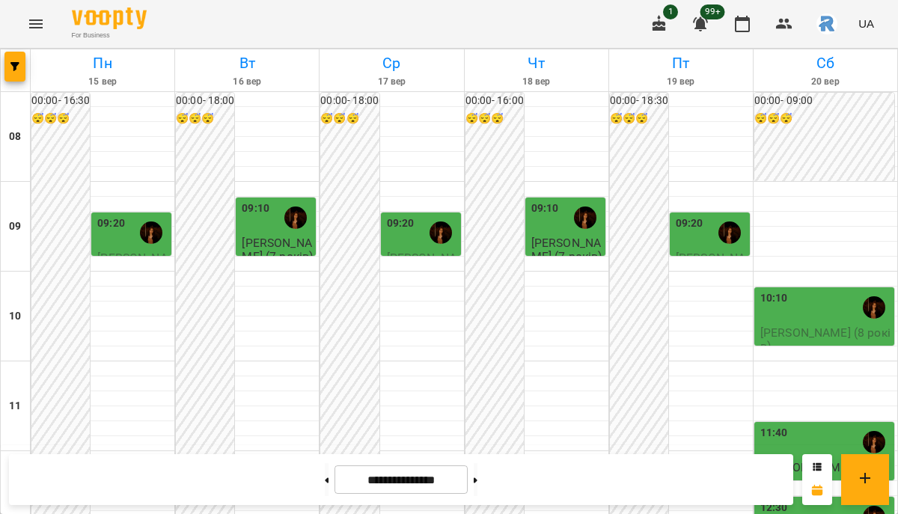
scroll to position [812, 0]
click at [477, 479] on icon at bounding box center [475, 479] width 4 height 5
type input "**********"
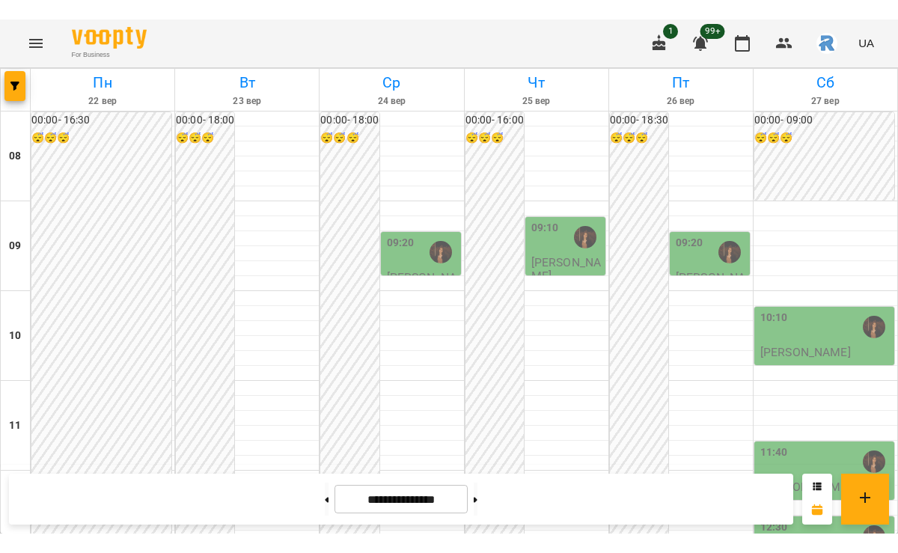
scroll to position [707, 0]
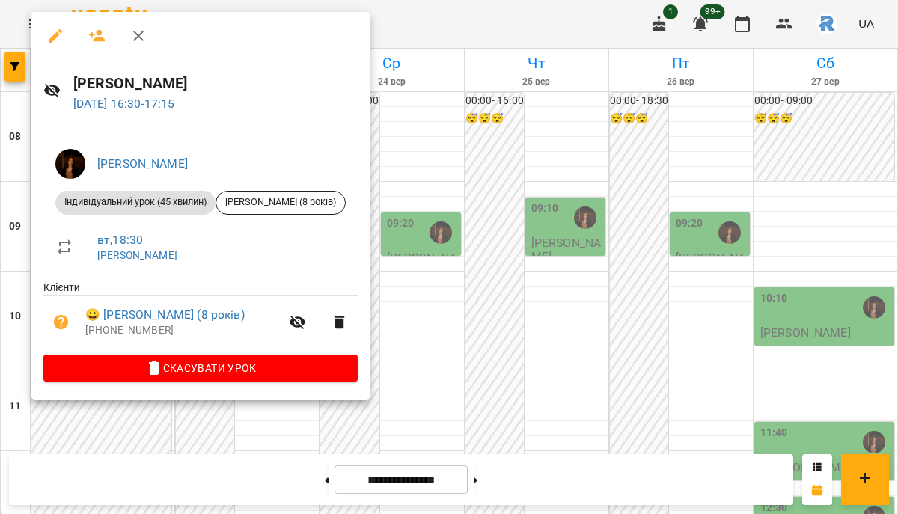
click at [458, 274] on div at bounding box center [449, 257] width 898 height 514
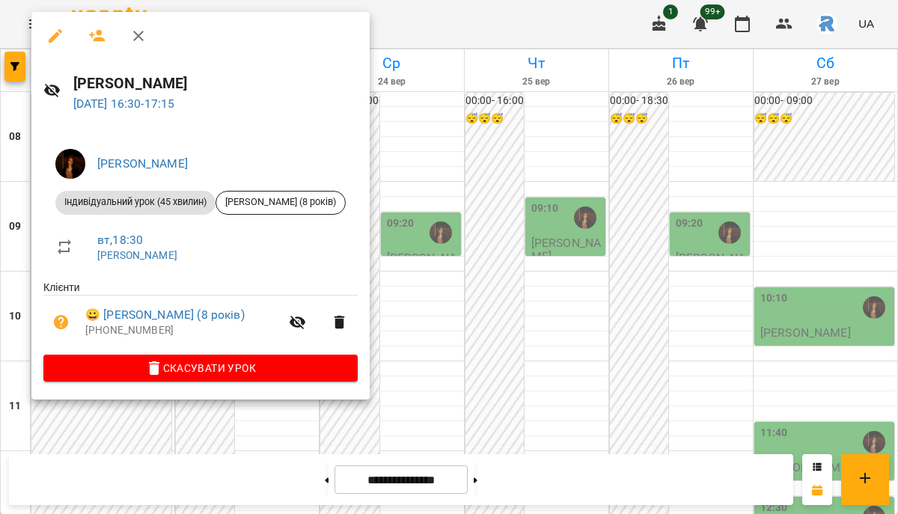
click at [571, 269] on div at bounding box center [449, 257] width 898 height 514
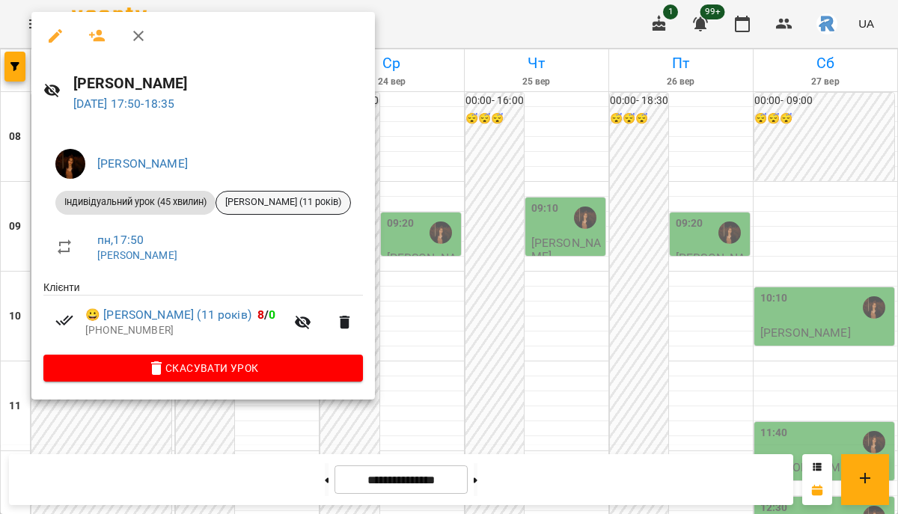
click at [277, 201] on span "Семенцова Марія (11 років)" at bounding box center [283, 201] width 134 height 13
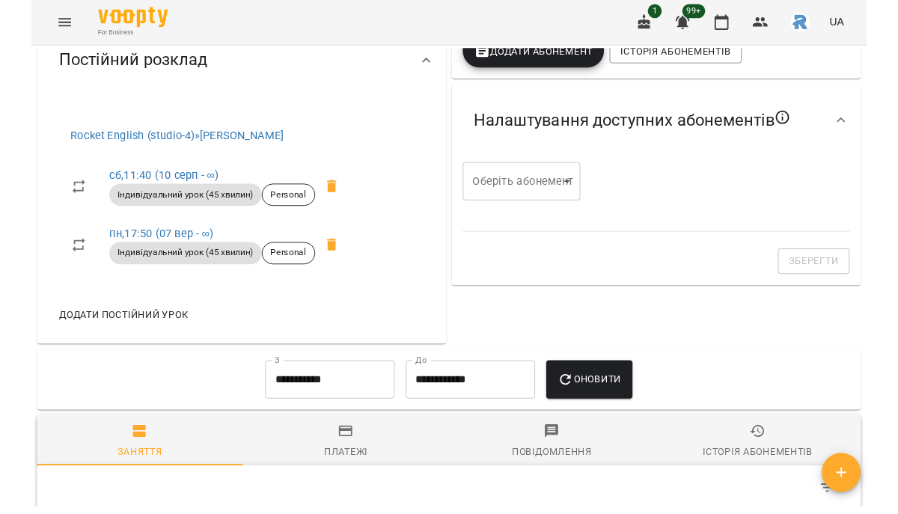
scroll to position [504, 0]
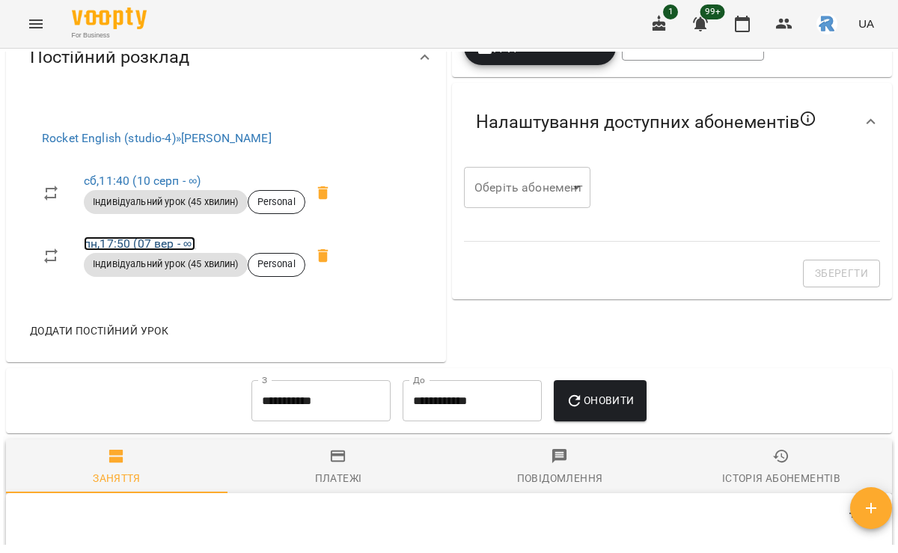
click at [159, 251] on link "пн , 17:50 ([DATE] - ∞)" at bounding box center [139, 243] width 111 height 14
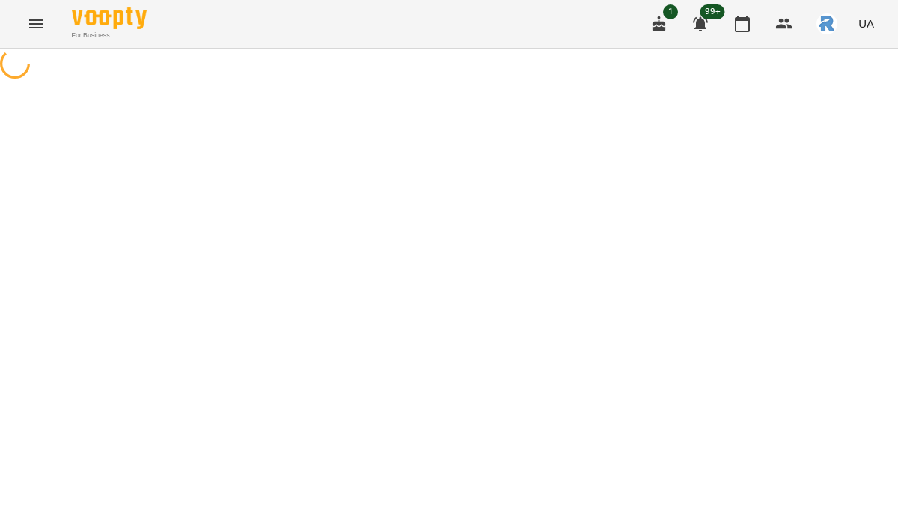
select select "*"
select select "**********"
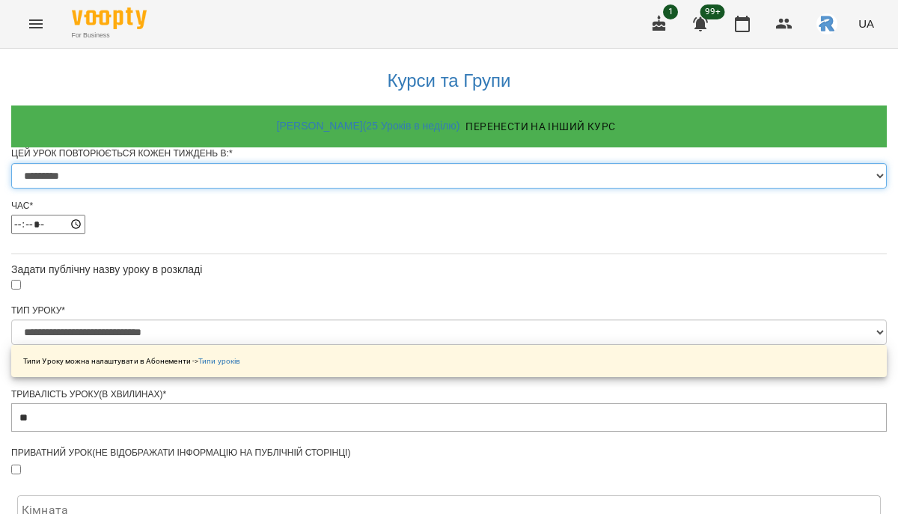
click at [341, 188] on select "********* ******** ****** ****** ******** ******" at bounding box center [448, 175] width 875 height 25
select select "*"
click at [269, 188] on select "********* ******** ****** ****** ******** ******" at bounding box center [448, 175] width 875 height 25
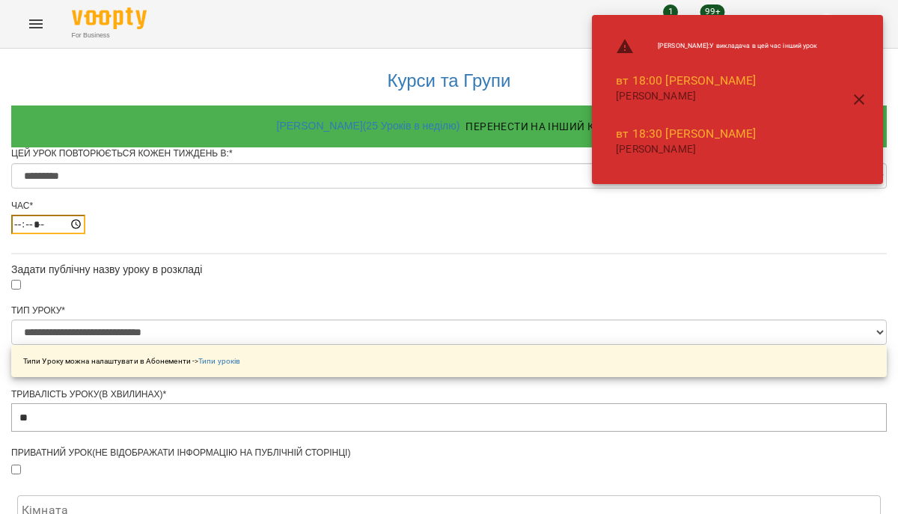
click at [85, 234] on input "*****" at bounding box center [48, 224] width 74 height 19
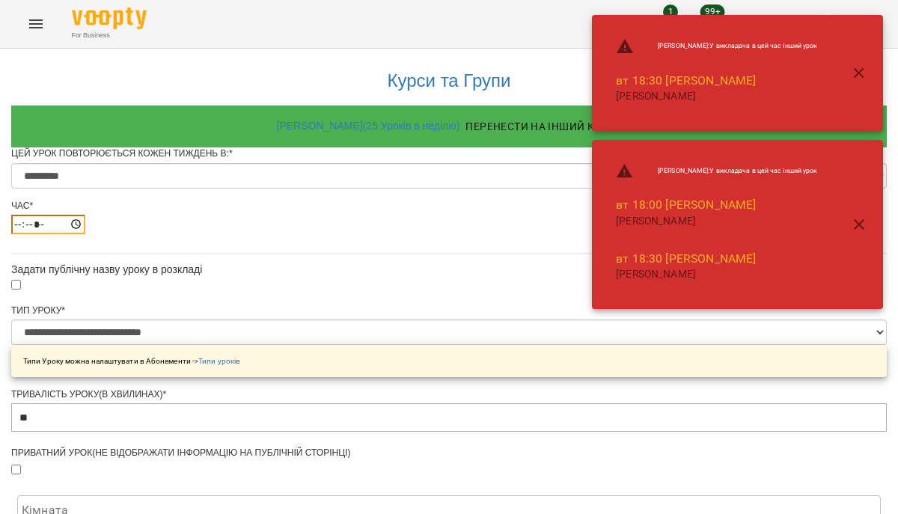
type input "*****"
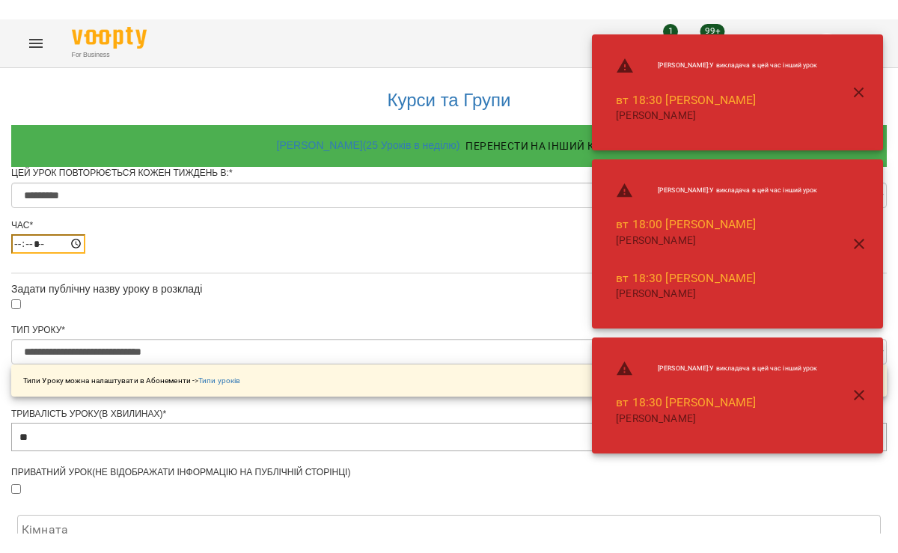
scroll to position [695, 0]
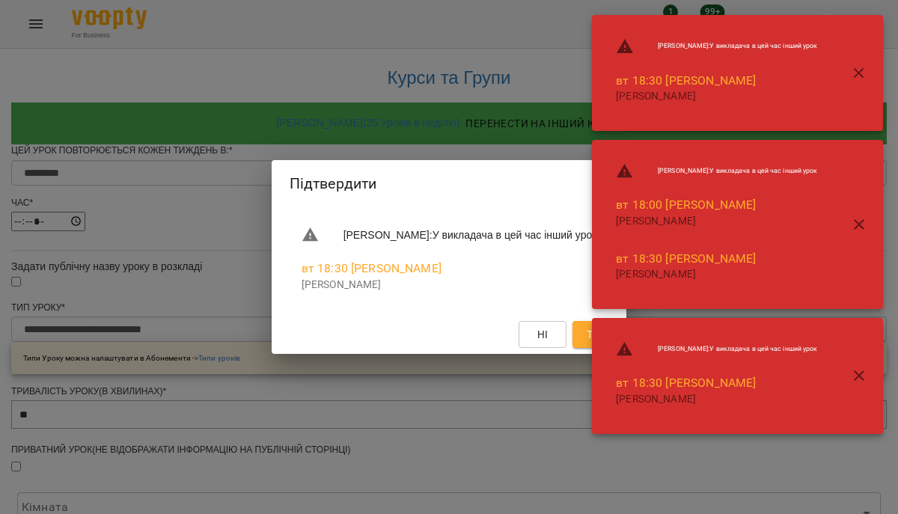
click at [855, 372] on icon "button" at bounding box center [859, 375] width 18 height 18
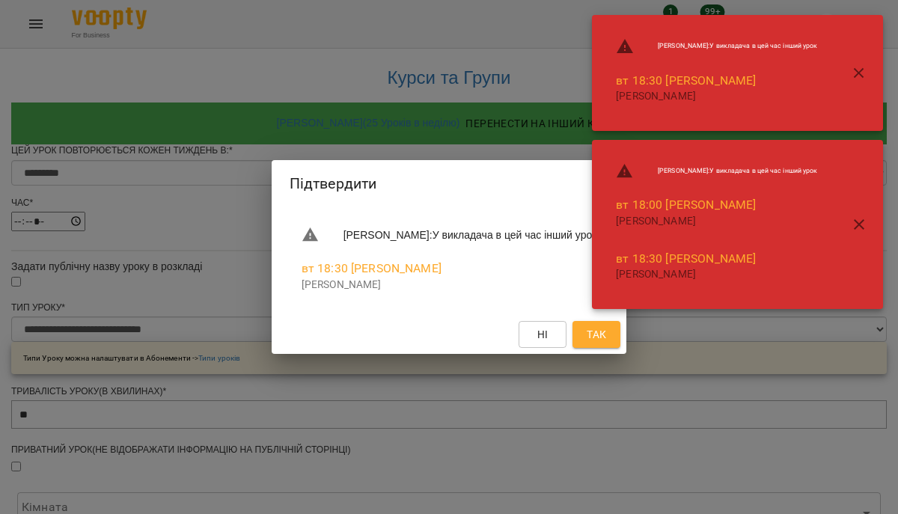
click at [860, 237] on button "button" at bounding box center [859, 224] width 36 height 36
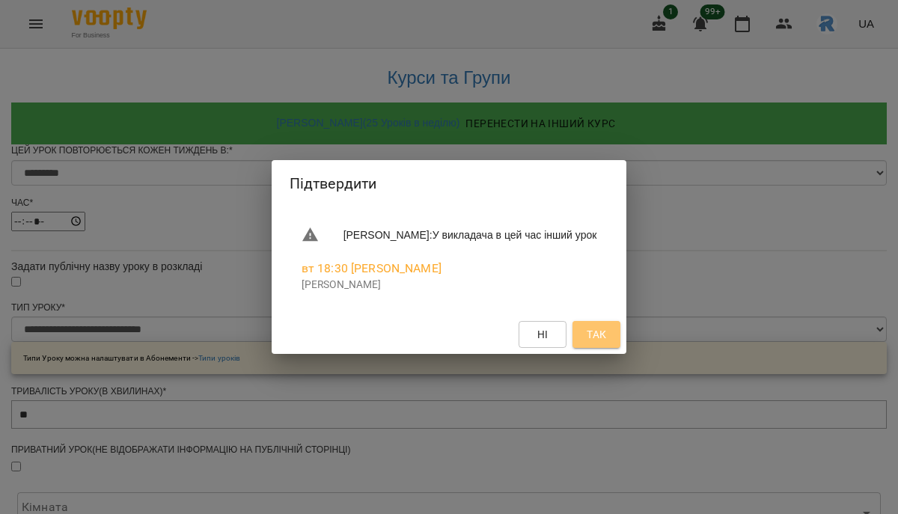
click at [606, 338] on span "Так" at bounding box center [595, 334] width 19 height 18
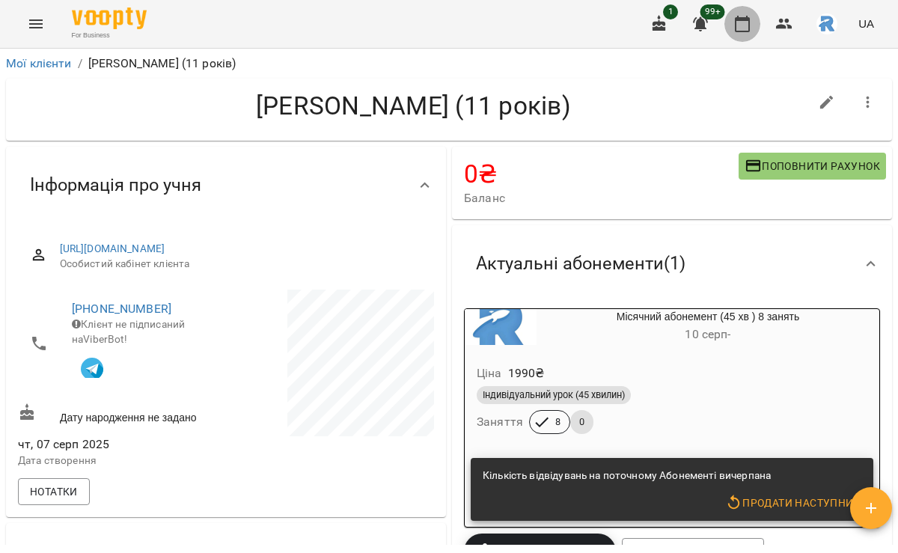
click at [746, 24] on icon "button" at bounding box center [742, 24] width 18 height 18
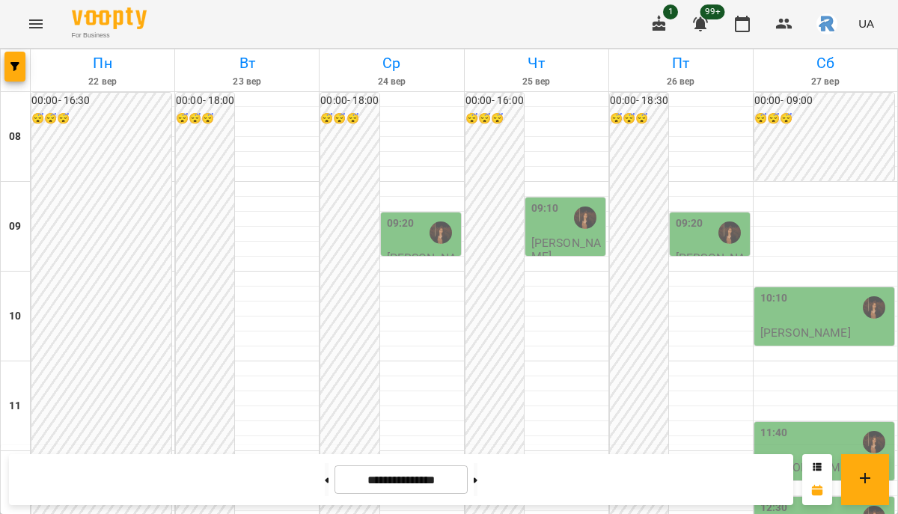
scroll to position [682, 0]
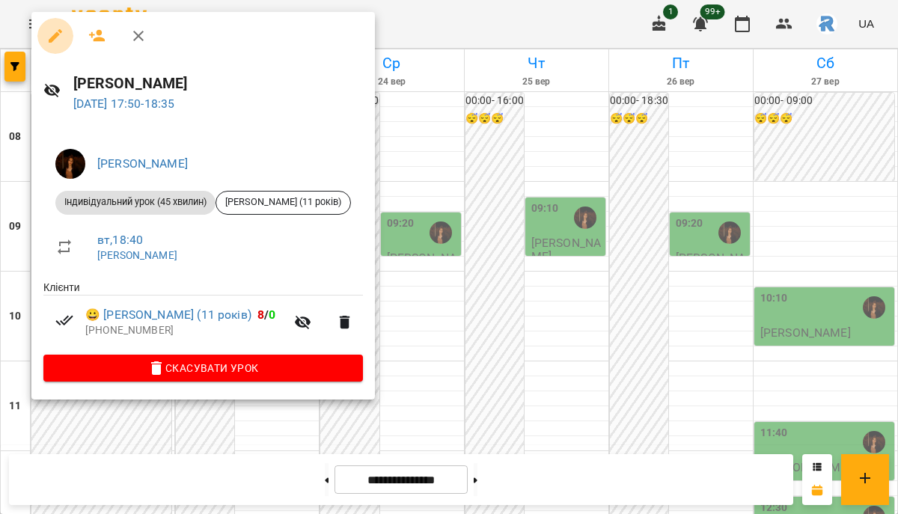
click at [54, 27] on icon "button" at bounding box center [55, 36] width 18 height 18
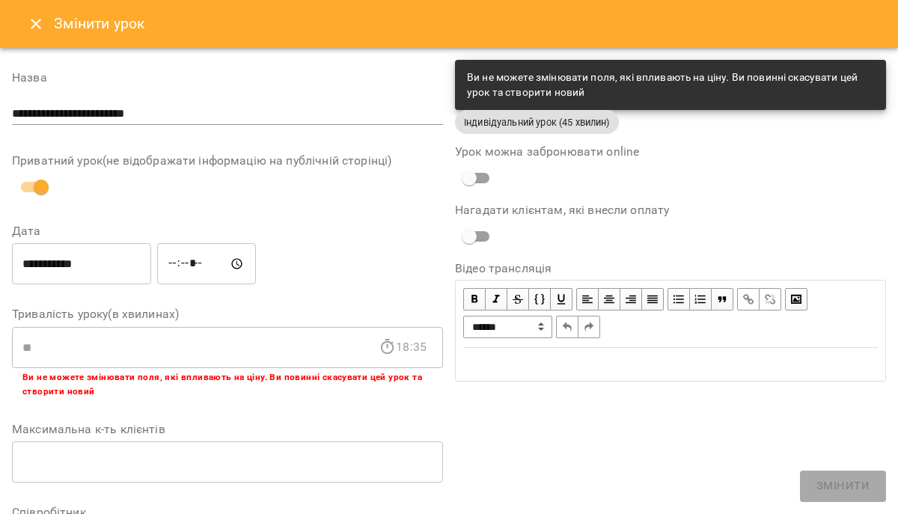
click at [110, 255] on input "**********" at bounding box center [81, 264] width 139 height 42
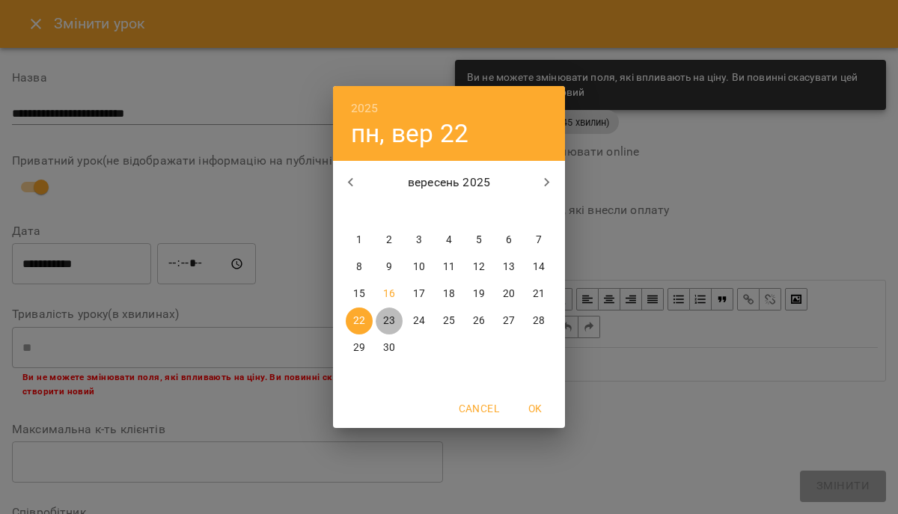
click at [384, 313] on p "23" at bounding box center [389, 320] width 12 height 15
type input "**********"
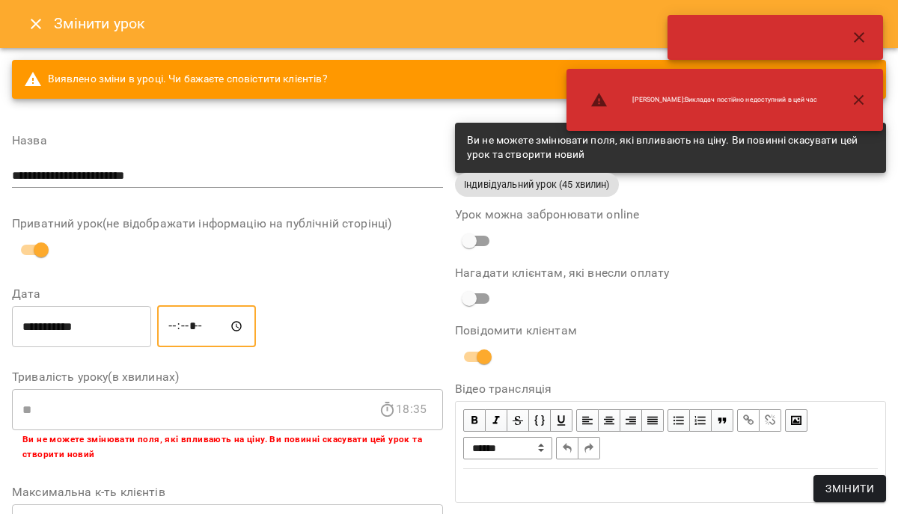
click at [180, 325] on input "*****" at bounding box center [206, 326] width 99 height 42
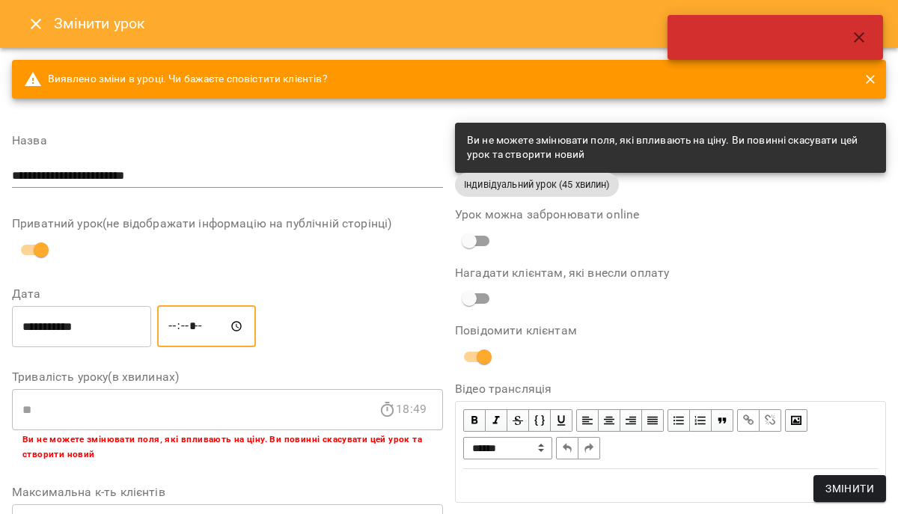
type input "*****"
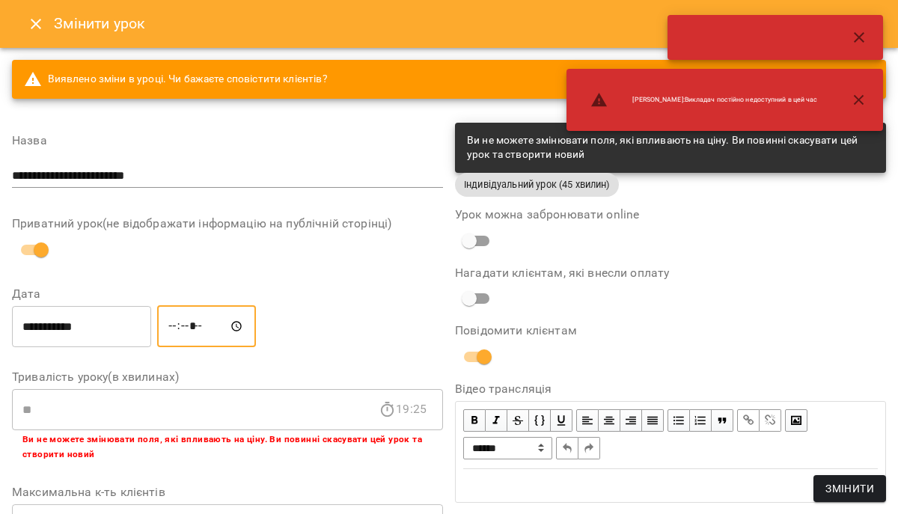
click at [857, 485] on span "Змінити" at bounding box center [849, 488] width 49 height 18
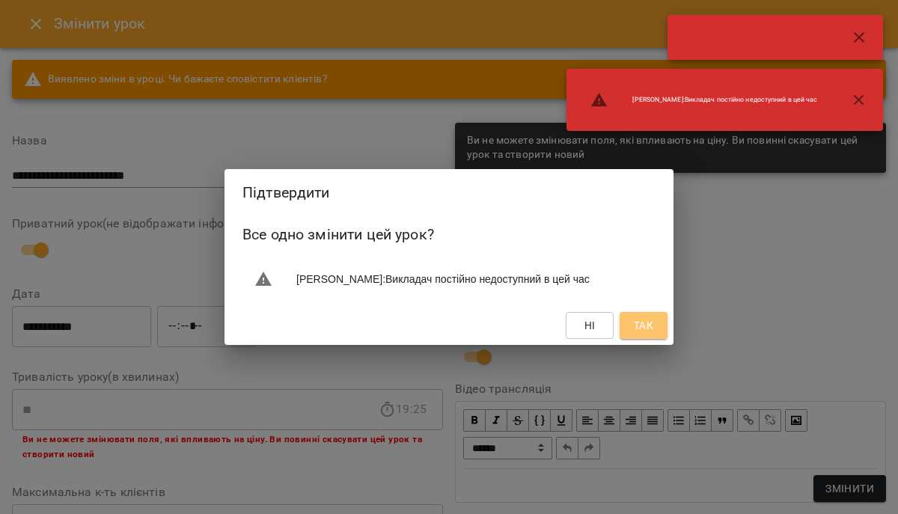
click at [642, 325] on span "Так" at bounding box center [643, 325] width 19 height 18
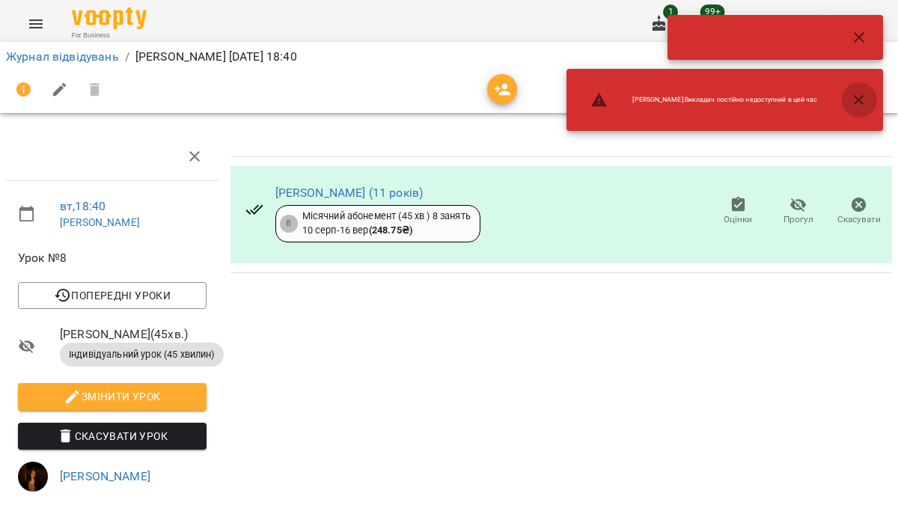
click at [862, 96] on icon "button" at bounding box center [858, 99] width 10 height 10
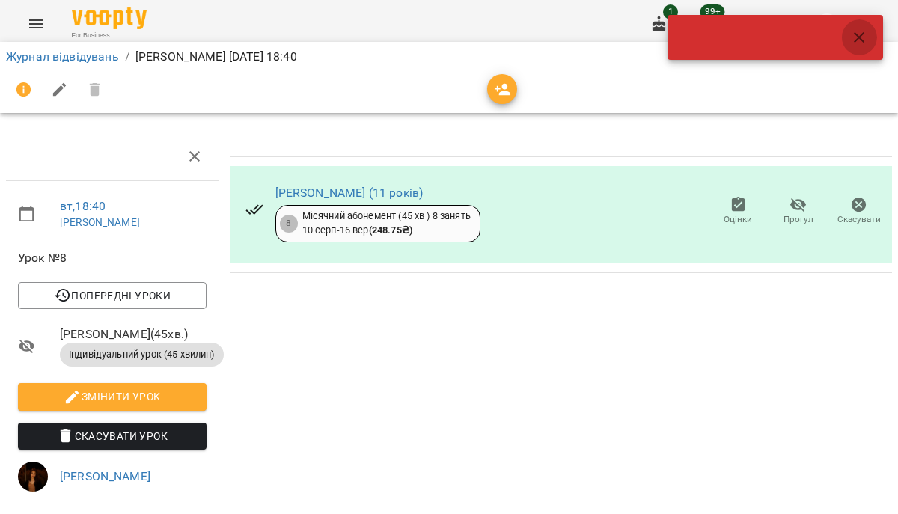
click at [862, 31] on icon "button" at bounding box center [859, 37] width 18 height 18
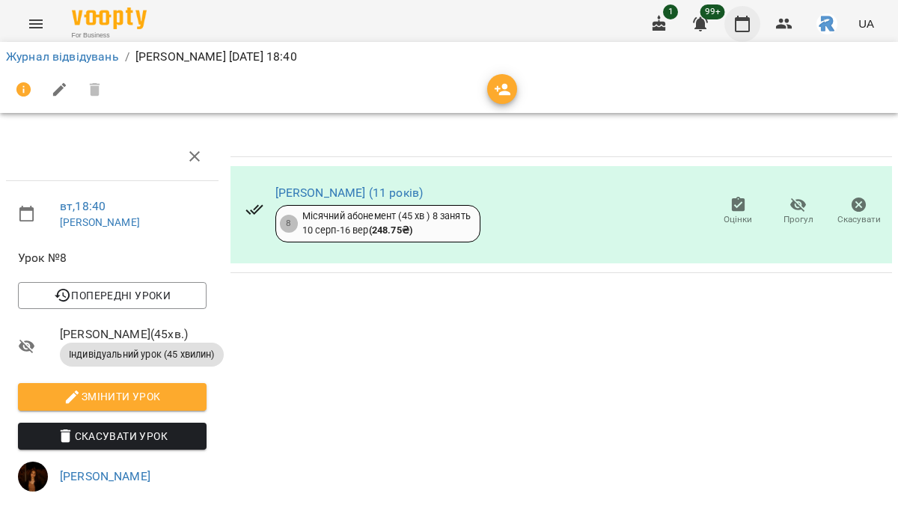
click at [746, 17] on icon "button" at bounding box center [741, 24] width 15 height 16
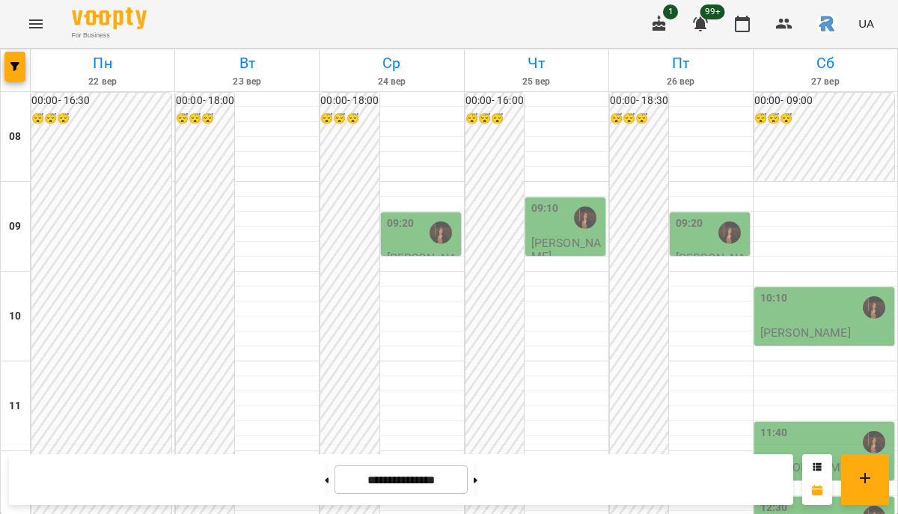
scroll to position [583, 0]
click at [21, 66] on span "button" at bounding box center [14, 66] width 21 height 9
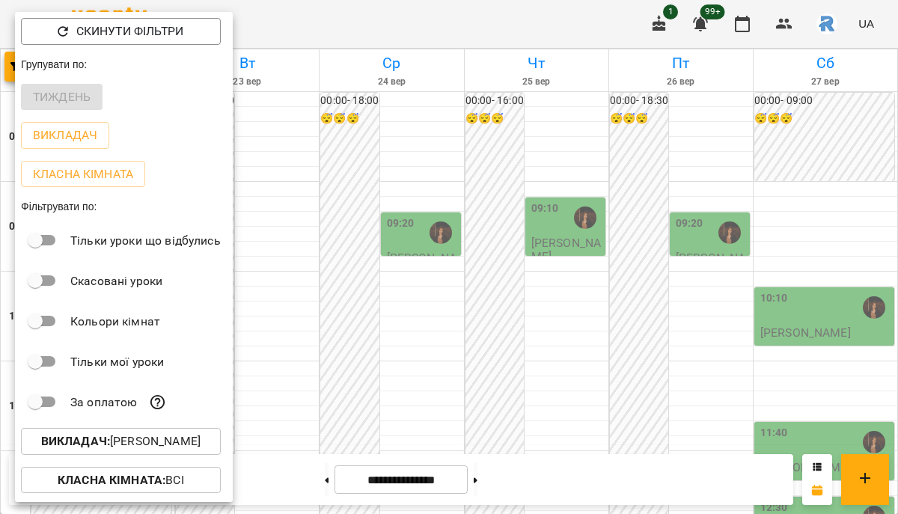
click at [144, 442] on p "Викладач : Оліярчук Поліна Сергіївна" at bounding box center [120, 441] width 159 height 18
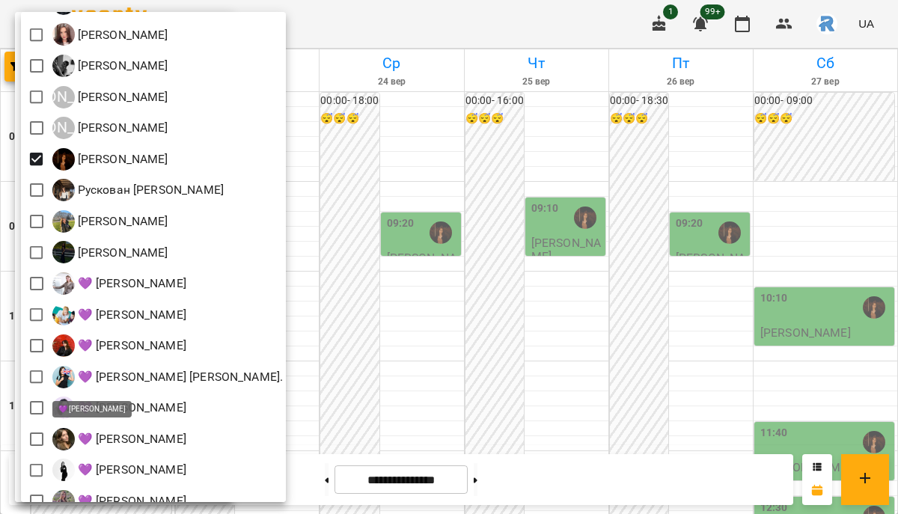
scroll to position [361, 0]
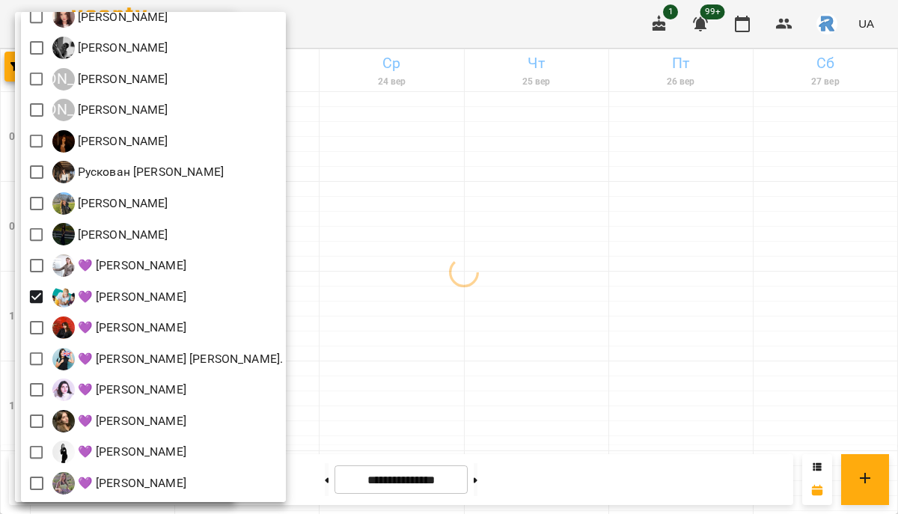
click at [604, 321] on div at bounding box center [449, 257] width 898 height 514
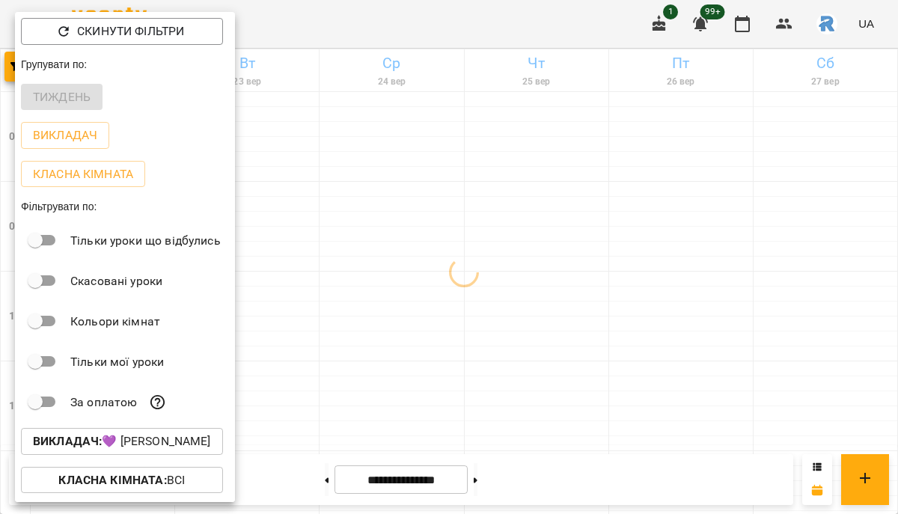
click at [604, 321] on div "Всі [PERSON_NAME] [PERSON_NAME] (Відпустка) [PERSON_NAME] [PERSON_NAME] [PERSON…" at bounding box center [449, 257] width 898 height 514
click at [604, 321] on div at bounding box center [449, 257] width 898 height 514
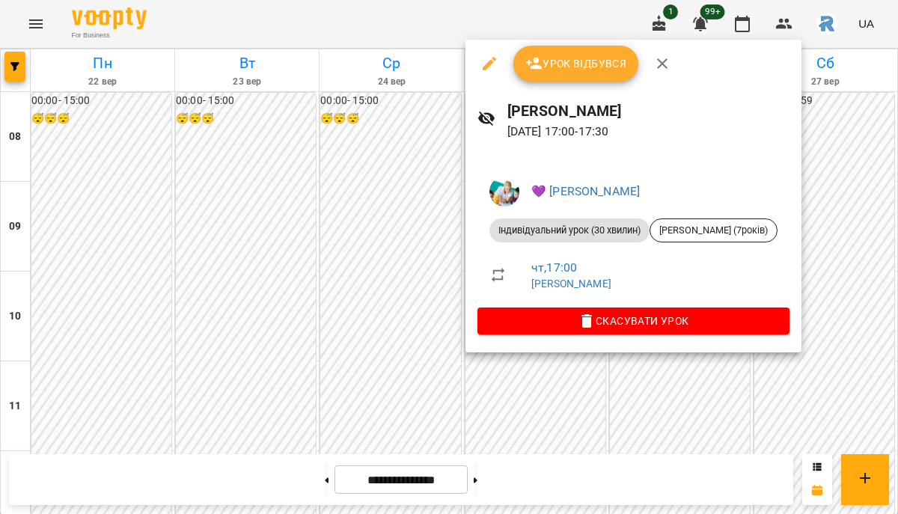
click at [352, 277] on div at bounding box center [449, 257] width 898 height 514
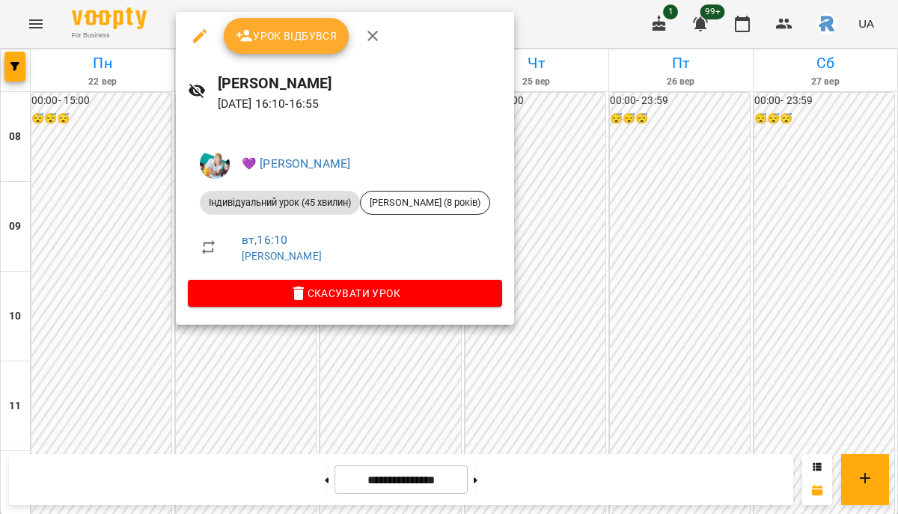
click at [133, 257] on div at bounding box center [449, 257] width 898 height 514
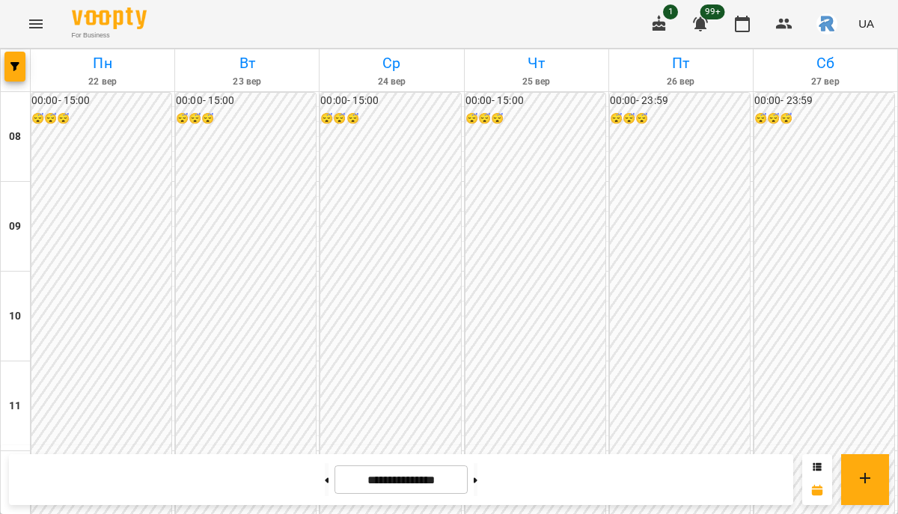
scroll to position [726, 0]
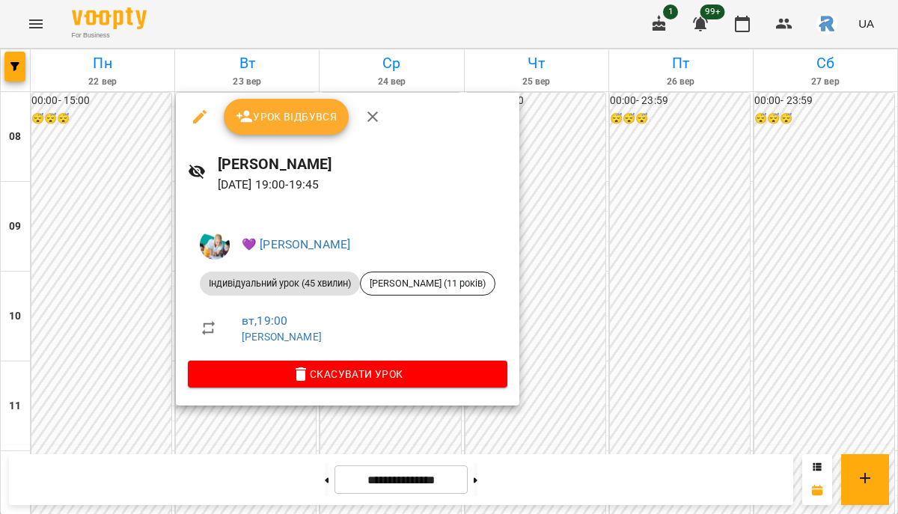
click at [106, 362] on div at bounding box center [449, 257] width 898 height 514
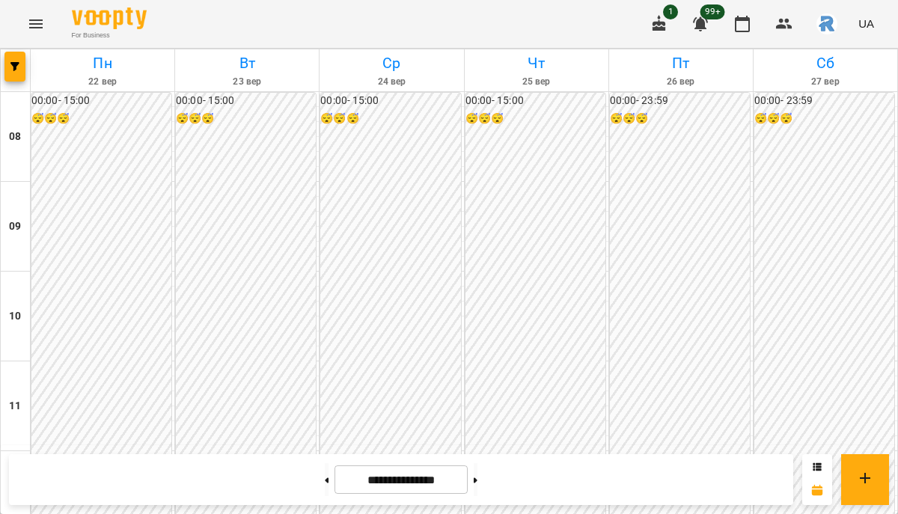
scroll to position [787, 0]
click at [14, 67] on icon "button" at bounding box center [14, 66] width 9 height 9
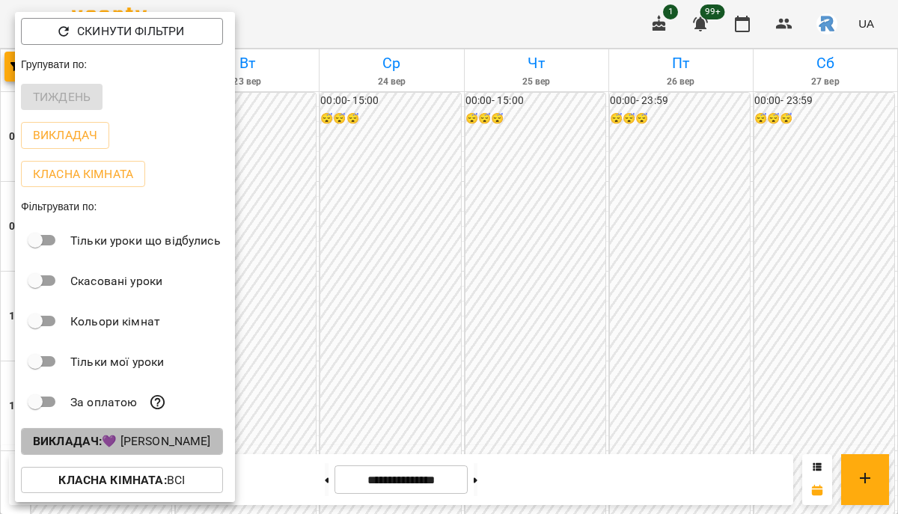
click at [154, 436] on p "Викладач : 💜 Григорович Юлія Дмитрівна" at bounding box center [122, 441] width 178 height 18
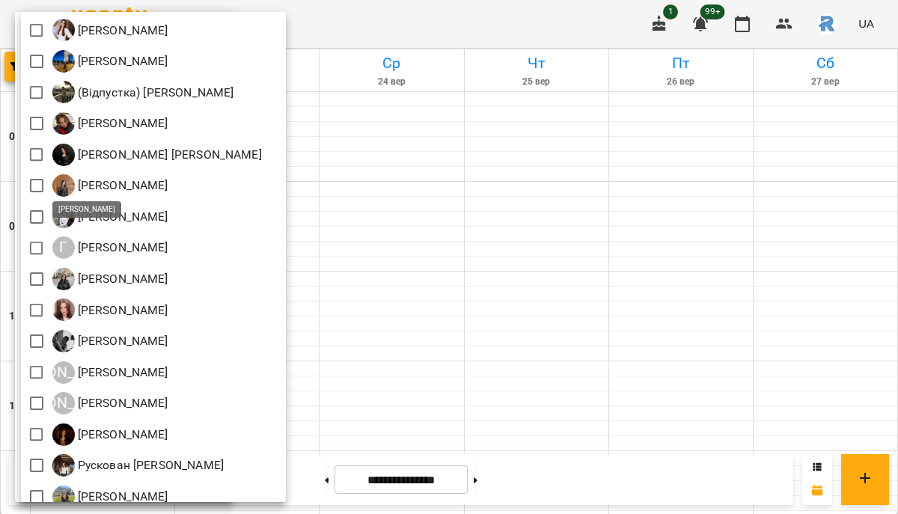
scroll to position [16, 0]
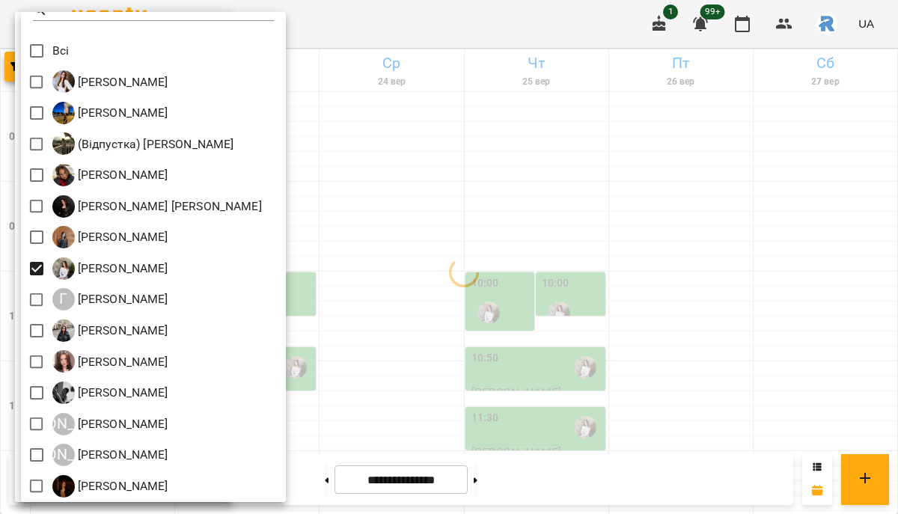
click at [524, 225] on div at bounding box center [449, 257] width 898 height 514
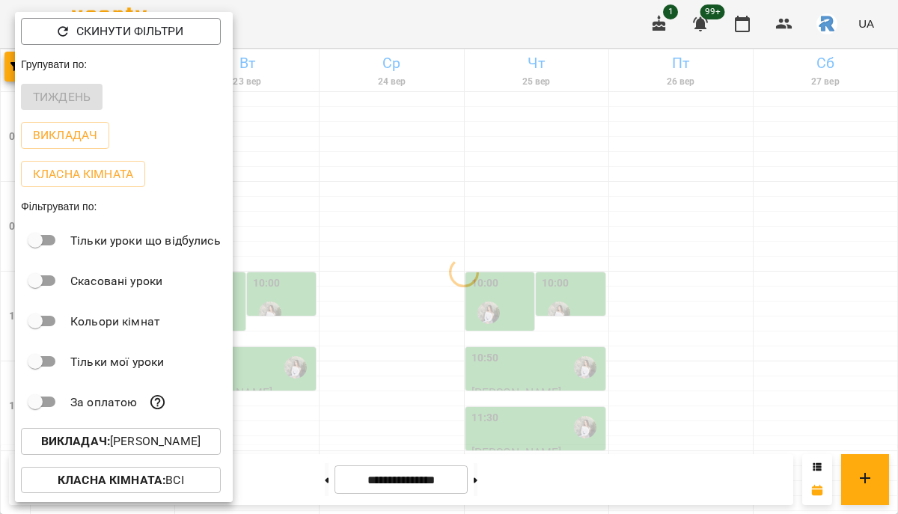
click at [524, 225] on div at bounding box center [449, 257] width 898 height 514
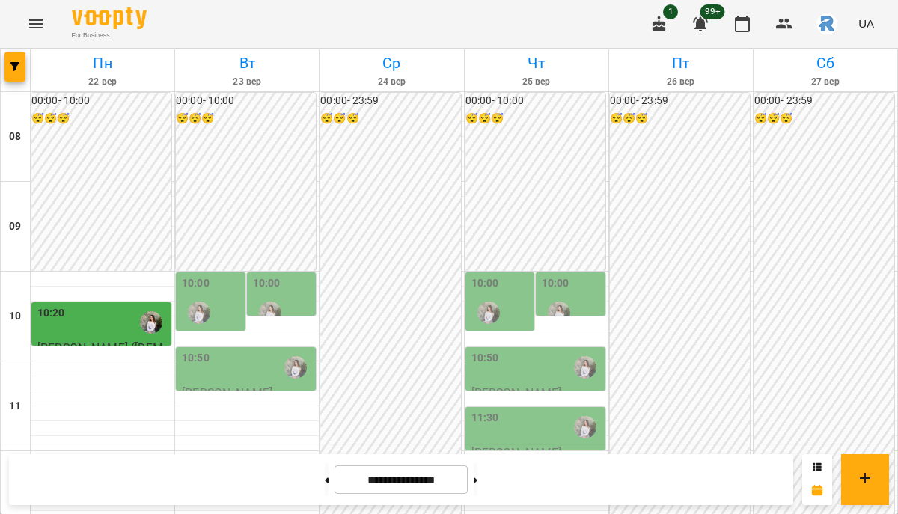
scroll to position [150, 0]
click at [292, 275] on div "10:00" at bounding box center [283, 302] width 61 height 55
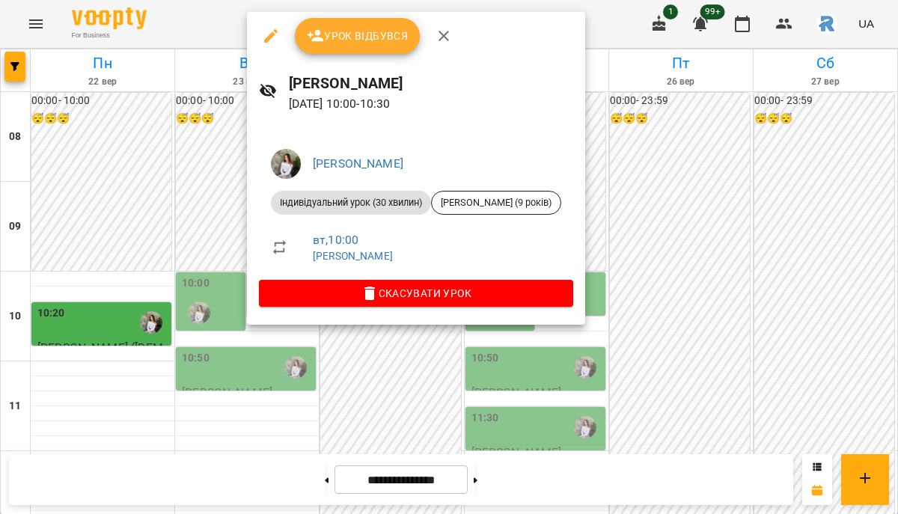
click at [231, 156] on div at bounding box center [449, 257] width 898 height 514
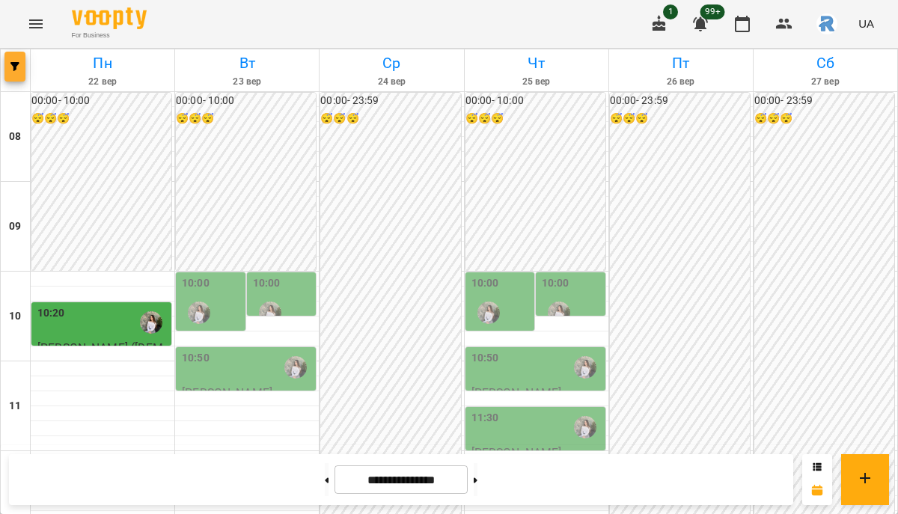
click at [11, 59] on button "button" at bounding box center [14, 67] width 21 height 30
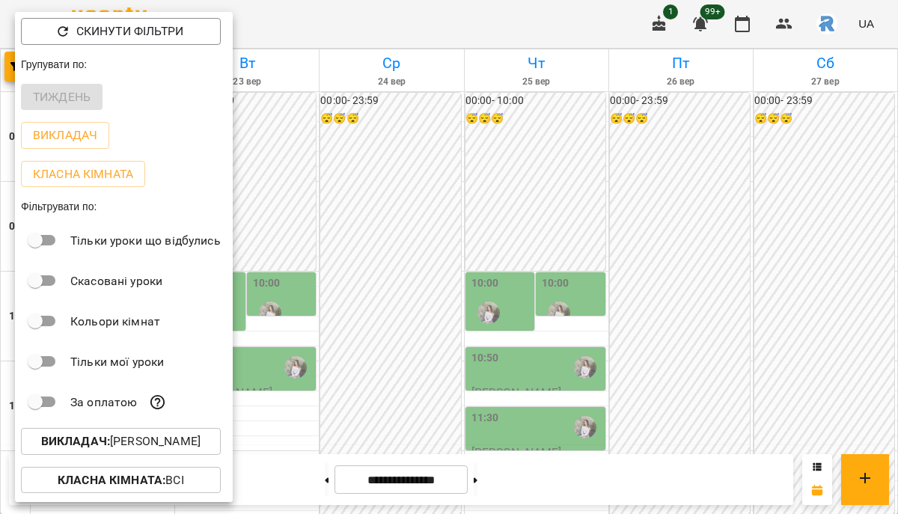
click at [104, 437] on p "Викладач : Горохова Ольга Ігорівна" at bounding box center [120, 441] width 159 height 18
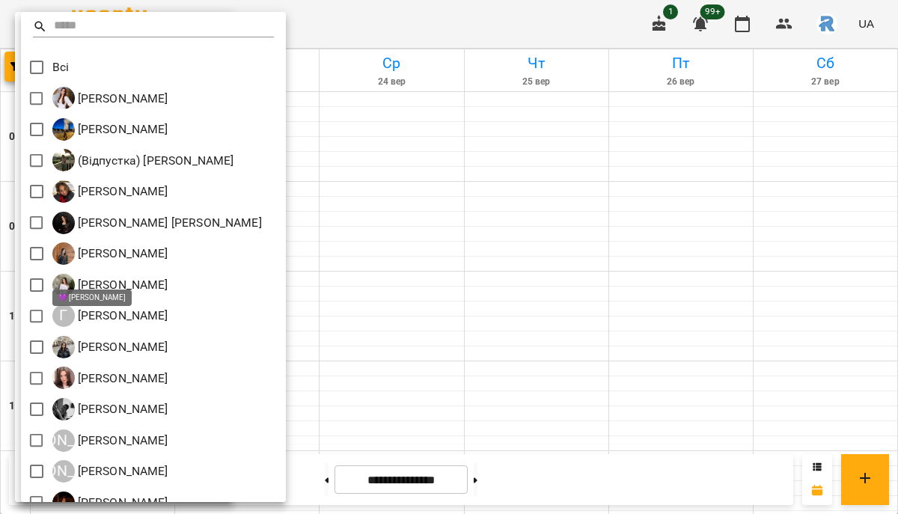
scroll to position [361, 0]
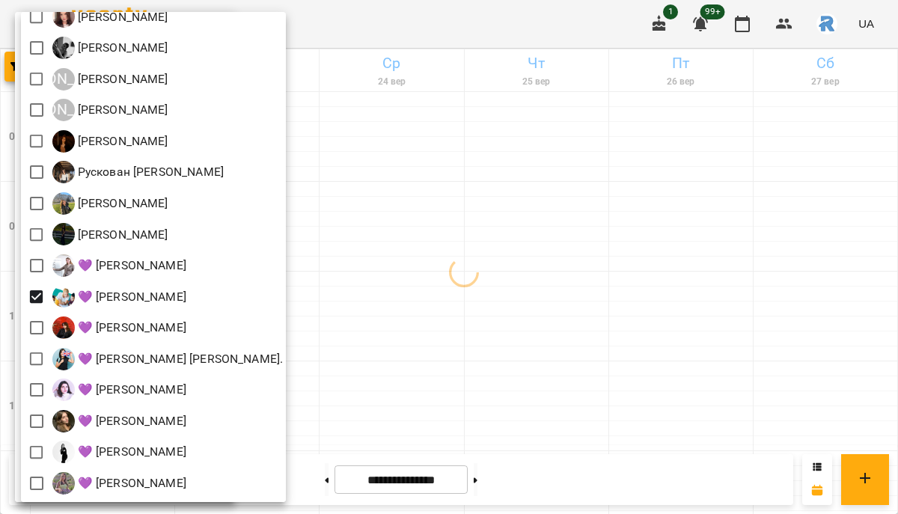
click at [455, 334] on div at bounding box center [449, 257] width 898 height 514
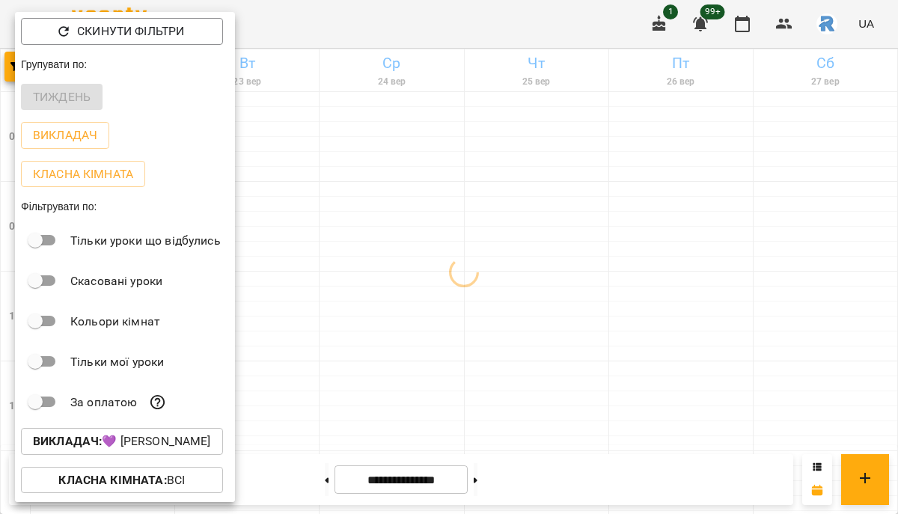
click at [455, 337] on div at bounding box center [449, 257] width 898 height 514
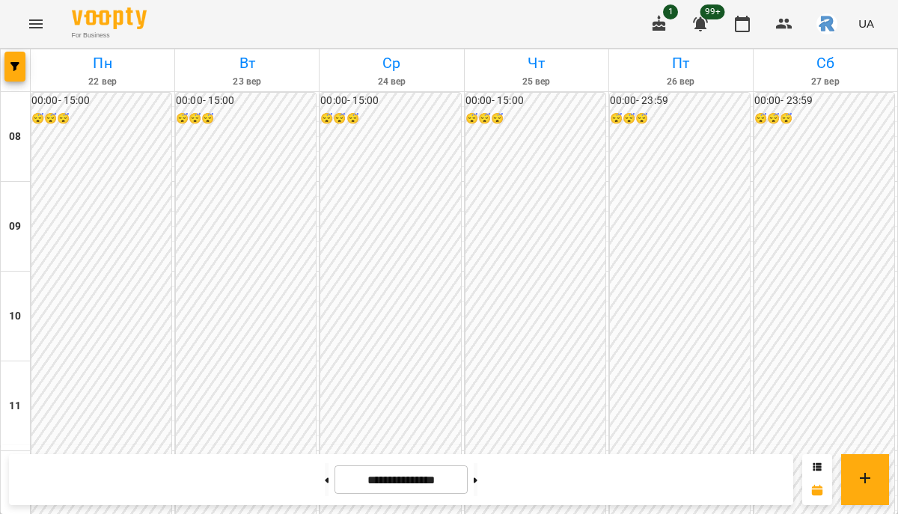
scroll to position [812, 0]
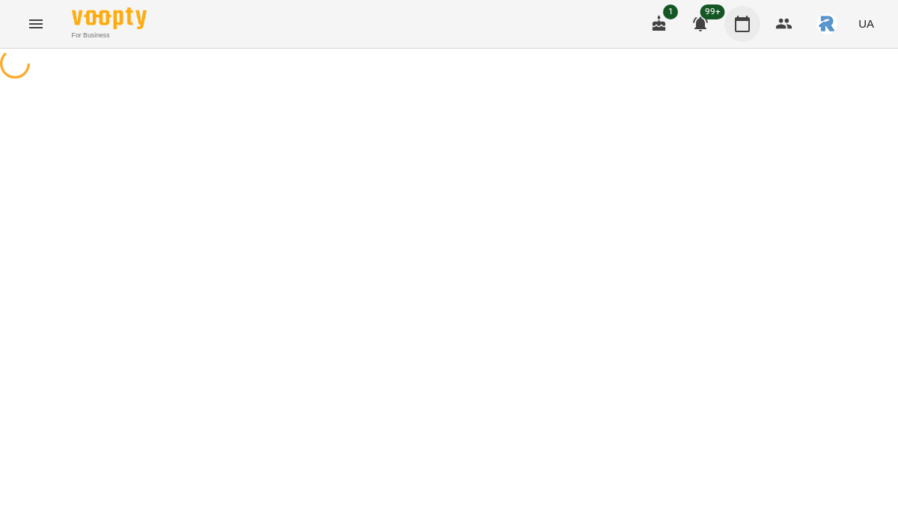
click at [746, 25] on body "For Business 1 99+ UA" at bounding box center [449, 41] width 898 height 82
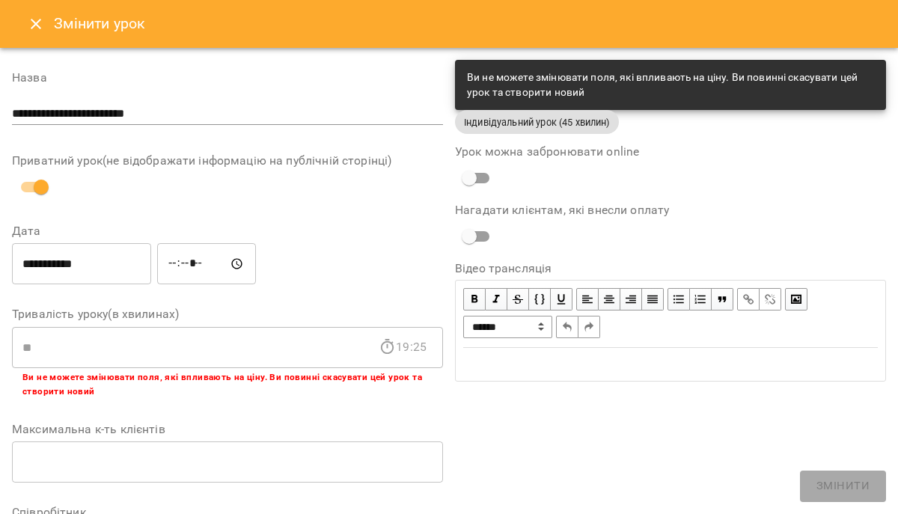
click at [41, 13] on button "Close" at bounding box center [36, 24] width 36 height 36
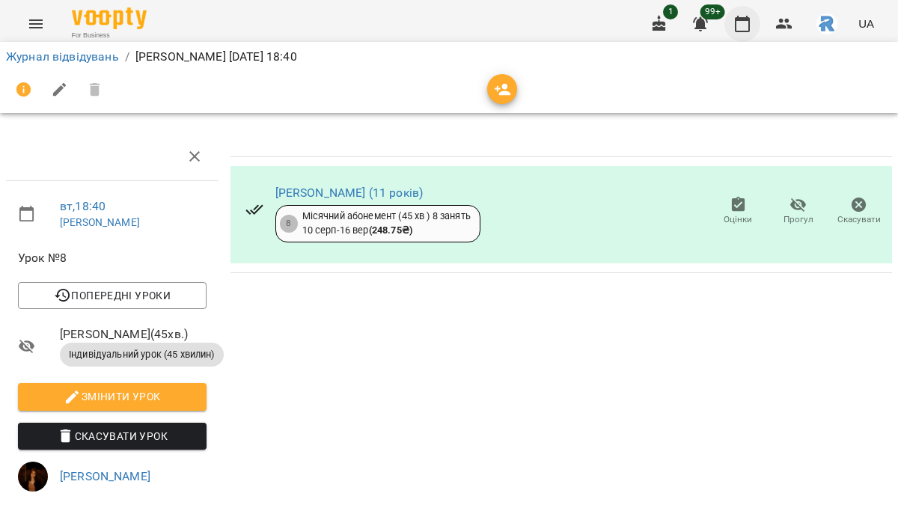
click at [740, 35] on button "button" at bounding box center [742, 24] width 36 height 36
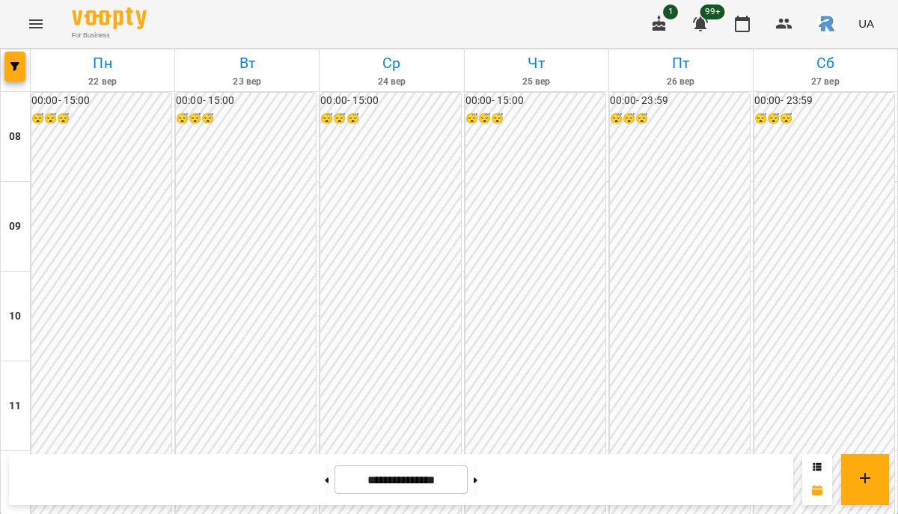
scroll to position [716, 0]
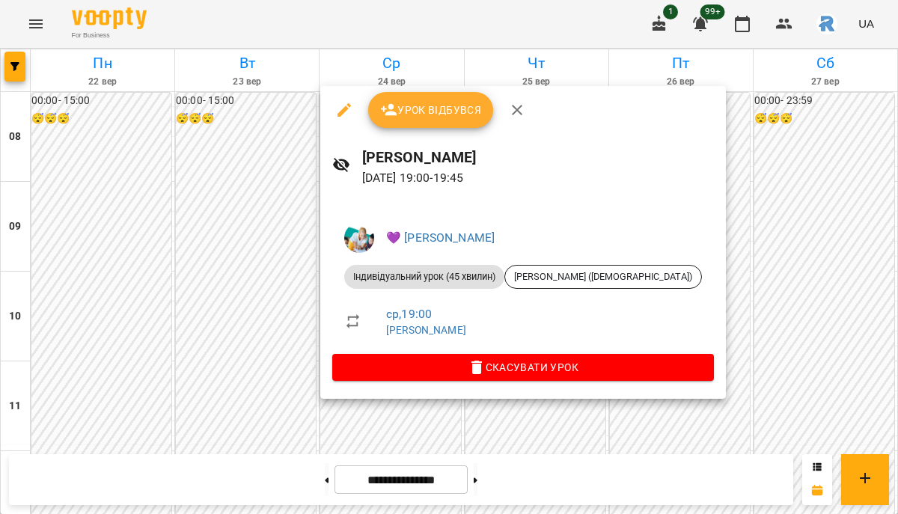
click at [249, 365] on div at bounding box center [449, 257] width 898 height 514
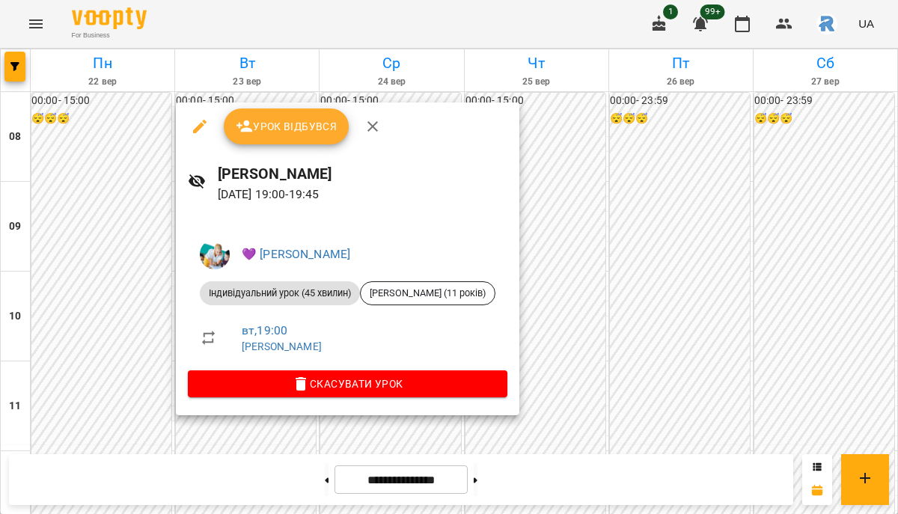
click at [146, 381] on div at bounding box center [449, 257] width 898 height 514
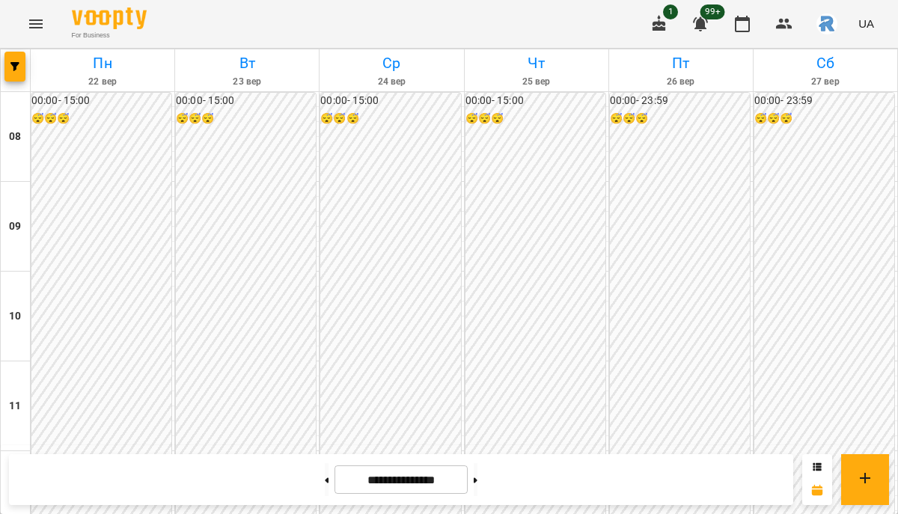
scroll to position [775, 0]
click at [8, 58] on button "button" at bounding box center [14, 67] width 21 height 30
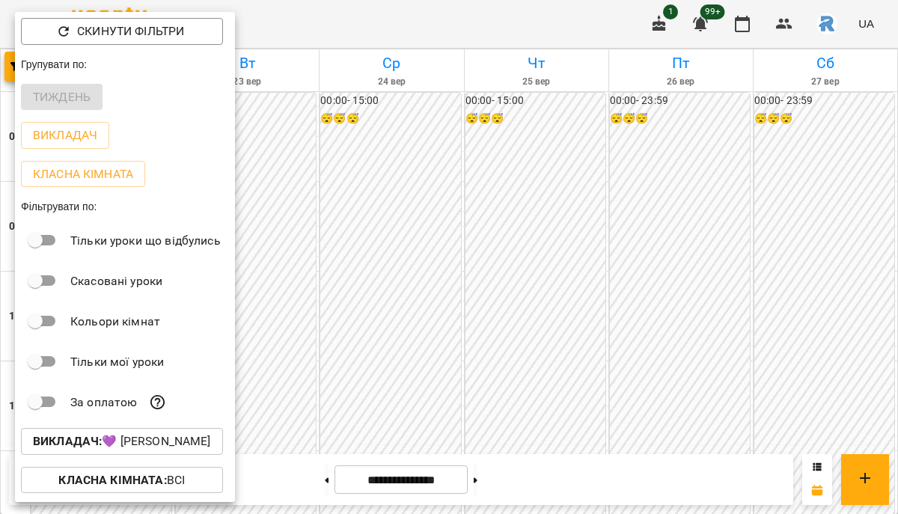
click at [142, 441] on p "Викладач : 💜 Григорович Юлія Дмитрівна" at bounding box center [122, 441] width 178 height 18
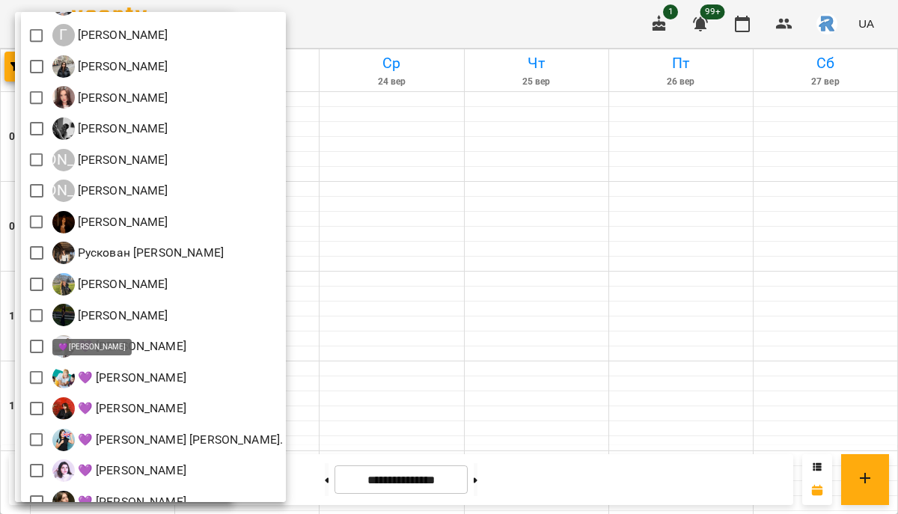
scroll to position [222, 0]
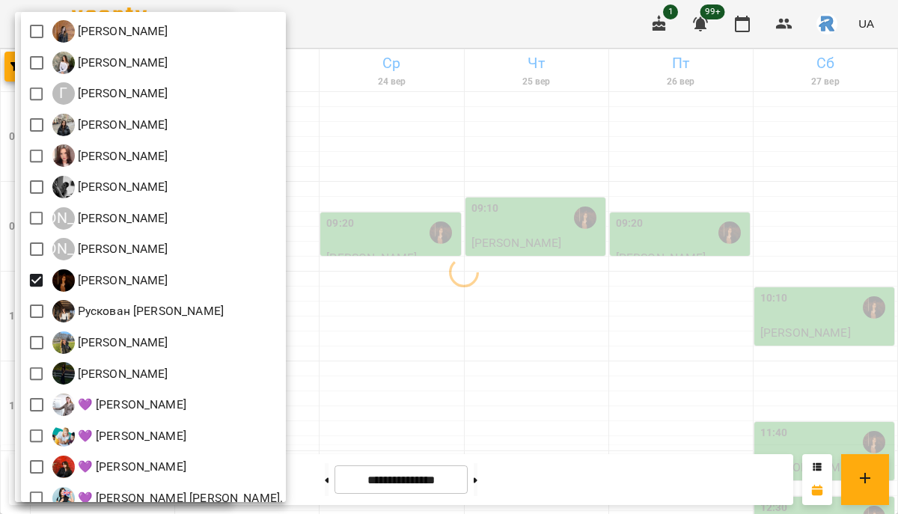
click at [482, 315] on div at bounding box center [449, 257] width 898 height 514
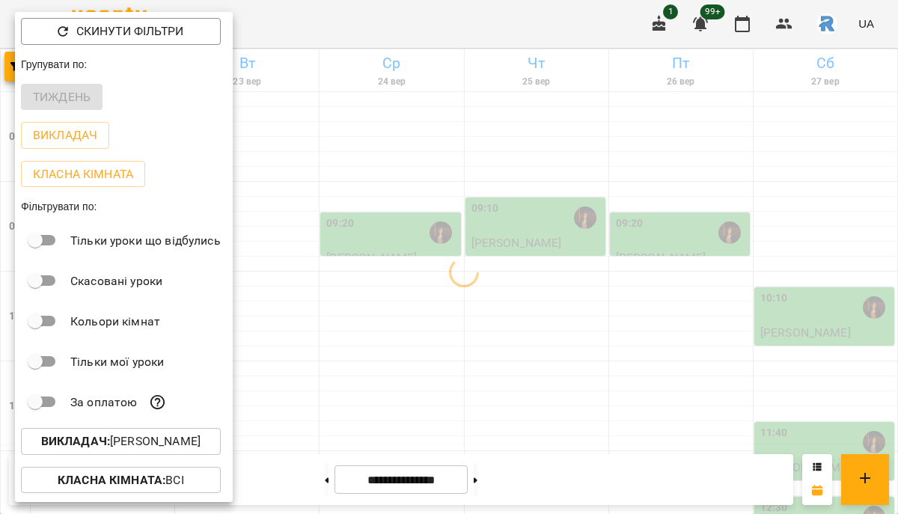
click at [483, 316] on div at bounding box center [449, 257] width 898 height 514
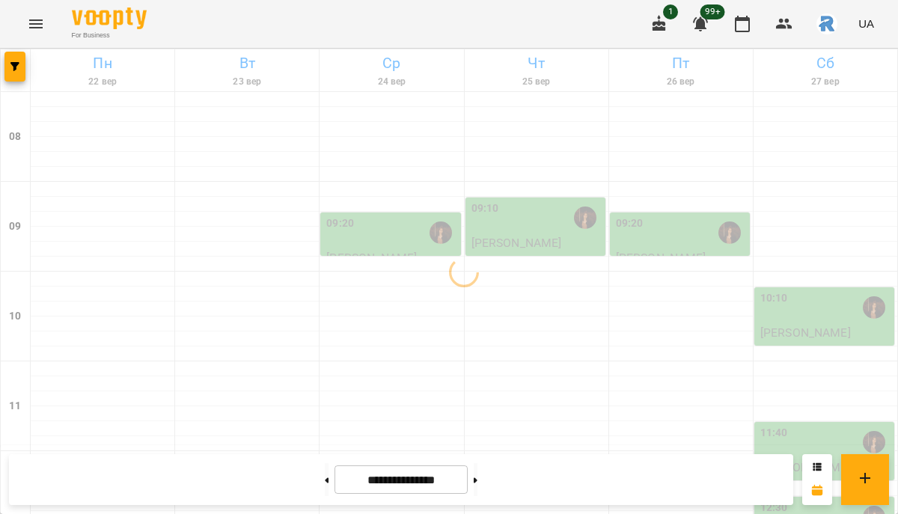
scroll to position [670, 0]
click at [477, 488] on button at bounding box center [475, 479] width 4 height 33
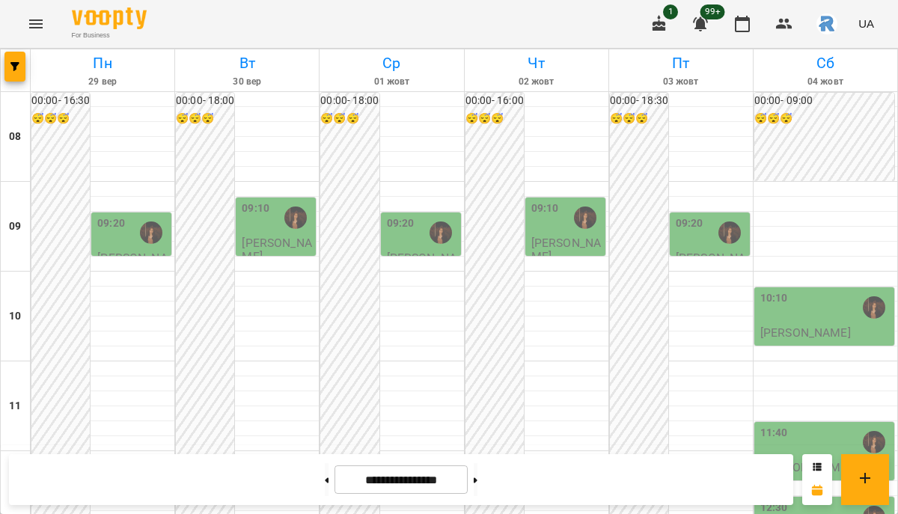
scroll to position [753, 0]
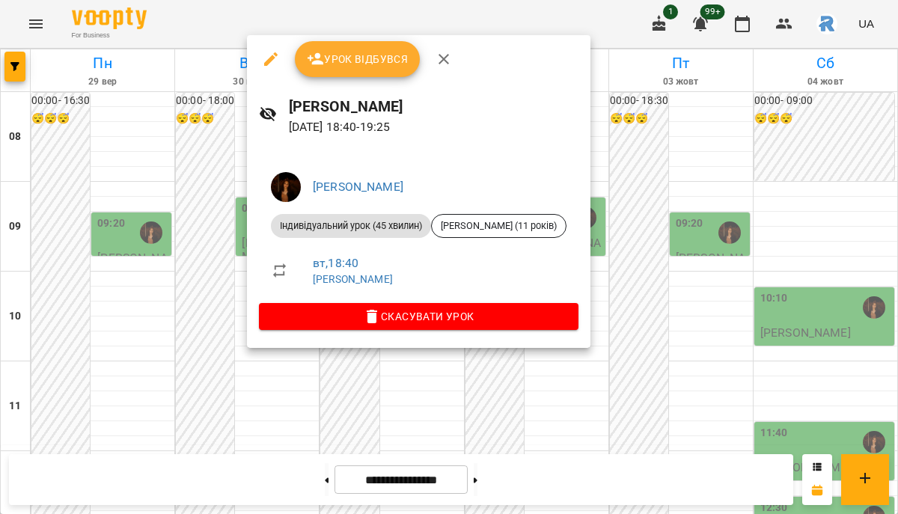
click at [274, 389] on div at bounding box center [449, 257] width 898 height 514
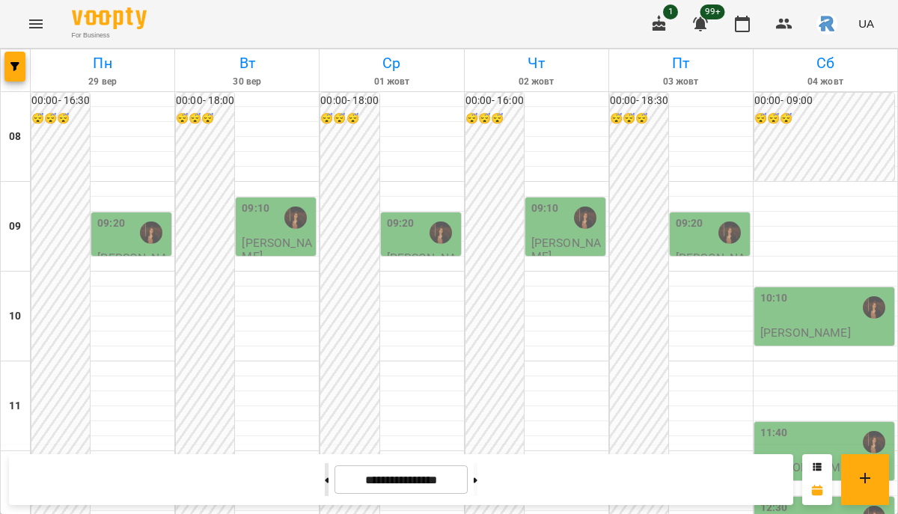
click at [325, 478] on button at bounding box center [327, 479] width 4 height 33
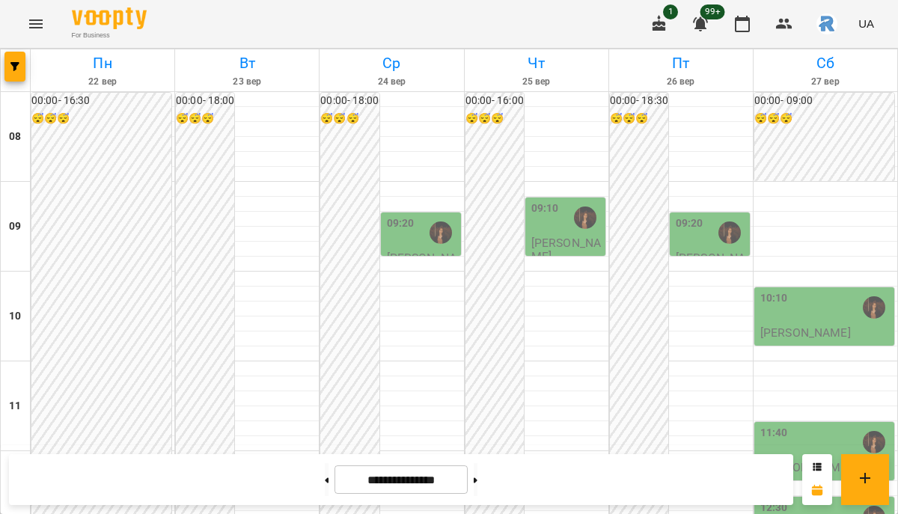
scroll to position [730, 0]
click at [477, 476] on button at bounding box center [475, 479] width 4 height 33
type input "**********"
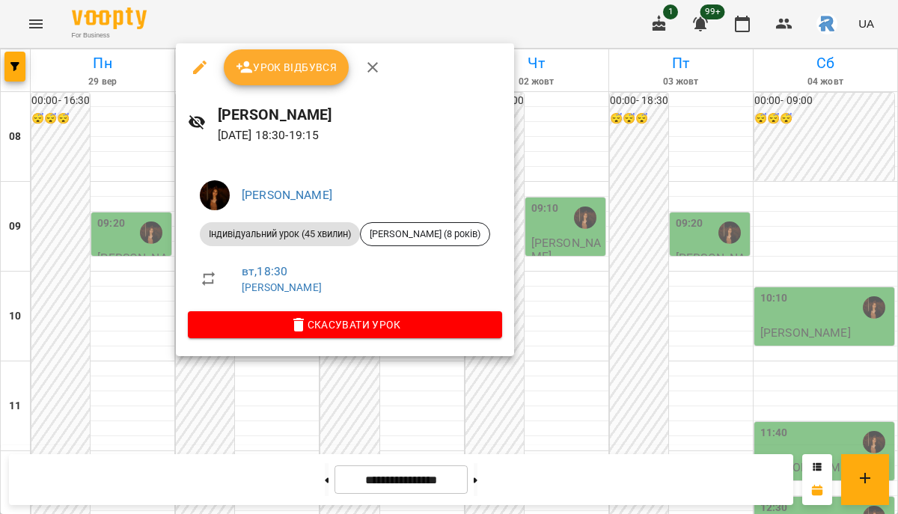
click at [194, 67] on icon "button" at bounding box center [200, 67] width 18 height 18
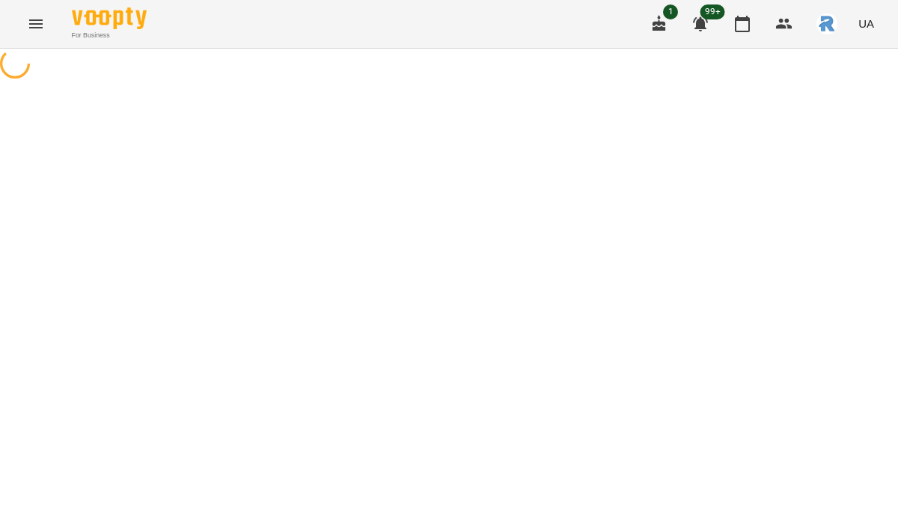
select select "**********"
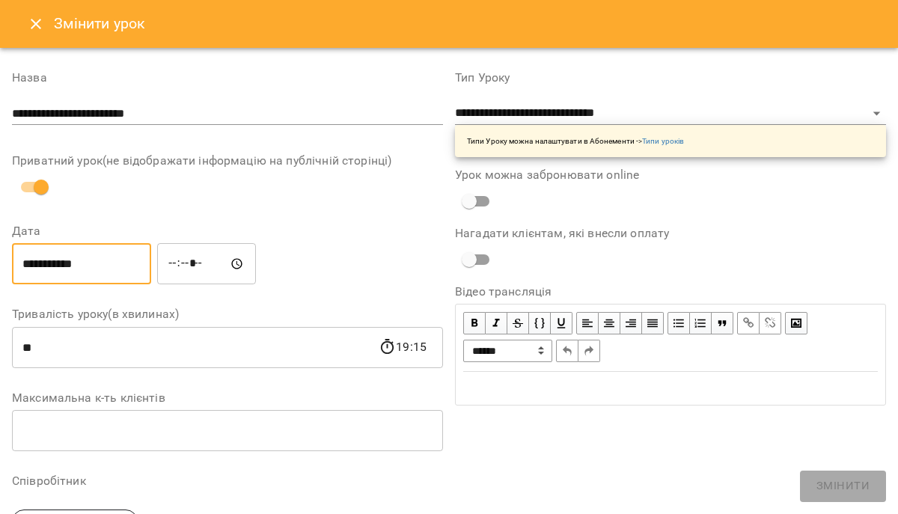
click at [116, 251] on input "**********" at bounding box center [81, 264] width 139 height 42
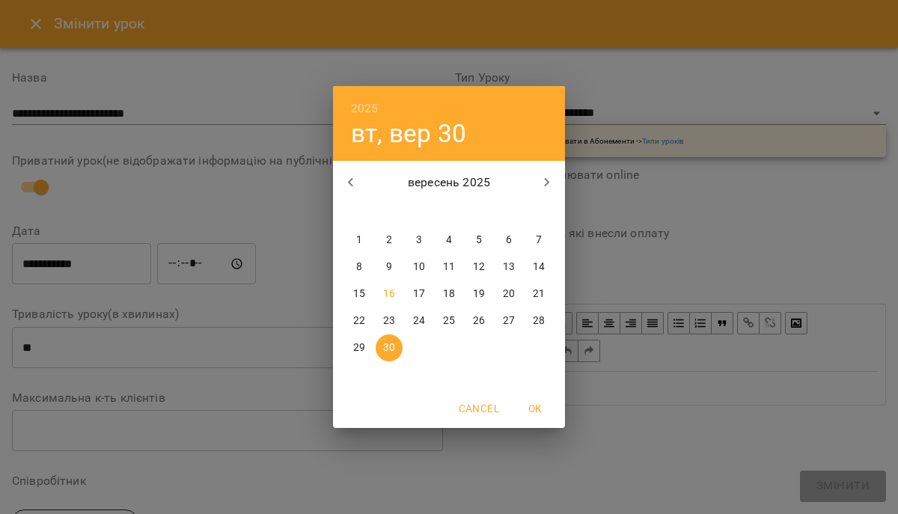
click at [359, 342] on p "29" at bounding box center [359, 347] width 12 height 15
type input "**********"
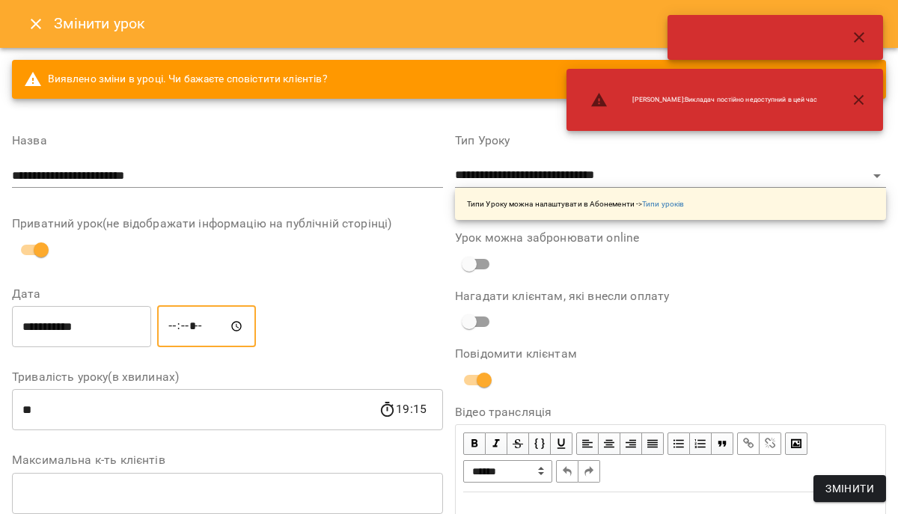
click at [180, 329] on input "*****" at bounding box center [206, 326] width 99 height 42
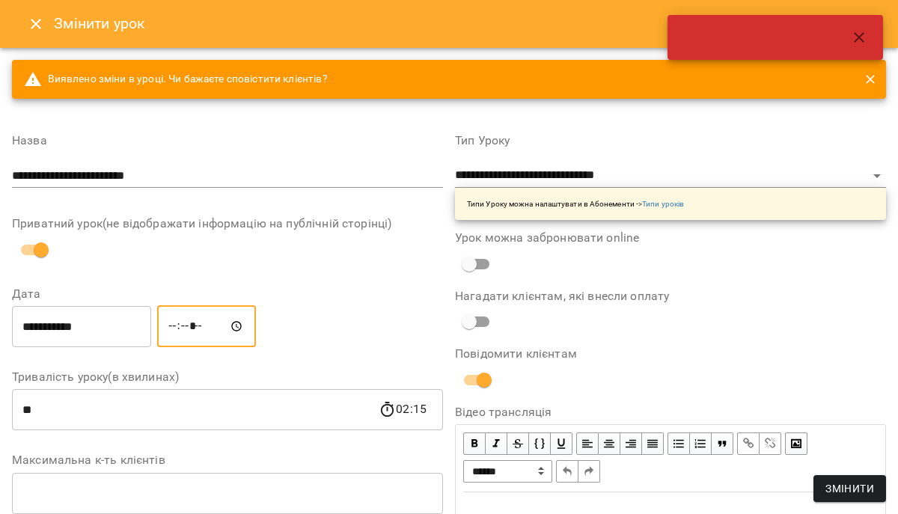
type input "*****"
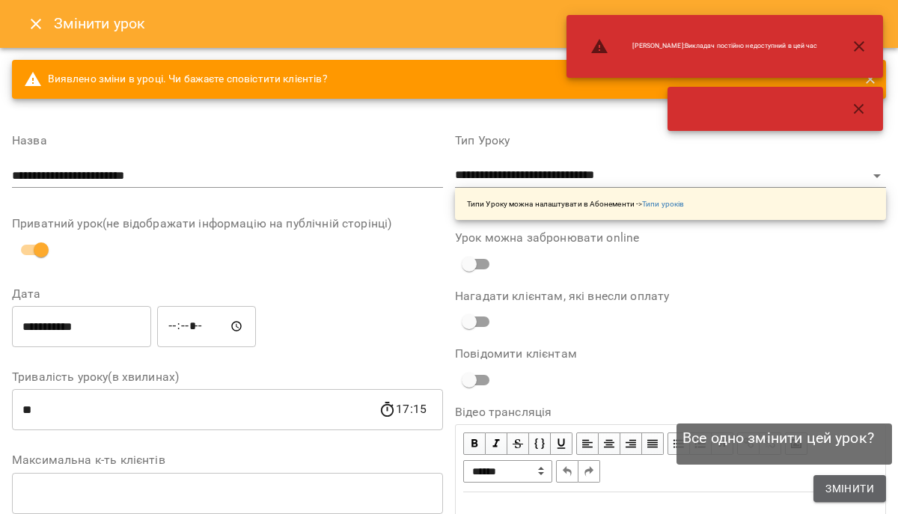
click at [832, 488] on span "Змінити" at bounding box center [849, 488] width 49 height 18
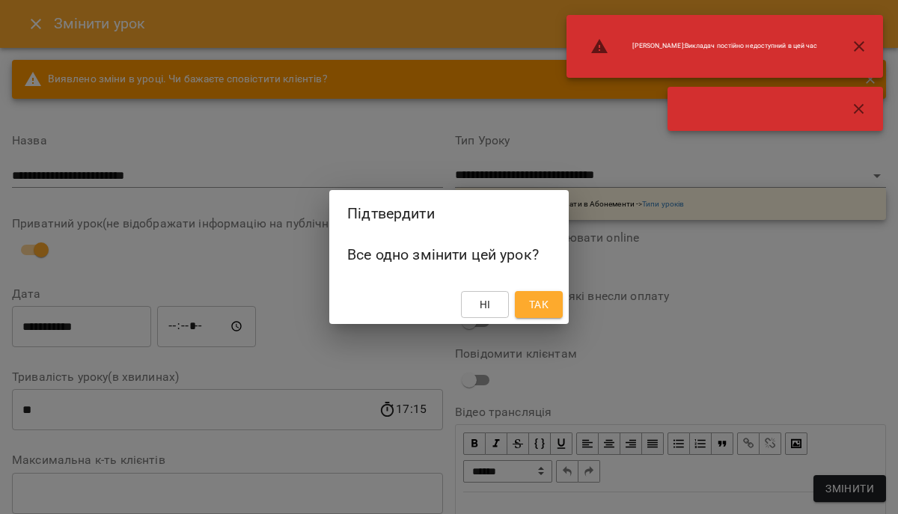
click at [530, 297] on span "Так" at bounding box center [538, 304] width 19 height 18
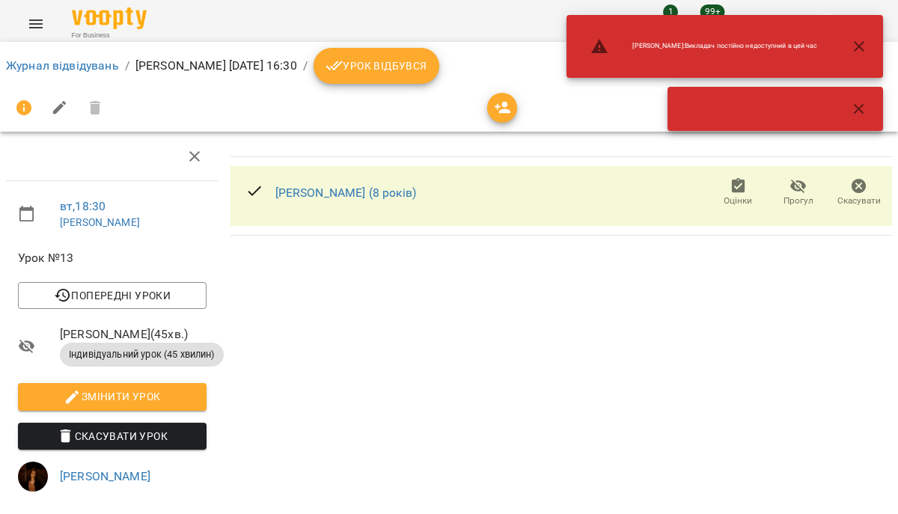
click at [858, 111] on icon "button" at bounding box center [859, 109] width 18 height 18
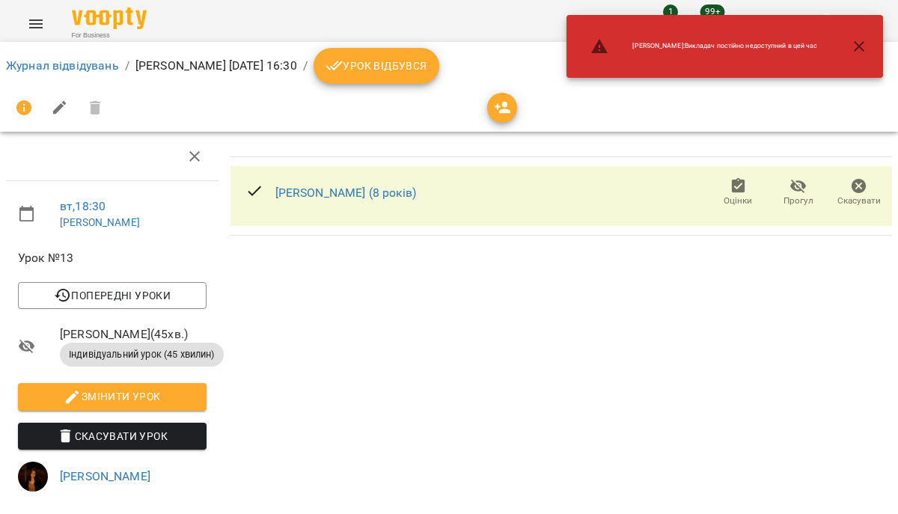
click at [855, 41] on icon "button" at bounding box center [859, 46] width 18 height 18
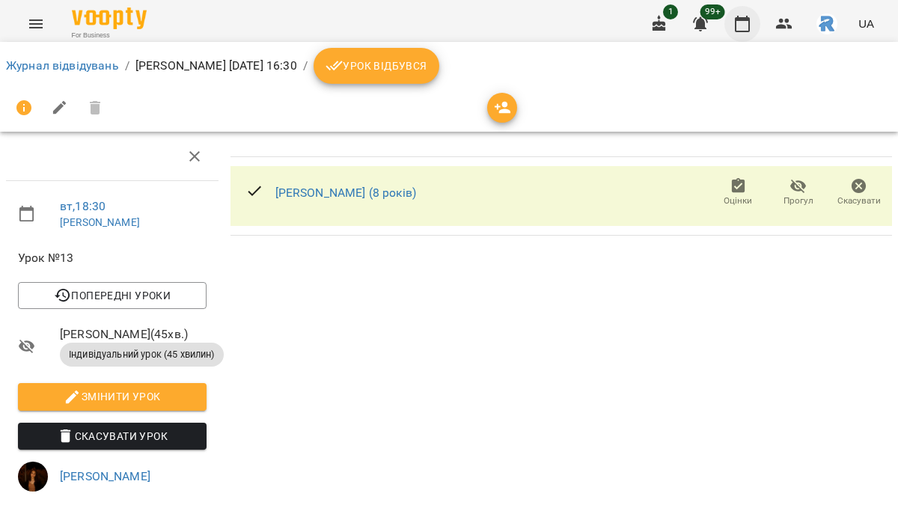
click at [736, 17] on icon "button" at bounding box center [742, 24] width 18 height 18
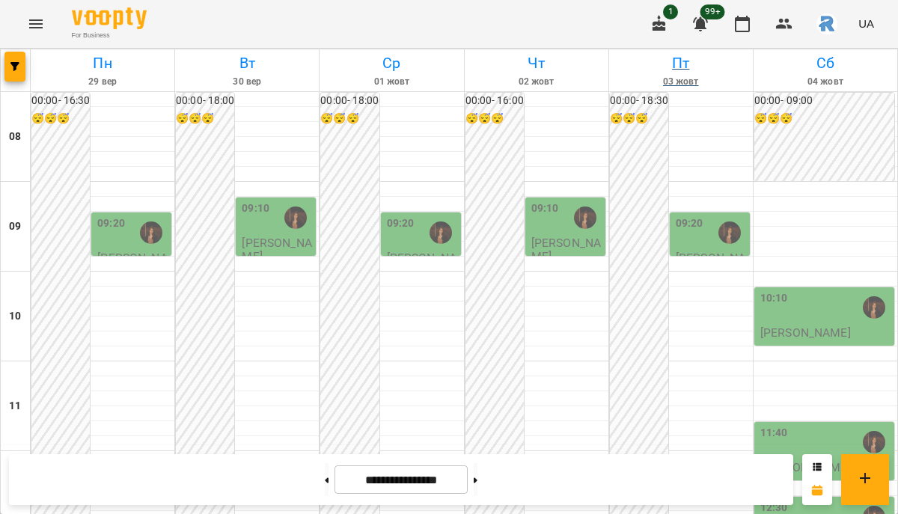
scroll to position [812, 0]
click at [19, 65] on icon "button" at bounding box center [14, 66] width 9 height 9
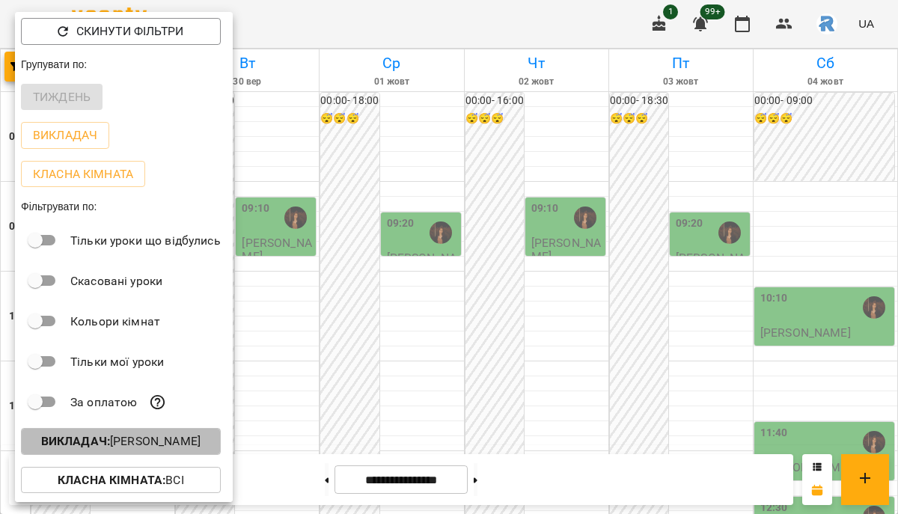
click at [147, 450] on p "Викладач : Оліярчук Поліна Сергіївна" at bounding box center [120, 441] width 159 height 18
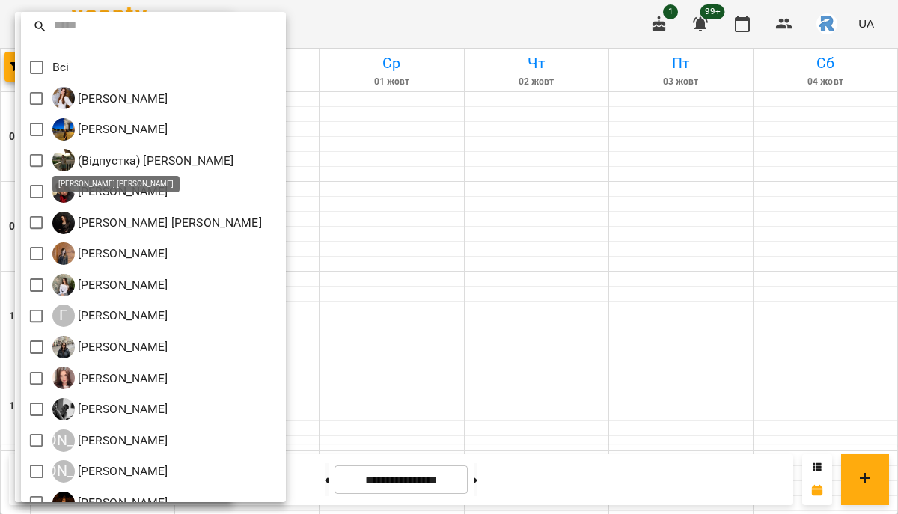
scroll to position [361, 0]
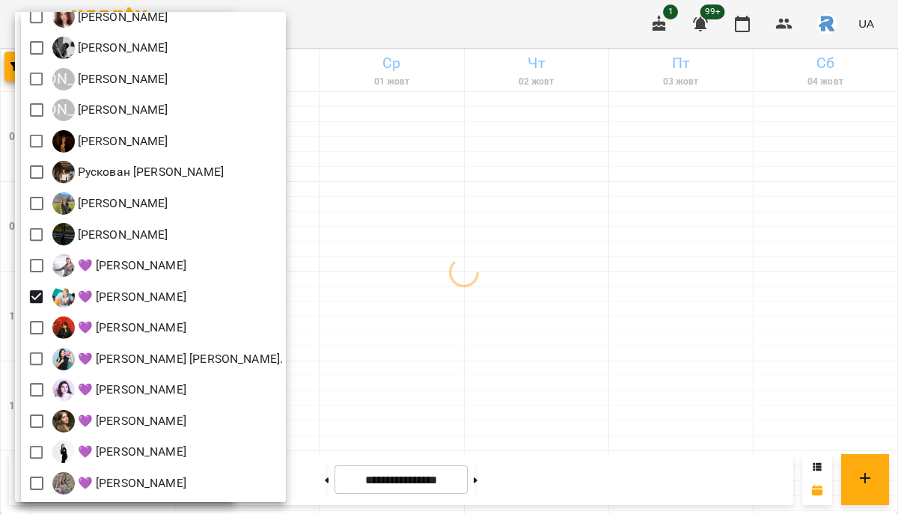
click at [365, 298] on div at bounding box center [449, 257] width 898 height 514
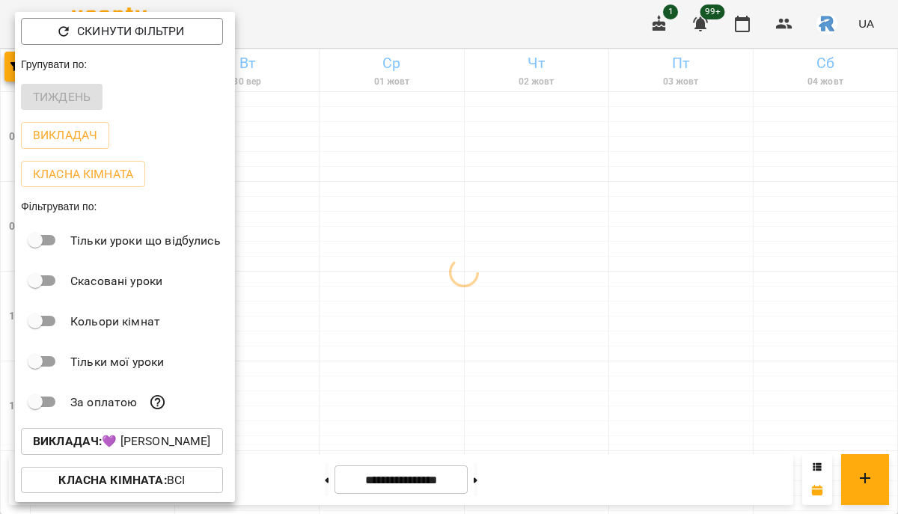
click at [365, 298] on div at bounding box center [449, 257] width 898 height 514
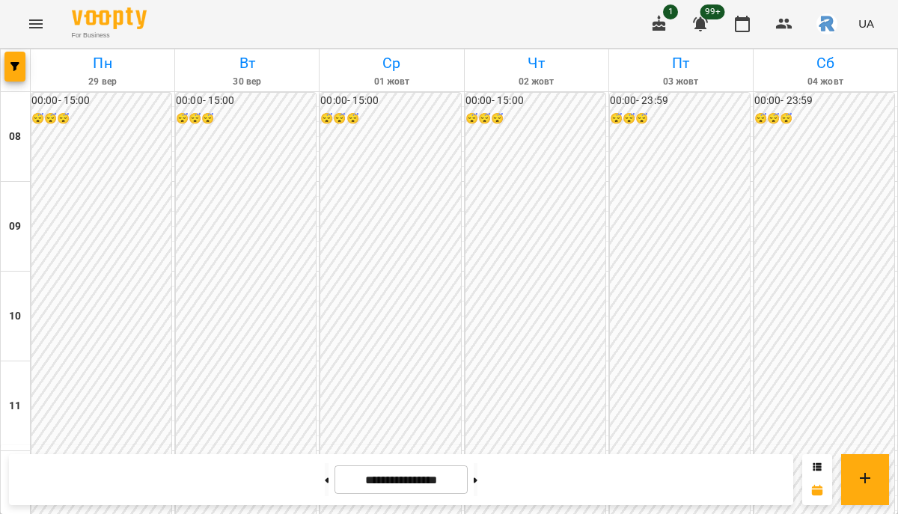
scroll to position [583, 0]
click at [325, 476] on button at bounding box center [327, 479] width 4 height 33
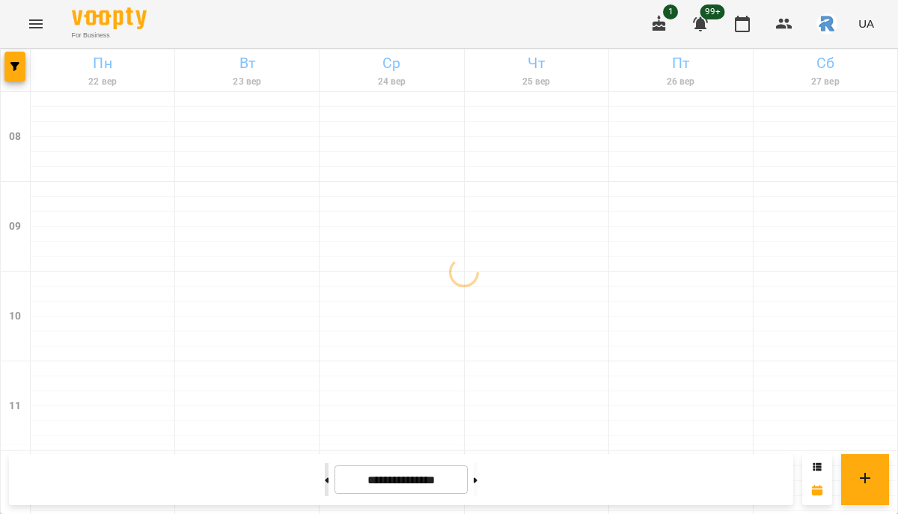
click at [325, 473] on button at bounding box center [327, 479] width 4 height 33
type input "**********"
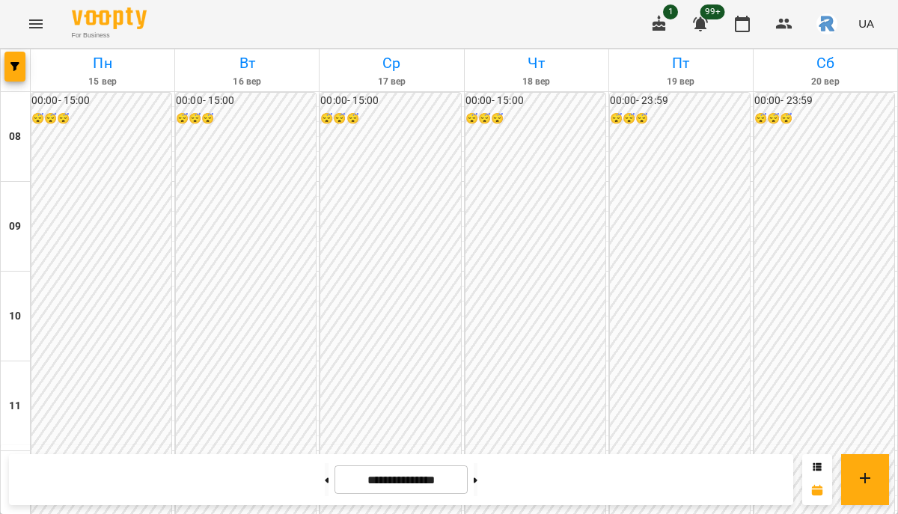
scroll to position [687, 0]
click at [18, 70] on icon "button" at bounding box center [14, 66] width 9 height 9
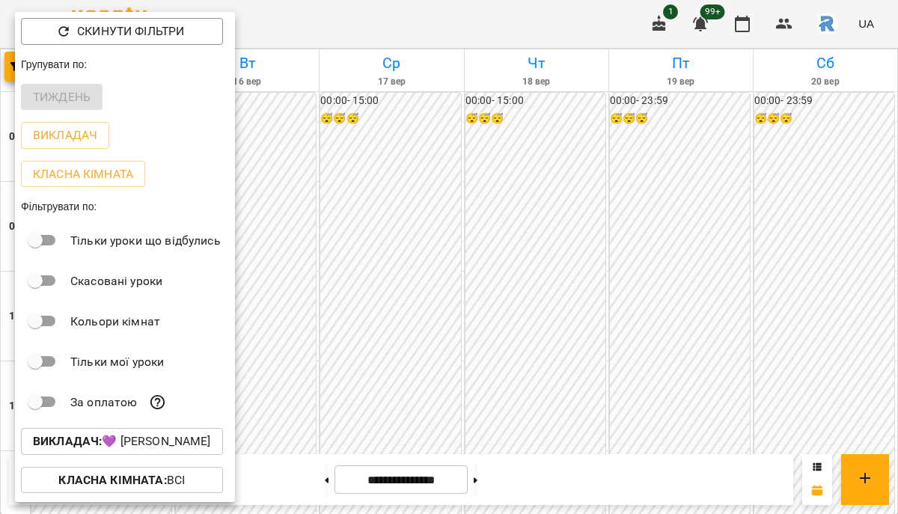
click at [124, 436] on p "Викладач : 💜 Григорович Юлія Дмитрівна" at bounding box center [122, 441] width 178 height 18
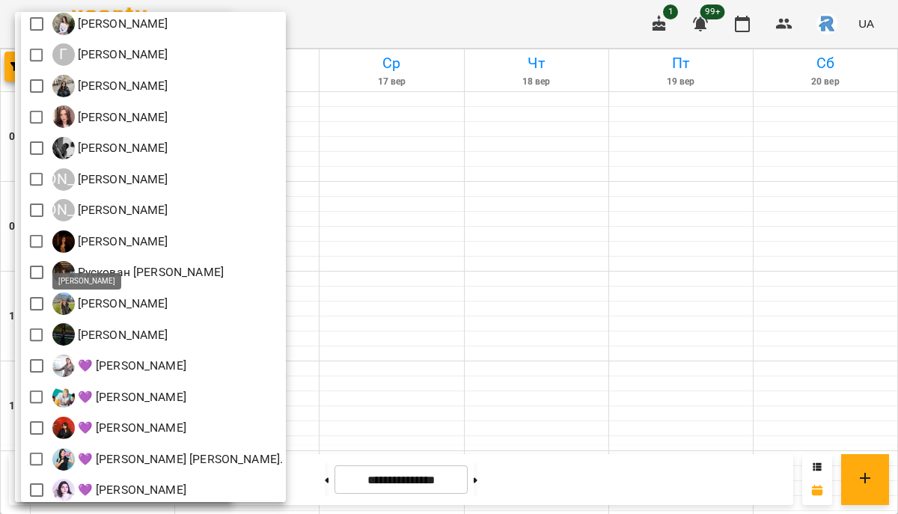
scroll to position [254, 0]
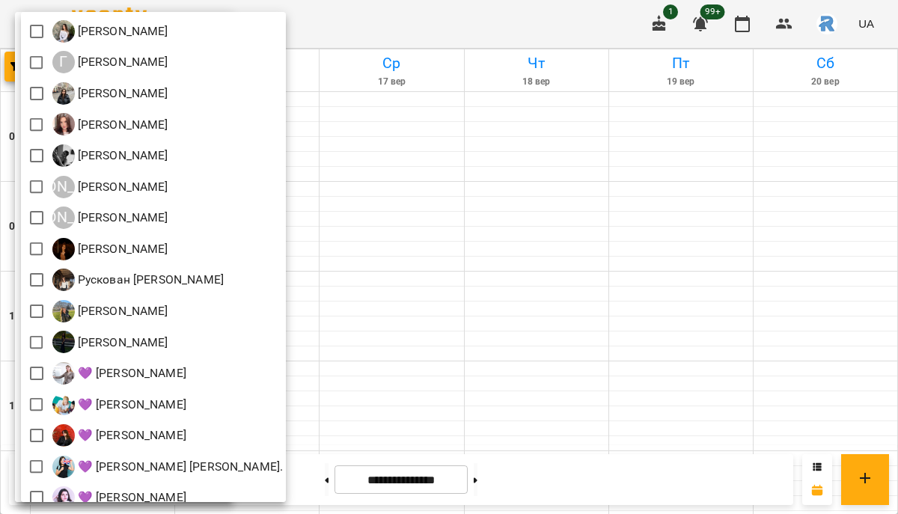
click at [432, 263] on div at bounding box center [449, 257] width 898 height 514
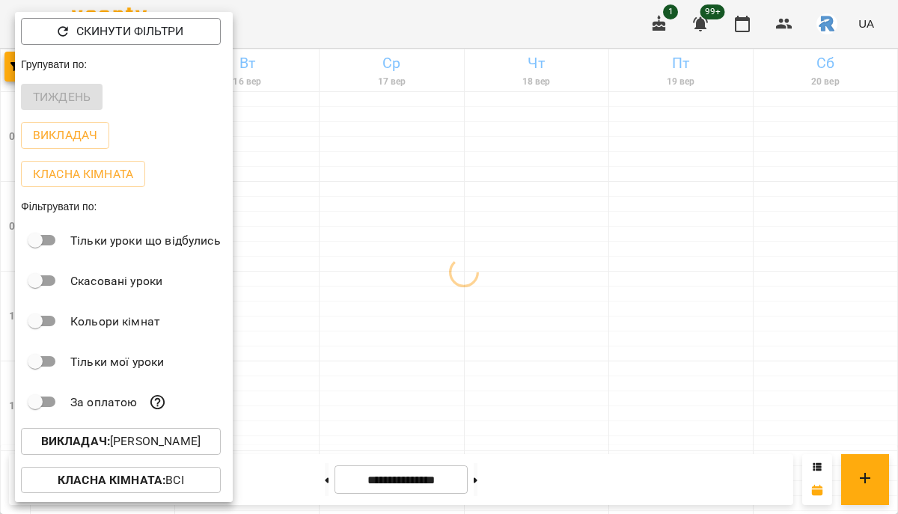
click at [432, 263] on div at bounding box center [449, 257] width 898 height 514
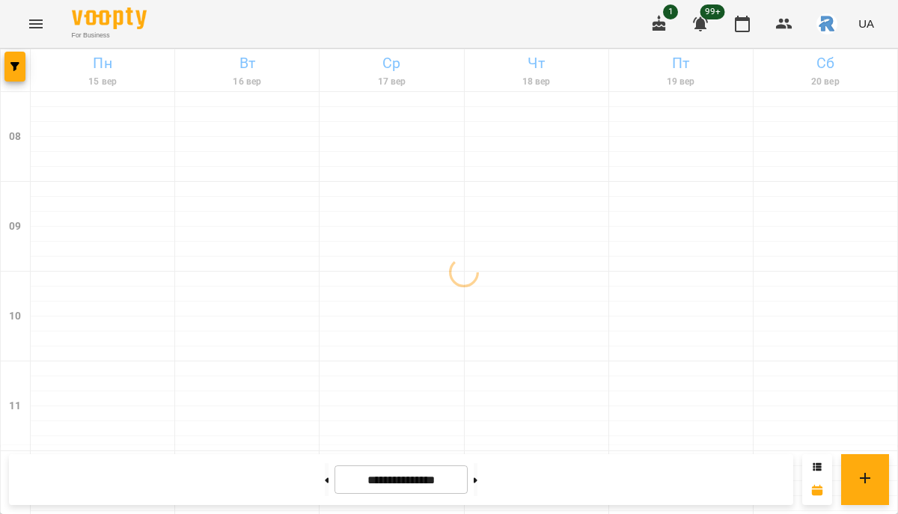
scroll to position [628, 0]
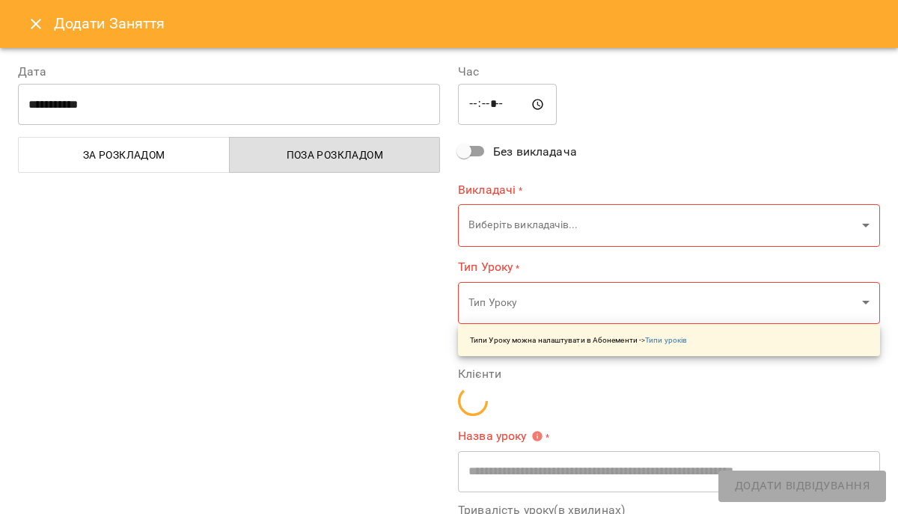
click at [488, 102] on input "*****" at bounding box center [507, 105] width 99 height 42
type input "**********"
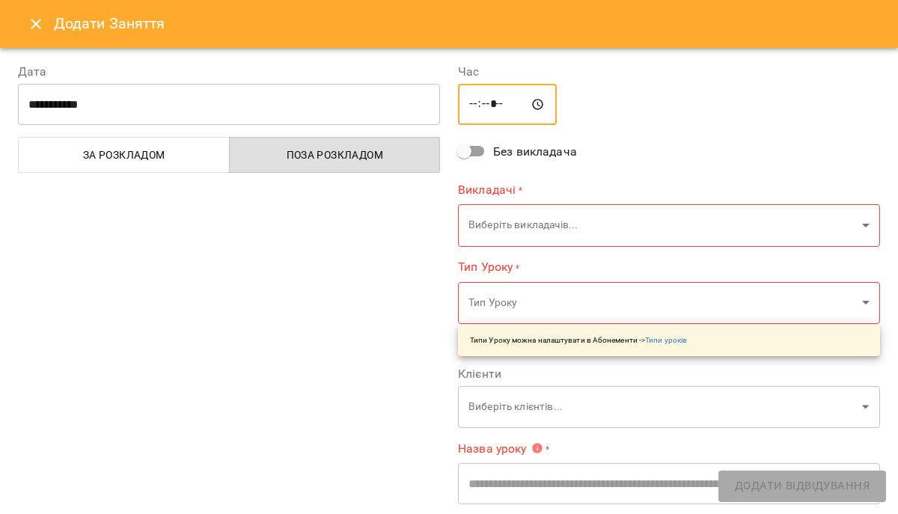
type input "*****"
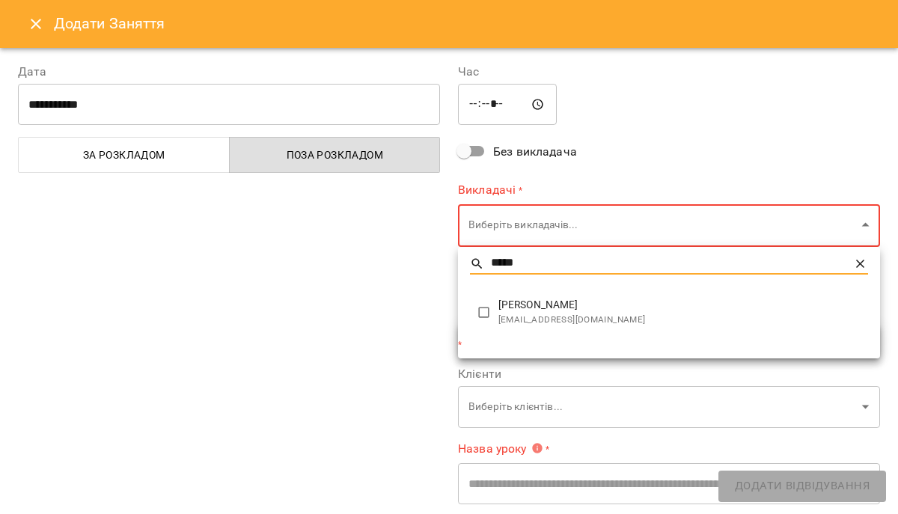
type input "*****"
click at [503, 321] on span "[EMAIL_ADDRESS][DOMAIN_NAME]" at bounding box center [682, 320] width 369 height 15
type input "**********"
type input "**"
type input "**********"
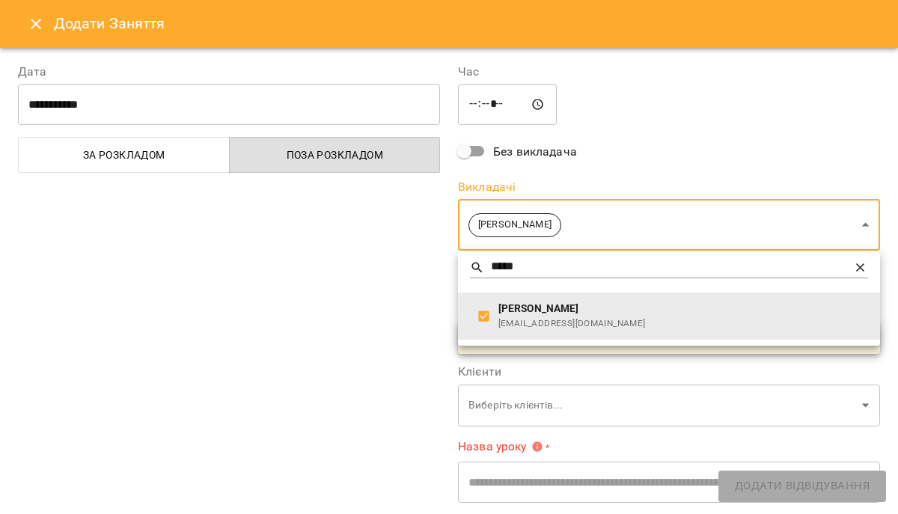
click at [389, 313] on div at bounding box center [449, 257] width 898 height 514
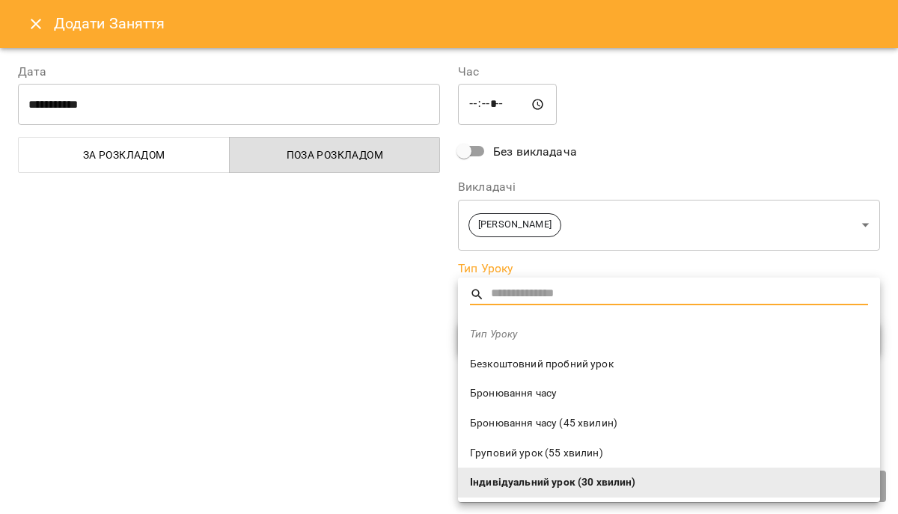
drag, startPoint x: 512, startPoint y: 355, endPoint x: 535, endPoint y: 443, distance: 91.1
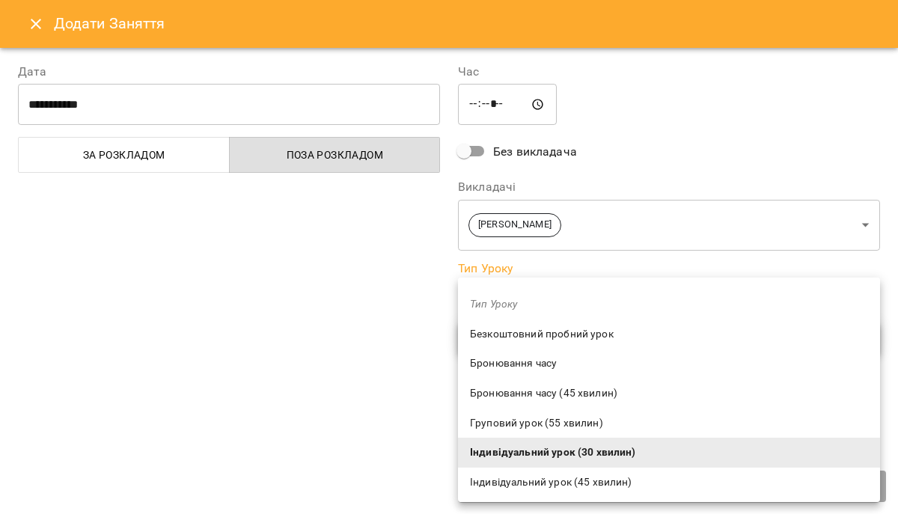
scroll to position [32, 0]
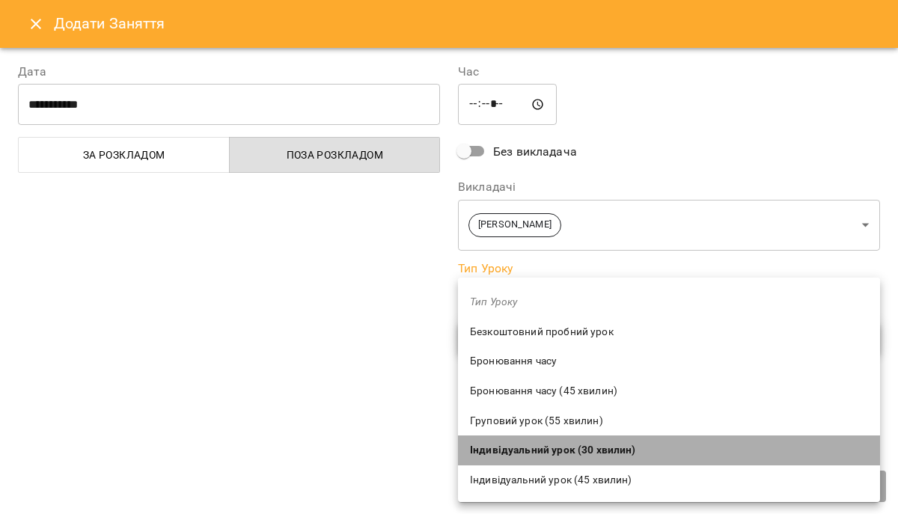
click at [535, 443] on span "Індивідуальний урок (30 хвилин)" at bounding box center [669, 450] width 398 height 15
type input "**********"
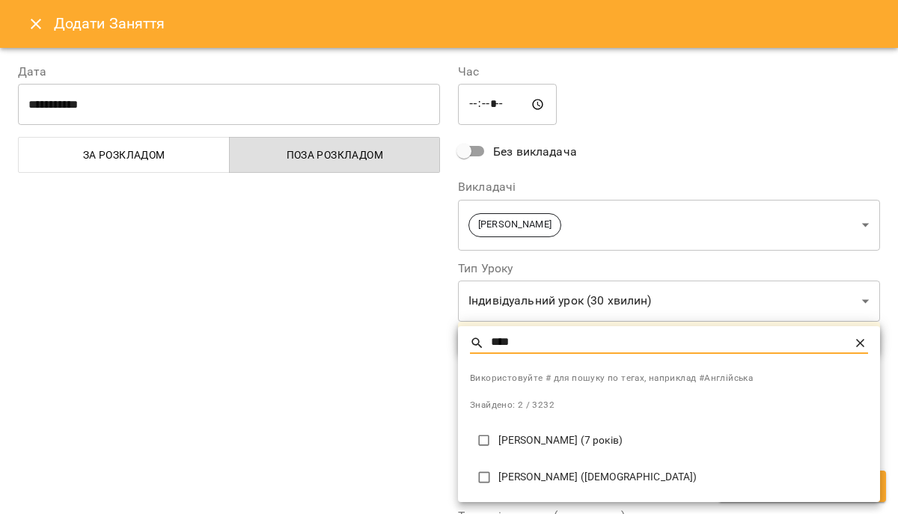
type input "****"
click at [542, 476] on p "Дубина Олександр (10років)" at bounding box center [682, 477] width 369 height 15
type input "**********"
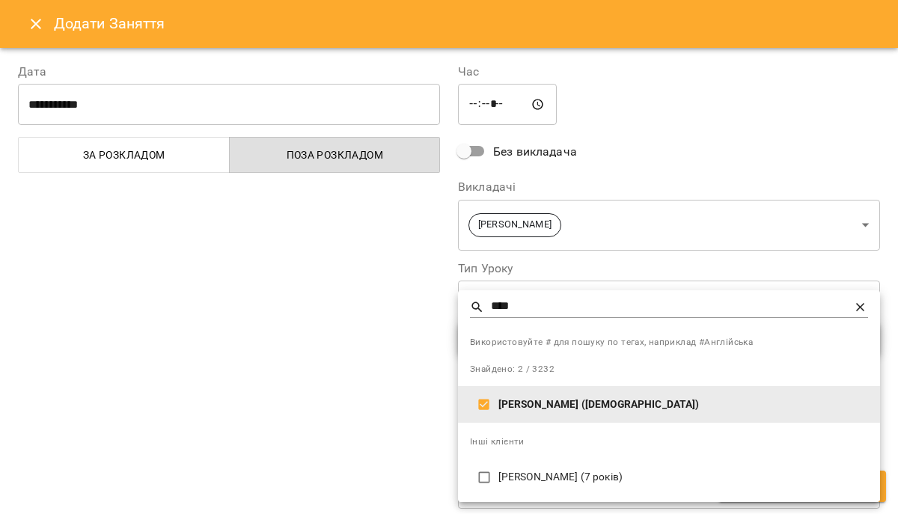
click at [620, 127] on div at bounding box center [449, 257] width 898 height 514
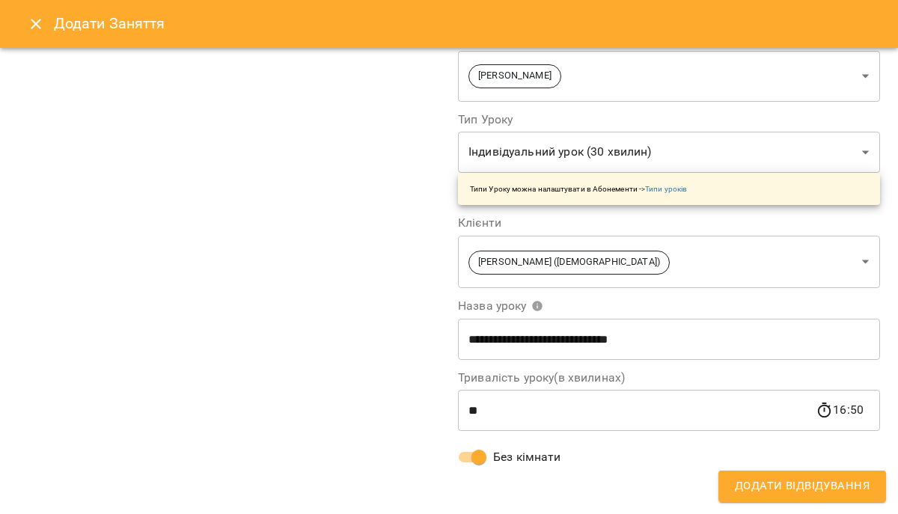
scroll to position [149, 0]
click at [753, 476] on span "Додати Відвідування" at bounding box center [801, 485] width 135 height 19
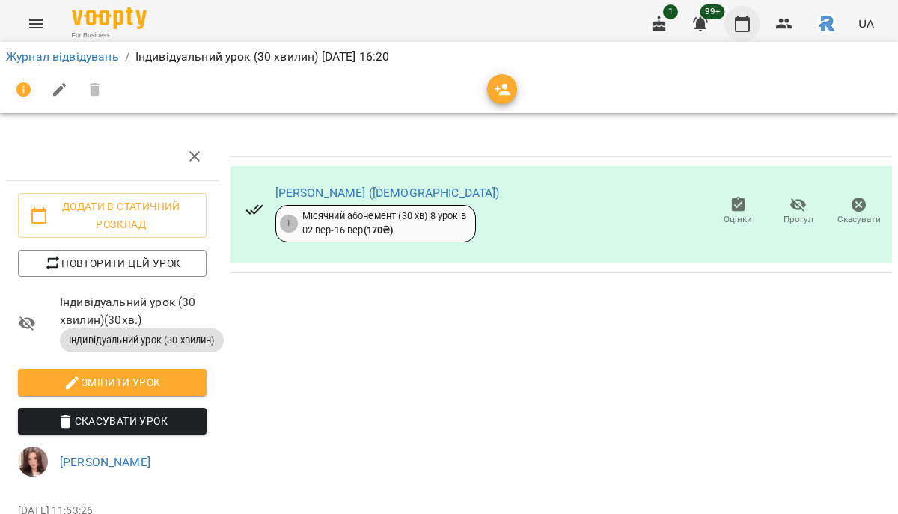
click at [747, 22] on icon "button" at bounding box center [742, 24] width 18 height 18
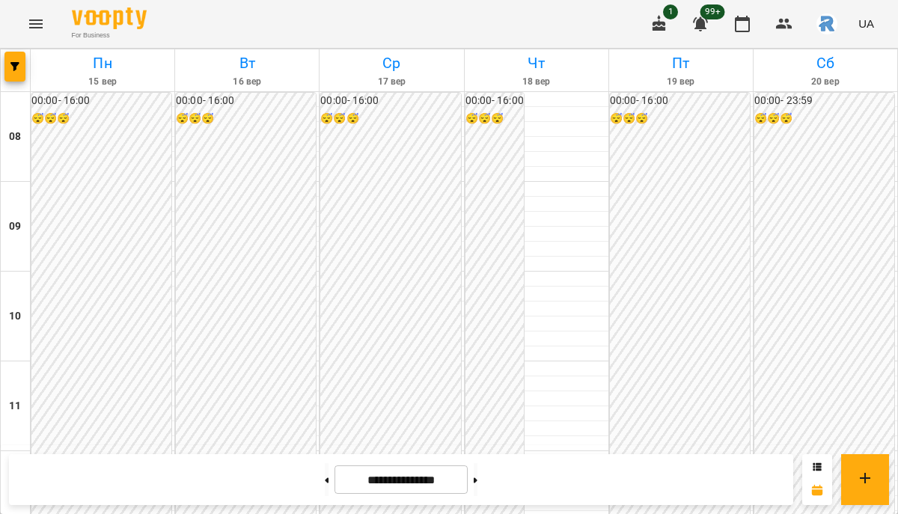
scroll to position [682, 0]
click at [16, 64] on icon "button" at bounding box center [14, 66] width 9 height 9
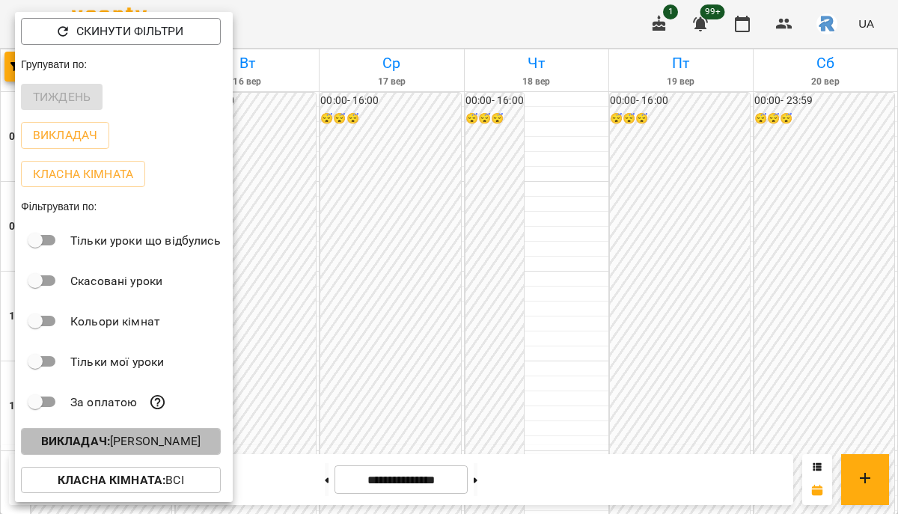
click at [174, 435] on button "Викладач : Калашник Анастасія Володимирівна" at bounding box center [121, 441] width 200 height 27
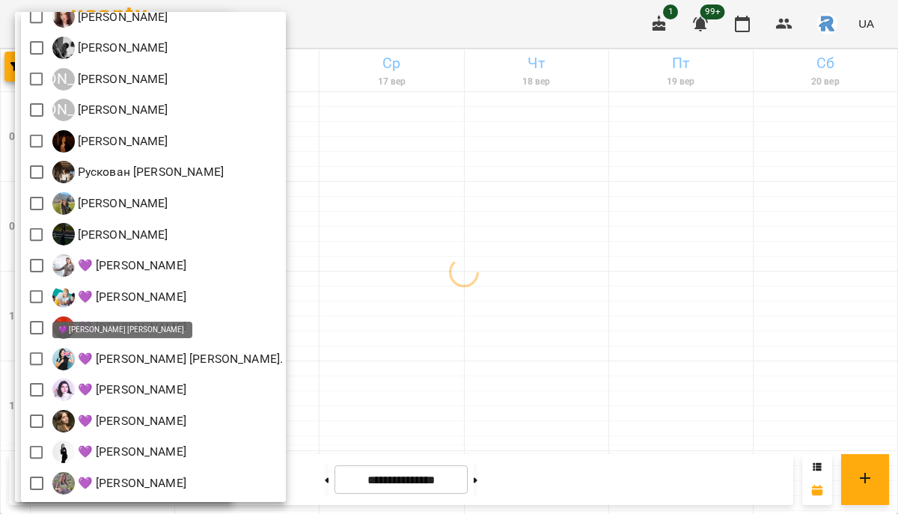
scroll to position [361, 0]
click at [476, 377] on div at bounding box center [449, 257] width 898 height 514
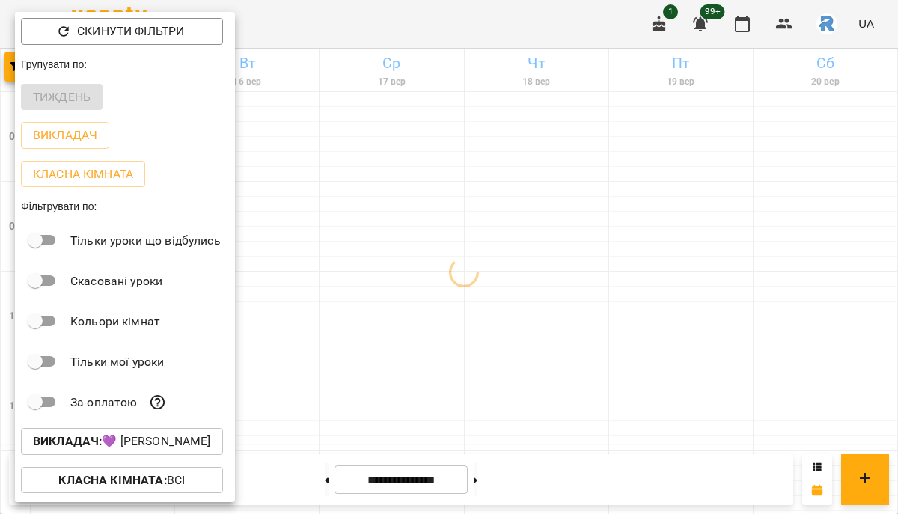
click at [476, 377] on div "Всі [PERSON_NAME] [PERSON_NAME] (Відпустка) [PERSON_NAME] [PERSON_NAME] [PERSON…" at bounding box center [449, 257] width 898 height 514
click at [476, 377] on div at bounding box center [449, 257] width 898 height 514
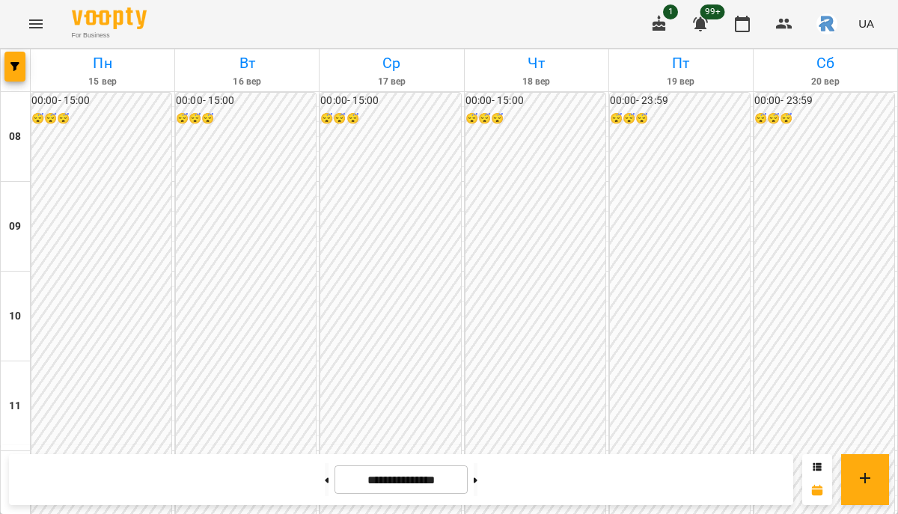
scroll to position [756, 0]
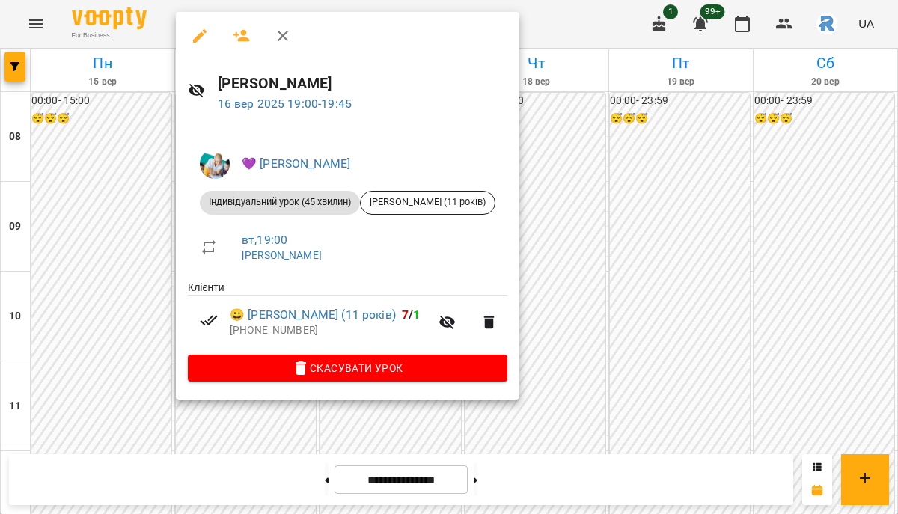
click at [556, 316] on div at bounding box center [449, 257] width 898 height 514
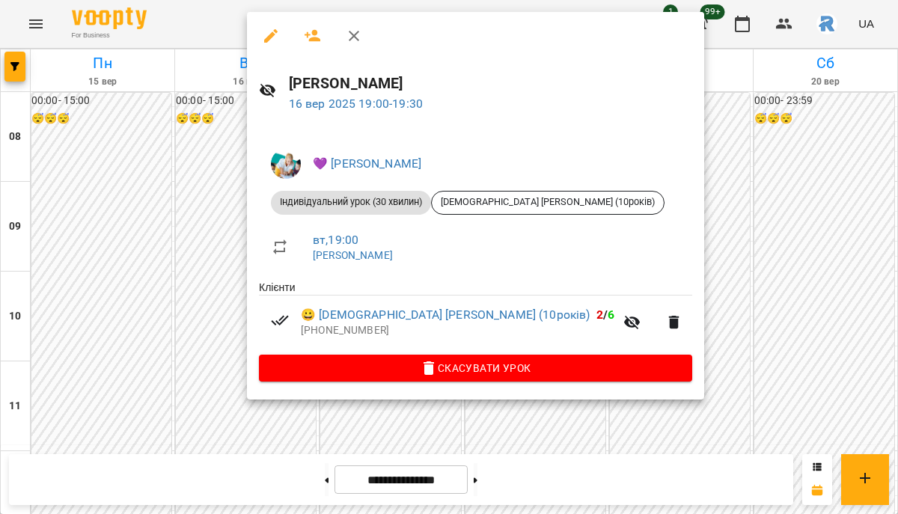
click at [657, 265] on div at bounding box center [449, 257] width 898 height 514
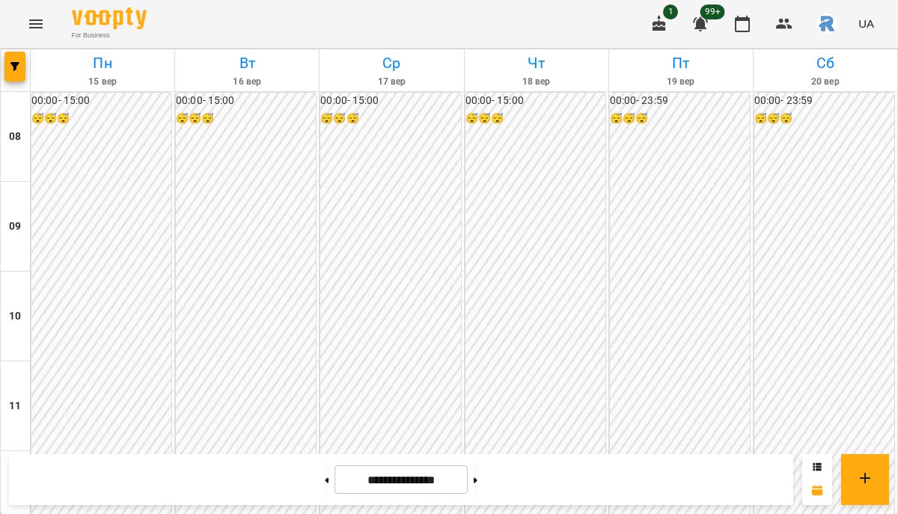
scroll to position [801, 0]
click at [22, 59] on button "button" at bounding box center [14, 67] width 21 height 30
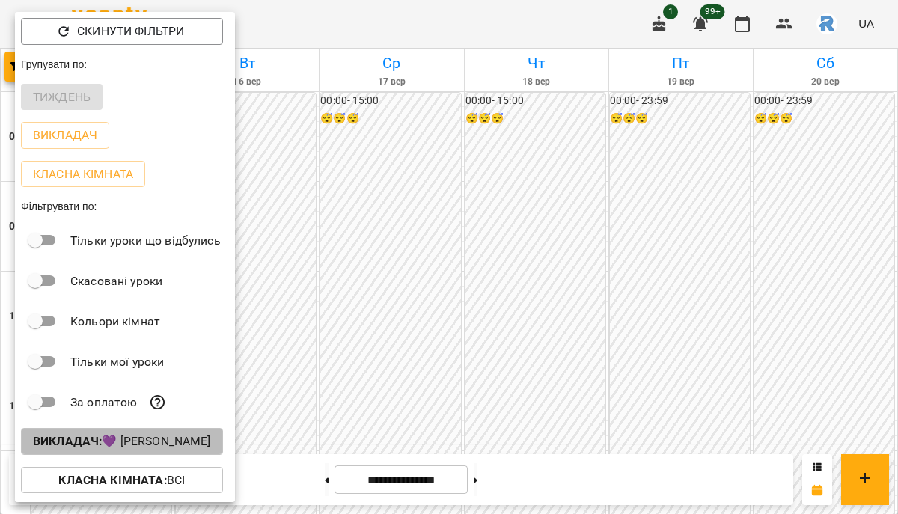
click at [211, 444] on p "Викладач : 💜 Григорович Юлія Дмитрівна" at bounding box center [122, 441] width 178 height 18
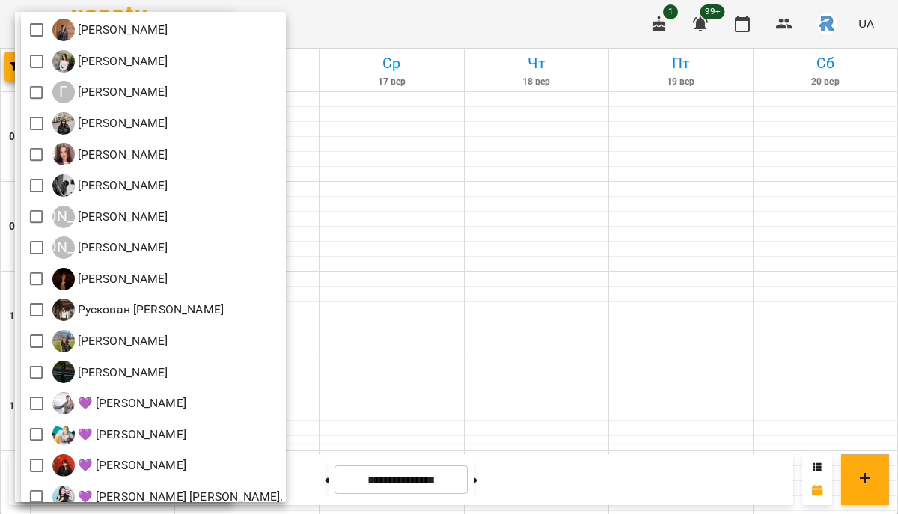
scroll to position [207, 0]
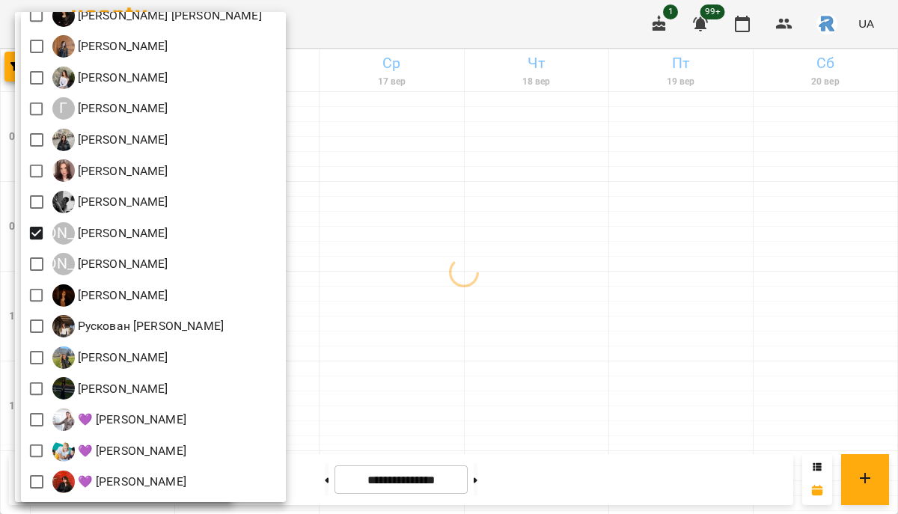
click at [729, 289] on div at bounding box center [449, 257] width 898 height 514
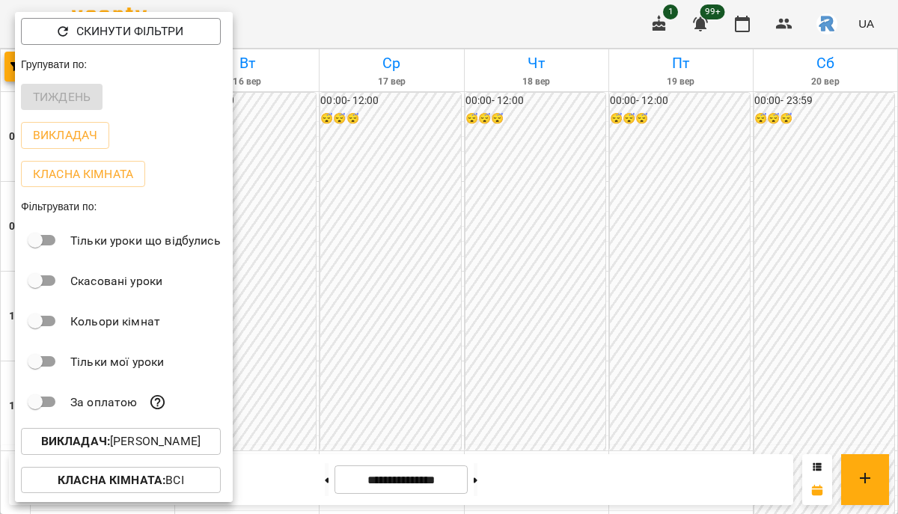
click at [539, 270] on div at bounding box center [449, 257] width 898 height 514
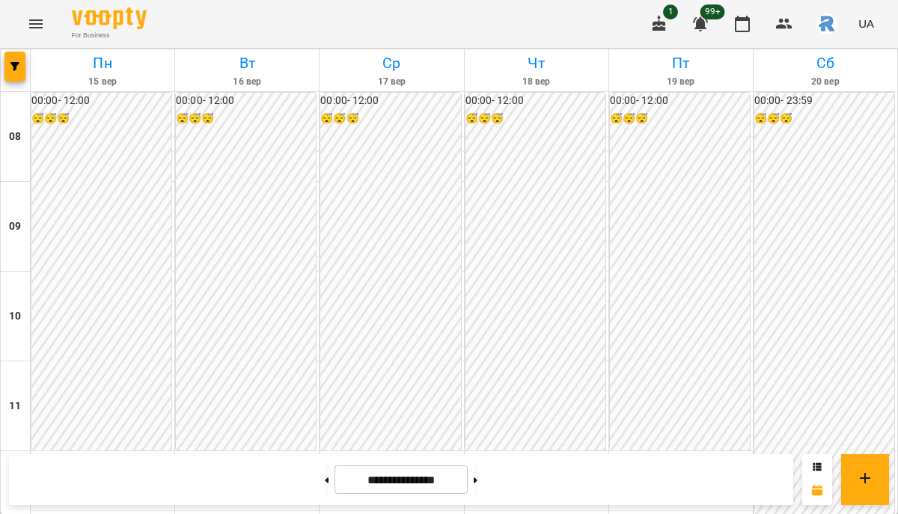
scroll to position [540, 0]
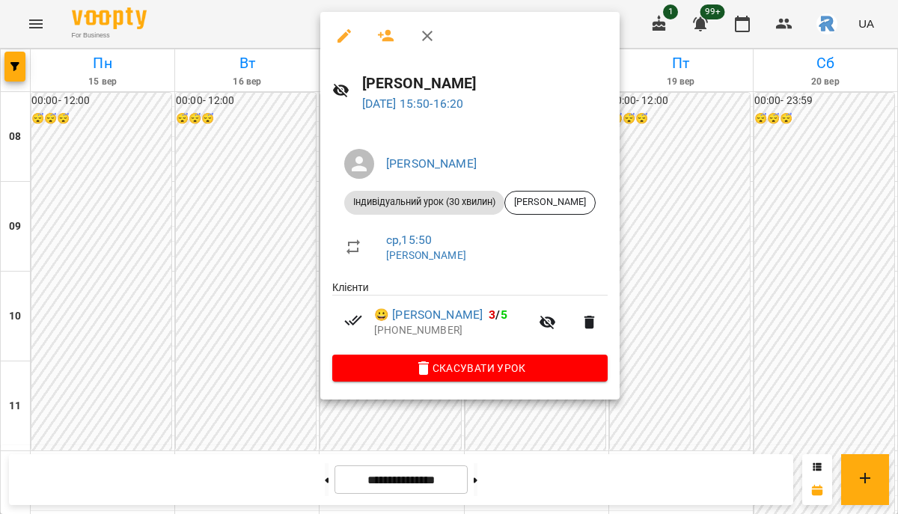
click at [648, 253] on div at bounding box center [449, 257] width 898 height 514
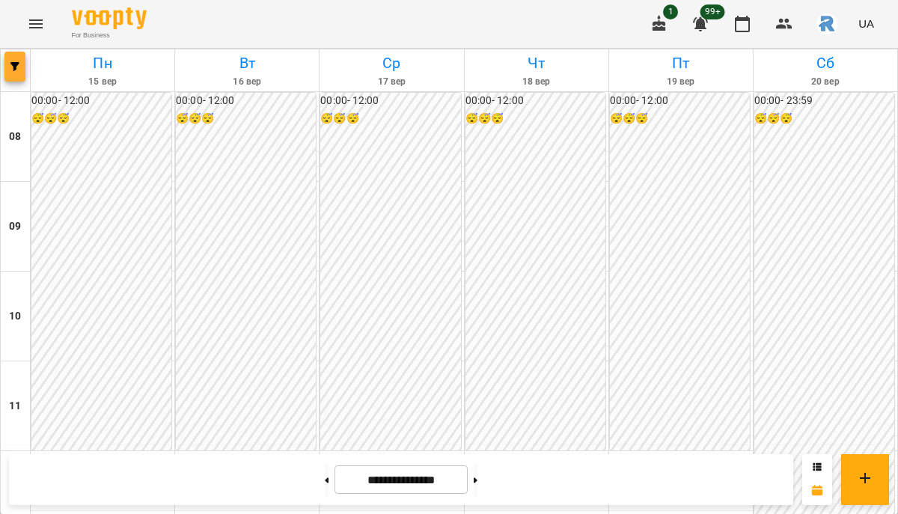
click at [13, 67] on icon "button" at bounding box center [14, 66] width 9 height 9
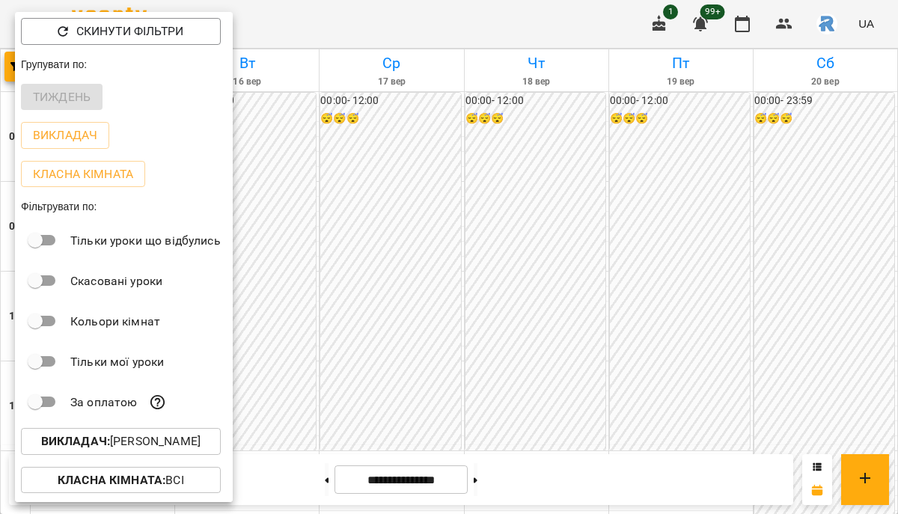
click at [160, 437] on p "Викладач : Книжник Ілля Віталійович" at bounding box center [120, 441] width 159 height 18
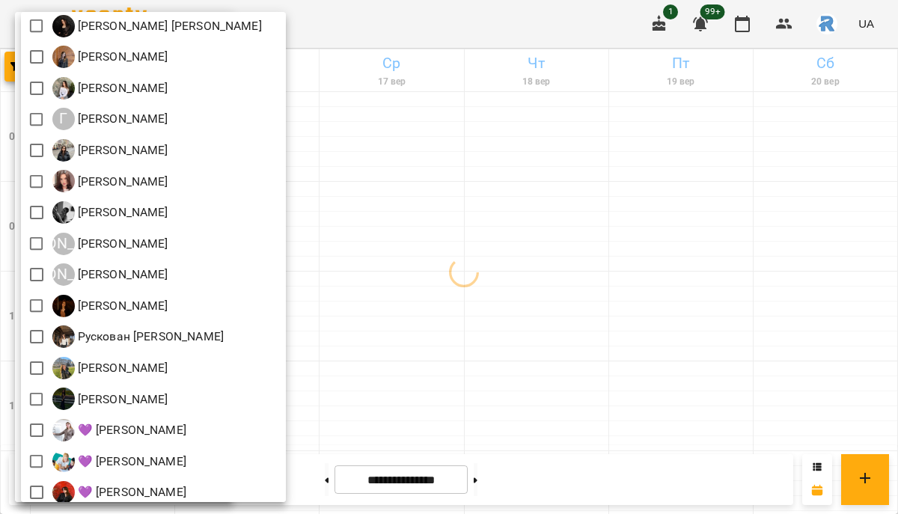
scroll to position [0, 0]
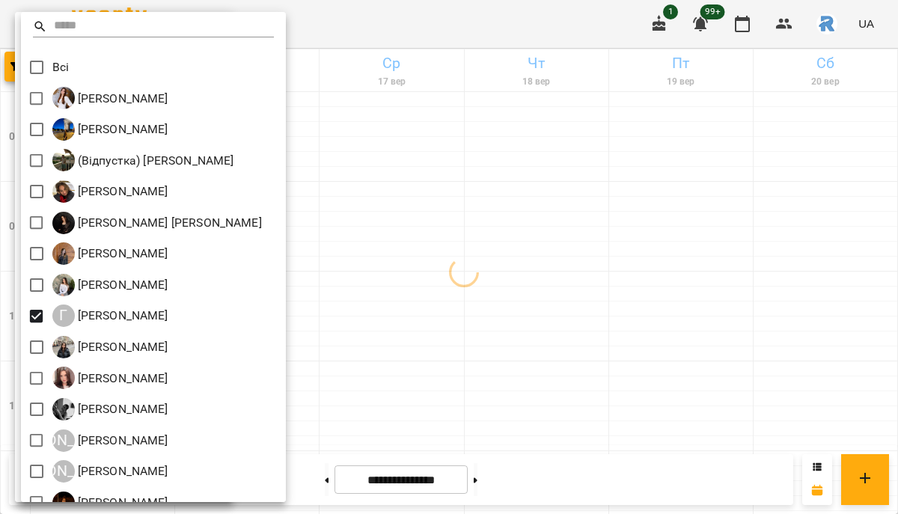
click at [436, 288] on div at bounding box center [449, 257] width 898 height 514
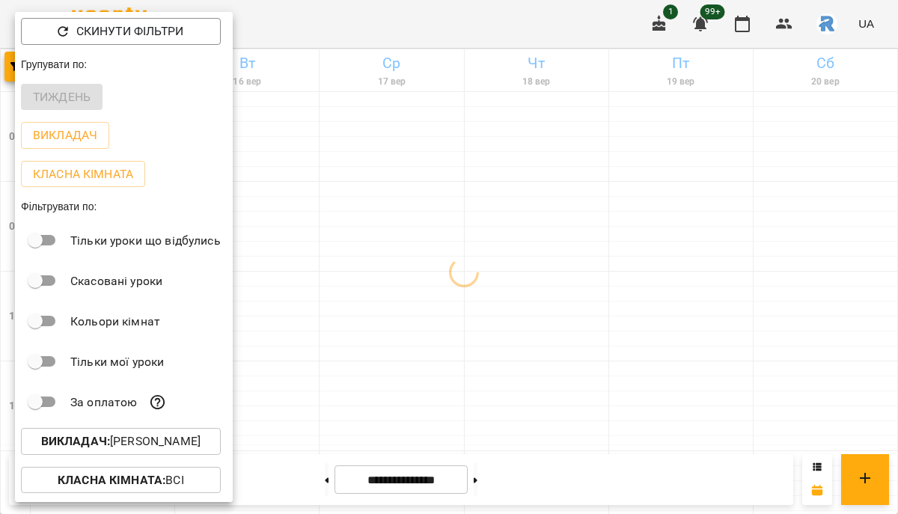
click at [436, 289] on div at bounding box center [449, 257] width 898 height 514
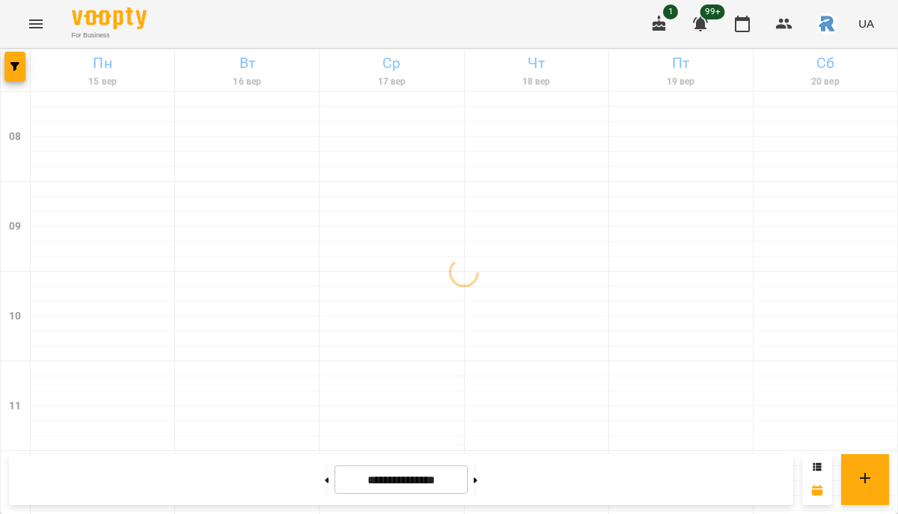
scroll to position [812, 0]
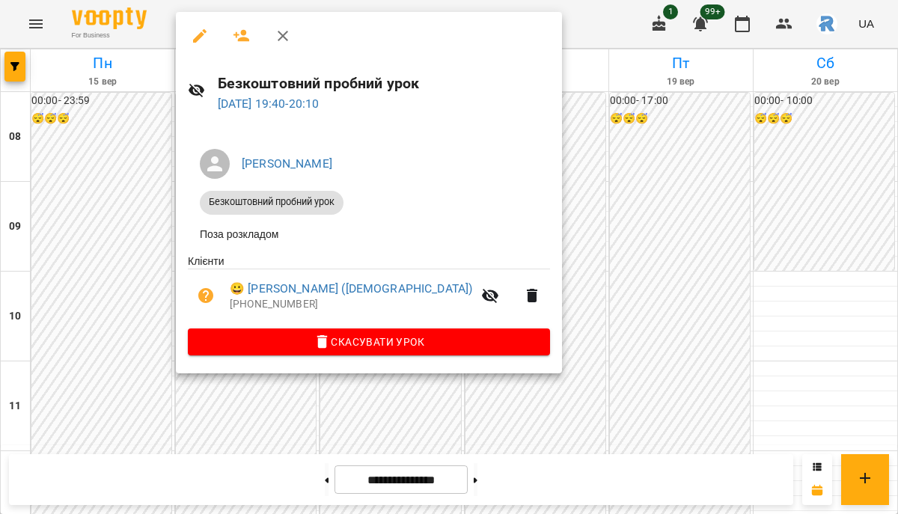
click at [565, 256] on div at bounding box center [449, 257] width 898 height 514
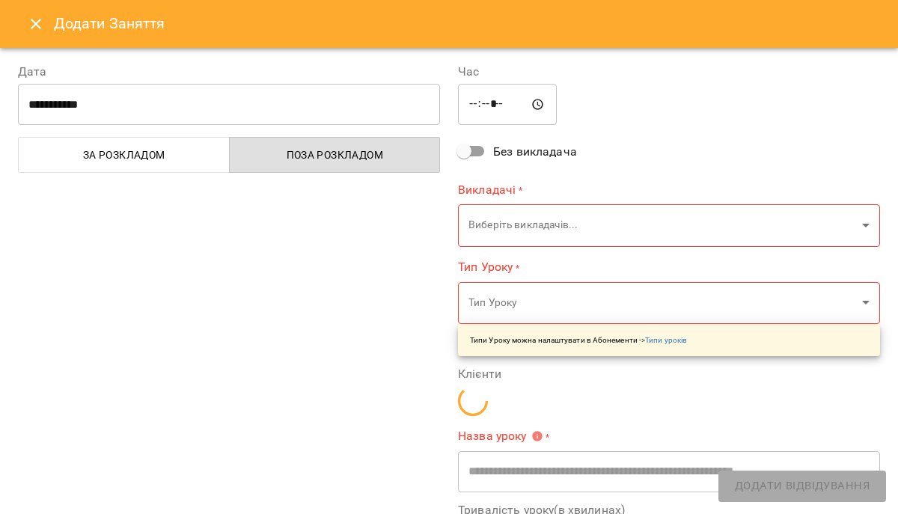
click at [497, 103] on input "*****" at bounding box center [507, 105] width 99 height 42
type input "**********"
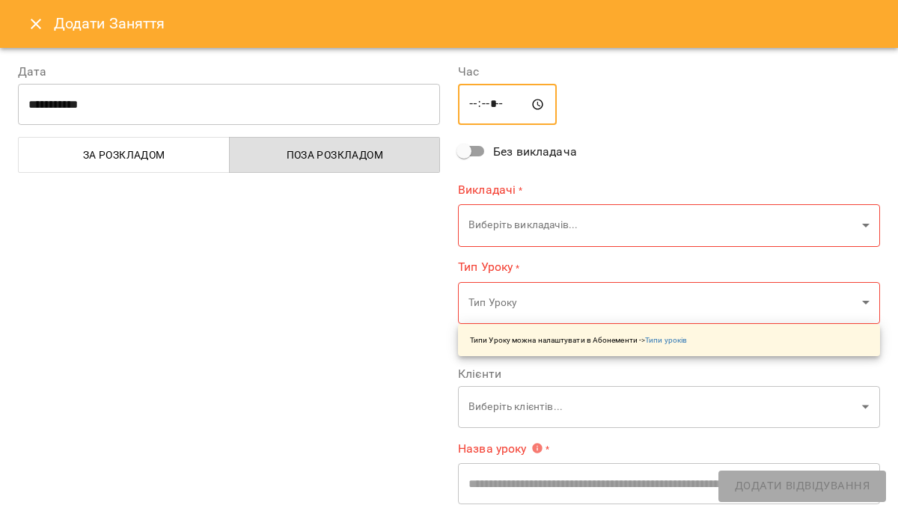
type input "*****"
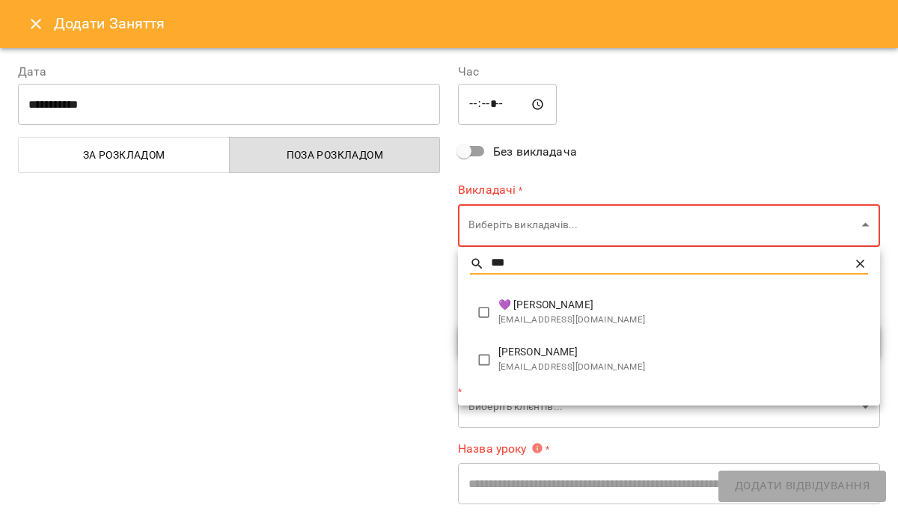
type input "***"
type input "**********"
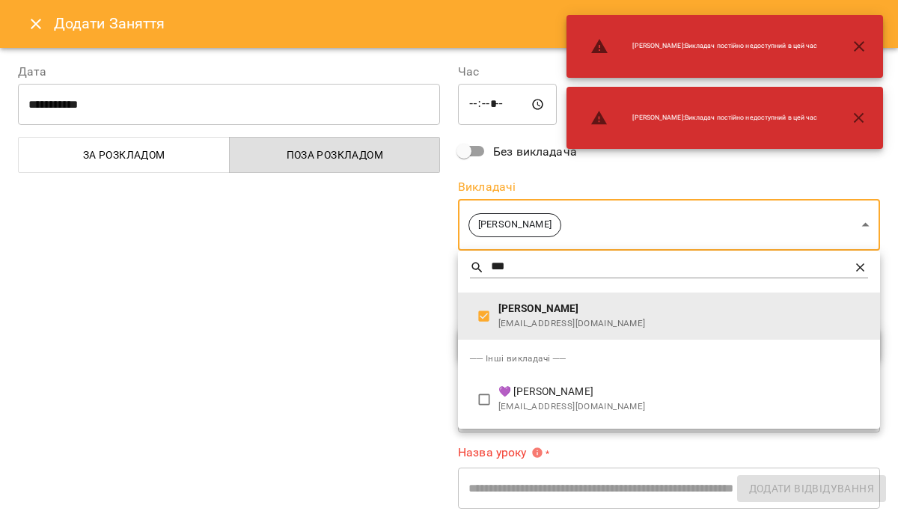
click at [387, 344] on div at bounding box center [449, 257] width 898 height 514
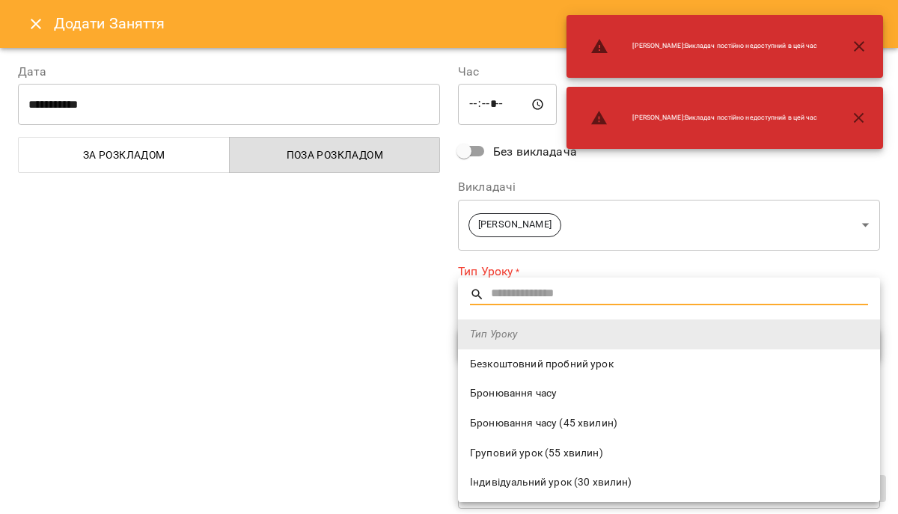
click at [522, 357] on span "Безкоштовний пробний урок" at bounding box center [669, 364] width 398 height 15
type input "**********"
type input "**"
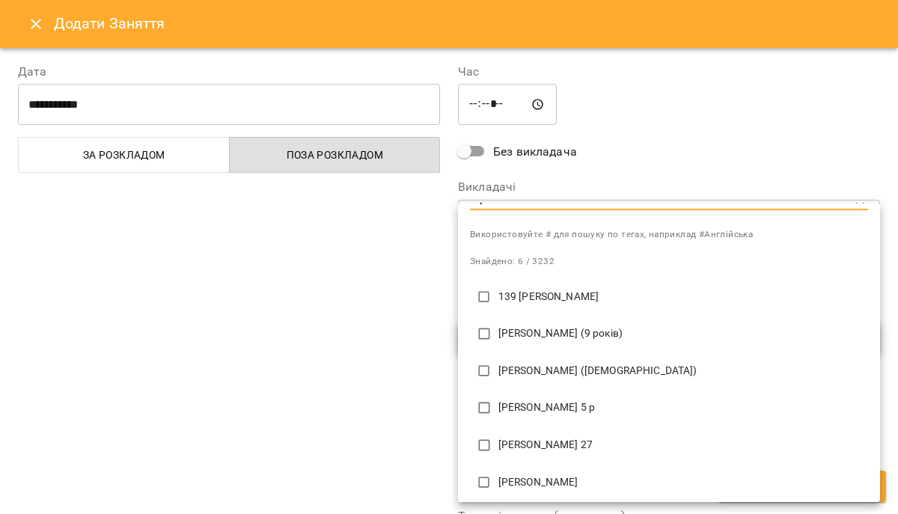
scroll to position [21, 0]
type input "***"
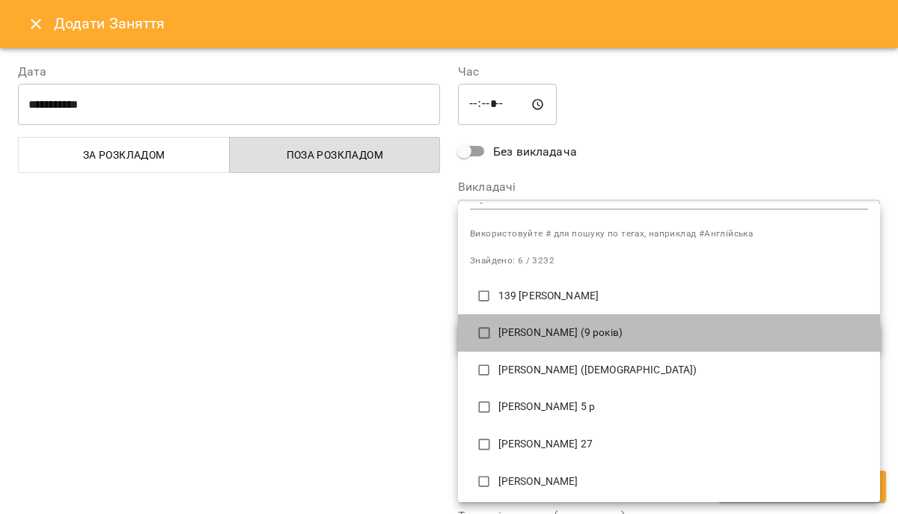
click at [547, 328] on p "[PERSON_NAME] (9 років)" at bounding box center [682, 332] width 369 height 15
type input "**********"
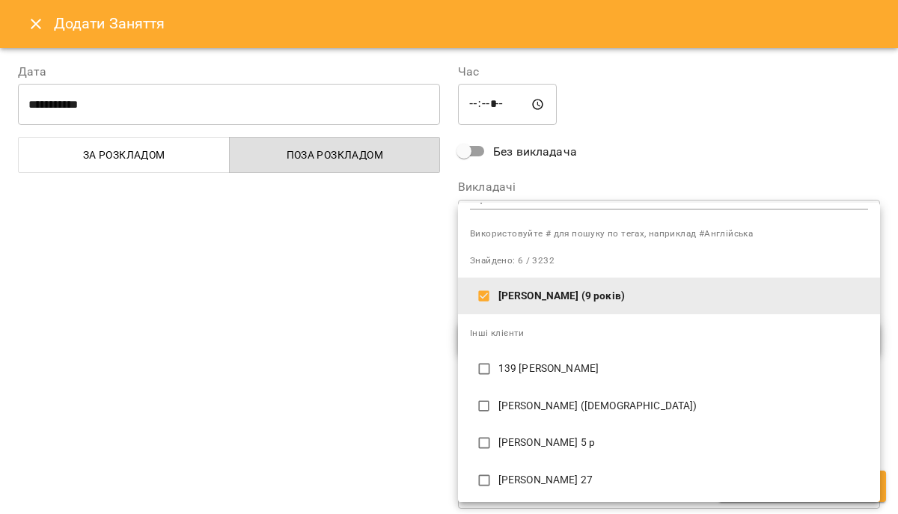
click at [337, 343] on div at bounding box center [449, 257] width 898 height 514
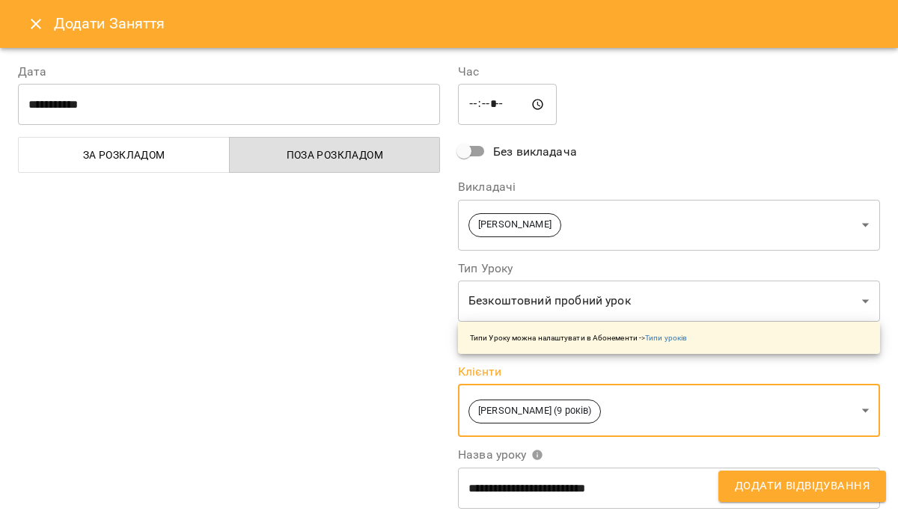
click at [645, 181] on label "Викладачі" at bounding box center [669, 187] width 422 height 12
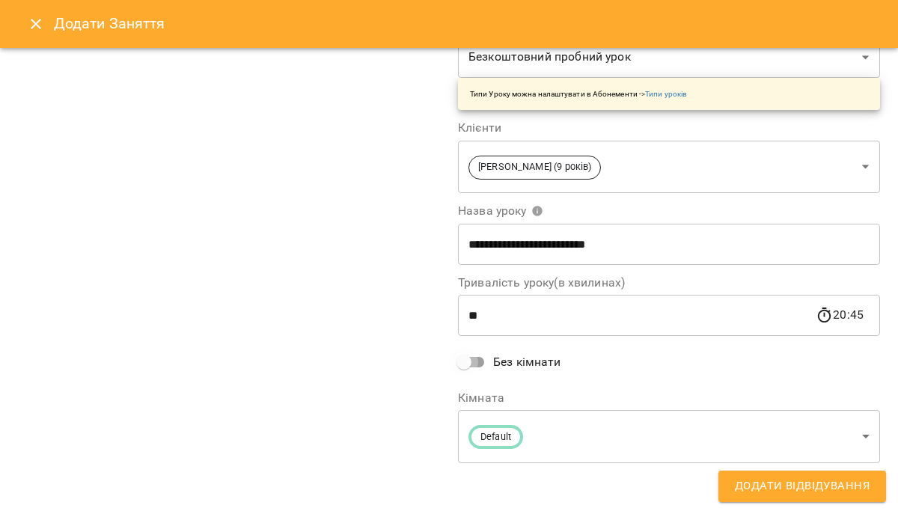
scroll to position [149, 0]
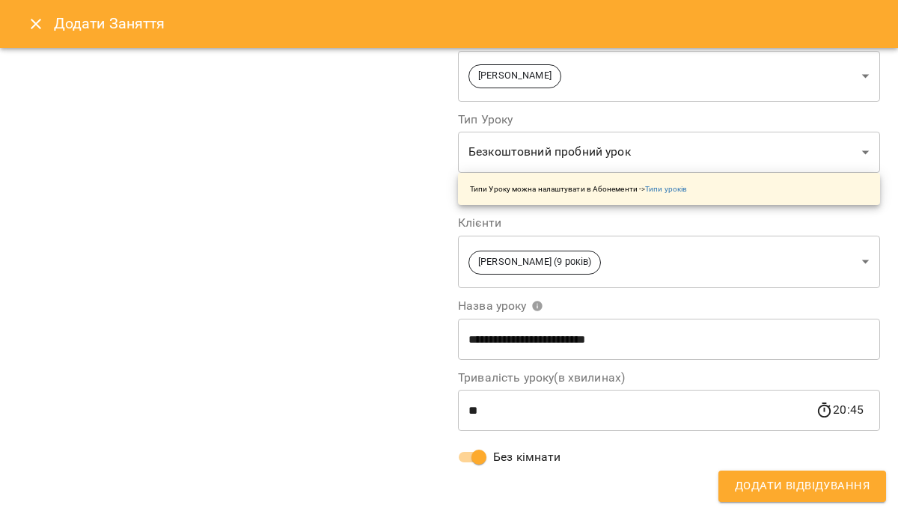
click at [788, 491] on span "Додати Відвідування" at bounding box center [801, 485] width 135 height 19
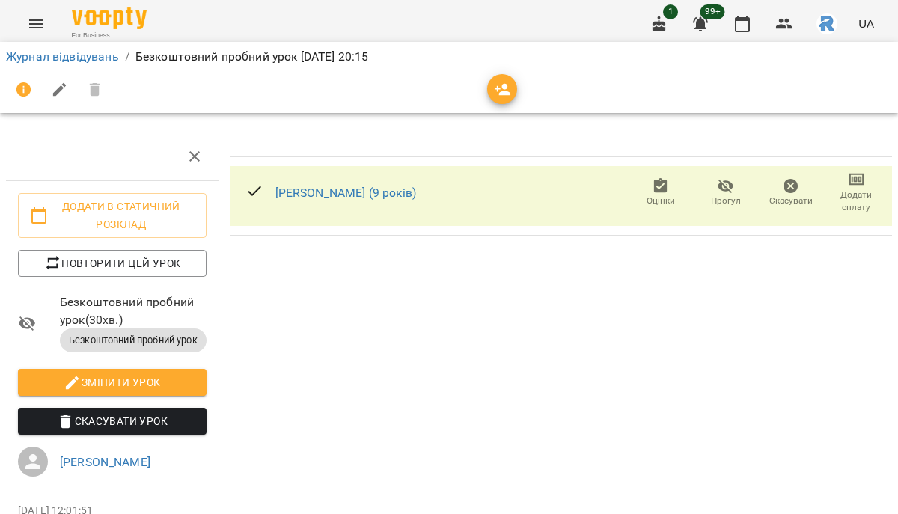
click at [43, 24] on icon "Menu" at bounding box center [36, 24] width 18 height 18
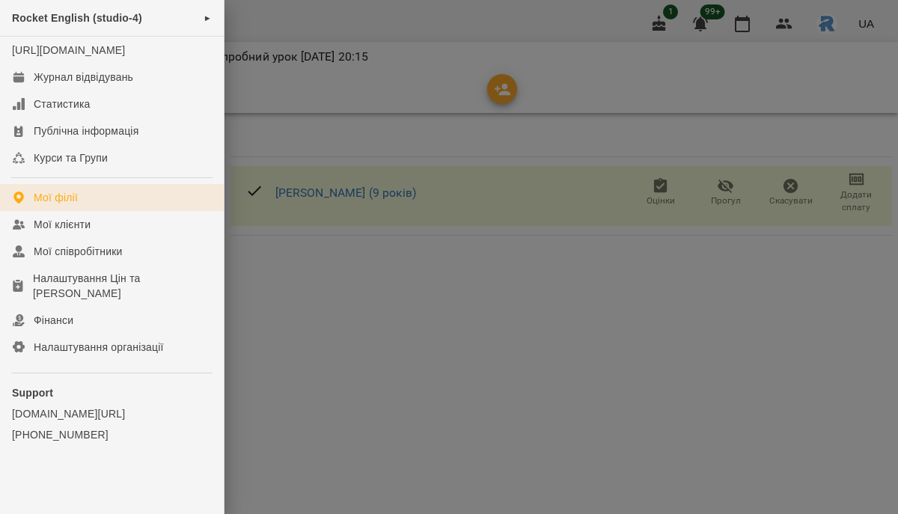
click at [58, 203] on link "Мої філії" at bounding box center [112, 197] width 224 height 27
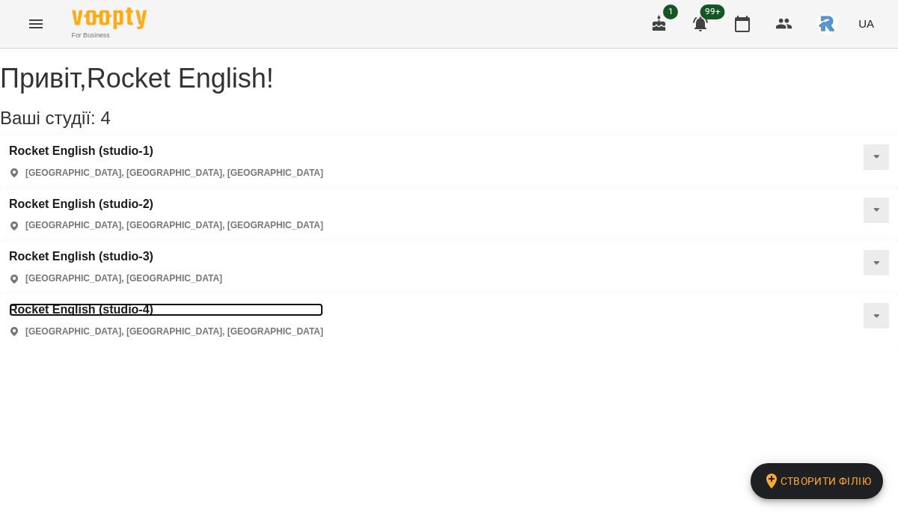
click at [323, 303] on h3 "Rocket English (studio-4)" at bounding box center [166, 309] width 314 height 13
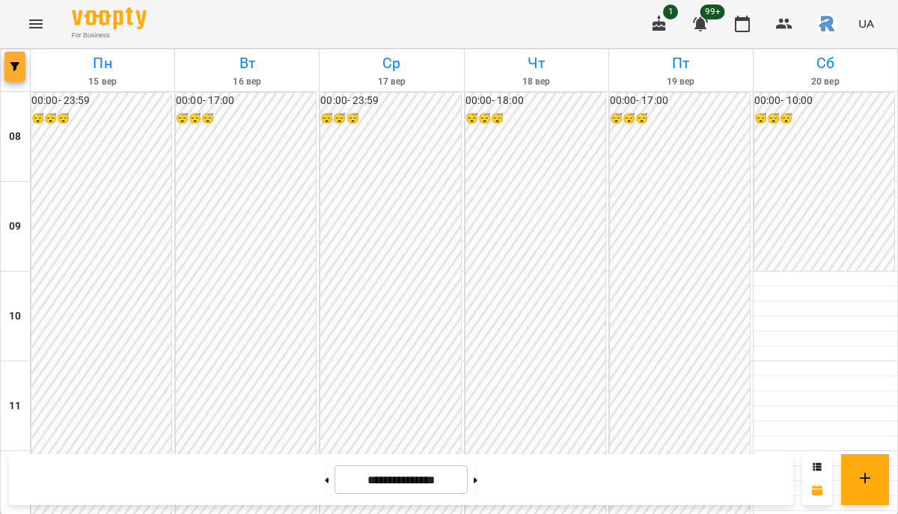
click at [23, 67] on span "button" at bounding box center [14, 66] width 21 height 9
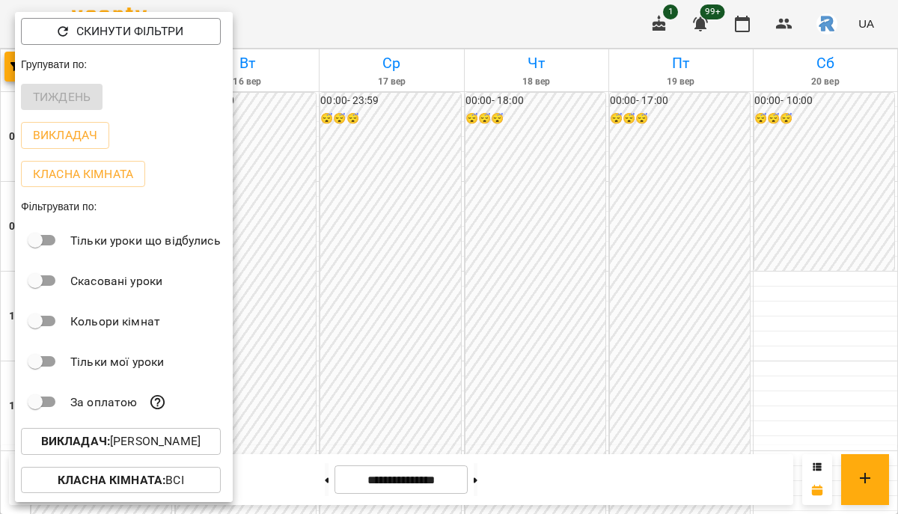
click at [126, 447] on p "Викладач : Грицак Антон Романович" at bounding box center [120, 441] width 159 height 18
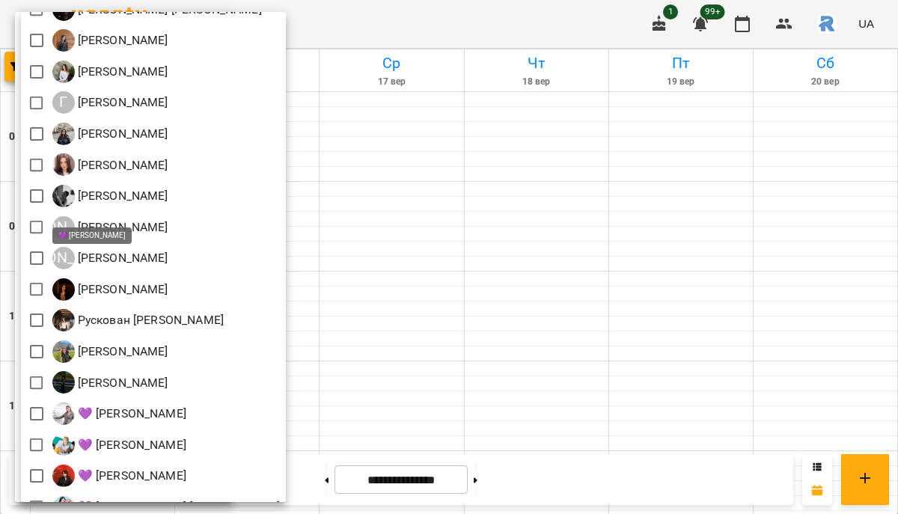
scroll to position [361, 0]
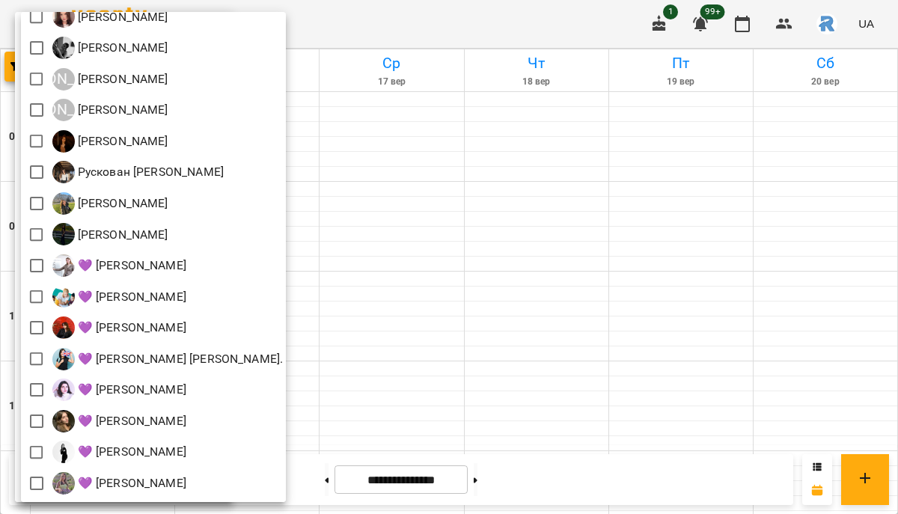
click at [378, 227] on div at bounding box center [449, 257] width 898 height 514
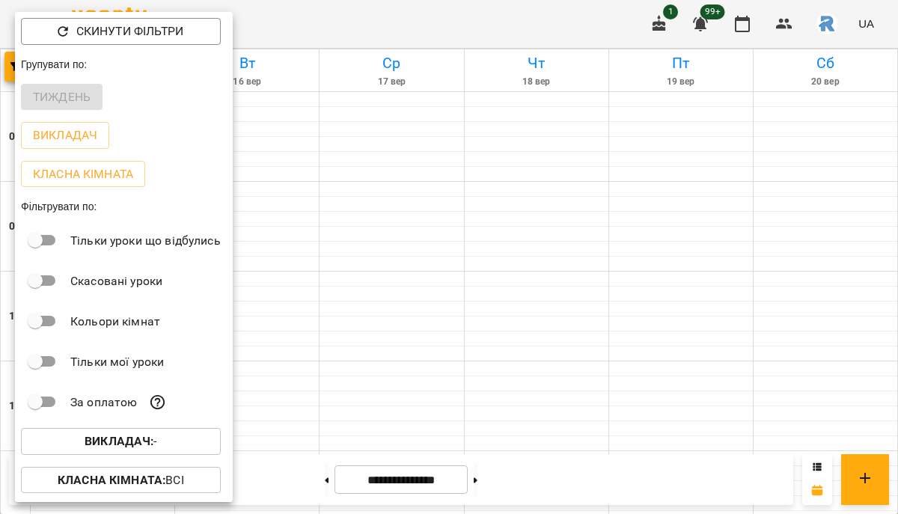
click at [378, 227] on div at bounding box center [449, 257] width 898 height 514
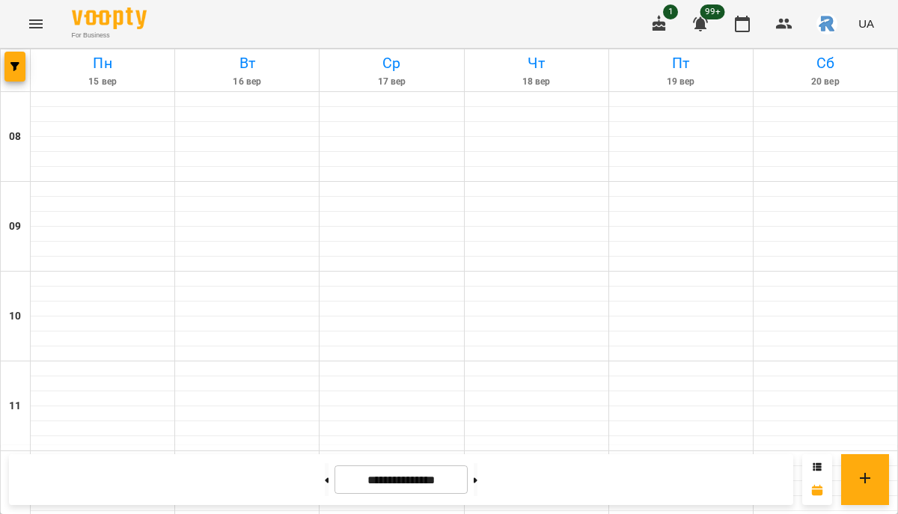
click at [27, 21] on icon "Menu" at bounding box center [36, 24] width 18 height 18
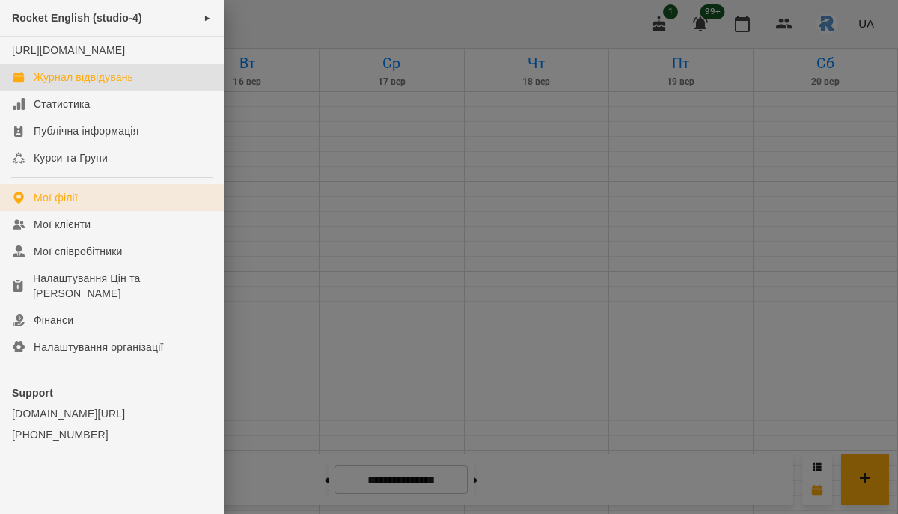
click at [80, 211] on link "Мої філії" at bounding box center [112, 197] width 224 height 27
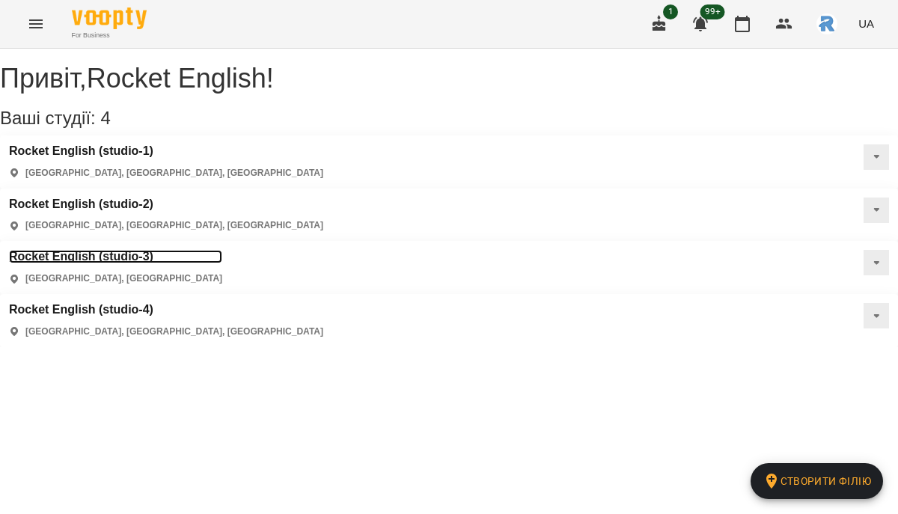
click at [138, 250] on h3 "Rocket English (studio-3)" at bounding box center [115, 256] width 213 height 13
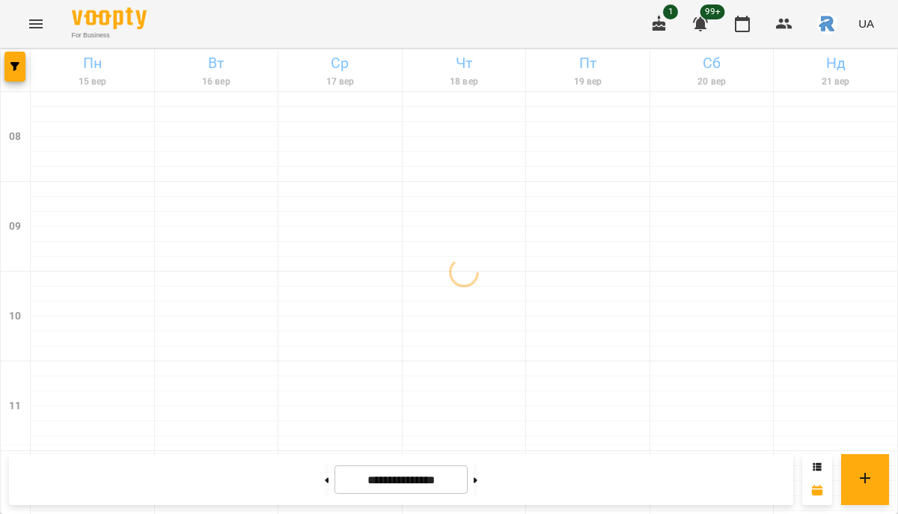
click at [25, 82] on div at bounding box center [16, 70] width 30 height 42
click at [21, 72] on button "button" at bounding box center [14, 67] width 21 height 30
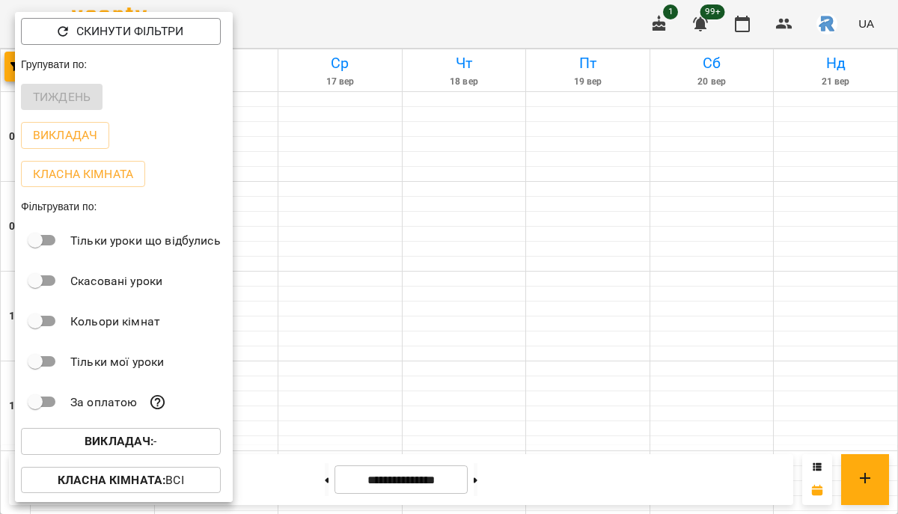
click at [114, 439] on b "Викладач :" at bounding box center [119, 441] width 69 height 14
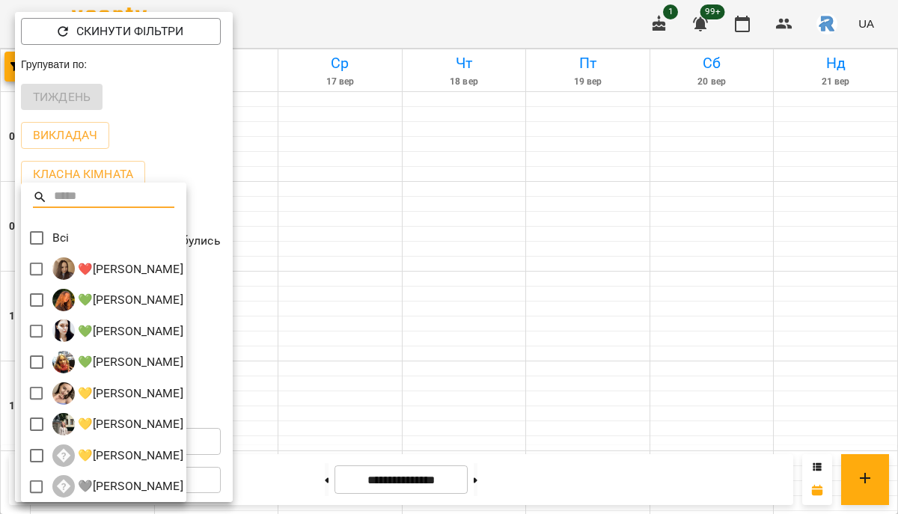
scroll to position [3, 0]
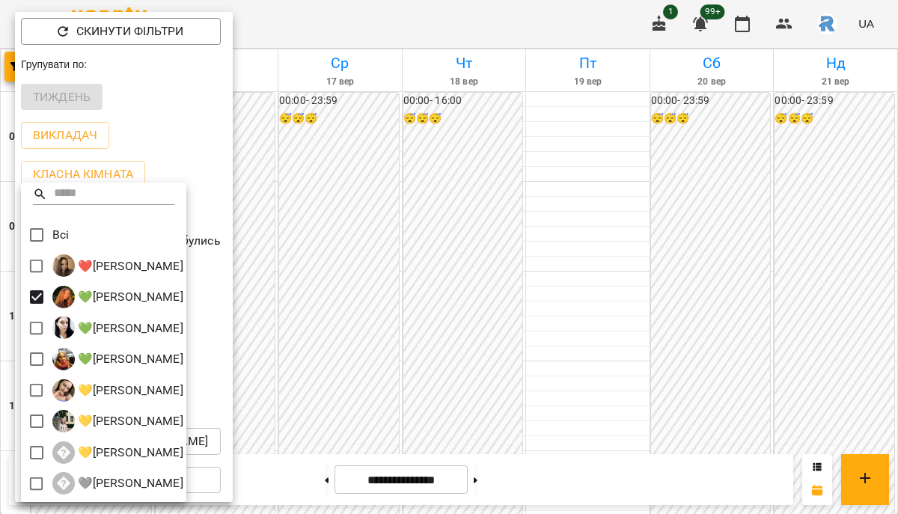
click at [325, 344] on div at bounding box center [449, 257] width 898 height 514
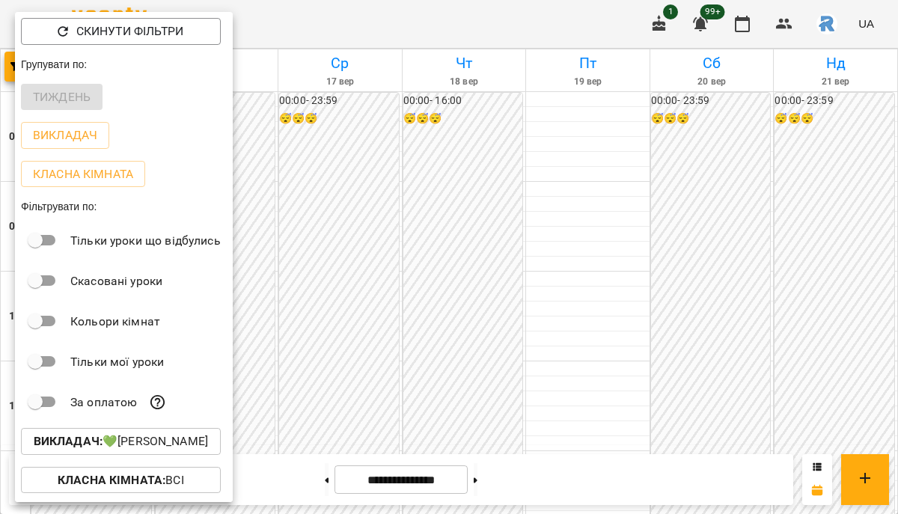
click at [325, 344] on div at bounding box center [449, 257] width 898 height 514
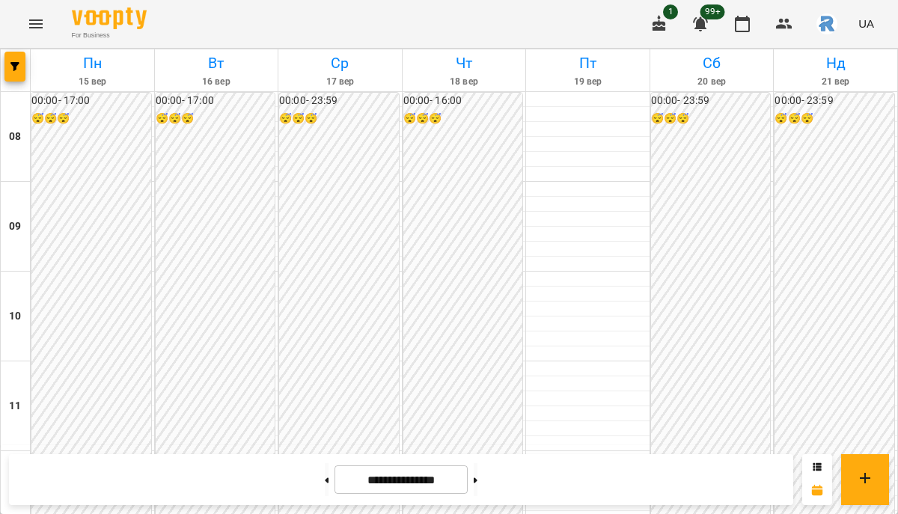
scroll to position [827, 0]
click at [477, 484] on button at bounding box center [475, 479] width 4 height 33
click at [477, 490] on button at bounding box center [475, 479] width 4 height 33
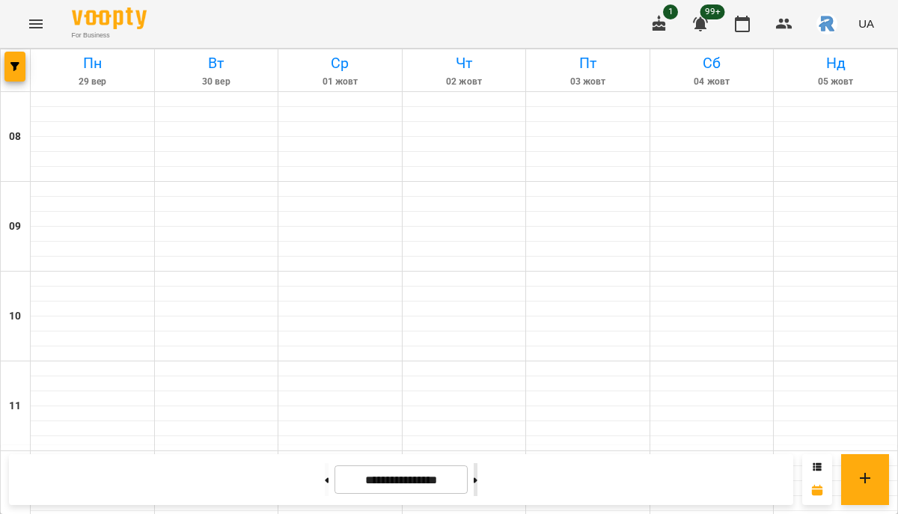
click at [477, 490] on button at bounding box center [475, 479] width 4 height 33
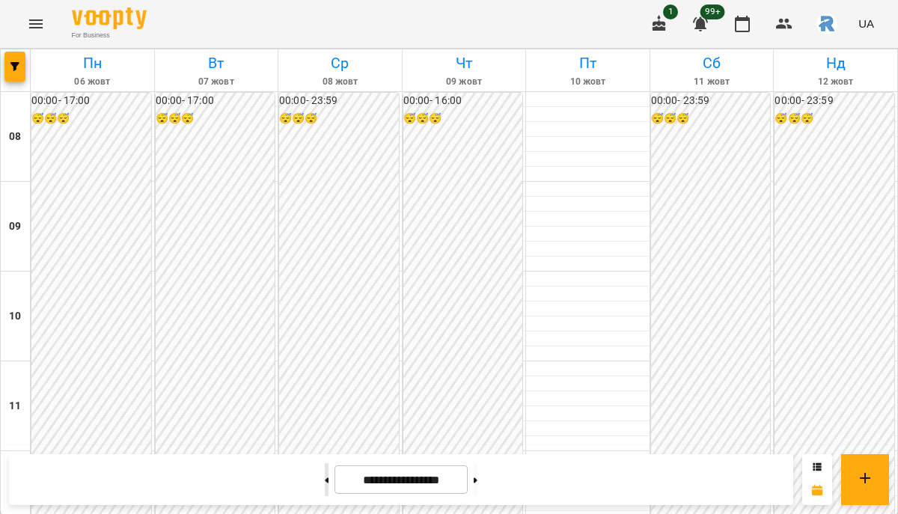
click at [325, 474] on button at bounding box center [327, 479] width 4 height 33
click at [325, 473] on button at bounding box center [327, 479] width 4 height 33
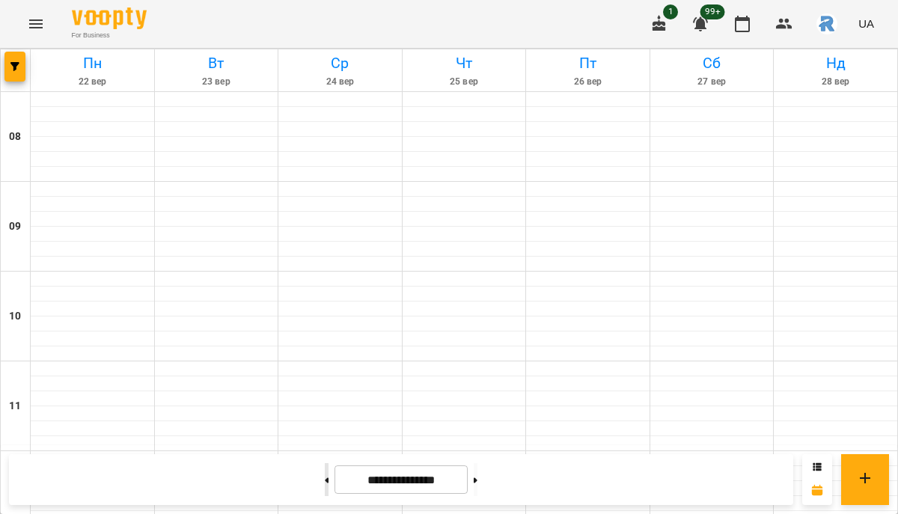
click at [325, 473] on button at bounding box center [327, 479] width 4 height 33
type input "**********"
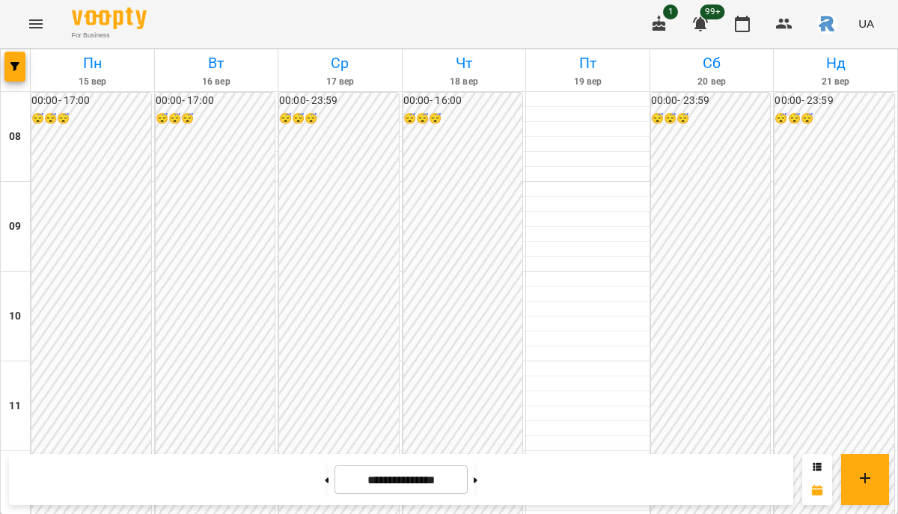
scroll to position [841, 0]
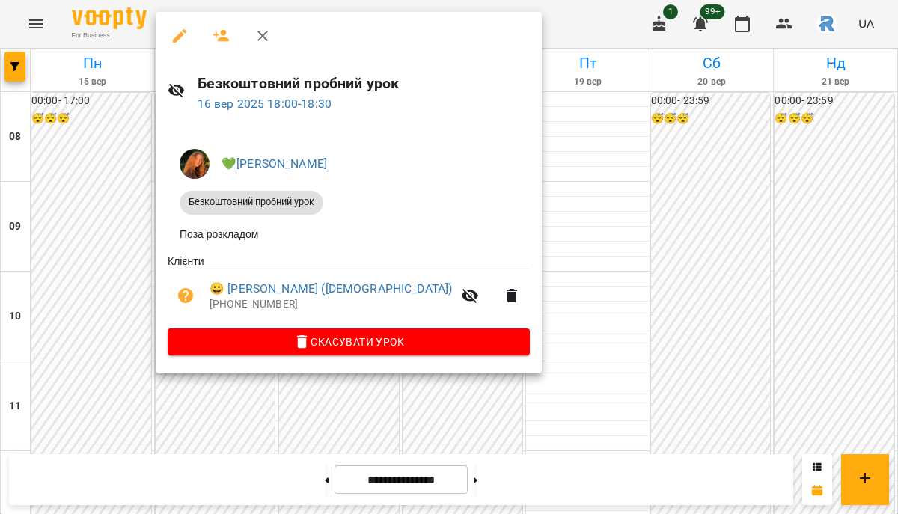
click at [115, 281] on div at bounding box center [449, 257] width 898 height 514
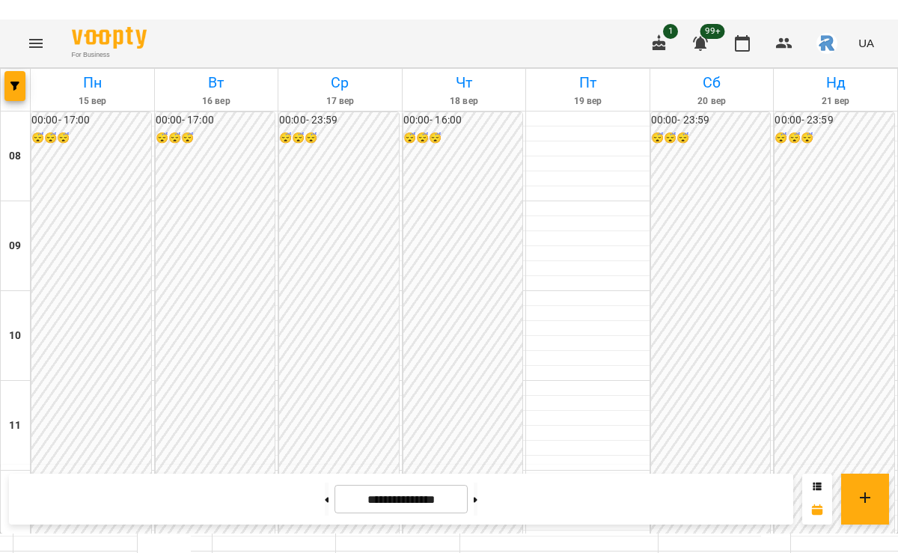
scroll to position [764, 0]
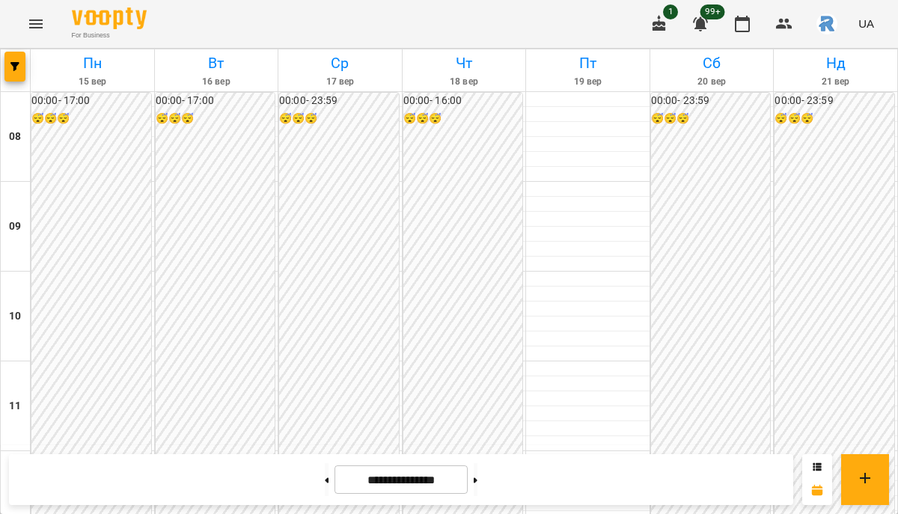
click at [34, 29] on icon "Menu" at bounding box center [36, 24] width 18 height 18
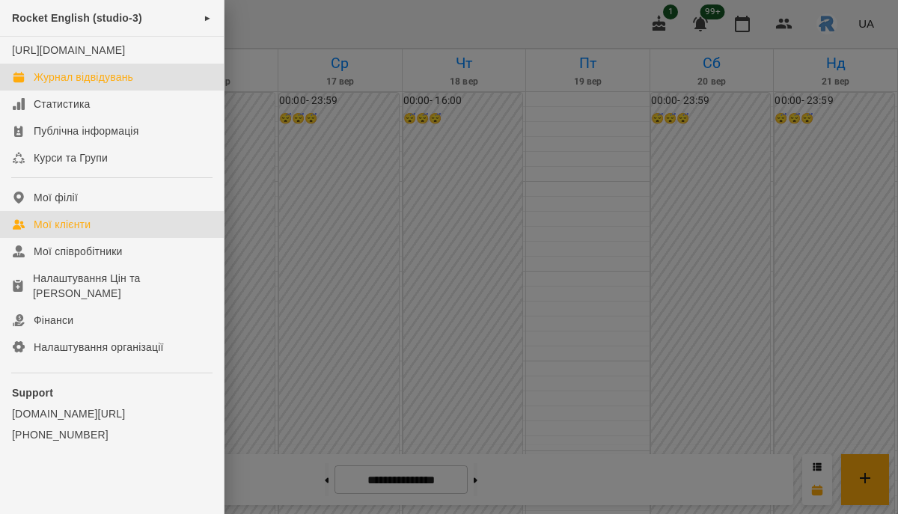
click at [64, 230] on link "Мої клієнти" at bounding box center [112, 224] width 224 height 27
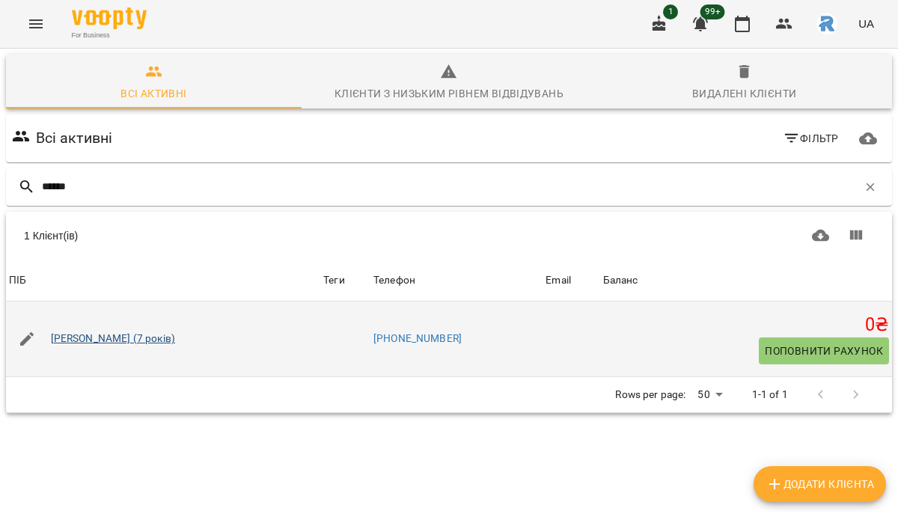
type input "******"
click at [91, 338] on link "[PERSON_NAME] (7 років)" at bounding box center [113, 338] width 124 height 15
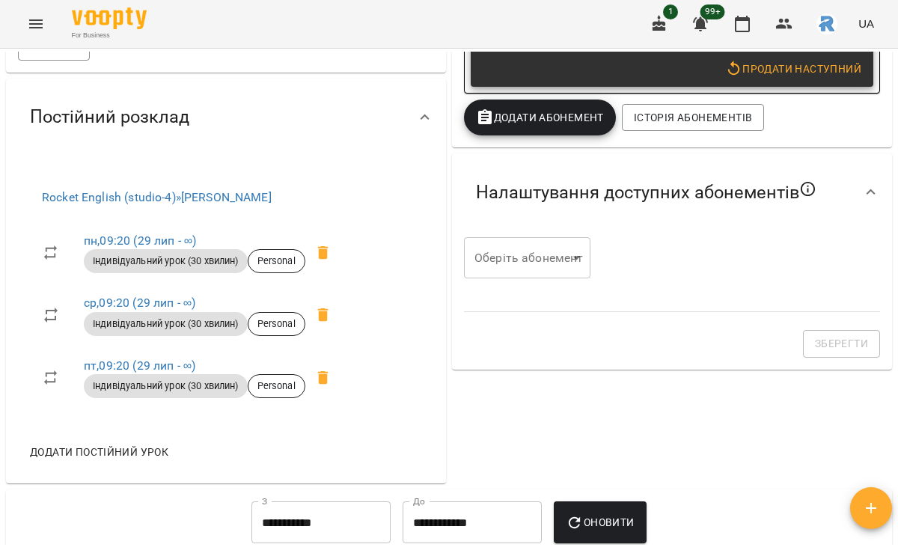
scroll to position [435, 0]
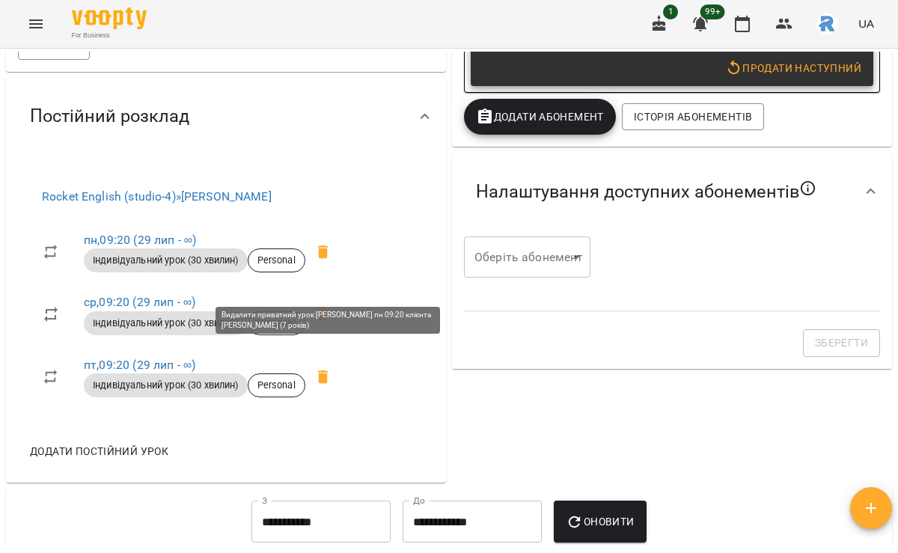
click at [328, 259] on icon at bounding box center [323, 251] width 10 height 13
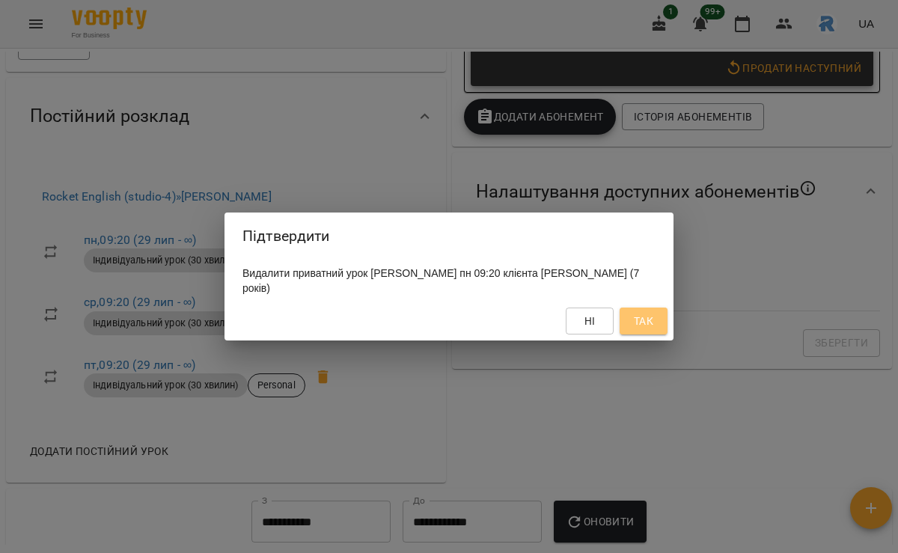
click at [651, 317] on span "Так" at bounding box center [643, 321] width 19 height 18
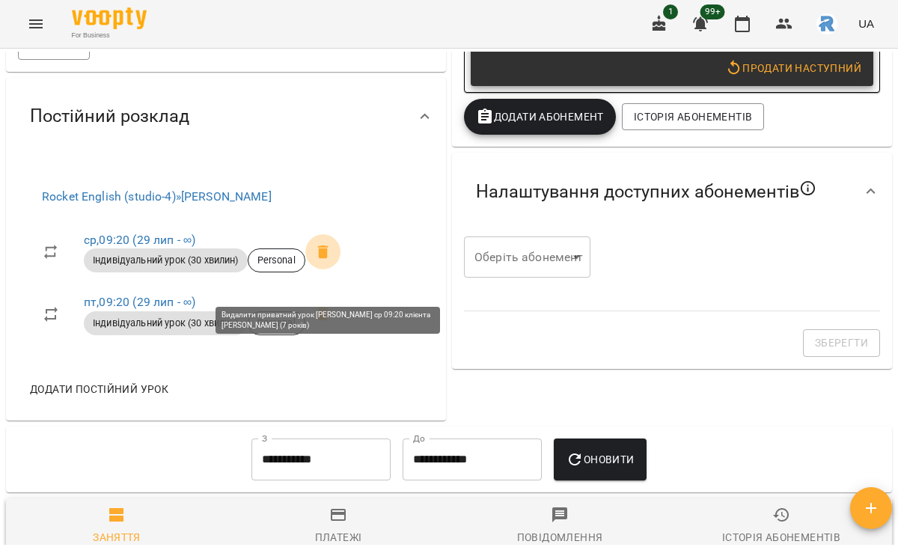
click at [315, 268] on span at bounding box center [323, 252] width 36 height 36
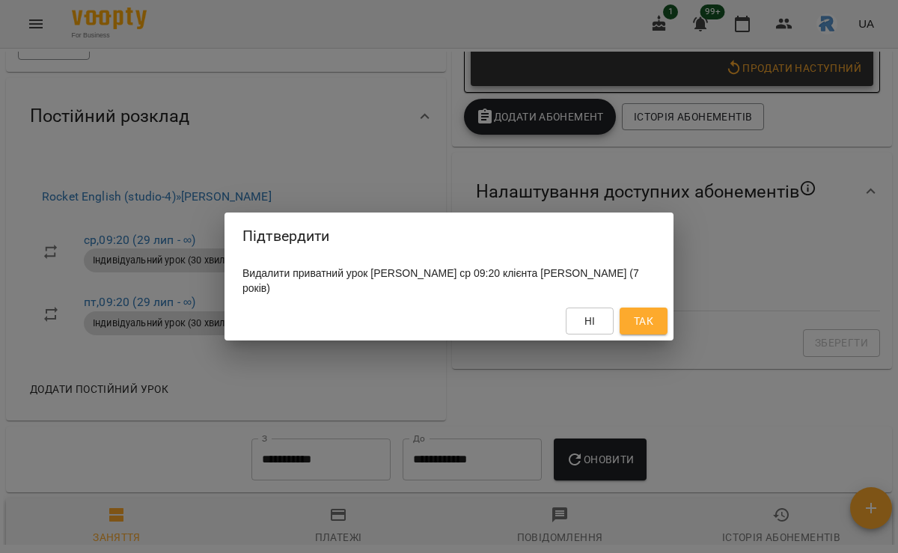
click at [620, 322] on button "Так" at bounding box center [643, 320] width 48 height 27
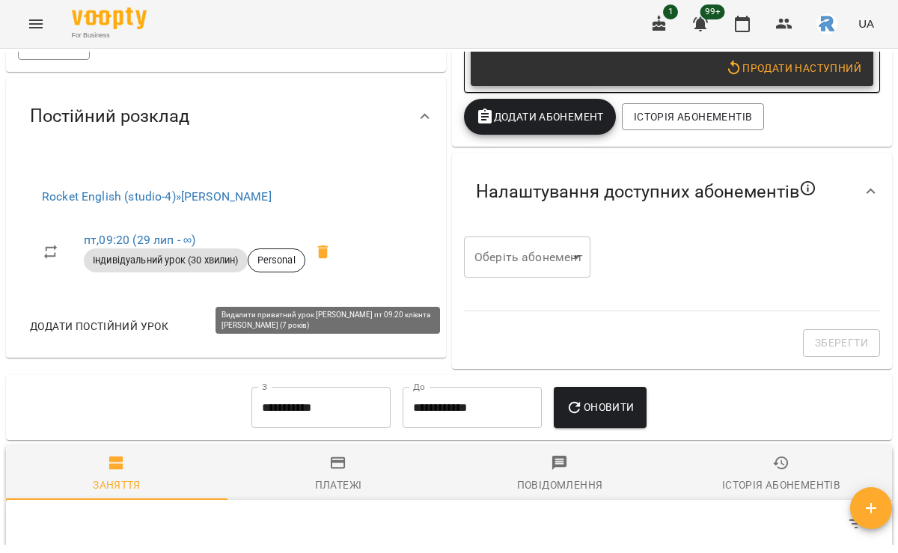
click at [331, 270] on span at bounding box center [323, 252] width 36 height 36
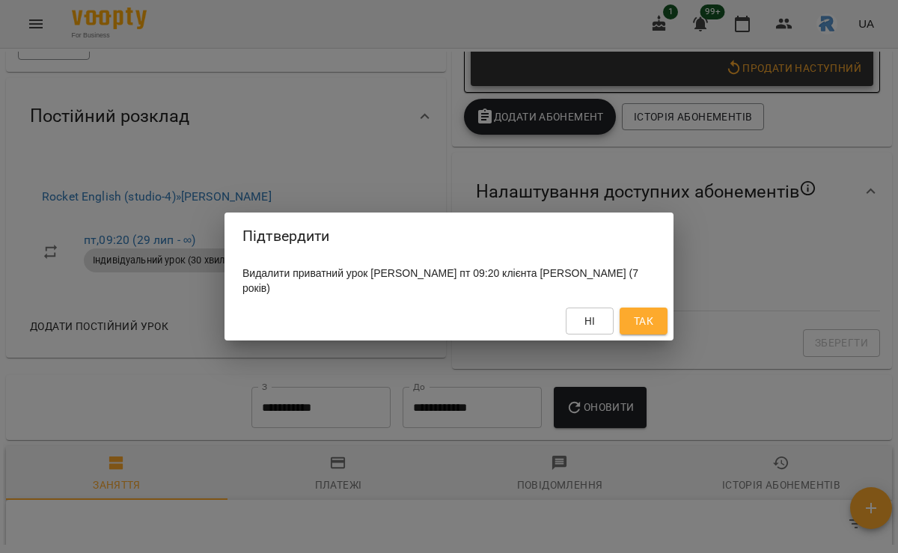
click at [639, 320] on span "Так" at bounding box center [643, 321] width 19 height 18
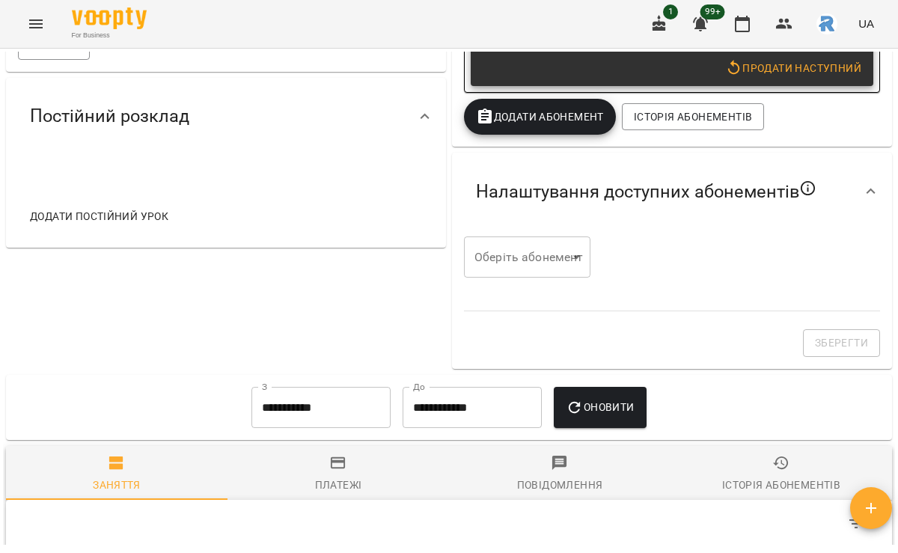
click at [159, 225] on span "Додати постійний урок" at bounding box center [99, 216] width 138 height 18
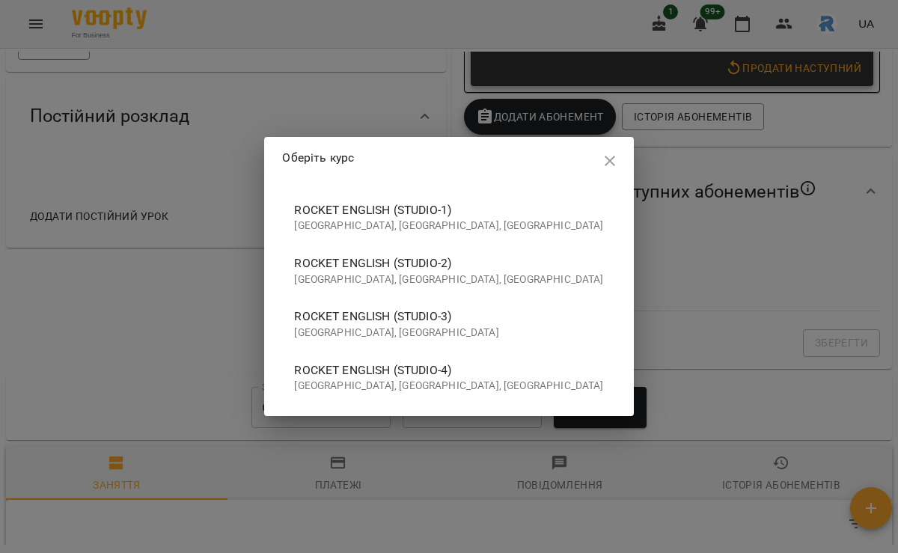
click at [493, 334] on p "Київ, Україна" at bounding box center [448, 332] width 309 height 15
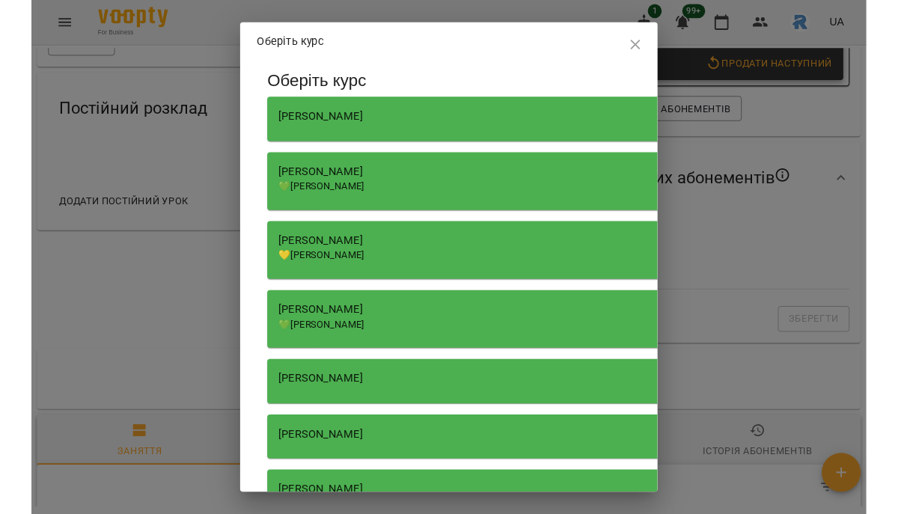
scroll to position [0, 0]
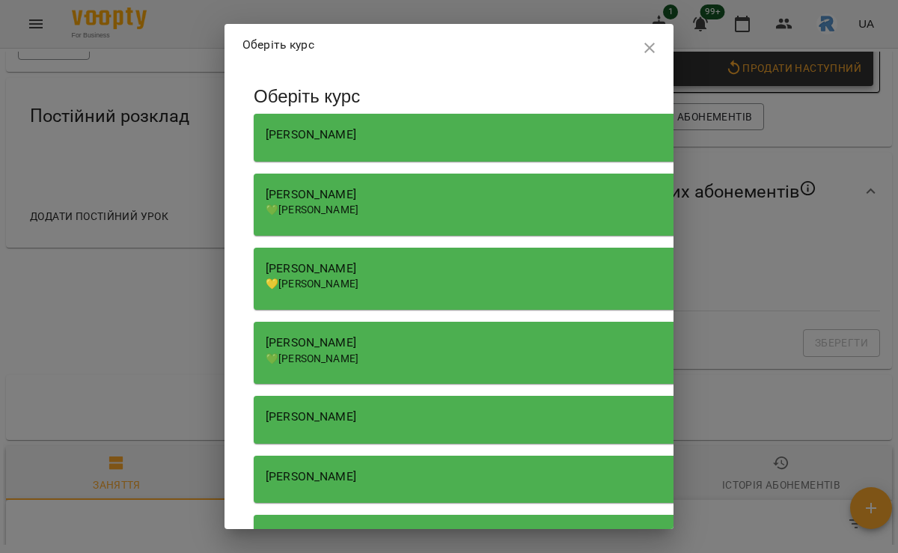
click at [358, 352] on span "💚Бабич Іванна Миколаївна" at bounding box center [312, 358] width 93 height 12
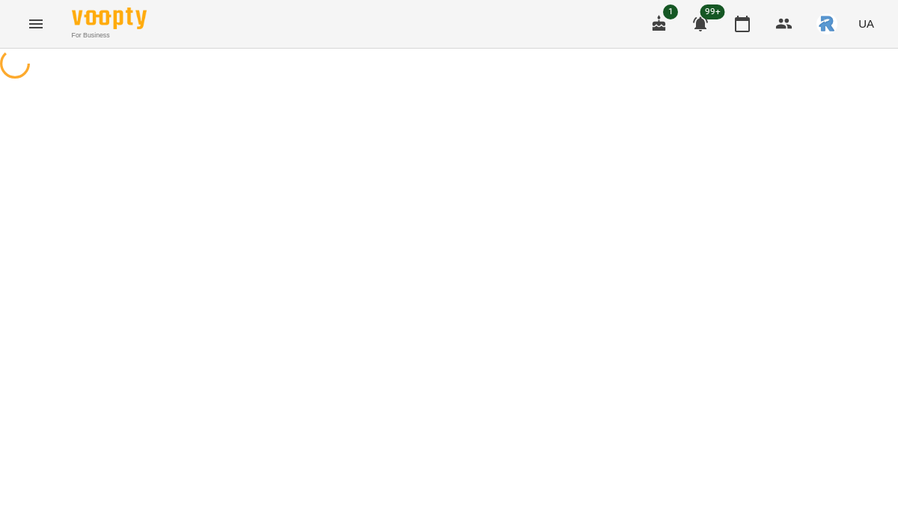
select select "**********"
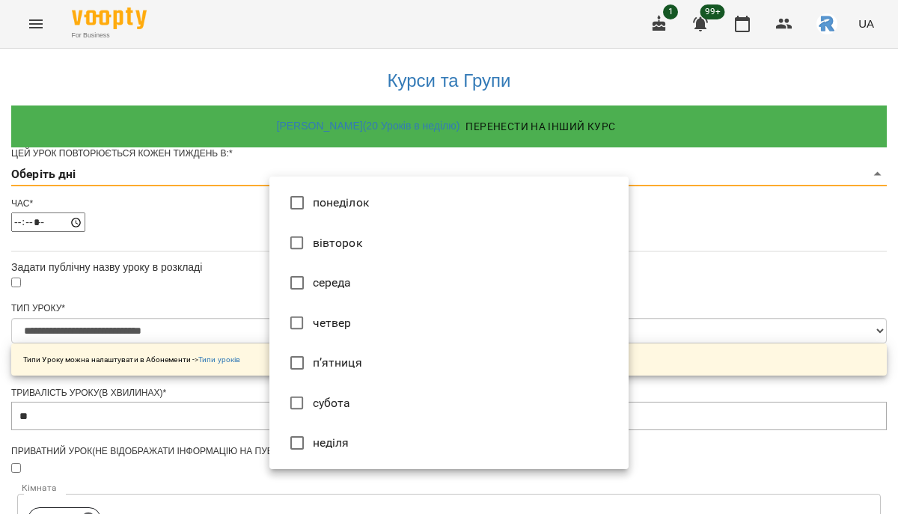
click at [426, 206] on body "**********" at bounding box center [449, 482] width 898 height 964
click at [426, 206] on li "понеділок" at bounding box center [448, 203] width 359 height 40
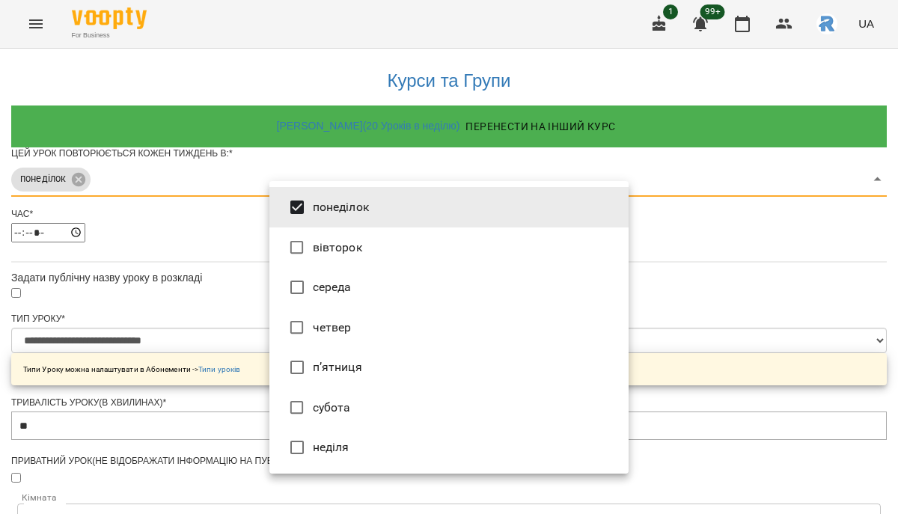
click at [385, 317] on li "четвер" at bounding box center [448, 327] width 359 height 40
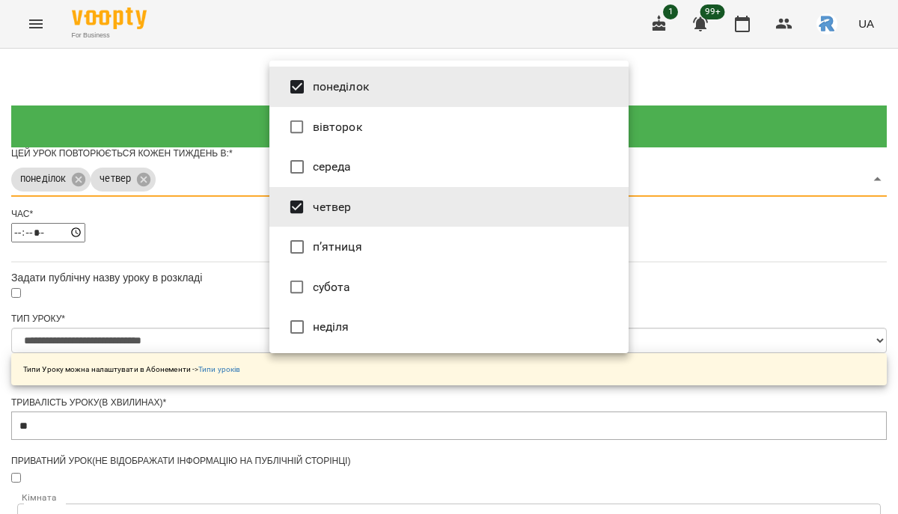
click at [366, 248] on li "п’ятниця" at bounding box center [448, 247] width 359 height 40
type input "*****"
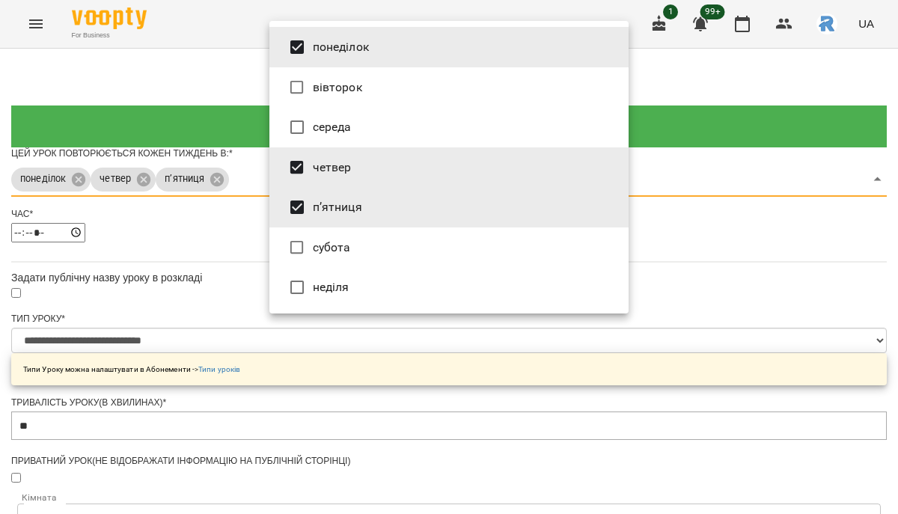
click at [657, 269] on div at bounding box center [449, 257] width 898 height 514
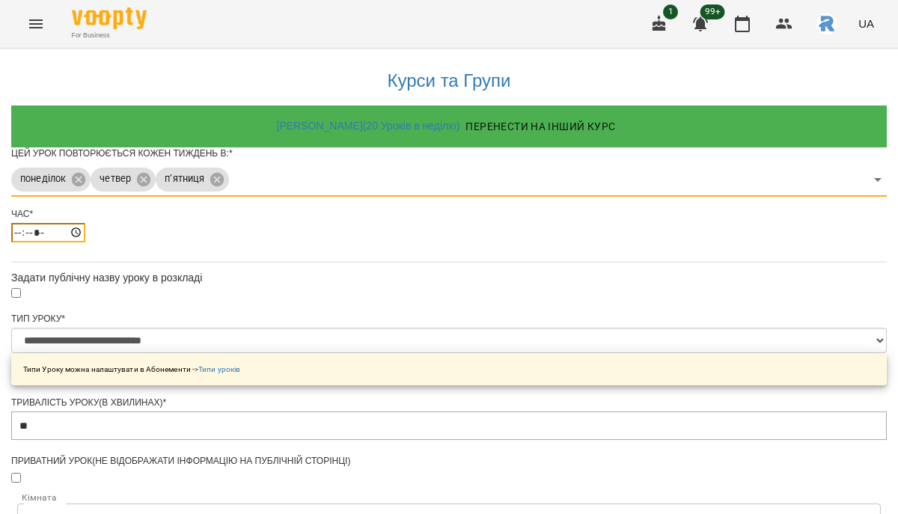
click at [85, 242] on input "*****" at bounding box center [48, 232] width 74 height 19
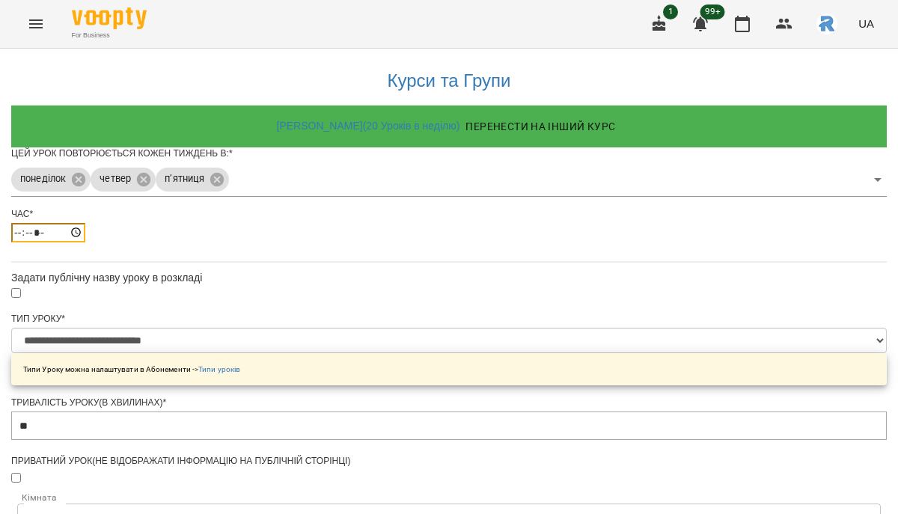
type input "*****"
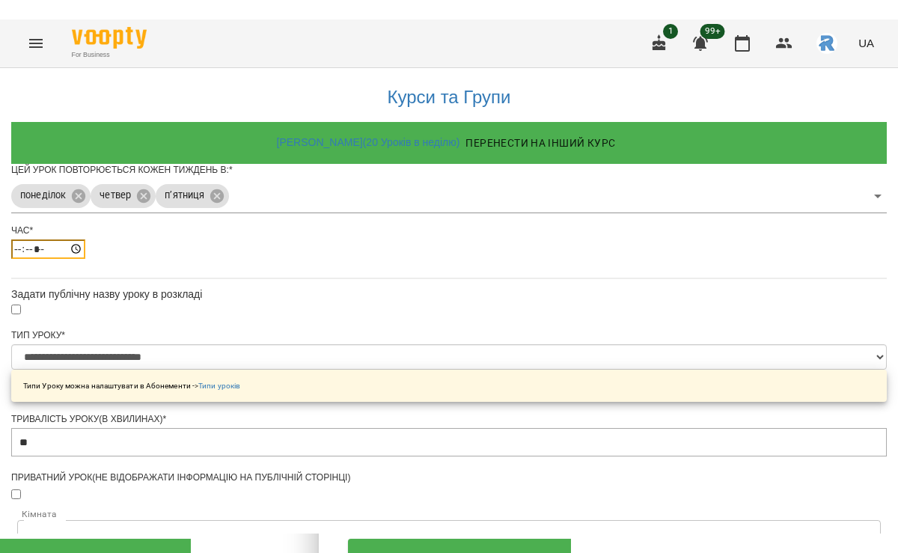
scroll to position [569, 0]
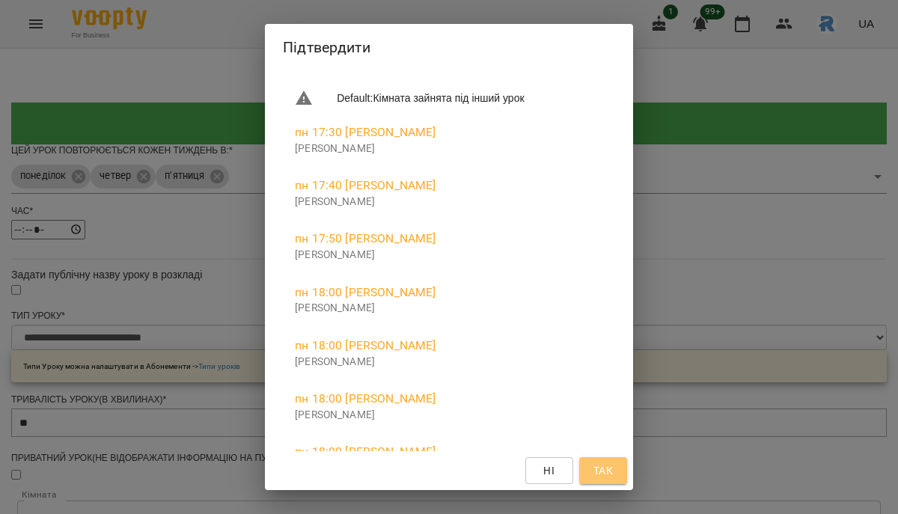
click at [627, 471] on button "Так" at bounding box center [603, 470] width 48 height 27
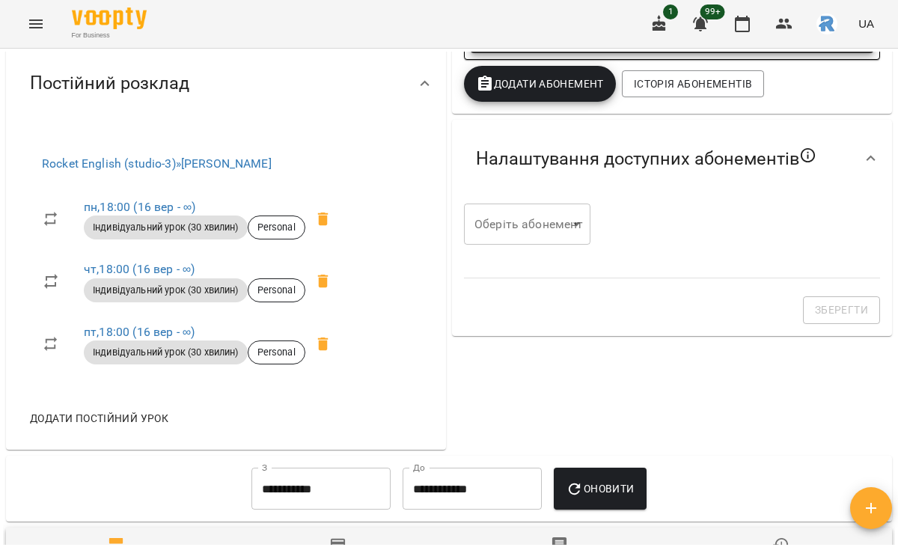
scroll to position [715, 0]
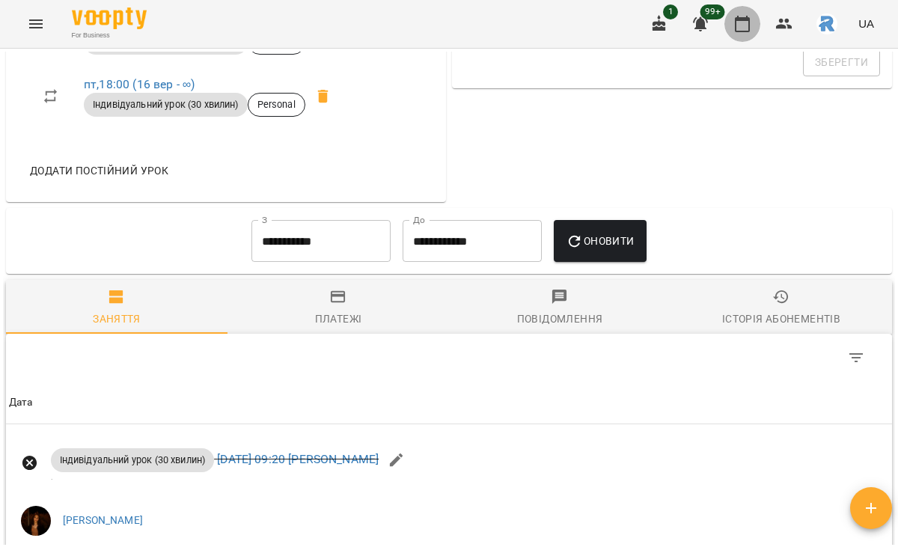
click at [739, 25] on icon "button" at bounding box center [742, 24] width 18 height 18
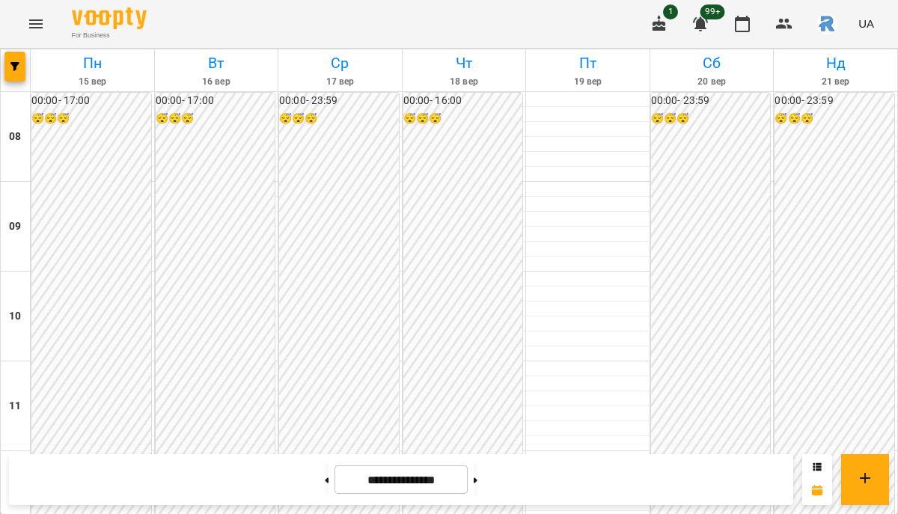
scroll to position [796, 0]
click at [11, 52] on button "button" at bounding box center [14, 67] width 21 height 30
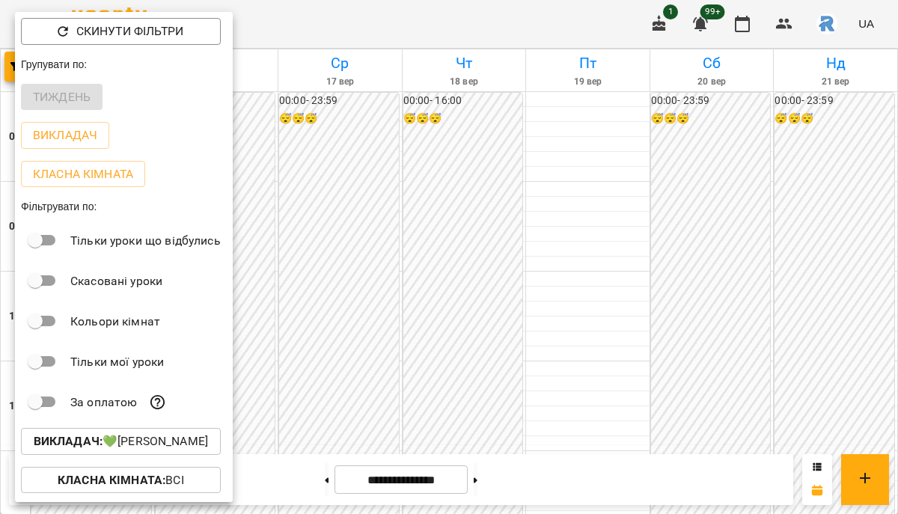
click at [294, 277] on div at bounding box center [449, 257] width 898 height 514
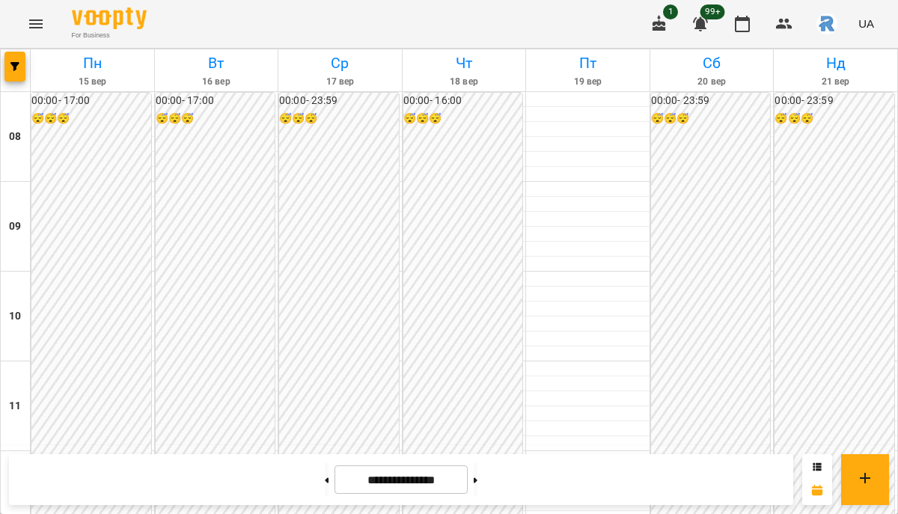
click at [28, 16] on icon "Menu" at bounding box center [36, 24] width 18 height 18
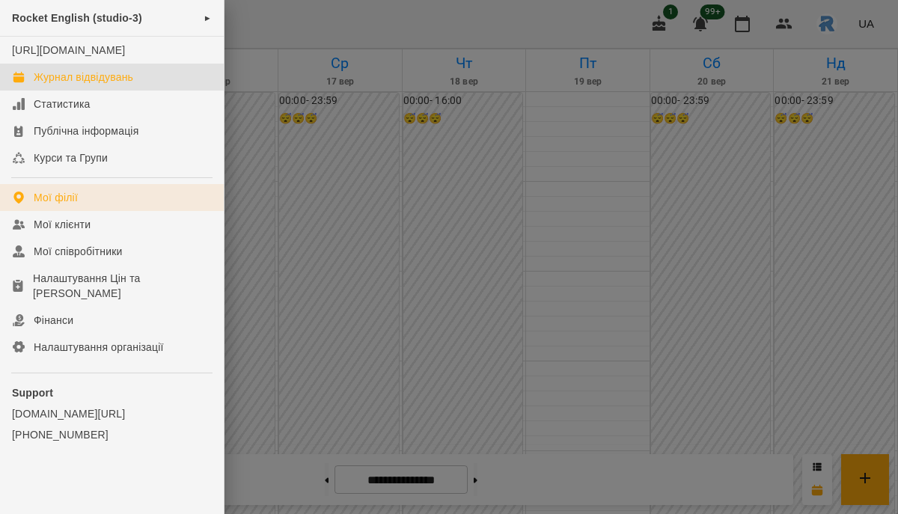
click at [67, 205] on div "Мої філії" at bounding box center [56, 197] width 44 height 15
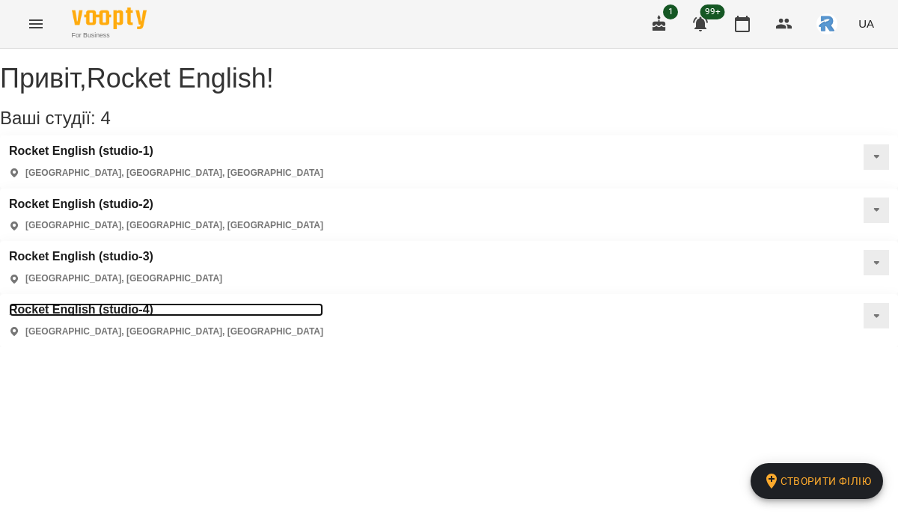
click at [323, 303] on h3 "Rocket English (studio-4)" at bounding box center [166, 309] width 314 height 13
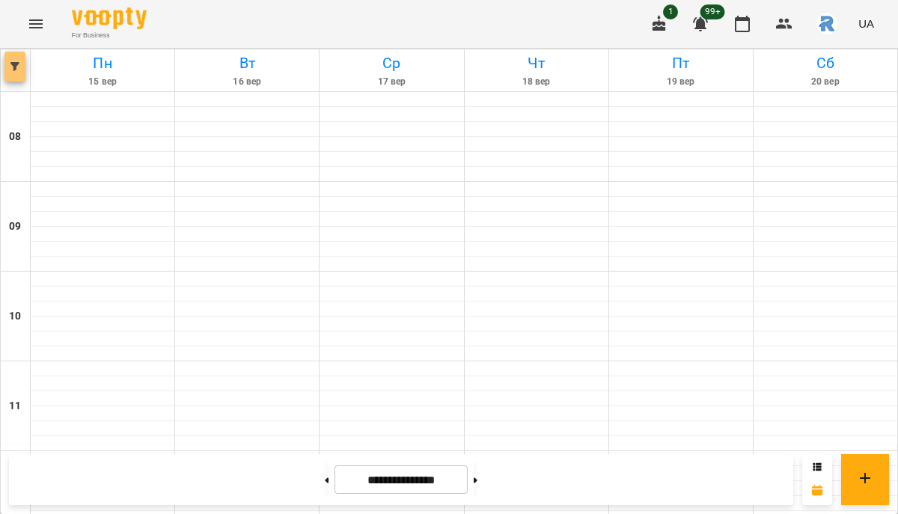
click at [19, 56] on button "button" at bounding box center [14, 67] width 21 height 30
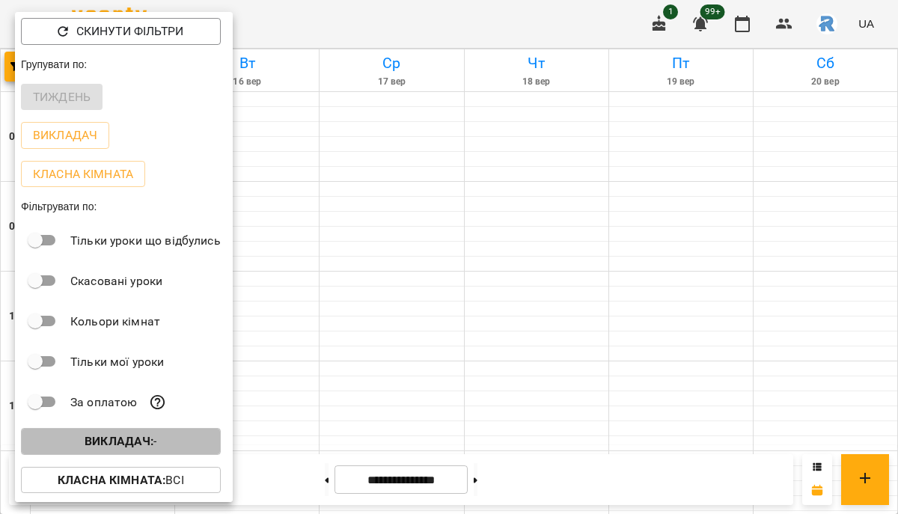
click at [168, 445] on span "Викладач : -" at bounding box center [121, 441] width 176 height 18
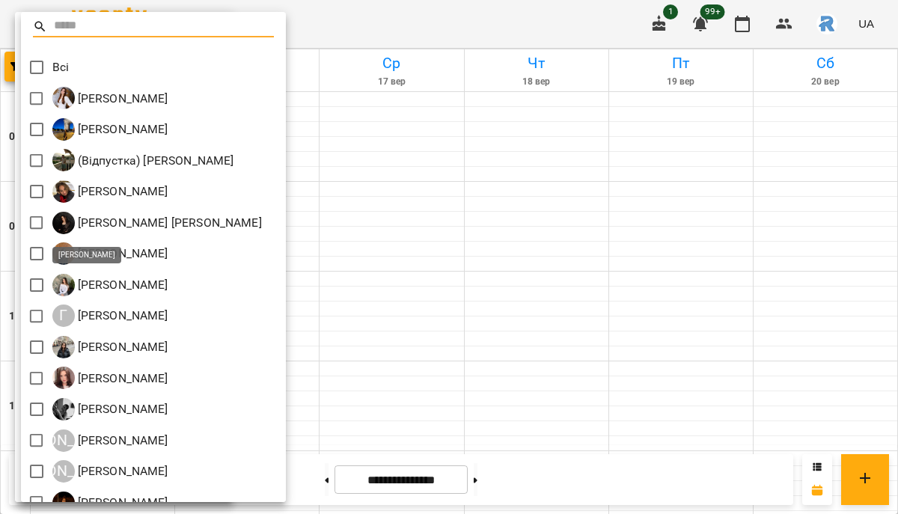
scroll to position [361, 0]
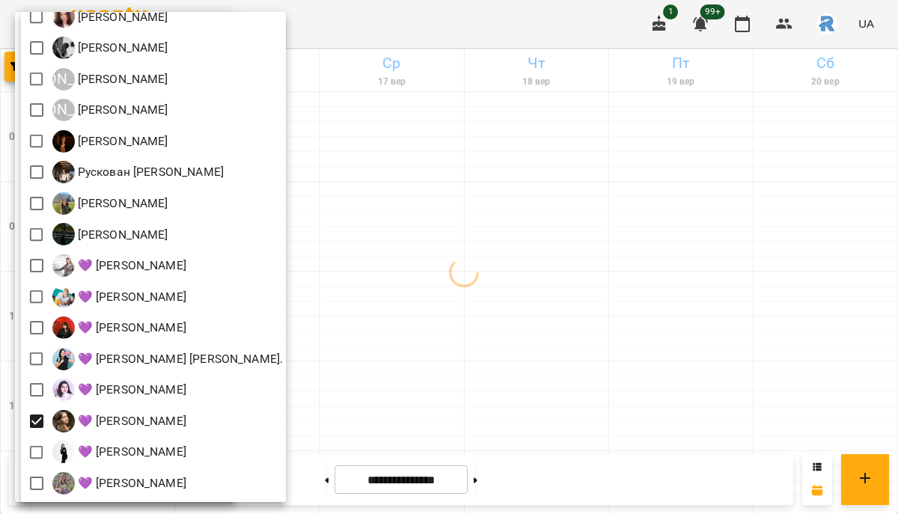
click at [616, 471] on div at bounding box center [449, 257] width 898 height 514
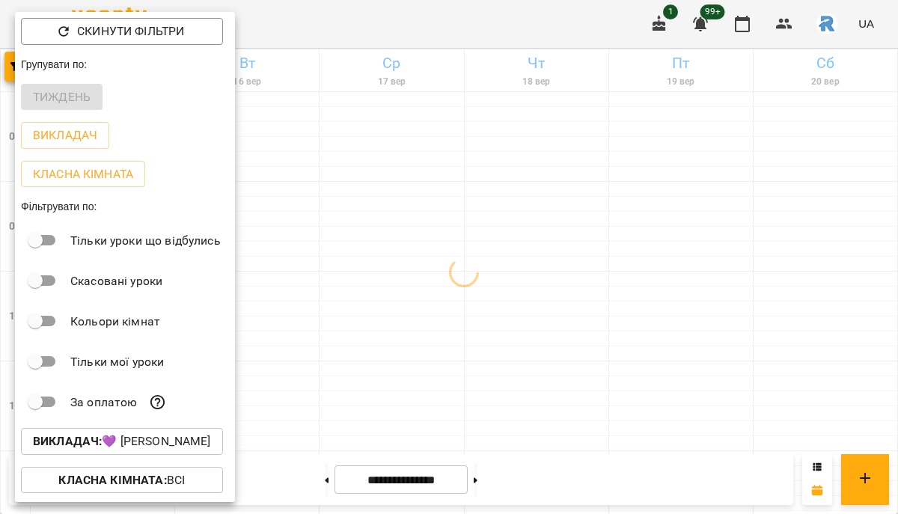
click at [616, 471] on div "Всі [PERSON_NAME] [PERSON_NAME] (Відпустка) [PERSON_NAME] [PERSON_NAME] [PERSON…" at bounding box center [449, 257] width 898 height 514
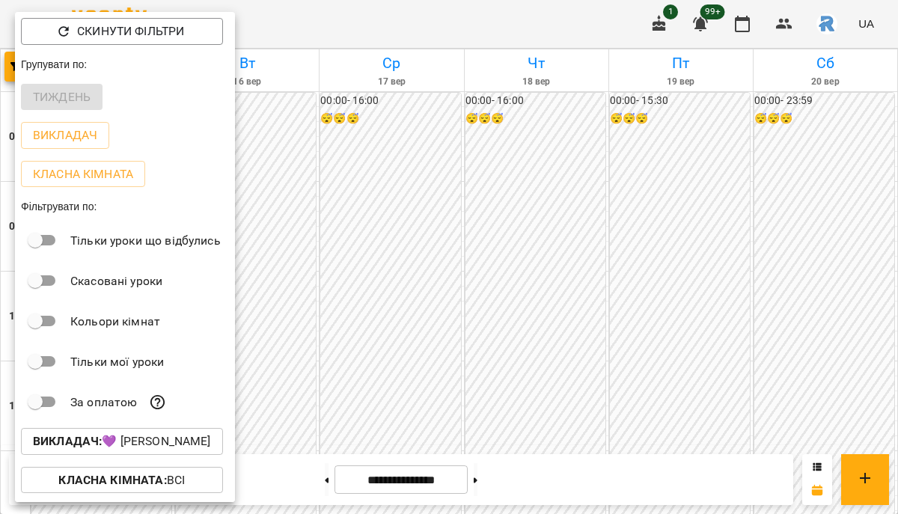
click at [517, 343] on div at bounding box center [449, 257] width 898 height 514
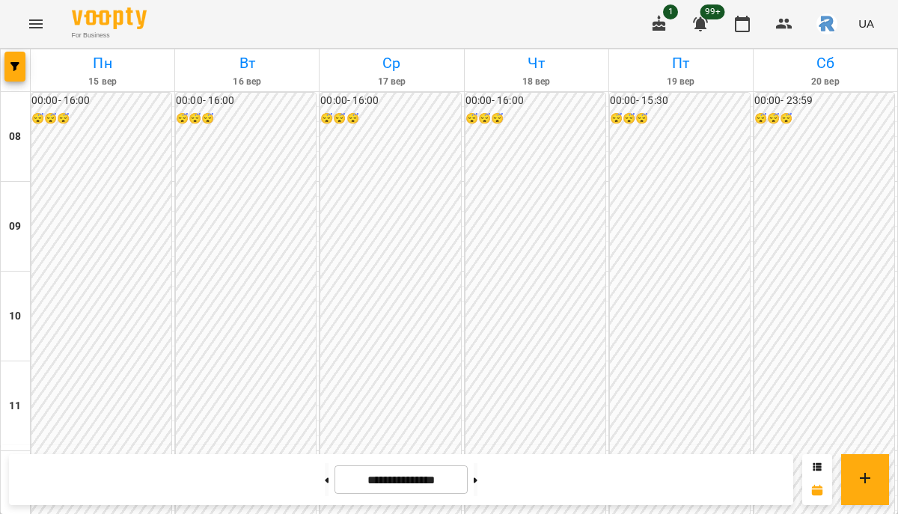
scroll to position [812, 0]
click at [7, 81] on button "button" at bounding box center [14, 67] width 21 height 30
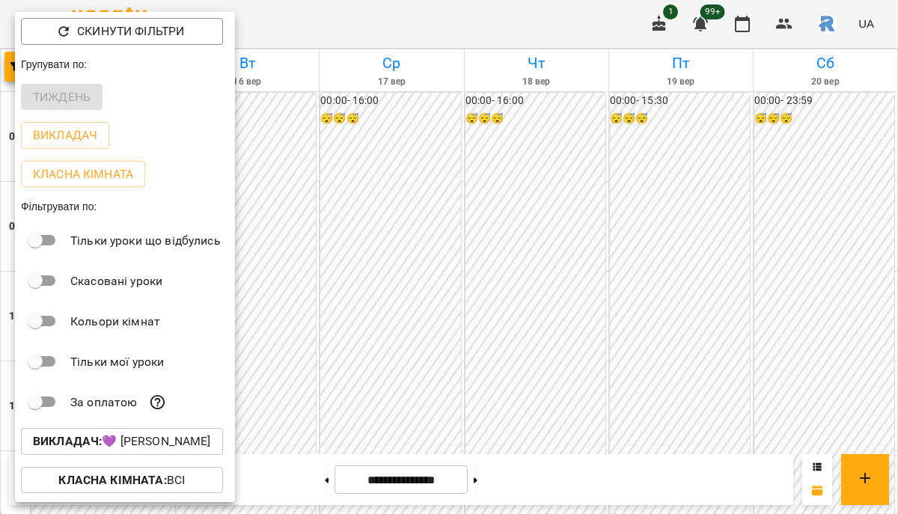
click at [207, 447] on p "Викладач : 💜 [PERSON_NAME]" at bounding box center [122, 441] width 178 height 18
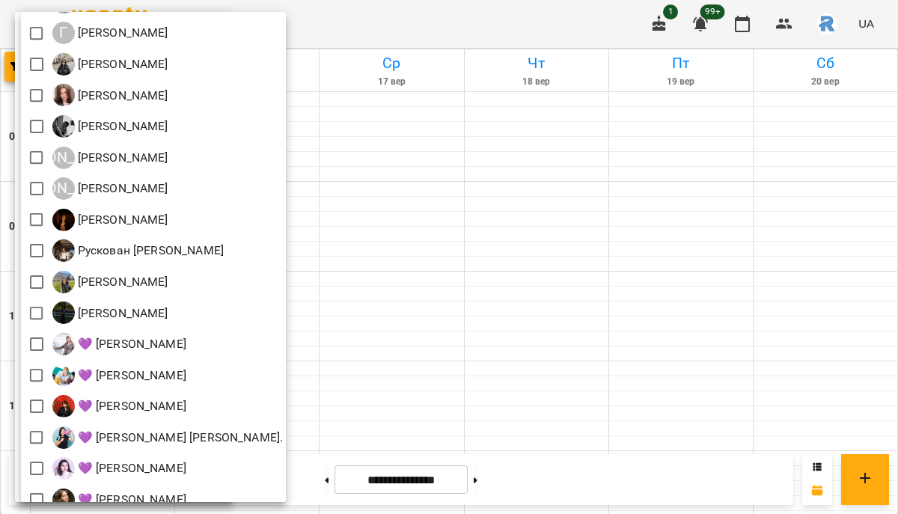
scroll to position [278, 0]
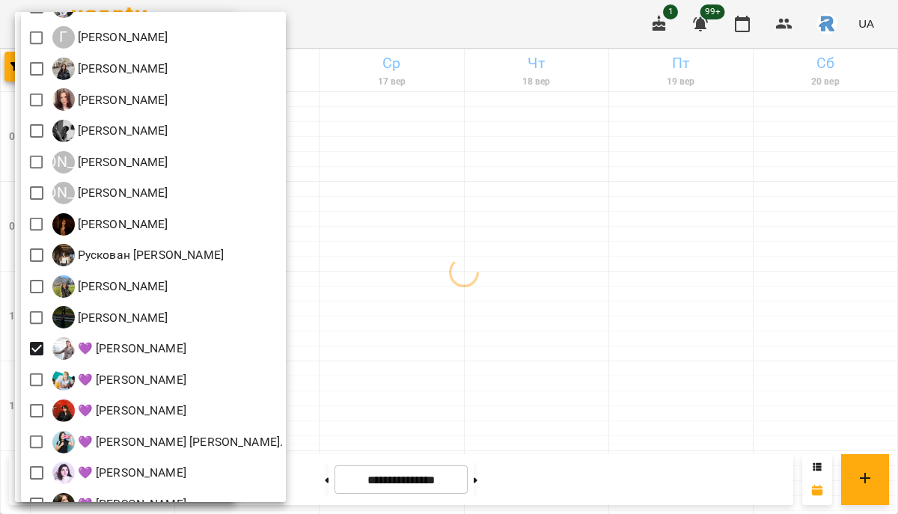
click at [514, 326] on div at bounding box center [449, 257] width 898 height 514
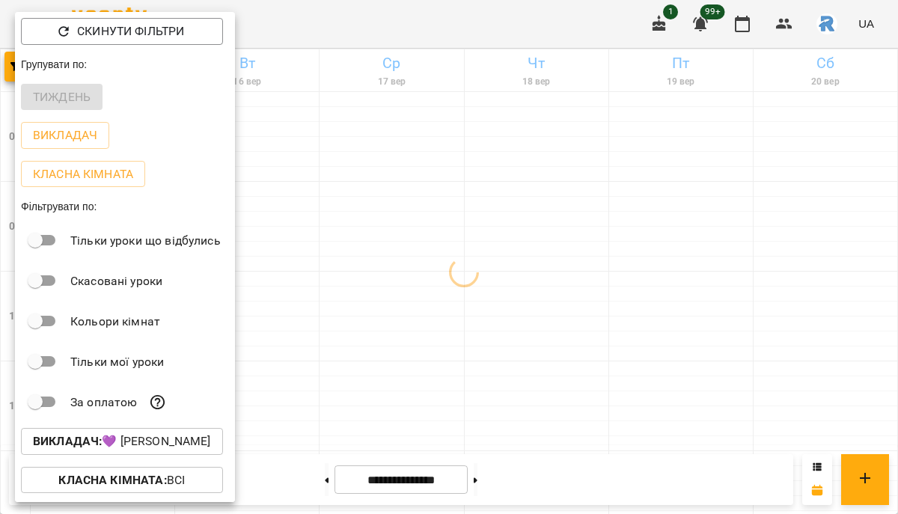
click at [514, 326] on div at bounding box center [449, 257] width 898 height 514
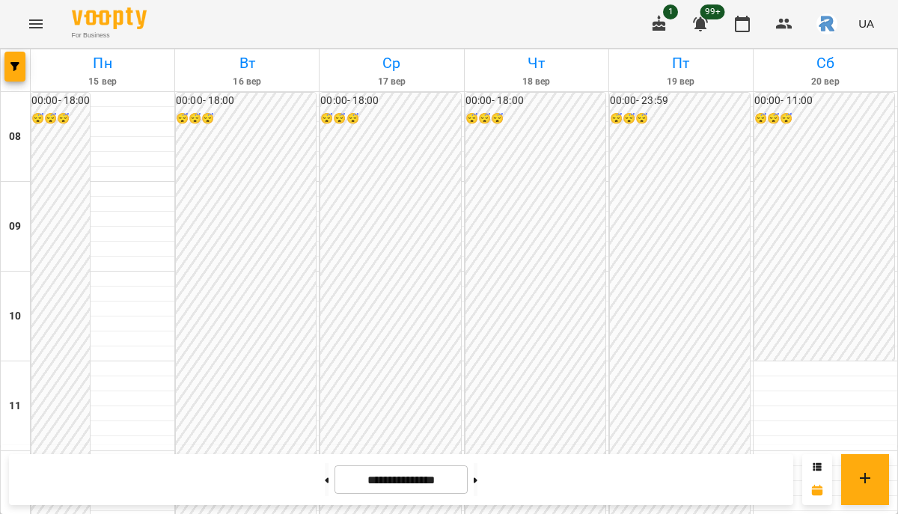
click at [40, 16] on icon "Menu" at bounding box center [36, 24] width 18 height 18
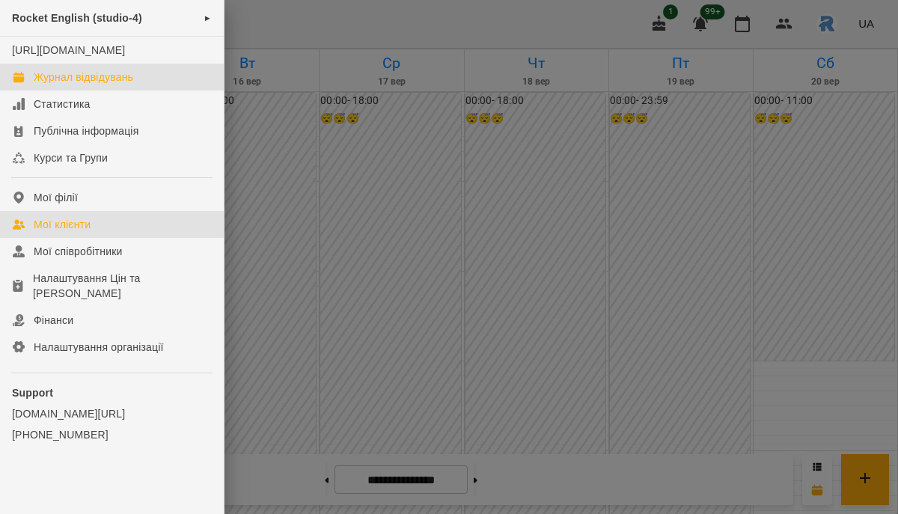
click at [114, 234] on link "Мої клієнти" at bounding box center [112, 224] width 224 height 27
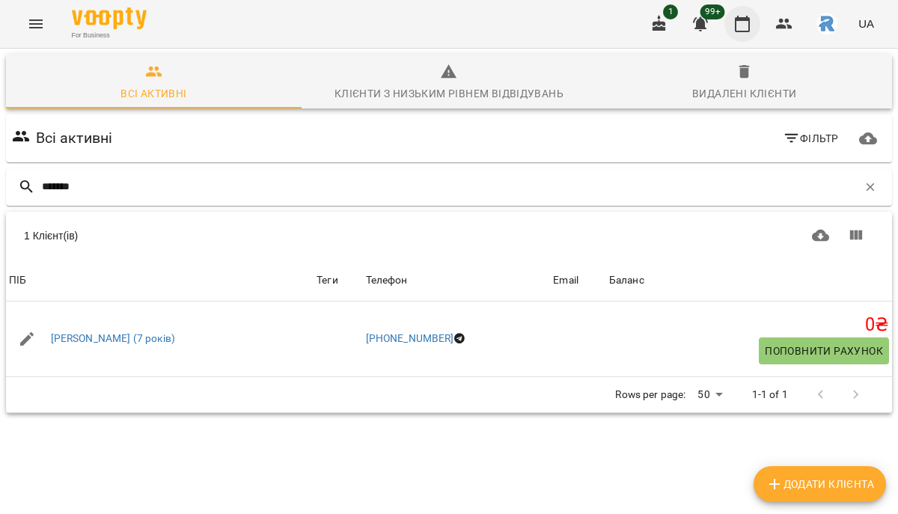
type input "*******"
click at [746, 23] on icon "button" at bounding box center [742, 24] width 18 height 18
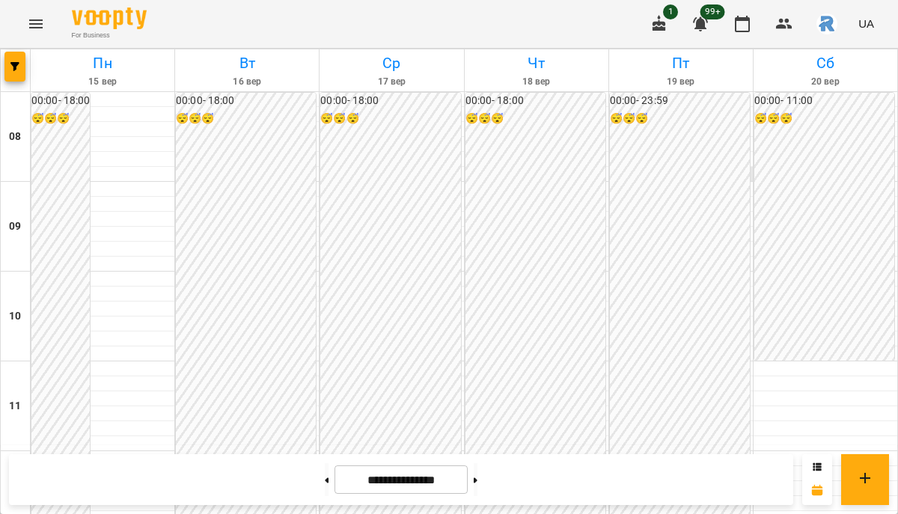
scroll to position [812, 0]
click at [21, 57] on button "button" at bounding box center [14, 67] width 21 height 30
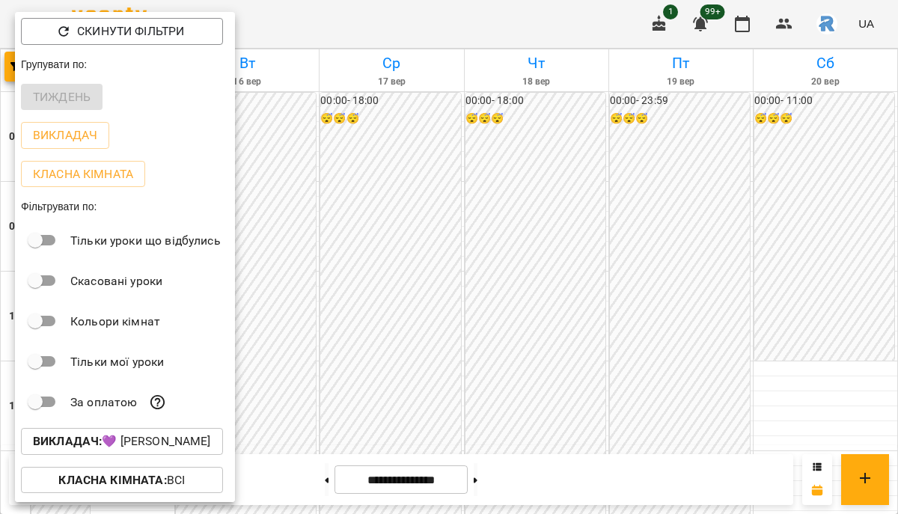
click at [111, 447] on p "Викладач : 💜 Боєчко Даниїла Тарасівна" at bounding box center [122, 441] width 178 height 18
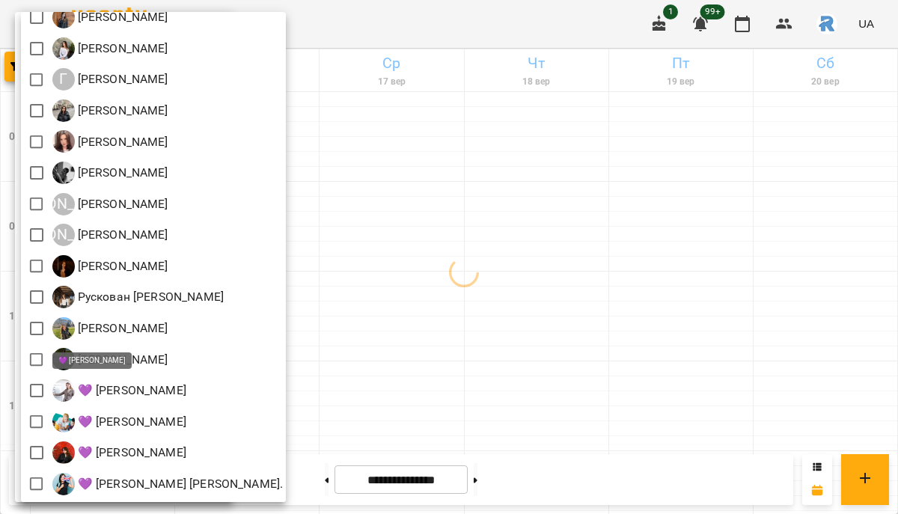
scroll to position [0, 0]
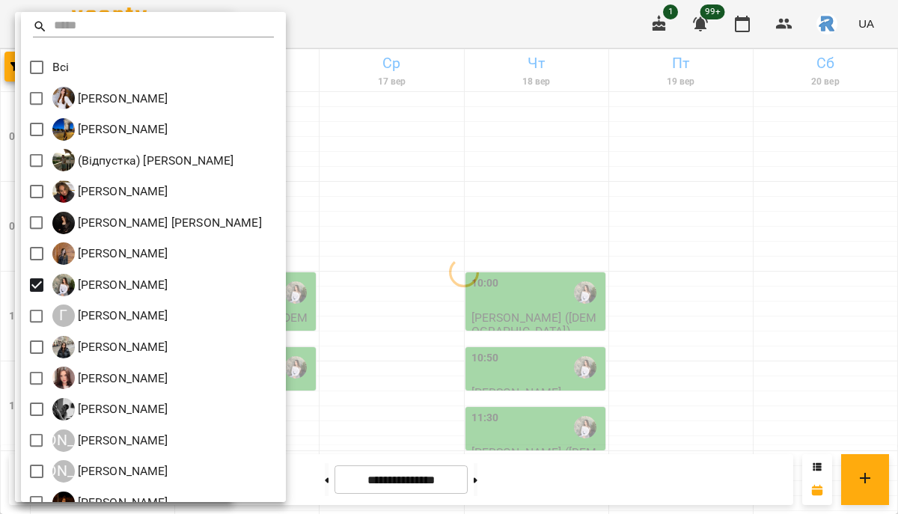
click at [517, 291] on div at bounding box center [449, 257] width 898 height 514
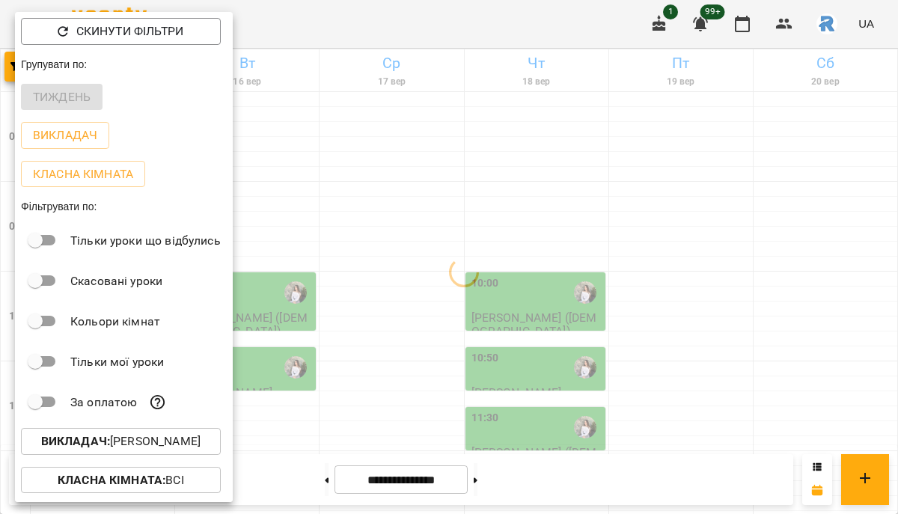
click at [517, 291] on div "Всі [PERSON_NAME] [PERSON_NAME] (Відпустка) [PERSON_NAME] [PERSON_NAME] [PERSON…" at bounding box center [449, 257] width 898 height 514
click at [517, 291] on div at bounding box center [449, 257] width 898 height 514
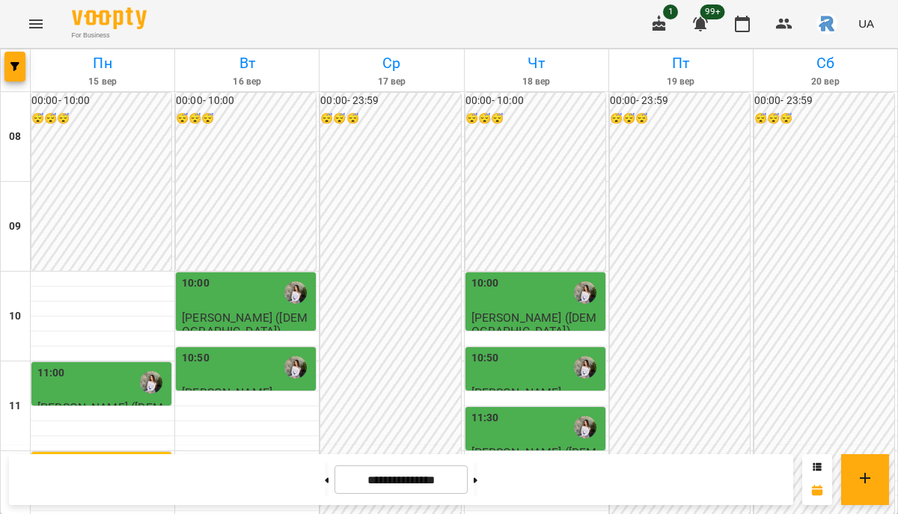
scroll to position [349, 0]
click at [477, 472] on button at bounding box center [475, 479] width 4 height 33
type input "**********"
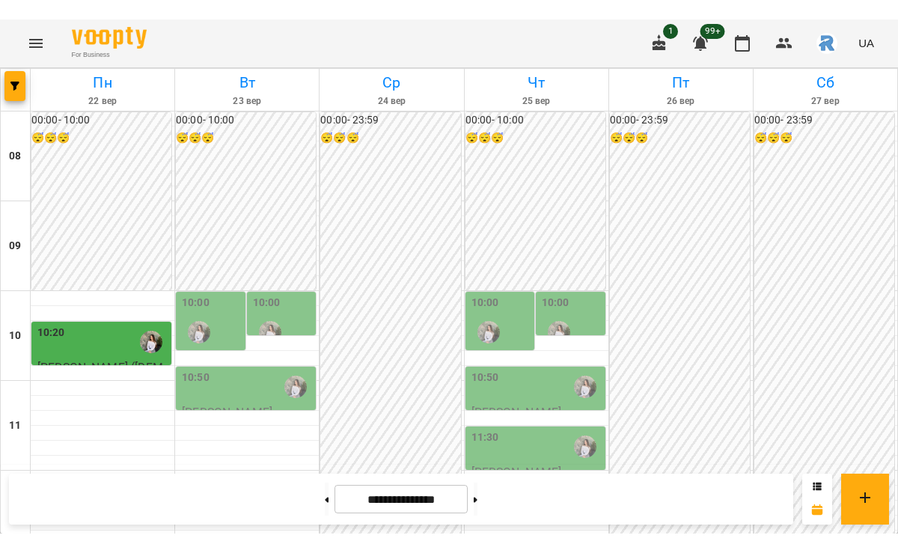
scroll to position [43, 0]
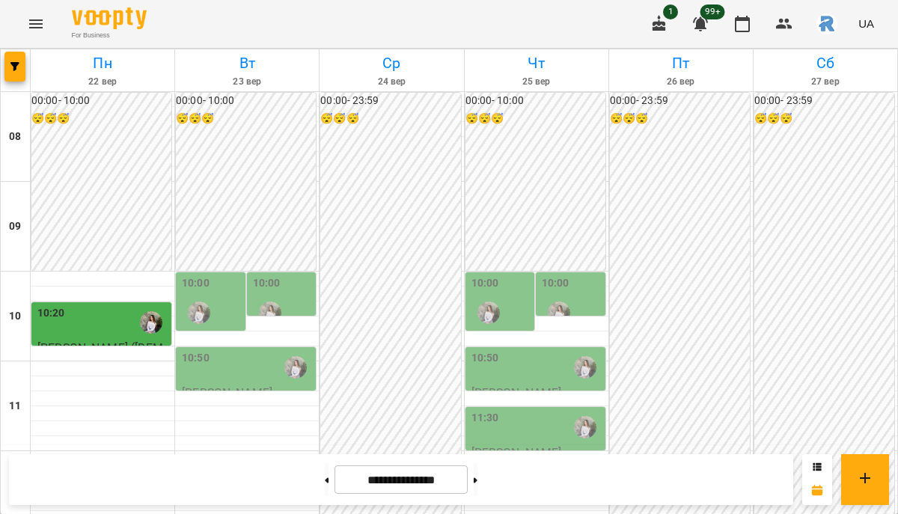
click at [279, 275] on div "10:00" at bounding box center [283, 302] width 61 height 55
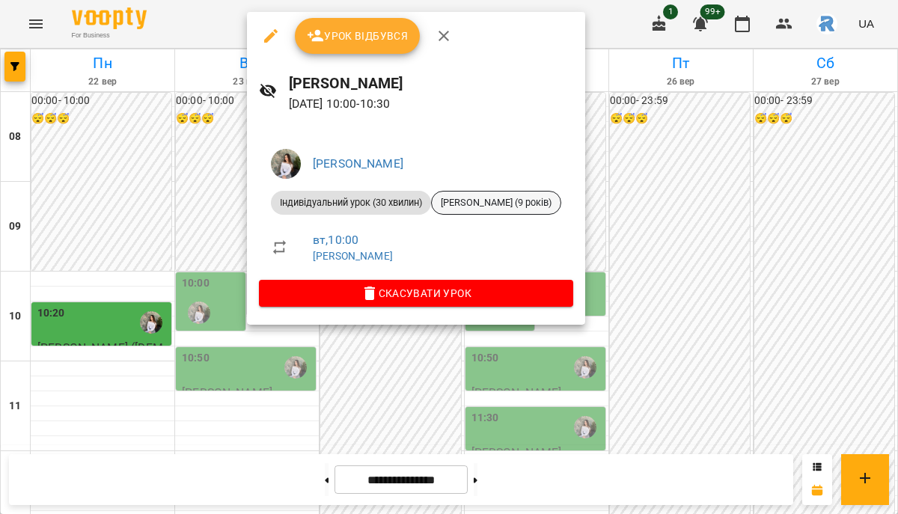
click at [471, 205] on span "[PERSON_NAME] (9 років)" at bounding box center [496, 202] width 129 height 13
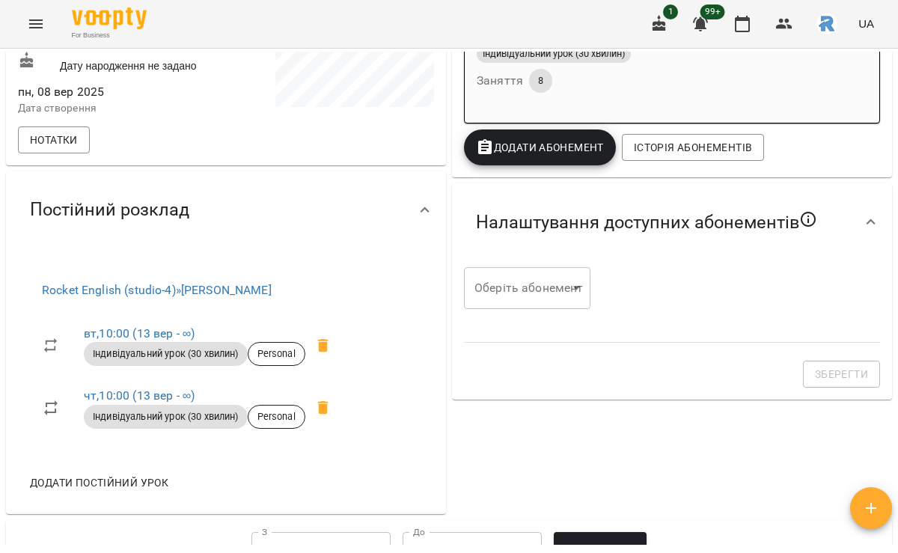
scroll to position [494, 0]
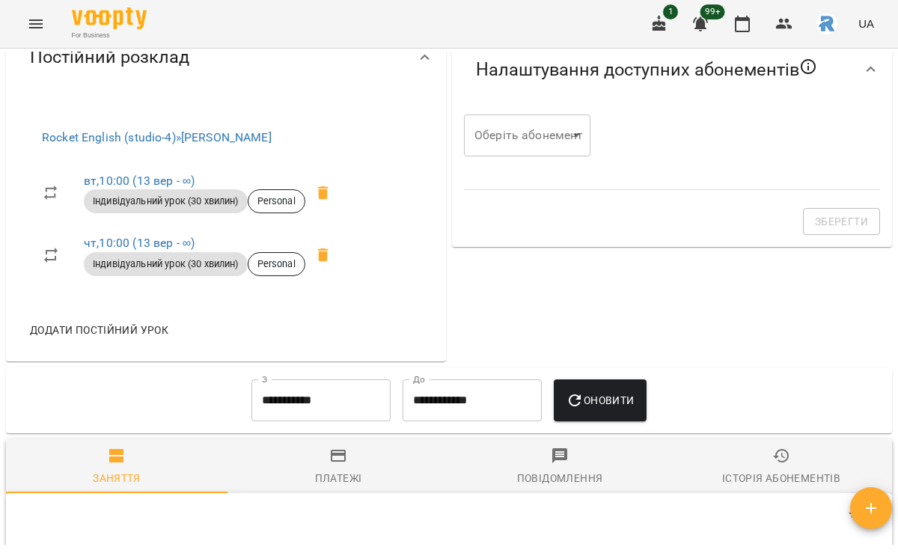
click at [328, 200] on icon at bounding box center [323, 192] width 10 height 13
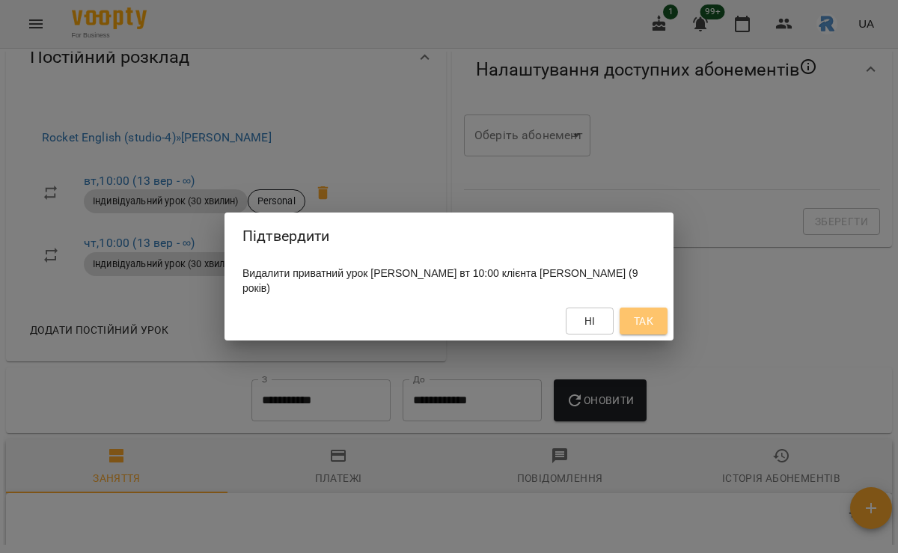
click at [661, 316] on button "Так" at bounding box center [643, 320] width 48 height 27
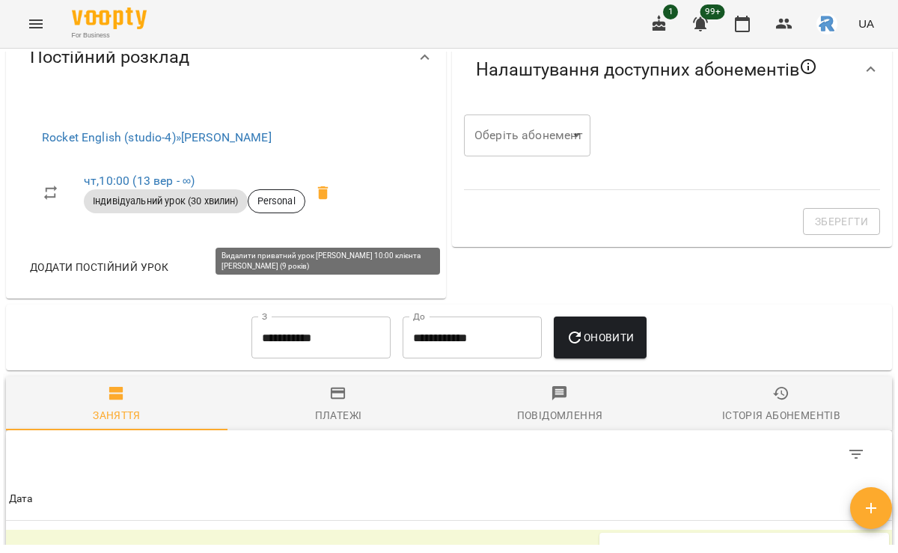
click at [325, 200] on icon at bounding box center [323, 192] width 10 height 13
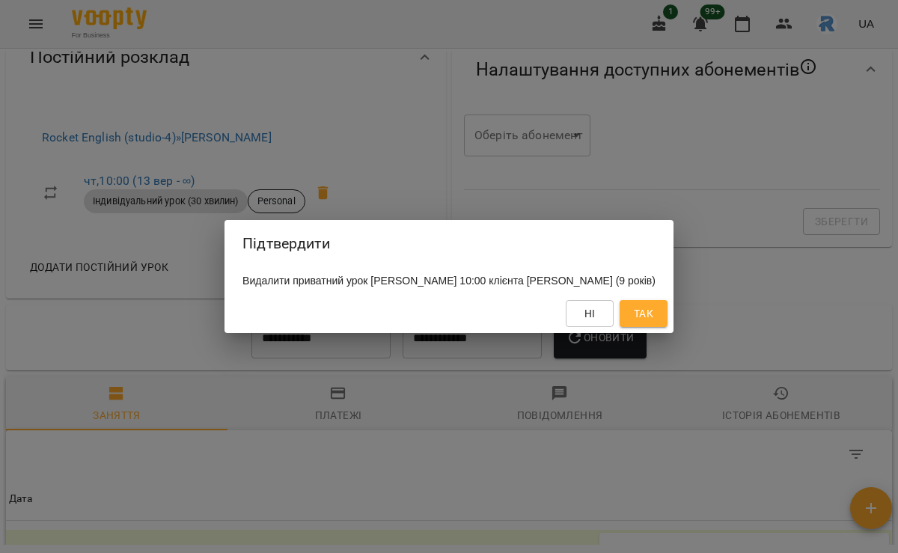
click at [625, 319] on button "Так" at bounding box center [643, 313] width 48 height 27
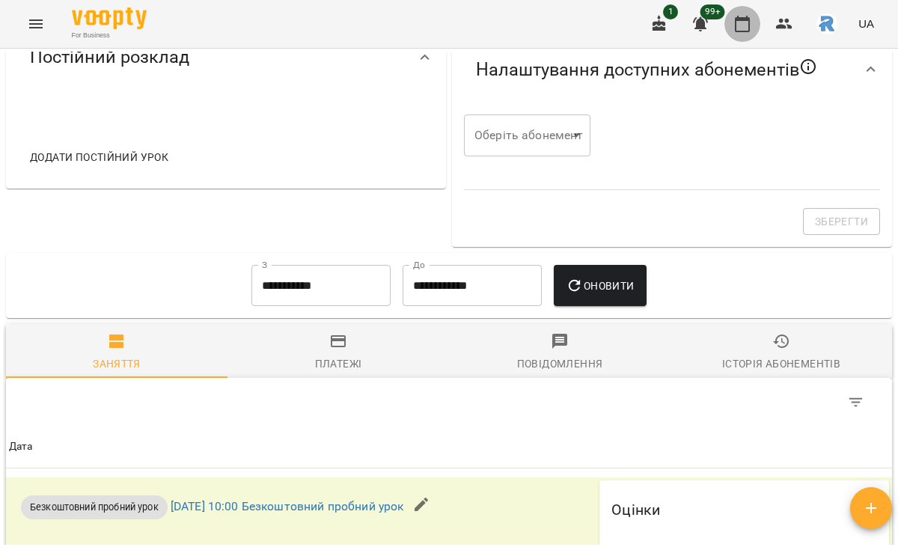
click at [741, 19] on icon "button" at bounding box center [741, 24] width 15 height 16
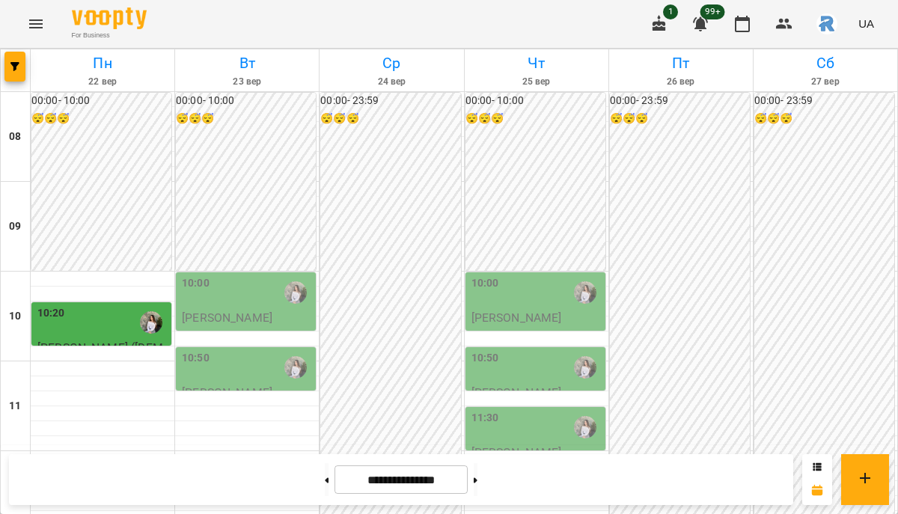
scroll to position [489, 0]
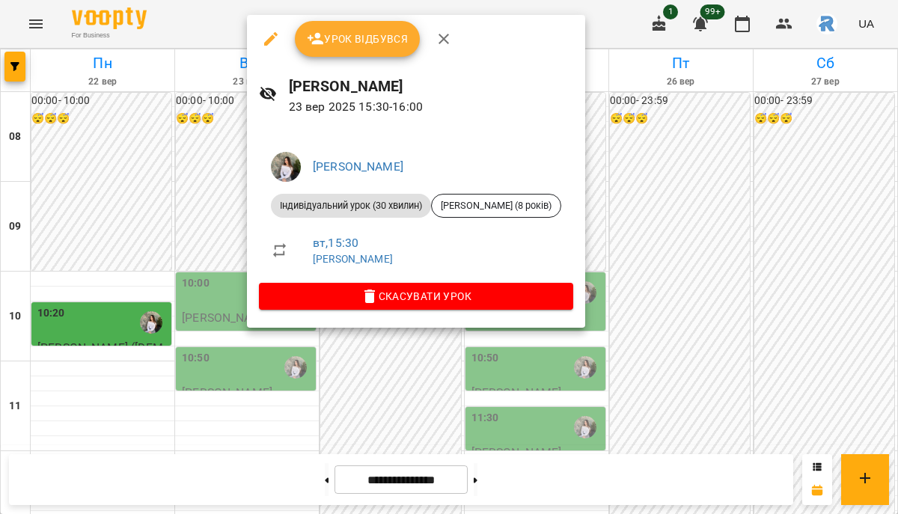
click at [565, 393] on div at bounding box center [449, 257] width 898 height 514
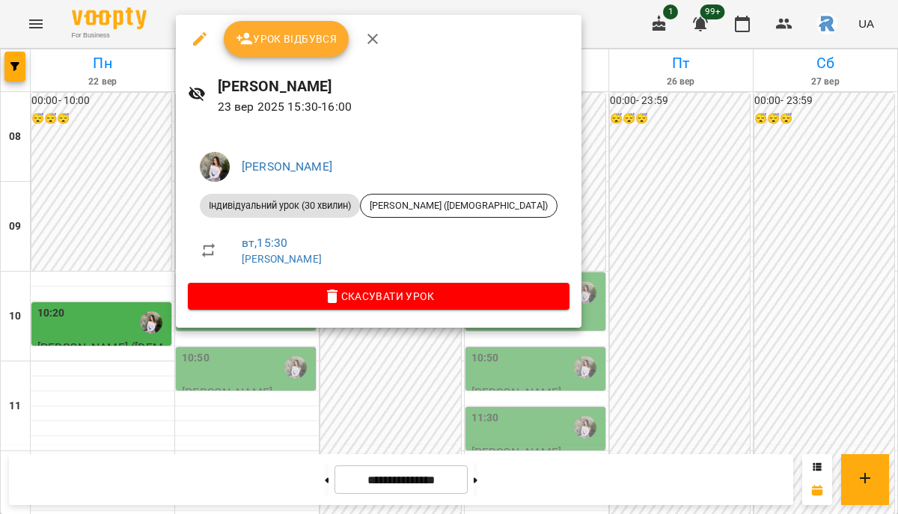
click at [95, 307] on div at bounding box center [449, 257] width 898 height 514
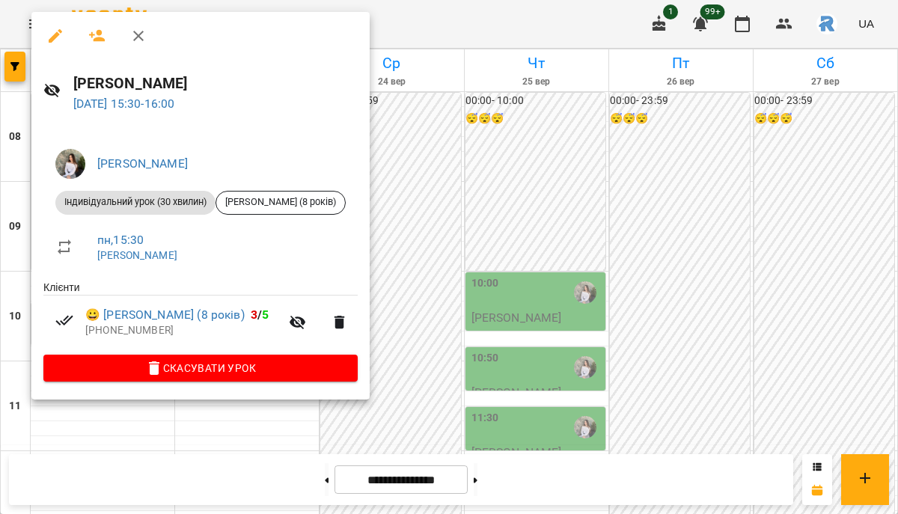
click at [201, 470] on div at bounding box center [449, 257] width 898 height 514
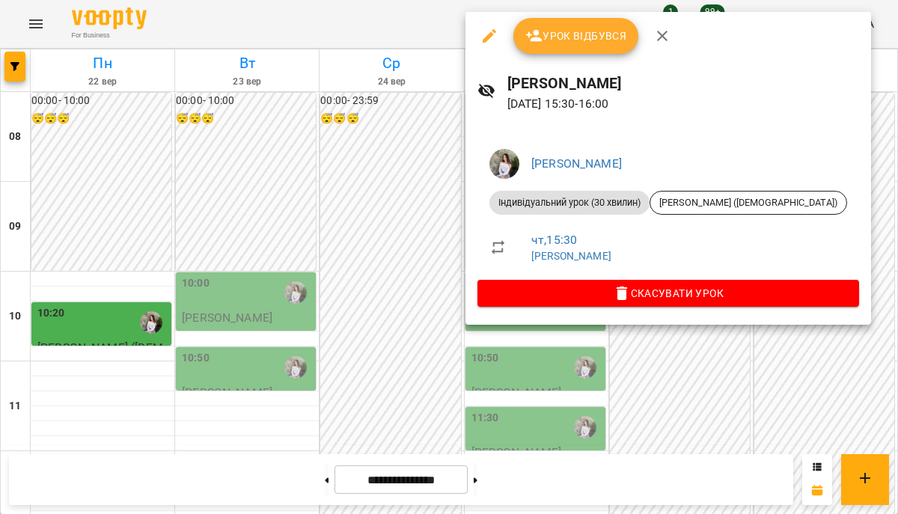
click at [345, 295] on div at bounding box center [449, 257] width 898 height 514
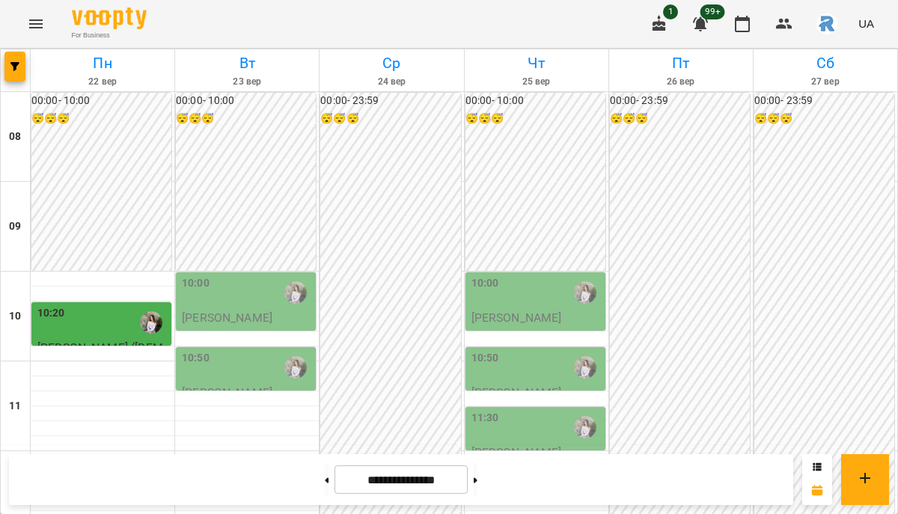
scroll to position [362, 0]
click at [8, 64] on span "button" at bounding box center [14, 66] width 21 height 9
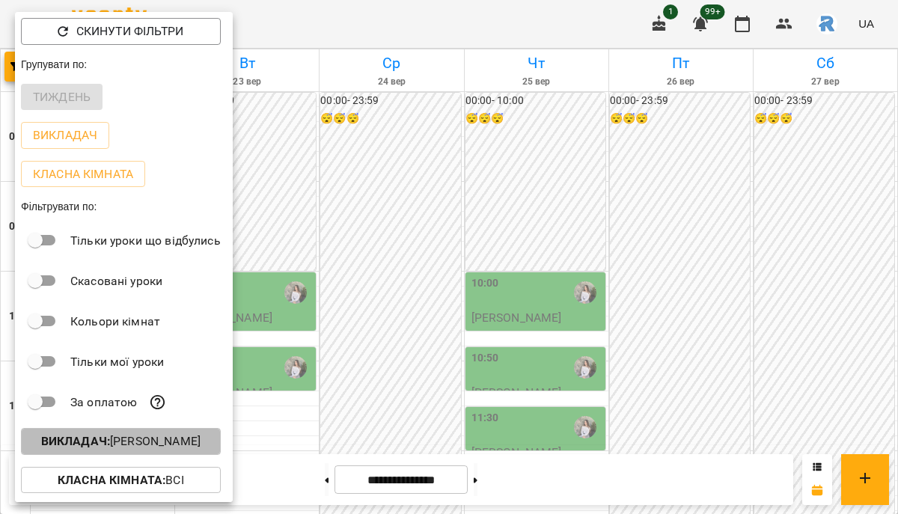
click at [177, 443] on p "Викладач : Горохова Ольга Ігорівна" at bounding box center [120, 441] width 159 height 18
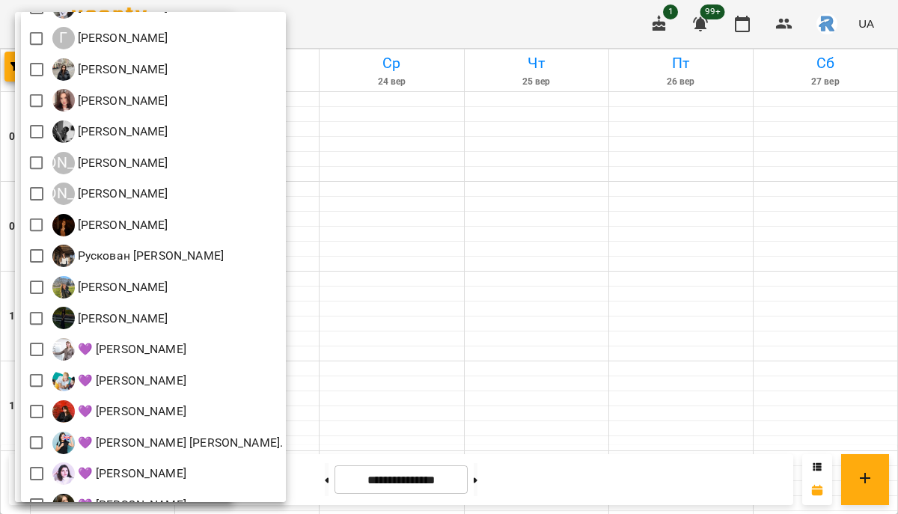
scroll to position [268, 0]
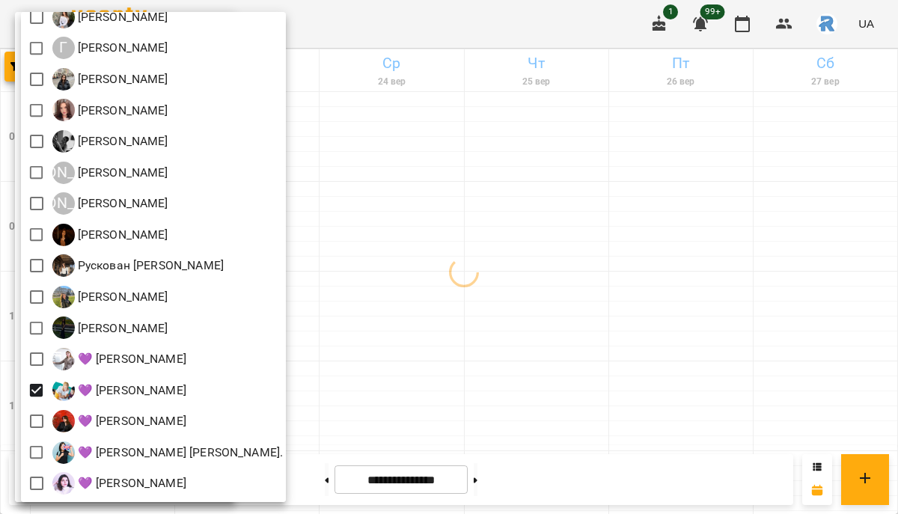
click at [423, 381] on div at bounding box center [449, 257] width 898 height 514
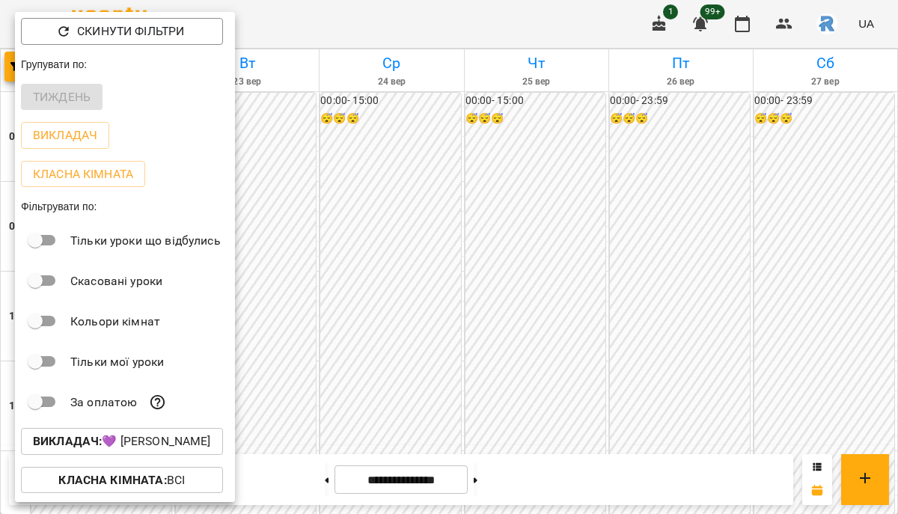
click at [444, 390] on div at bounding box center [449, 257] width 898 height 514
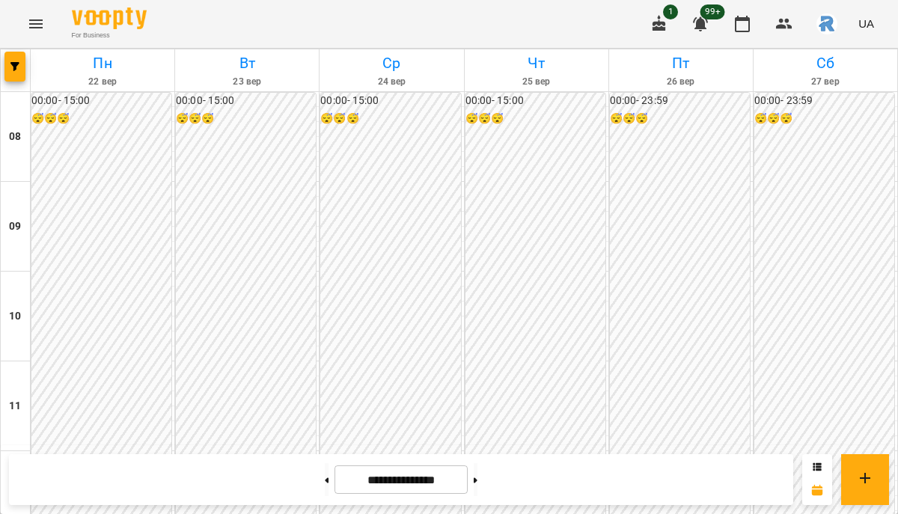
scroll to position [717, 0]
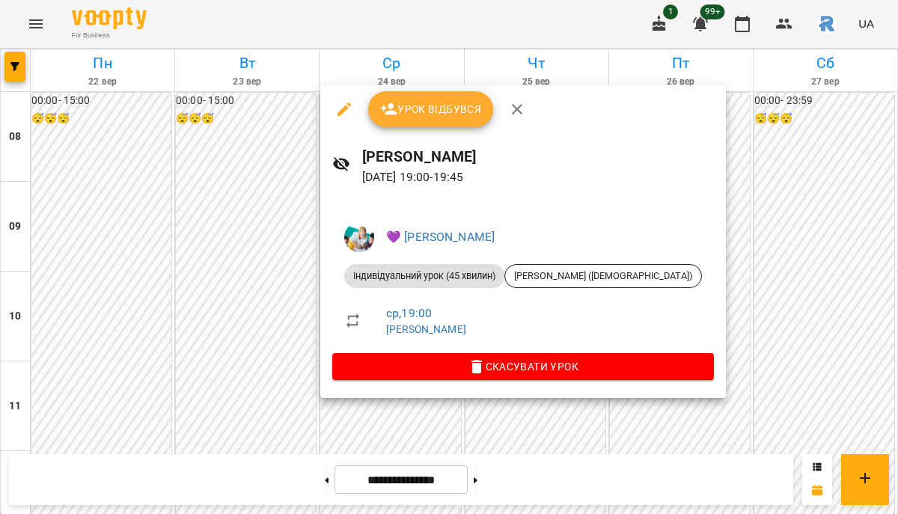
click at [280, 369] on div at bounding box center [449, 257] width 898 height 514
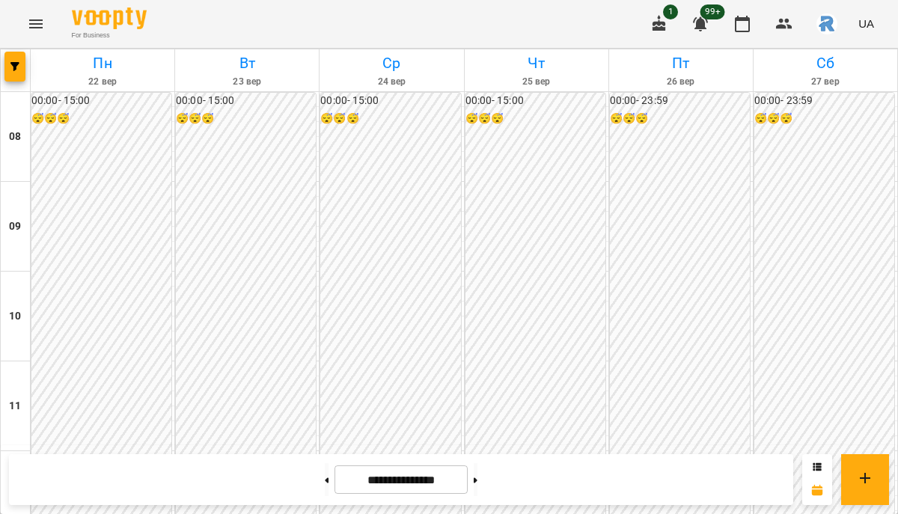
scroll to position [771, 0]
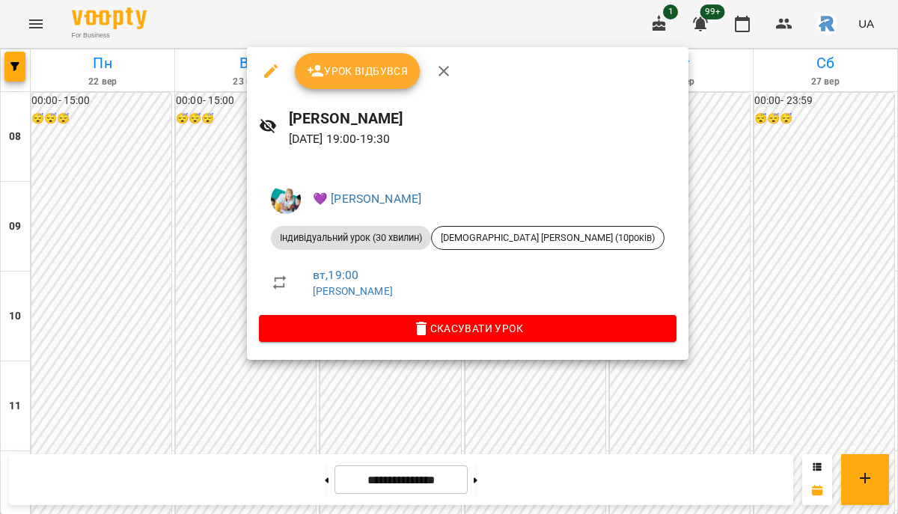
click at [530, 393] on div at bounding box center [449, 257] width 898 height 514
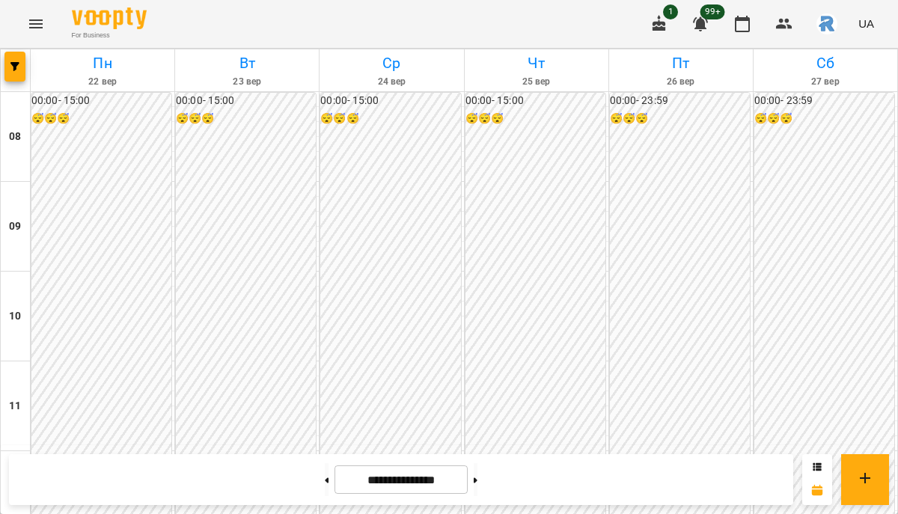
scroll to position [812, 0]
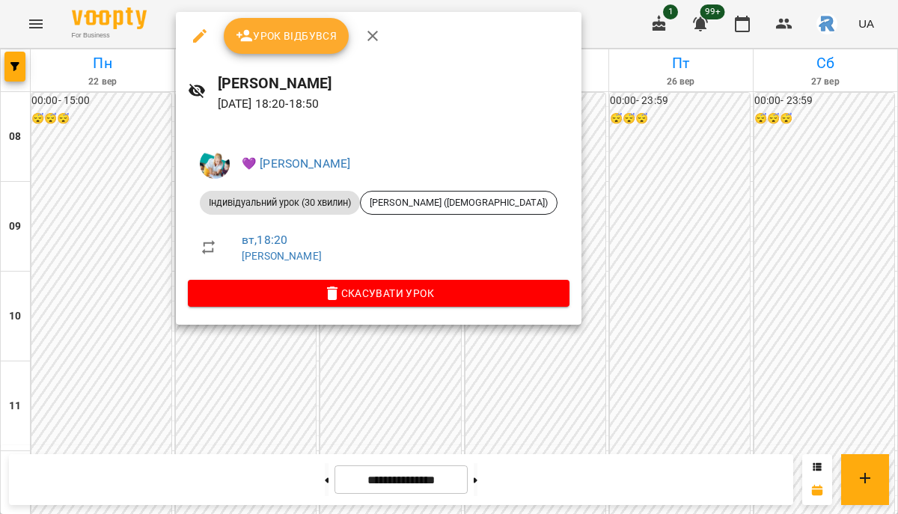
click at [266, 227] on li "вт , 18:20 Григорович Юлія Дмитрівна" at bounding box center [378, 247] width 381 height 53
click at [571, 209] on div at bounding box center [449, 257] width 898 height 514
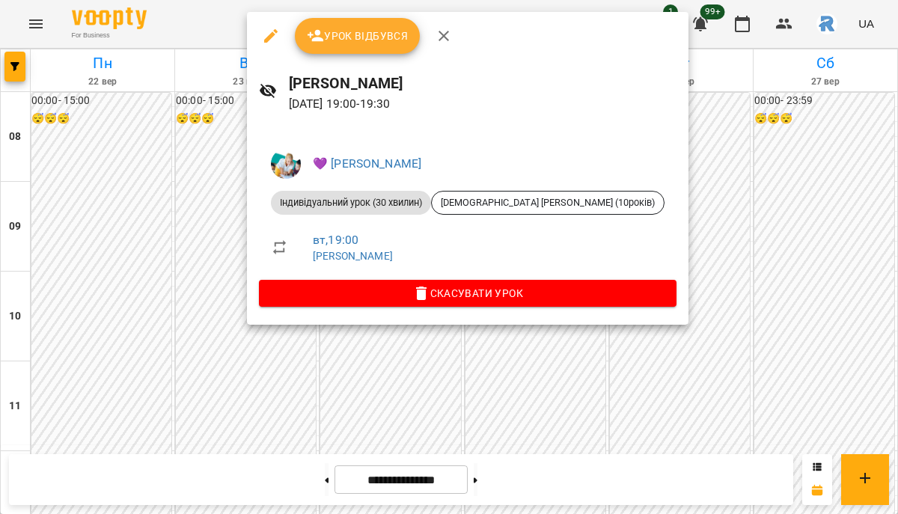
click at [170, 237] on div at bounding box center [449, 257] width 898 height 514
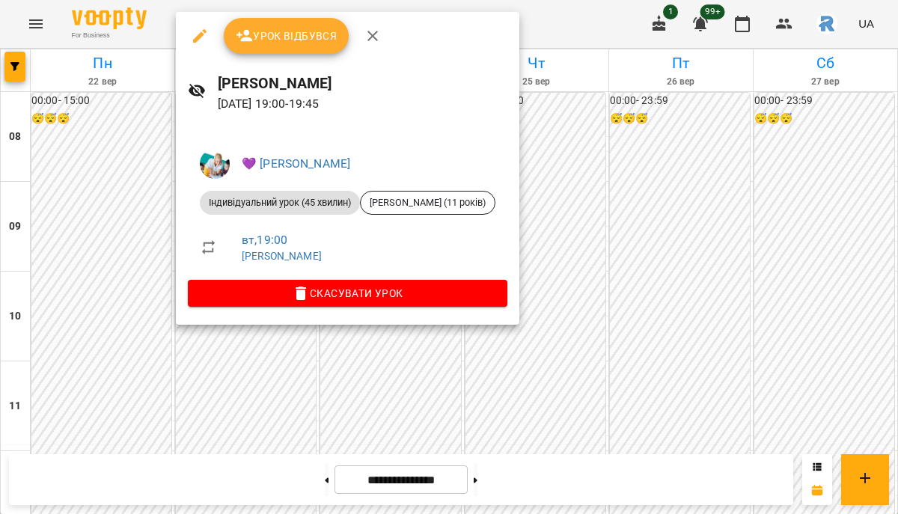
click at [303, 393] on div at bounding box center [449, 257] width 898 height 514
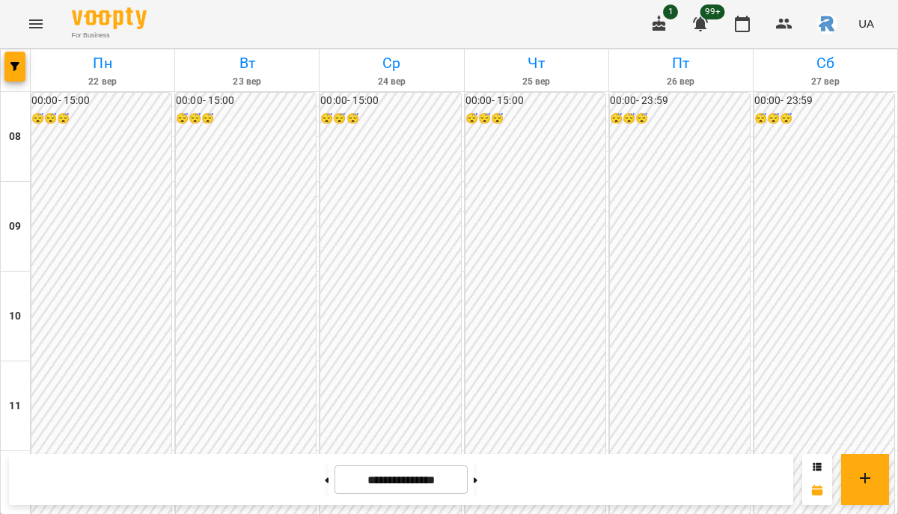
scroll to position [737, 0]
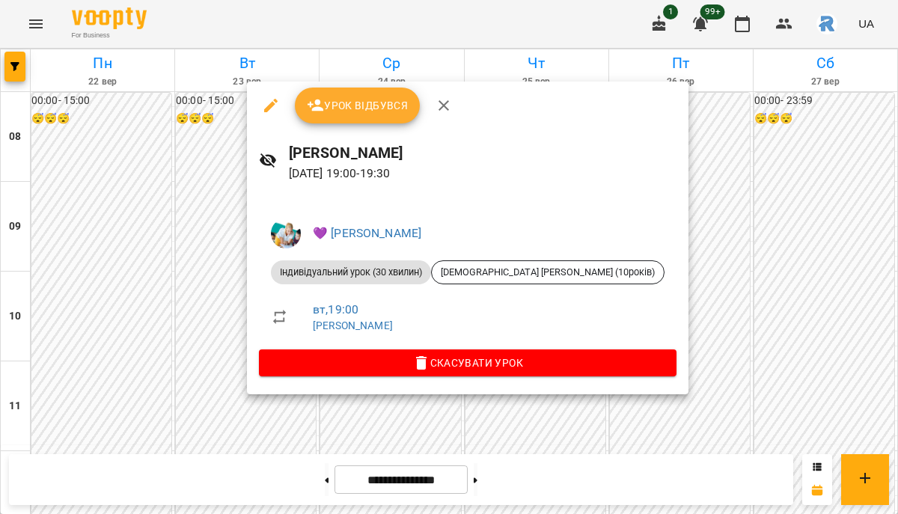
click at [682, 237] on div at bounding box center [449, 257] width 898 height 514
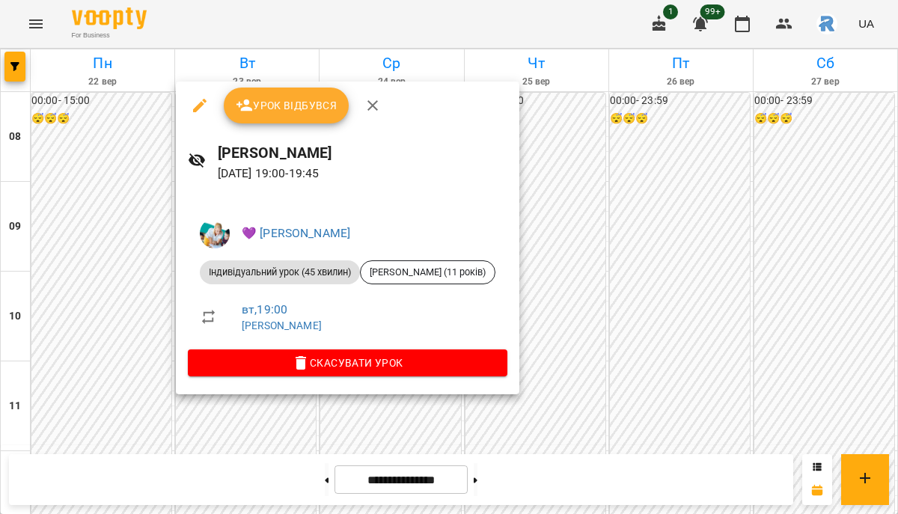
click at [812, 191] on div at bounding box center [449, 257] width 898 height 514
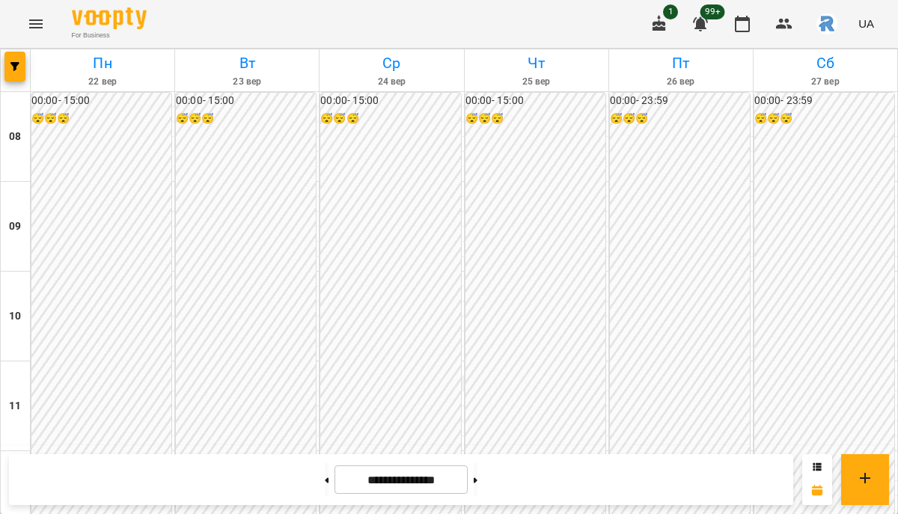
scroll to position [175, 0]
click at [13, 70] on icon "button" at bounding box center [14, 66] width 9 height 9
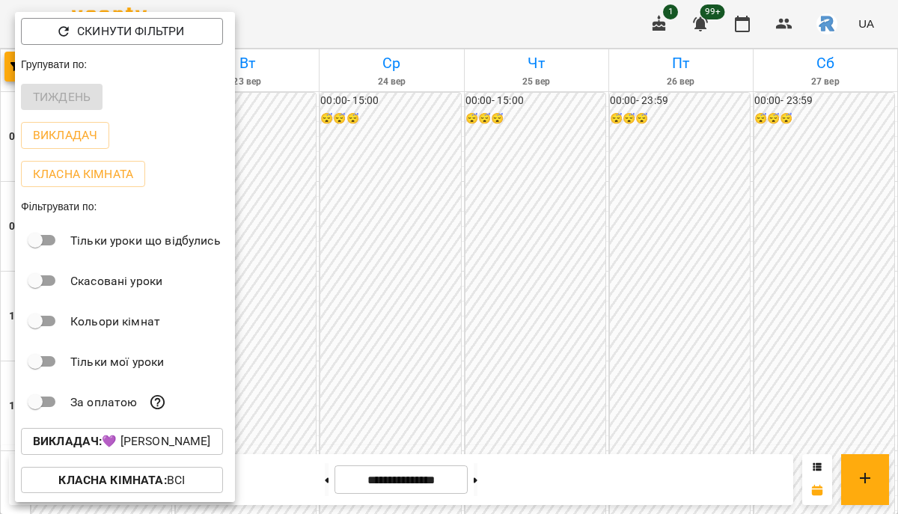
click at [133, 447] on p "Викладач : 💜 Григорович Юлія Дмитрівна" at bounding box center [122, 441] width 178 height 18
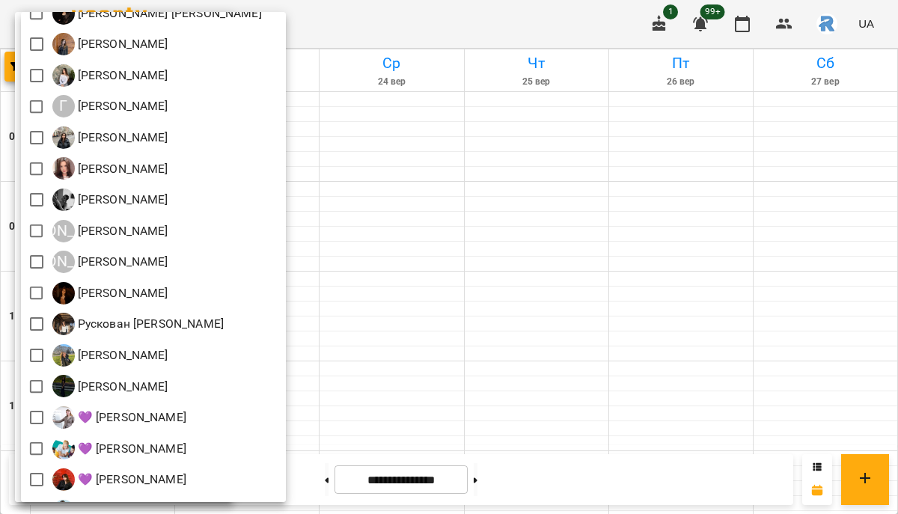
scroll to position [222, 0]
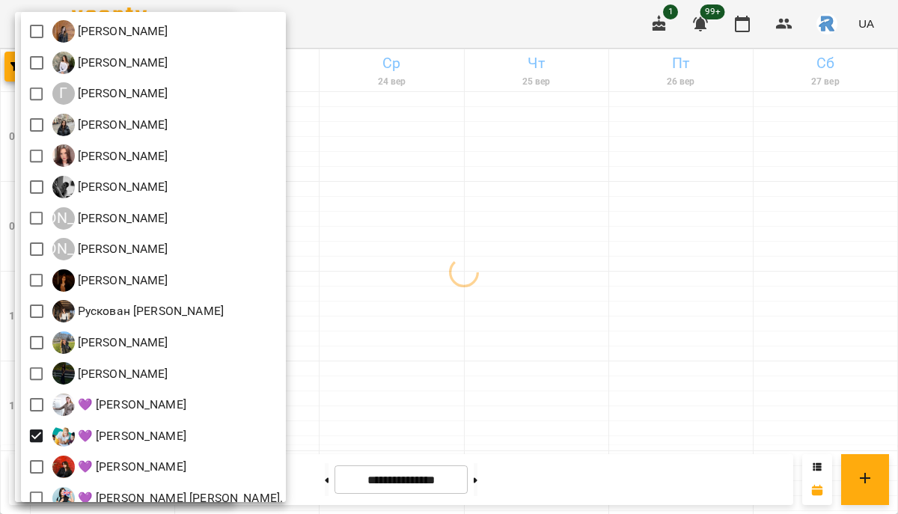
click at [445, 397] on div at bounding box center [449, 257] width 898 height 514
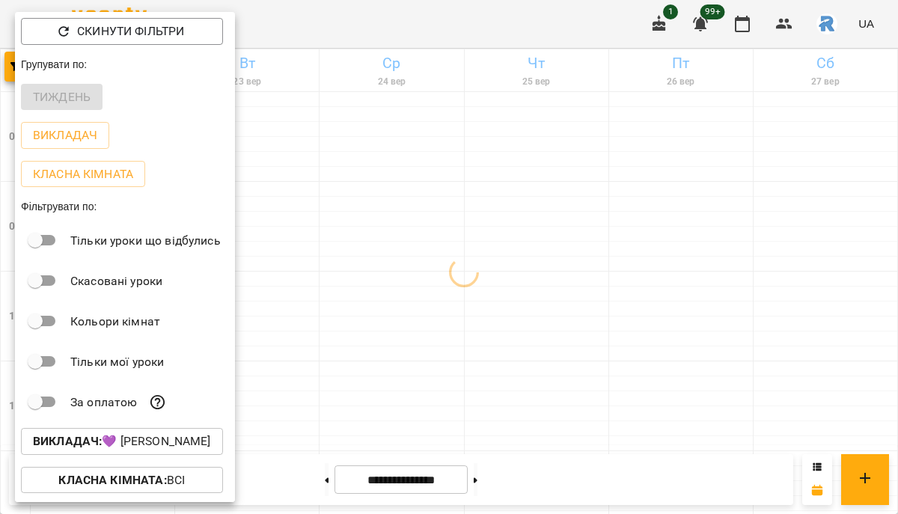
click at [445, 397] on div at bounding box center [449, 257] width 898 height 514
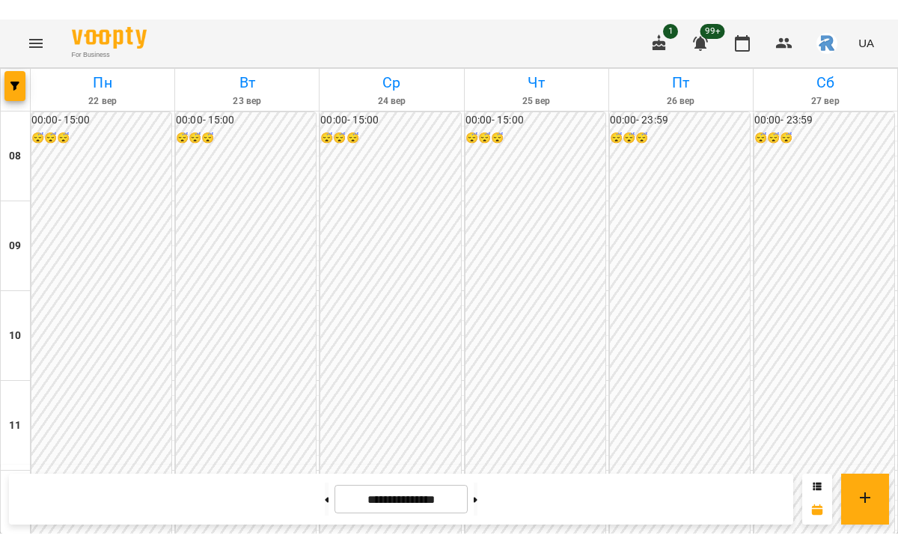
scroll to position [743, 0]
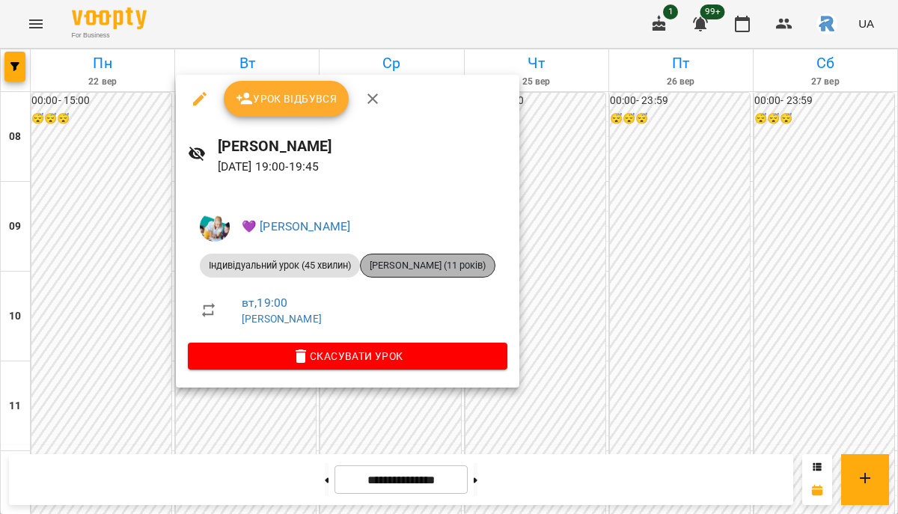
click at [402, 263] on span "[PERSON_NAME] (11 років)" at bounding box center [428, 265] width 134 height 13
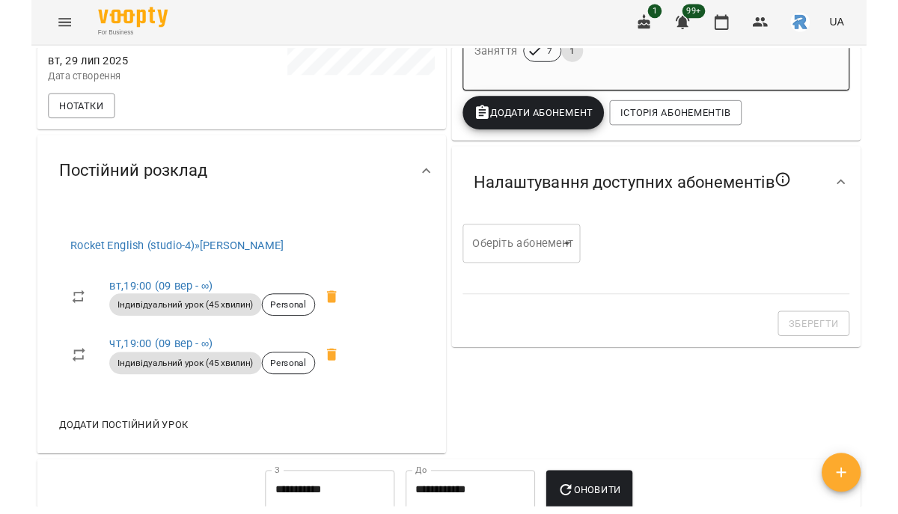
scroll to position [368, 0]
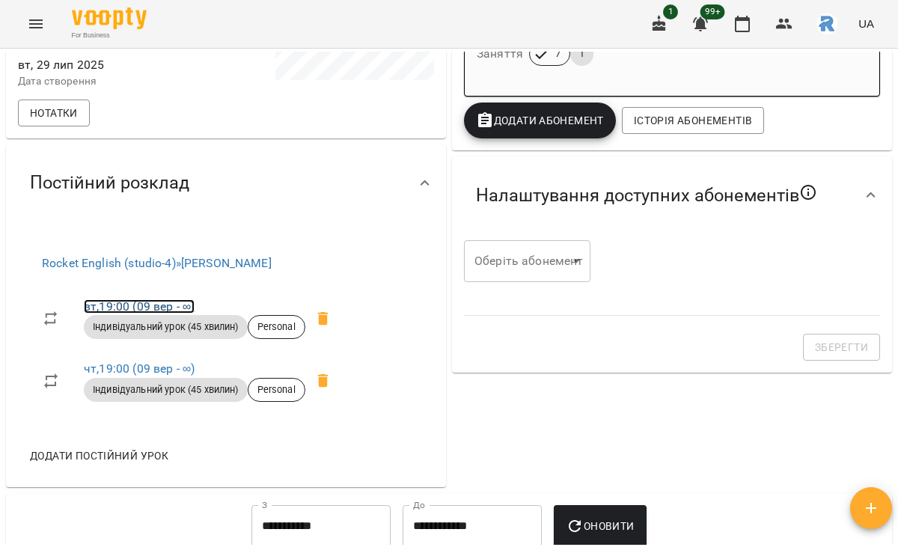
click at [128, 313] on link "вт , 19:00 (09 вер - ∞)" at bounding box center [139, 306] width 111 height 14
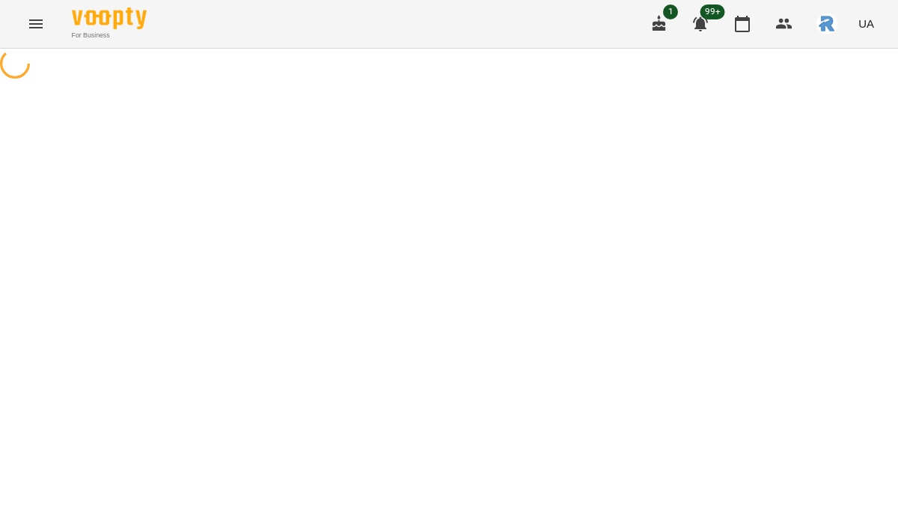
select select "*"
select select "**********"
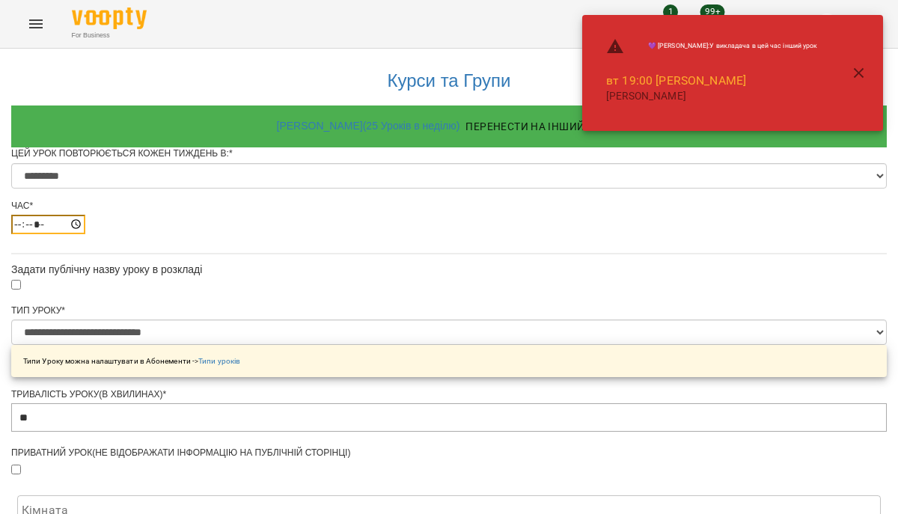
click at [85, 234] on input "*****" at bounding box center [48, 224] width 74 height 19
type input "*****"
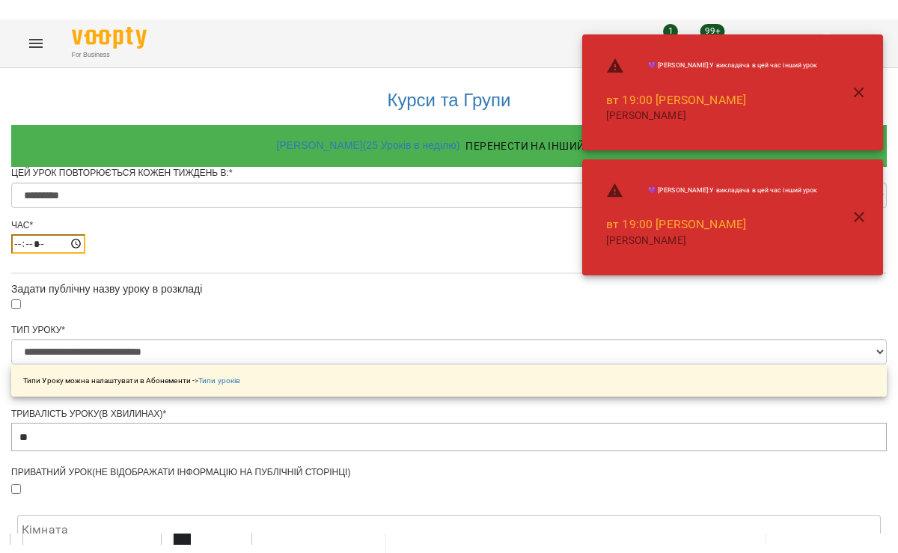
scroll to position [695, 0]
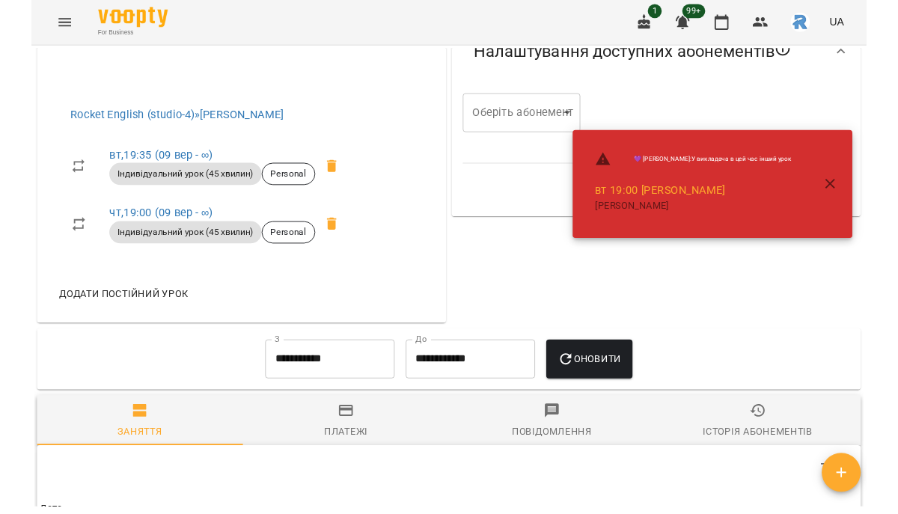
scroll to position [607, 0]
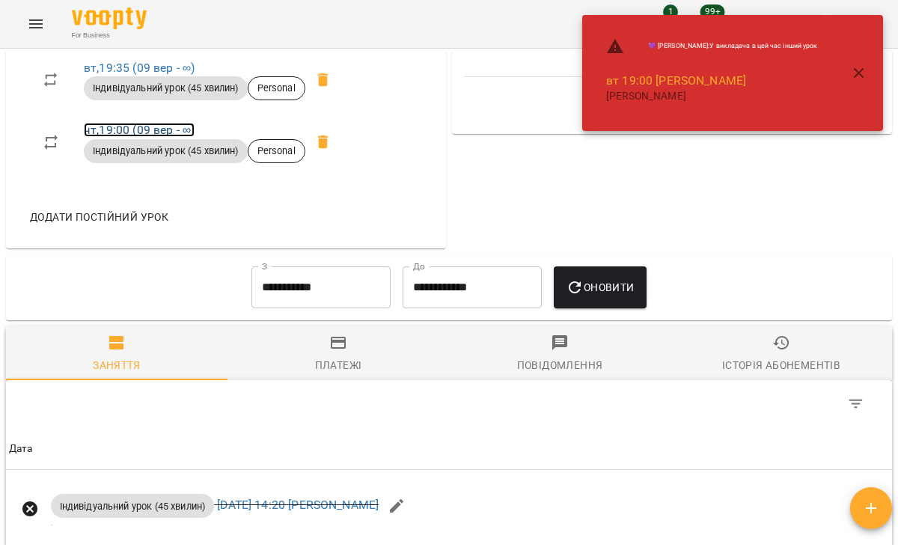
click at [142, 137] on link "чт , 19:00 (09 вер - ∞)" at bounding box center [139, 130] width 111 height 14
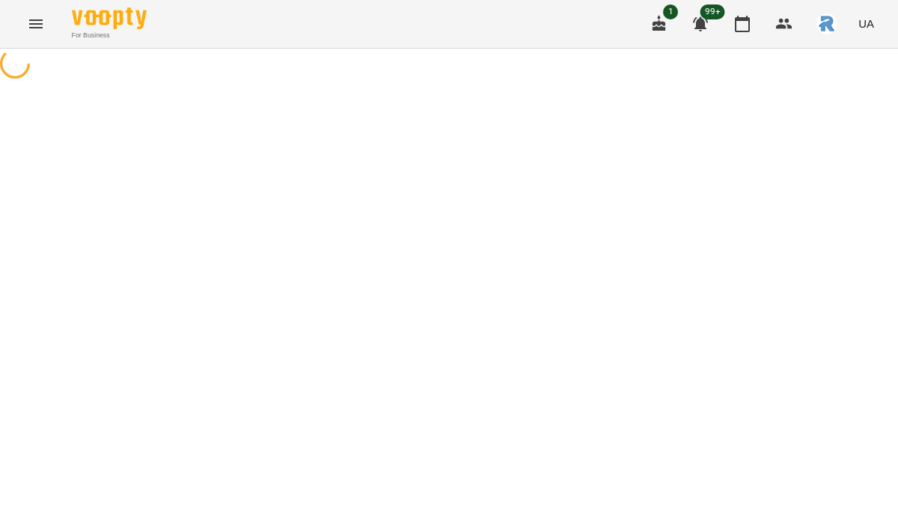
select select "*"
select select "**********"
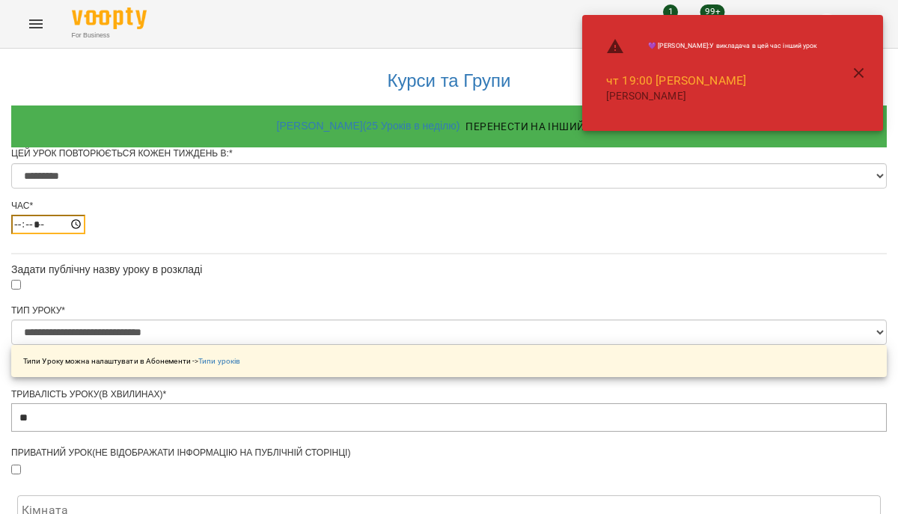
click at [85, 234] on input "*****" at bounding box center [48, 224] width 74 height 19
type input "*****"
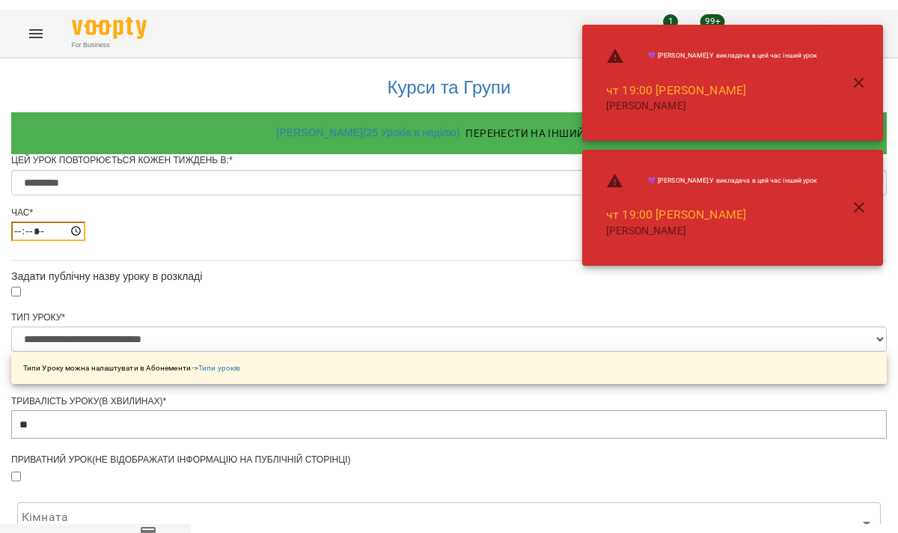
scroll to position [695, 0]
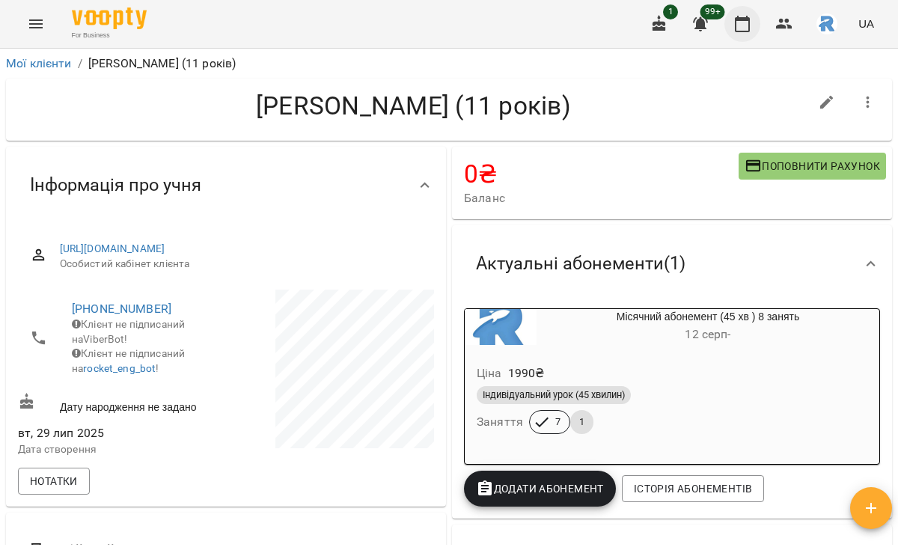
click at [739, 24] on icon "button" at bounding box center [742, 24] width 18 height 18
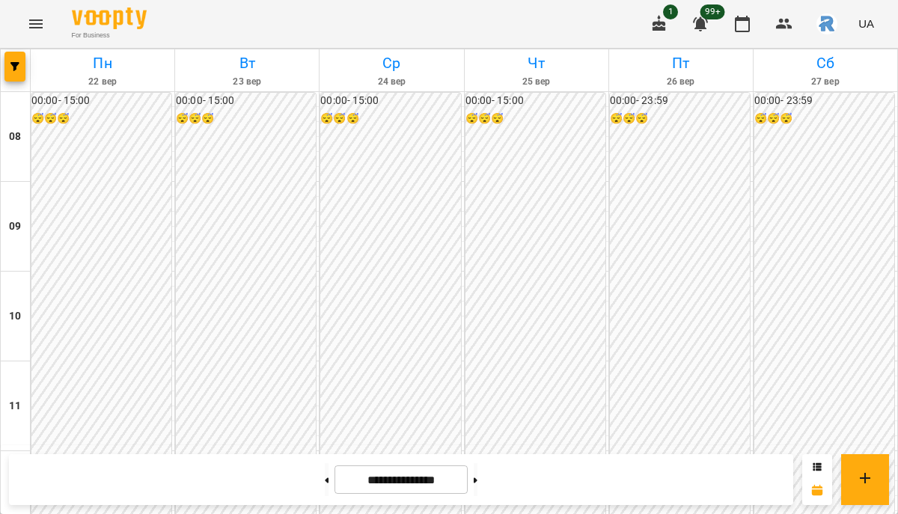
scroll to position [798, 0]
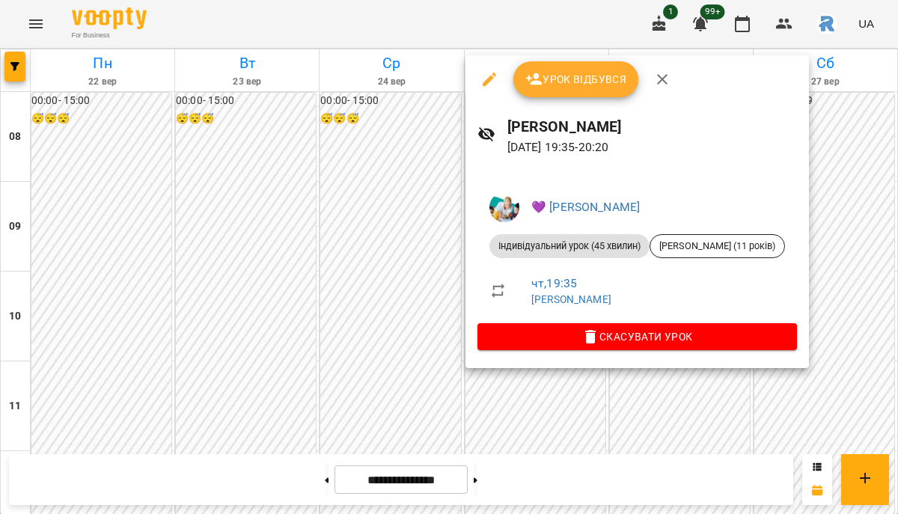
click at [403, 328] on div at bounding box center [449, 257] width 898 height 514
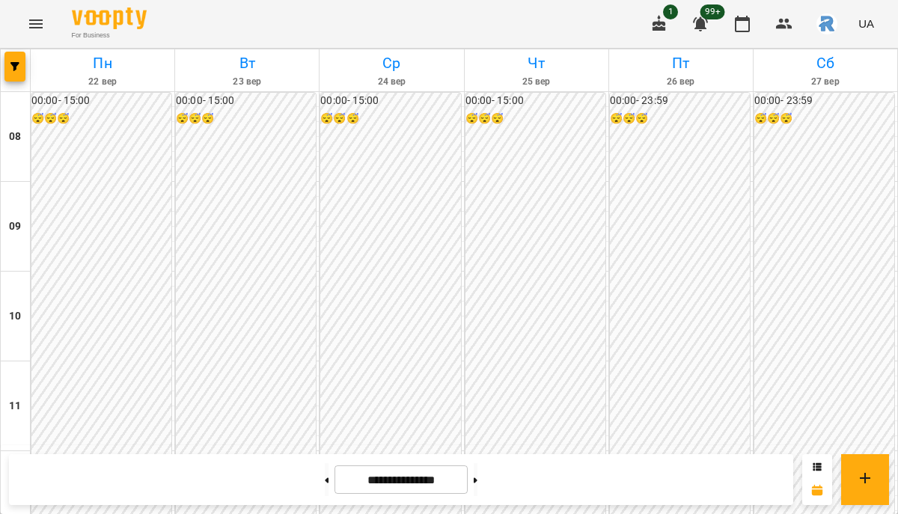
scroll to position [812, 0]
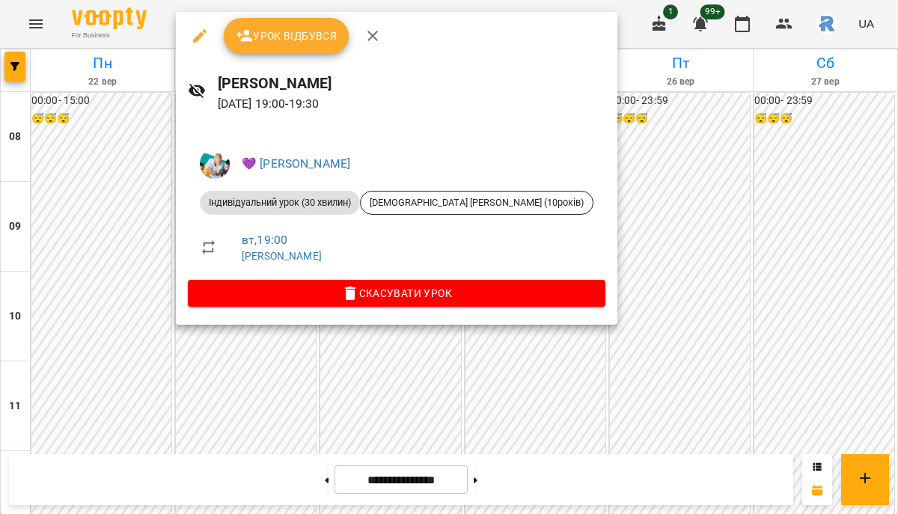
click at [299, 371] on div at bounding box center [449, 257] width 898 height 514
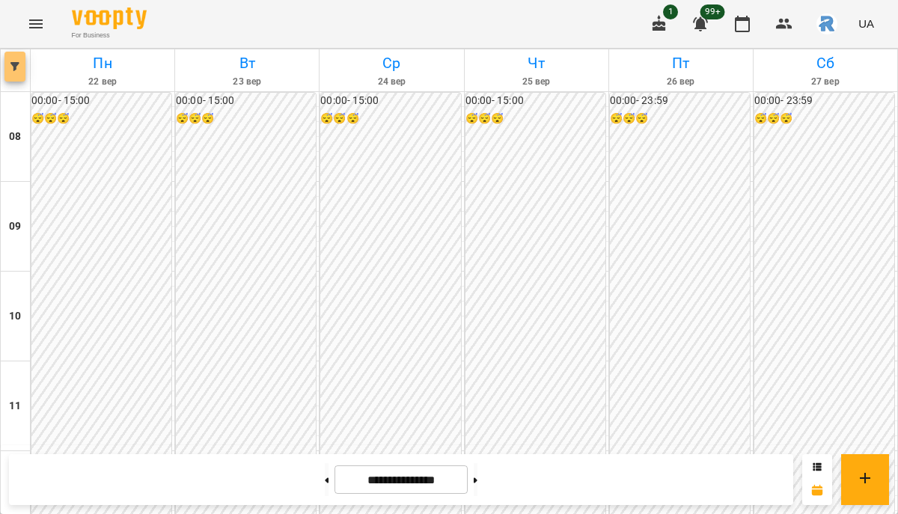
click at [19, 70] on span "button" at bounding box center [14, 66] width 21 height 9
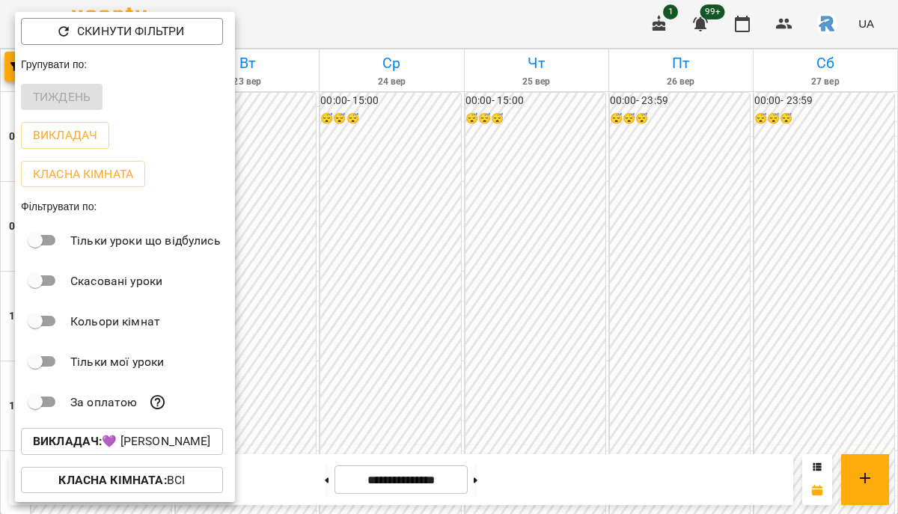
click at [372, 361] on div at bounding box center [449, 257] width 898 height 514
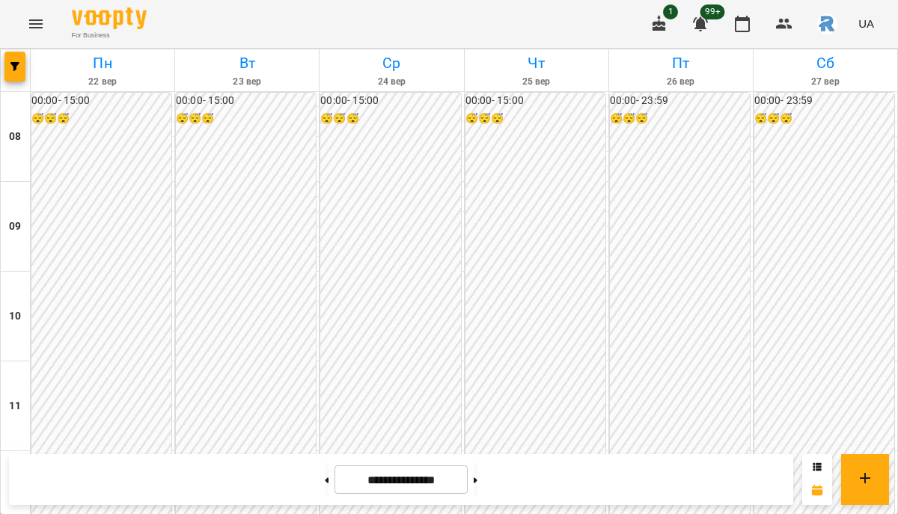
scroll to position [803, 0]
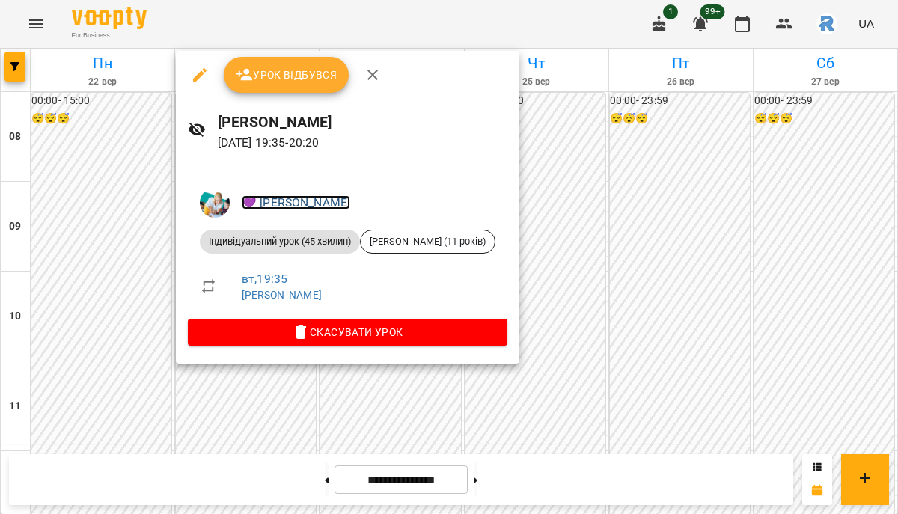
click at [303, 206] on link "💜 [PERSON_NAME]" at bounding box center [296, 202] width 108 height 14
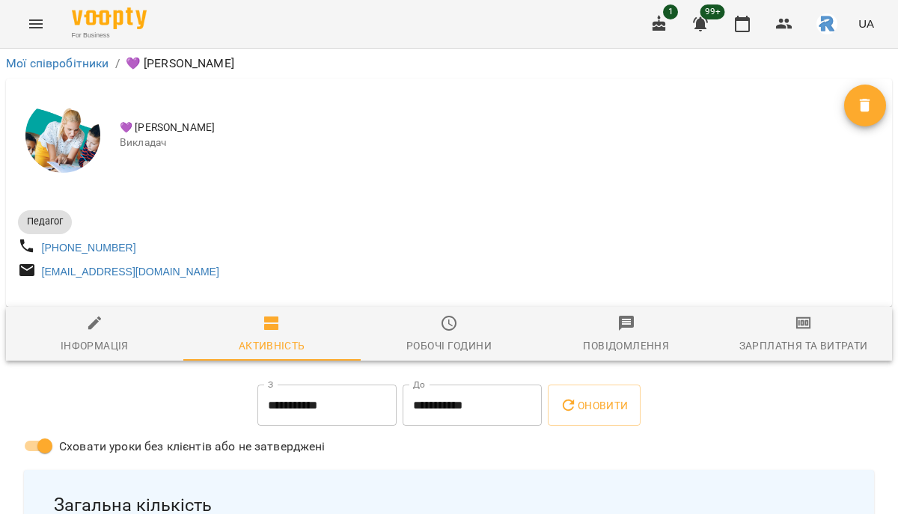
click at [438, 337] on span "Робочі години" at bounding box center [448, 334] width 159 height 40
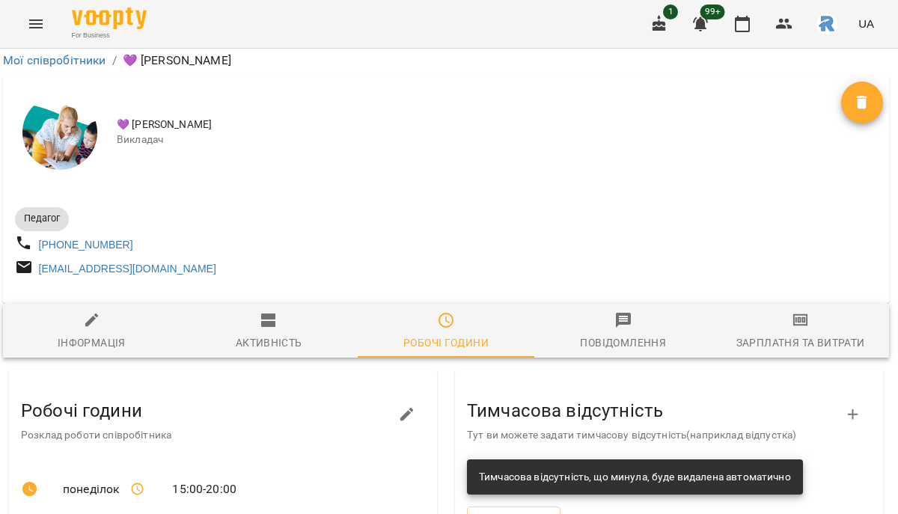
scroll to position [148, 3]
click at [404, 405] on icon "button" at bounding box center [407, 414] width 18 height 18
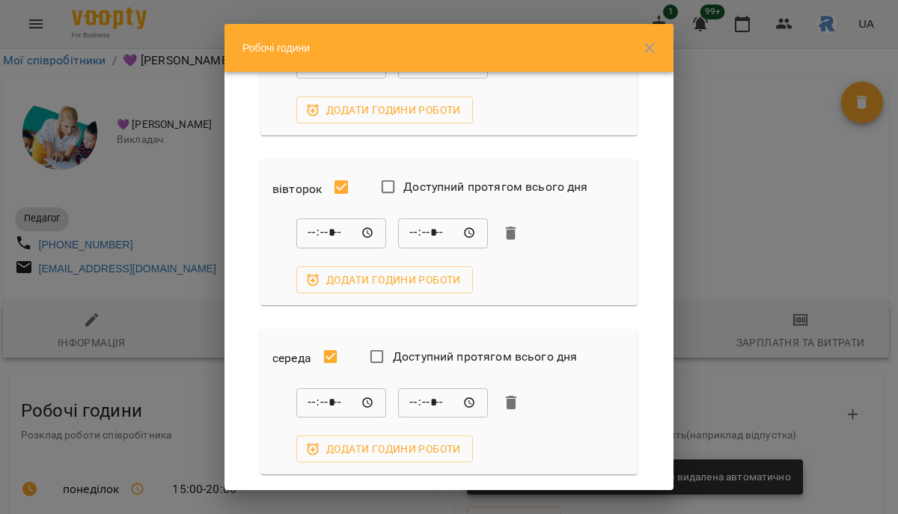
scroll to position [80, 0]
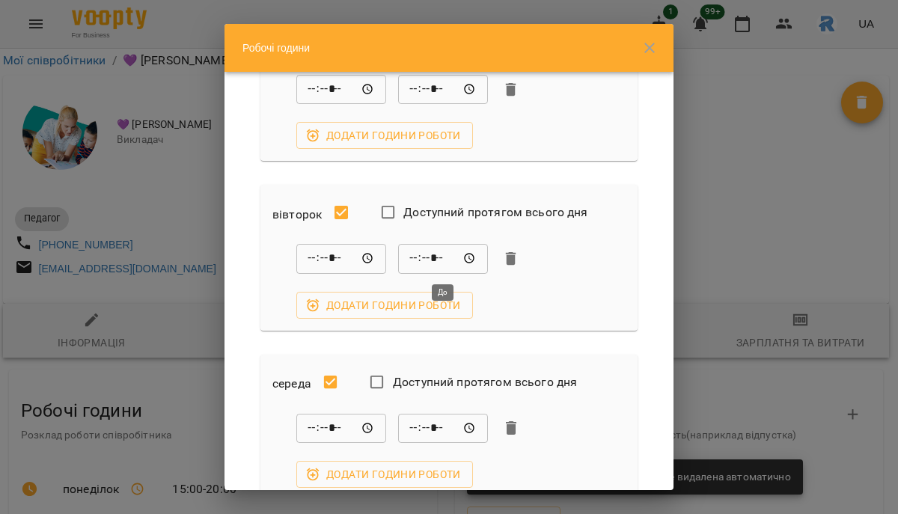
click at [435, 258] on input "*****" at bounding box center [443, 259] width 90 height 30
type input "*****"
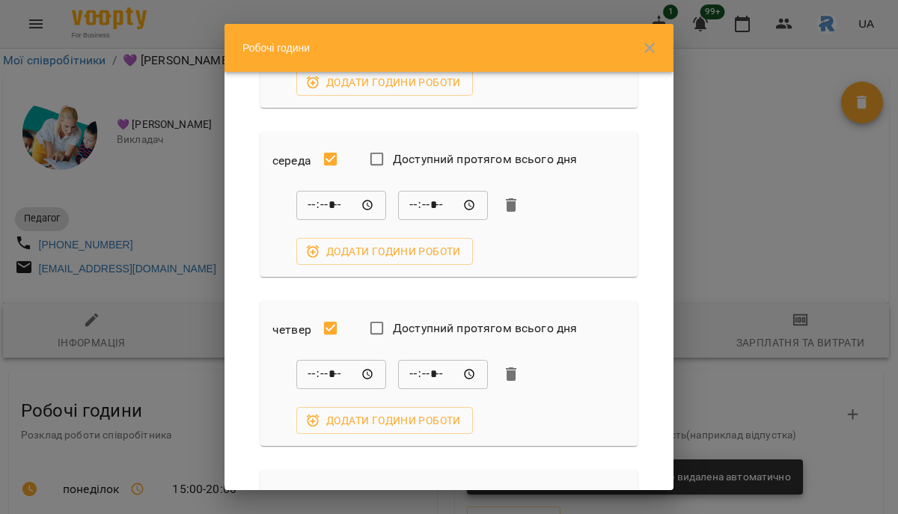
scroll to position [317, 0]
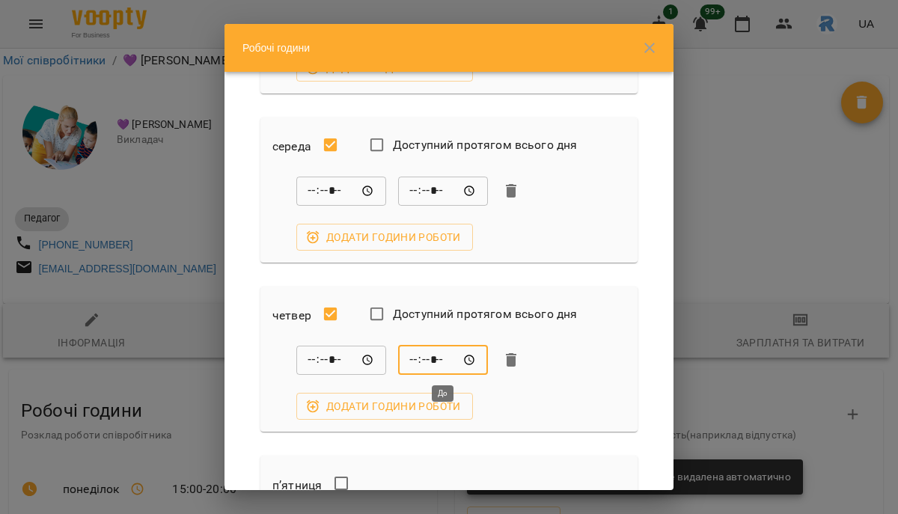
click at [432, 357] on input "*****" at bounding box center [443, 360] width 90 height 30
type input "*****"
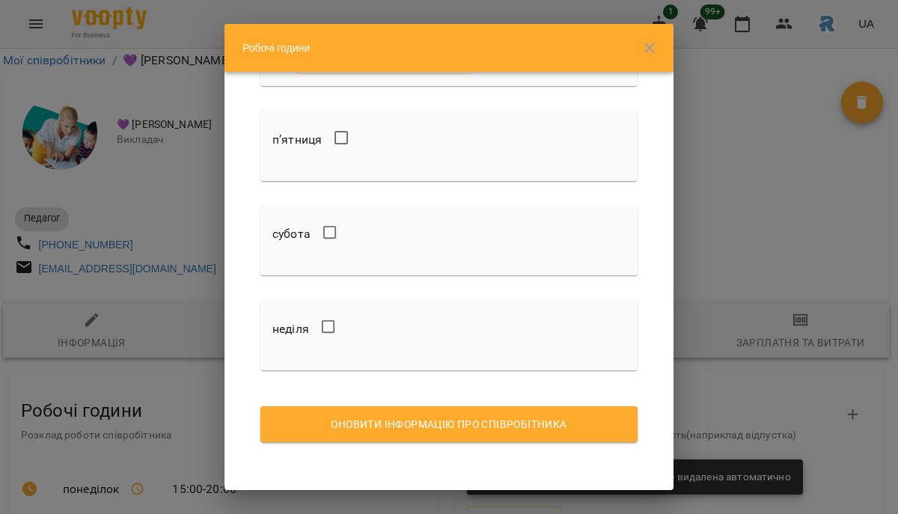
click at [503, 419] on span "Оновити інформацію про співробітника" at bounding box center [448, 424] width 353 height 18
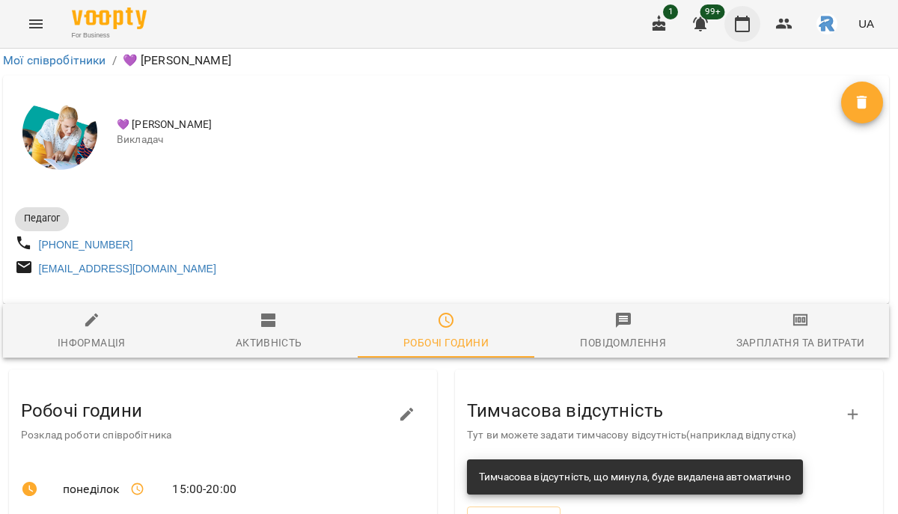
click at [749, 22] on icon "button" at bounding box center [741, 24] width 15 height 16
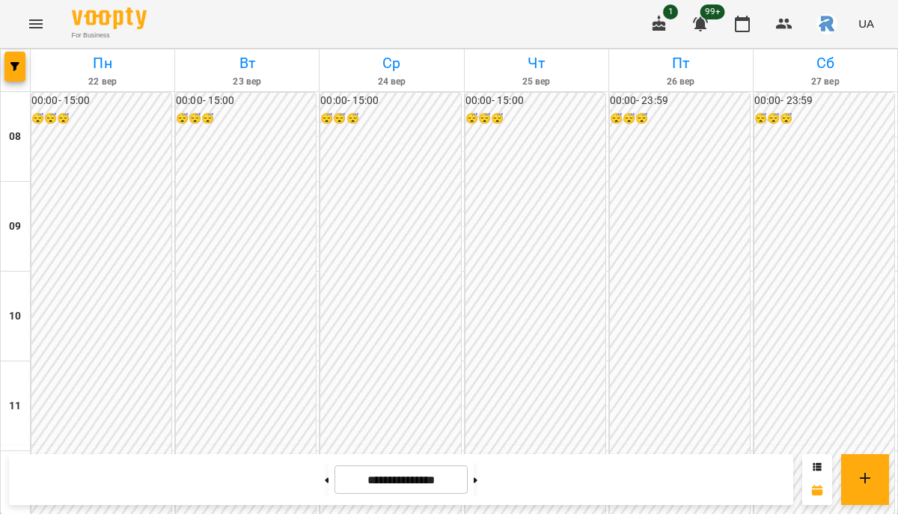
scroll to position [604, 0]
click at [325, 478] on button at bounding box center [327, 479] width 4 height 33
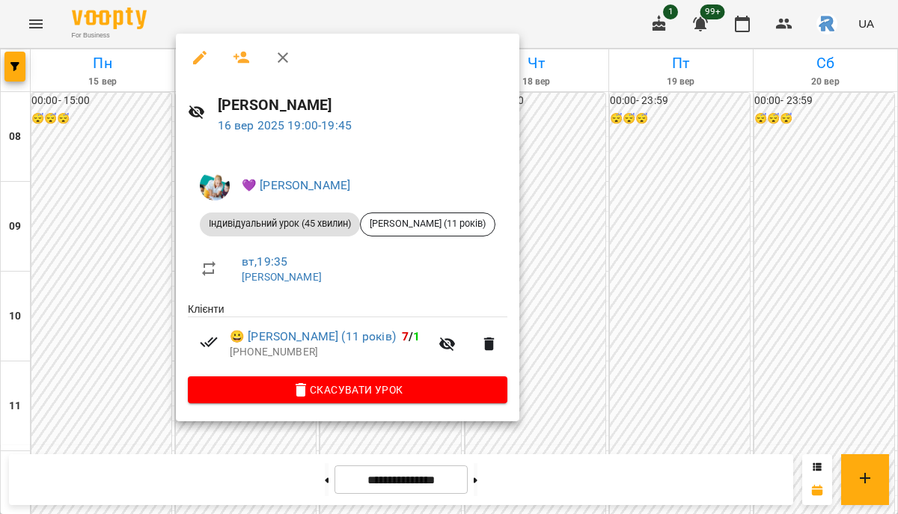
click at [527, 262] on div at bounding box center [449, 257] width 898 height 514
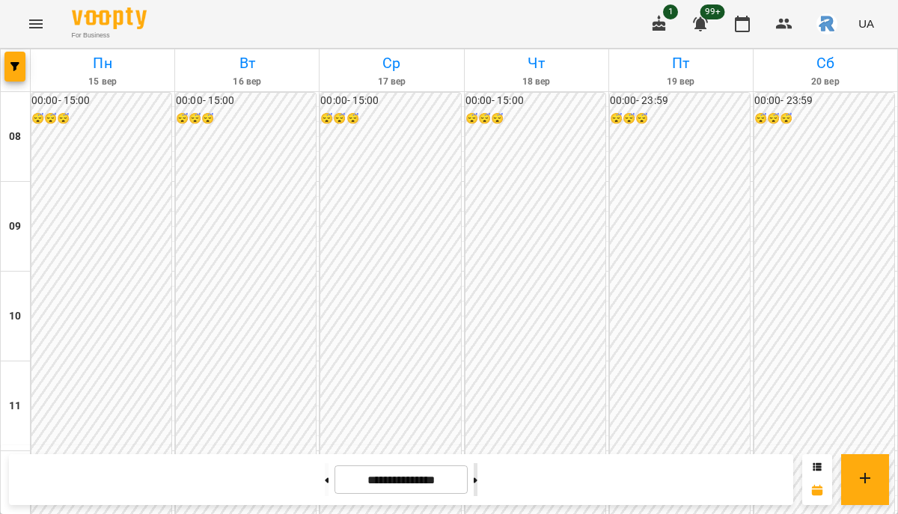
click at [477, 479] on icon at bounding box center [475, 479] width 4 height 5
click at [325, 482] on button at bounding box center [327, 479] width 4 height 33
type input "**********"
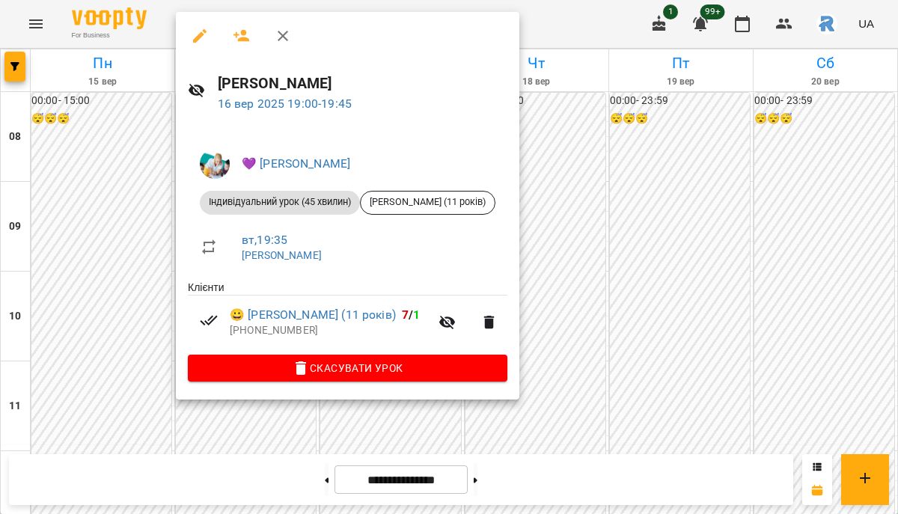
click at [206, 28] on icon "button" at bounding box center [200, 36] width 18 height 18
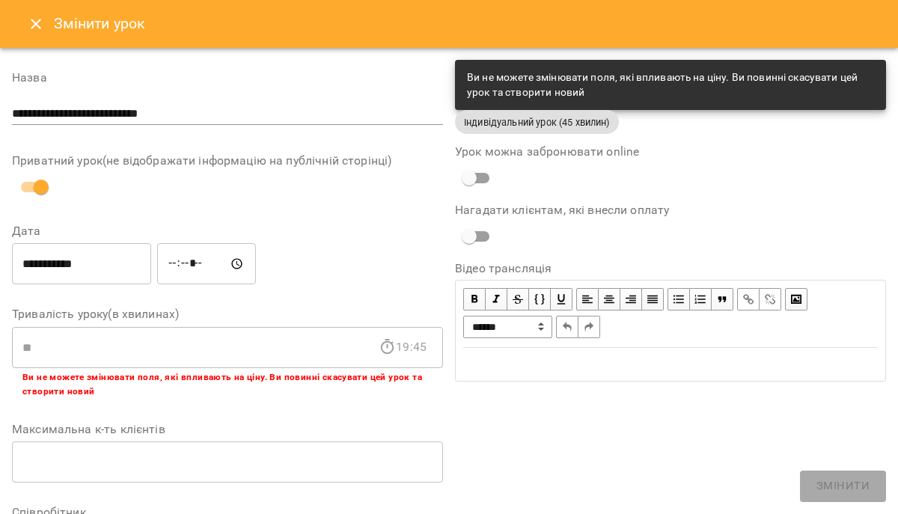
click at [196, 262] on input "*****" at bounding box center [206, 264] width 99 height 42
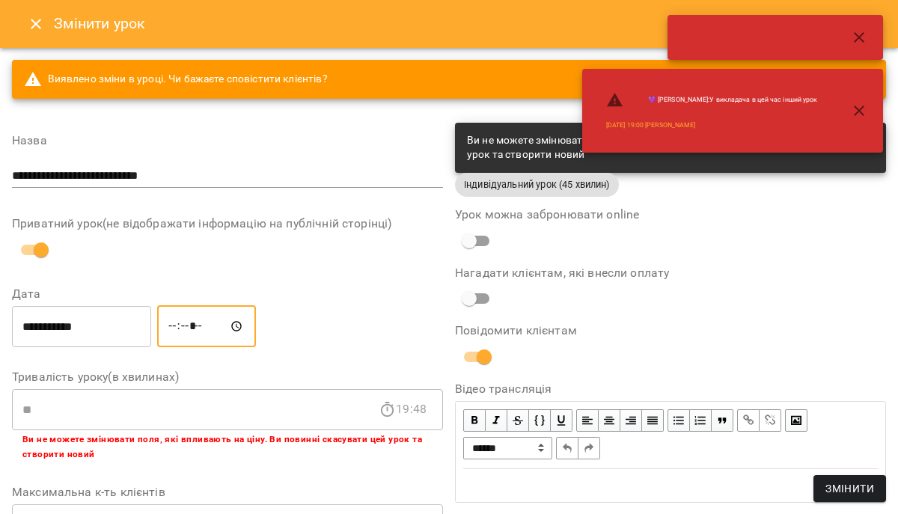
type input "*****"
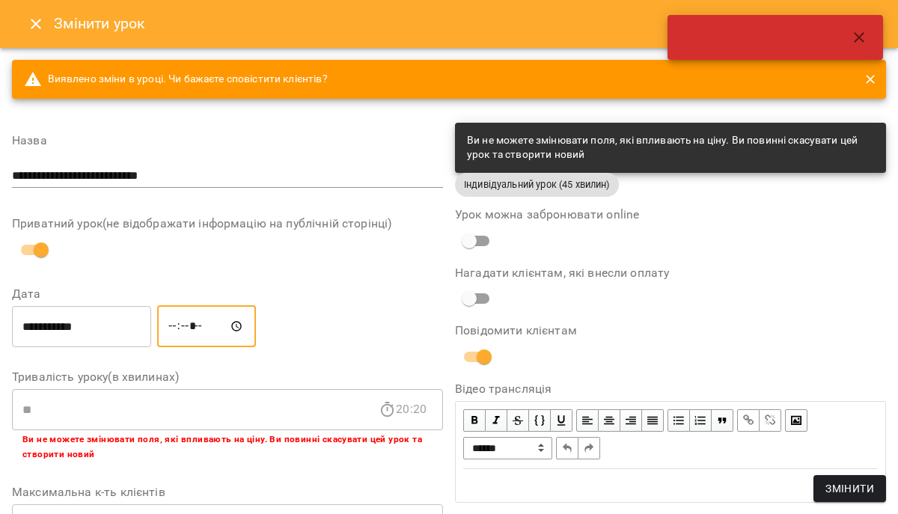
click at [862, 485] on span "Змінити" at bounding box center [849, 488] width 49 height 18
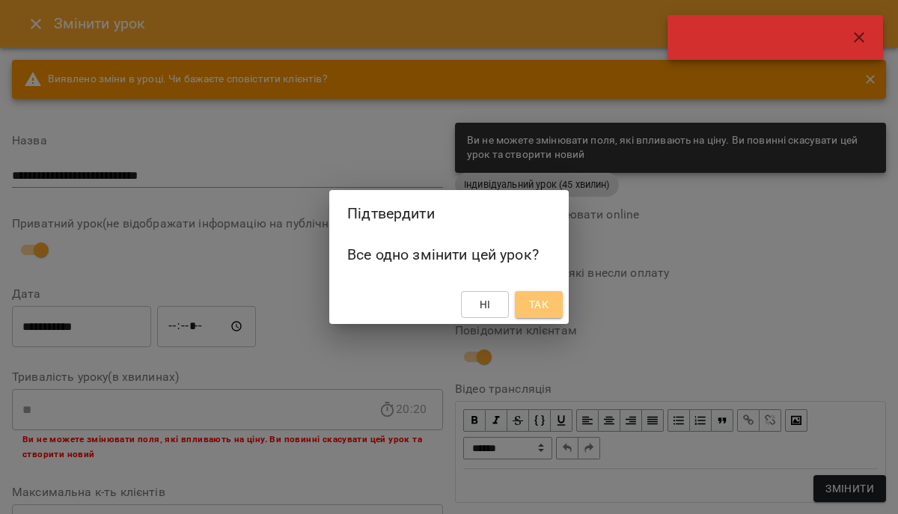
click at [546, 304] on span "Так" at bounding box center [538, 304] width 19 height 18
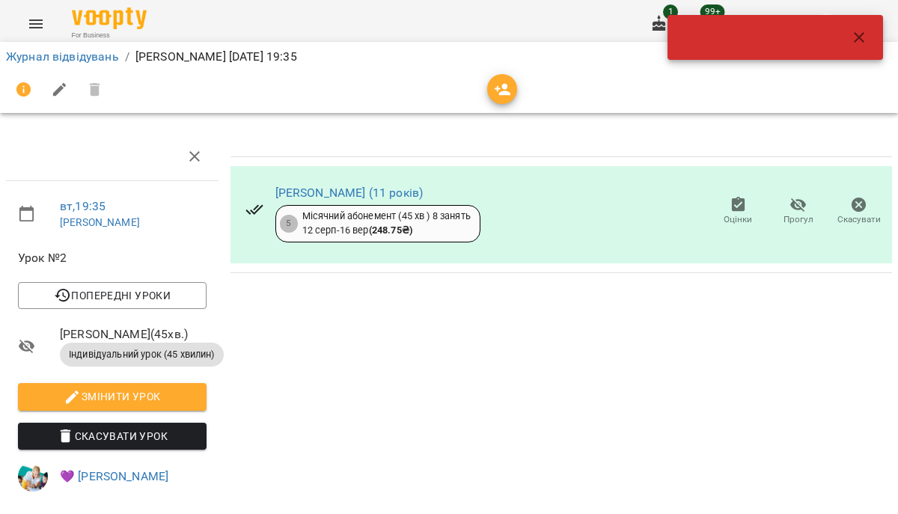
click at [850, 45] on icon "button" at bounding box center [859, 37] width 18 height 18
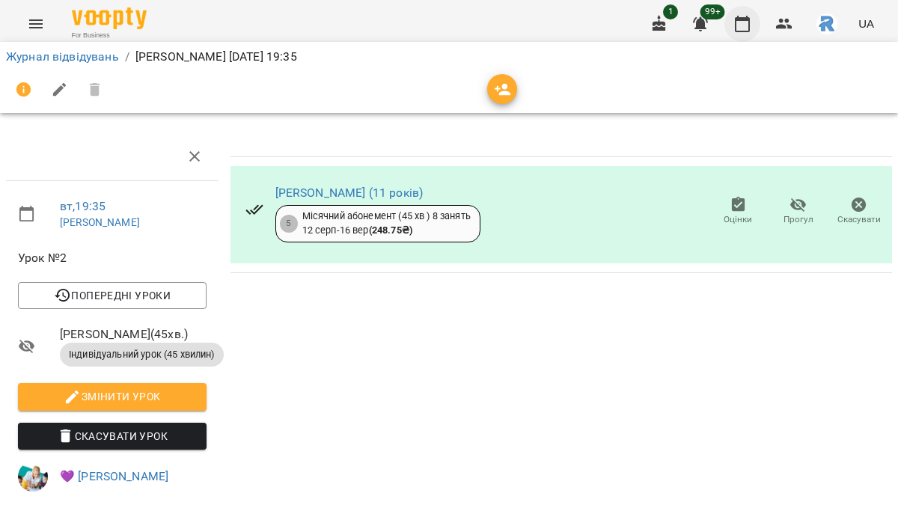
click at [748, 25] on icon "button" at bounding box center [742, 24] width 18 height 18
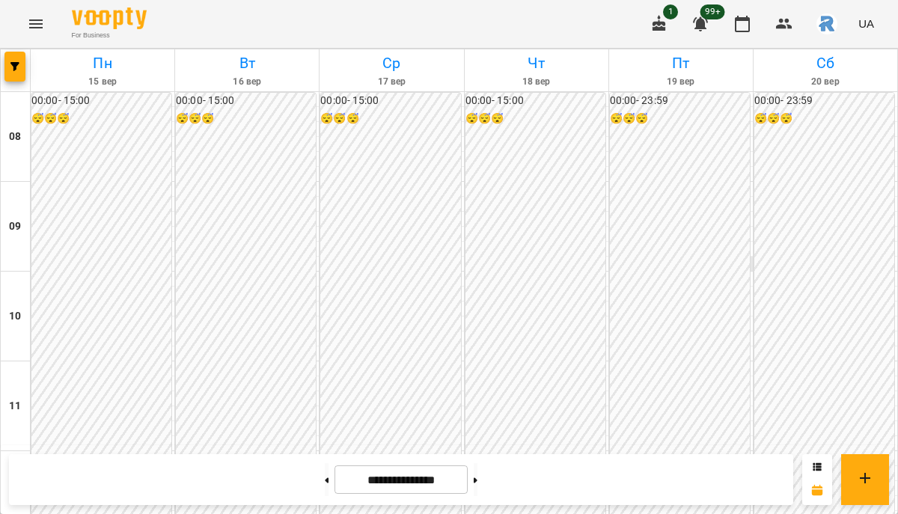
scroll to position [797, 0]
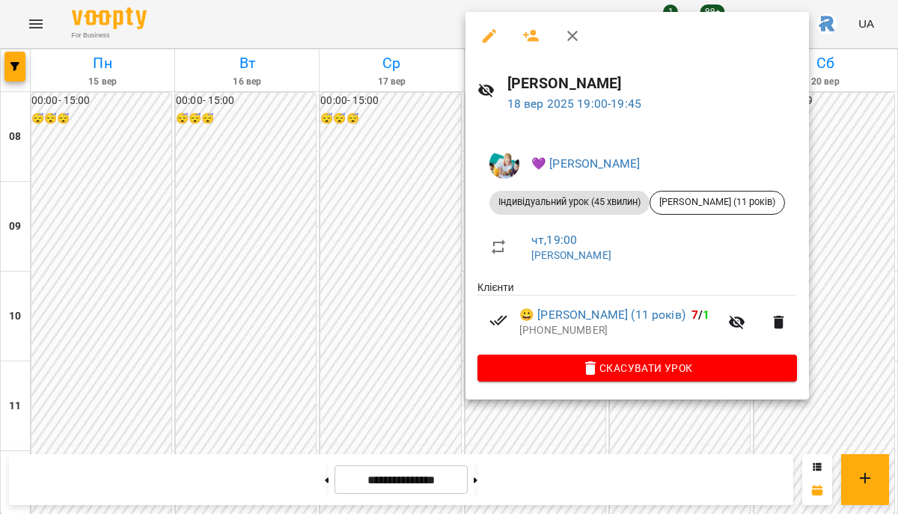
click at [488, 44] on button "button" at bounding box center [489, 36] width 36 height 36
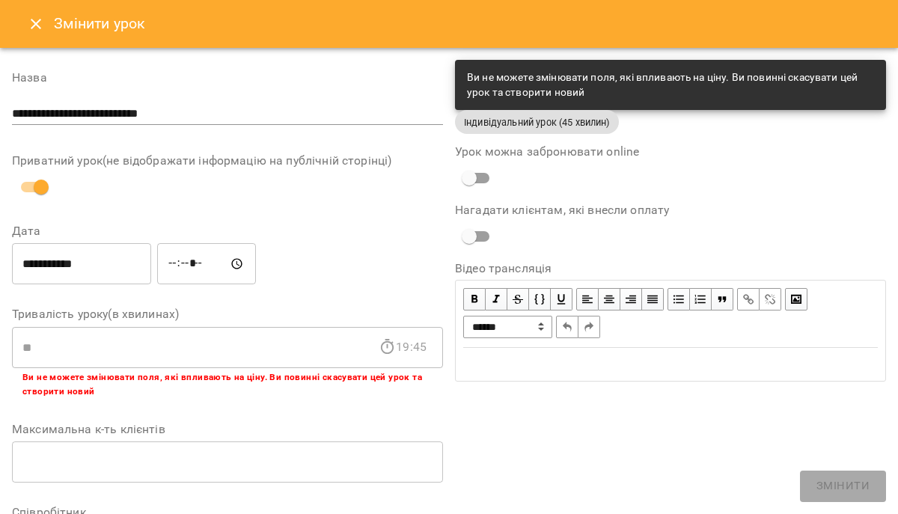
click at [195, 272] on input "*****" at bounding box center [206, 264] width 99 height 42
click at [199, 263] on input "*****" at bounding box center [206, 264] width 99 height 42
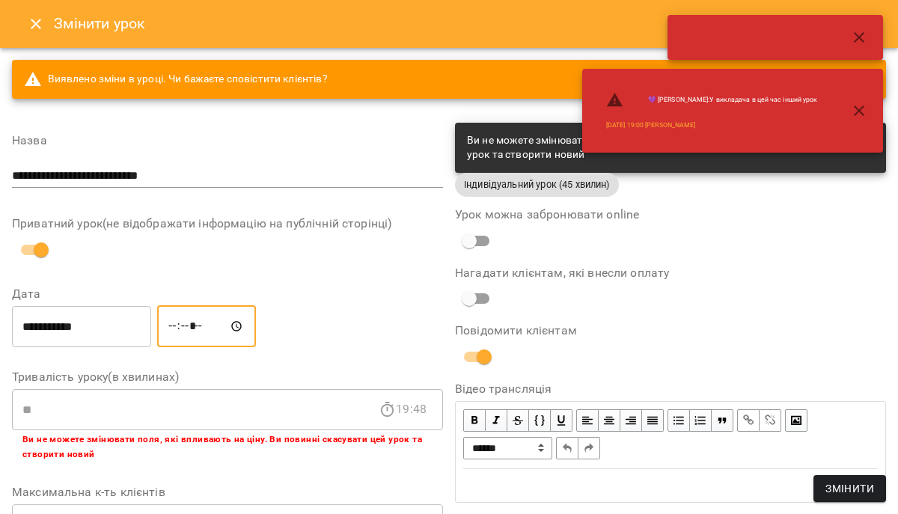
type input "*****"
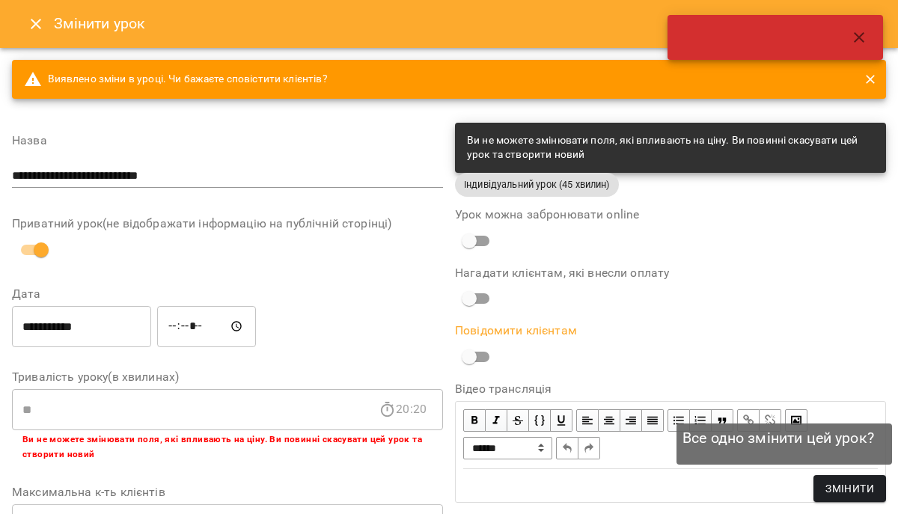
click at [821, 479] on button "Змінити" at bounding box center [849, 488] width 73 height 27
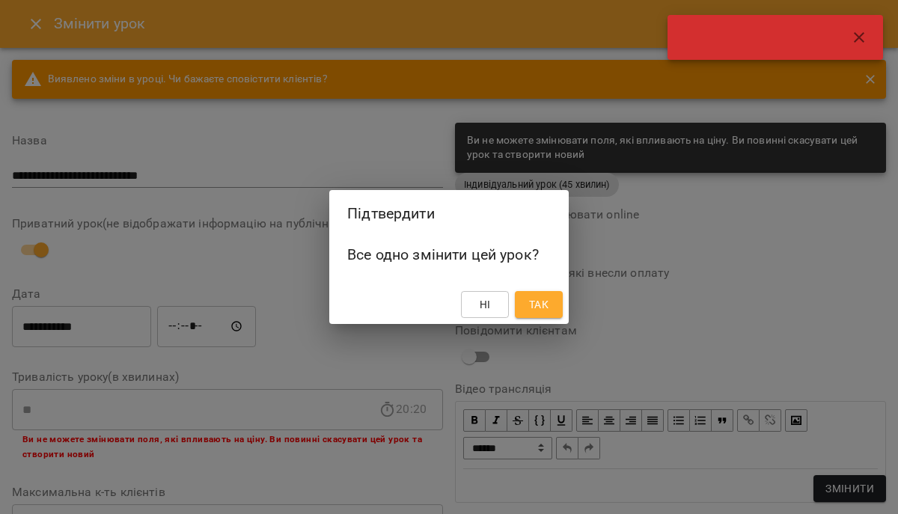
click at [539, 299] on span "Так" at bounding box center [538, 304] width 19 height 18
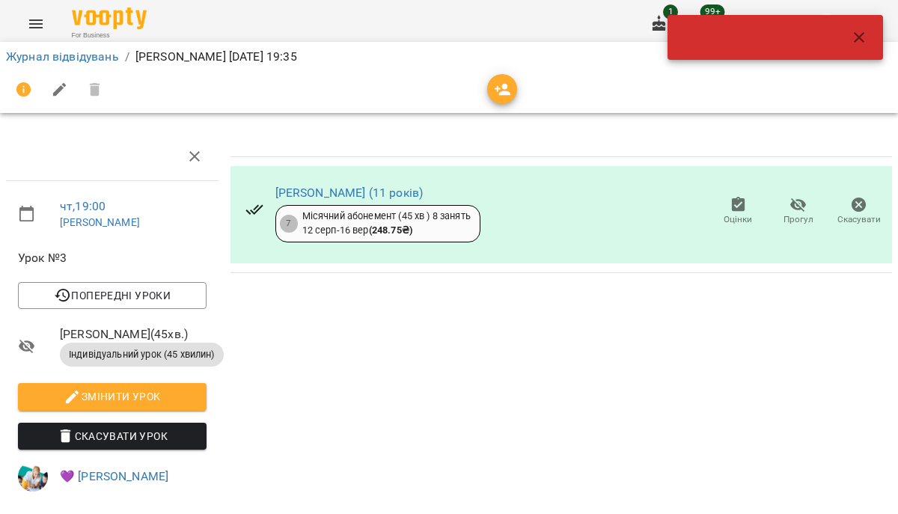
click at [858, 45] on icon "button" at bounding box center [859, 37] width 18 height 18
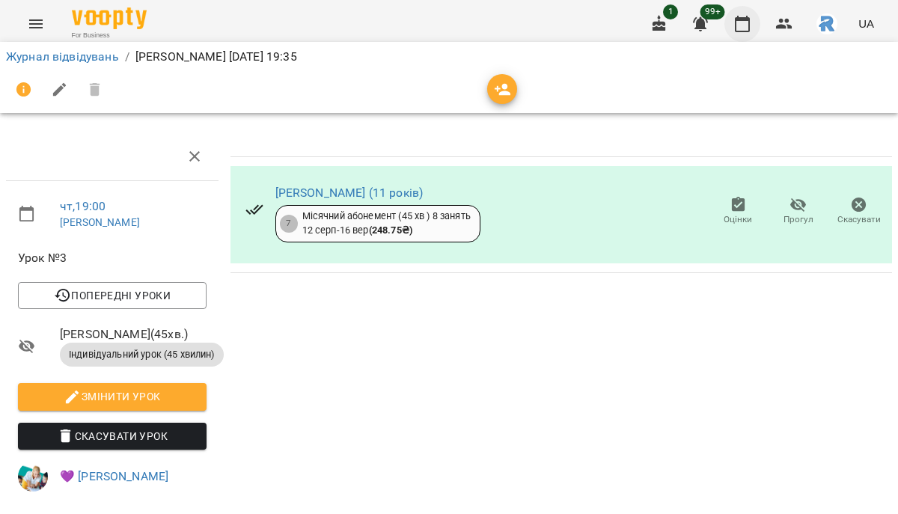
click at [749, 25] on icon "button" at bounding box center [741, 24] width 15 height 16
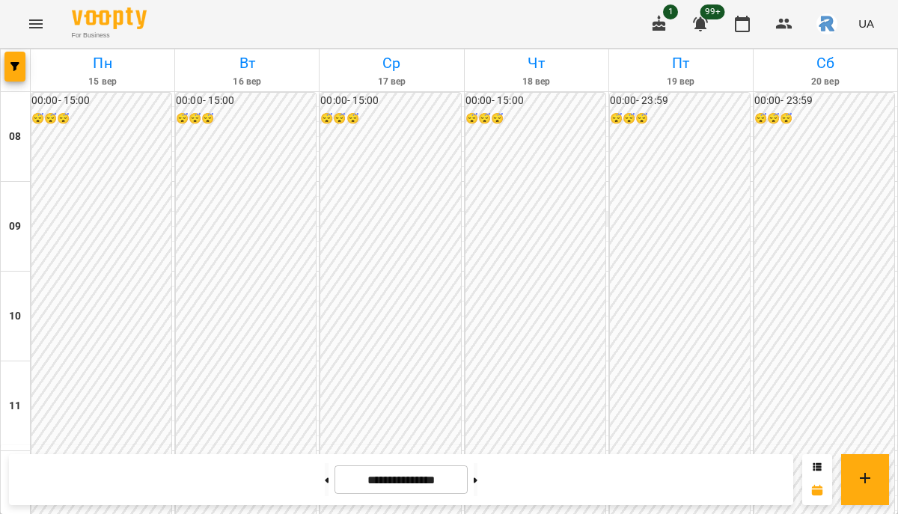
scroll to position [684, 0]
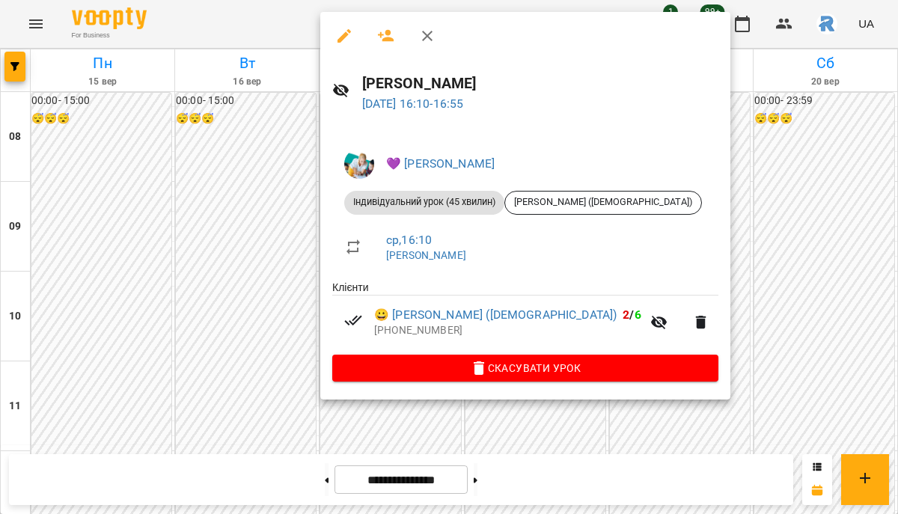
click at [469, 362] on span "Скасувати Урок" at bounding box center [525, 368] width 362 height 18
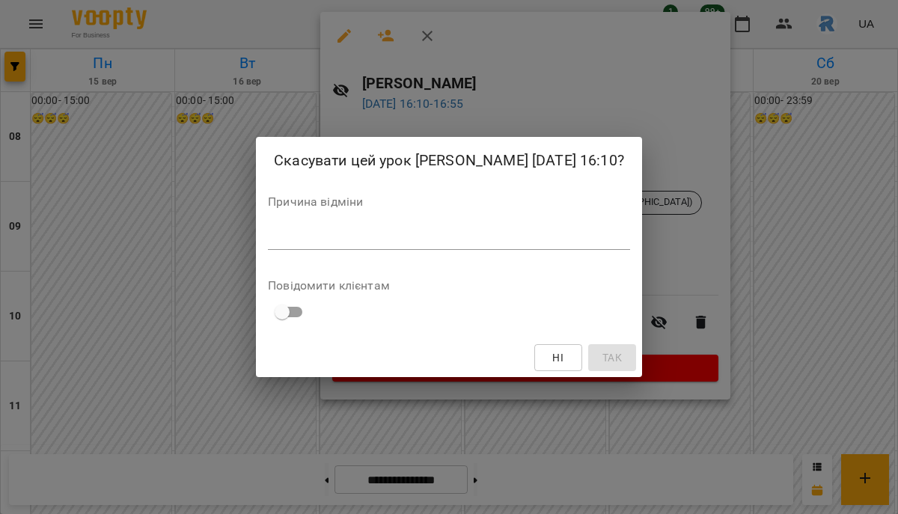
click at [467, 245] on textarea at bounding box center [449, 237] width 362 height 14
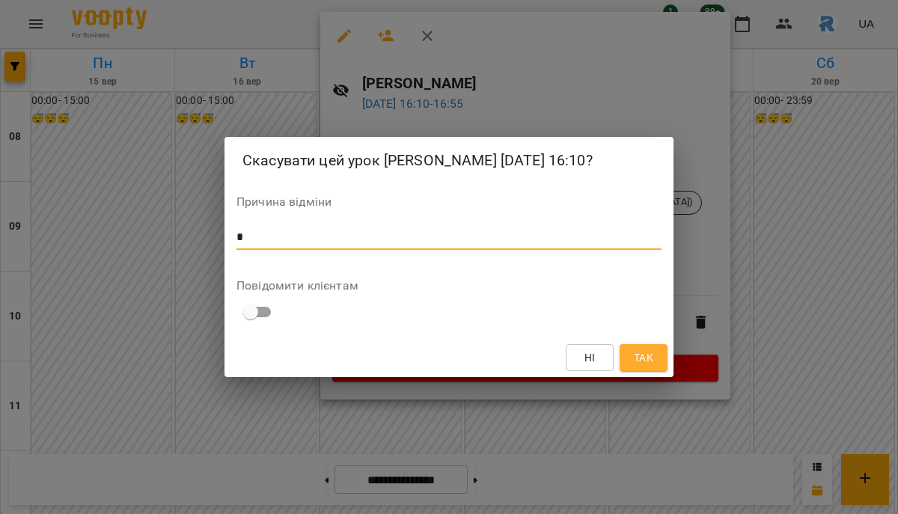
type textarea "*"
click at [639, 366] on span "Так" at bounding box center [643, 358] width 19 height 18
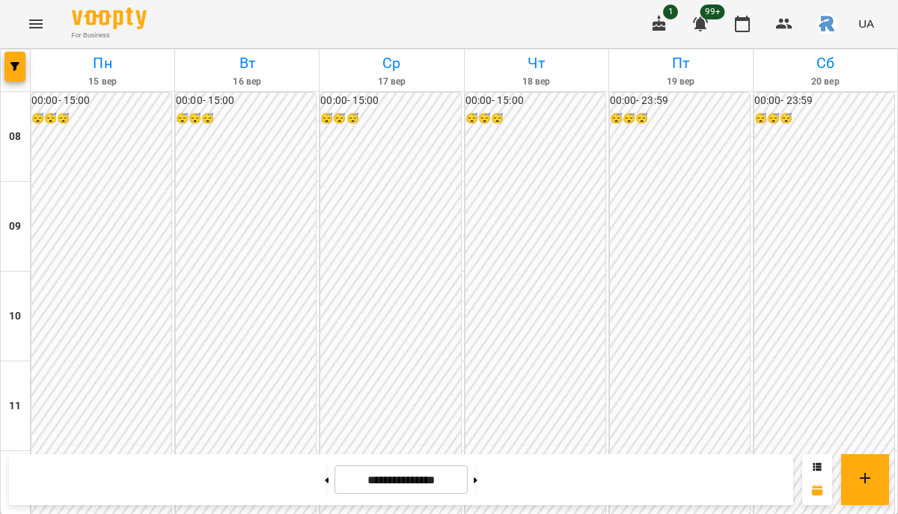
scroll to position [731, 0]
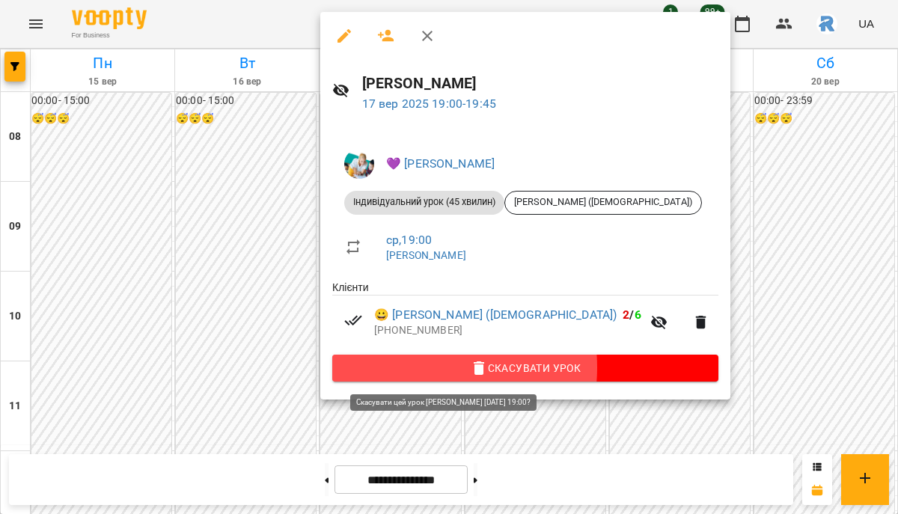
click at [470, 369] on icon "button" at bounding box center [479, 368] width 18 height 18
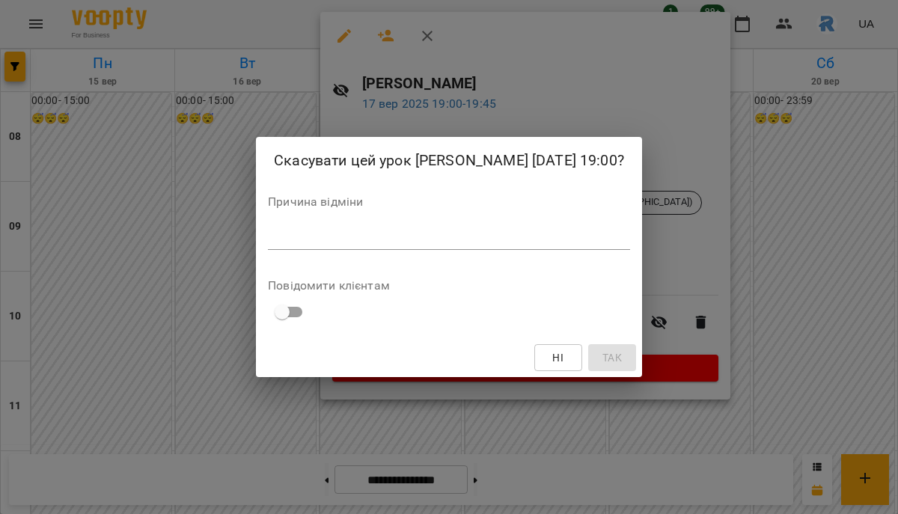
click at [444, 242] on textarea at bounding box center [449, 237] width 362 height 14
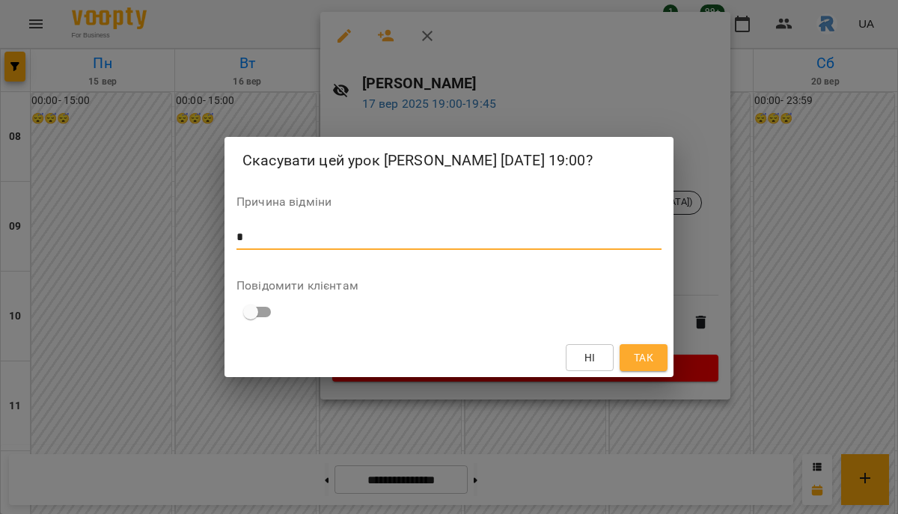
type textarea "*"
click at [650, 366] on span "Так" at bounding box center [643, 358] width 19 height 18
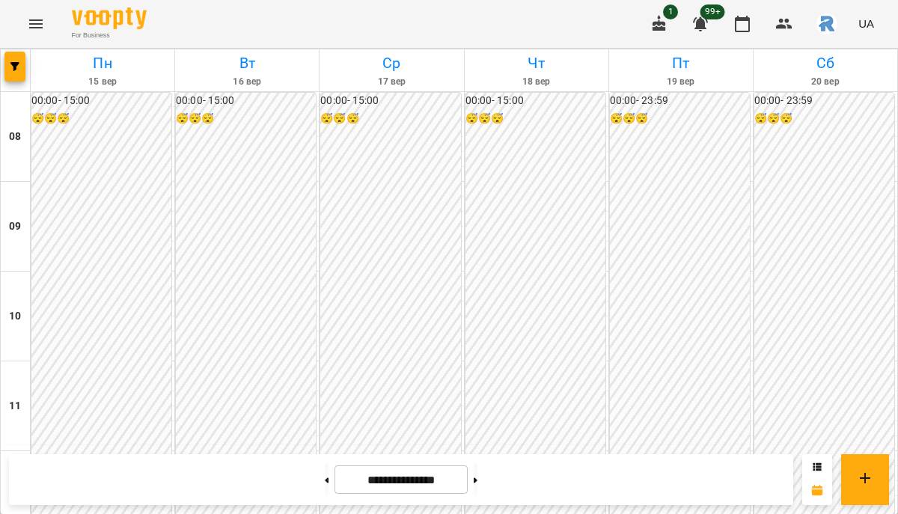
click at [17, 49] on div at bounding box center [16, 70] width 30 height 42
click at [16, 62] on icon "button" at bounding box center [14, 66] width 9 height 9
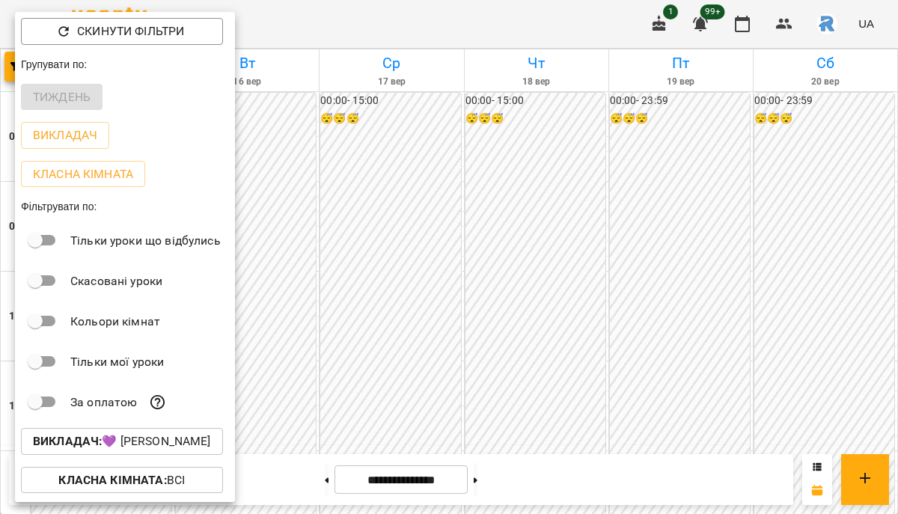
click at [157, 447] on p "Викладач : 💜 Григорович Юлія Дмитрівна" at bounding box center [122, 441] width 178 height 18
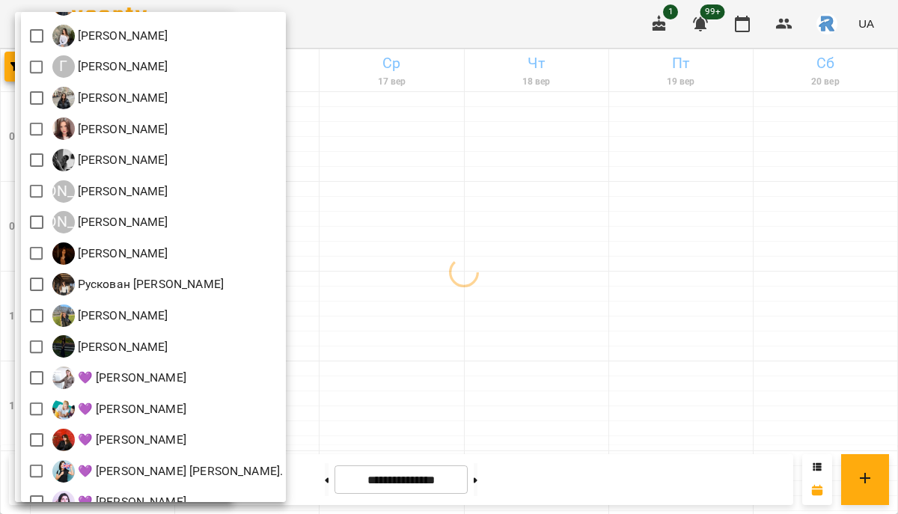
scroll to position [0, 0]
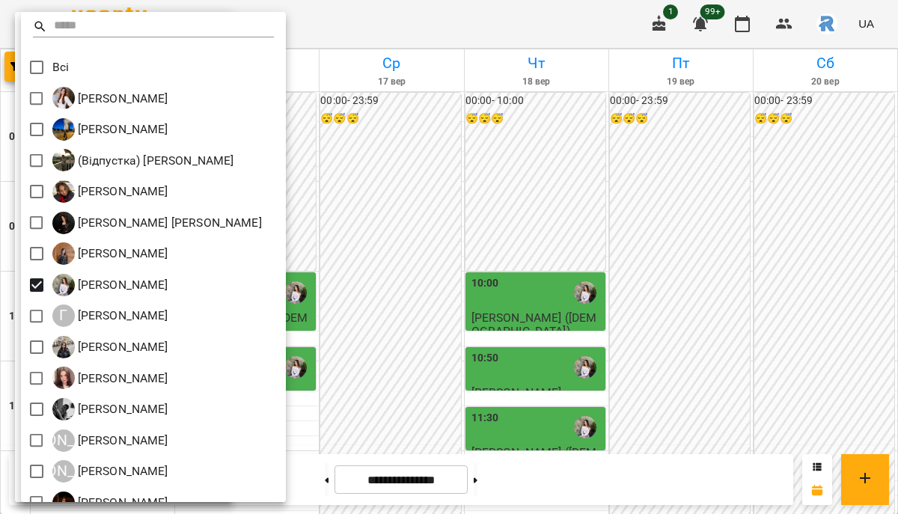
click at [384, 257] on div at bounding box center [449, 257] width 898 height 514
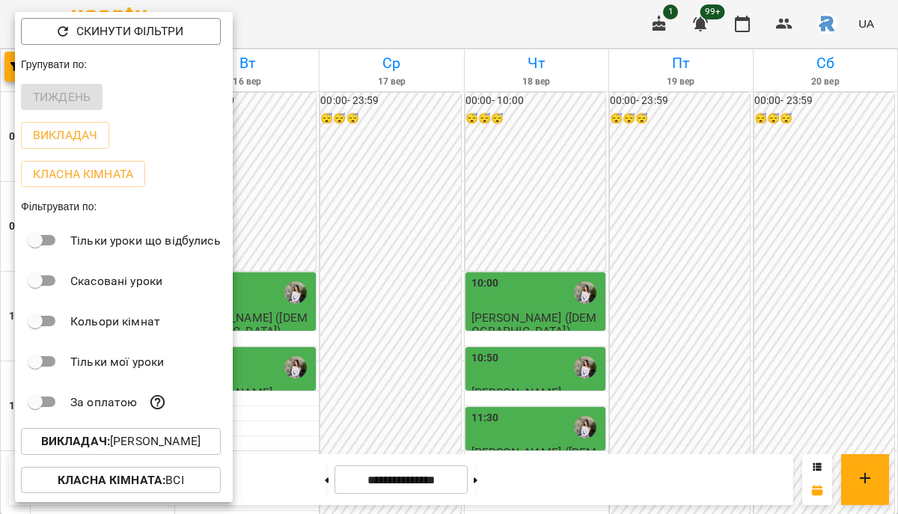
click at [384, 257] on div at bounding box center [449, 257] width 898 height 514
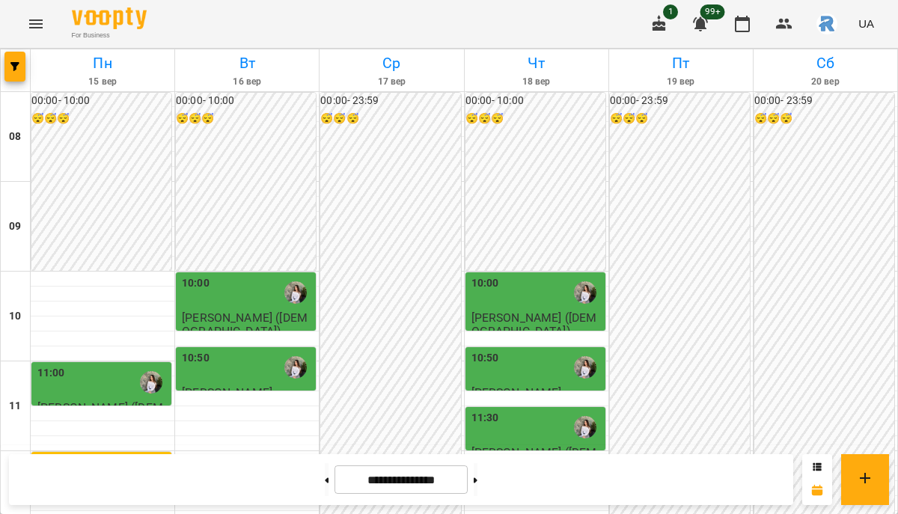
scroll to position [442, 0]
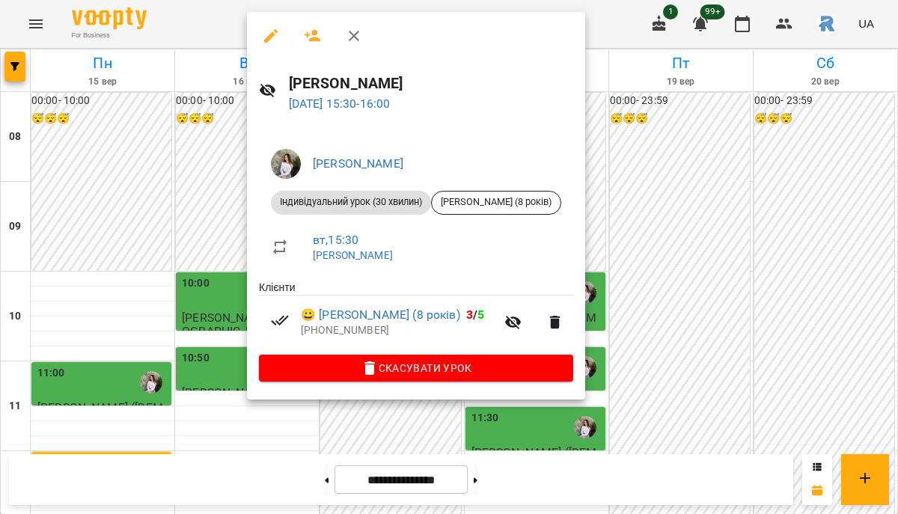
click at [204, 305] on div at bounding box center [449, 257] width 898 height 514
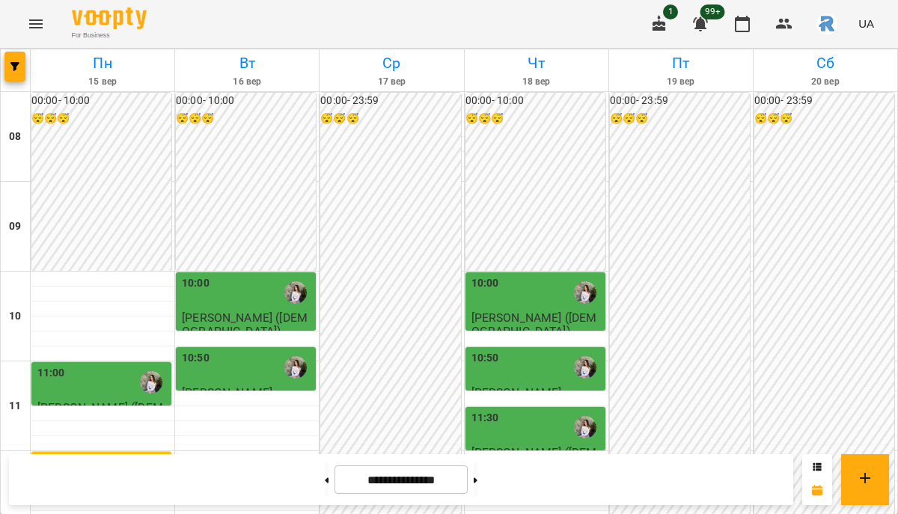
scroll to position [402, 0]
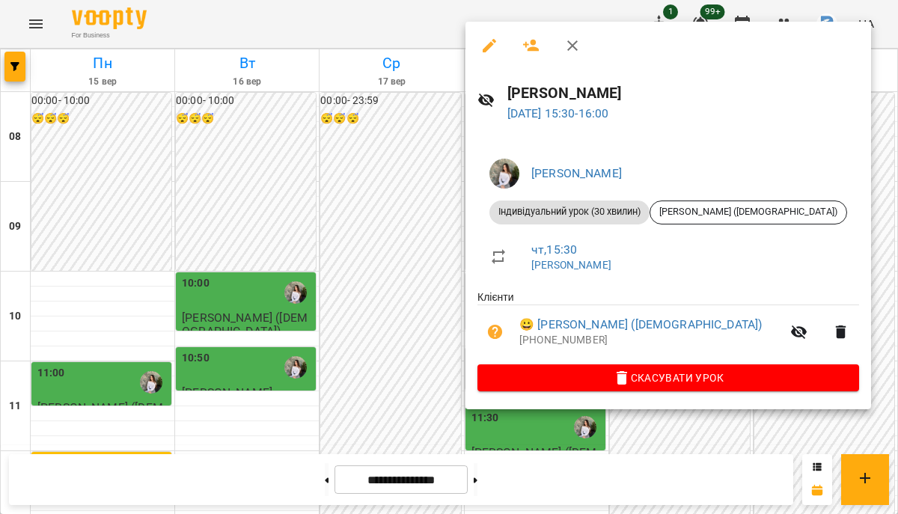
click at [328, 331] on div at bounding box center [449, 257] width 898 height 514
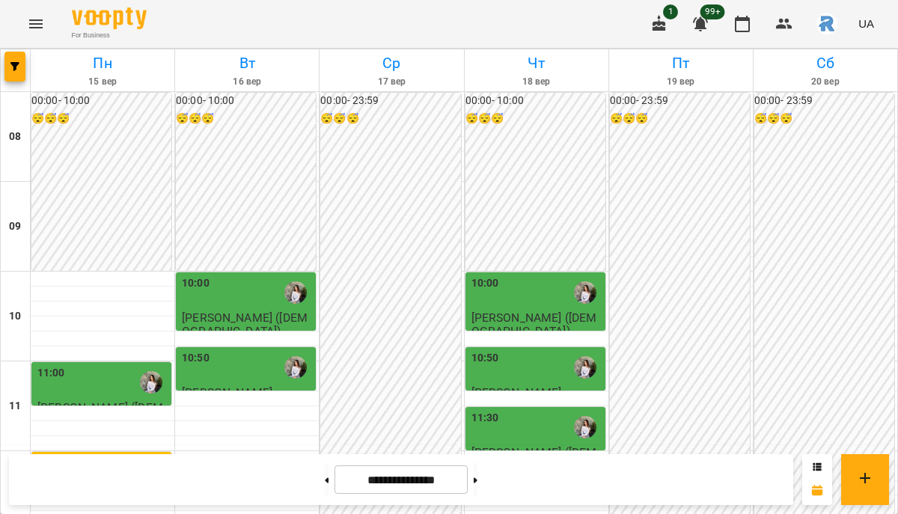
scroll to position [514, 0]
click at [15, 65] on icon "button" at bounding box center [14, 66] width 9 height 9
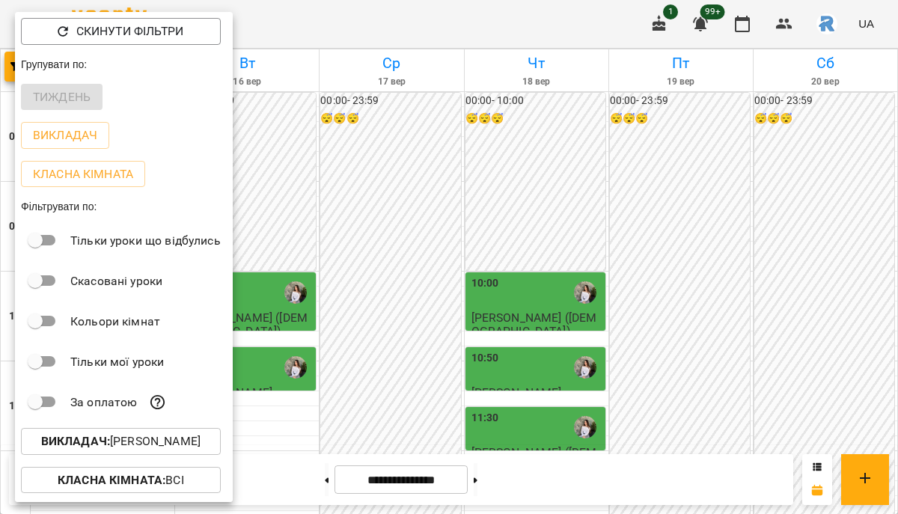
click at [179, 446] on p "Викладач : Горохова Ольга Ігорівна" at bounding box center [120, 441] width 159 height 18
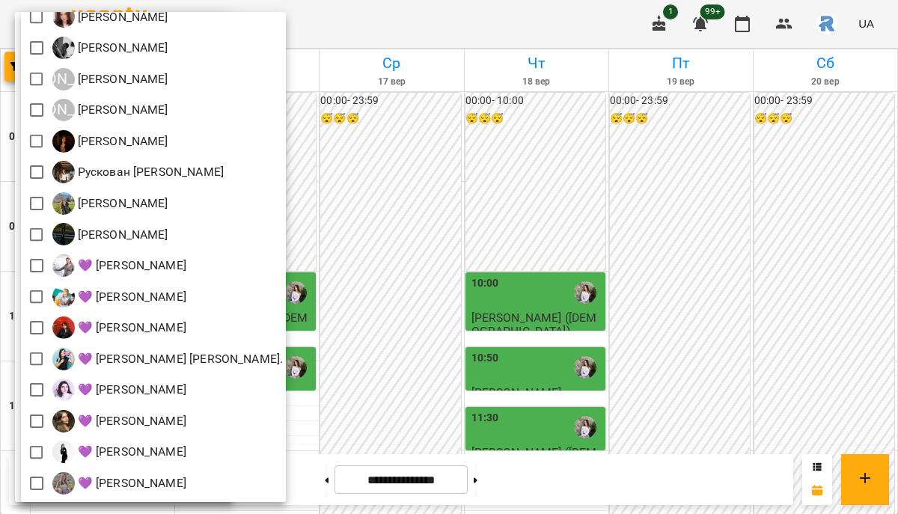
scroll to position [0, 0]
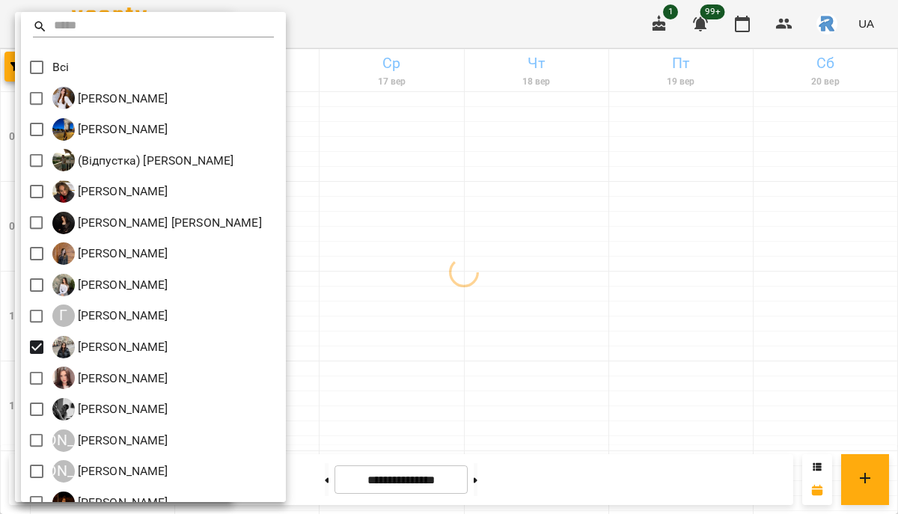
click at [417, 325] on div at bounding box center [449, 257] width 898 height 514
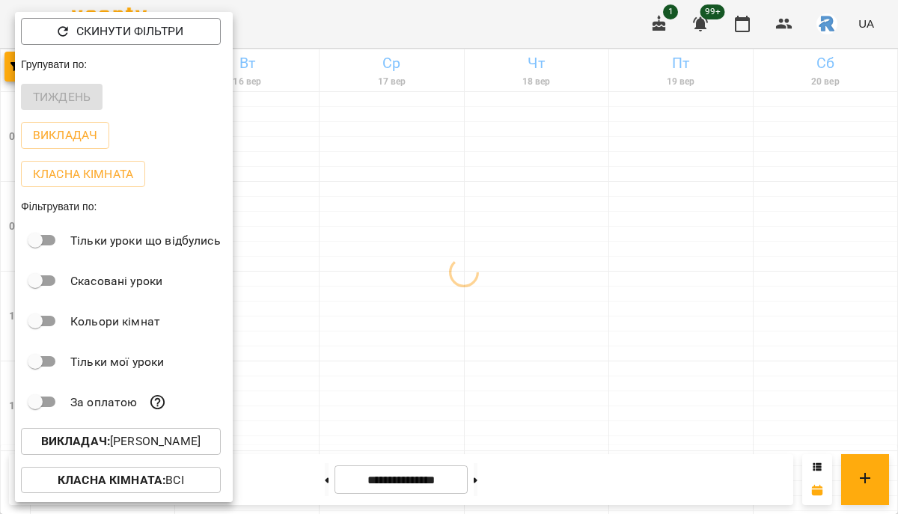
click at [417, 325] on div at bounding box center [449, 257] width 898 height 514
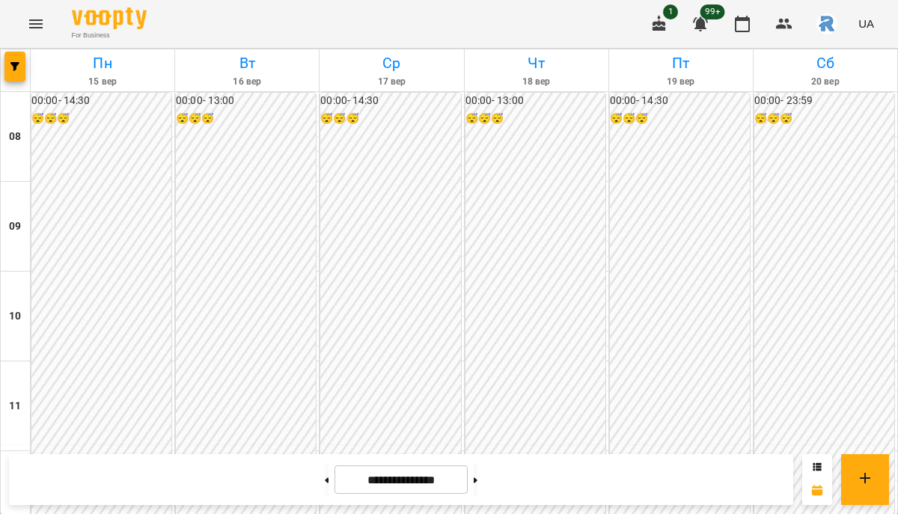
scroll to position [659, 0]
click at [16, 64] on icon "button" at bounding box center [14, 66] width 9 height 9
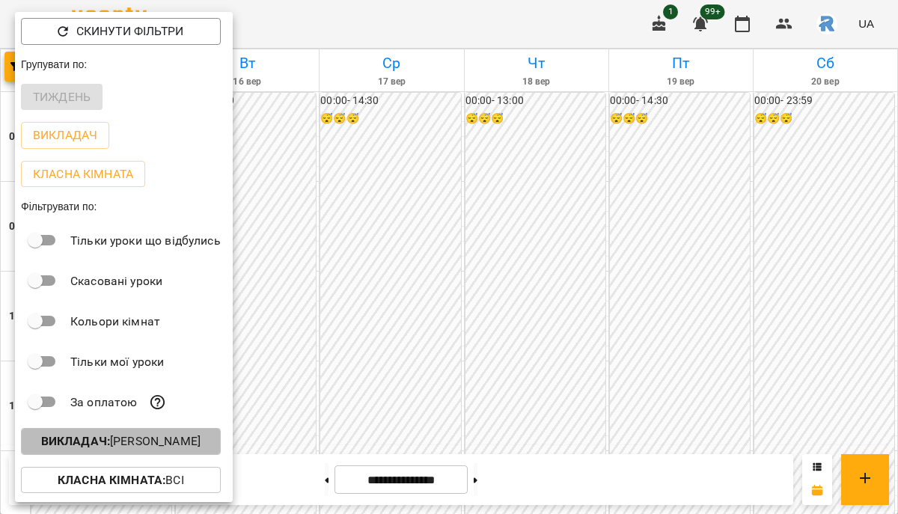
click at [172, 435] on button "Викладач : Денисенко Анна Павлівна" at bounding box center [121, 441] width 200 height 27
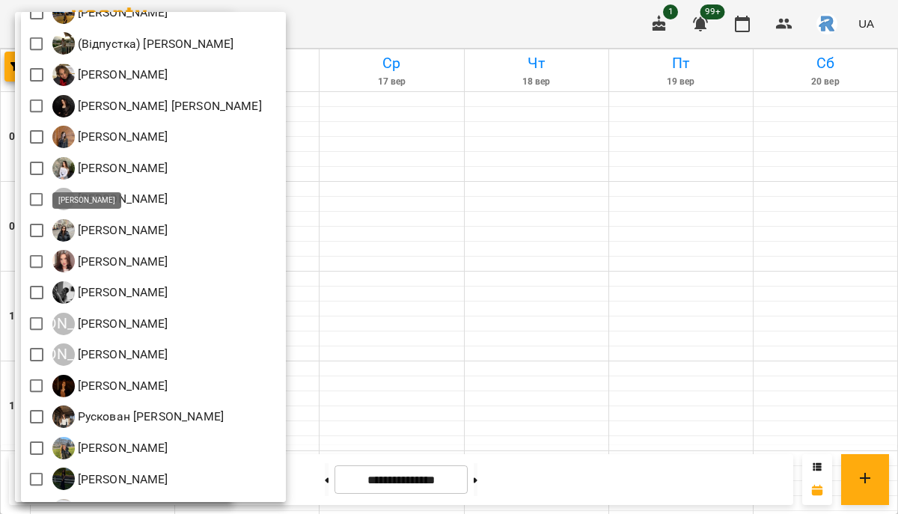
scroll to position [110, 0]
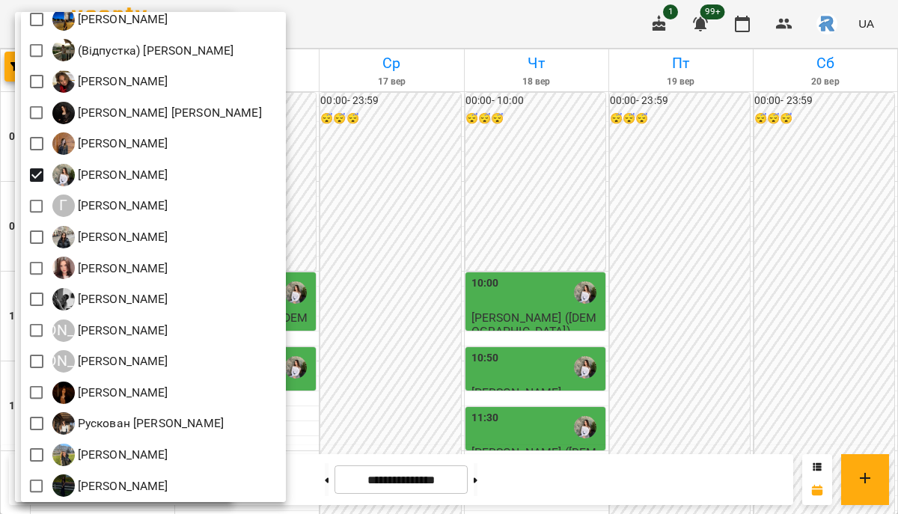
click at [403, 301] on div at bounding box center [449, 257] width 898 height 514
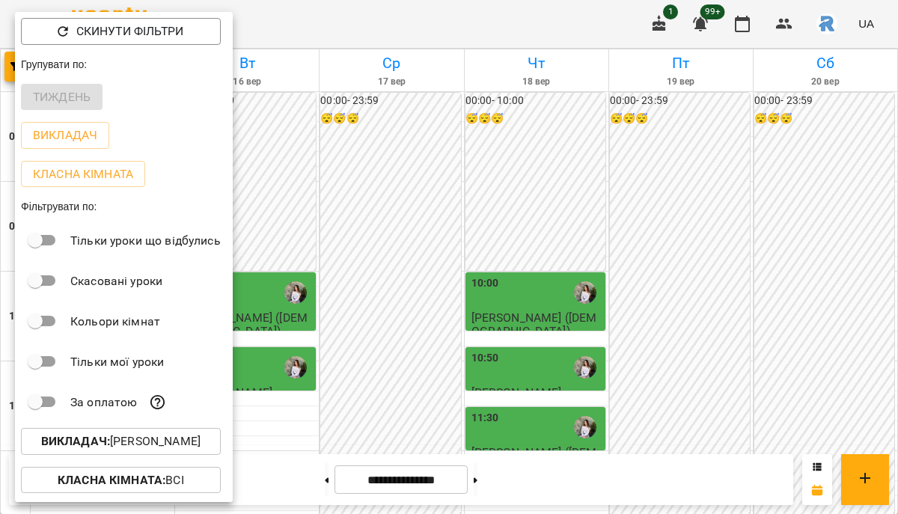
click at [403, 301] on div at bounding box center [449, 257] width 898 height 514
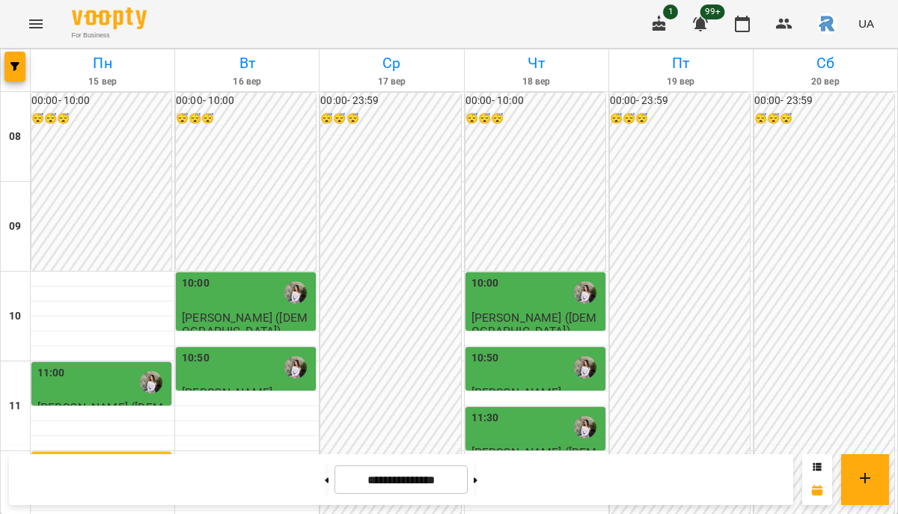
scroll to position [488, 0]
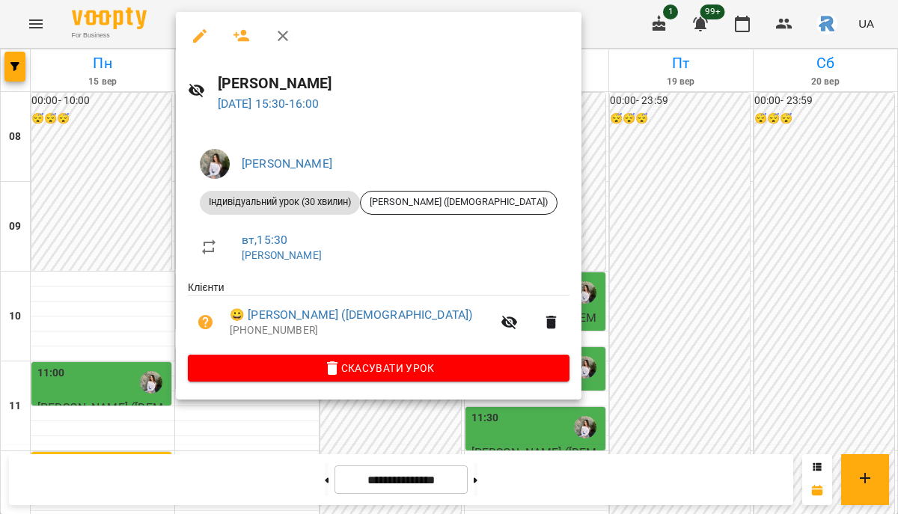
click at [202, 34] on icon "button" at bounding box center [199, 35] width 13 height 13
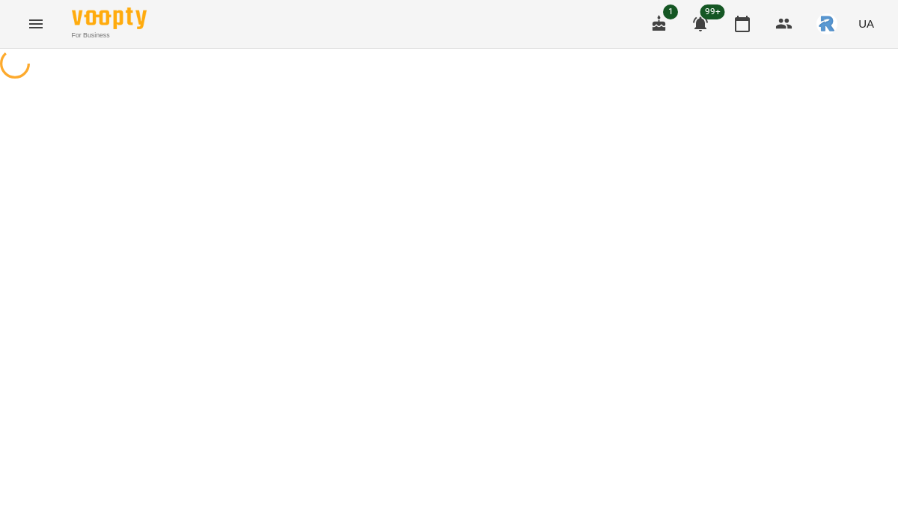
select select "**********"
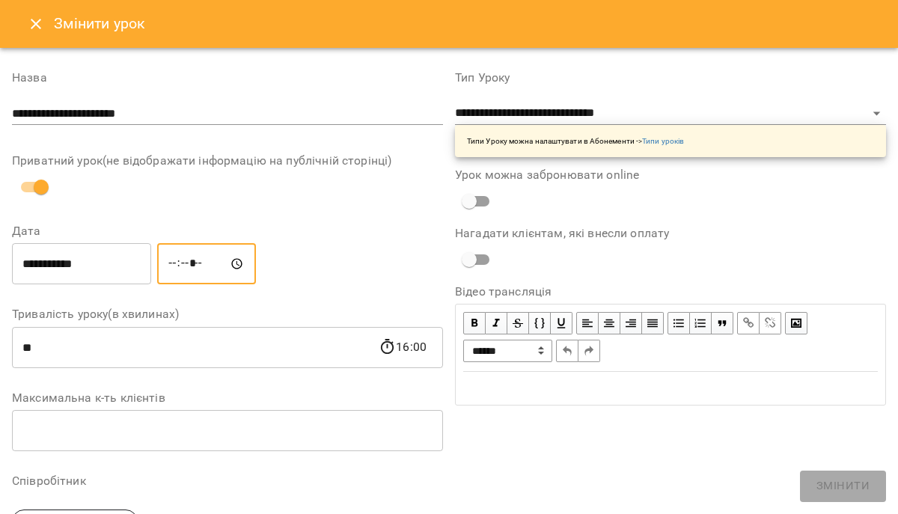
click at [181, 261] on input "*****" at bounding box center [206, 264] width 99 height 42
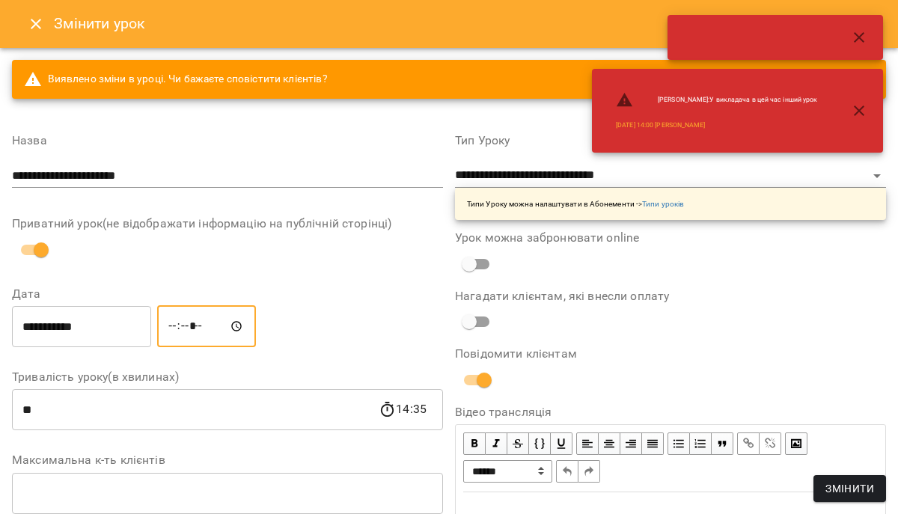
type input "*****"
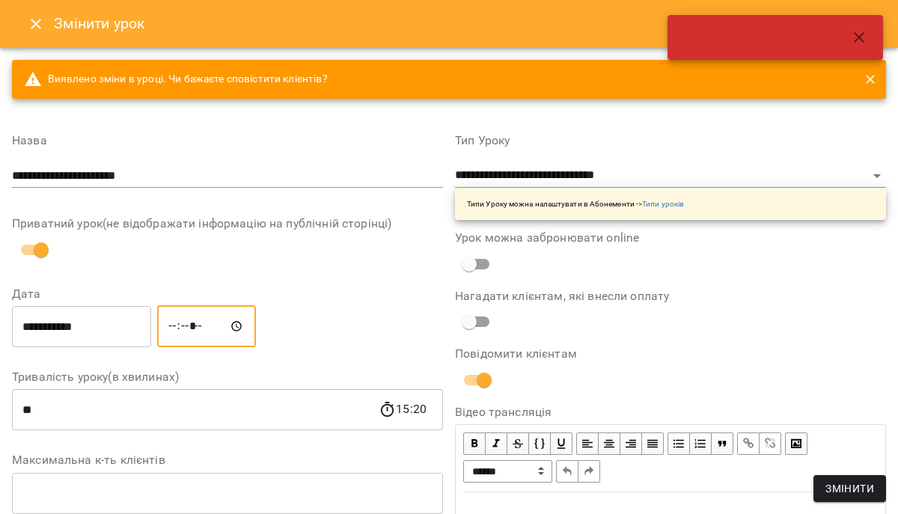
click at [856, 482] on span "Змінити" at bounding box center [849, 488] width 49 height 18
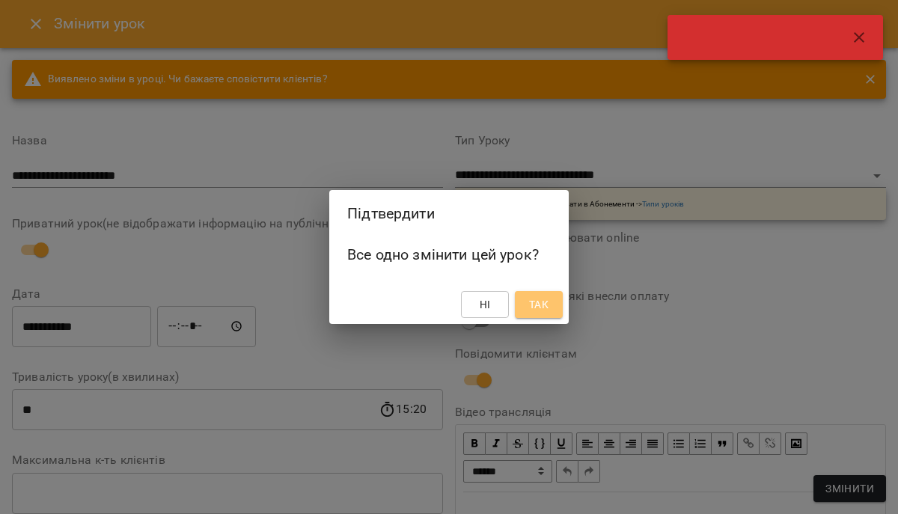
click at [556, 303] on button "Так" at bounding box center [539, 304] width 48 height 27
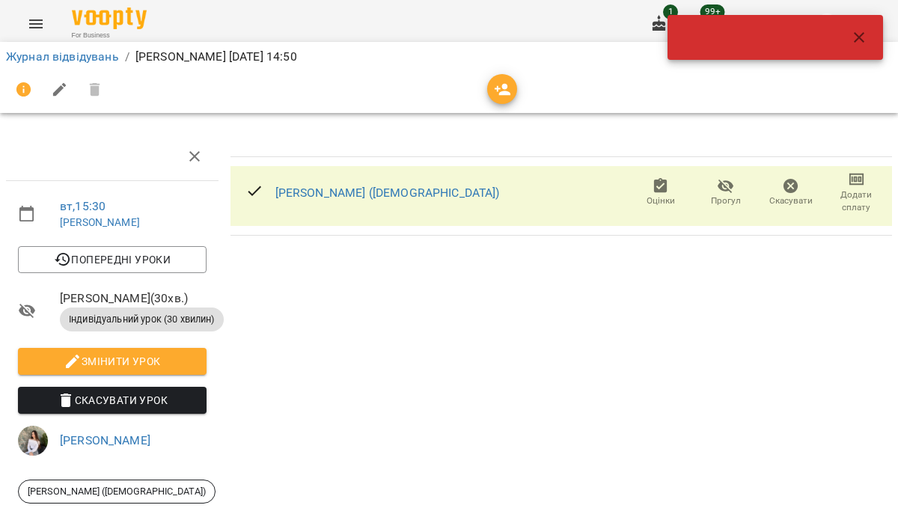
click at [854, 40] on icon "button" at bounding box center [858, 37] width 10 height 10
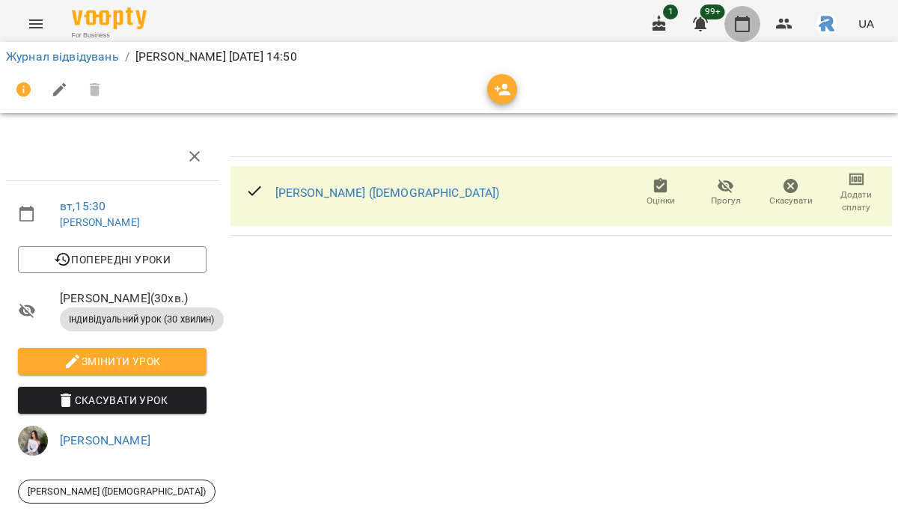
click at [734, 20] on icon "button" at bounding box center [742, 24] width 18 height 18
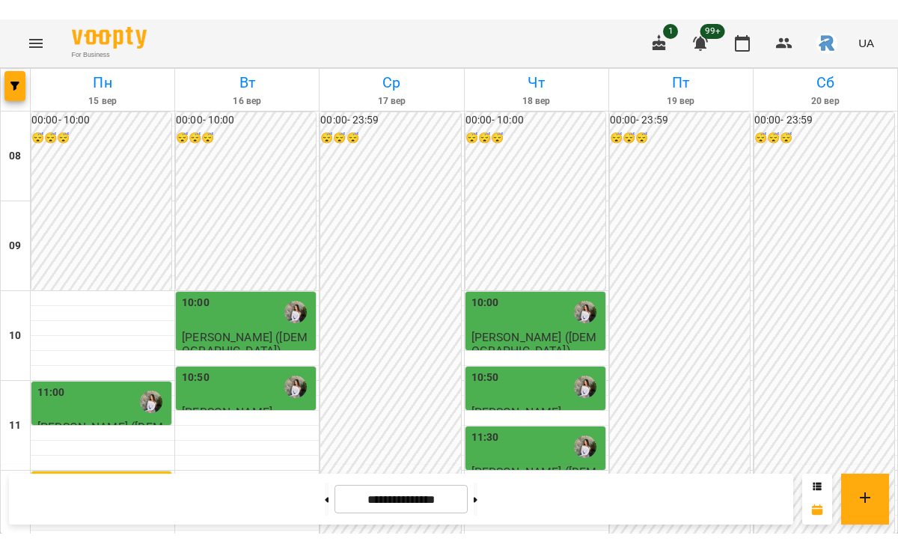
scroll to position [479, 0]
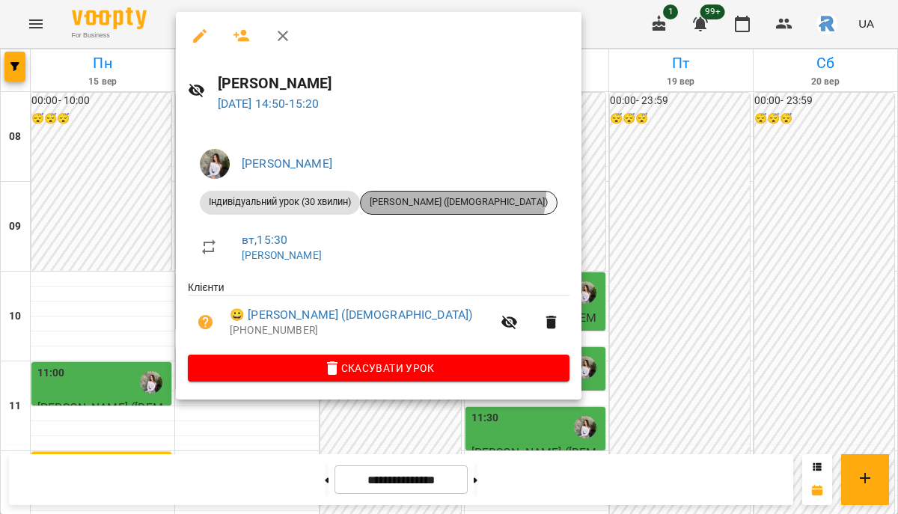
click at [456, 193] on div "[PERSON_NAME] ([DEMOGRAPHIC_DATA])" at bounding box center [458, 203] width 197 height 24
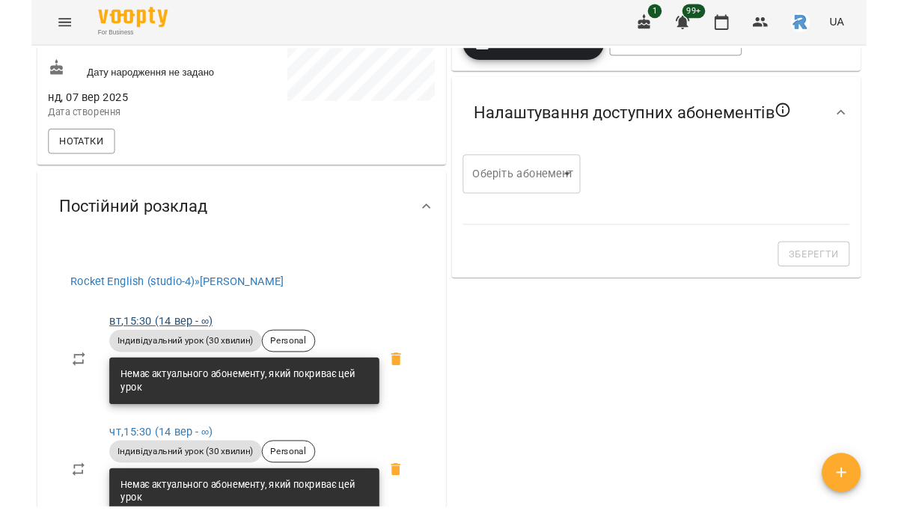
scroll to position [342, 0]
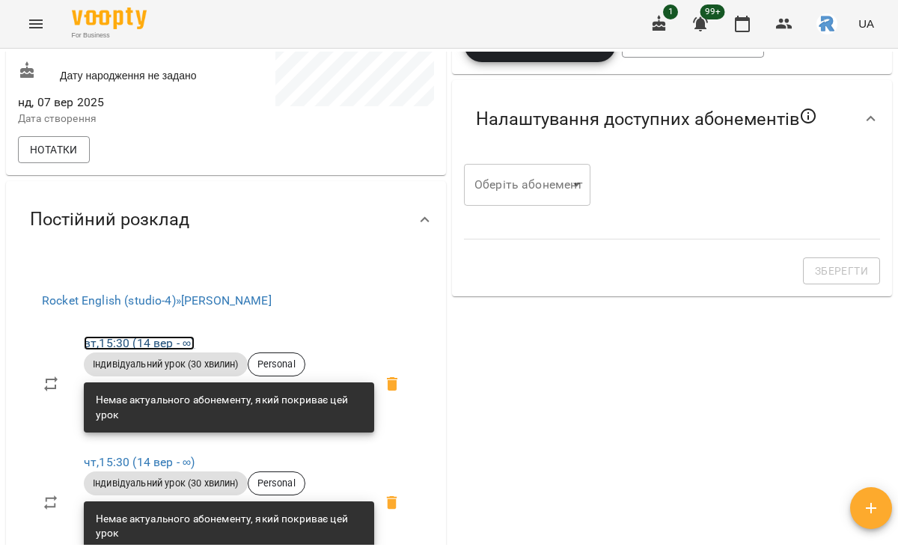
click at [153, 350] on link "вт , 15:30 (14 вер - ∞)" at bounding box center [139, 343] width 111 height 14
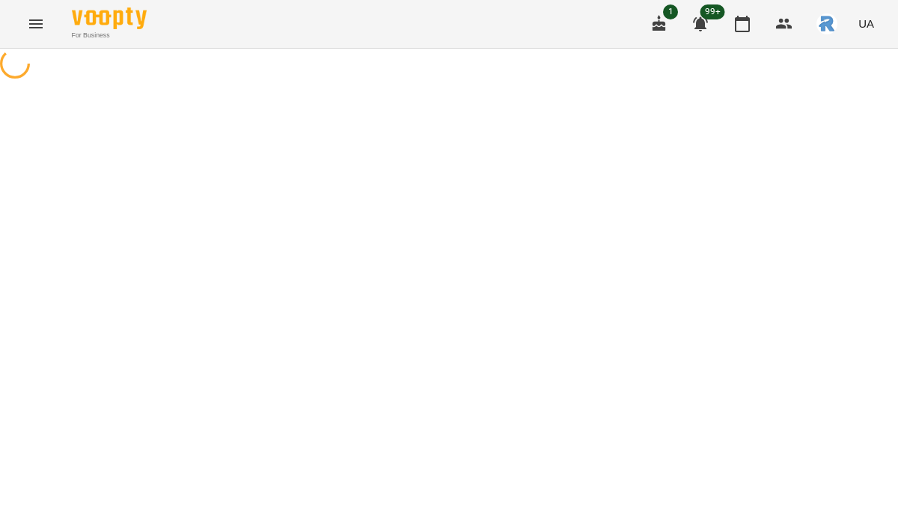
select select "*"
select select "**********"
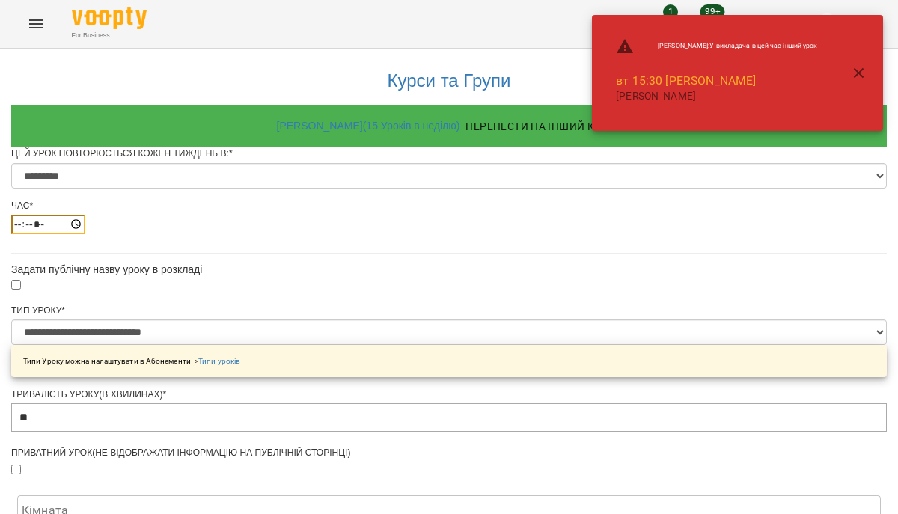
click at [85, 234] on input "*****" at bounding box center [48, 224] width 74 height 19
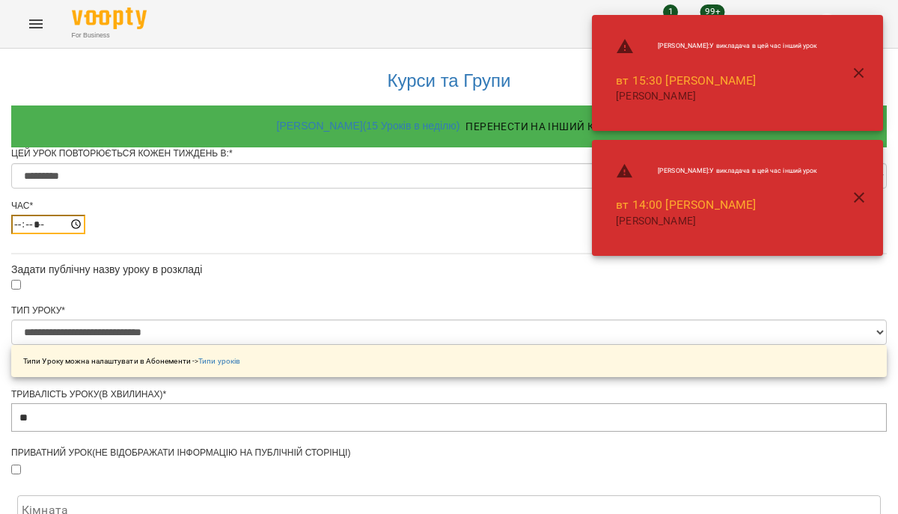
type input "*****"
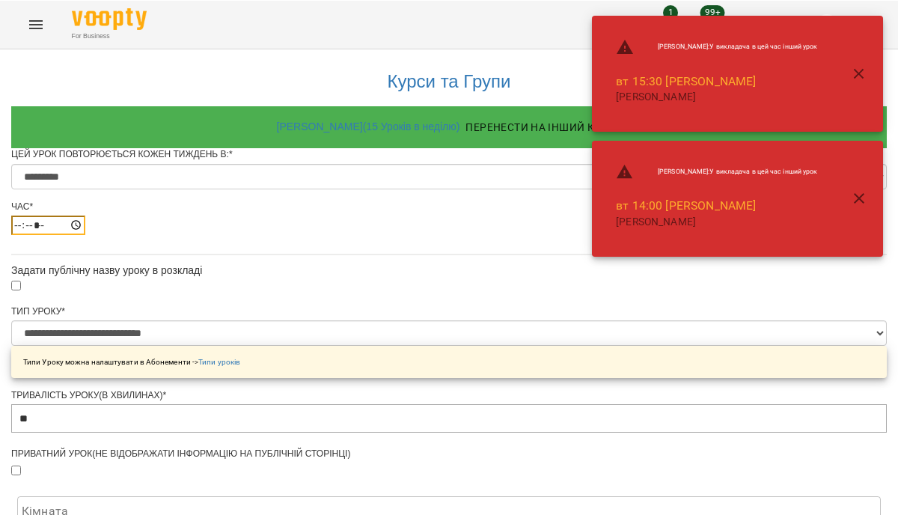
scroll to position [695, 0]
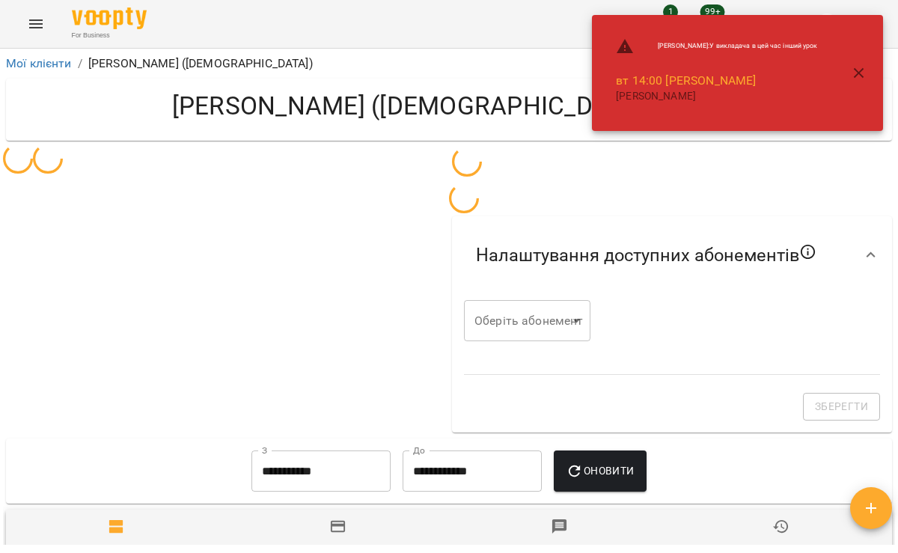
click at [848, 197] on div "Налаштування доступних абонементів Оберіть абонемент ​ Оберіть абонемент Зберег…" at bounding box center [672, 290] width 446 height 292
click at [850, 75] on icon "button" at bounding box center [859, 73] width 18 height 18
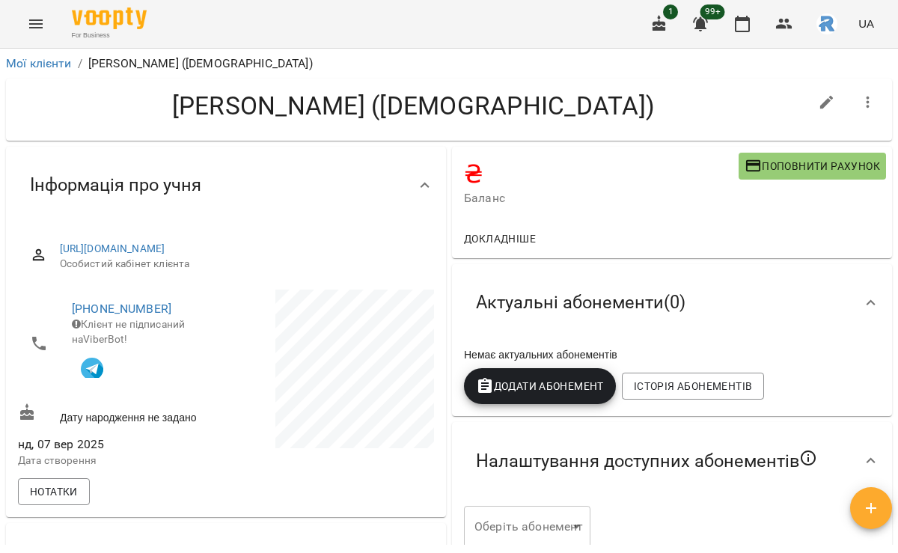
click at [761, 23] on div "1 99+ UA" at bounding box center [760, 23] width 239 height 39
click at [742, 22] on icon "button" at bounding box center [742, 24] width 18 height 18
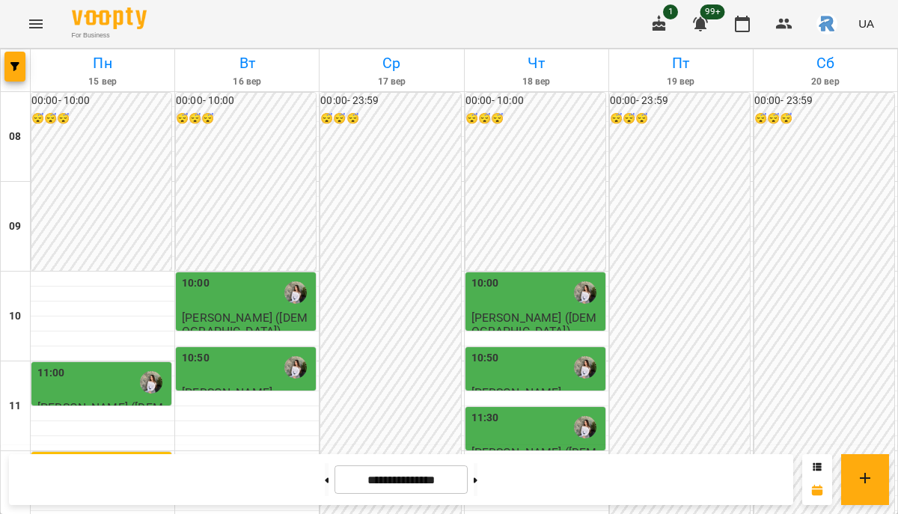
scroll to position [91, 0]
click at [477, 472] on button at bounding box center [475, 479] width 4 height 33
type input "**********"
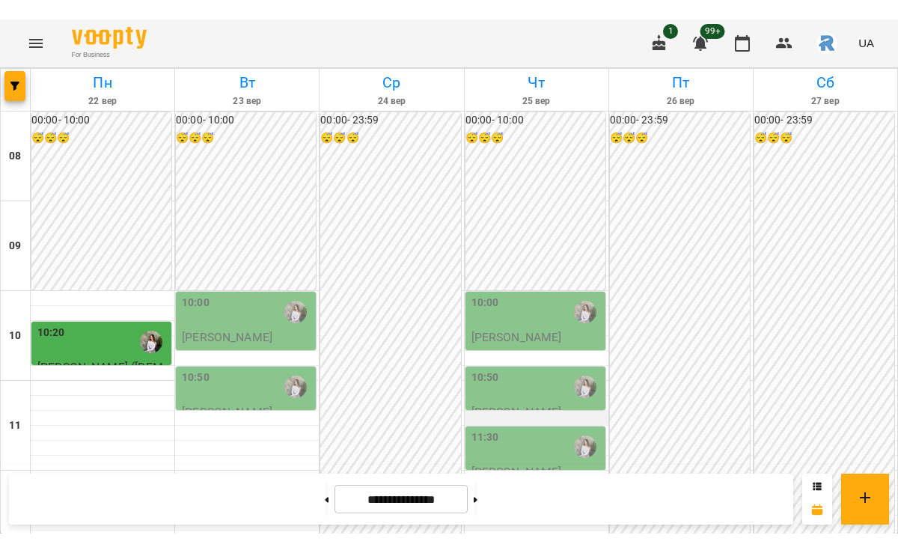
scroll to position [371, 0]
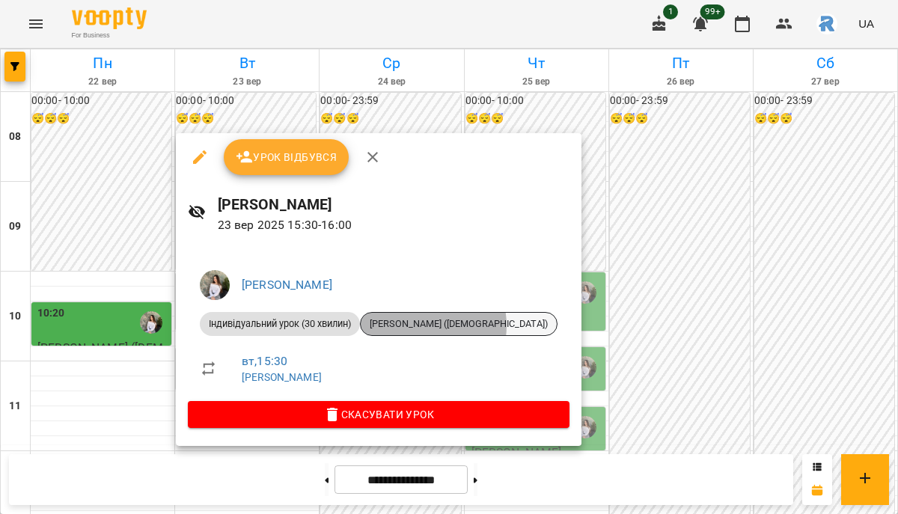
click at [423, 325] on span "[PERSON_NAME] ([DEMOGRAPHIC_DATA])" at bounding box center [459, 323] width 196 height 13
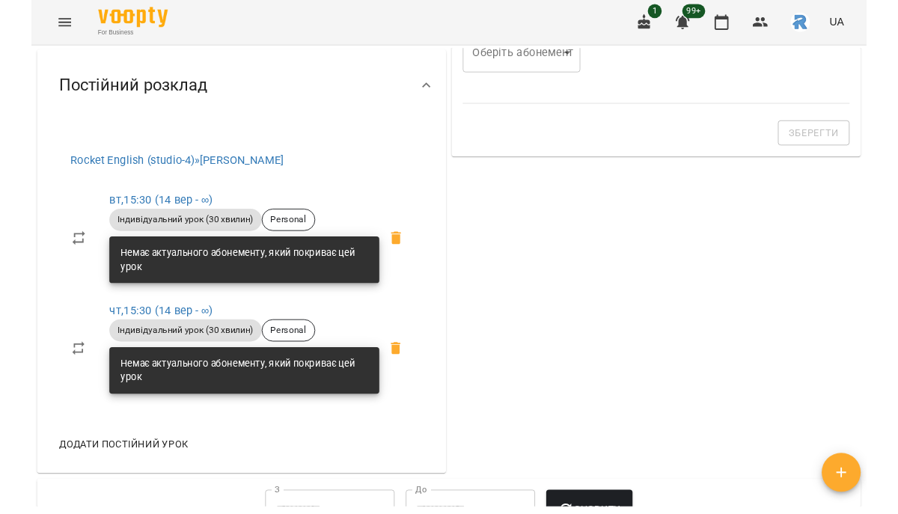
scroll to position [473, 0]
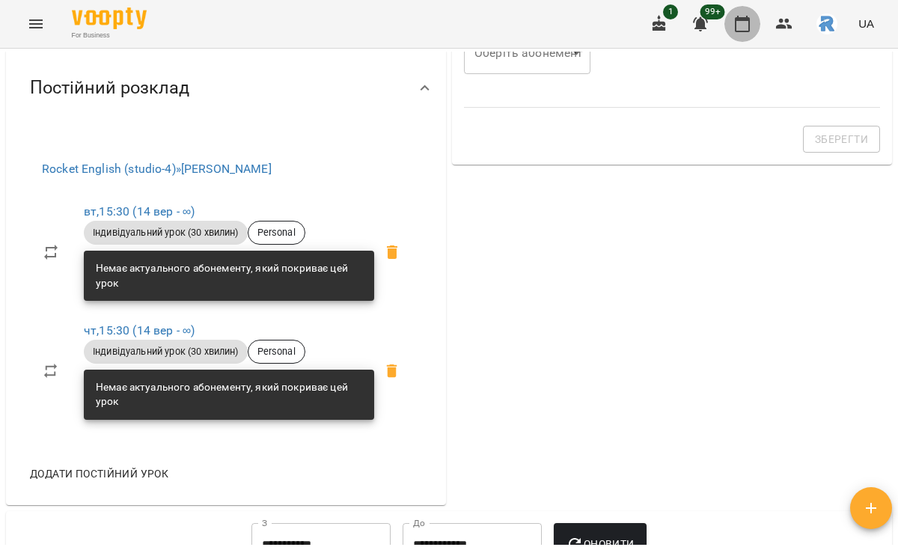
click at [753, 14] on button "button" at bounding box center [742, 24] width 36 height 36
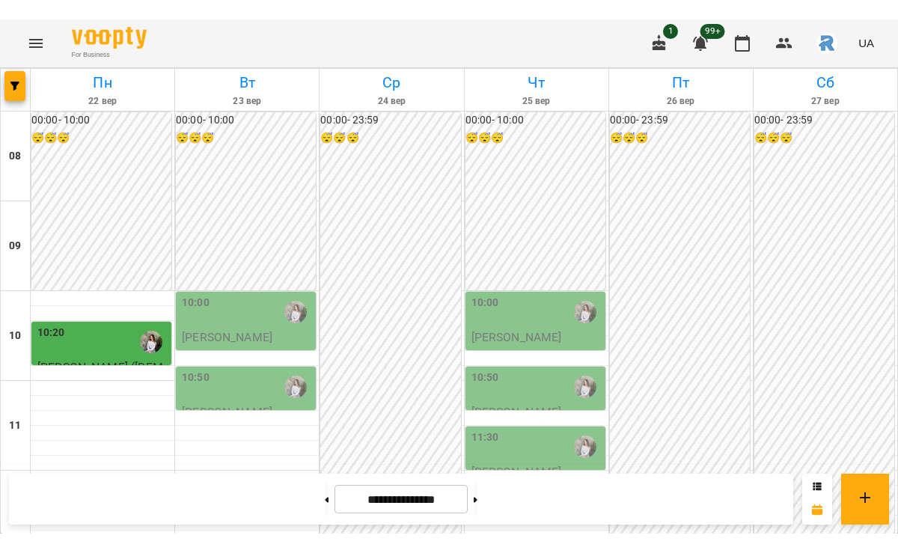
scroll to position [585, 0]
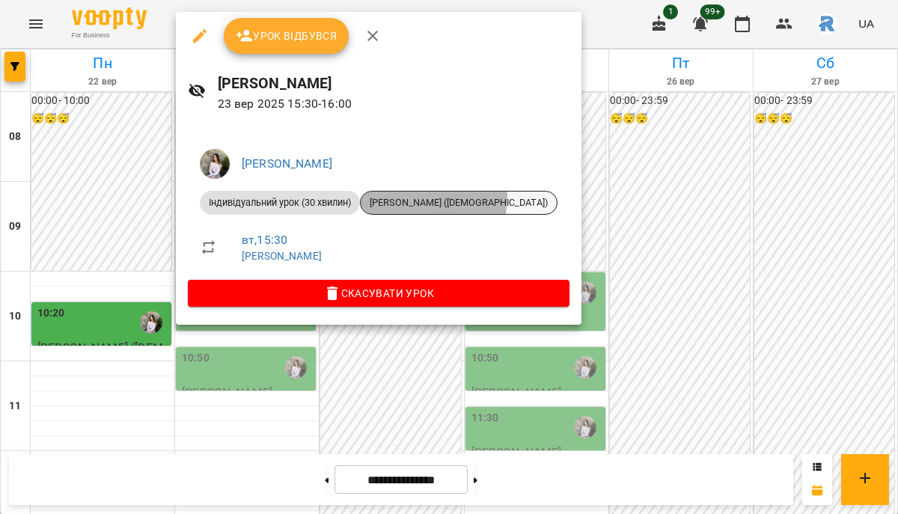
click at [405, 196] on span "[PERSON_NAME] ([DEMOGRAPHIC_DATA])" at bounding box center [459, 202] width 196 height 13
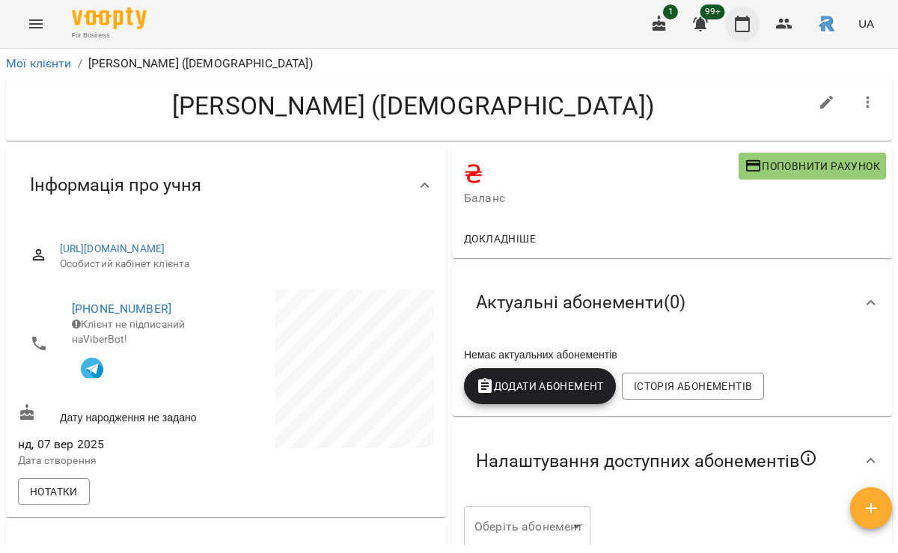
click at [733, 20] on button "button" at bounding box center [742, 24] width 36 height 36
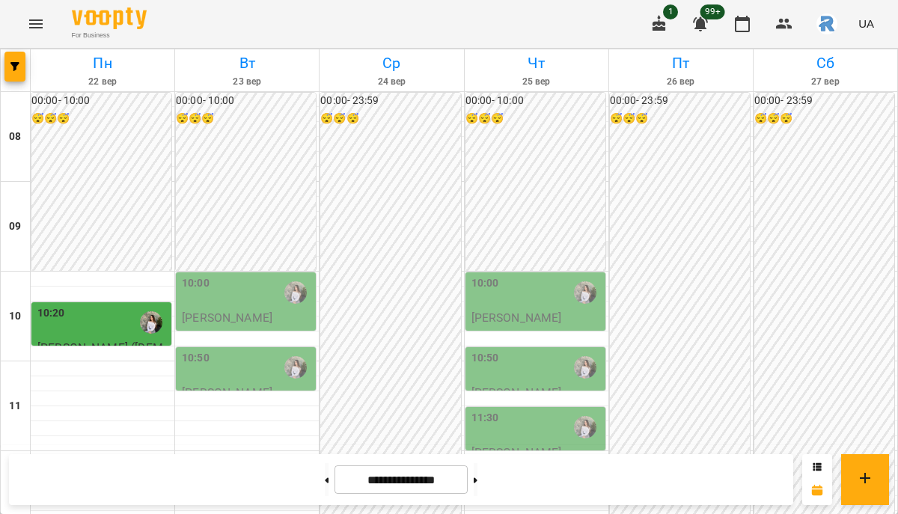
scroll to position [438, 0]
click at [325, 484] on button at bounding box center [327, 479] width 4 height 33
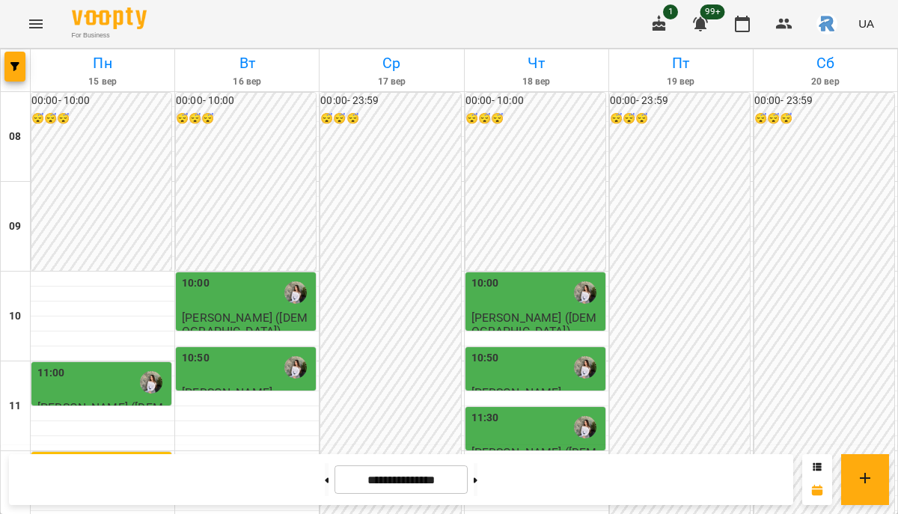
scroll to position [76, 0]
click at [325, 479] on button at bounding box center [327, 479] width 4 height 33
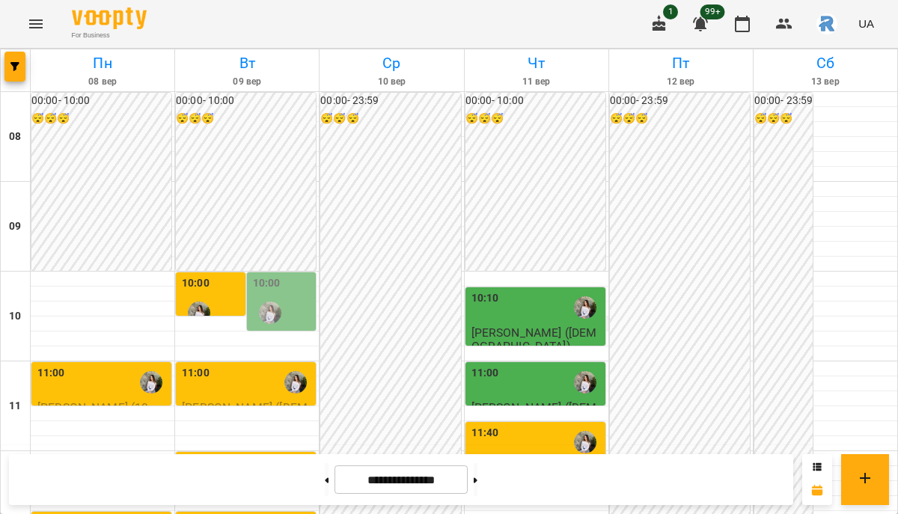
scroll to position [61, 0]
click at [19, 73] on button "button" at bounding box center [14, 67] width 21 height 30
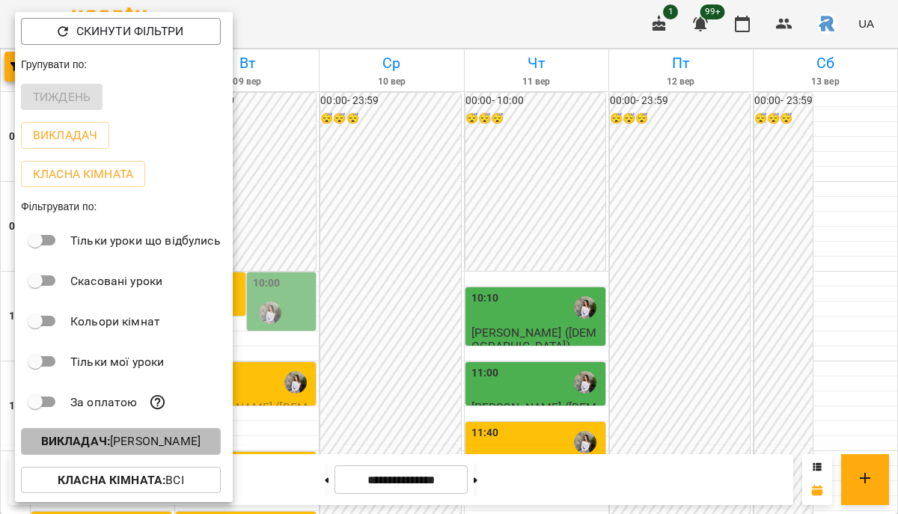
click at [162, 440] on p "Викладач : Горохова Ольга Ігорівна" at bounding box center [120, 441] width 159 height 18
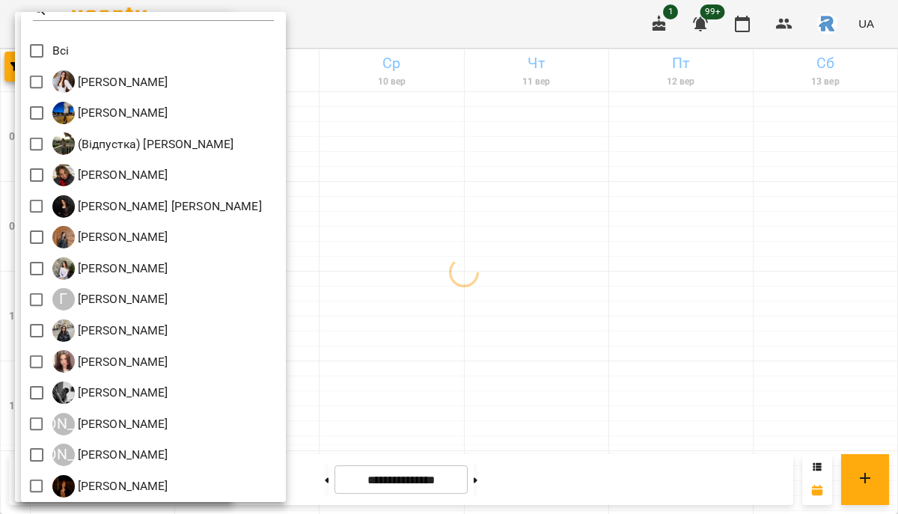
scroll to position [0, 0]
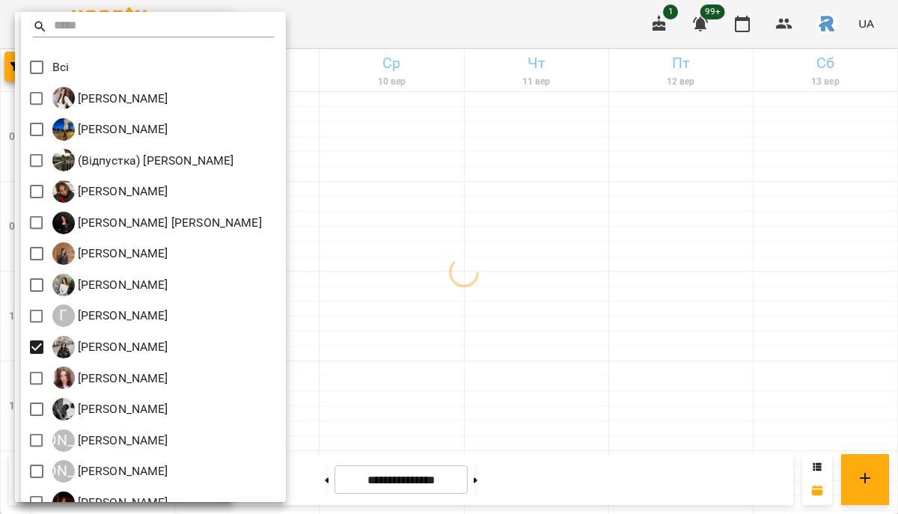
click at [467, 289] on div at bounding box center [449, 257] width 898 height 514
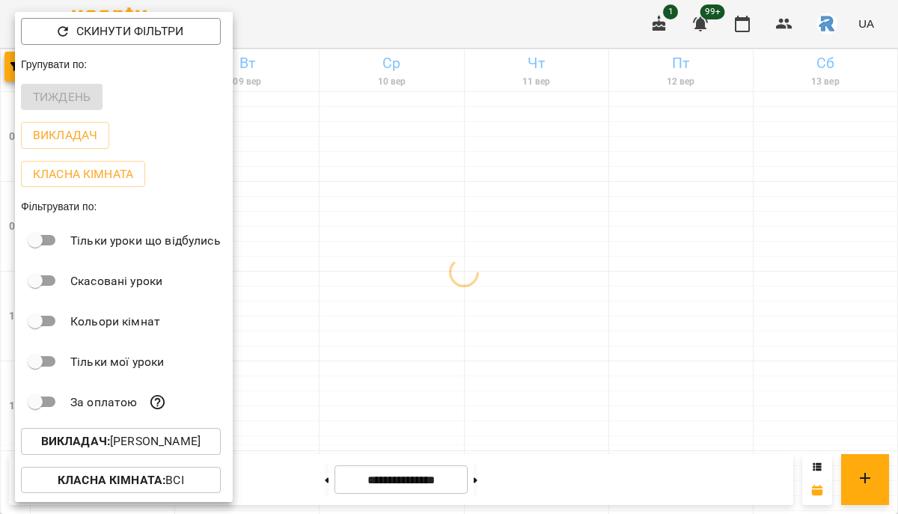
click at [467, 289] on div at bounding box center [449, 257] width 898 height 514
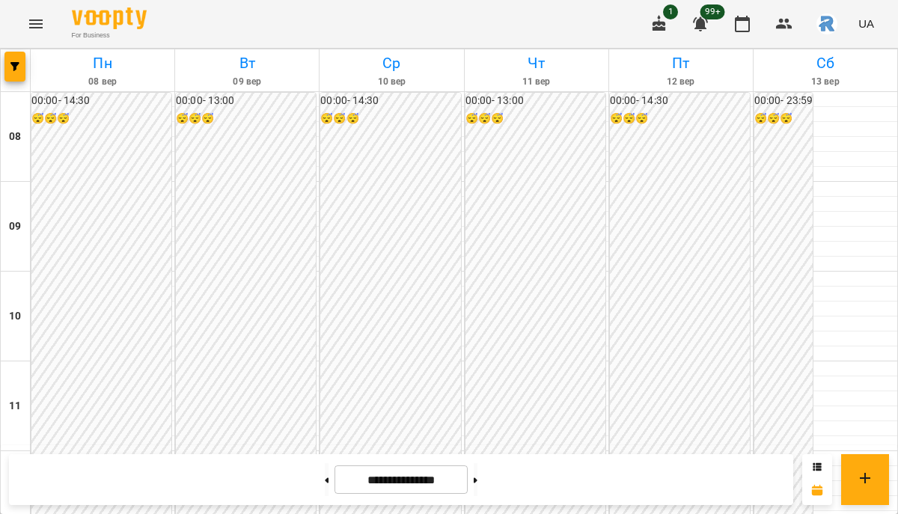
scroll to position [614, 0]
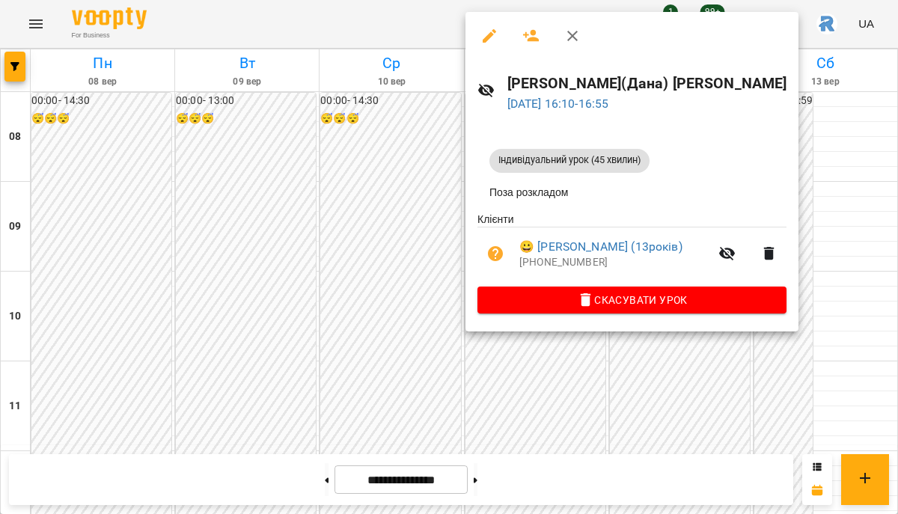
click at [657, 398] on div at bounding box center [449, 257] width 898 height 514
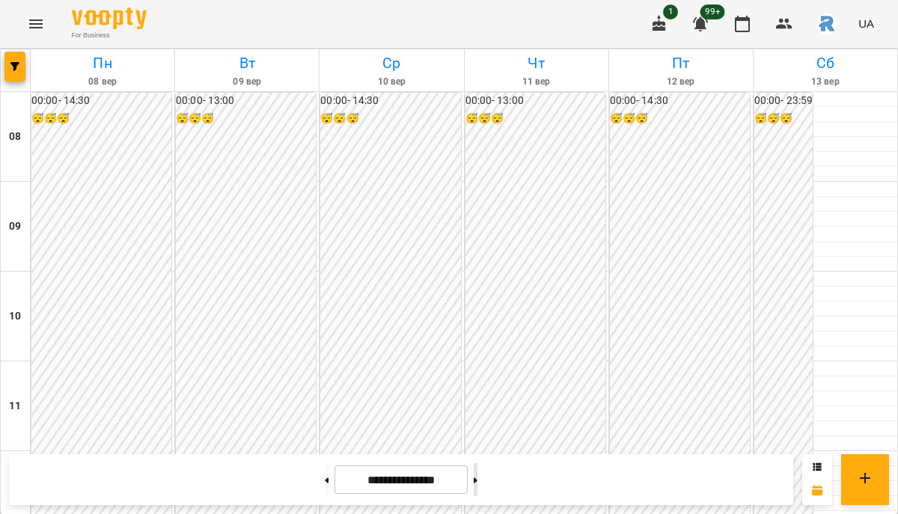
click at [477, 486] on button at bounding box center [475, 479] width 4 height 33
type input "**********"
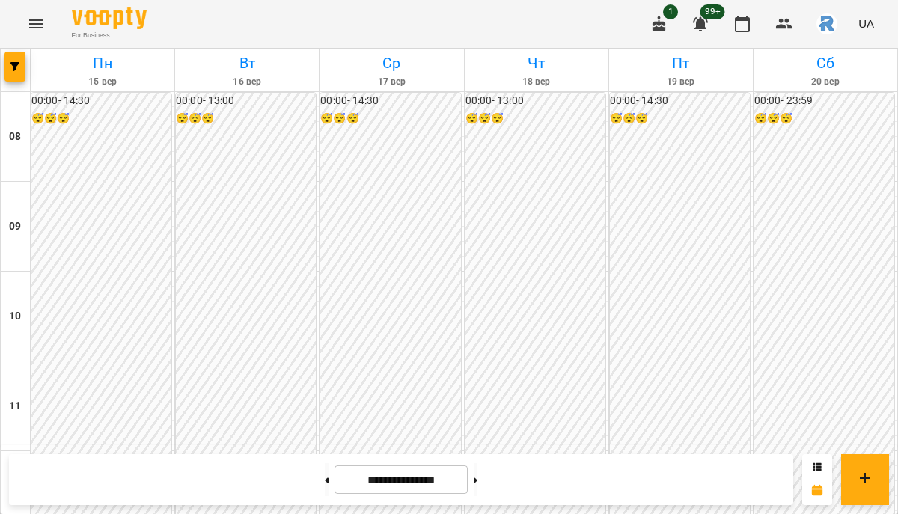
scroll to position [484, 0]
click at [13, 59] on button "button" at bounding box center [14, 67] width 21 height 30
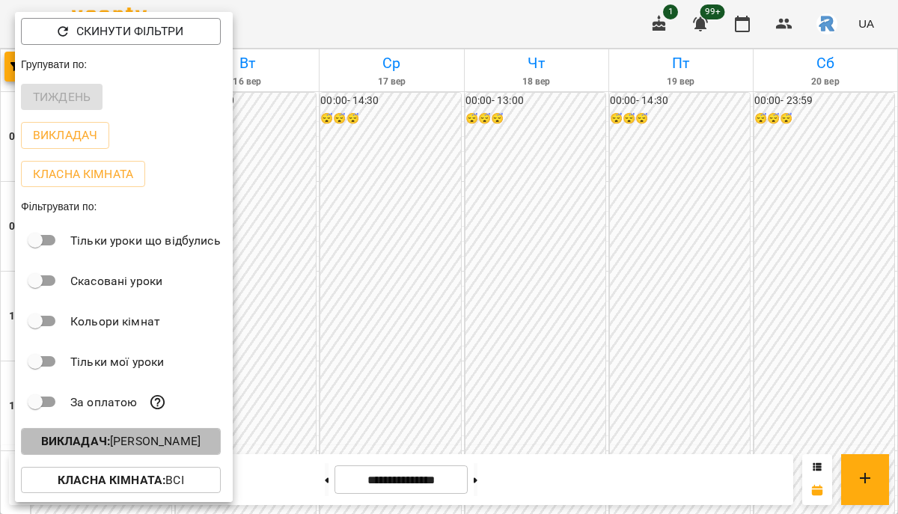
click at [175, 443] on p "Викладач : Денисенко Анна Павлівна" at bounding box center [120, 441] width 159 height 18
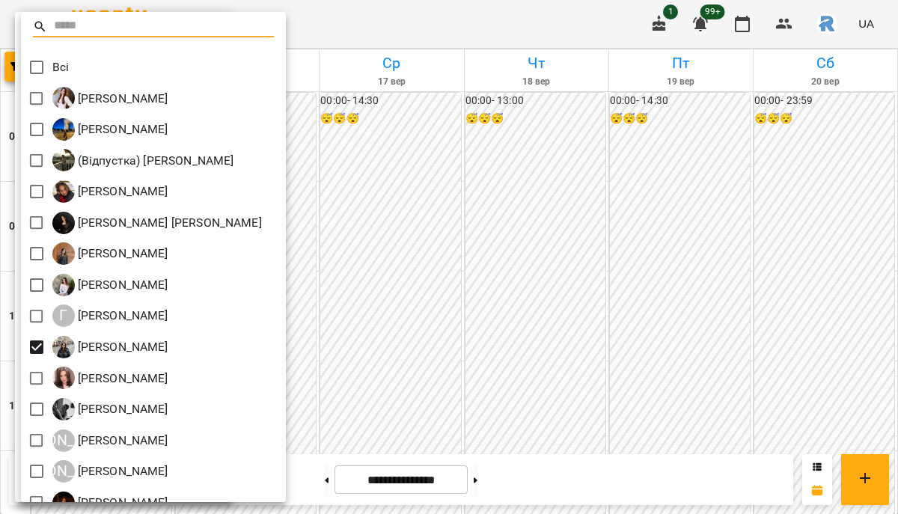
scroll to position [43, 0]
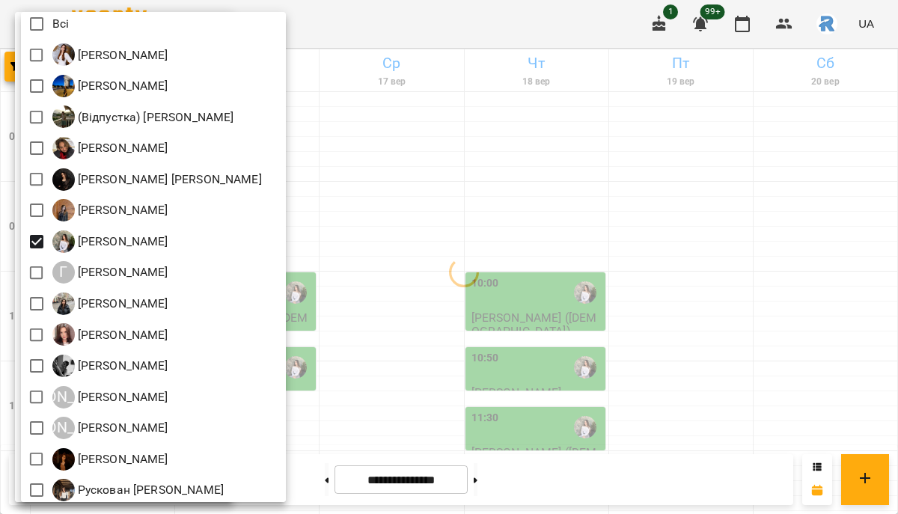
click at [335, 307] on div at bounding box center [449, 257] width 898 height 514
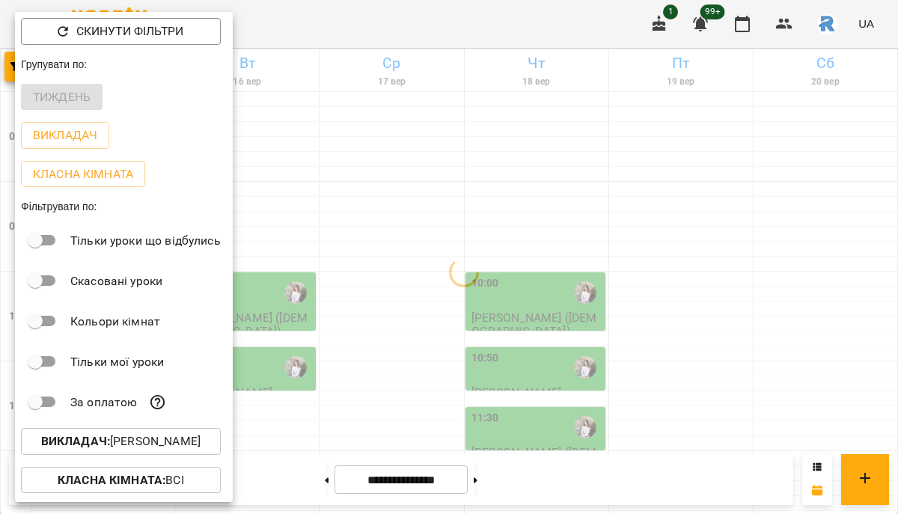
click at [335, 307] on div at bounding box center [449, 257] width 898 height 514
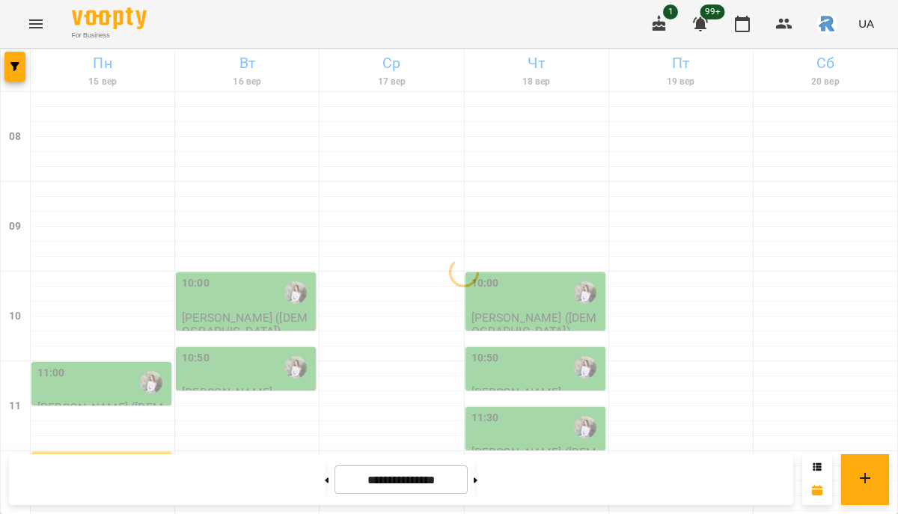
scroll to position [462, 0]
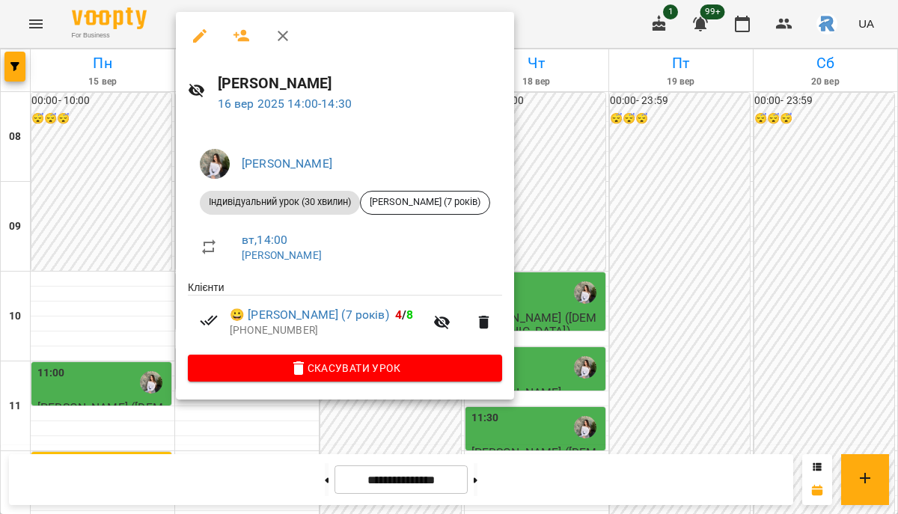
click at [577, 248] on div at bounding box center [449, 257] width 898 height 514
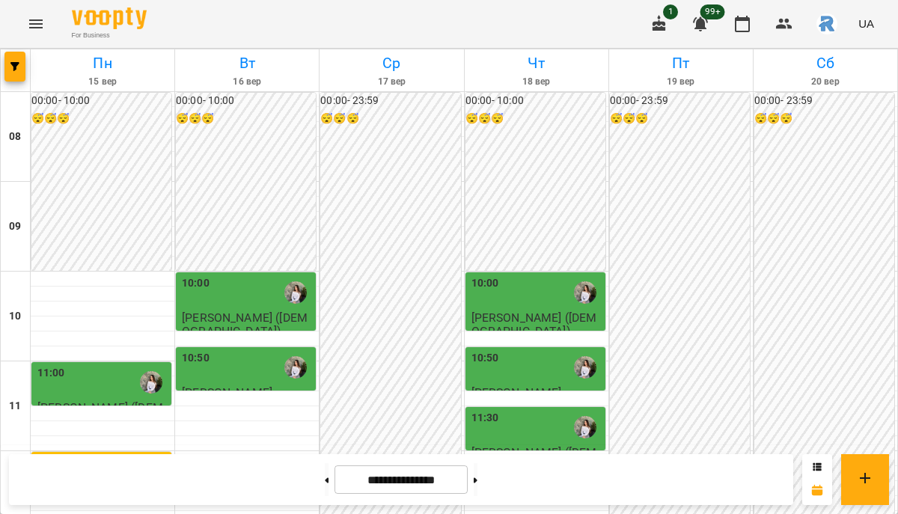
scroll to position [411, 0]
